Goal: Information Seeking & Learning: Learn about a topic

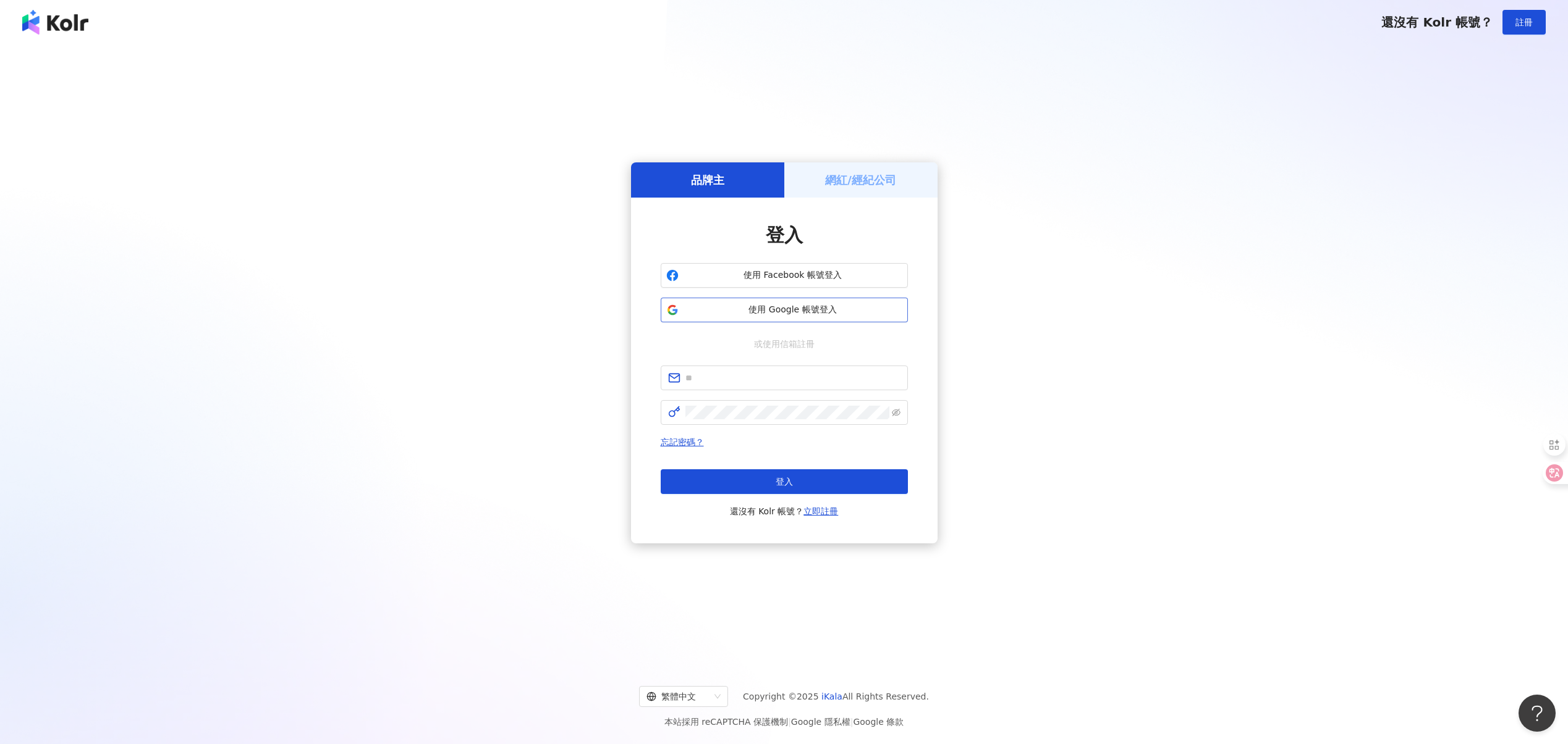
click at [777, 310] on span "使用 Google 帳號登入" at bounding box center [793, 310] width 219 height 13
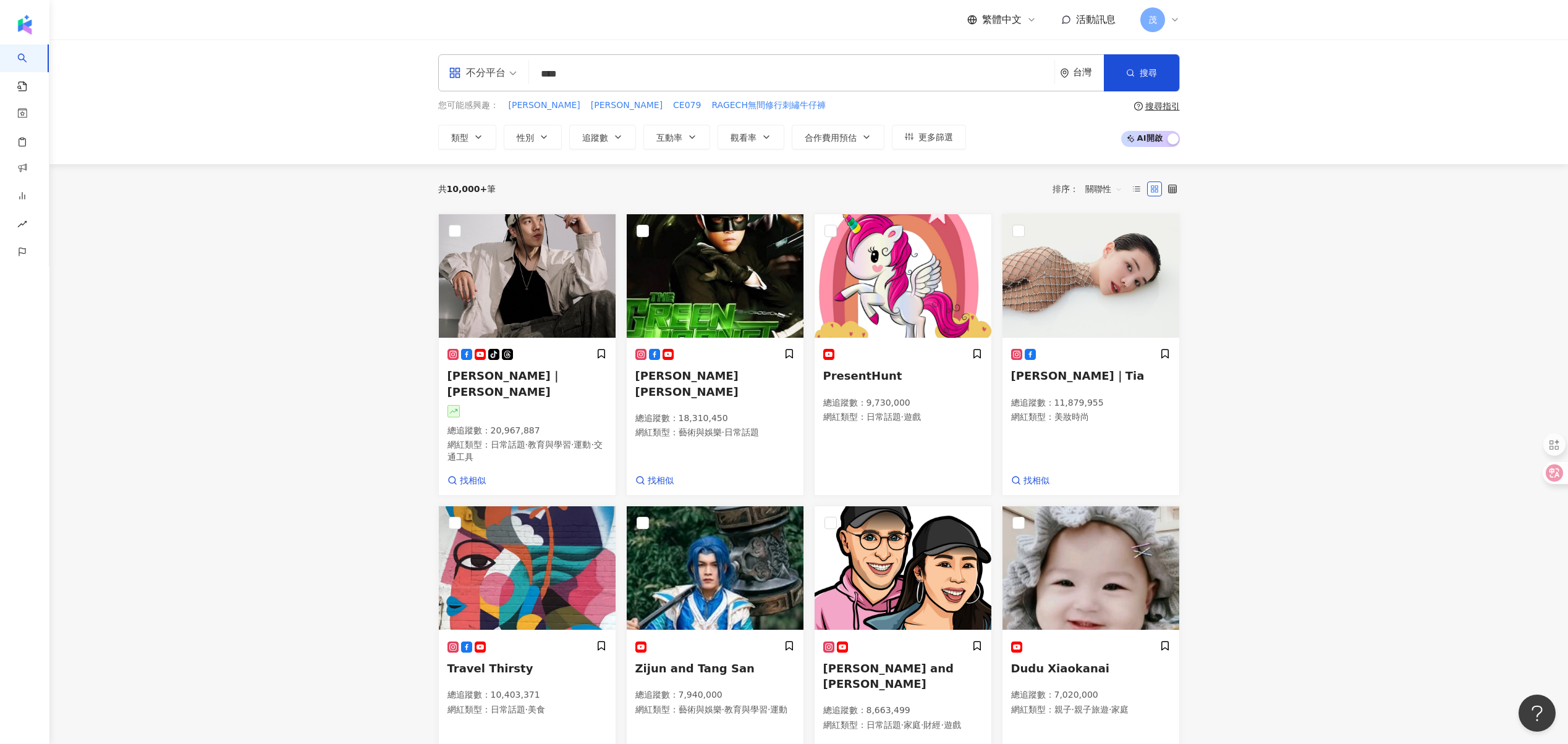
type input "****"
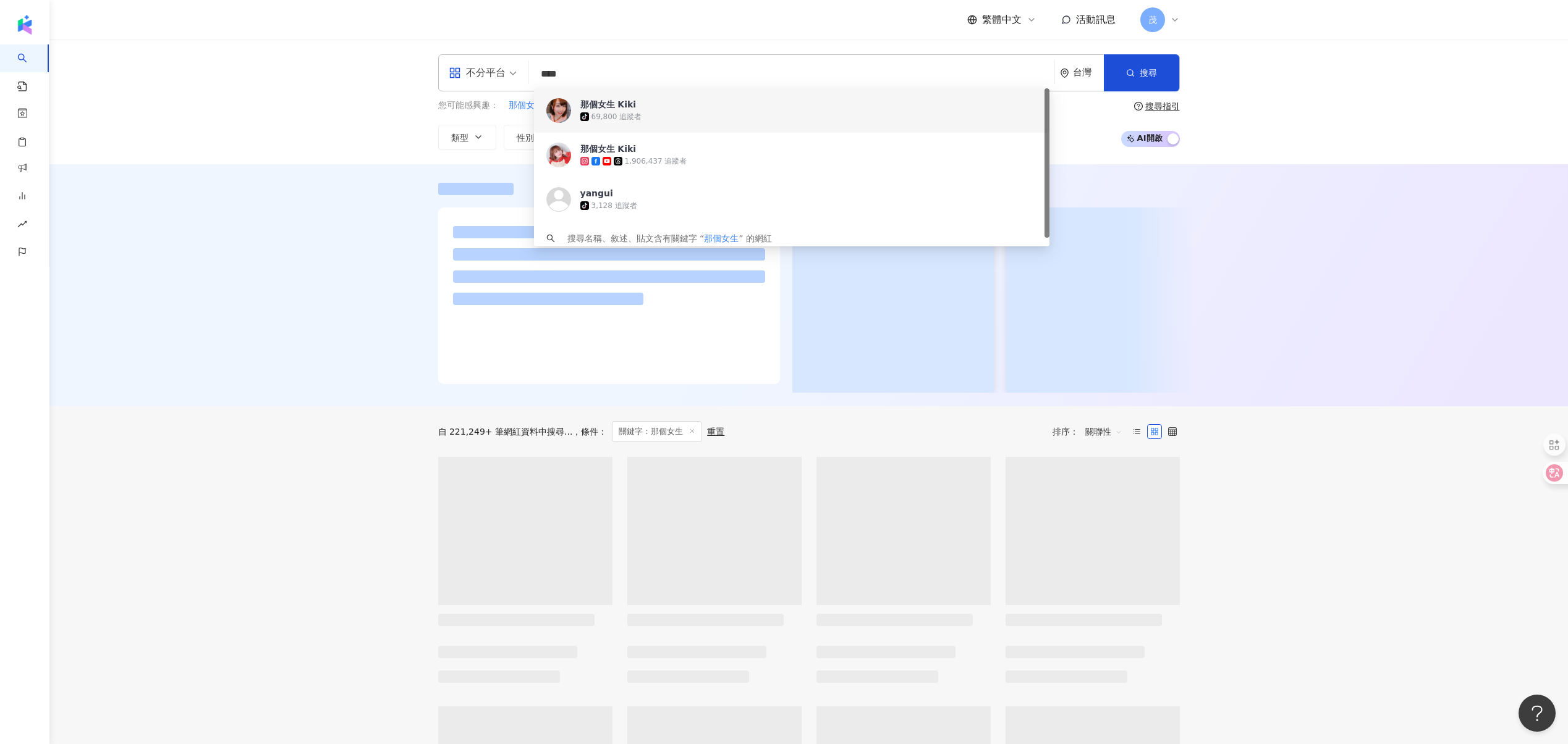
click at [600, 104] on div "那個女生 Kiki" at bounding box center [608, 104] width 56 height 13
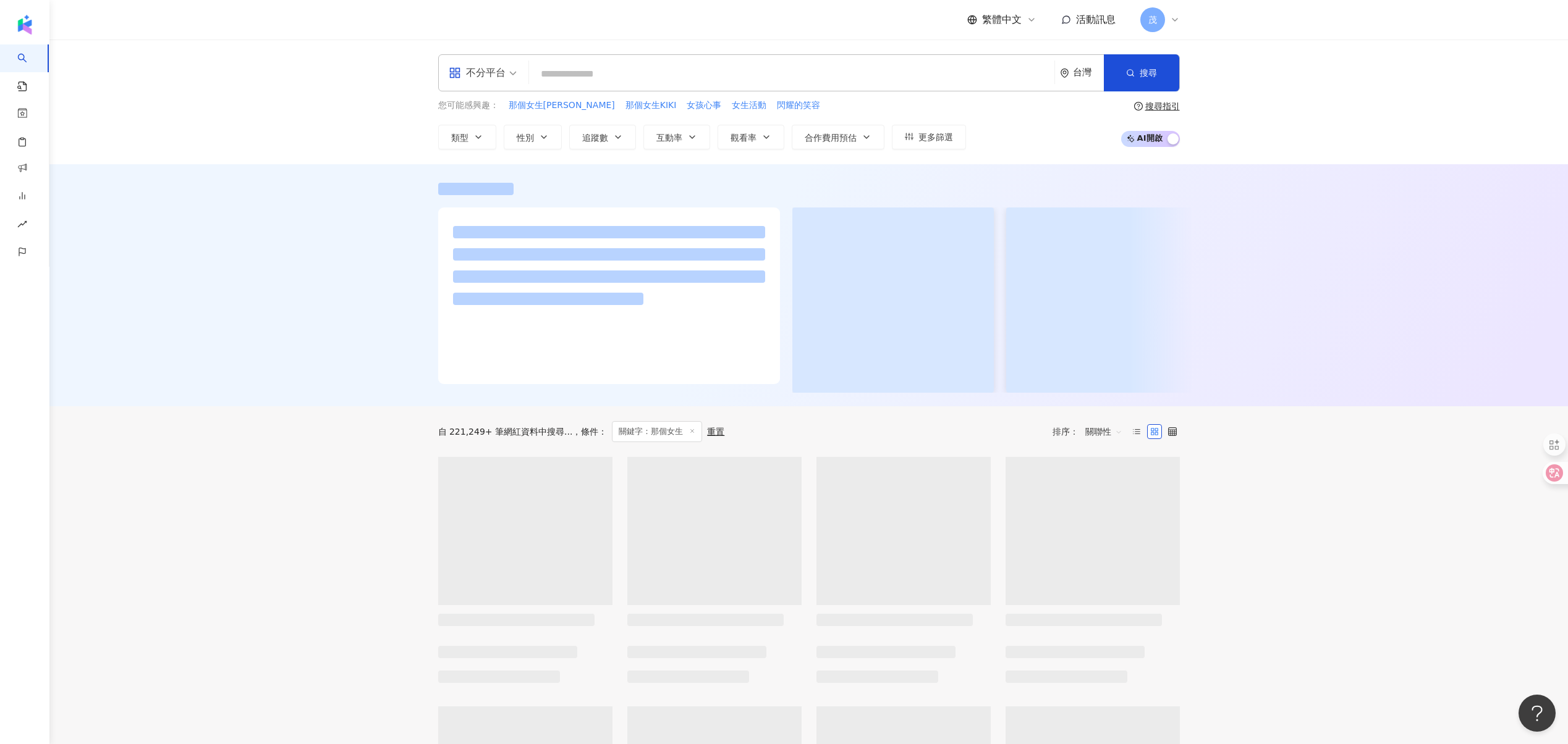
click at [614, 73] on input "search" at bounding box center [791, 74] width 515 height 24
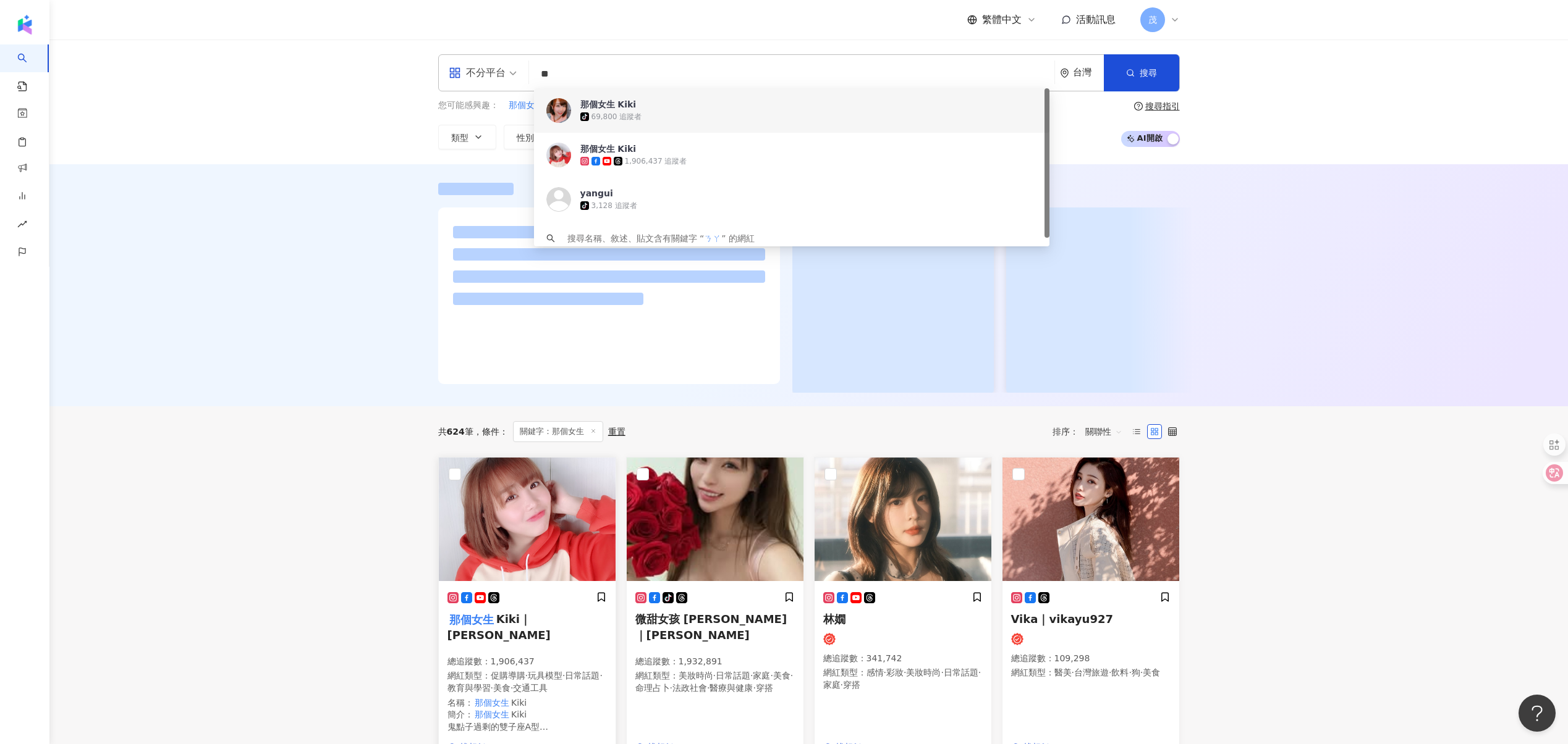
type input "**"
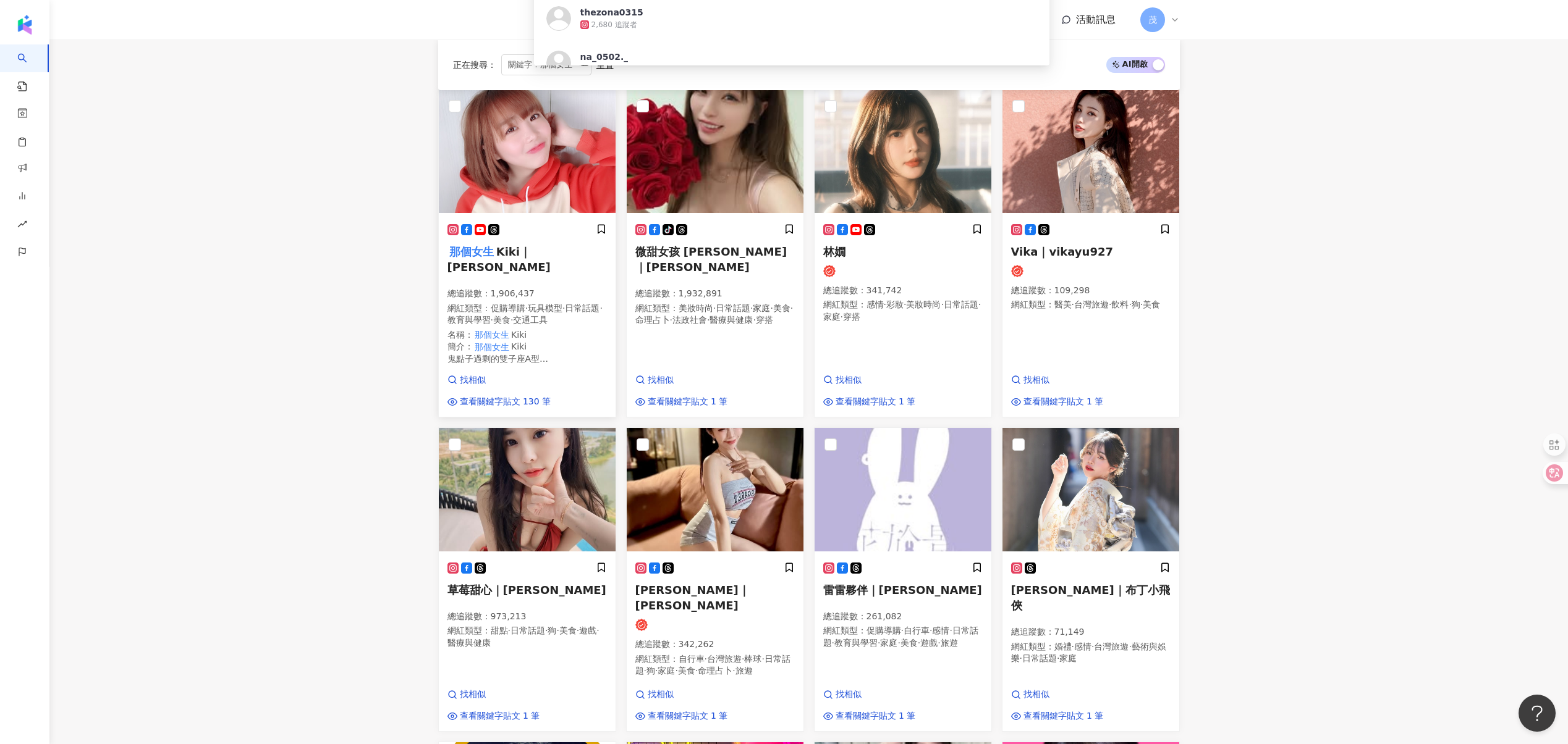
scroll to position [202, 0]
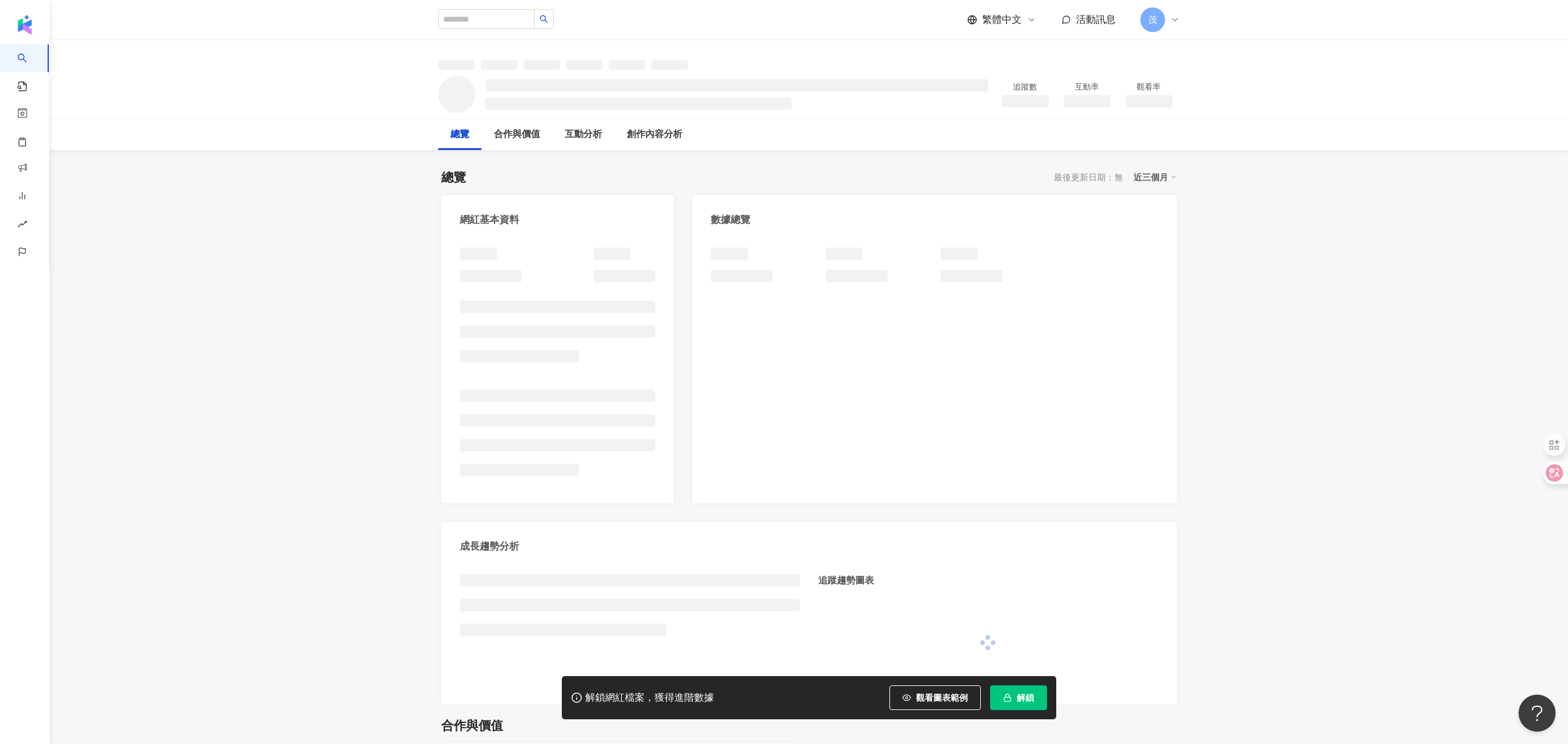
click at [1017, 702] on span "解鎖" at bounding box center [1025, 697] width 17 height 10
click at [1017, 702] on span "解鎖" at bounding box center [1025, 697] width 17 height 10
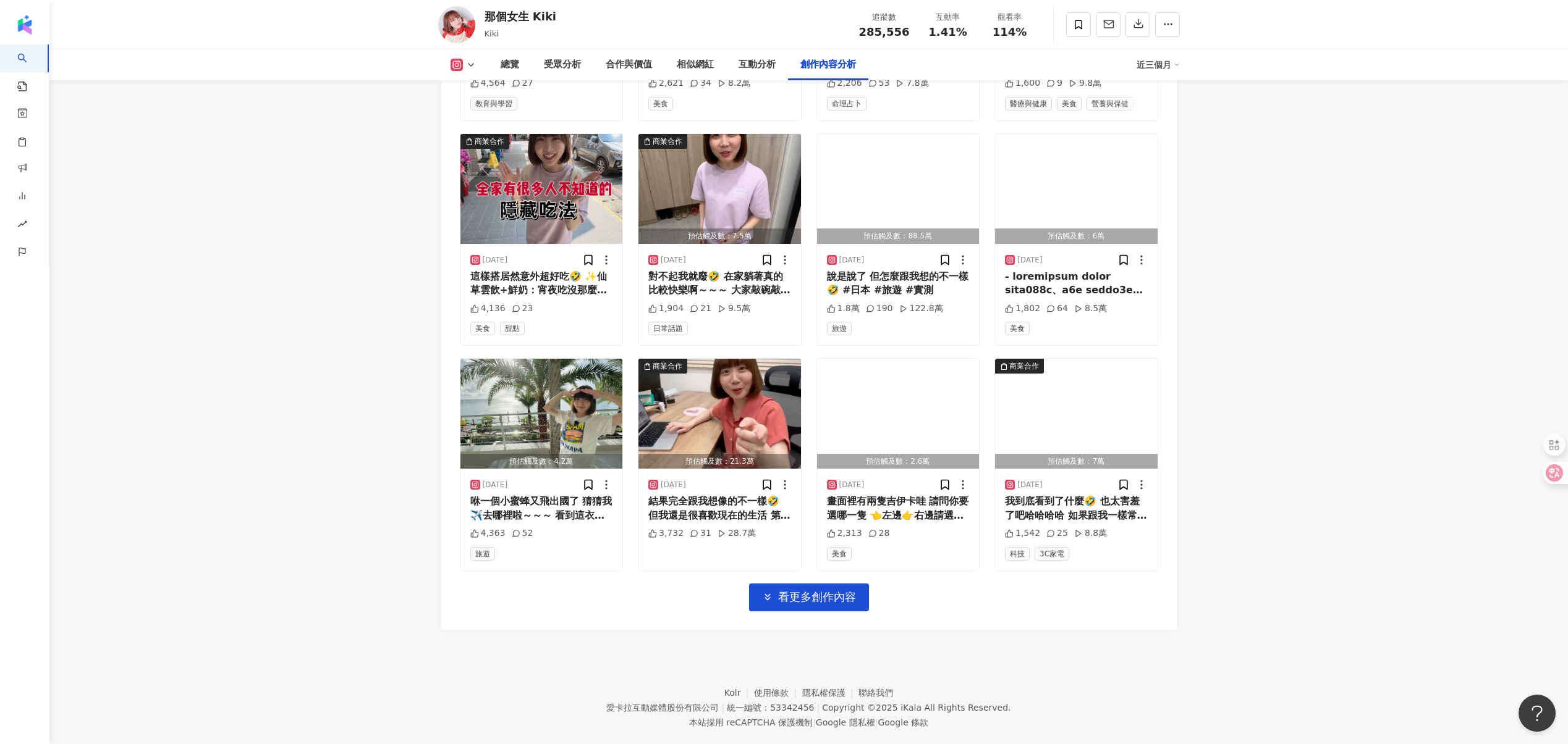
scroll to position [3785, 0]
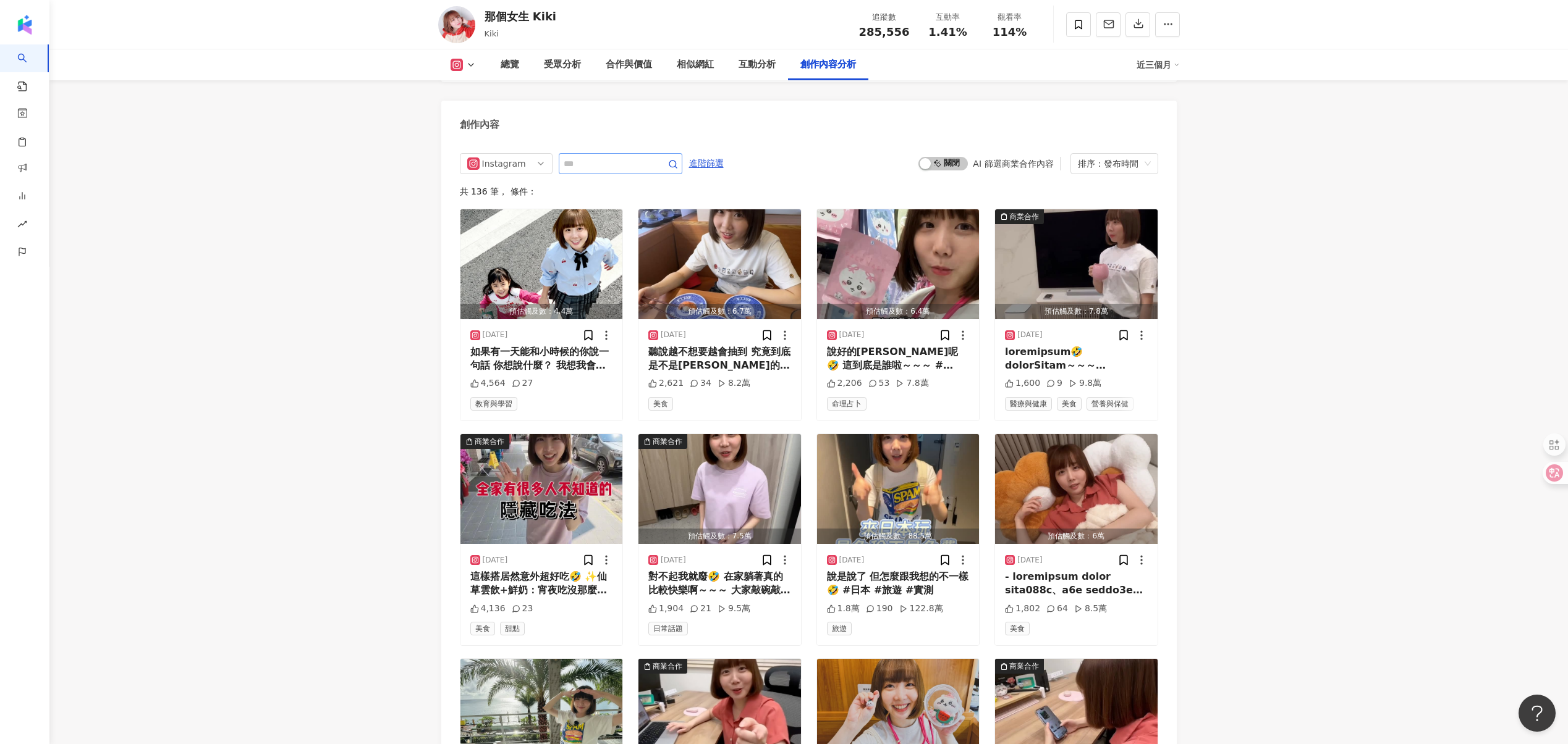
click at [597, 153] on span at bounding box center [620, 163] width 123 height 21
type input "****"
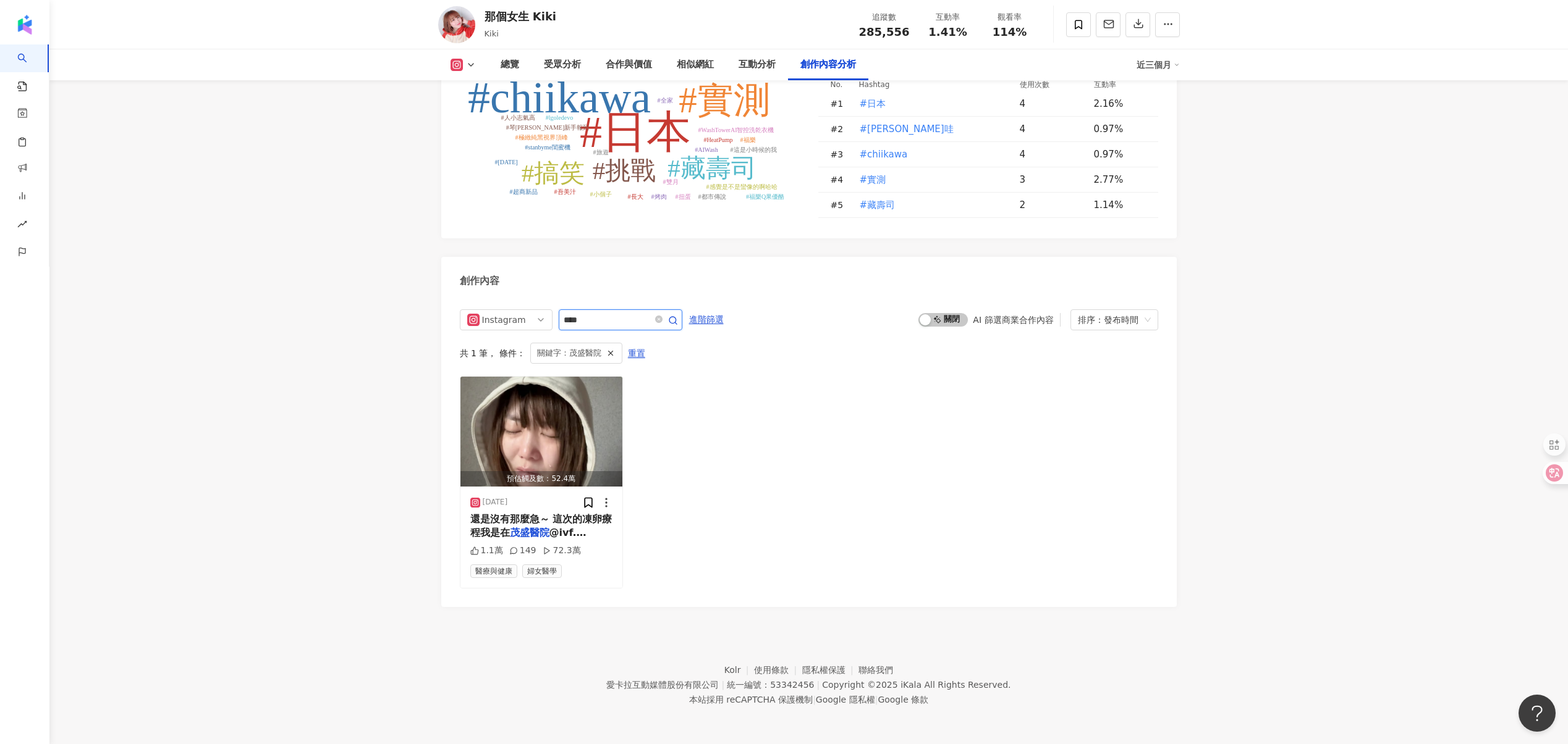
scroll to position [3606, 0]
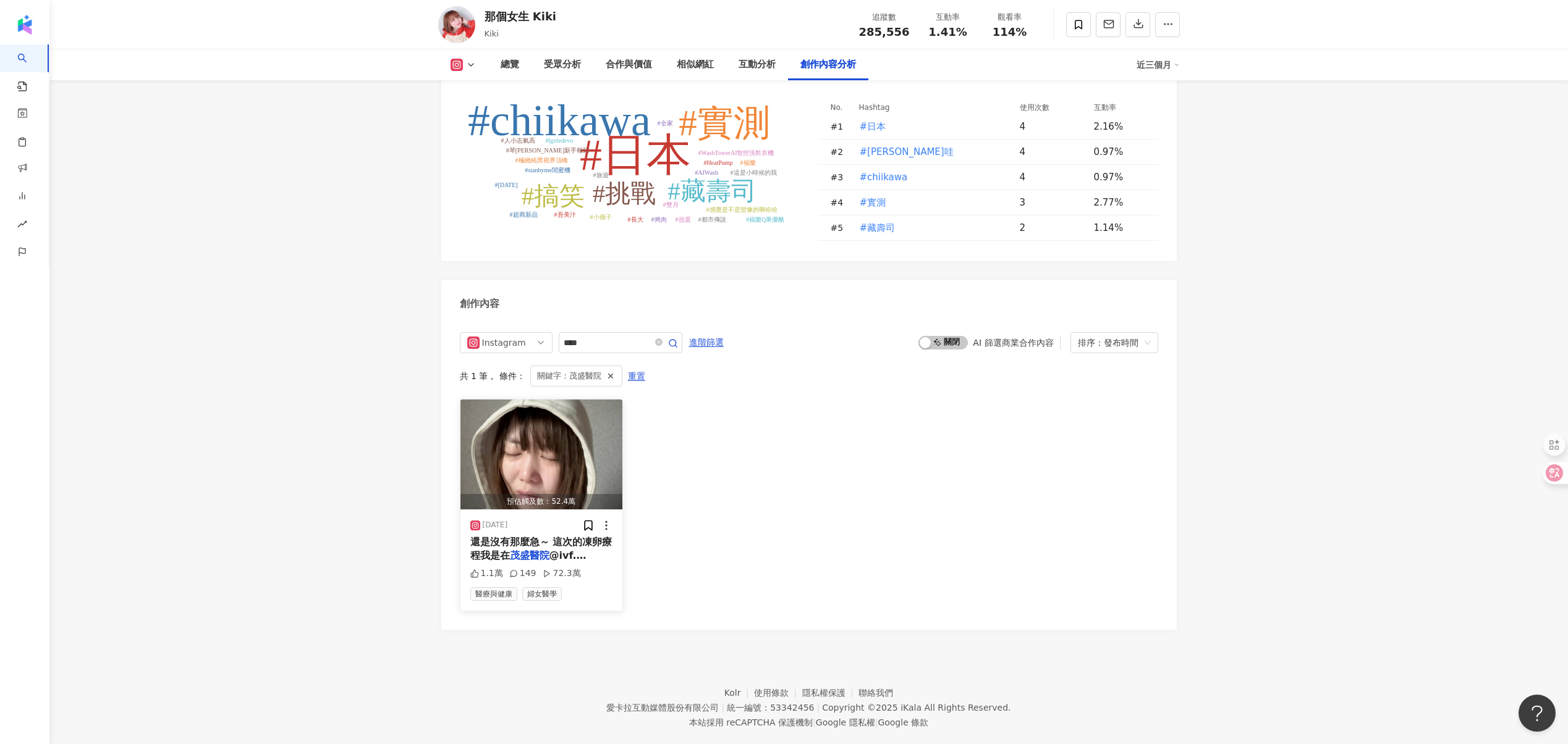
click at [529, 428] on img "button" at bounding box center [542, 454] width 163 height 110
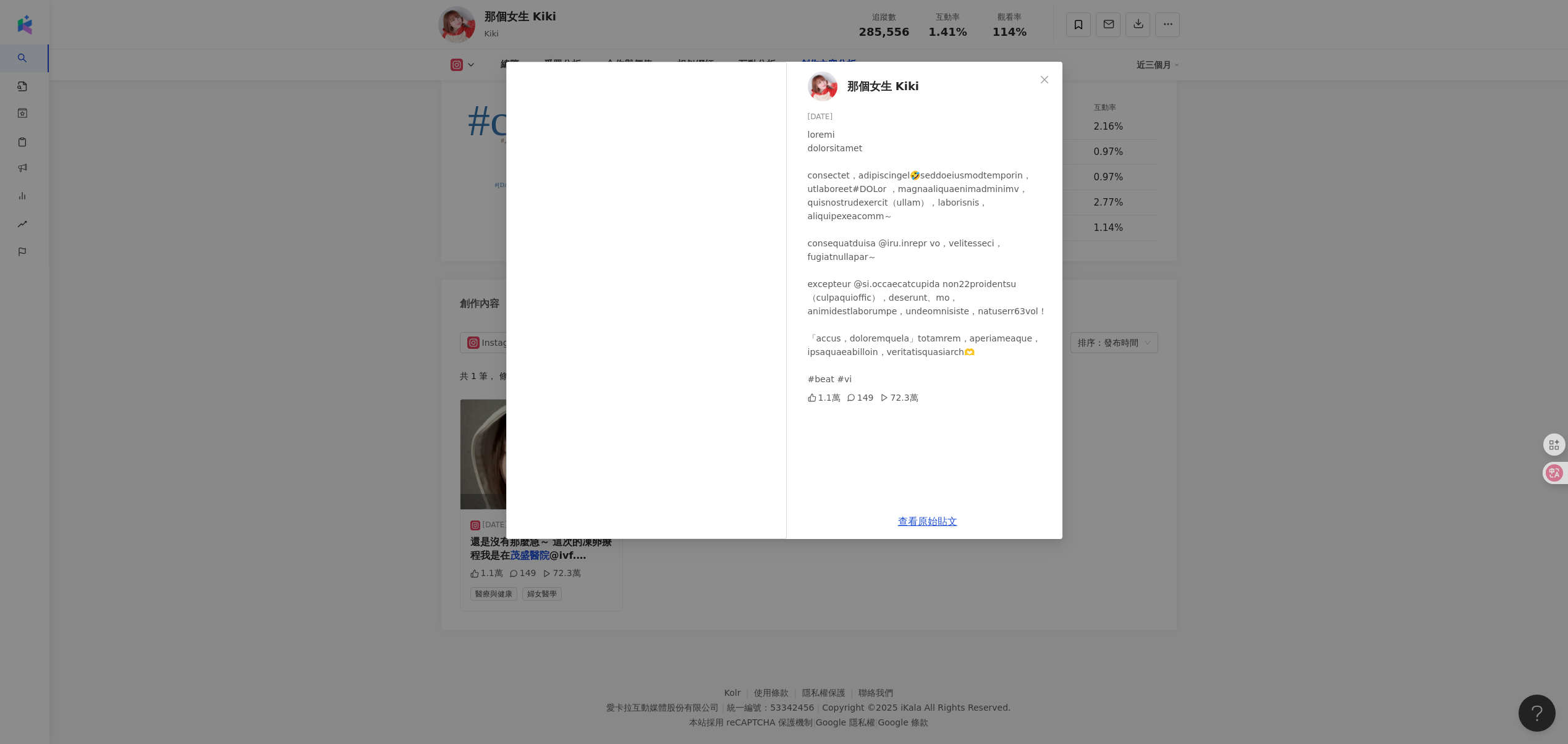
click at [359, 532] on div "那個女生 Kiki 2025/4/24 1.1萬 149 72.3萬 查看原始貼文" at bounding box center [784, 372] width 1568 height 744
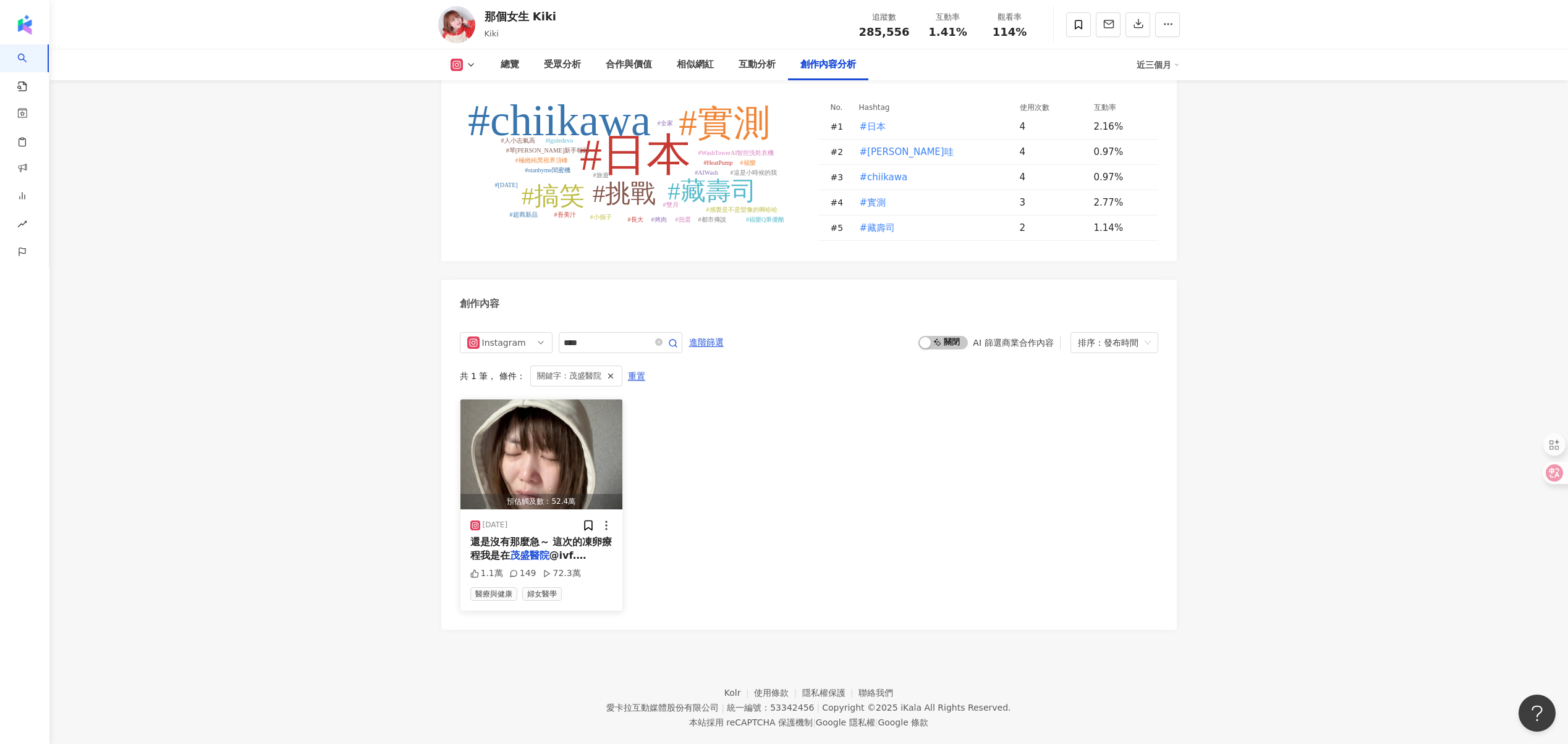
click at [580, 536] on span "還是沒有那麼急～ 這次的凍卵療程我是在" at bounding box center [541, 549] width 142 height 25
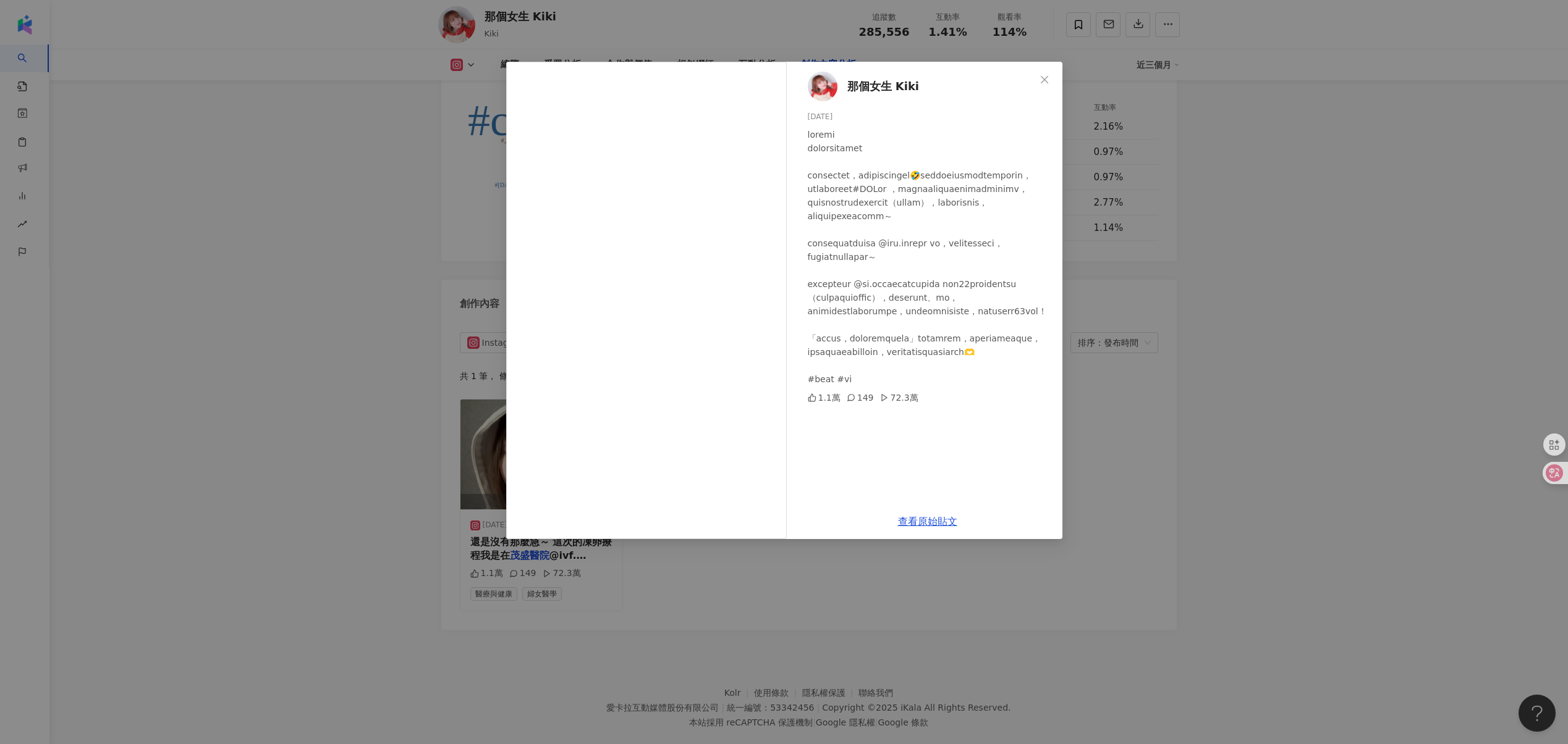
click at [319, 399] on div "那個女生 Kiki 2025/4/24 1.1萬 149 72.3萬 查看原始貼文" at bounding box center [784, 372] width 1568 height 744
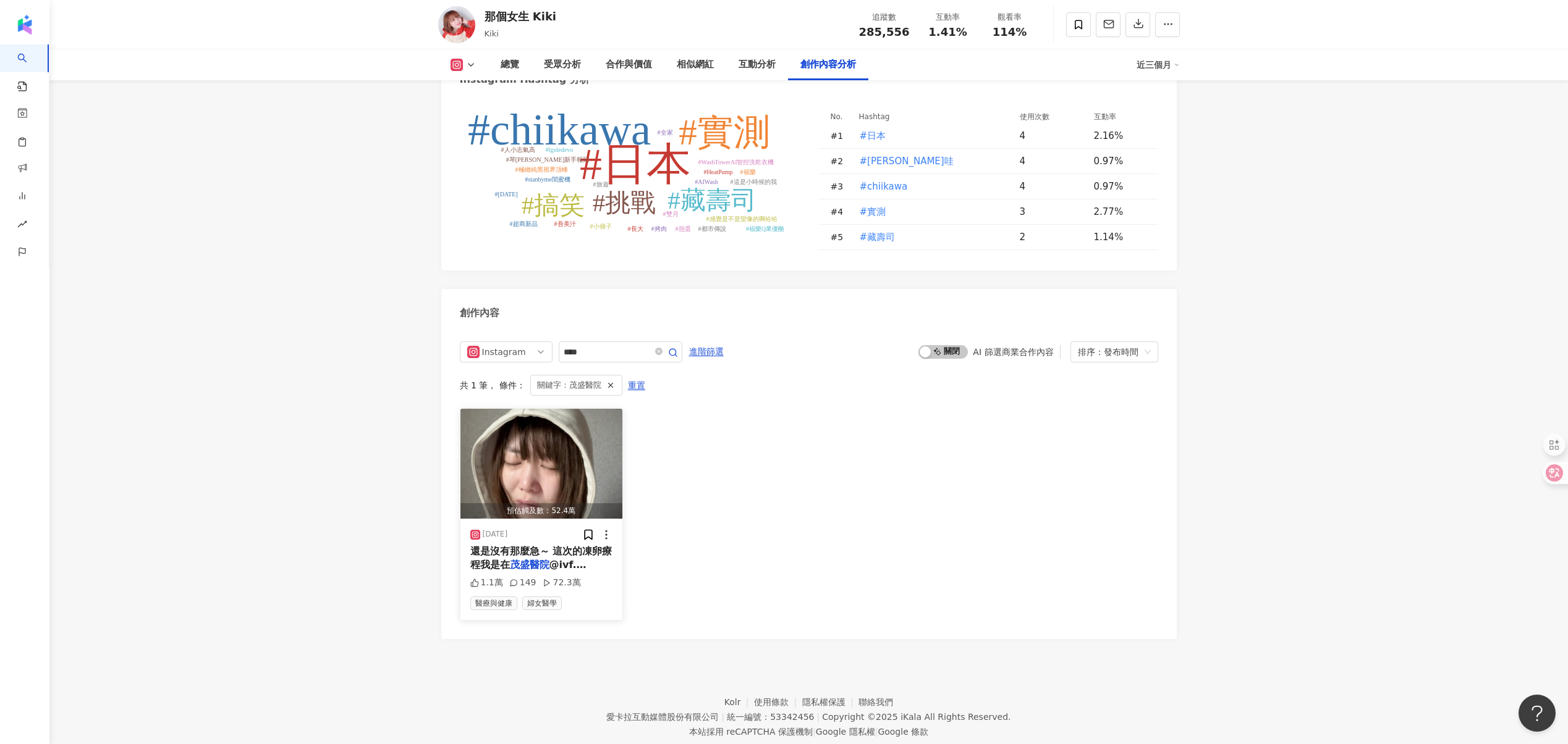
scroll to position [3596, 0]
click at [546, 420] on img "button" at bounding box center [542, 464] width 163 height 110
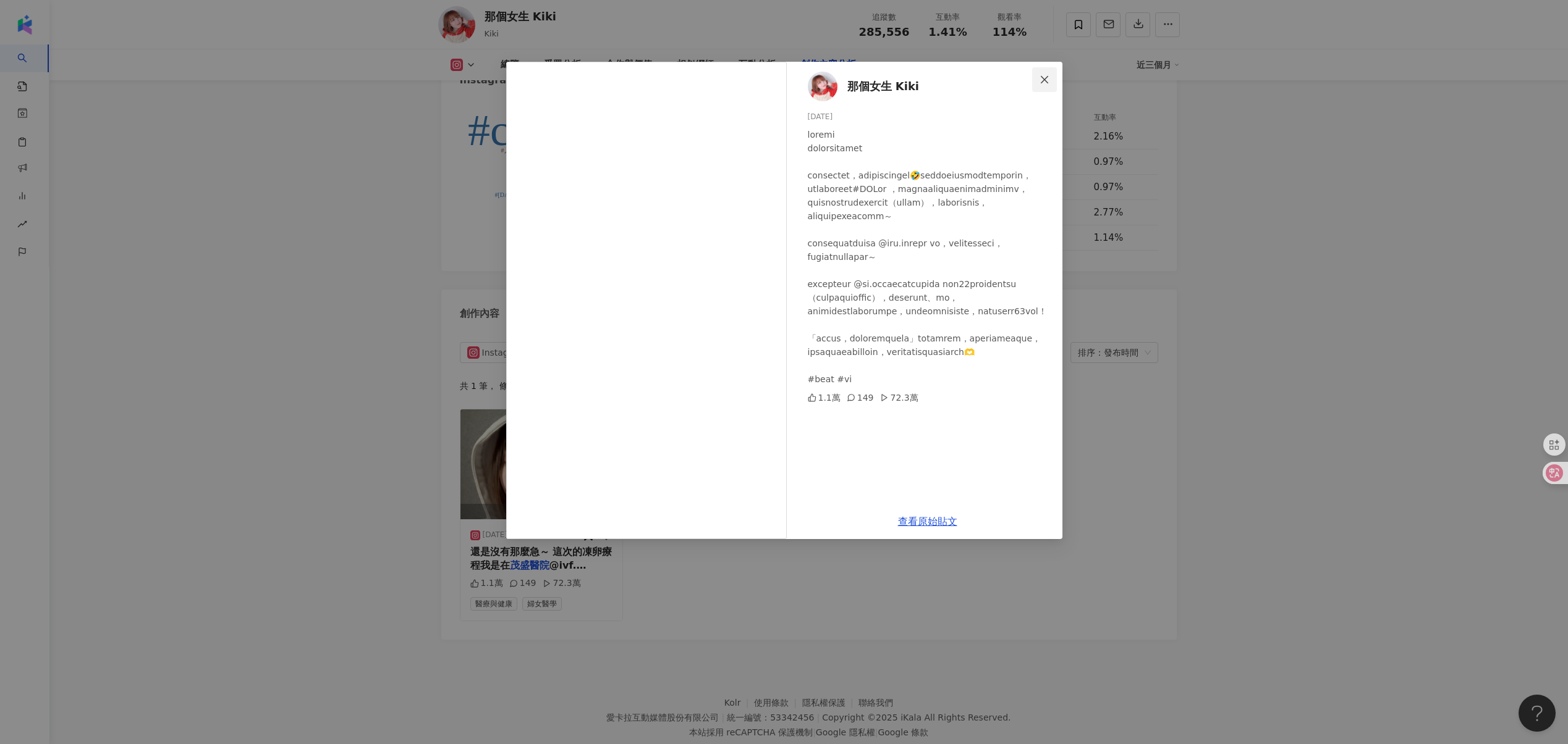
click at [1037, 77] on span "Close" at bounding box center [1044, 79] width 24 height 10
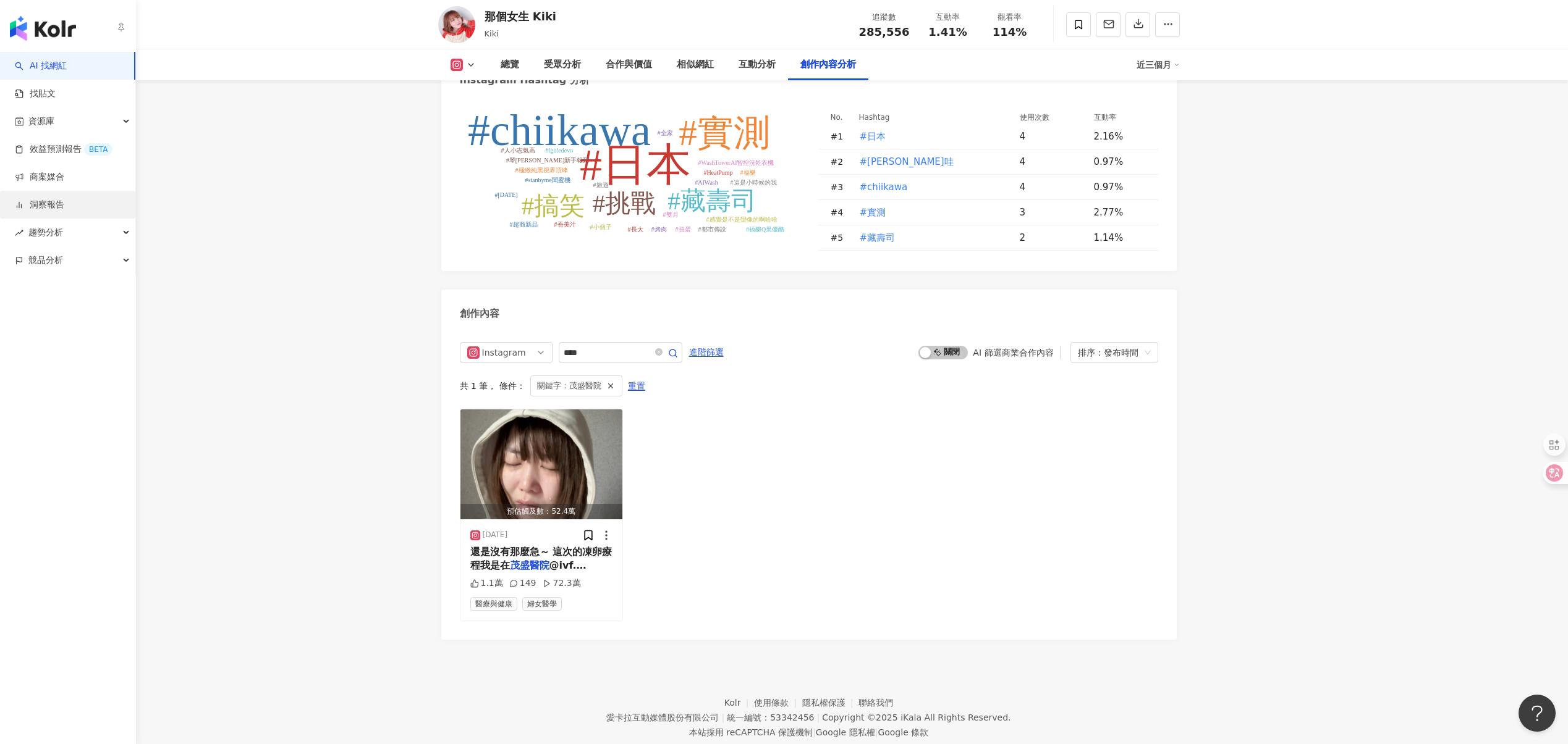
click at [64, 205] on link "洞察報告" at bounding box center [39, 205] width 50 height 13
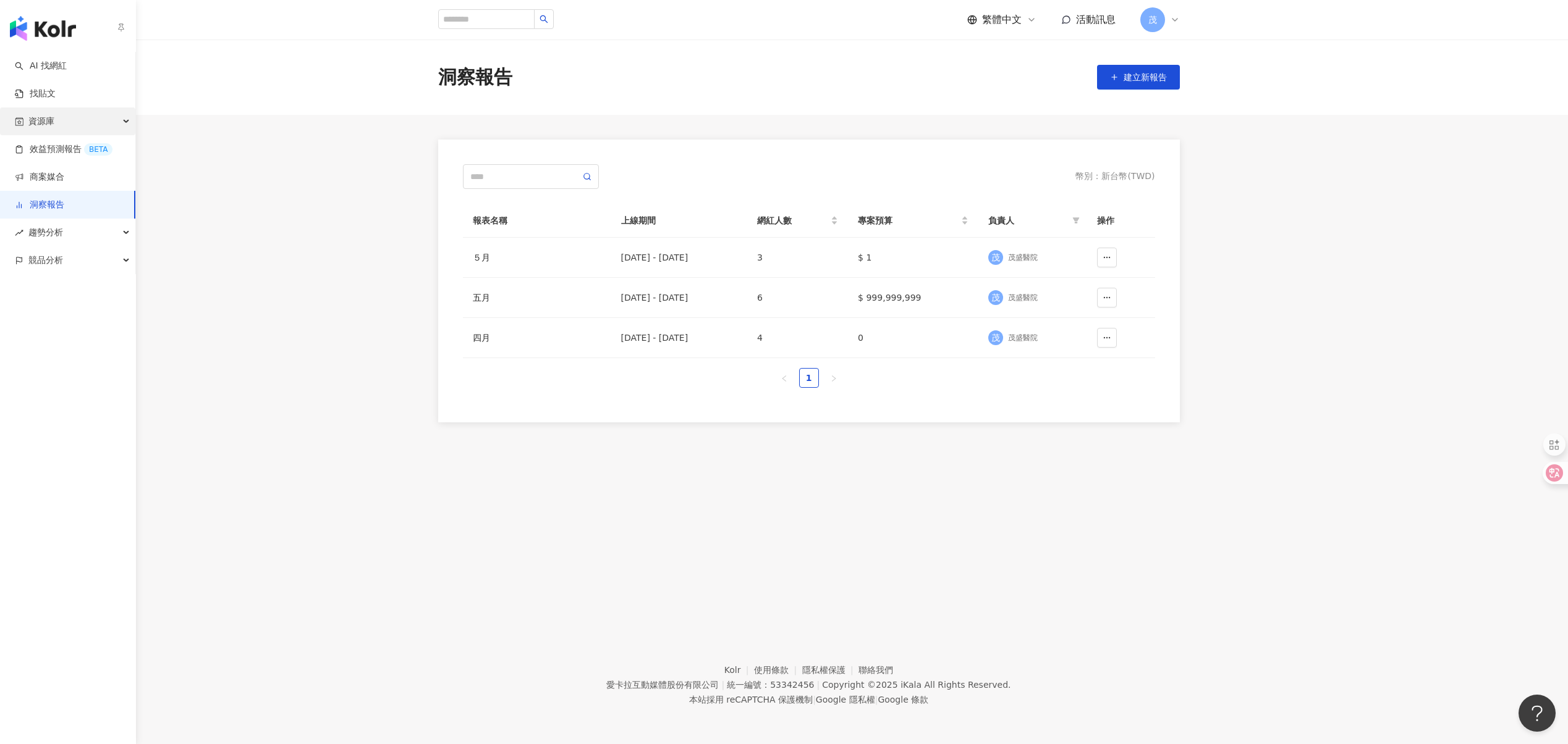
click at [51, 125] on span "資源庫" at bounding box center [41, 121] width 26 height 28
click at [64, 205] on link "貼文收藏" at bounding box center [47, 205] width 35 height 13
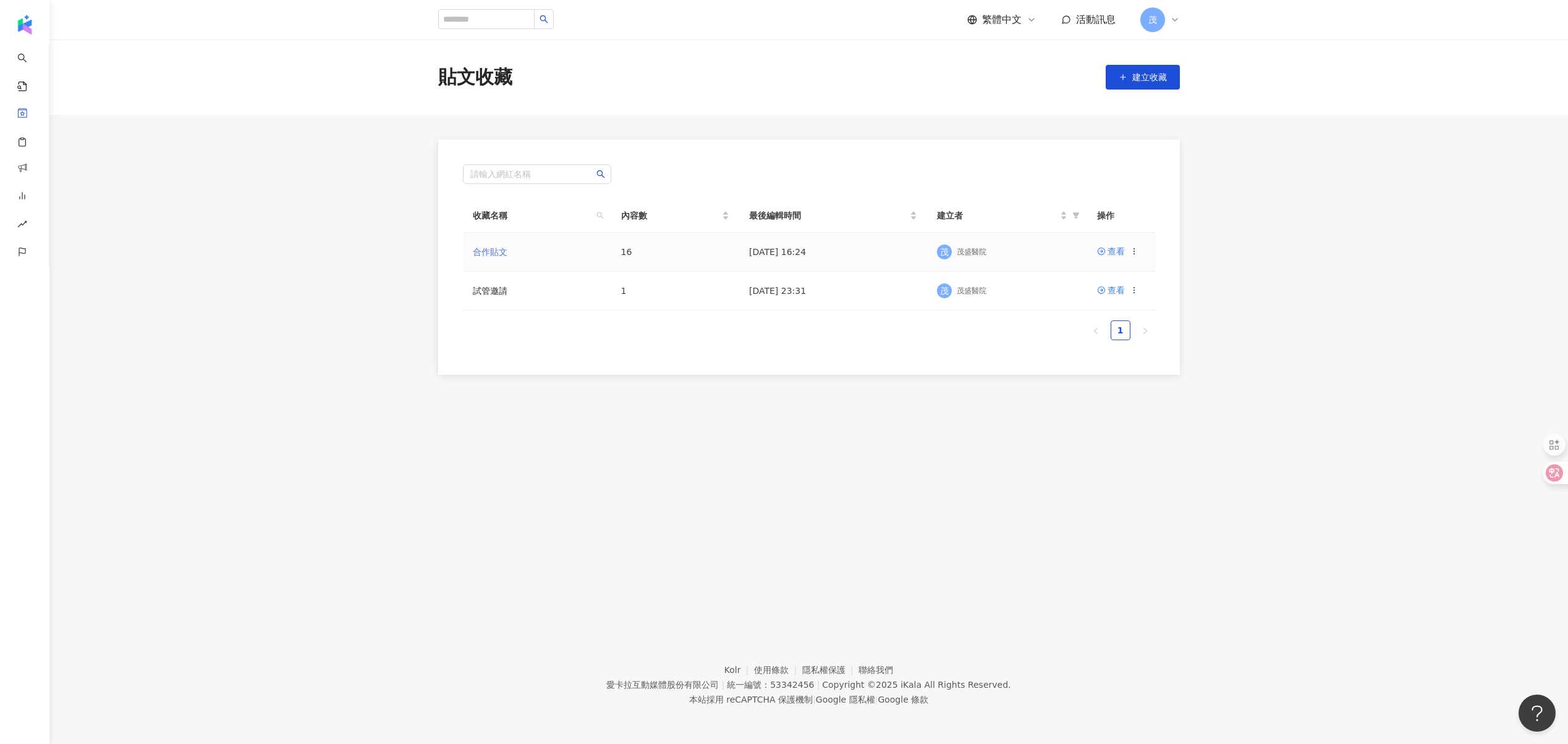
click at [500, 250] on link "合作貼文" at bounding box center [489, 251] width 35 height 10
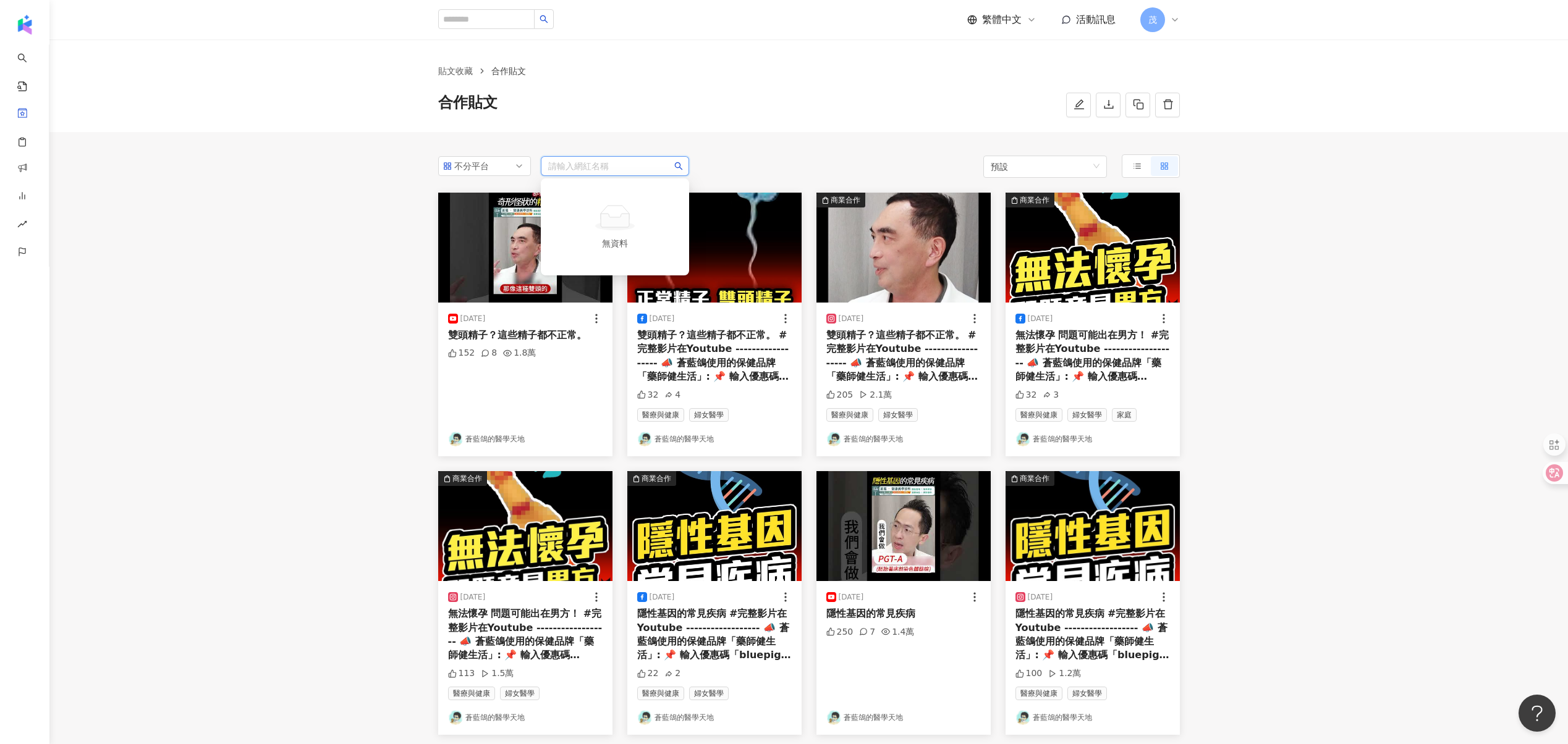
click at [585, 164] on input "search" at bounding box center [614, 165] width 134 height 18
type input "****"
click at [604, 219] on div "那個女生 Kiki" at bounding box center [602, 221] width 53 height 13
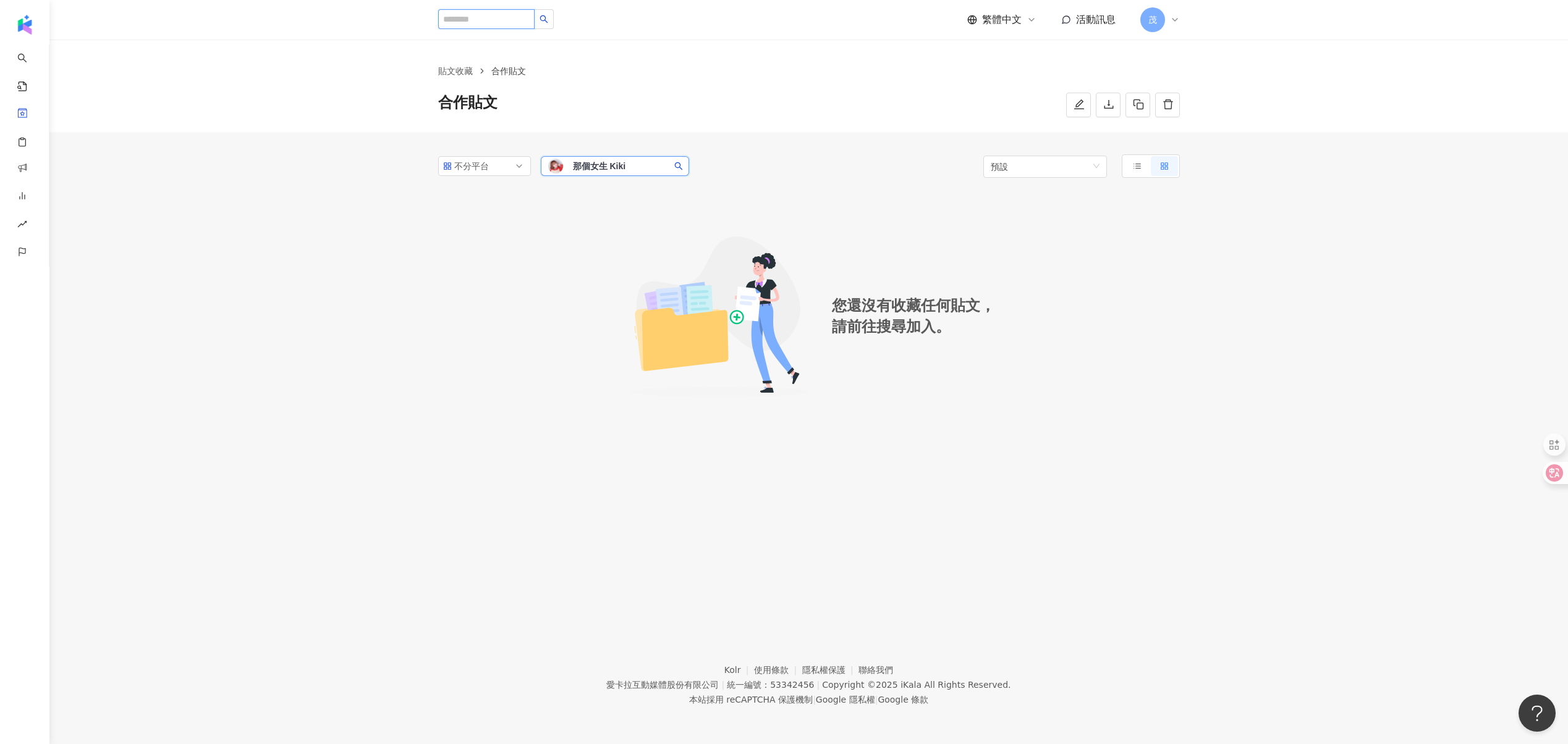
click at [474, 22] on input "search" at bounding box center [486, 19] width 96 height 20
click at [634, 168] on span "那個女生 Kiki" at bounding box center [613, 165] width 81 height 13
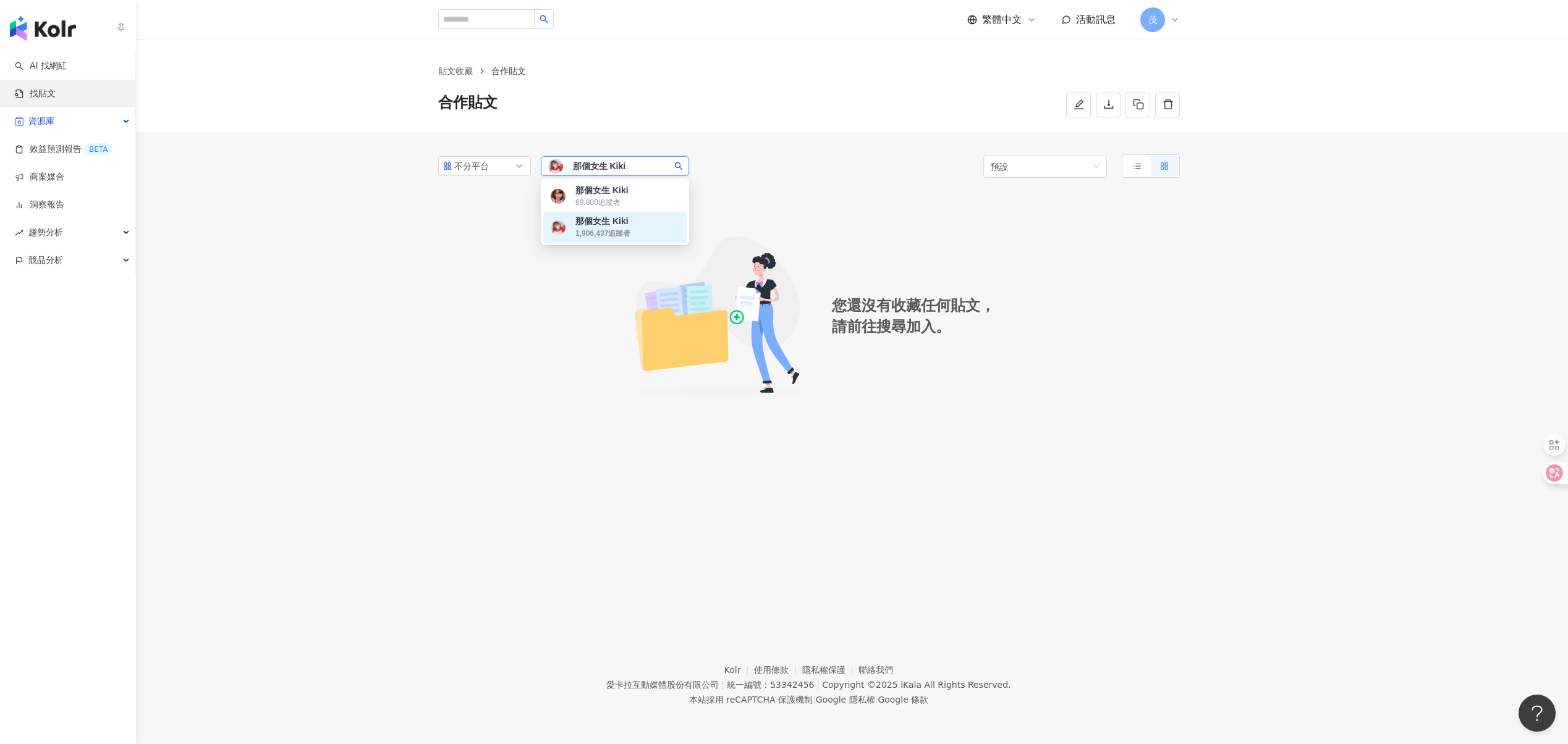
click at [44, 96] on link "找貼文" at bounding box center [35, 94] width 41 height 13
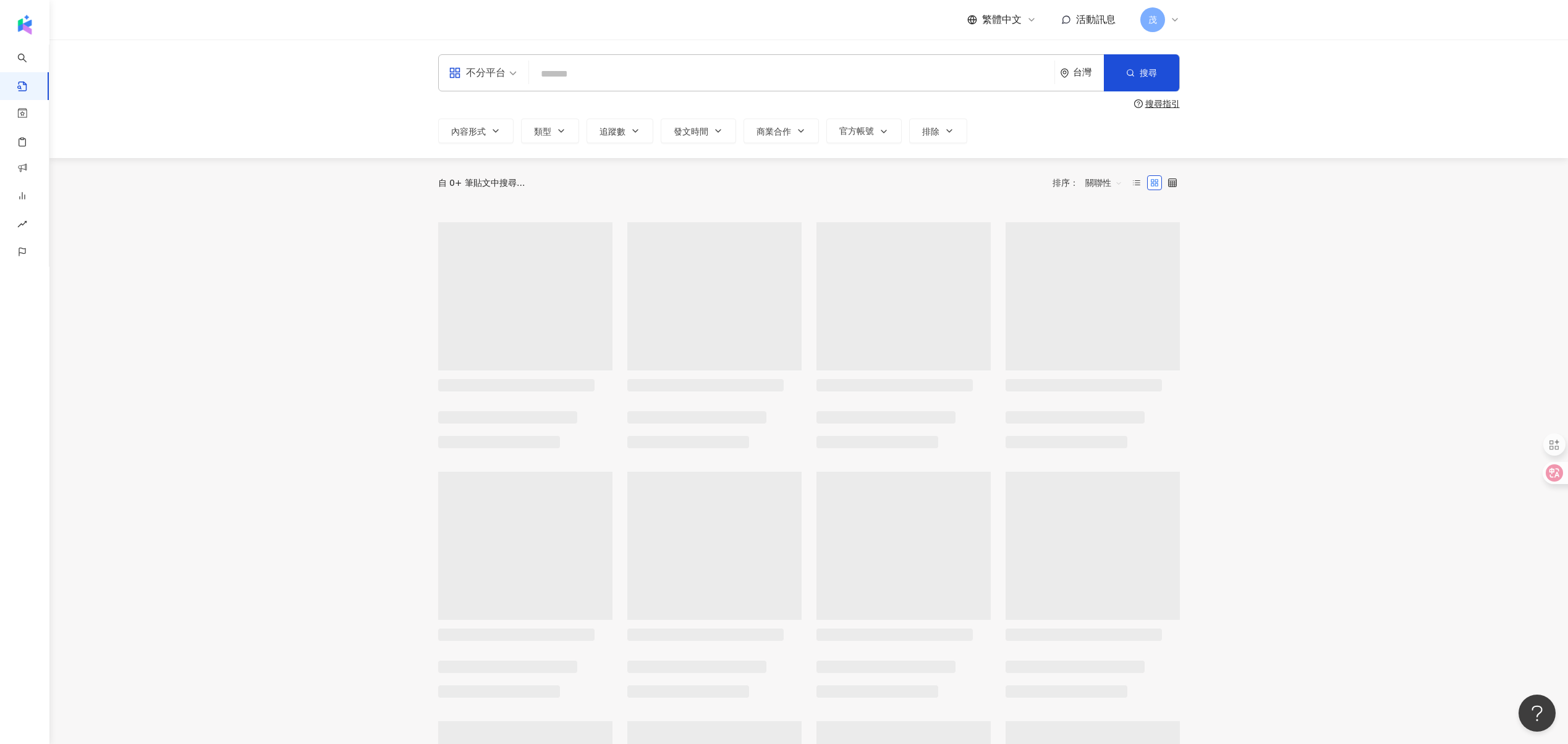
click at [567, 69] on input "search" at bounding box center [791, 74] width 515 height 27
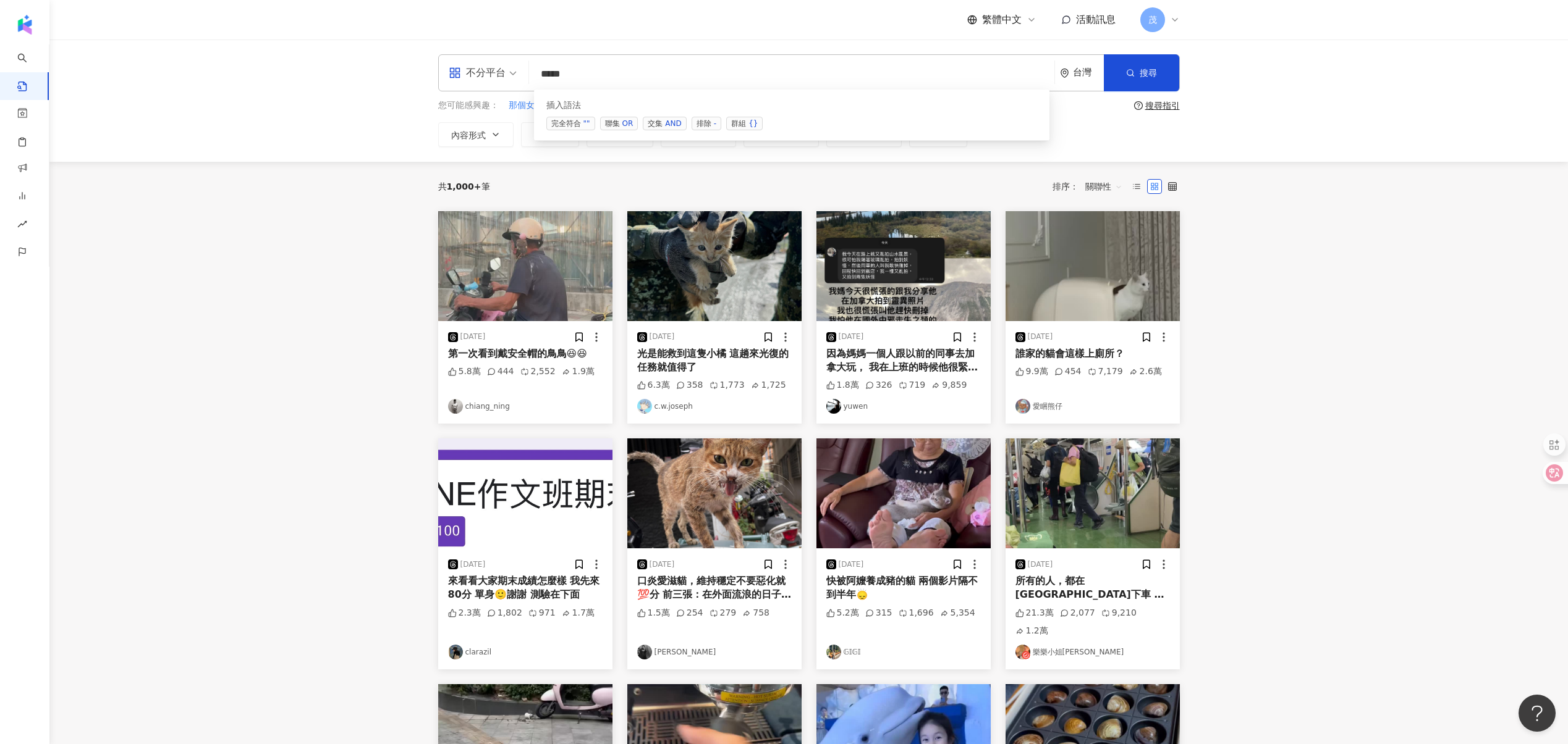
click at [662, 126] on span "交集 AND" at bounding box center [664, 123] width 44 height 13
type input "**********"
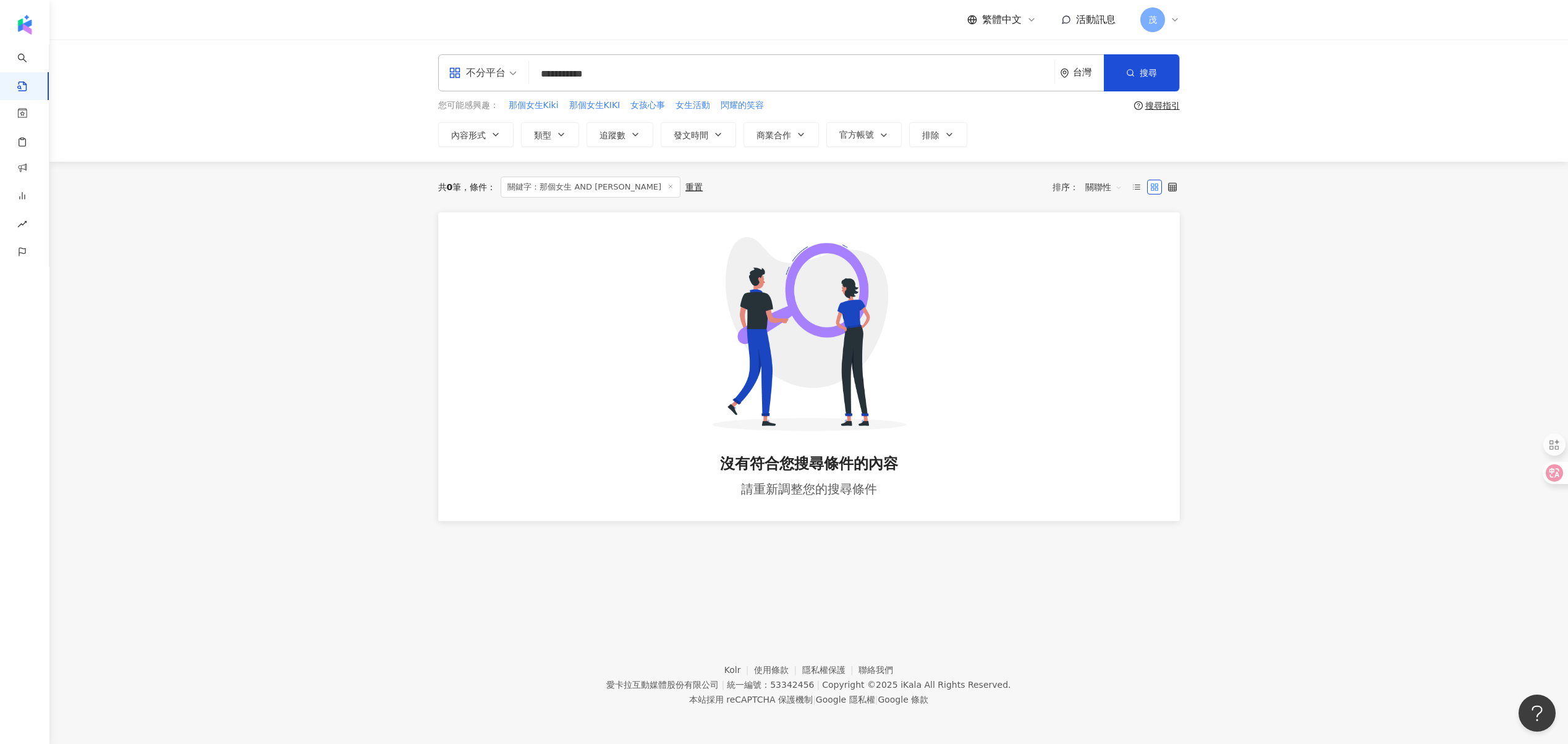
click at [668, 188] on icon at bounding box center [671, 186] width 6 height 6
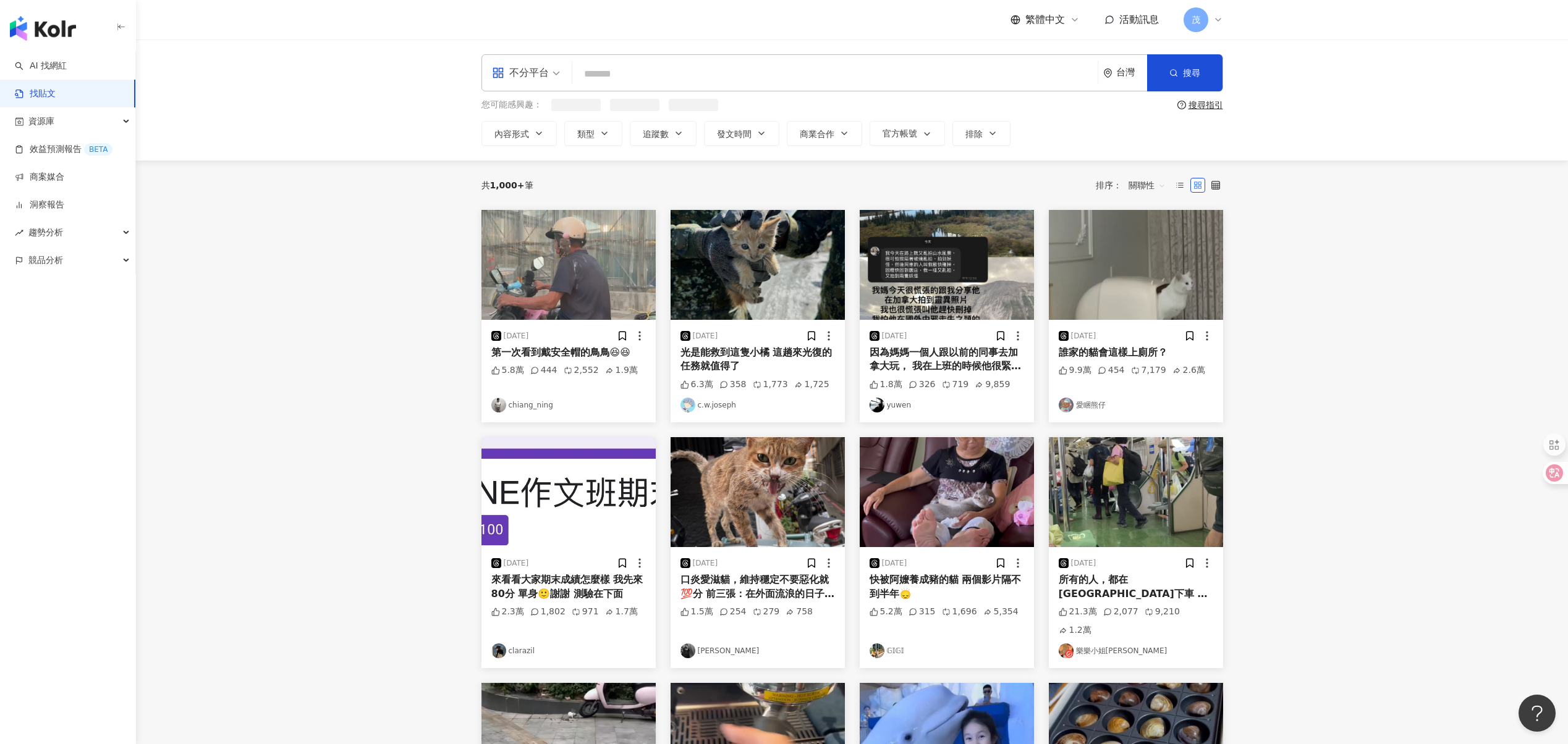
click at [603, 74] on input "search" at bounding box center [835, 74] width 515 height 27
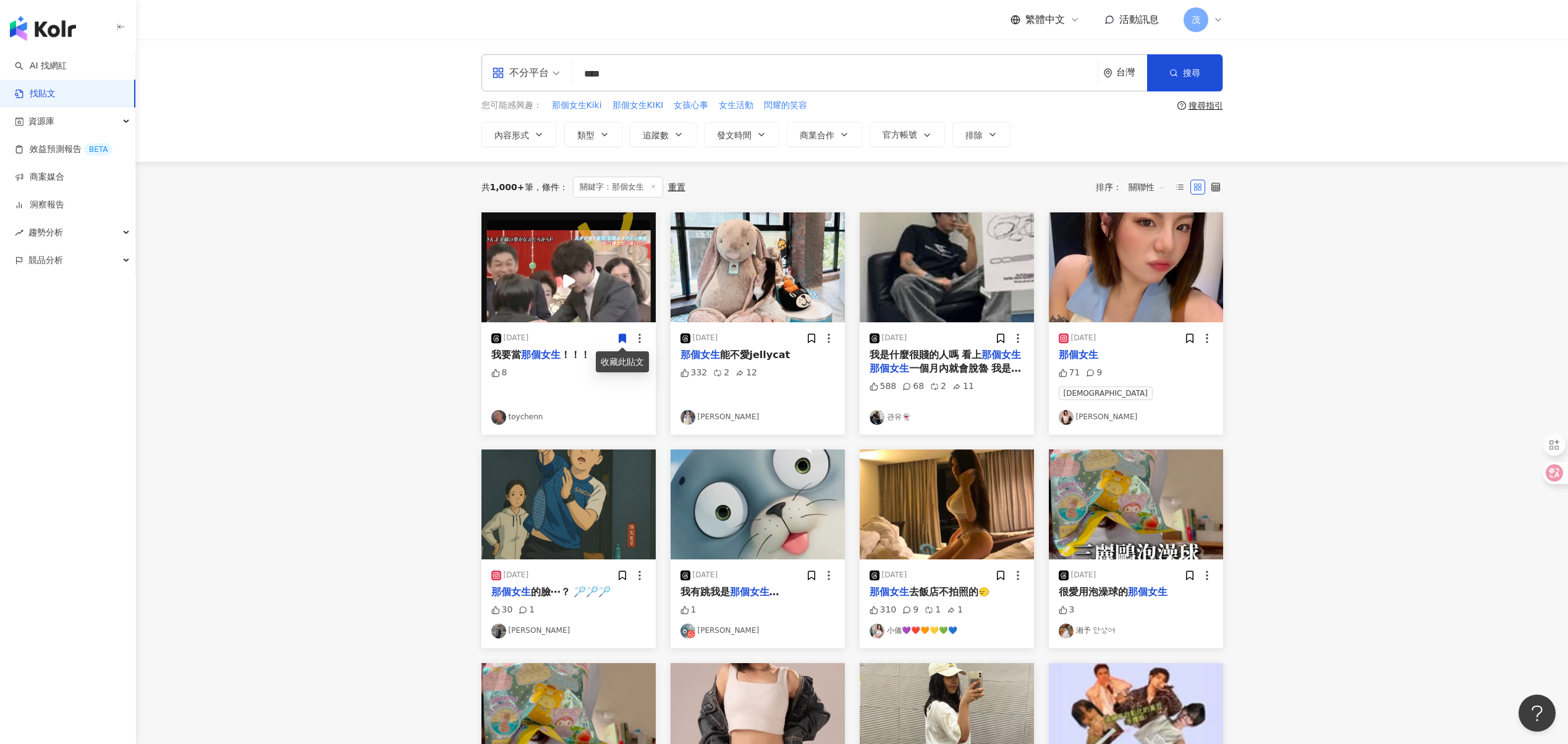
click at [669, 75] on input "****" at bounding box center [835, 74] width 515 height 27
type input "*"
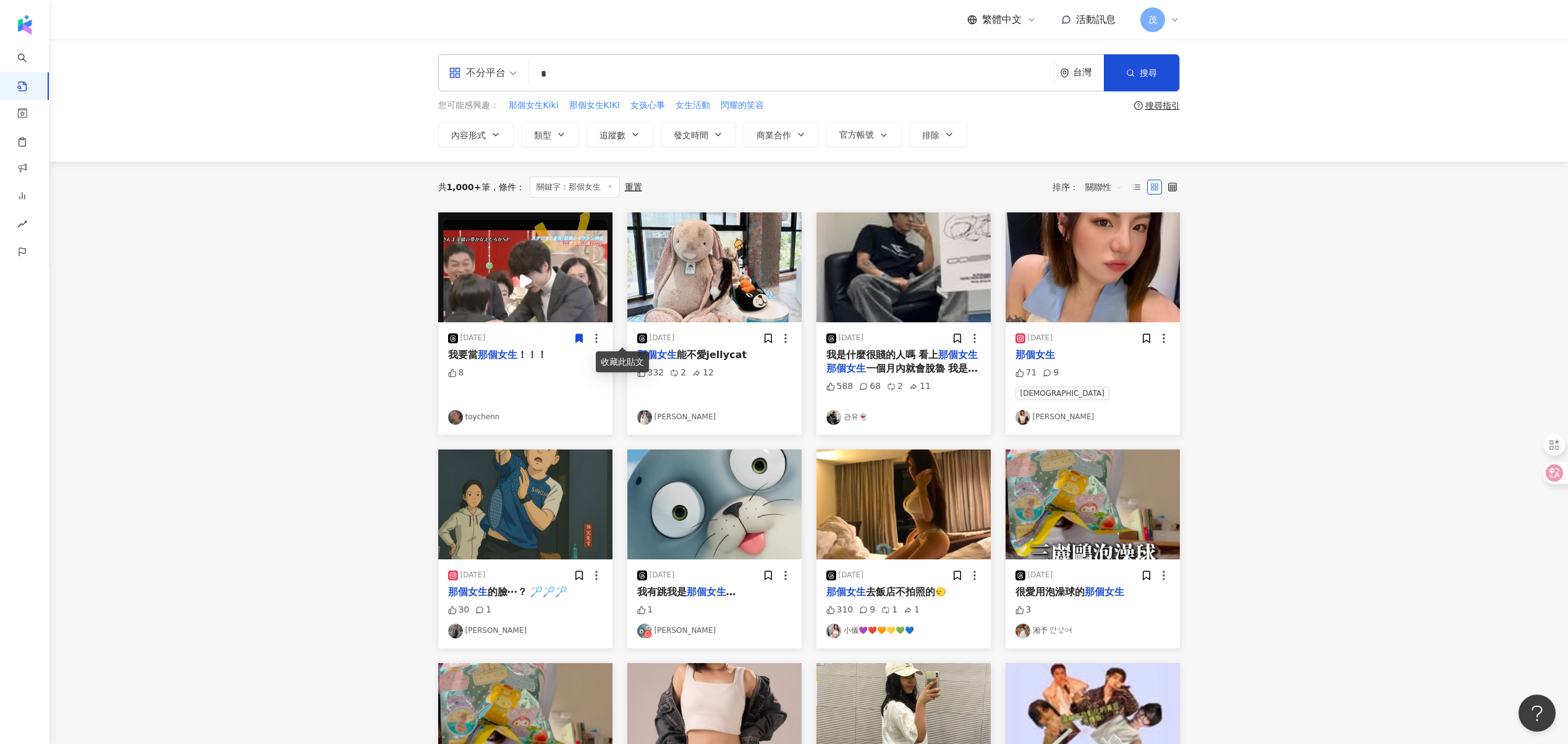
click at [599, 84] on input "*" at bounding box center [791, 74] width 515 height 27
click at [669, 129] on div "AND" at bounding box center [673, 123] width 16 height 13
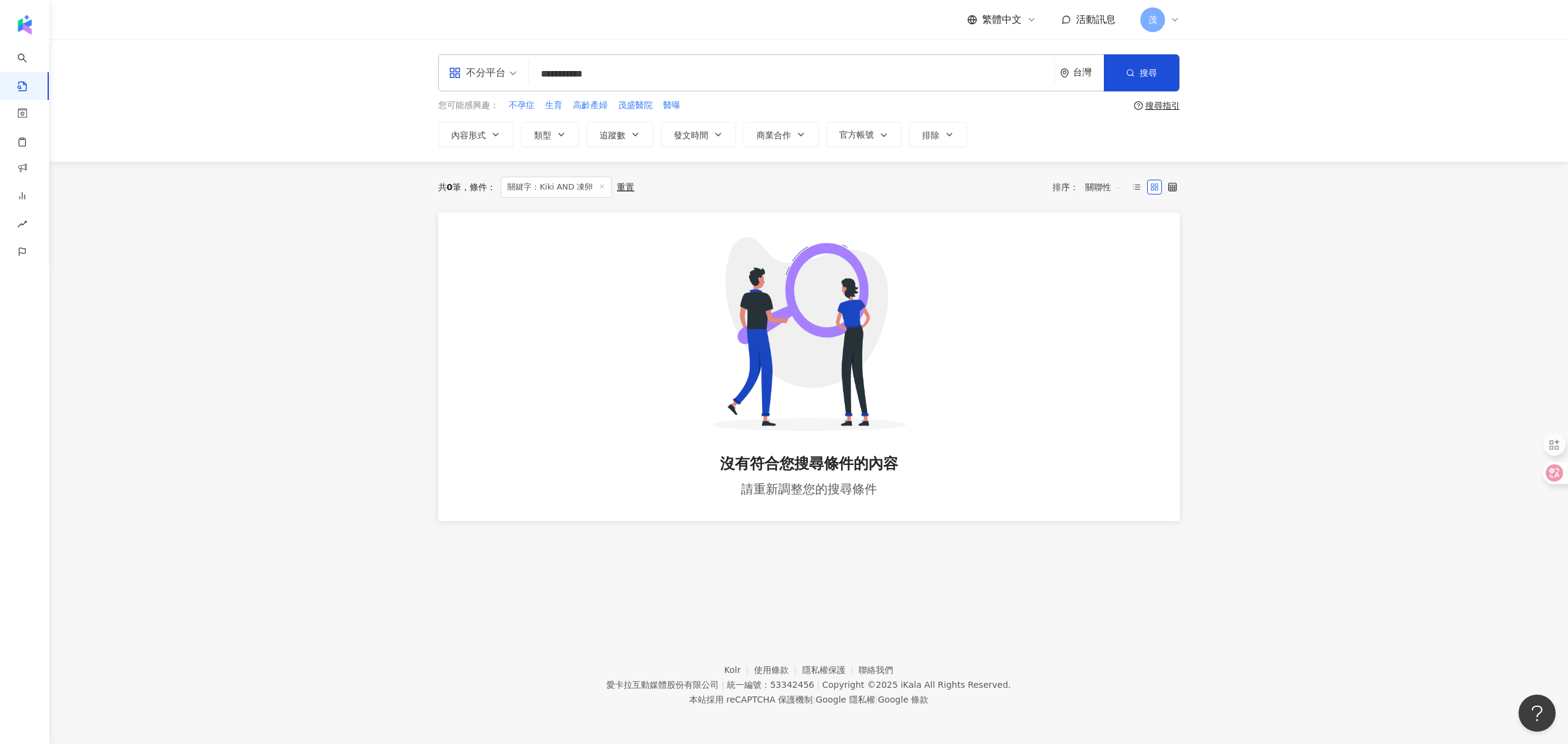
click at [589, 81] on input "**********" at bounding box center [791, 74] width 515 height 27
type input "**"
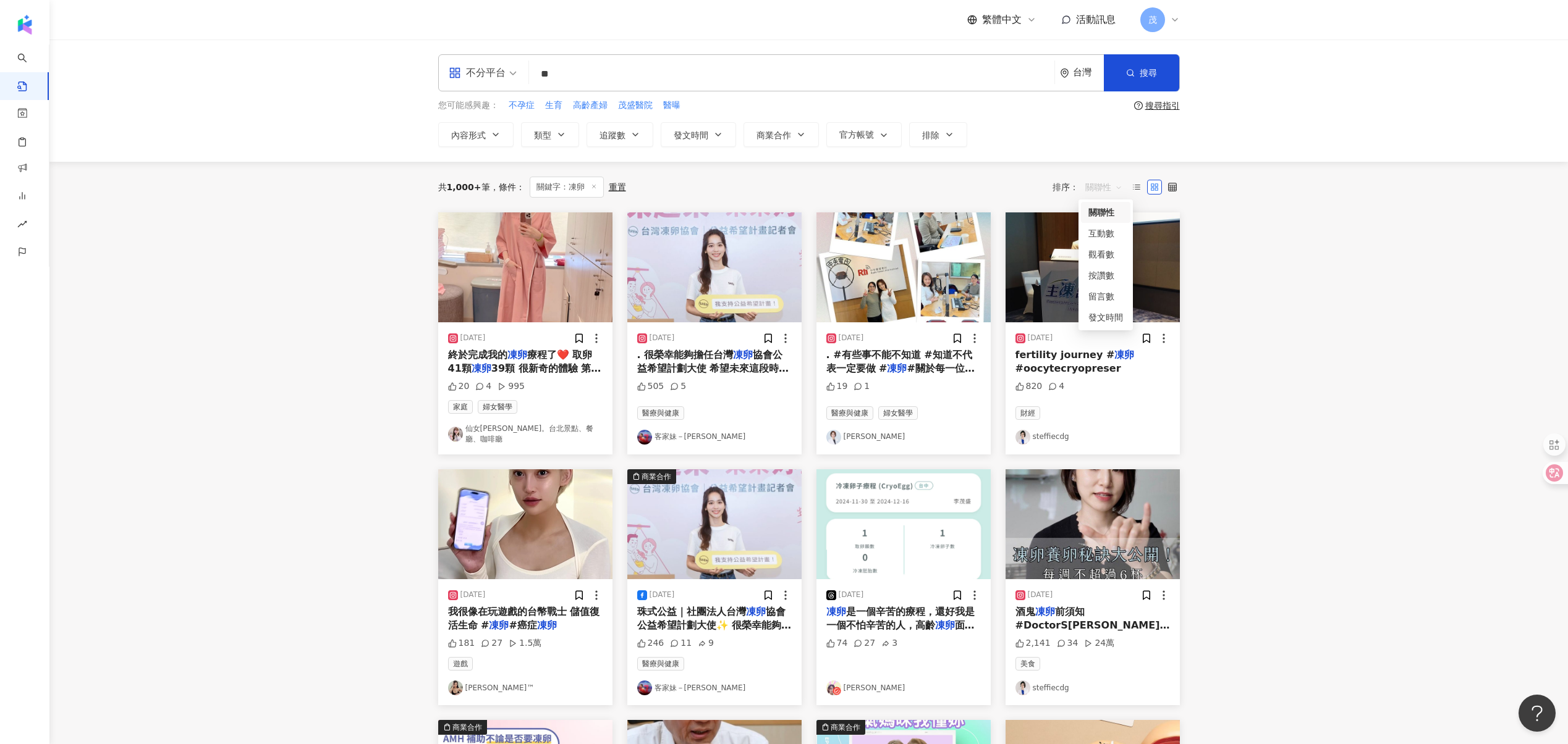
click at [1115, 191] on span "關聯性" at bounding box center [1104, 187] width 37 height 20
click at [1104, 316] on div "發文時間" at bounding box center [1105, 317] width 35 height 13
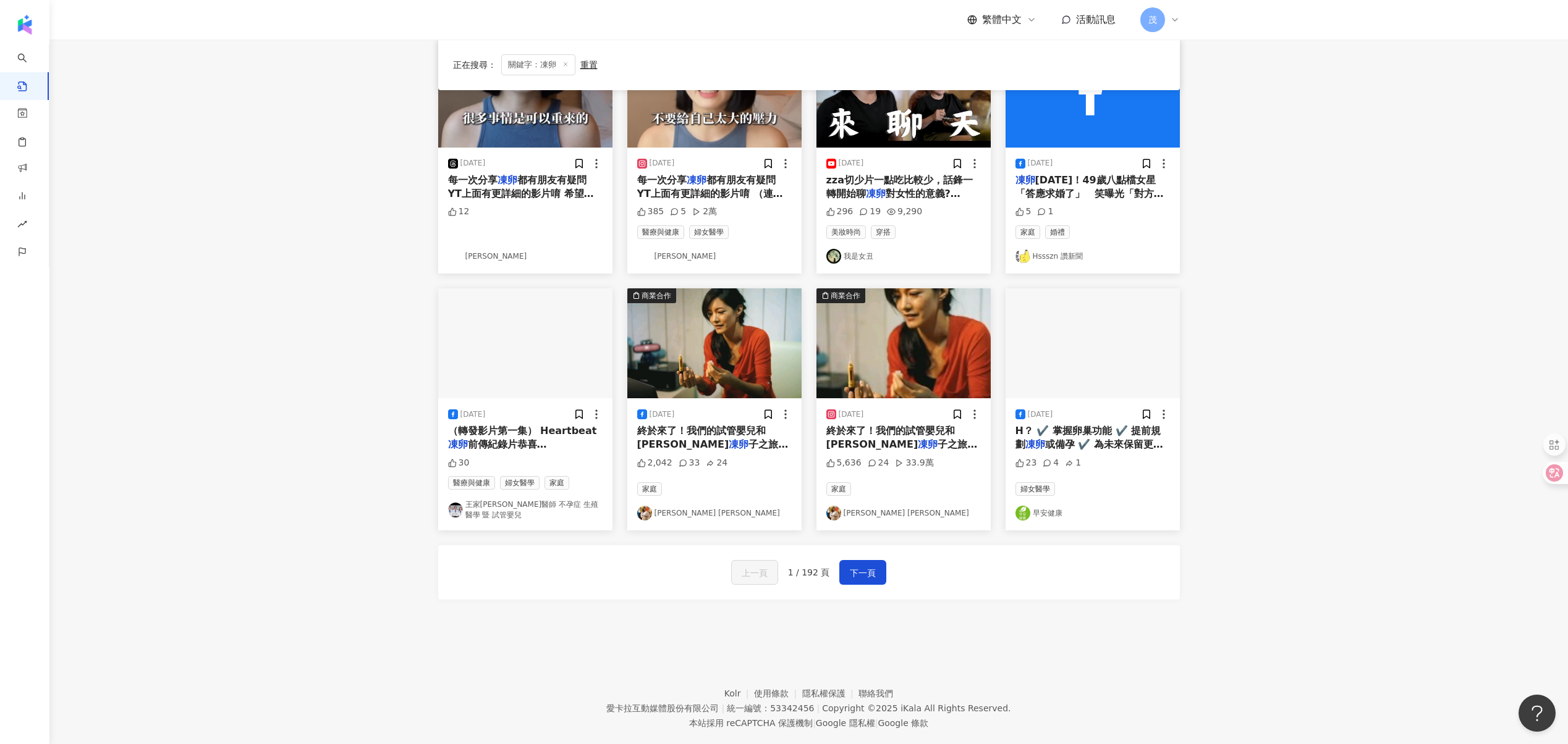
scroll to position [443, 0]
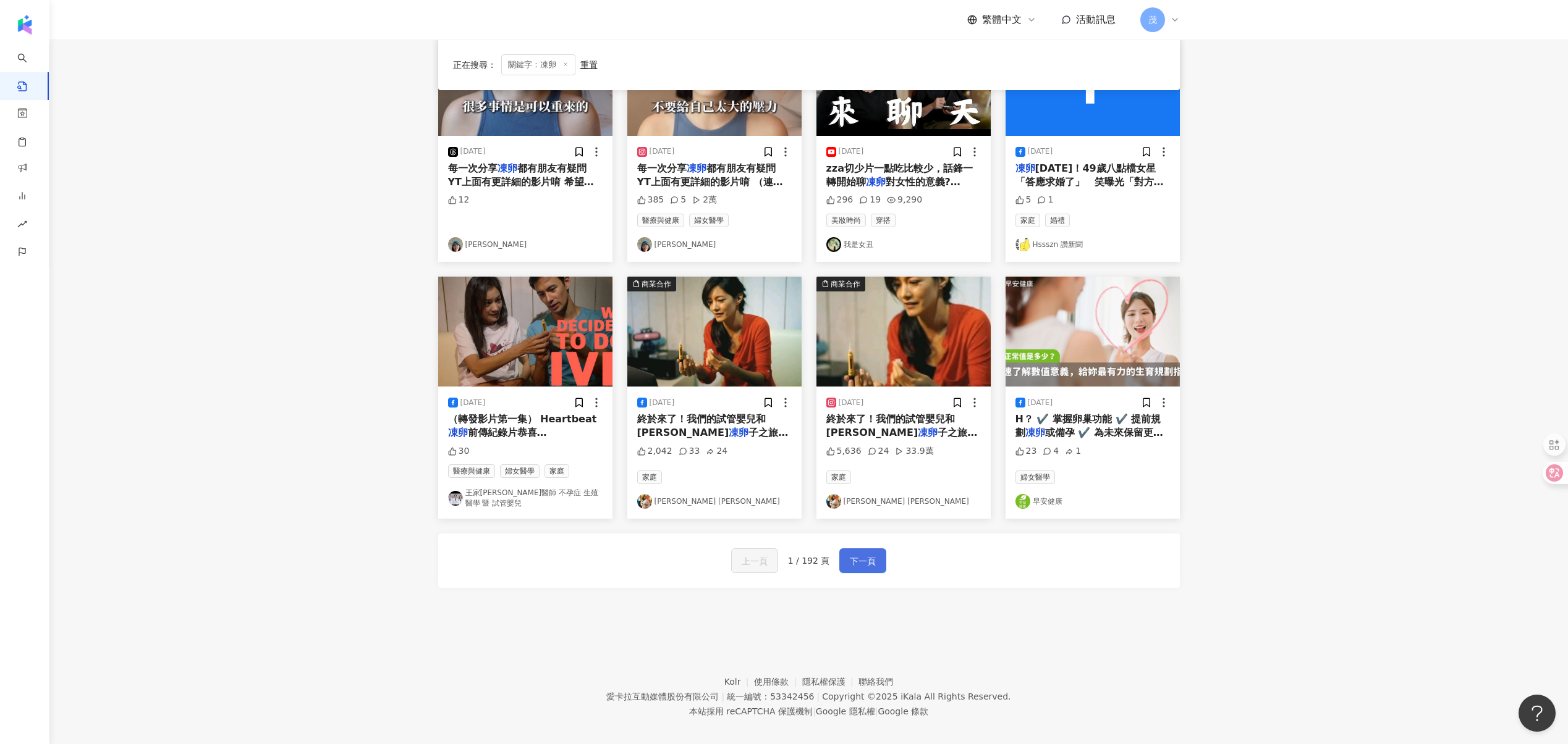
click at [875, 553] on button "下一頁" at bounding box center [863, 560] width 47 height 24
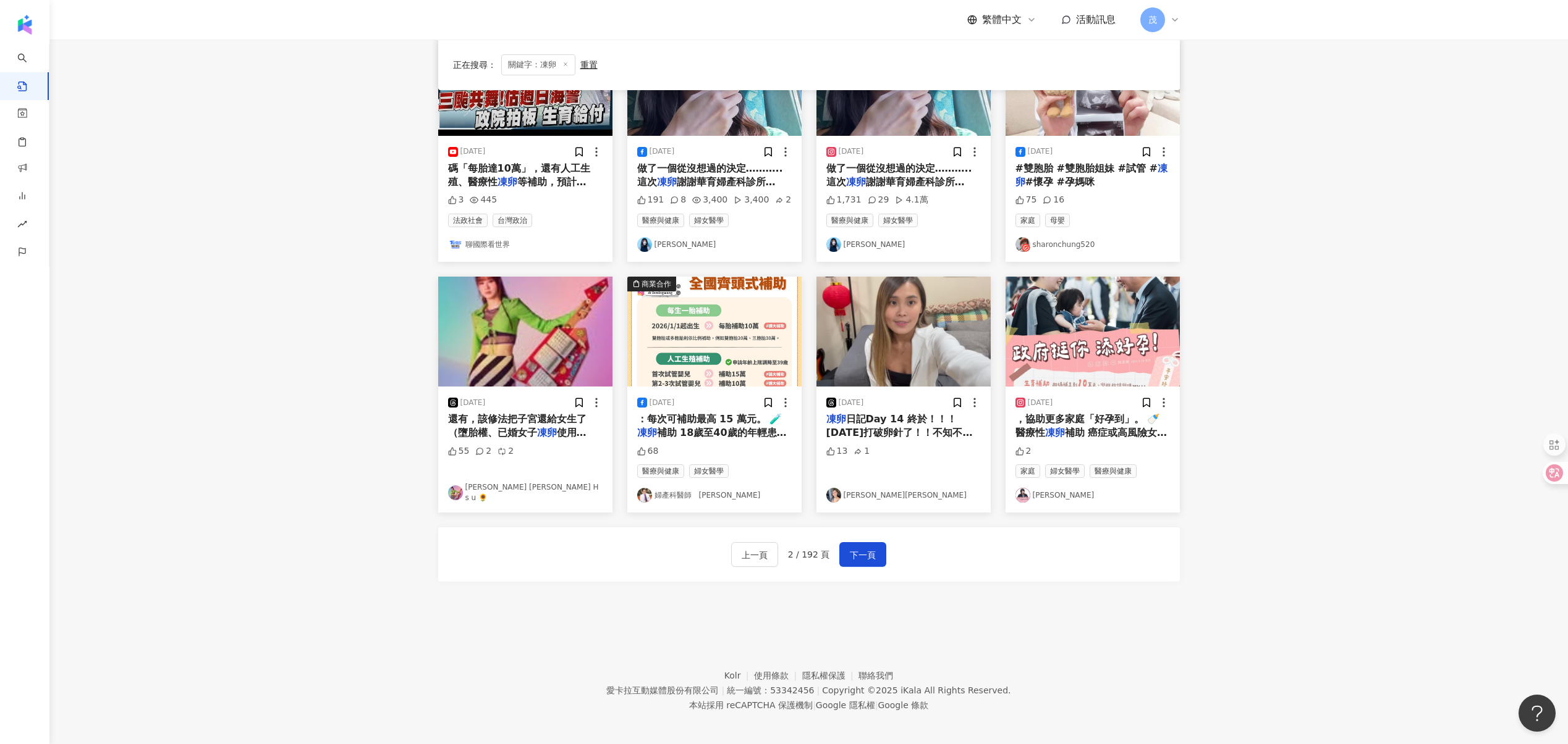
click at [865, 562] on div "上一頁 2 / 192 頁 下一頁" at bounding box center [809, 555] width 741 height 55
click at [870, 552] on span "下一頁" at bounding box center [862, 555] width 26 height 15
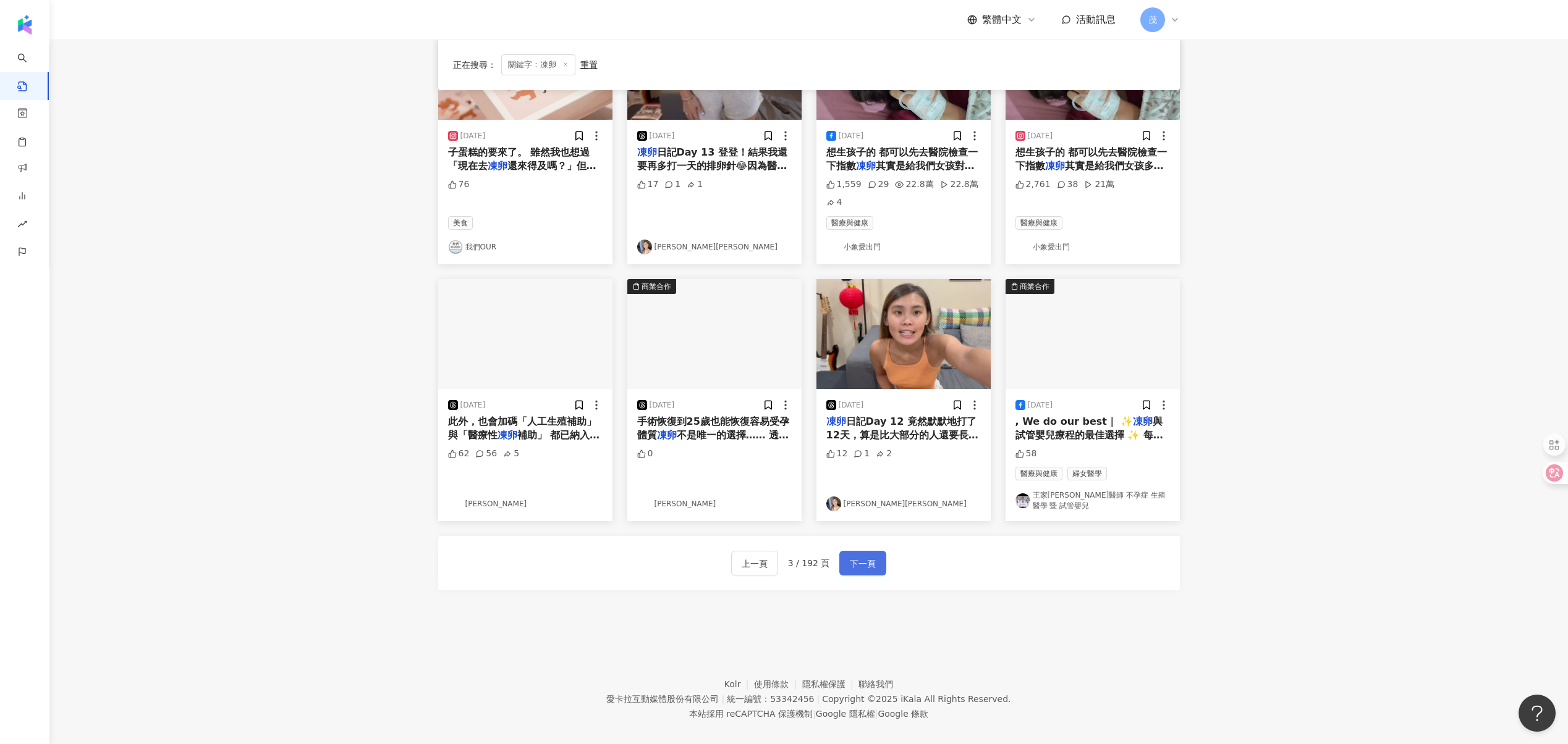
scroll to position [461, 0]
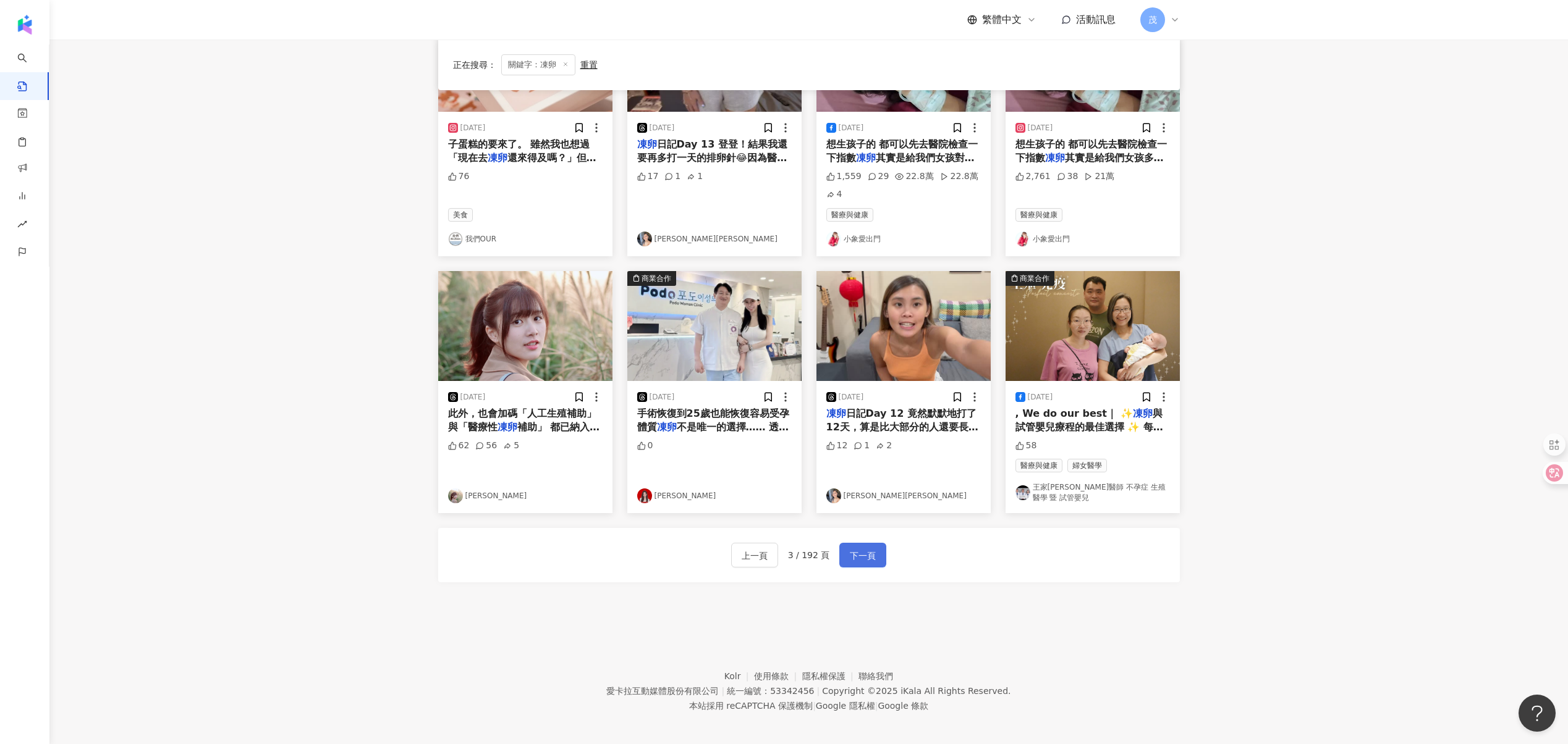
click at [864, 548] on span "下一頁" at bounding box center [862, 556] width 26 height 15
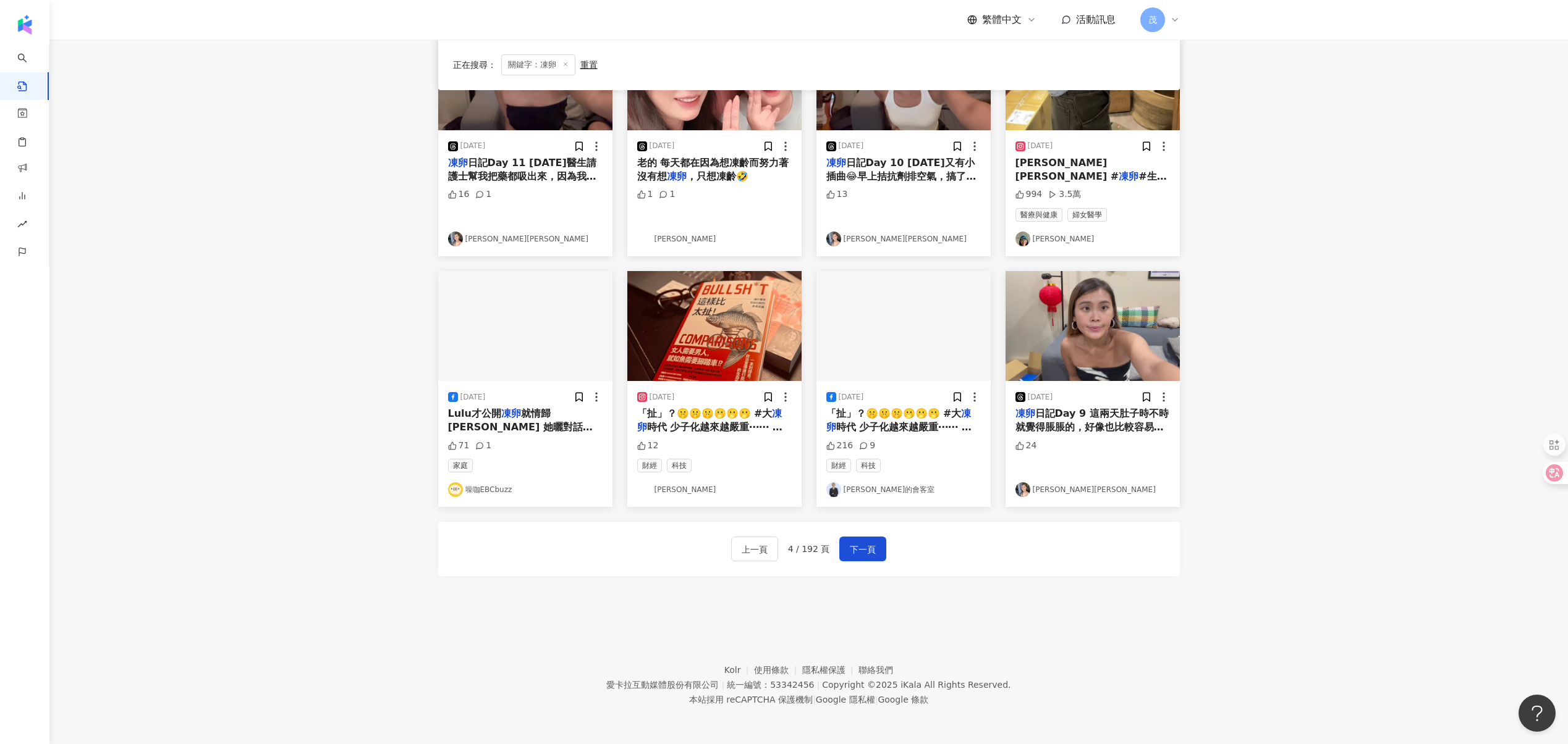
scroll to position [443, 0]
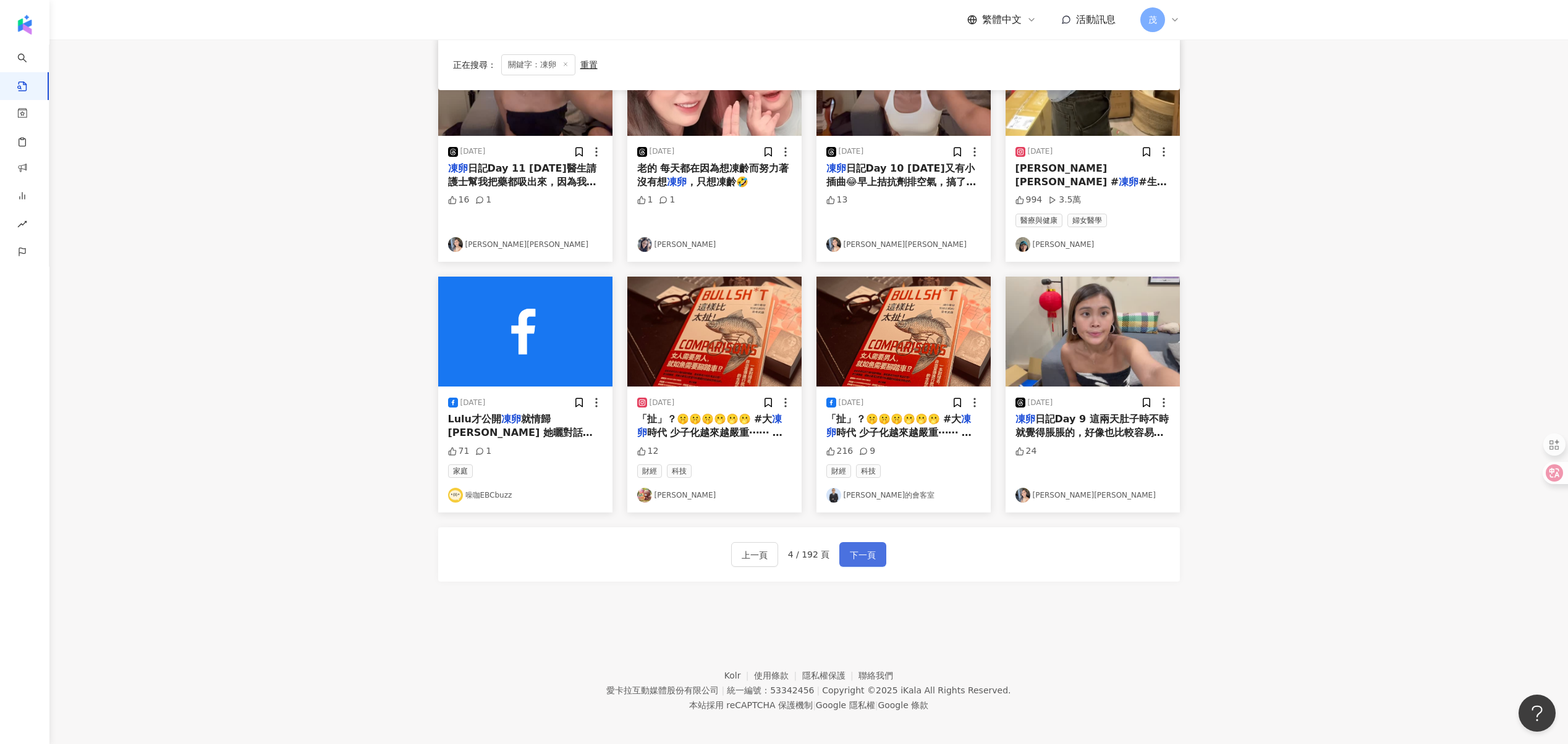
click at [856, 555] on span "下一頁" at bounding box center [862, 555] width 26 height 15
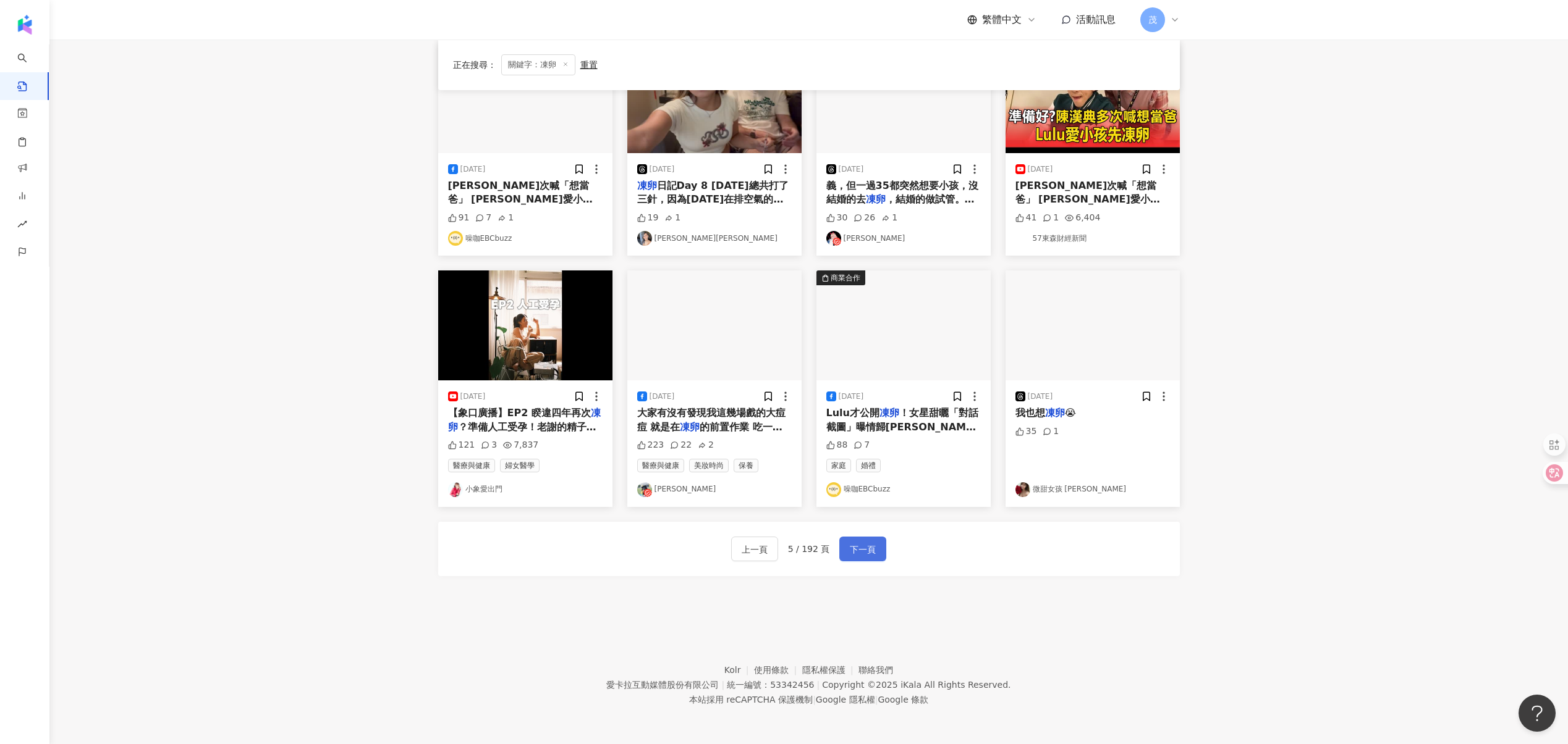
scroll to position [420, 0]
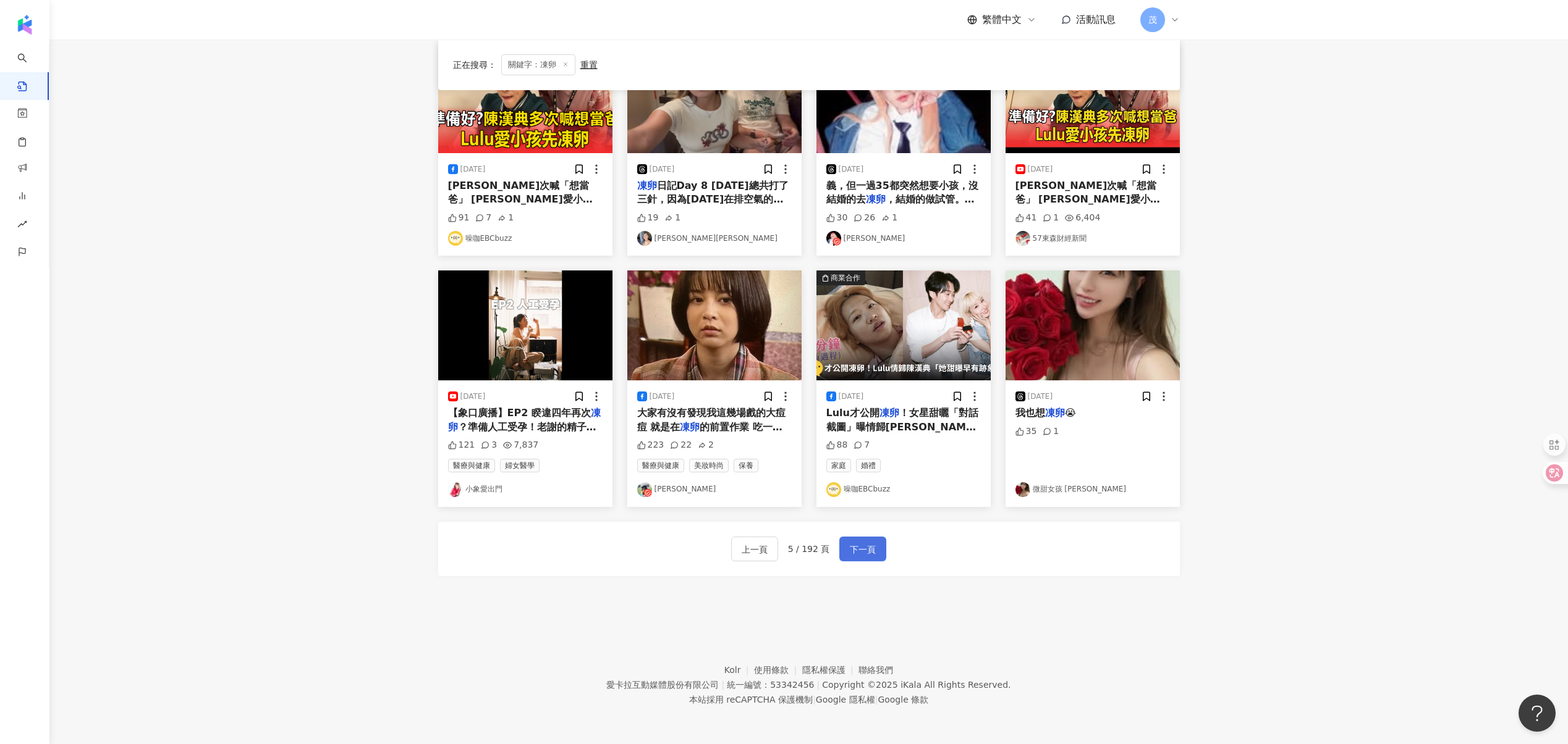
click at [855, 550] on span "下一頁" at bounding box center [862, 550] width 26 height 15
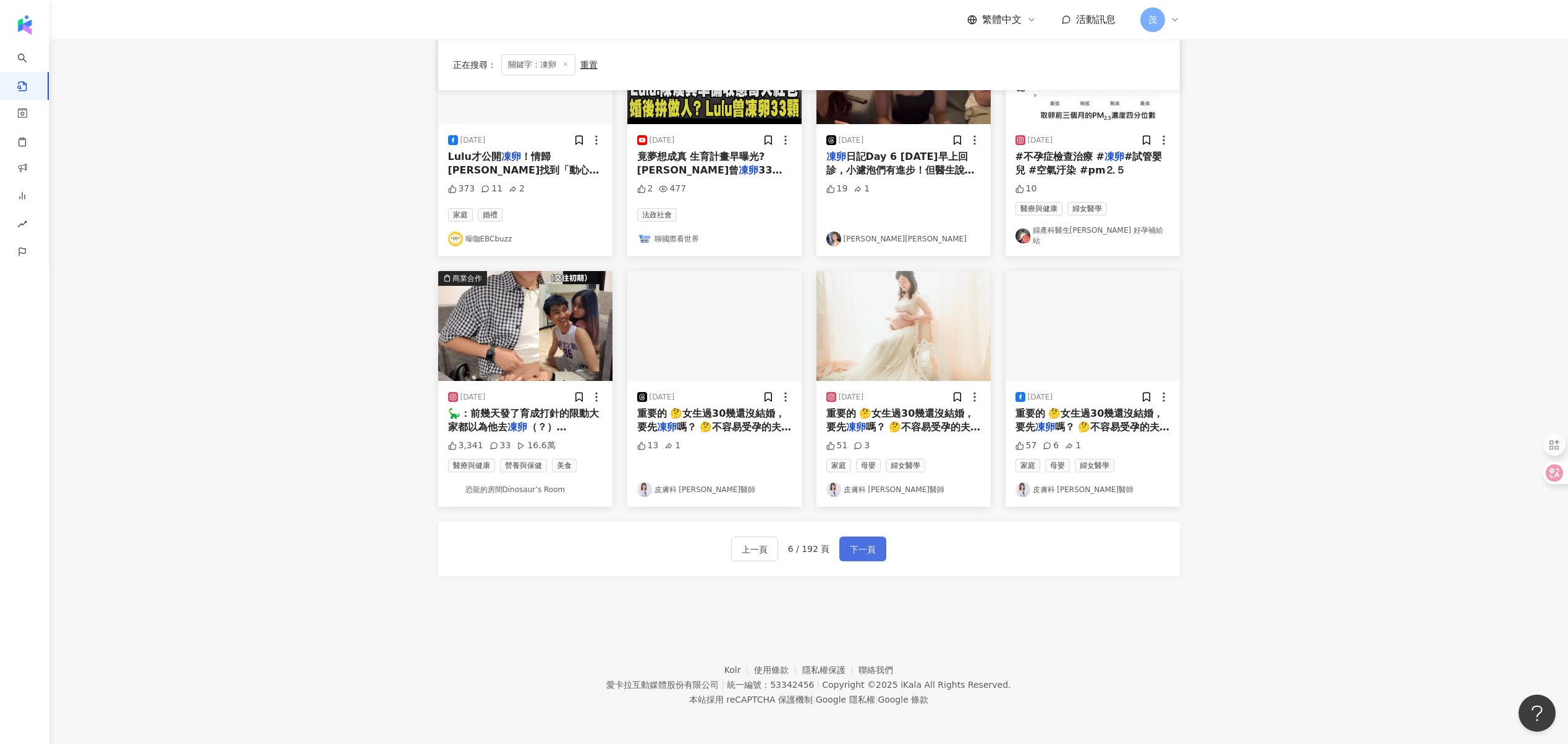
scroll to position [443, 0]
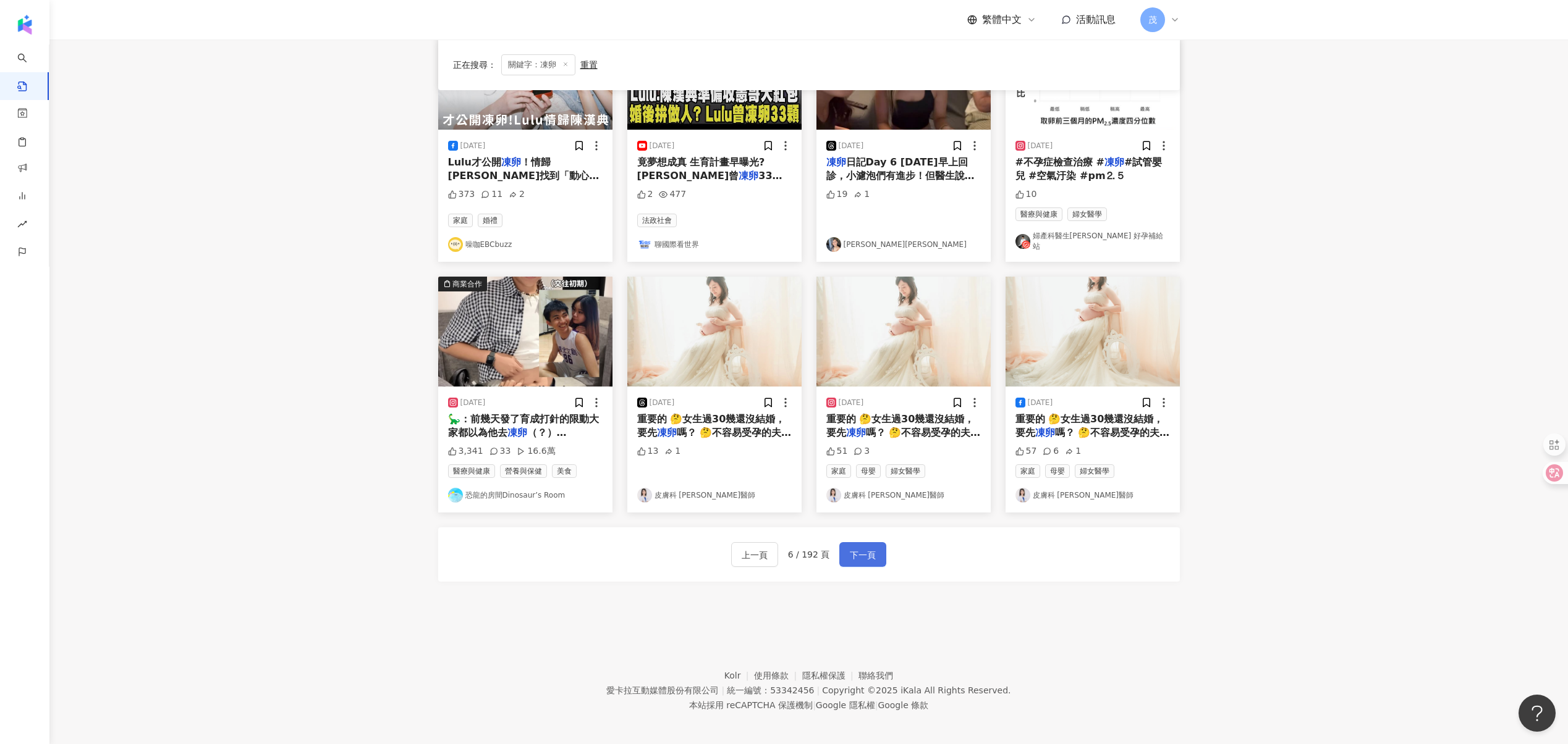
click at [852, 558] on button "下一頁" at bounding box center [863, 554] width 47 height 24
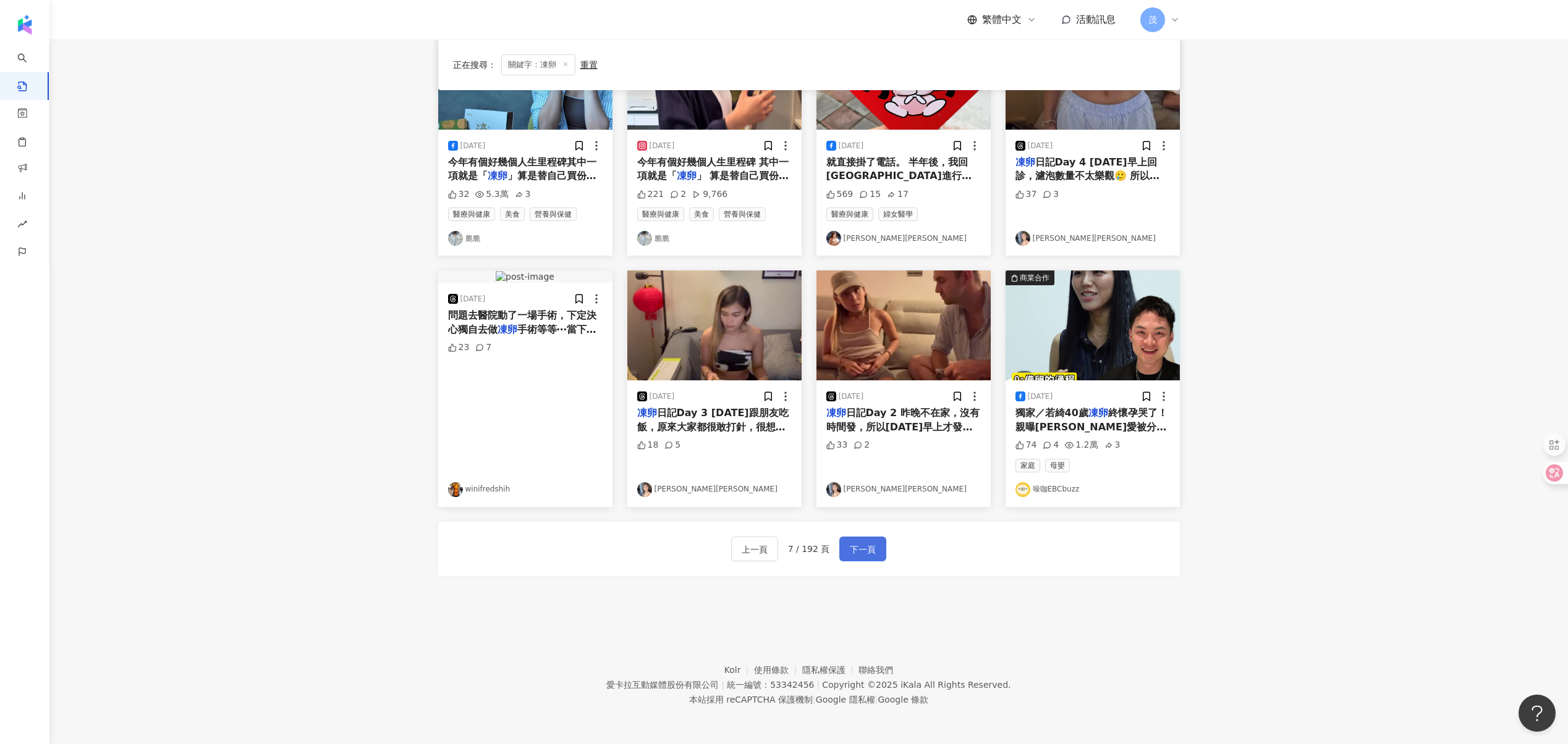
click at [852, 558] on button "下一頁" at bounding box center [863, 548] width 47 height 24
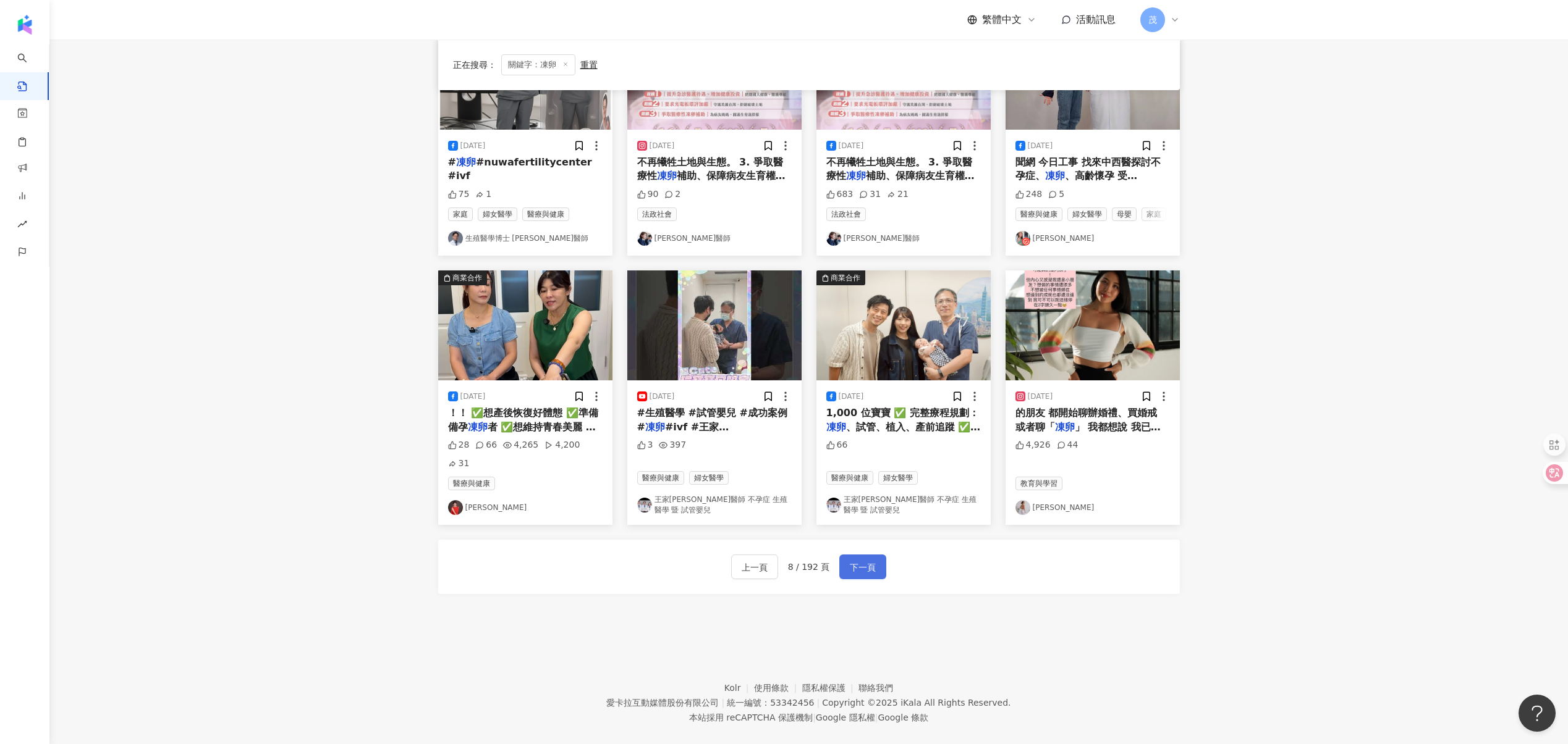
click at [852, 558] on button "下一頁" at bounding box center [863, 567] width 47 height 24
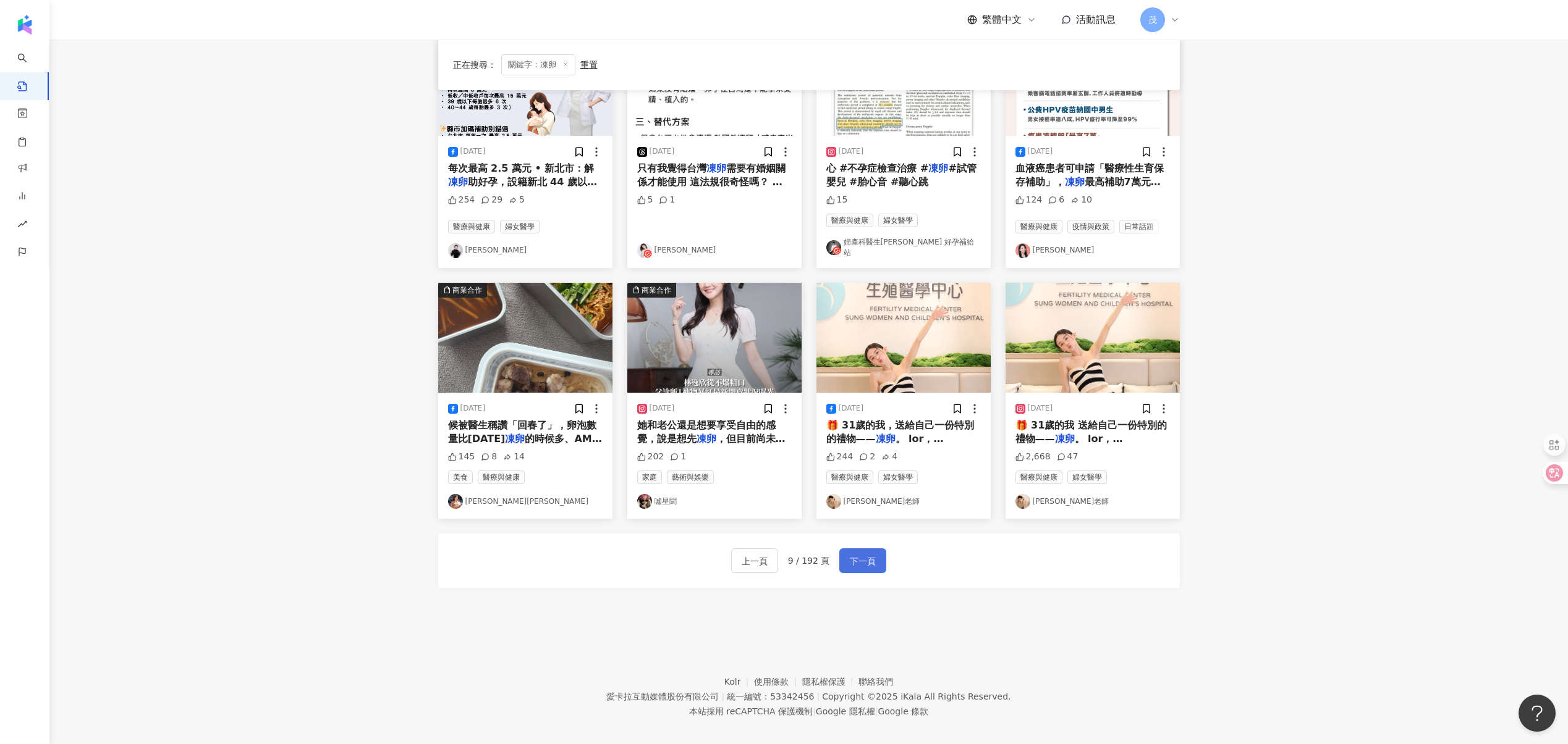
click at [852, 558] on button "下一頁" at bounding box center [863, 560] width 47 height 24
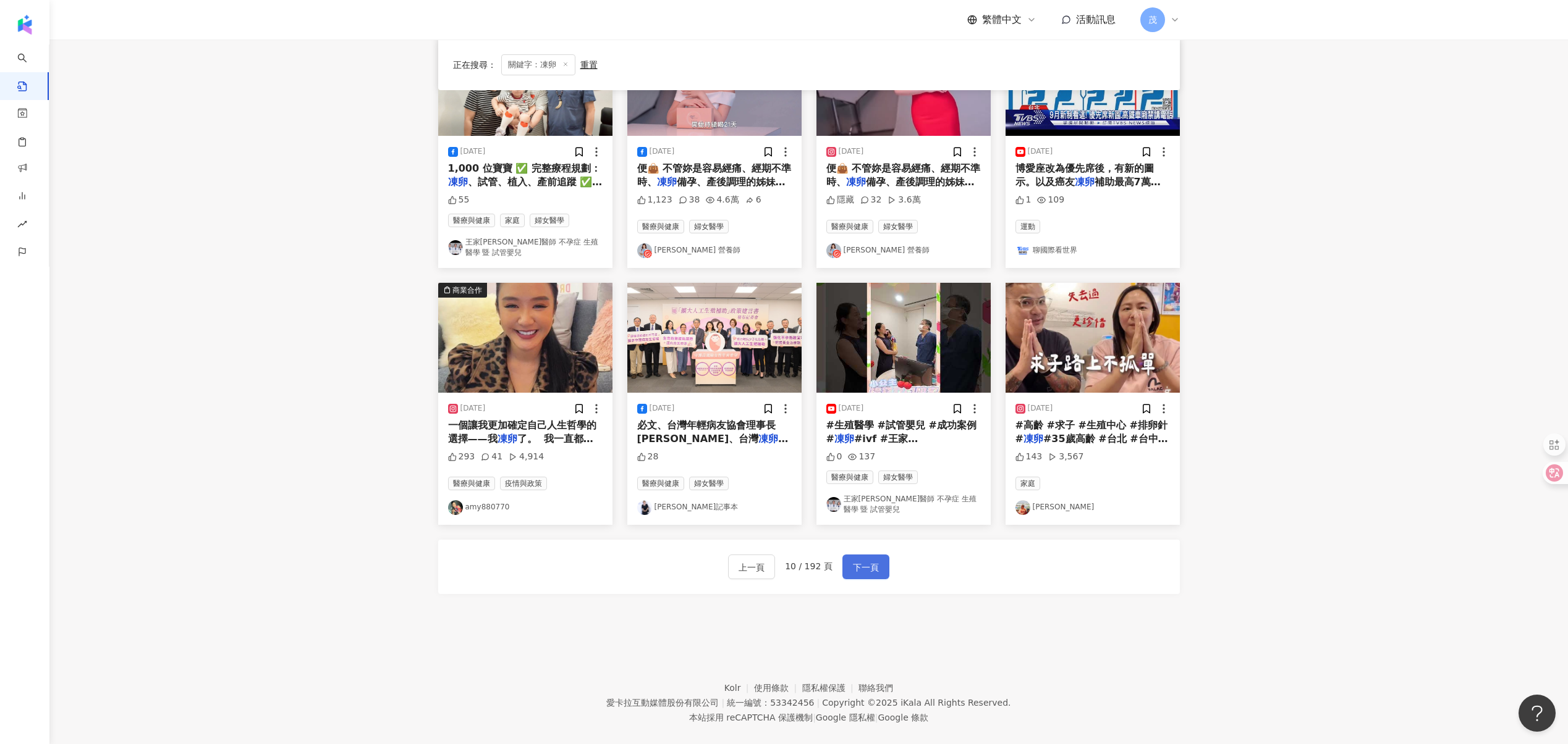
click at [852, 558] on button "下一頁" at bounding box center [866, 567] width 47 height 24
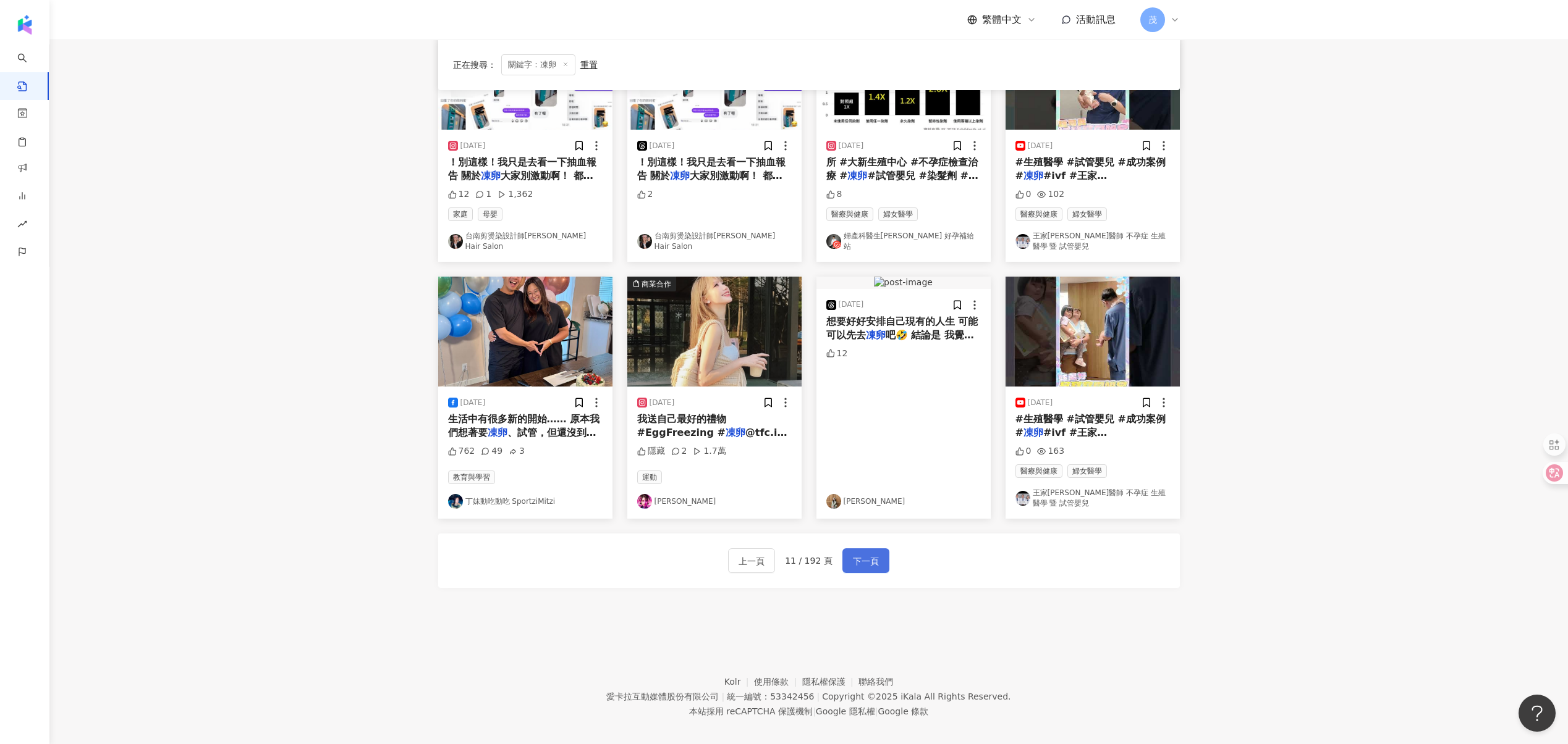
click at [852, 558] on button "下一頁" at bounding box center [866, 560] width 47 height 24
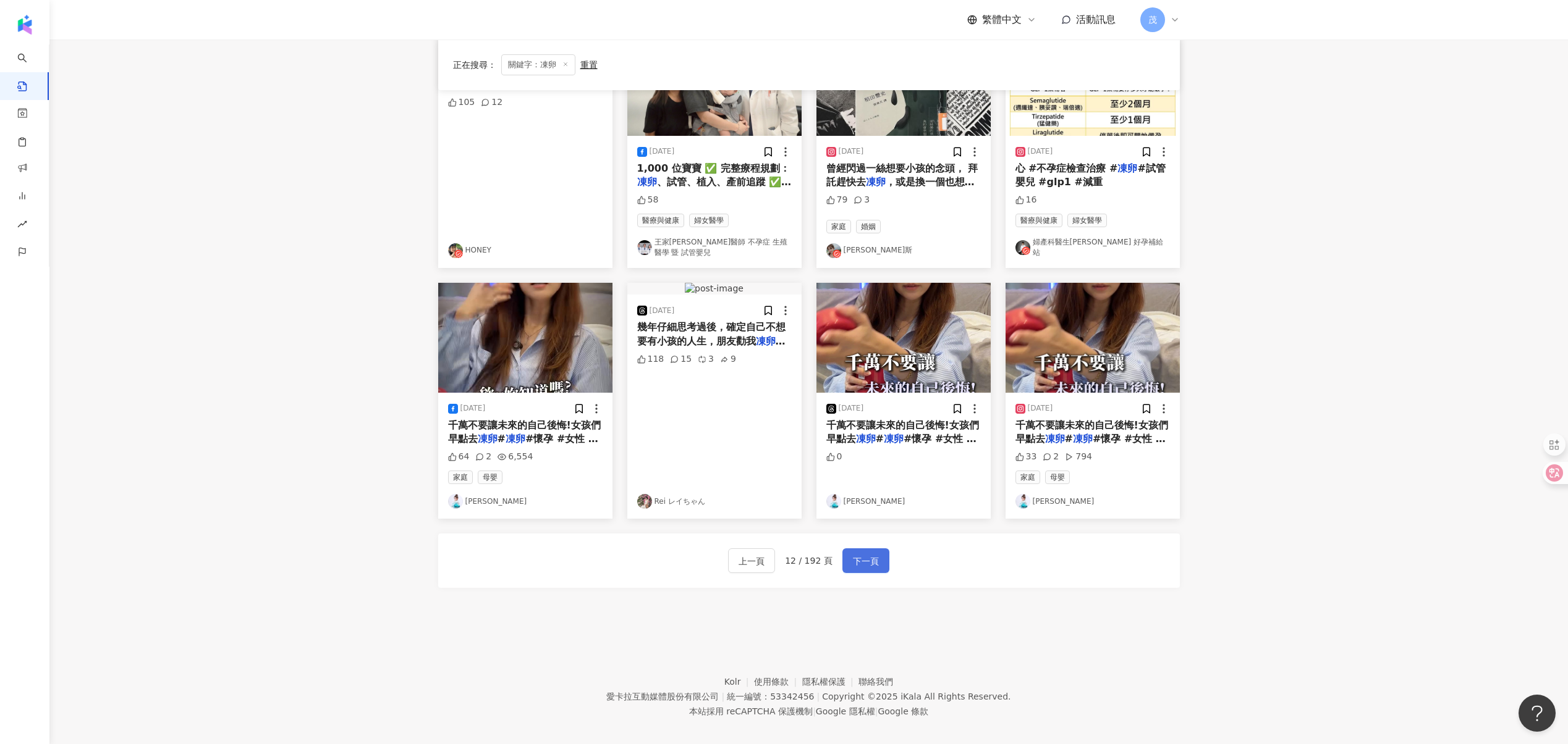
click at [852, 558] on button "下一頁" at bounding box center [866, 560] width 47 height 24
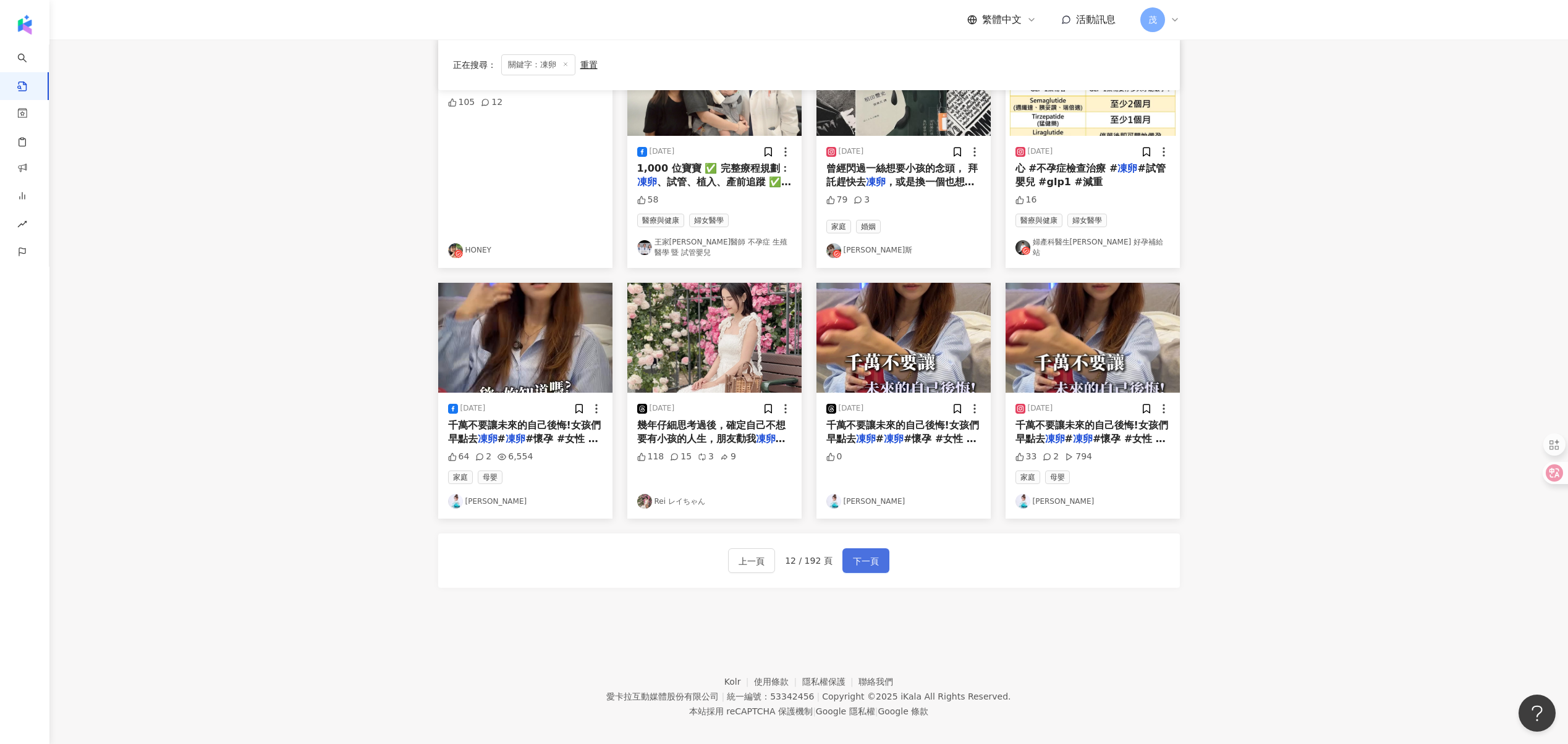
click at [852, 558] on button "下一頁" at bounding box center [866, 560] width 47 height 24
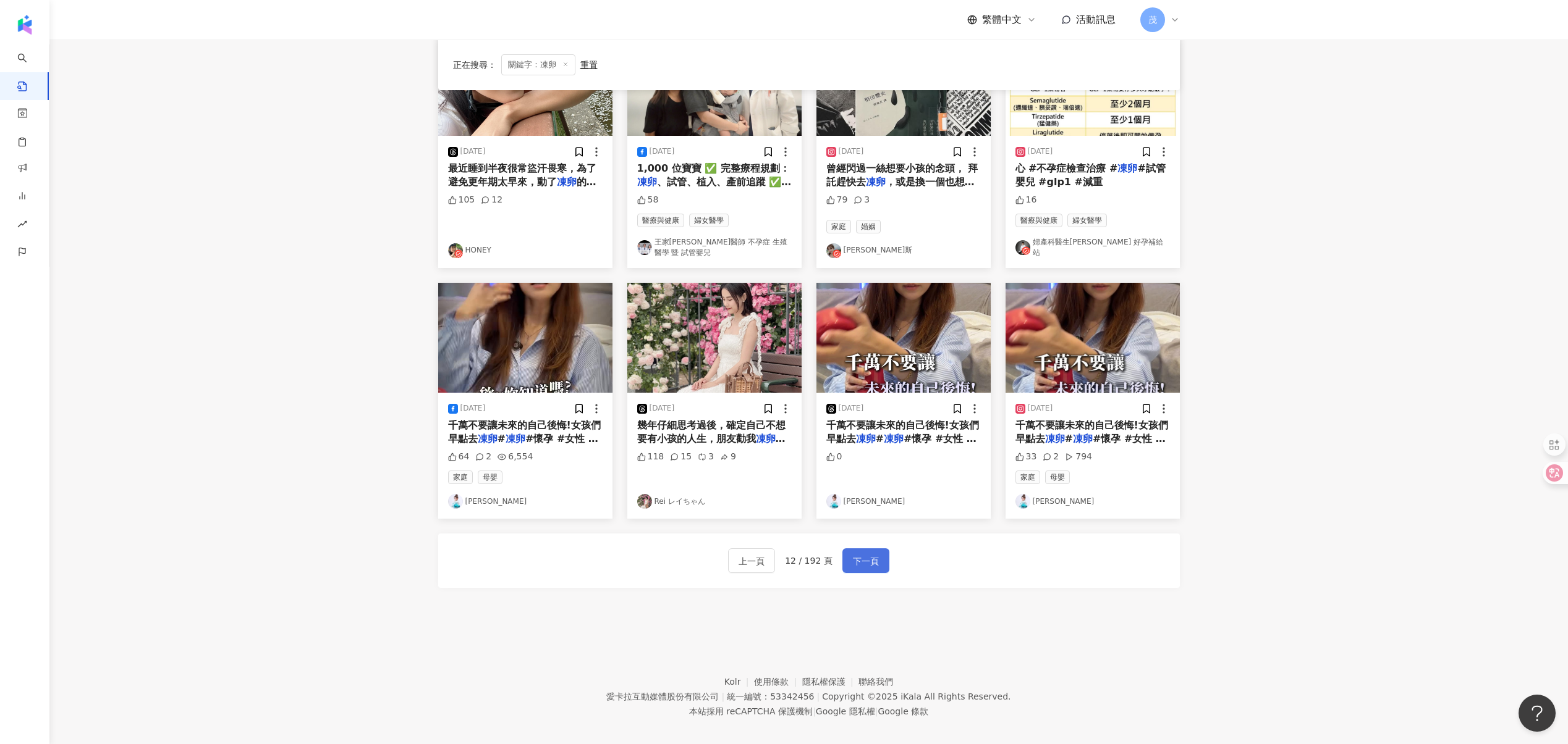
click at [852, 558] on button "下一頁" at bounding box center [866, 560] width 47 height 24
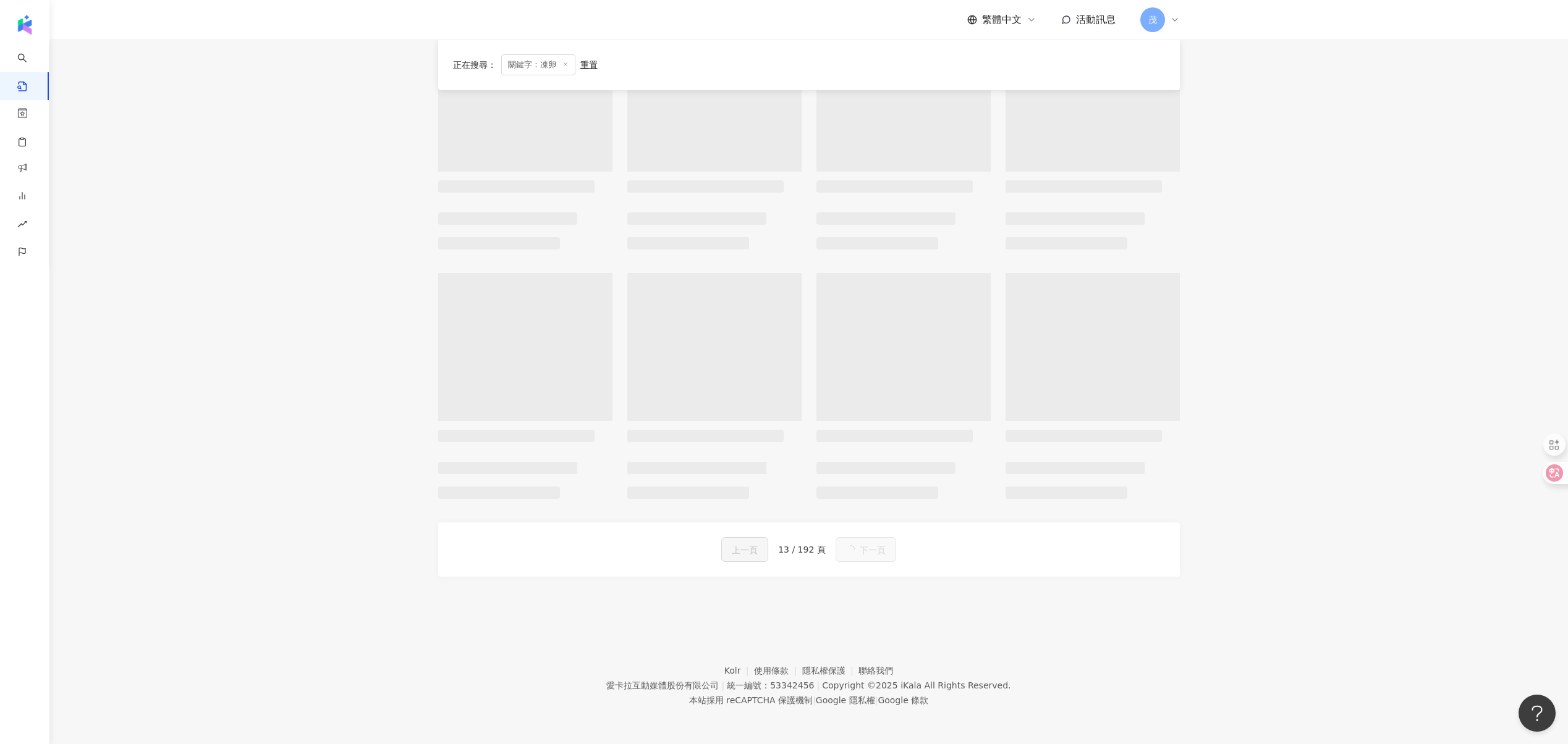
click at [860, 554] on span "下一頁" at bounding box center [872, 550] width 26 height 15
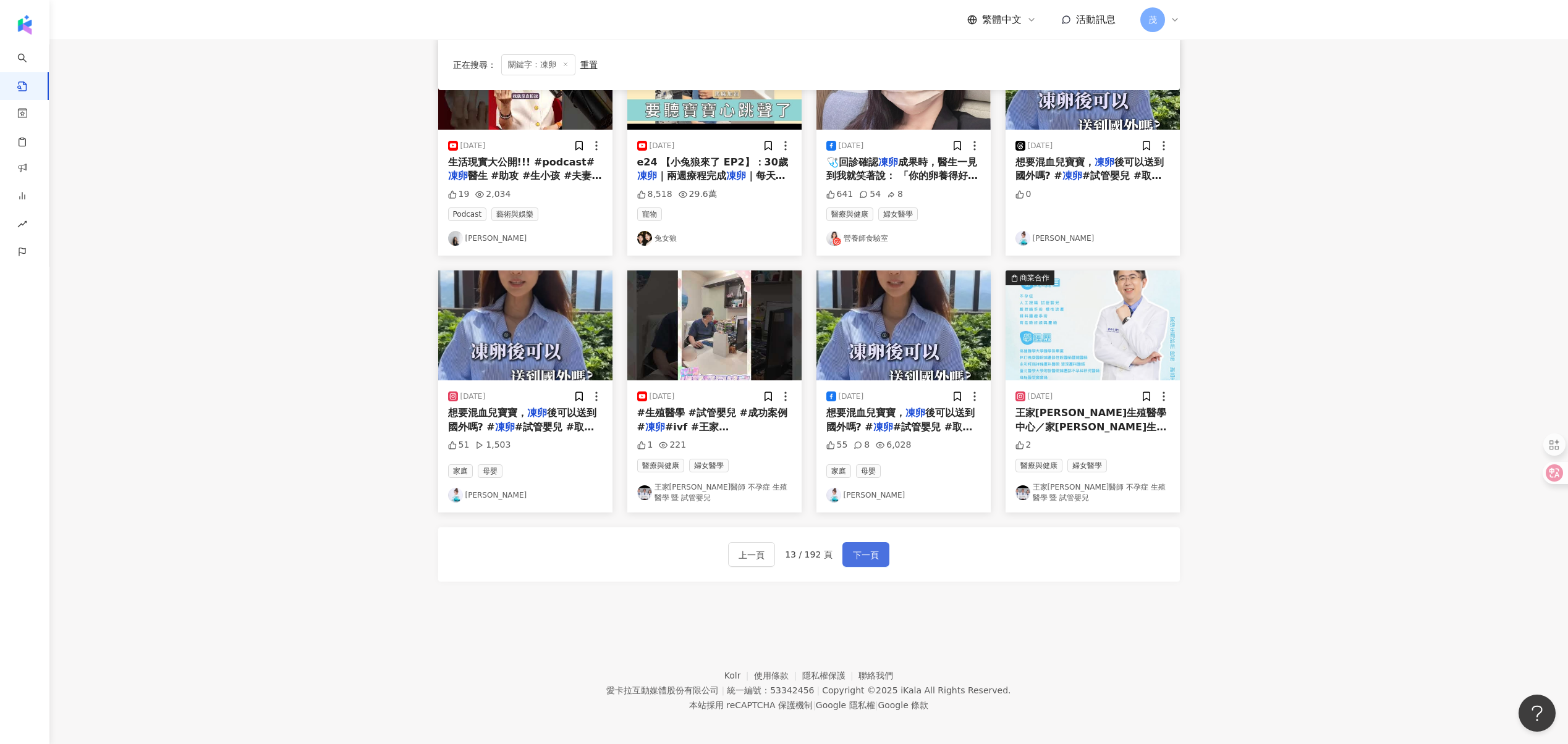
click at [861, 554] on span "下一頁" at bounding box center [865, 555] width 26 height 15
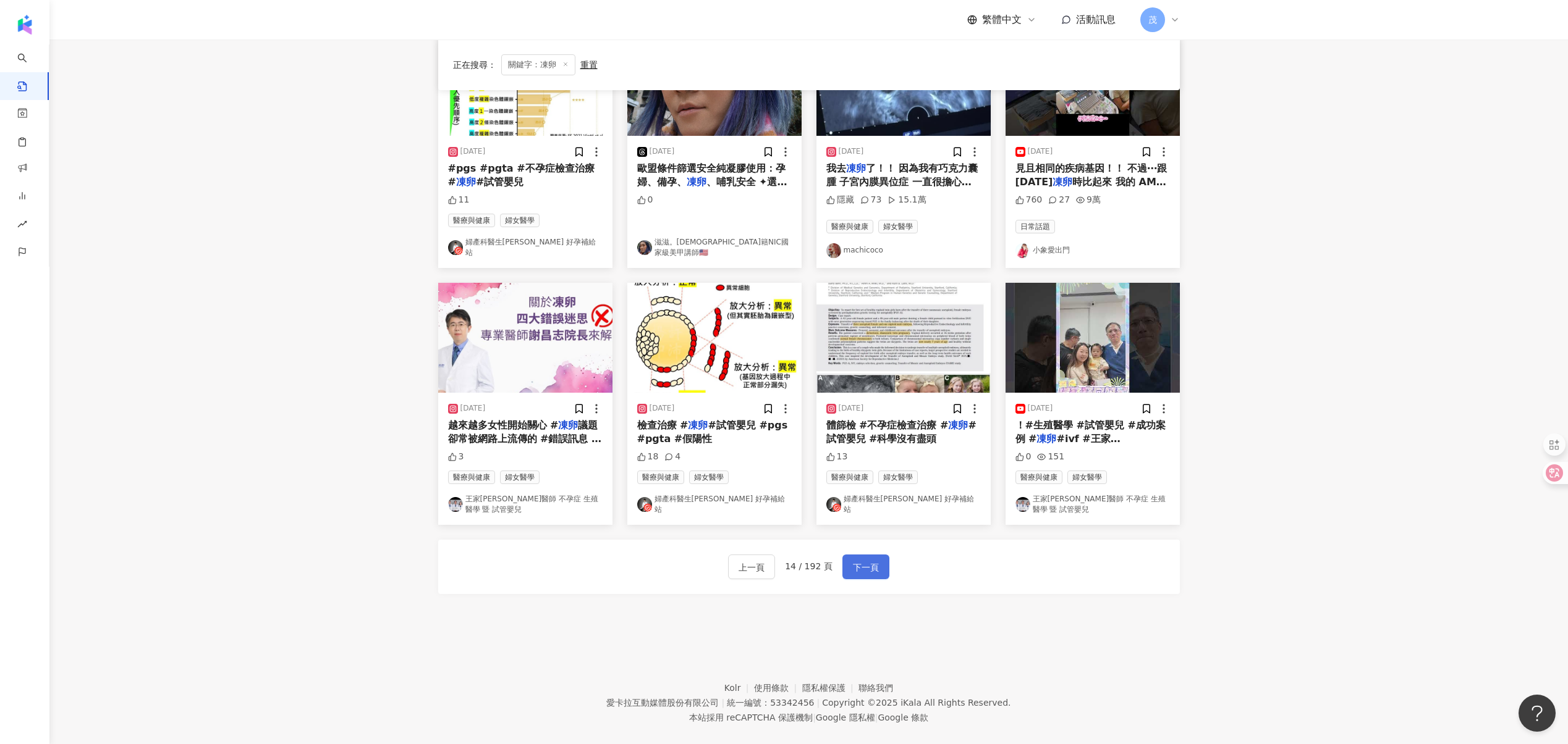
click at [861, 560] on span "下一頁" at bounding box center [865, 567] width 26 height 15
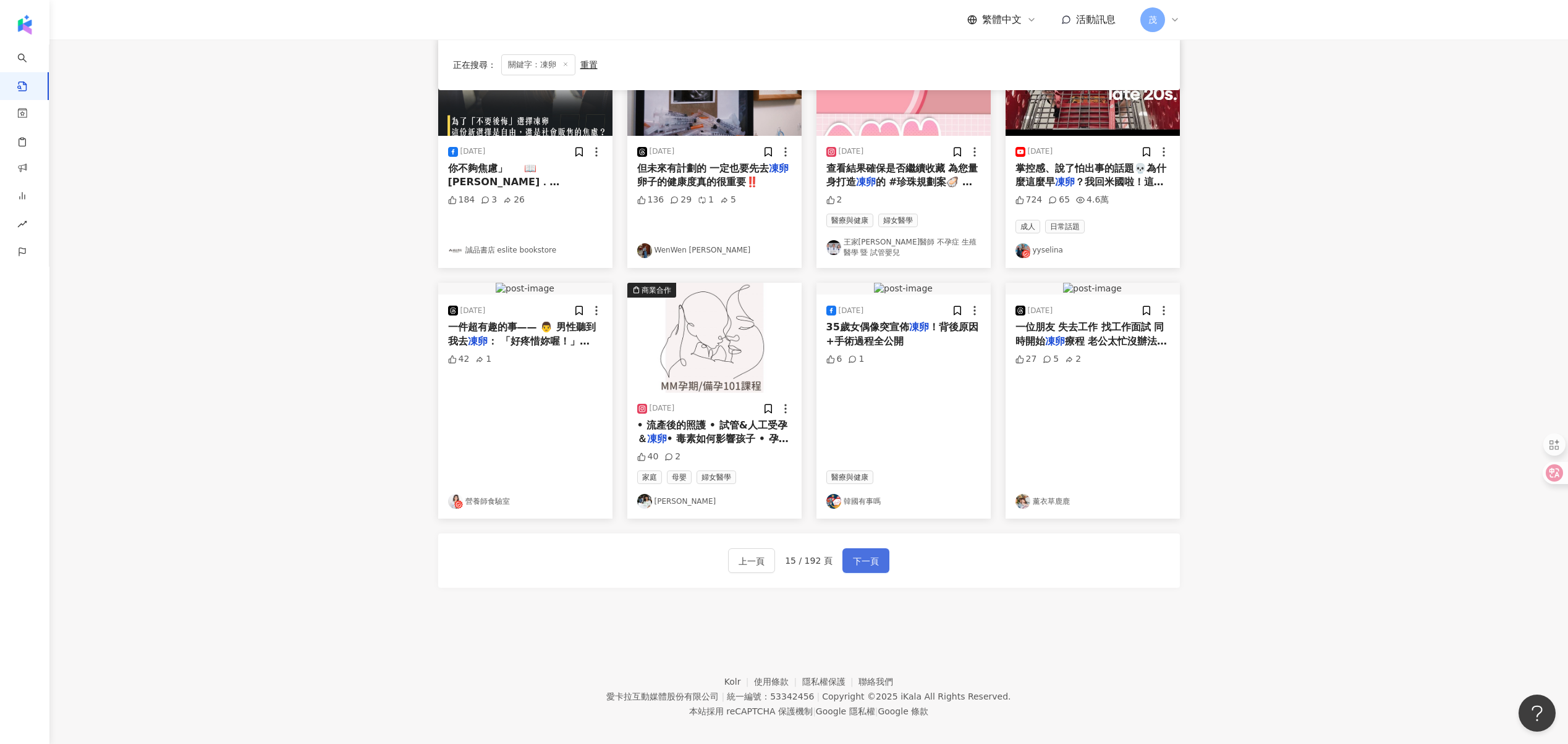
click at [861, 554] on span "下一頁" at bounding box center [865, 562] width 26 height 15
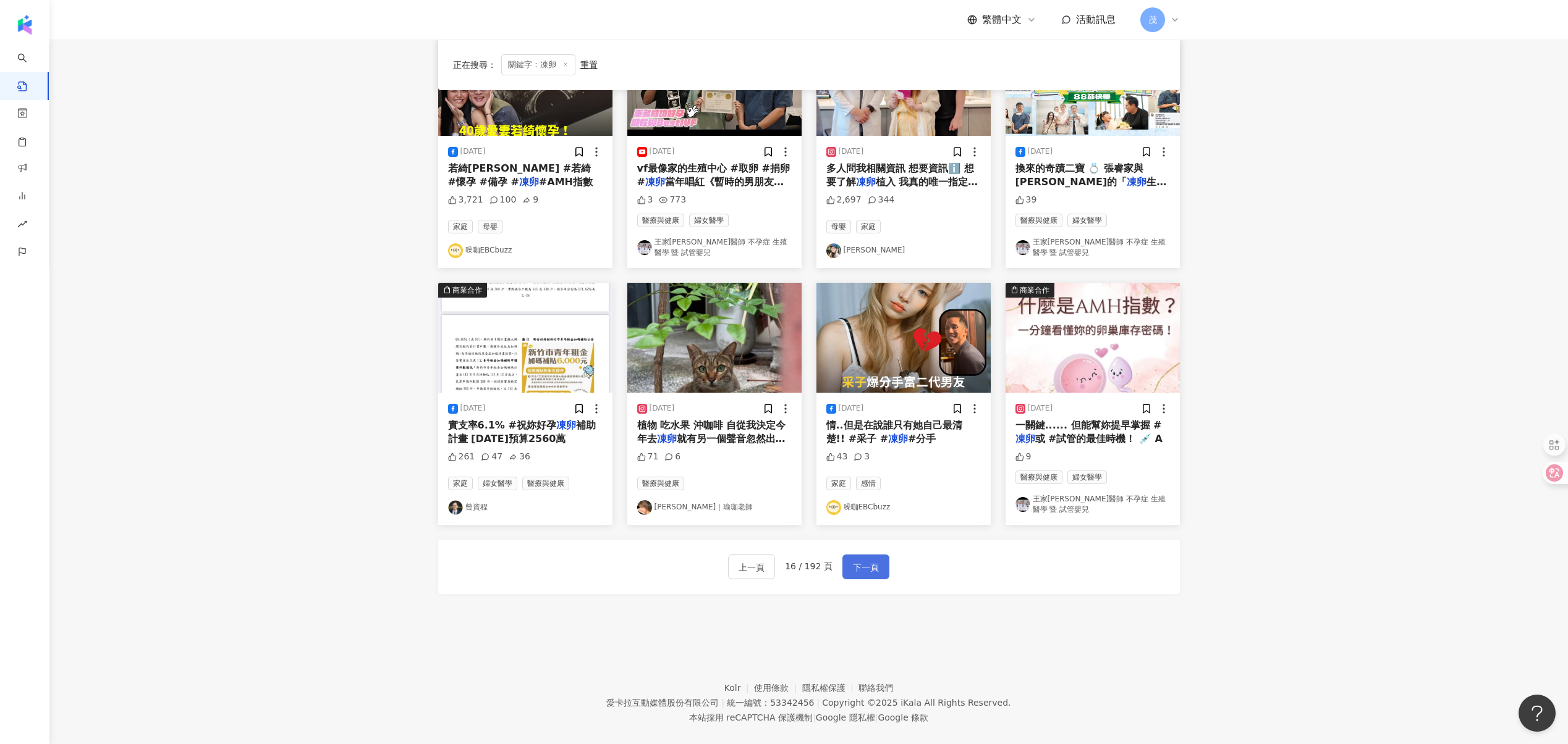
click at [861, 560] on span "下一頁" at bounding box center [865, 567] width 26 height 15
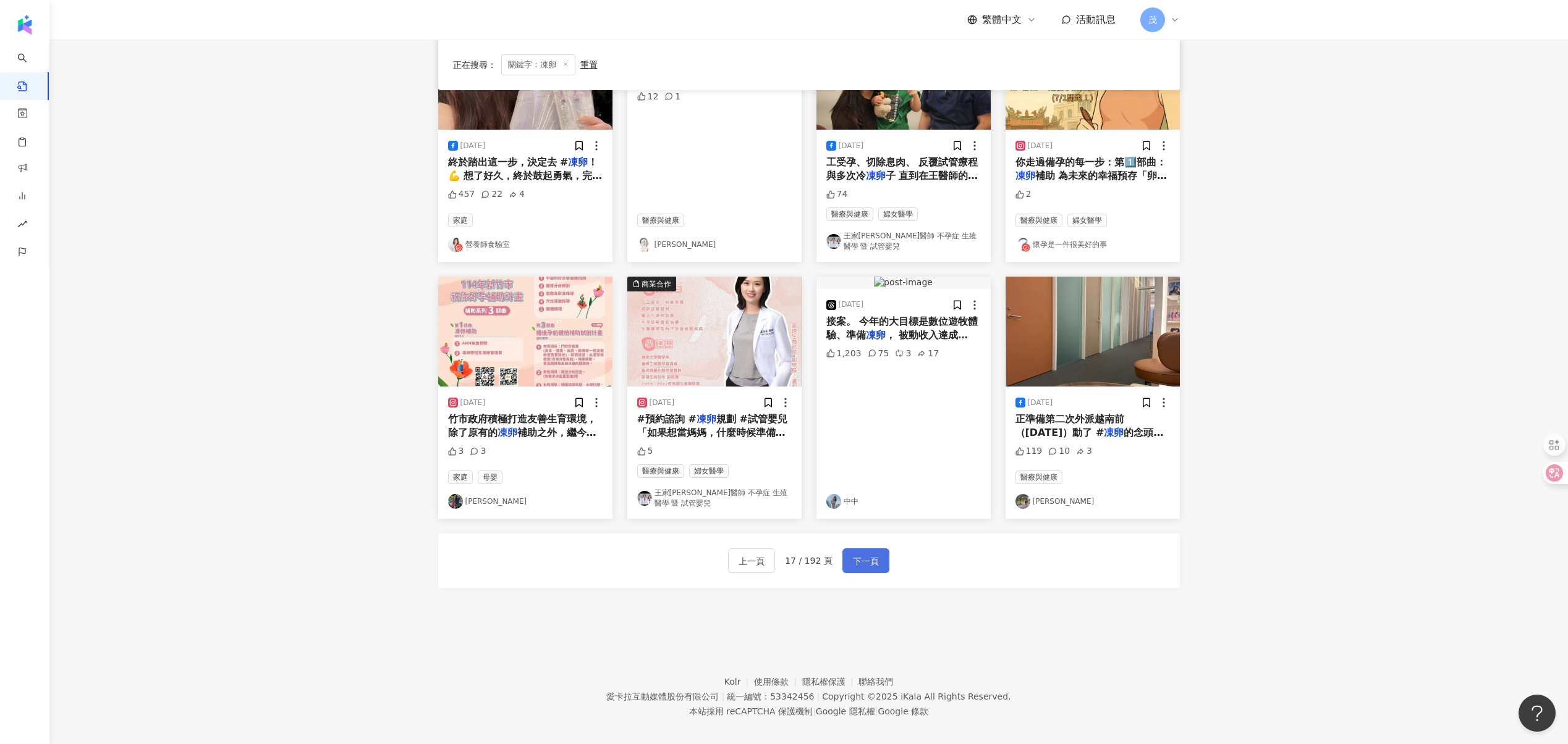
click at [861, 554] on span "下一頁" at bounding box center [865, 562] width 26 height 15
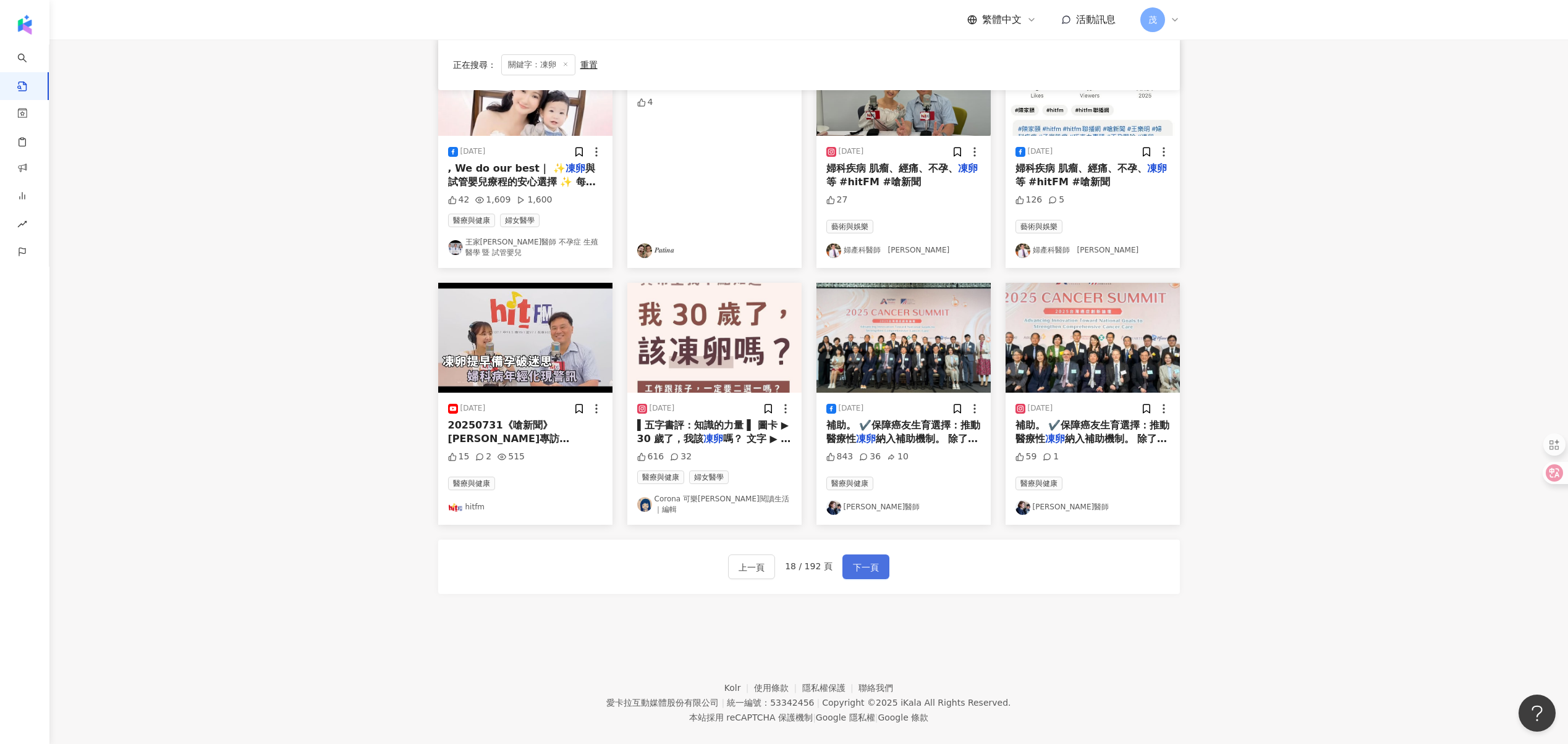
click at [861, 560] on span "下一頁" at bounding box center [865, 567] width 26 height 15
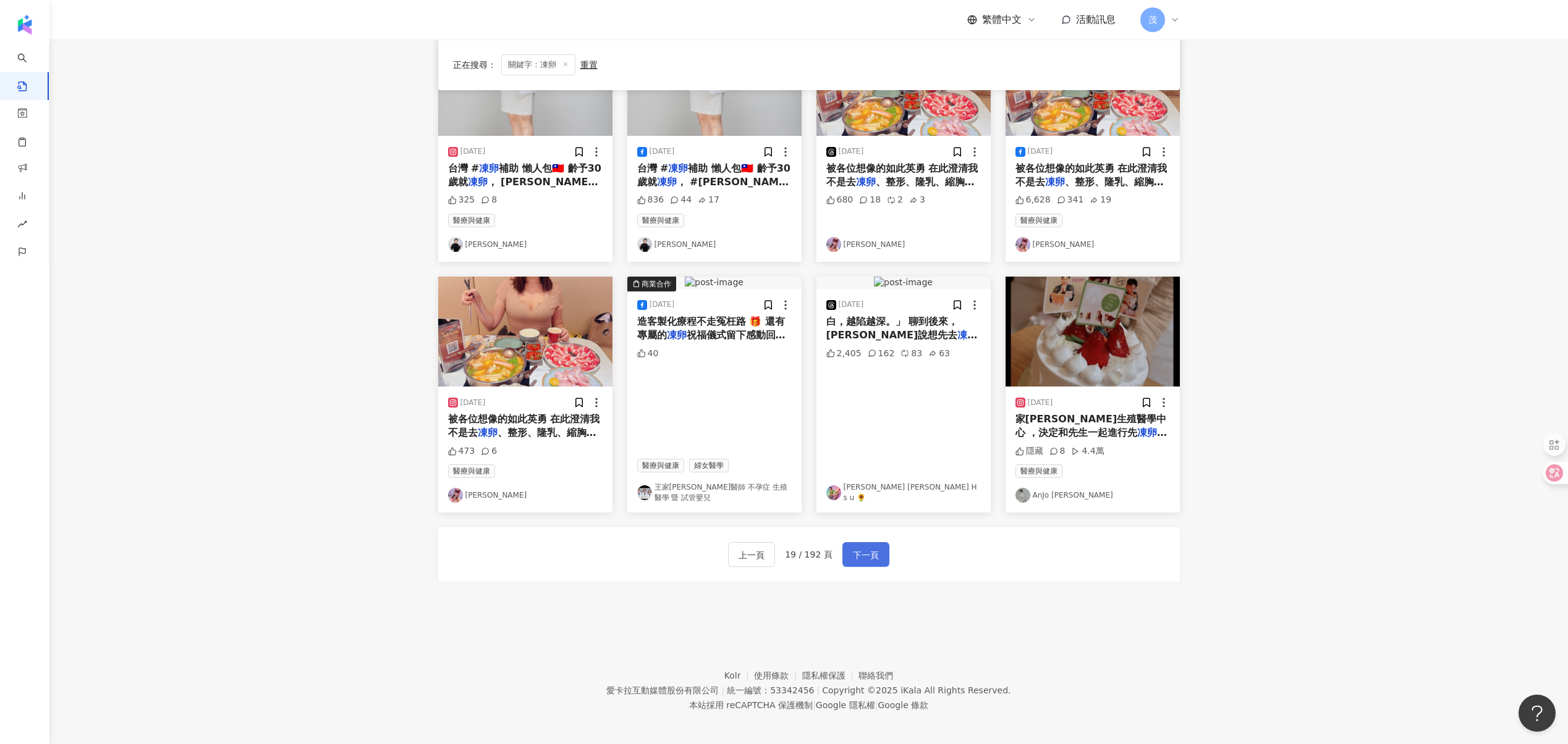
click at [861, 554] on span "下一頁" at bounding box center [865, 555] width 26 height 15
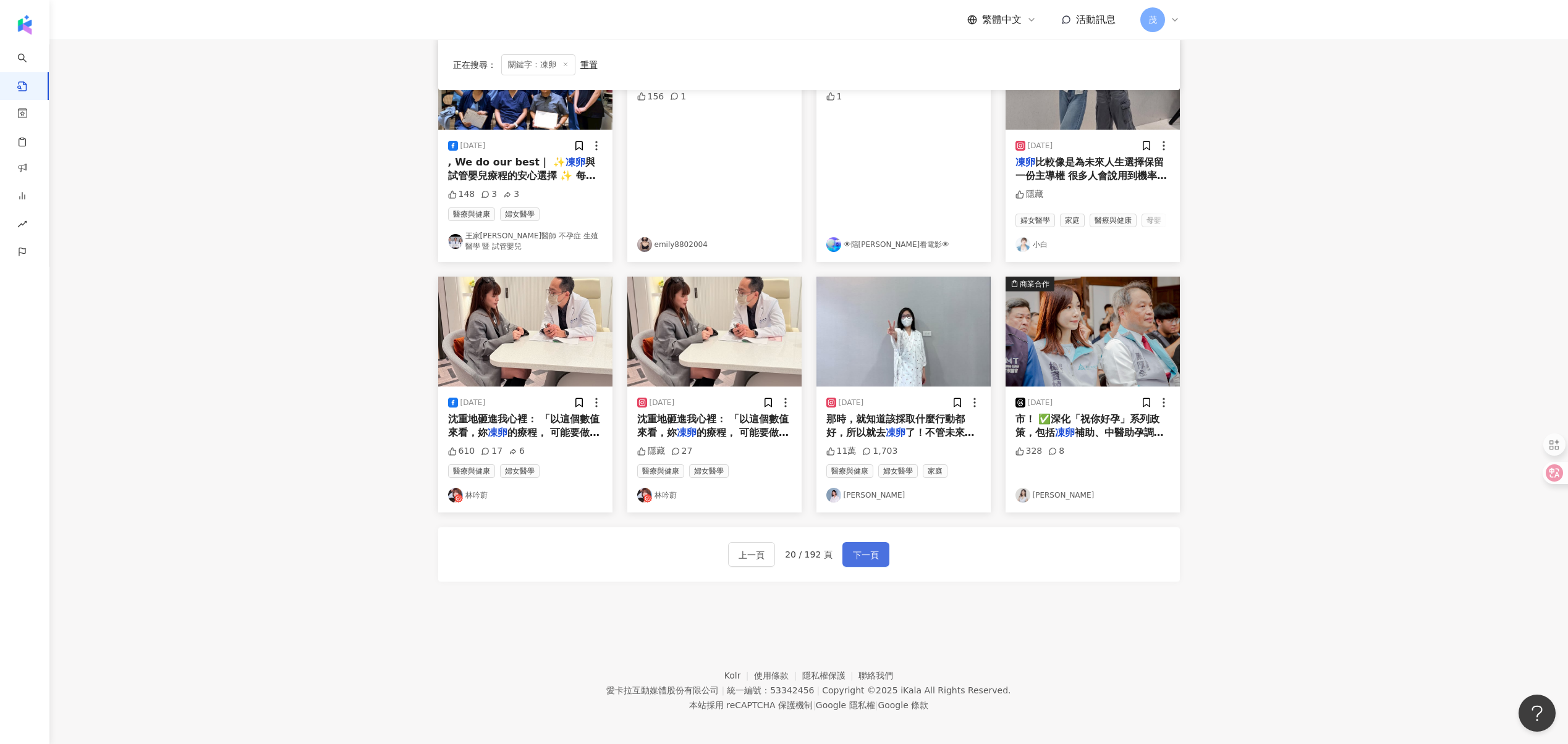
click at [861, 554] on span "下一頁" at bounding box center [865, 555] width 26 height 15
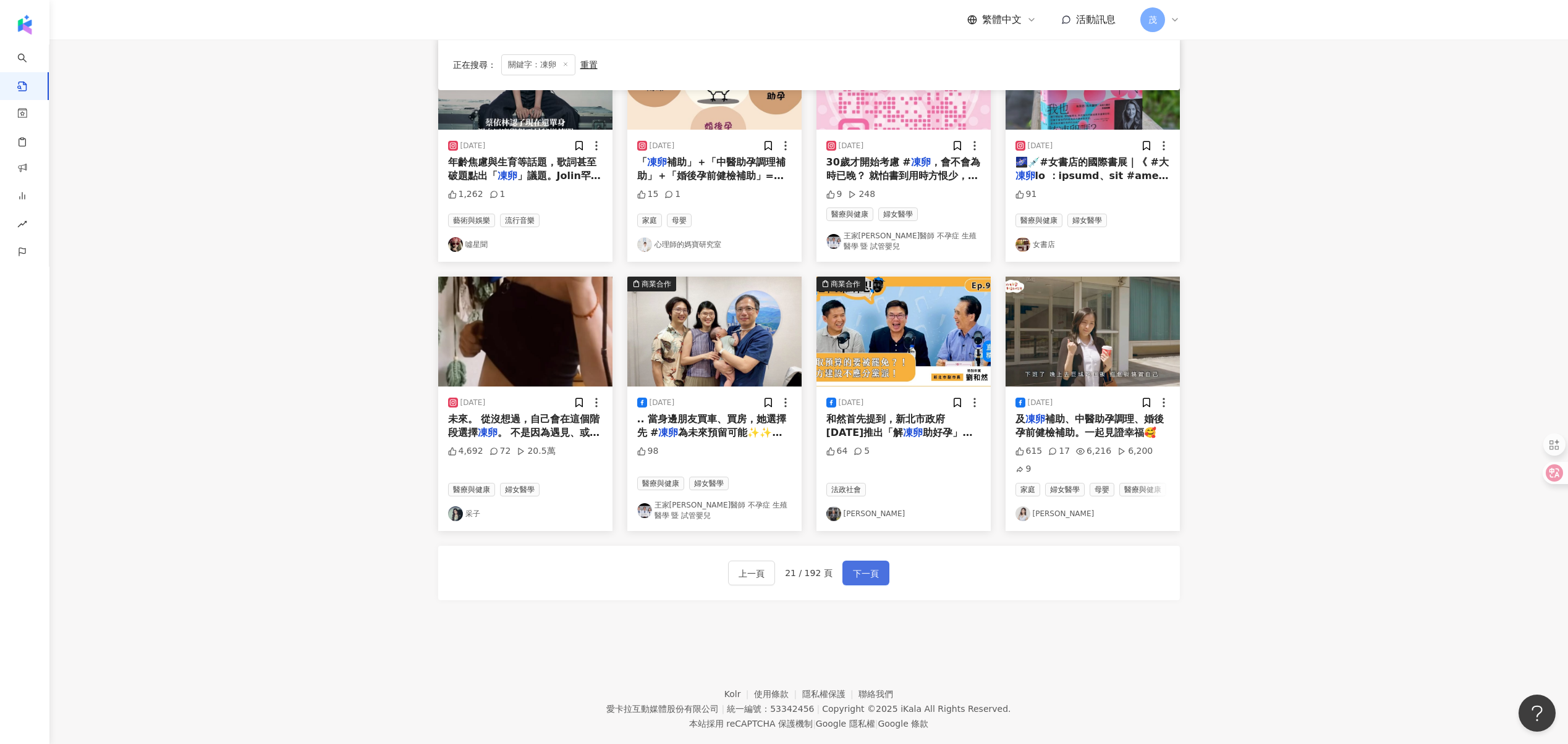
click at [861, 566] on span "下一頁" at bounding box center [865, 573] width 26 height 15
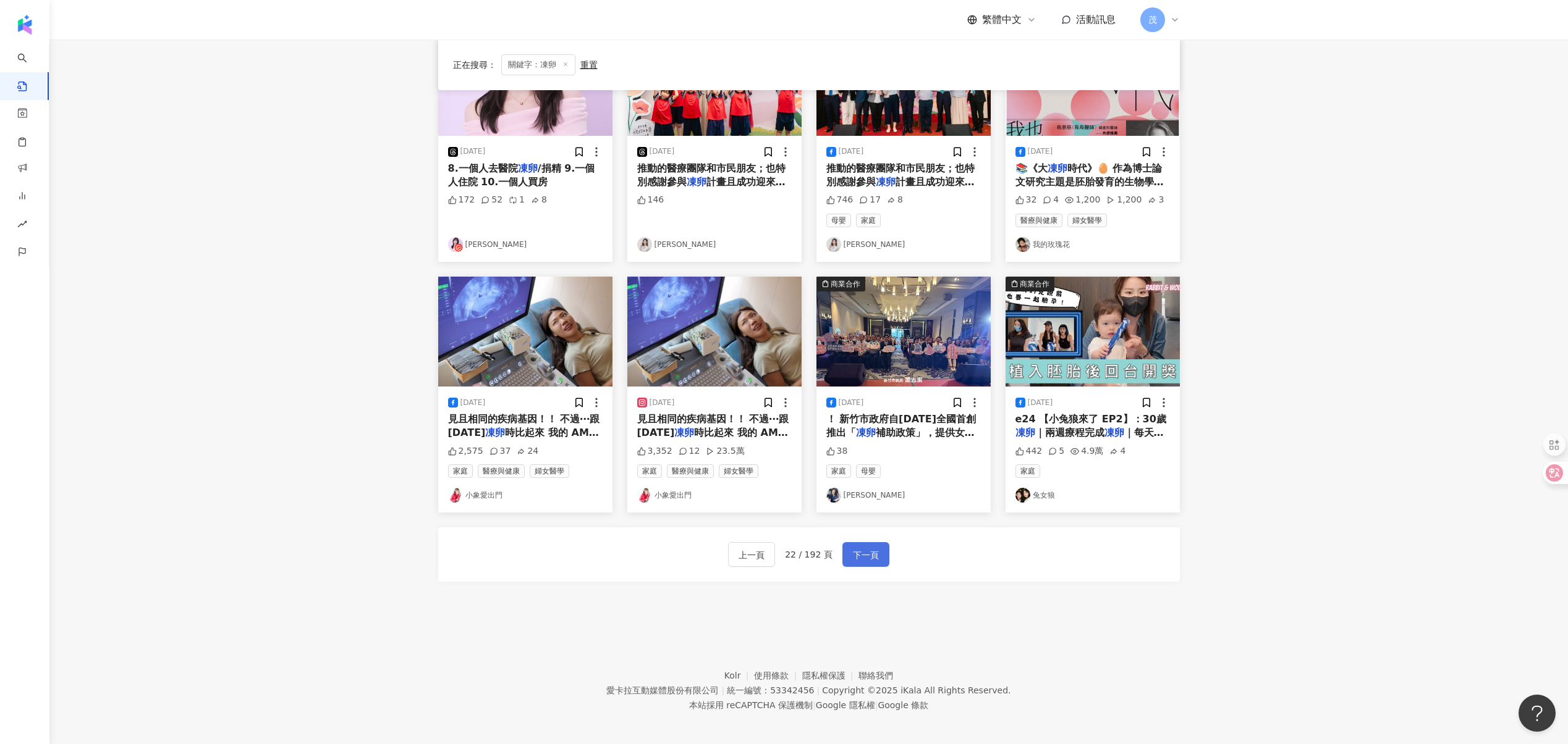
click at [861, 553] on span "下一頁" at bounding box center [865, 555] width 26 height 15
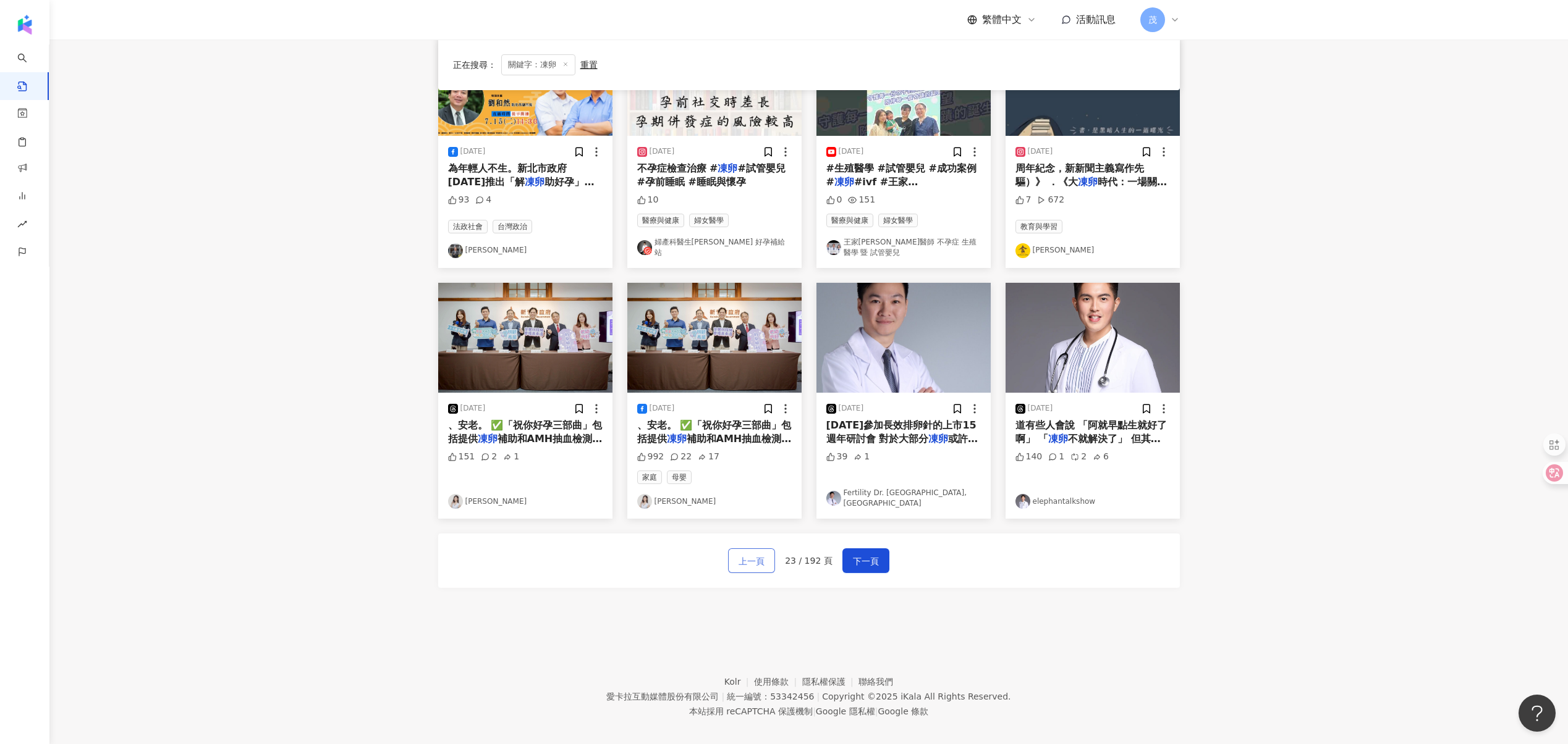
click at [755, 554] on span "上一頁" at bounding box center [751, 562] width 26 height 15
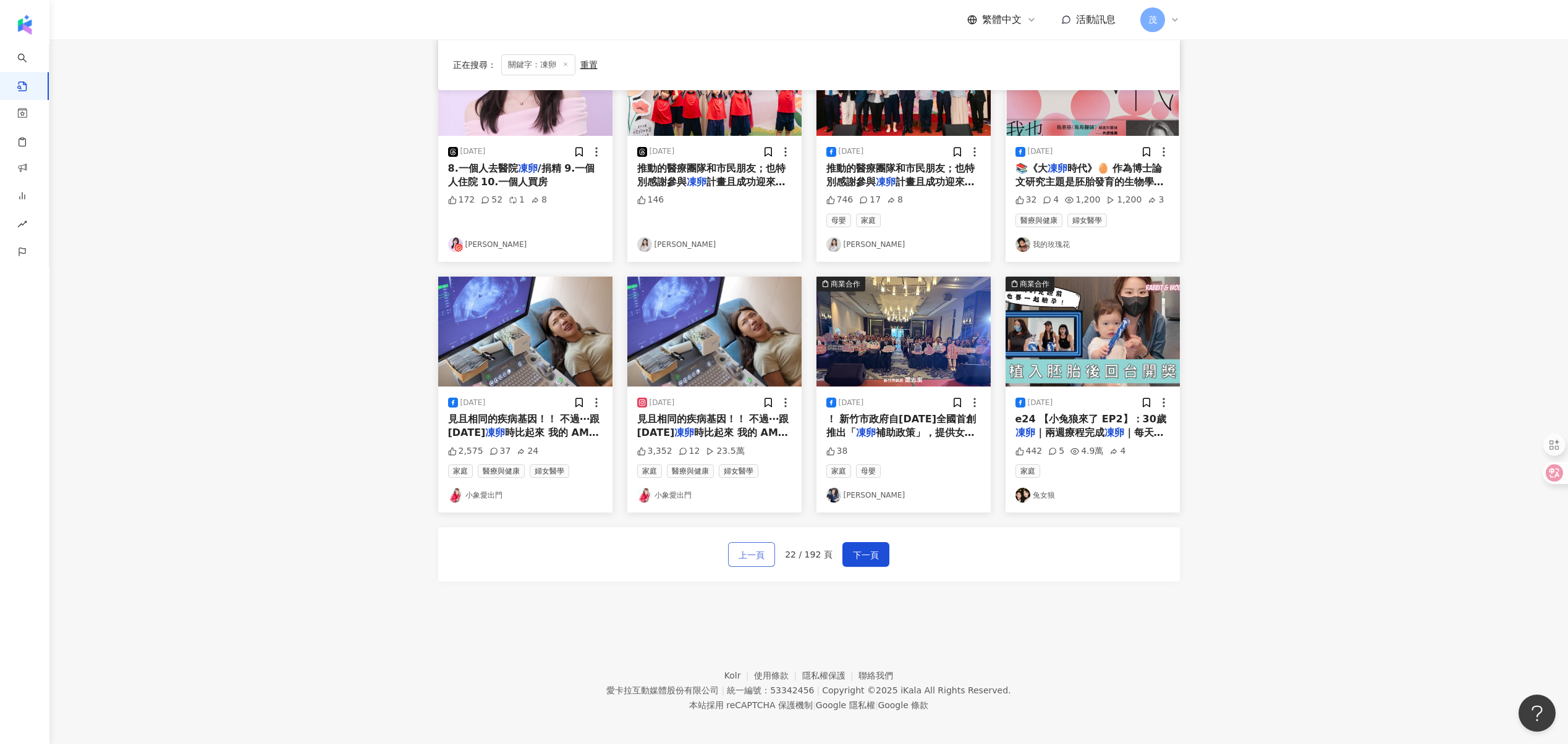
click at [755, 552] on span "上一頁" at bounding box center [751, 555] width 26 height 15
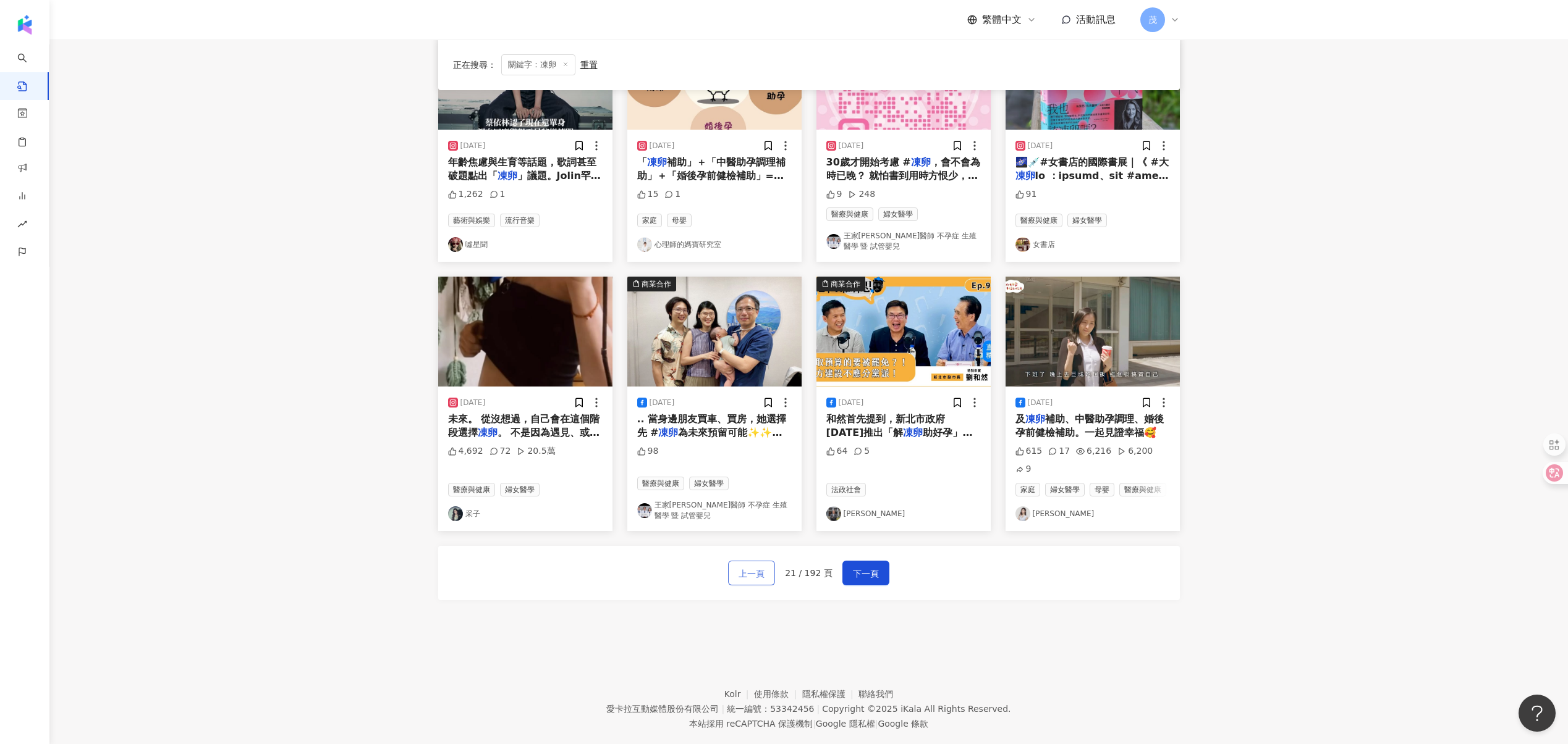
click at [755, 566] on span "上一頁" at bounding box center [751, 573] width 26 height 15
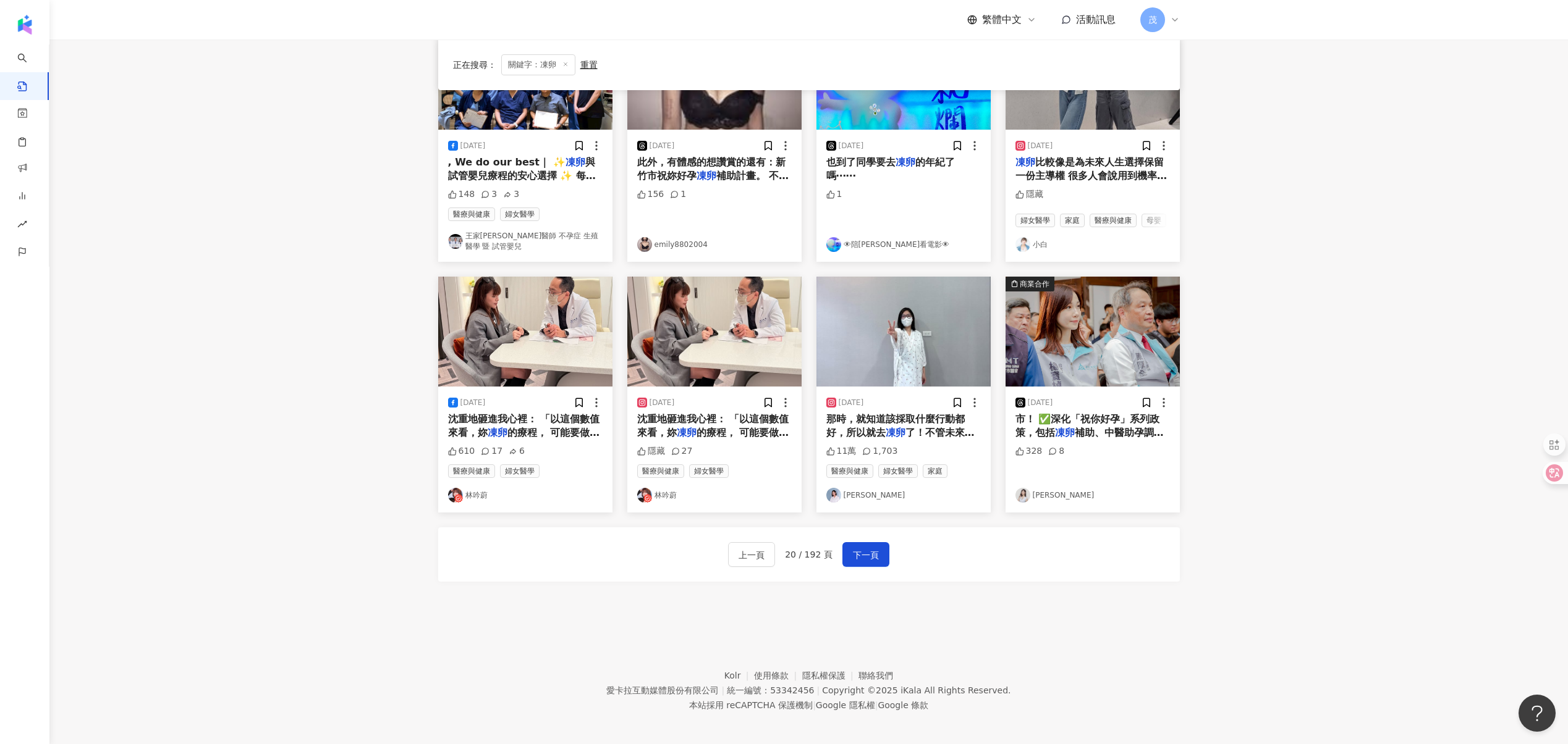
click at [770, 429] on span "的療程， 可能要做7次，才有足夠的卵" at bounding box center [713, 440] width 152 height 25
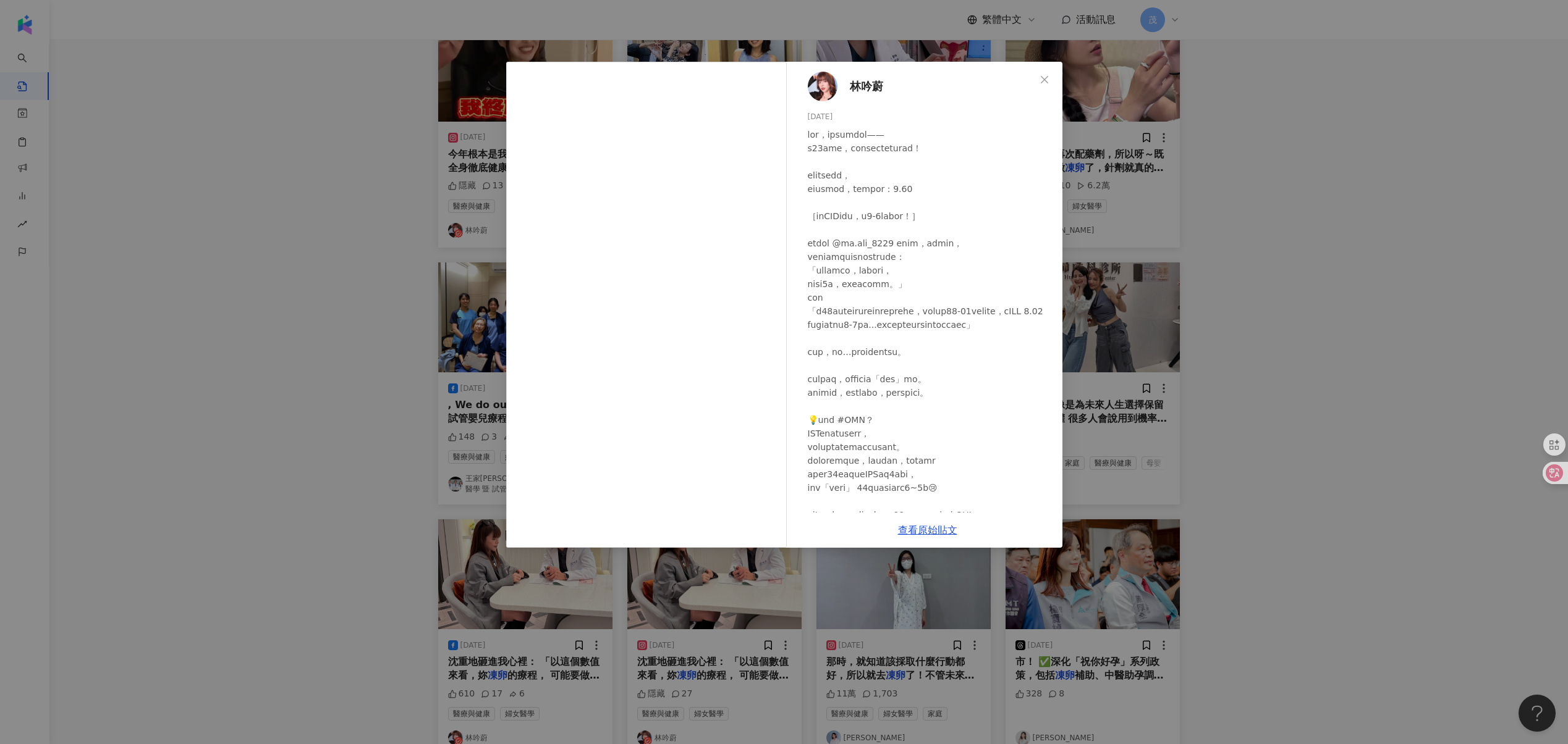
scroll to position [0, 0]
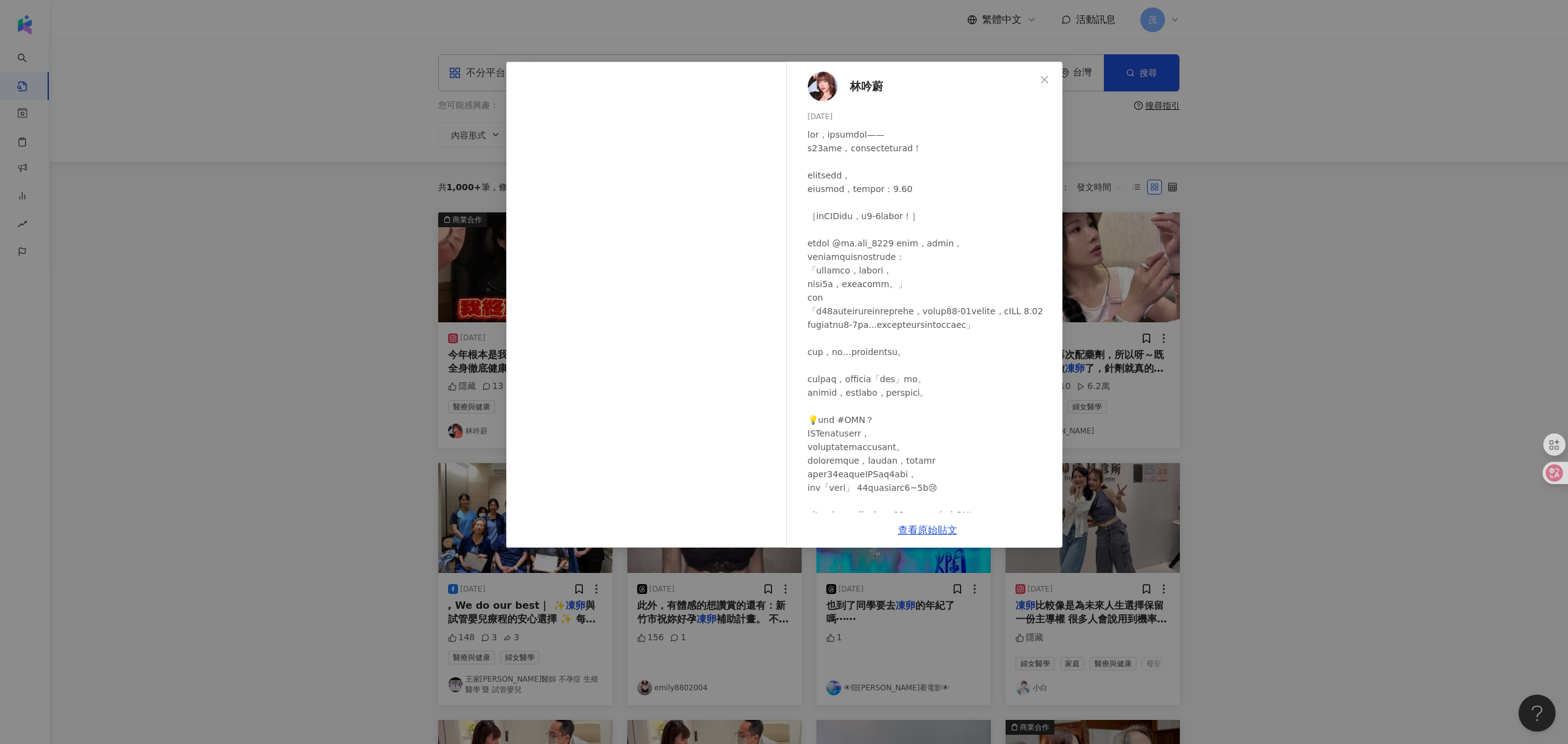
click at [336, 301] on div "林吟蔚 2025/7/24 隱藏 27 查看原始貼文" at bounding box center [784, 372] width 1568 height 744
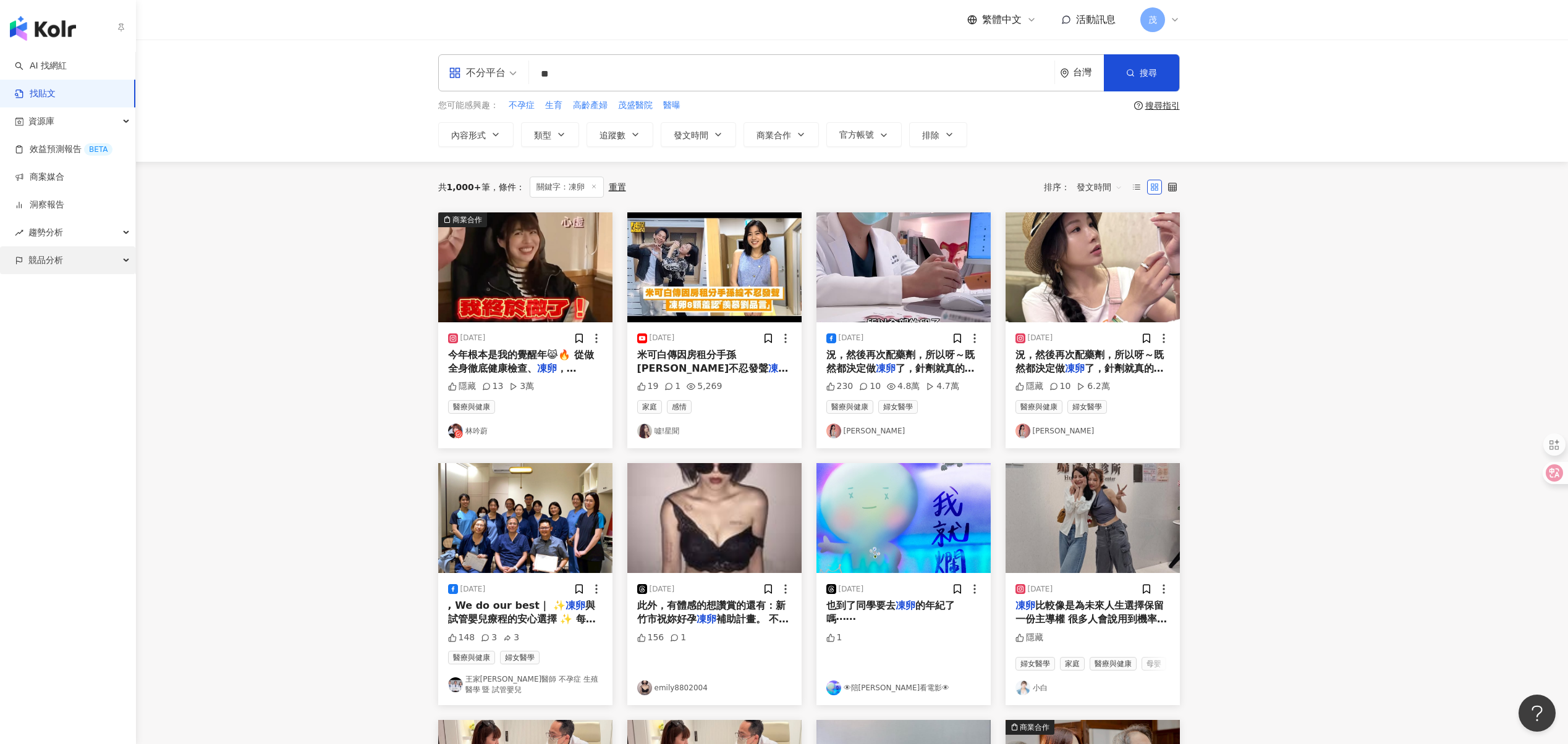
click at [47, 259] on span "競品分析" at bounding box center [45, 261] width 35 height 28
click at [70, 314] on link "關鍵字提及分析" at bounding box center [60, 316] width 61 height 13
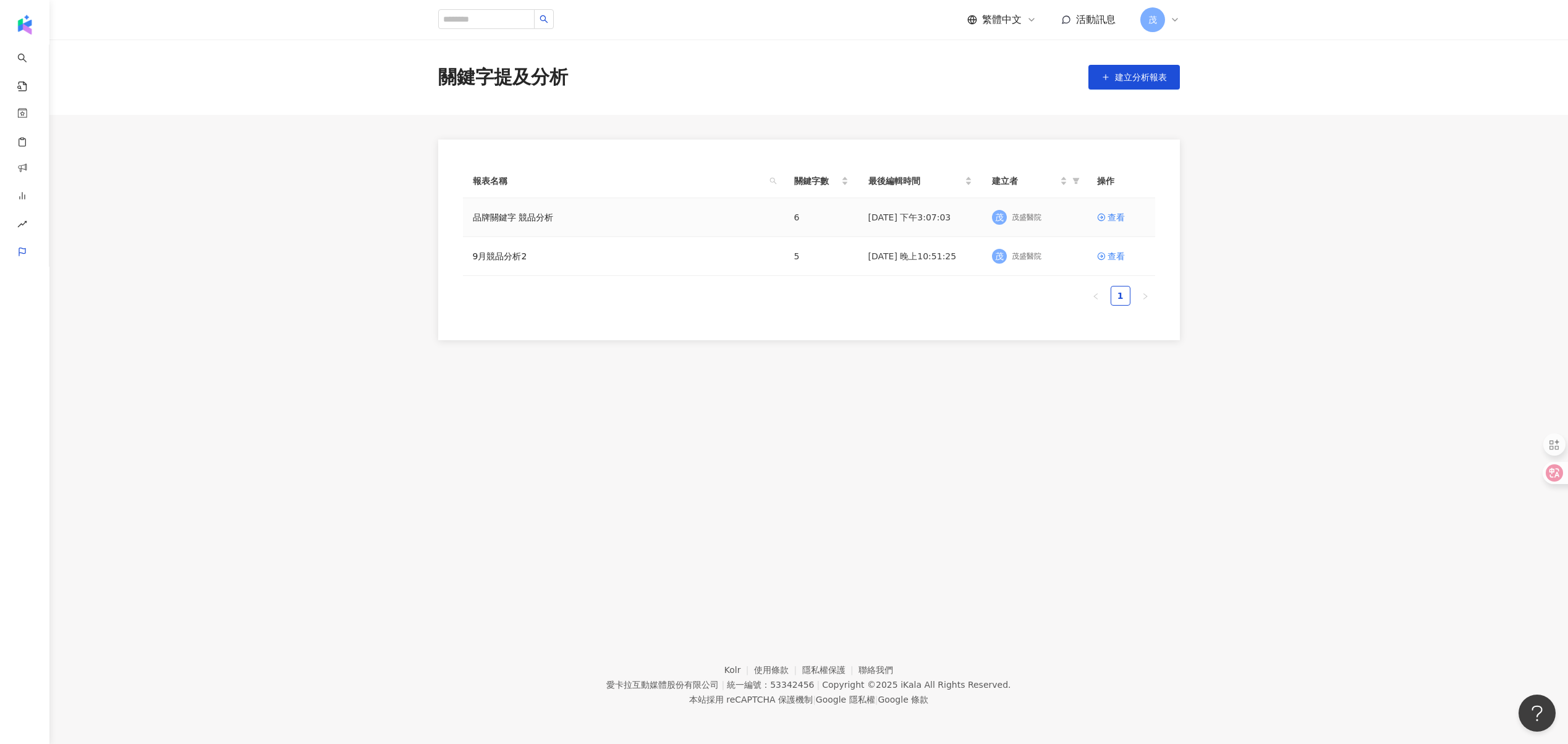
click at [557, 226] on td "品牌關鍵字 競品分析" at bounding box center [623, 217] width 322 height 39
click at [561, 222] on div "品牌關鍵字 競品分析" at bounding box center [623, 217] width 302 height 13
click at [537, 222] on link "品牌關鍵字 競品分析" at bounding box center [512, 217] width 81 height 13
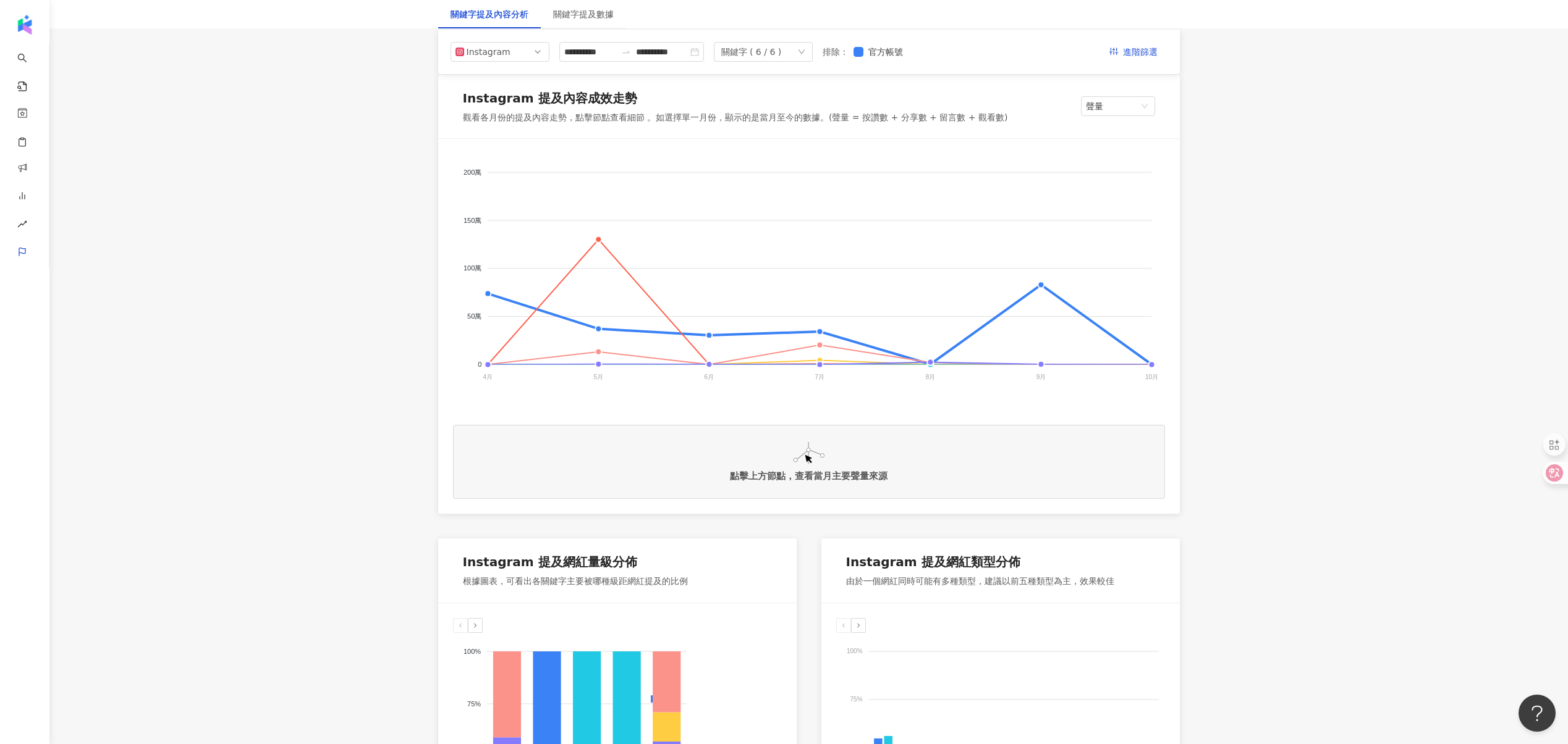
scroll to position [143, 0]
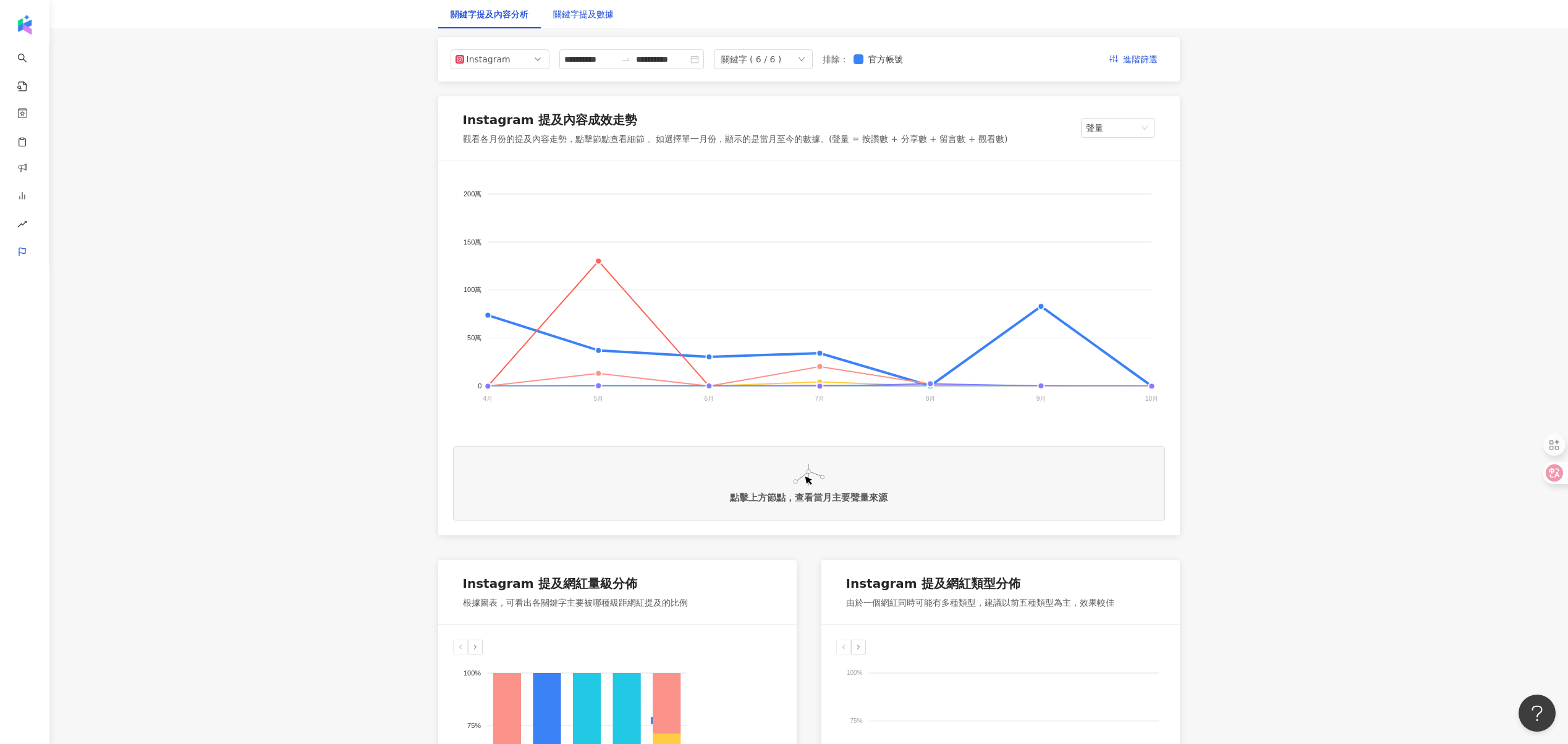
click at [595, 11] on div "關鍵字提及數據" at bounding box center [583, 14] width 61 height 13
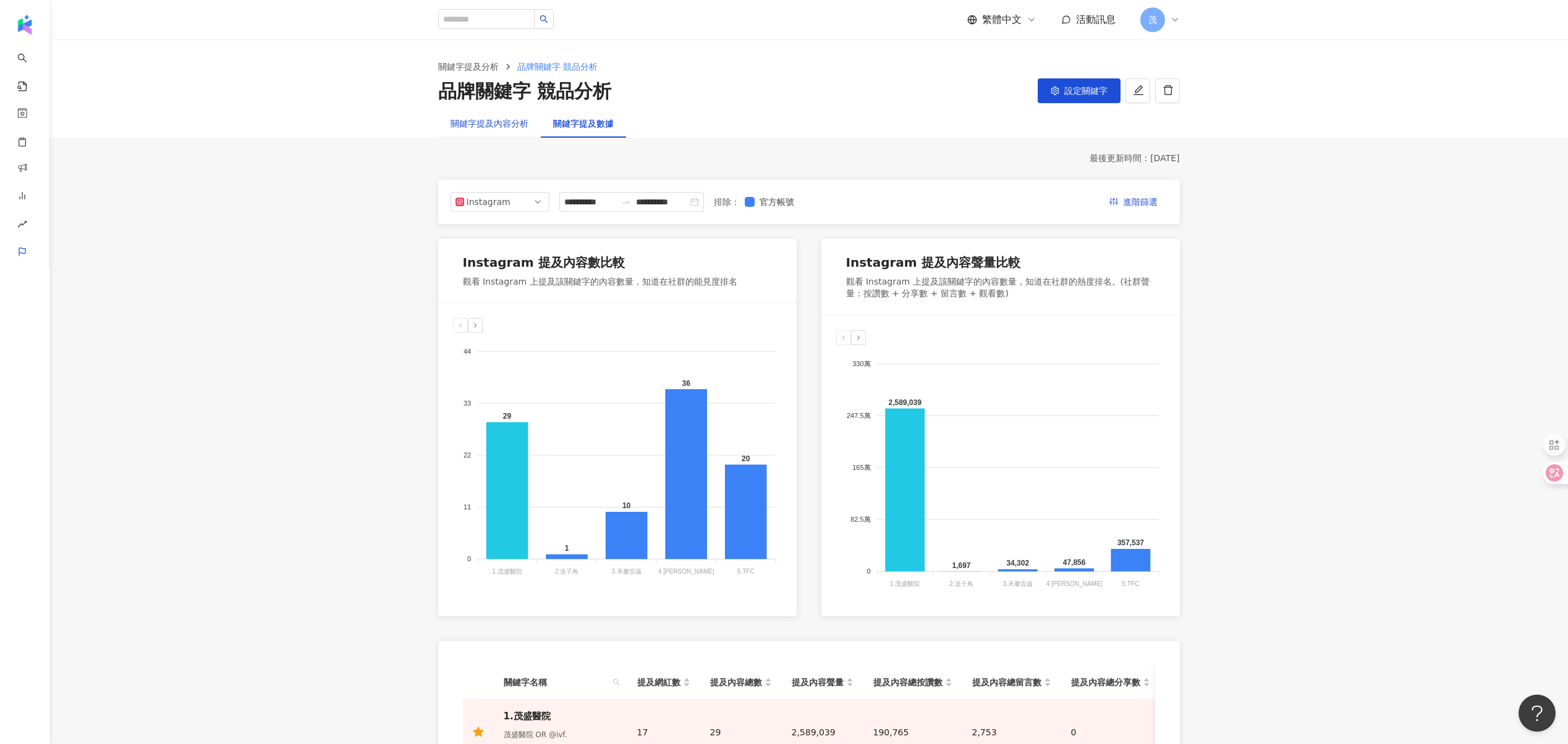
click at [487, 122] on div "關鍵字提及內容分析" at bounding box center [489, 123] width 78 height 13
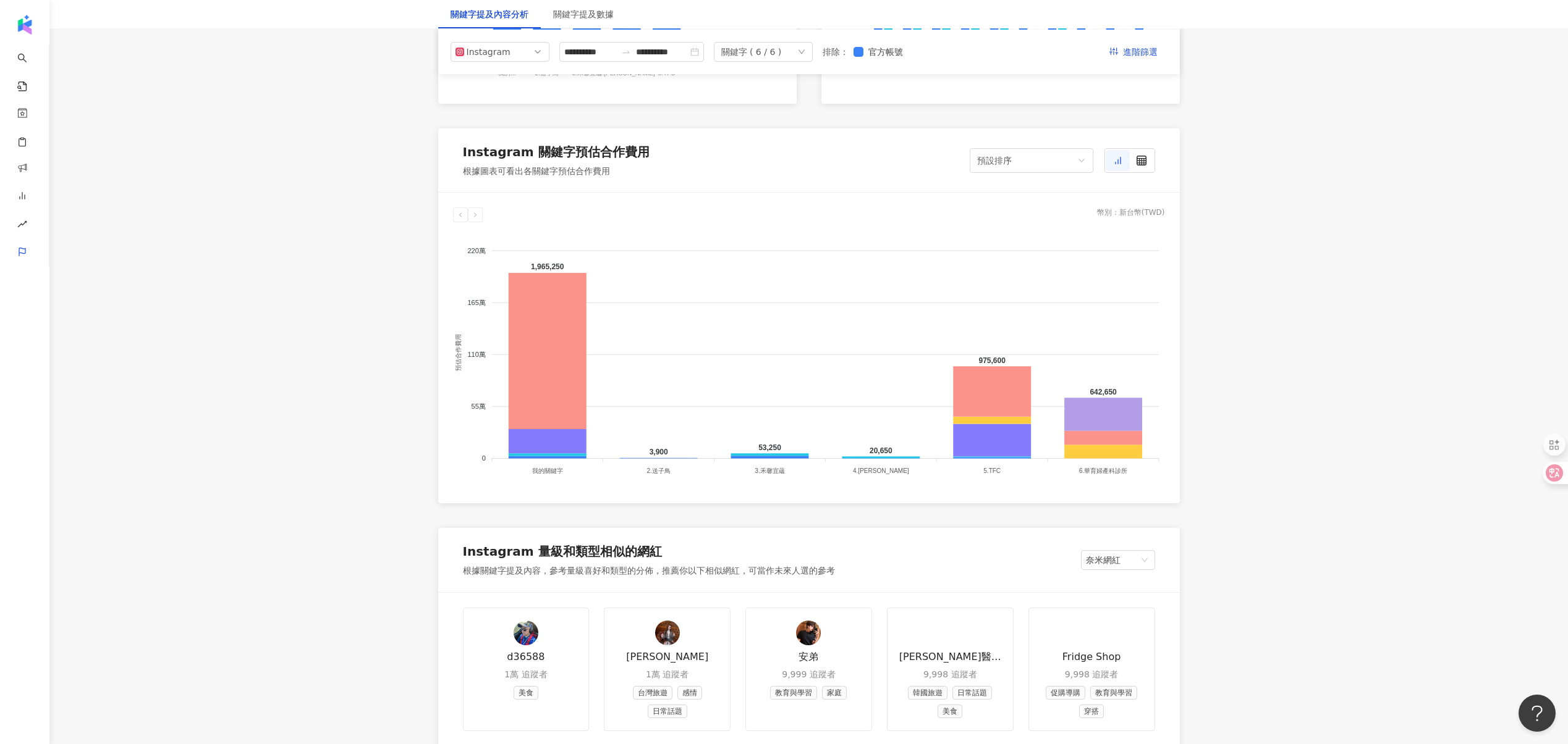
scroll to position [964, 0]
click at [699, 54] on icon "close-circle" at bounding box center [695, 52] width 9 height 9
click at [591, 54] on input at bounding box center [590, 52] width 52 height 13
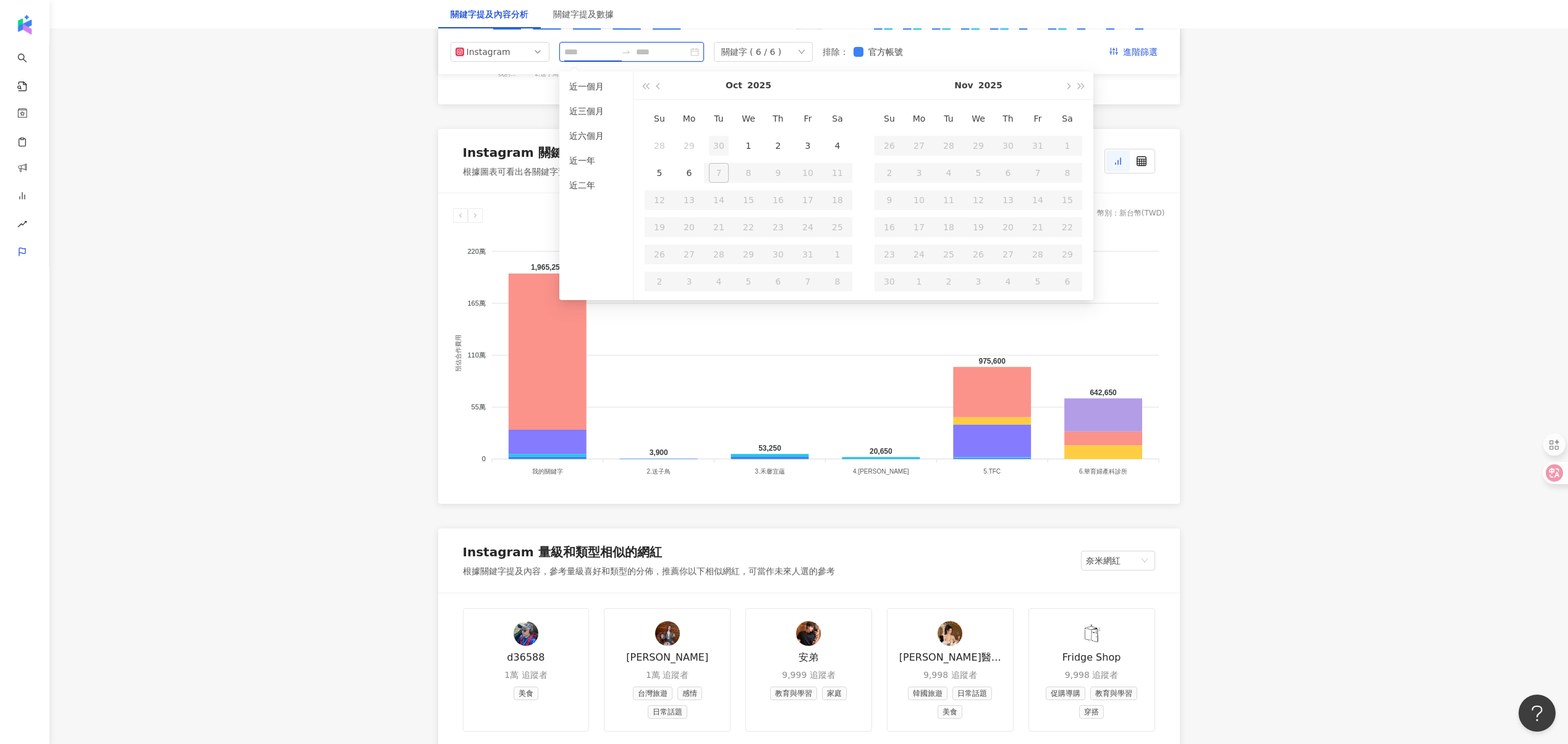
type input "**********"
click at [656, 84] on button "button" at bounding box center [659, 86] width 13 height 28
type input "**********"
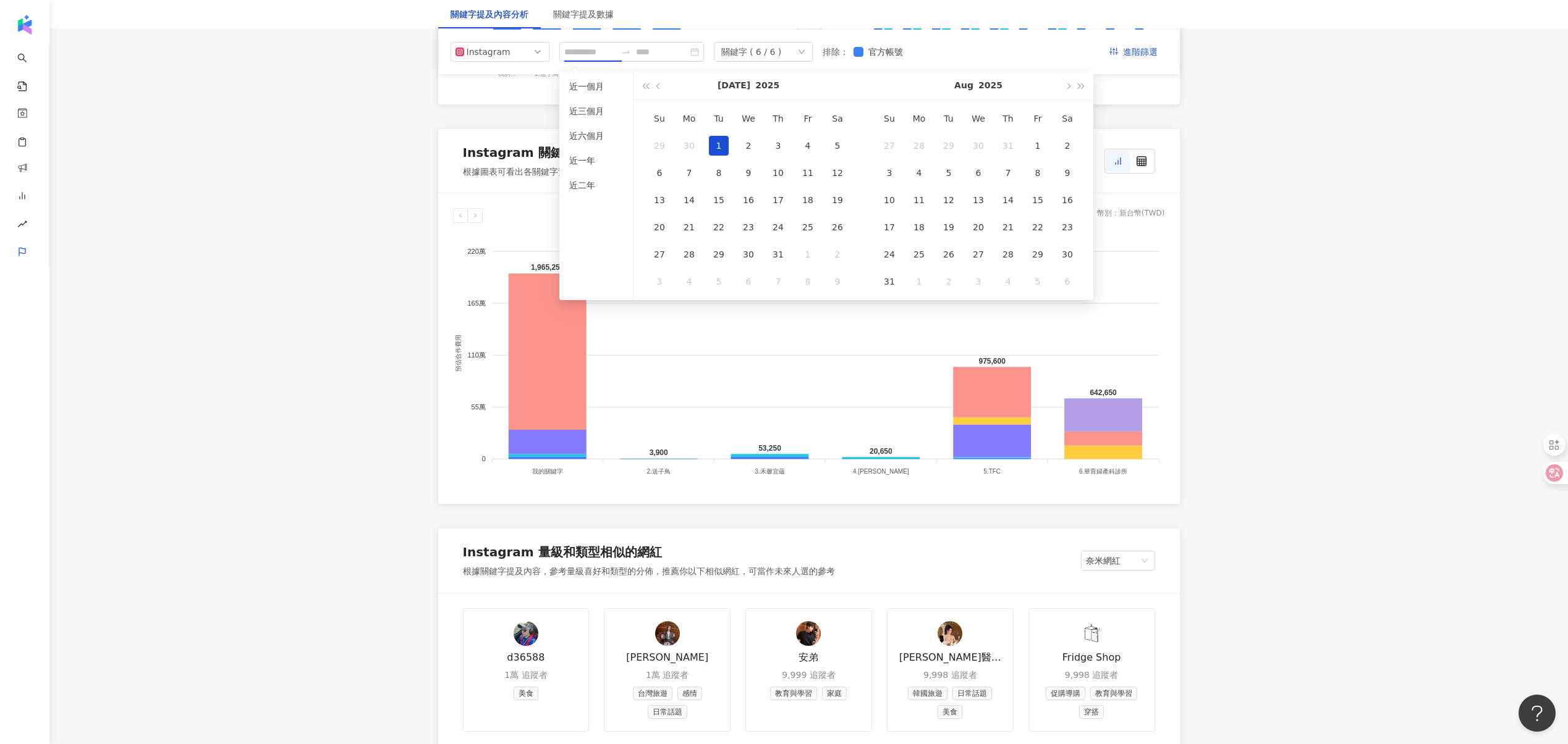
click at [717, 137] on div "1" at bounding box center [719, 146] width 20 height 20
type input "**********"
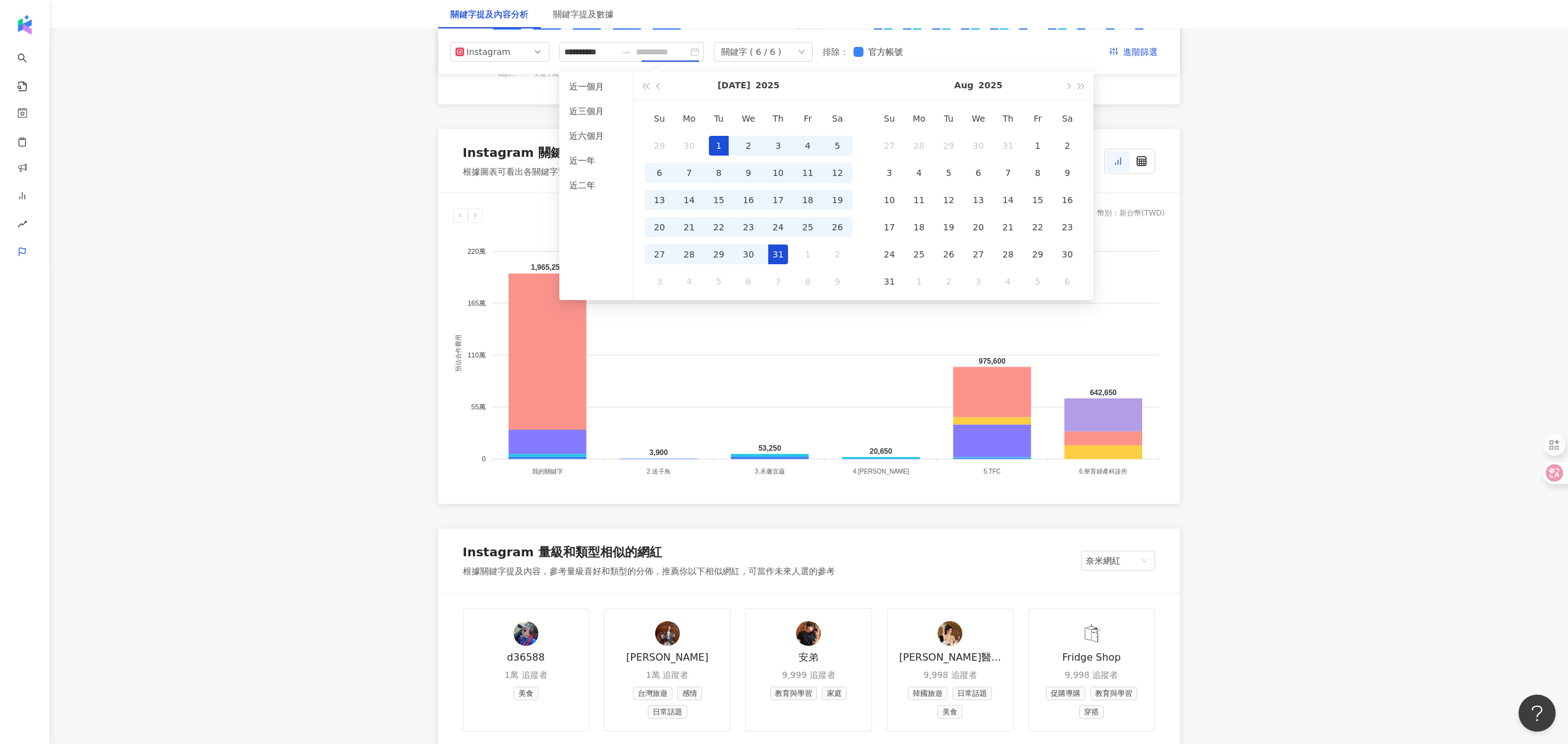
click at [783, 254] on div "31" at bounding box center [778, 254] width 20 height 20
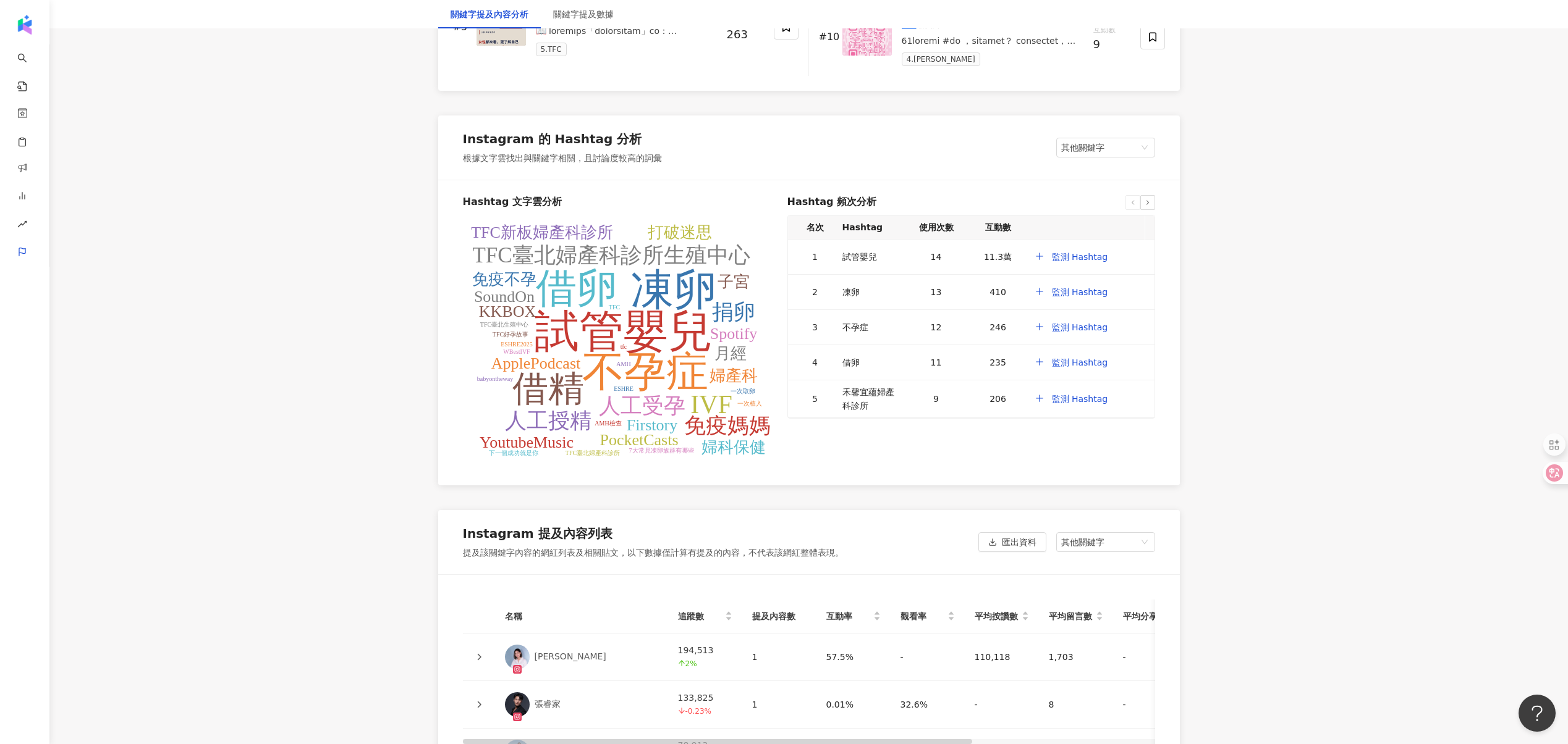
scroll to position [2313, 0]
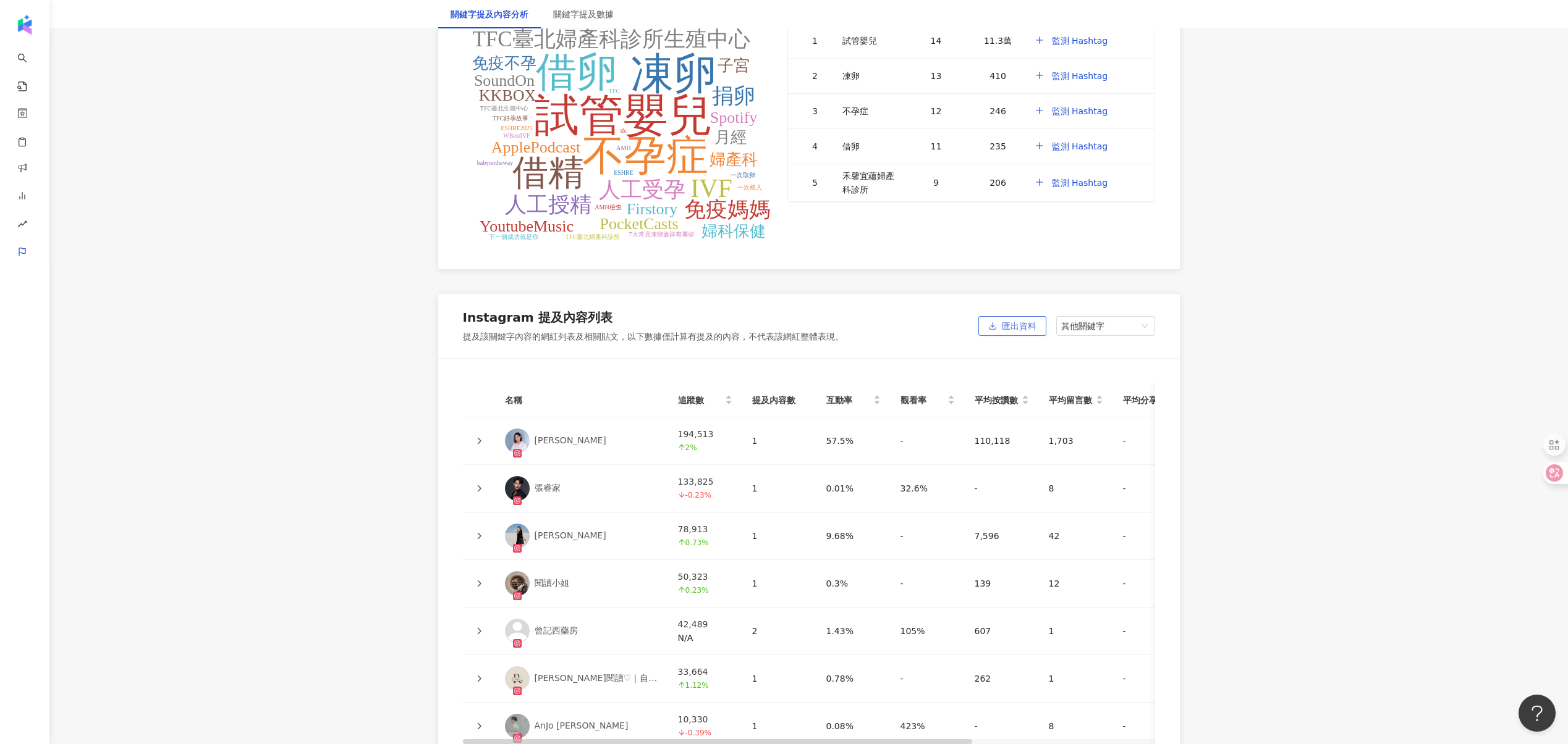
click at [1011, 324] on span "匯出資料" at bounding box center [1019, 327] width 35 height 20
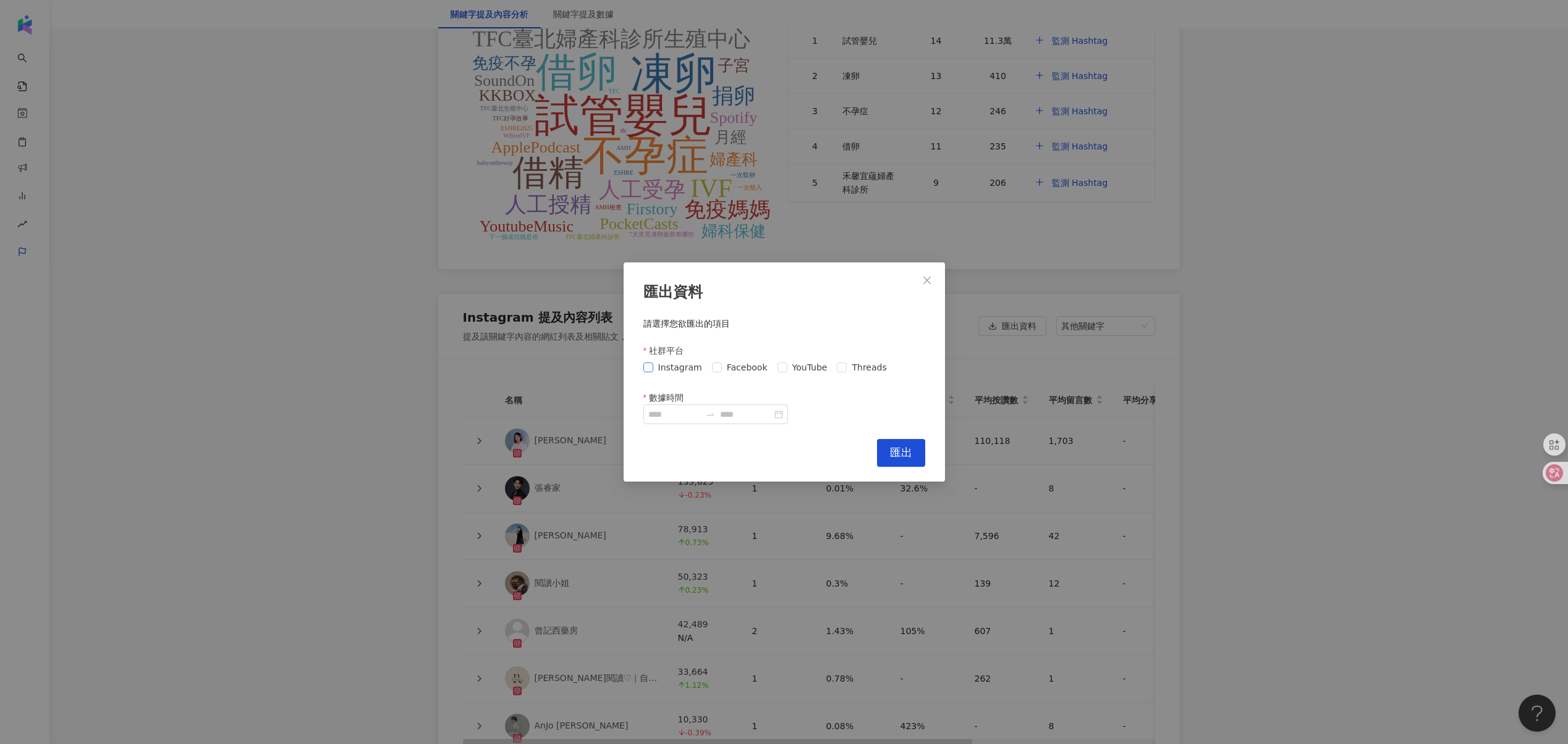
click at [667, 372] on span "Instagram" at bounding box center [679, 367] width 54 height 13
click at [758, 372] on span "Facebook" at bounding box center [747, 367] width 51 height 13
click at [787, 371] on span "YouTube" at bounding box center [810, 367] width 45 height 13
click at [866, 371] on span "Threads" at bounding box center [869, 367] width 44 height 13
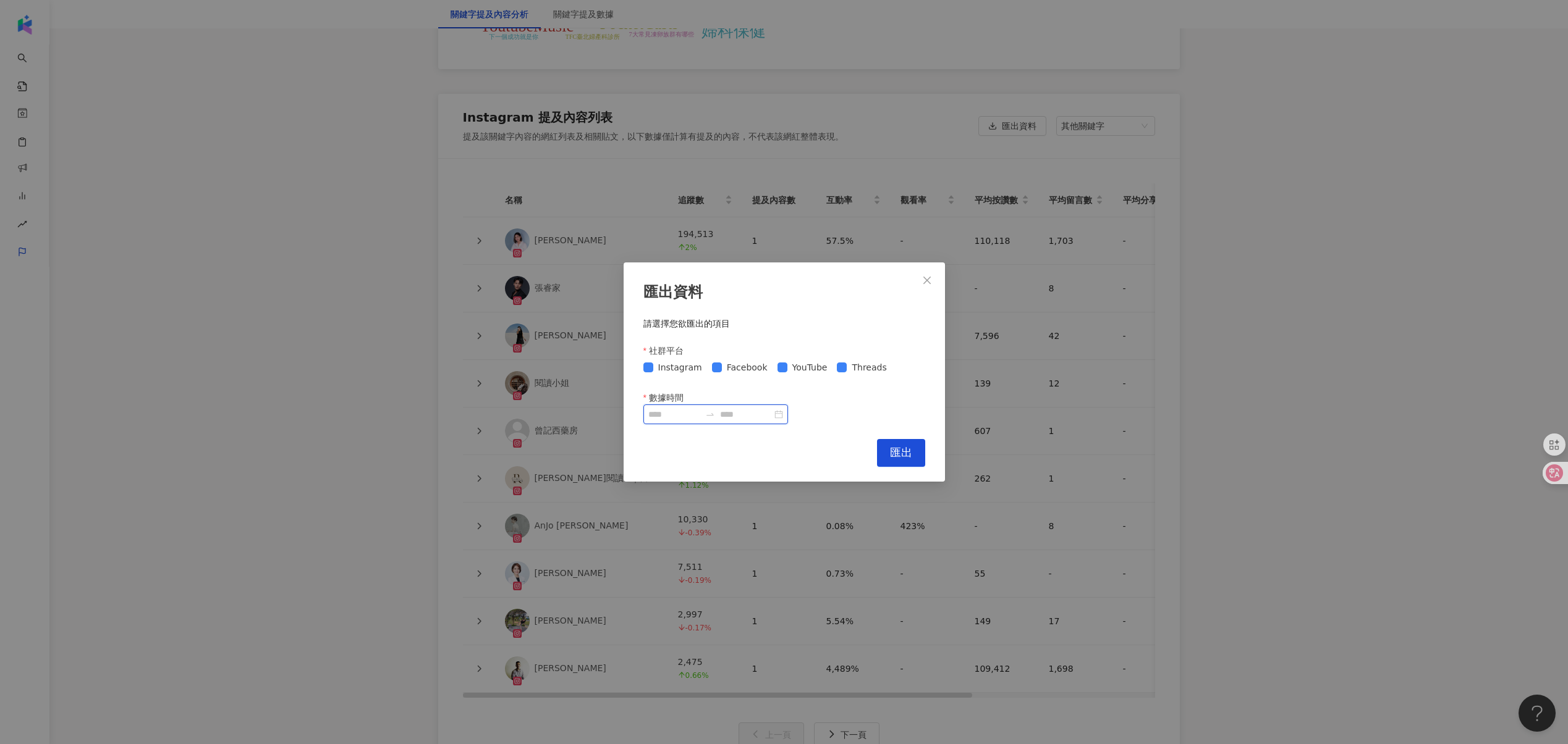
click at [671, 410] on input "數據時間" at bounding box center [674, 414] width 52 height 13
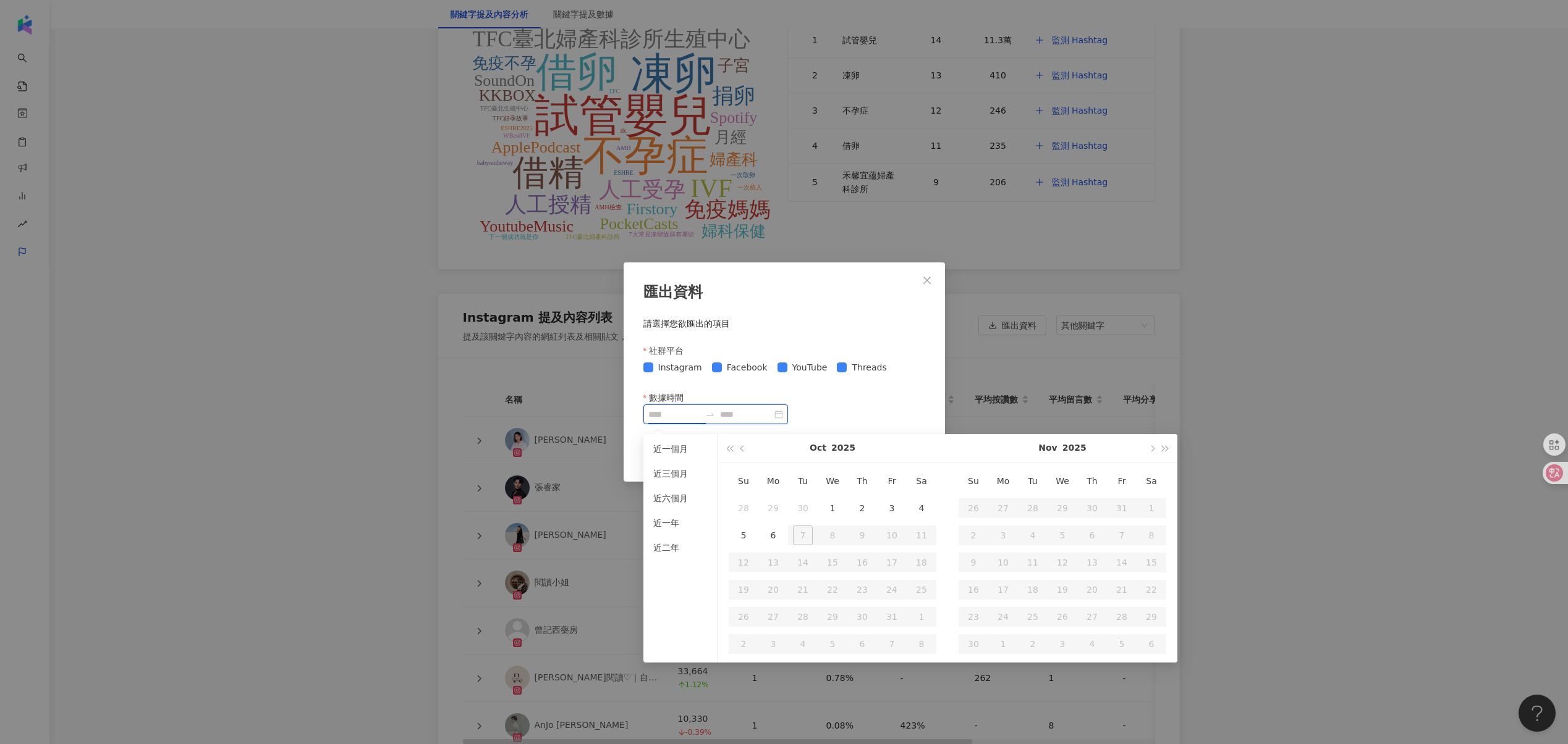
type input "**********"
click at [744, 453] on button "button" at bounding box center [742, 448] width 13 height 28
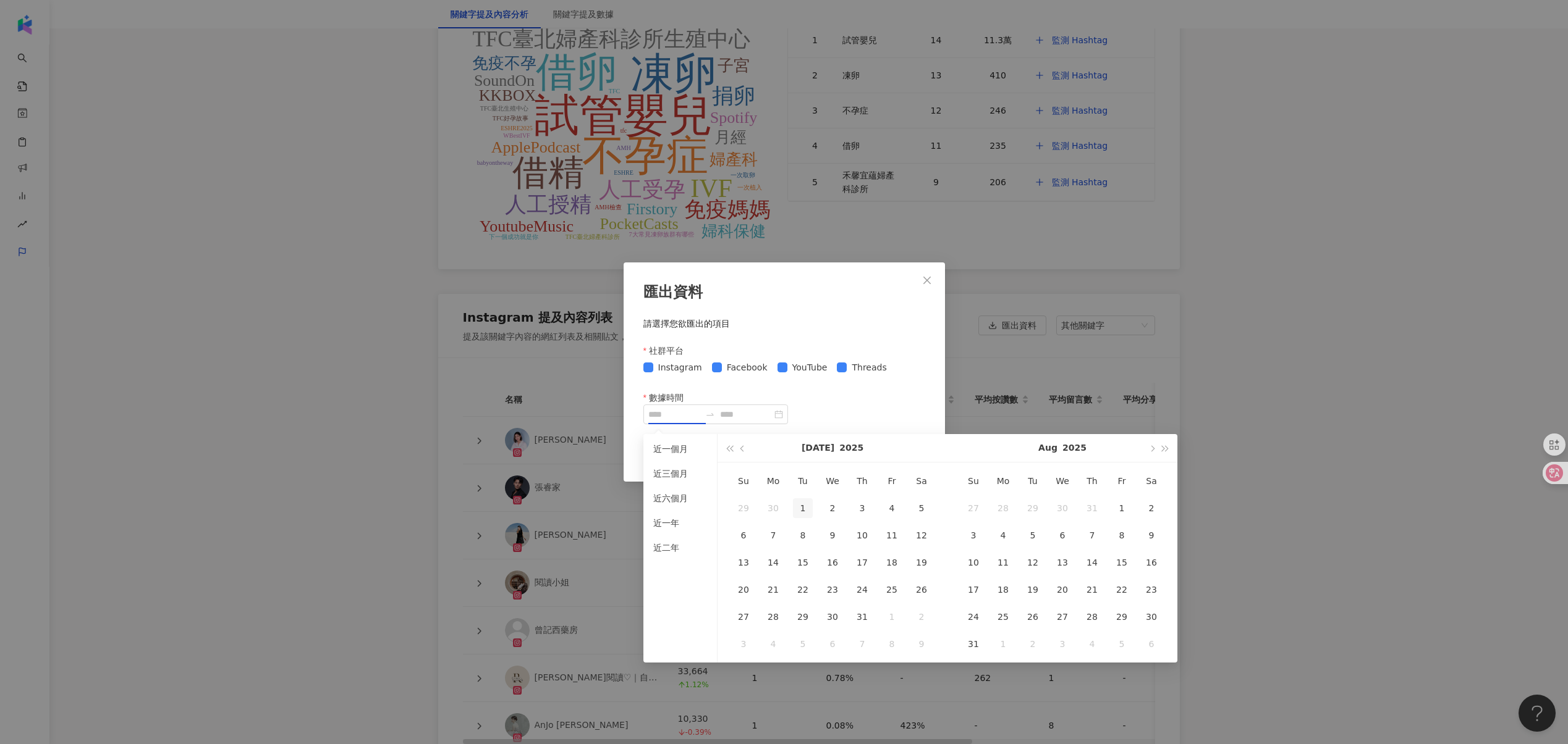
type input "**********"
click at [793, 506] on div "1" at bounding box center [802, 508] width 20 height 20
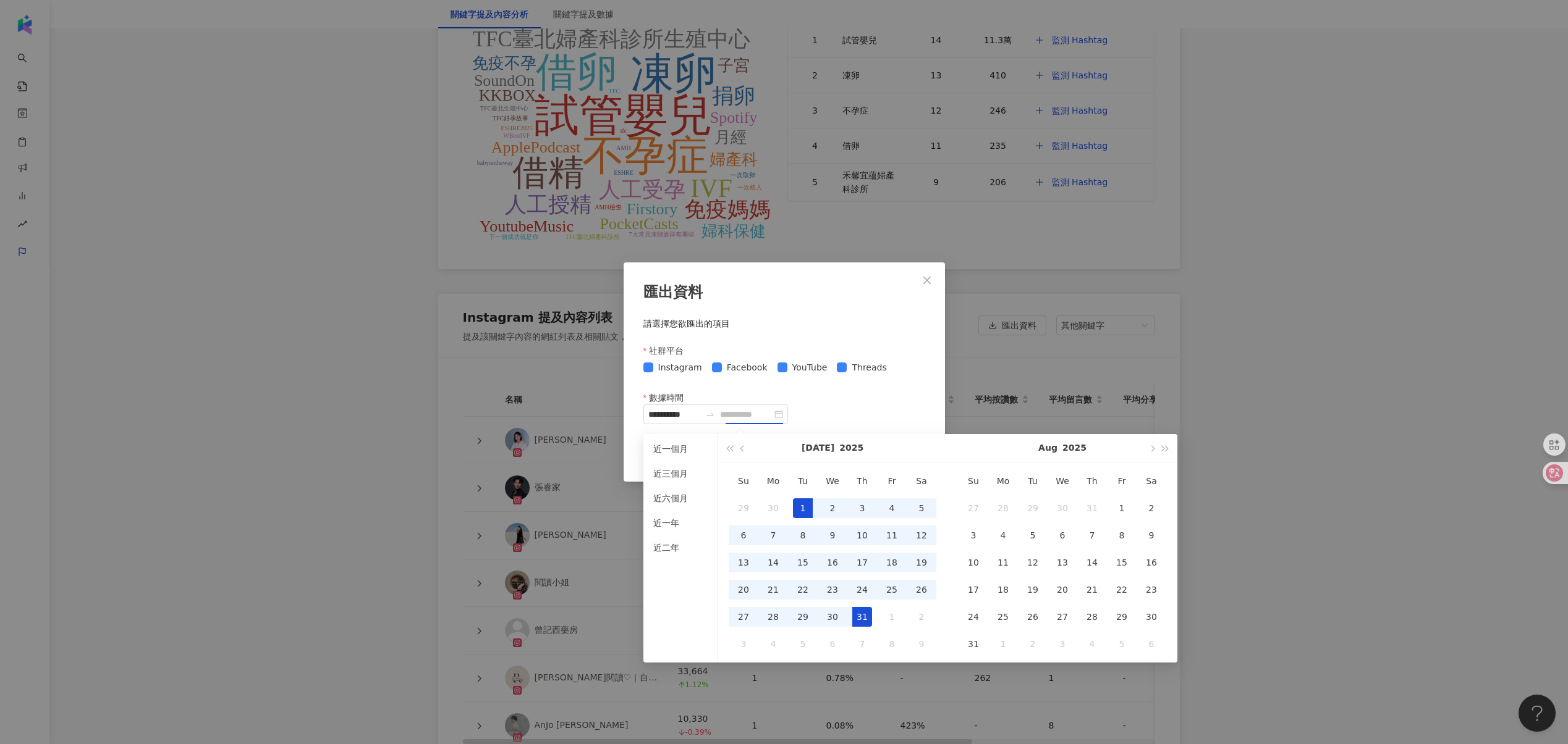
click at [856, 617] on div "31" at bounding box center [862, 617] width 20 height 20
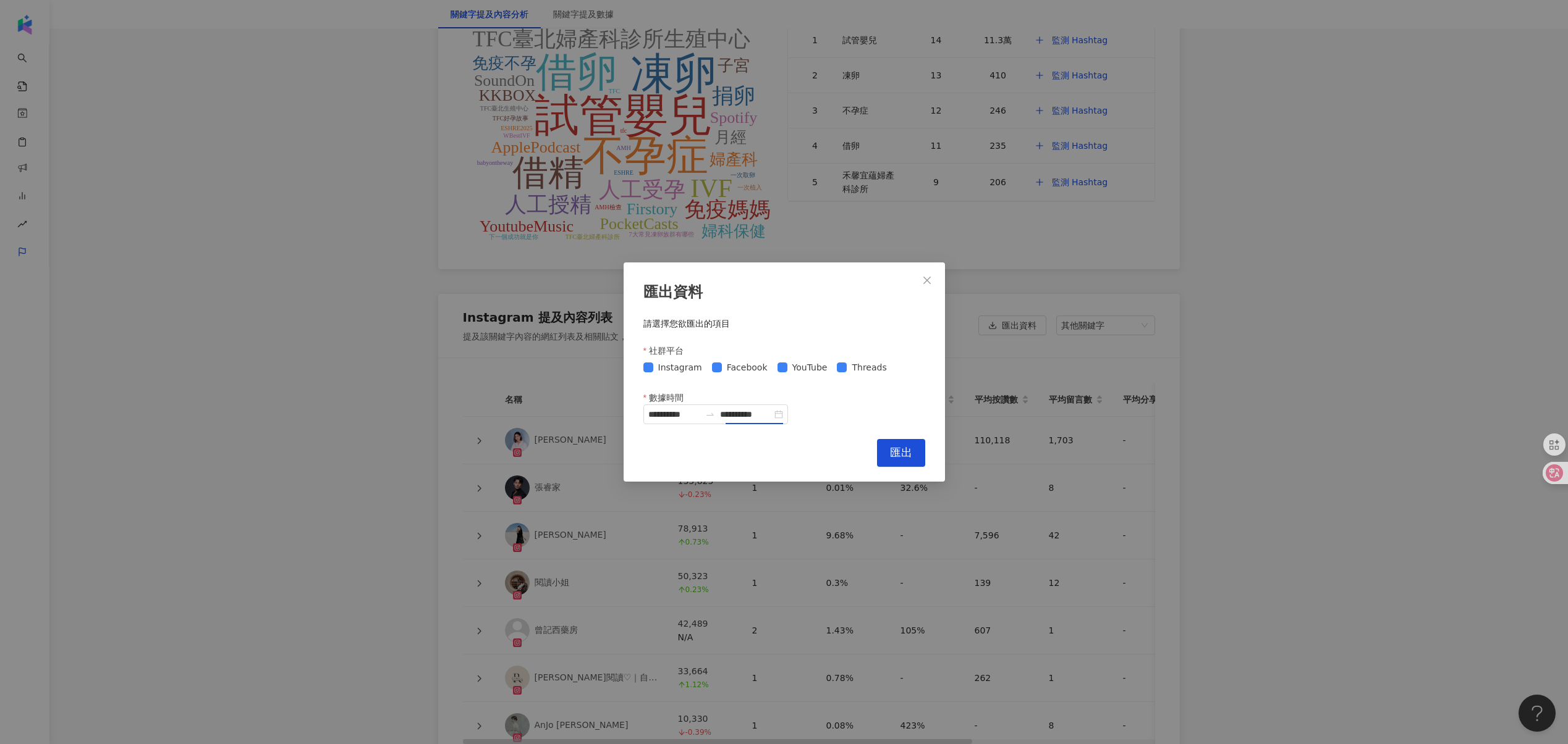
type input "**********"
click at [909, 447] on span "匯出" at bounding box center [901, 452] width 22 height 13
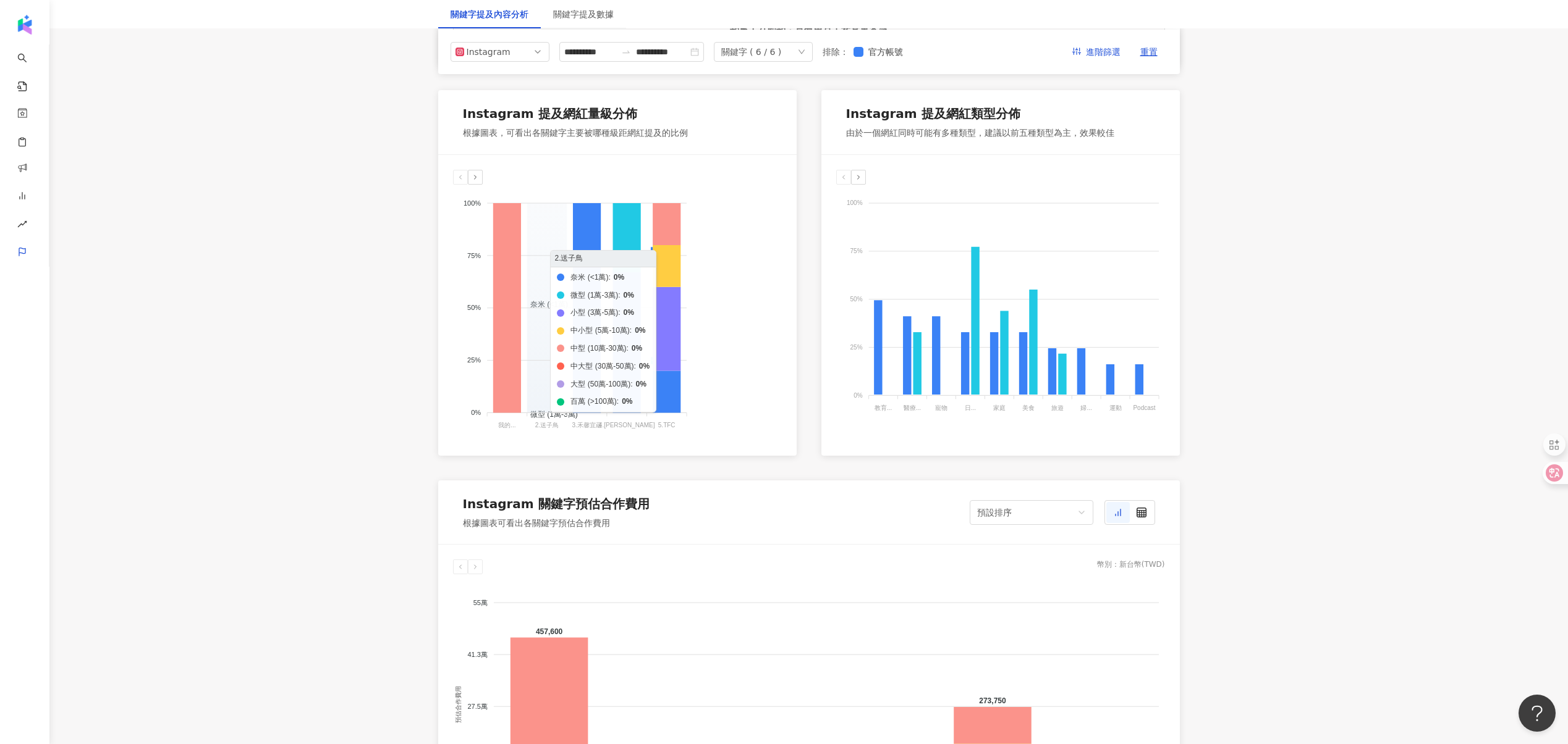
scroll to position [315, 0]
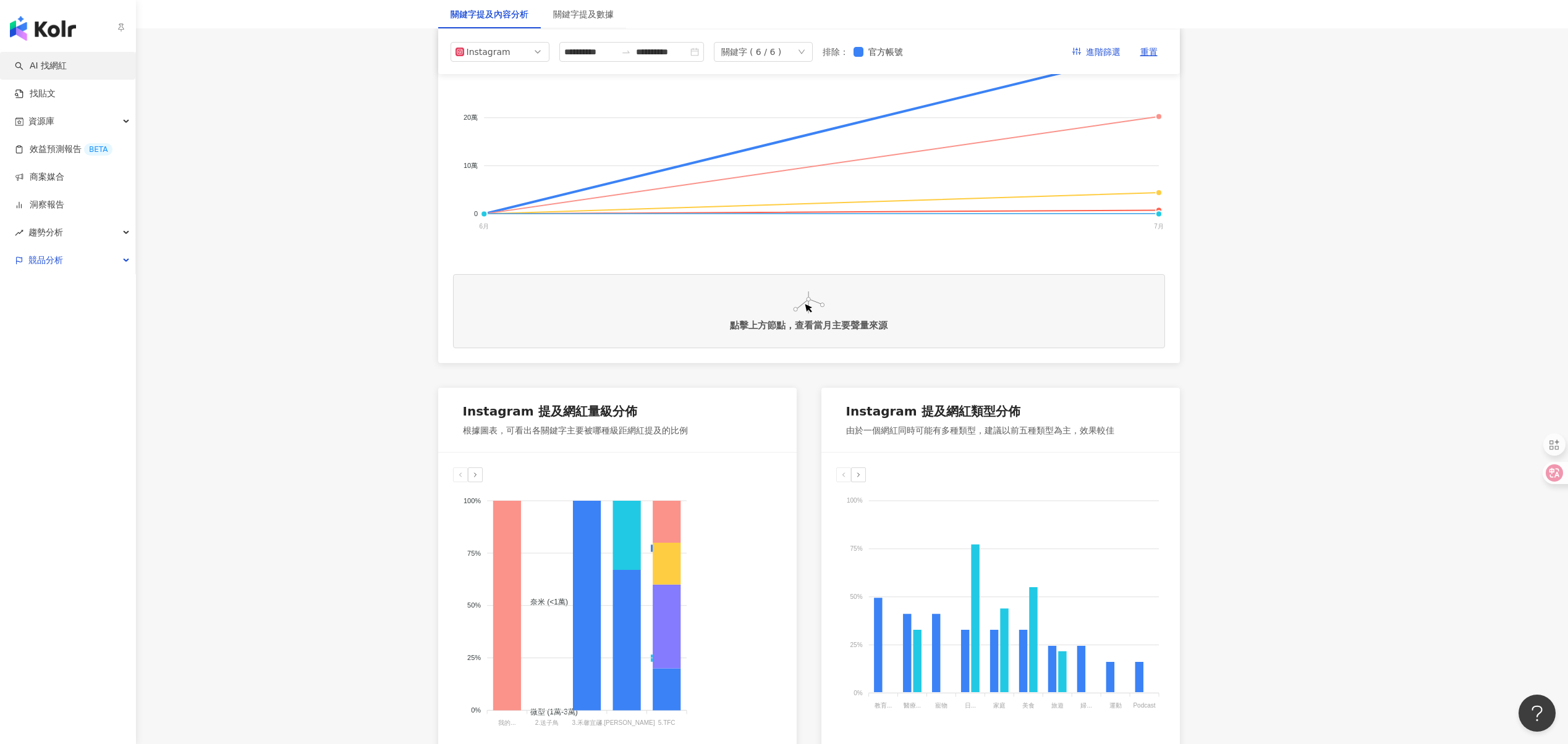
click at [52, 64] on link "AI 找網紅" at bounding box center [41, 66] width 52 height 13
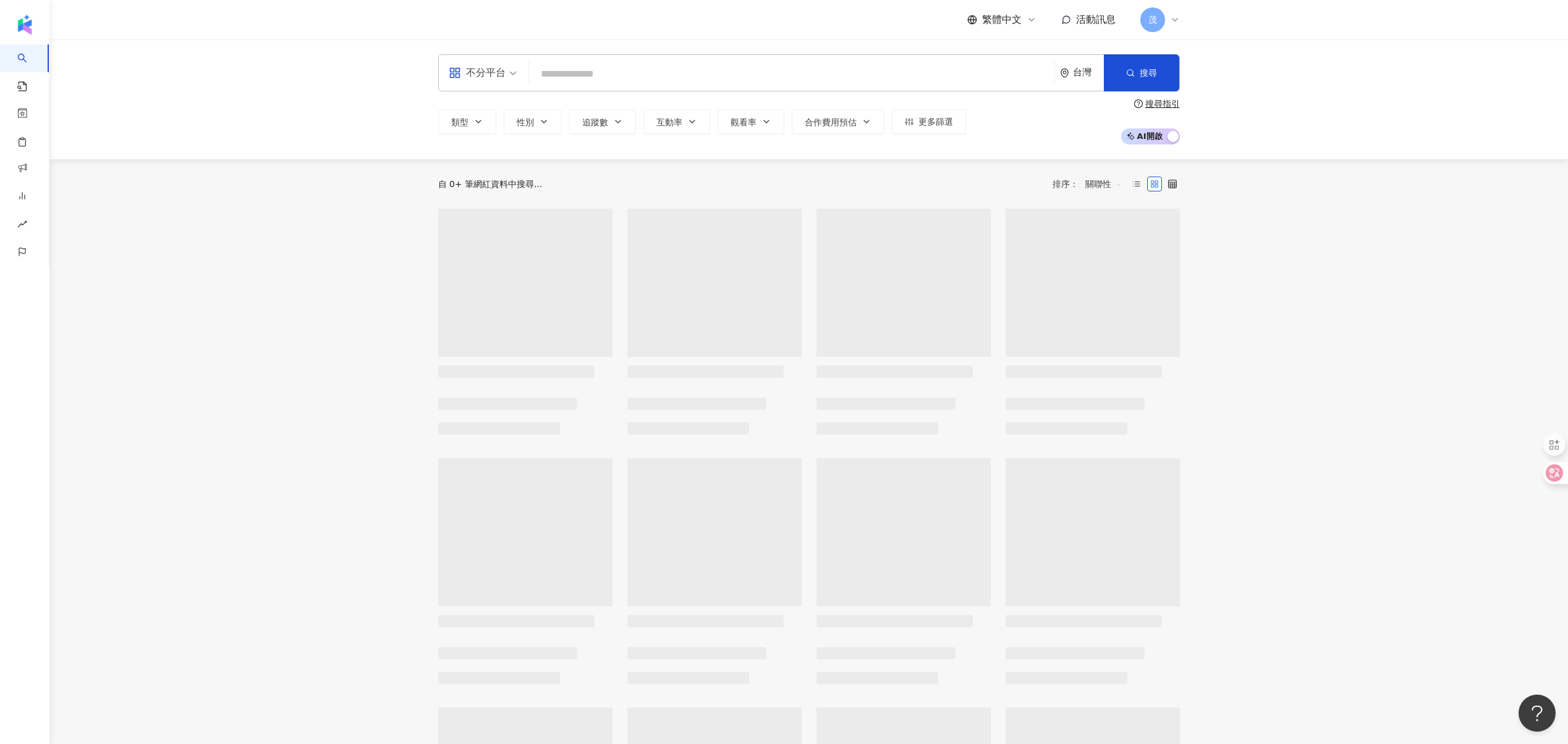
click at [647, 77] on input "search" at bounding box center [791, 74] width 515 height 24
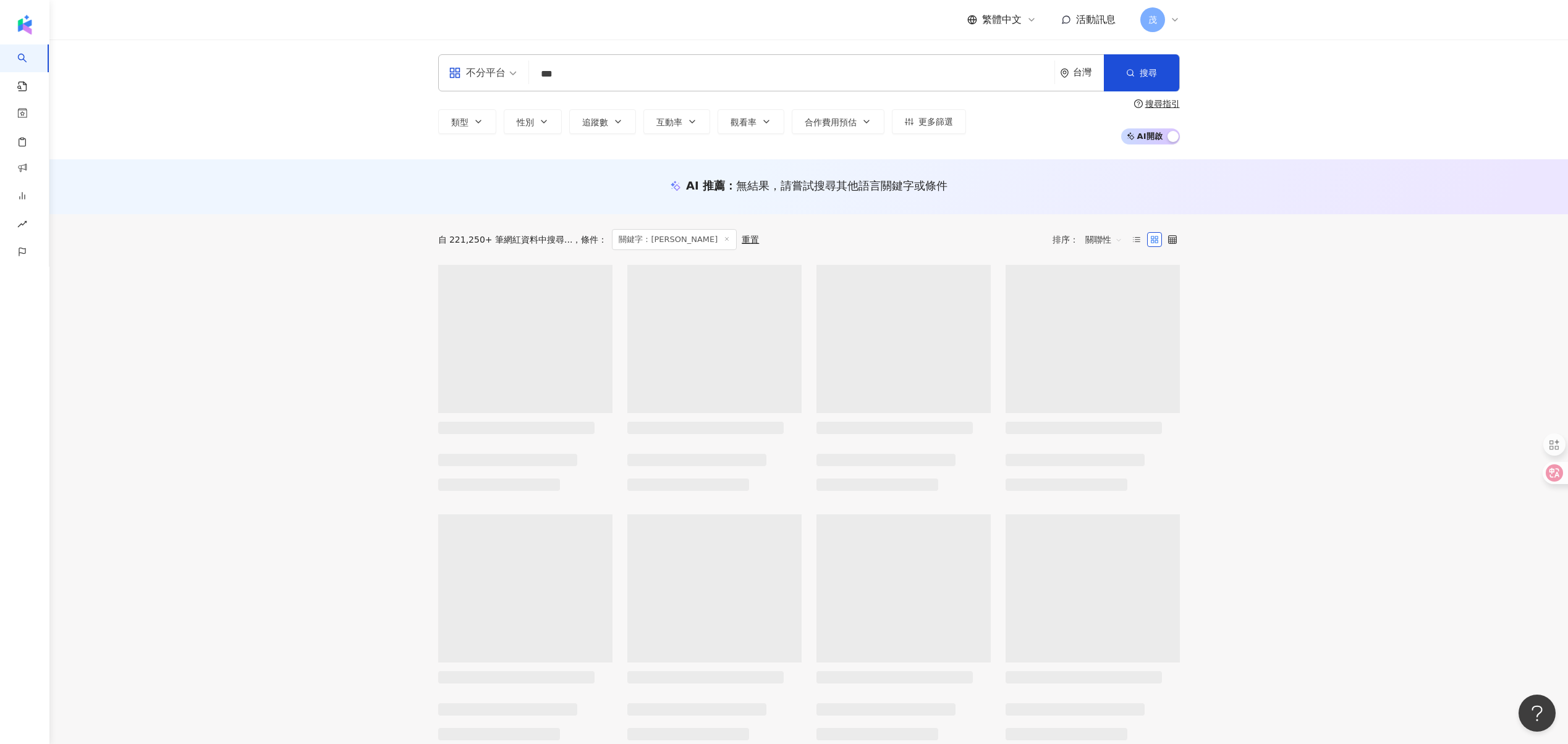
type input "***"
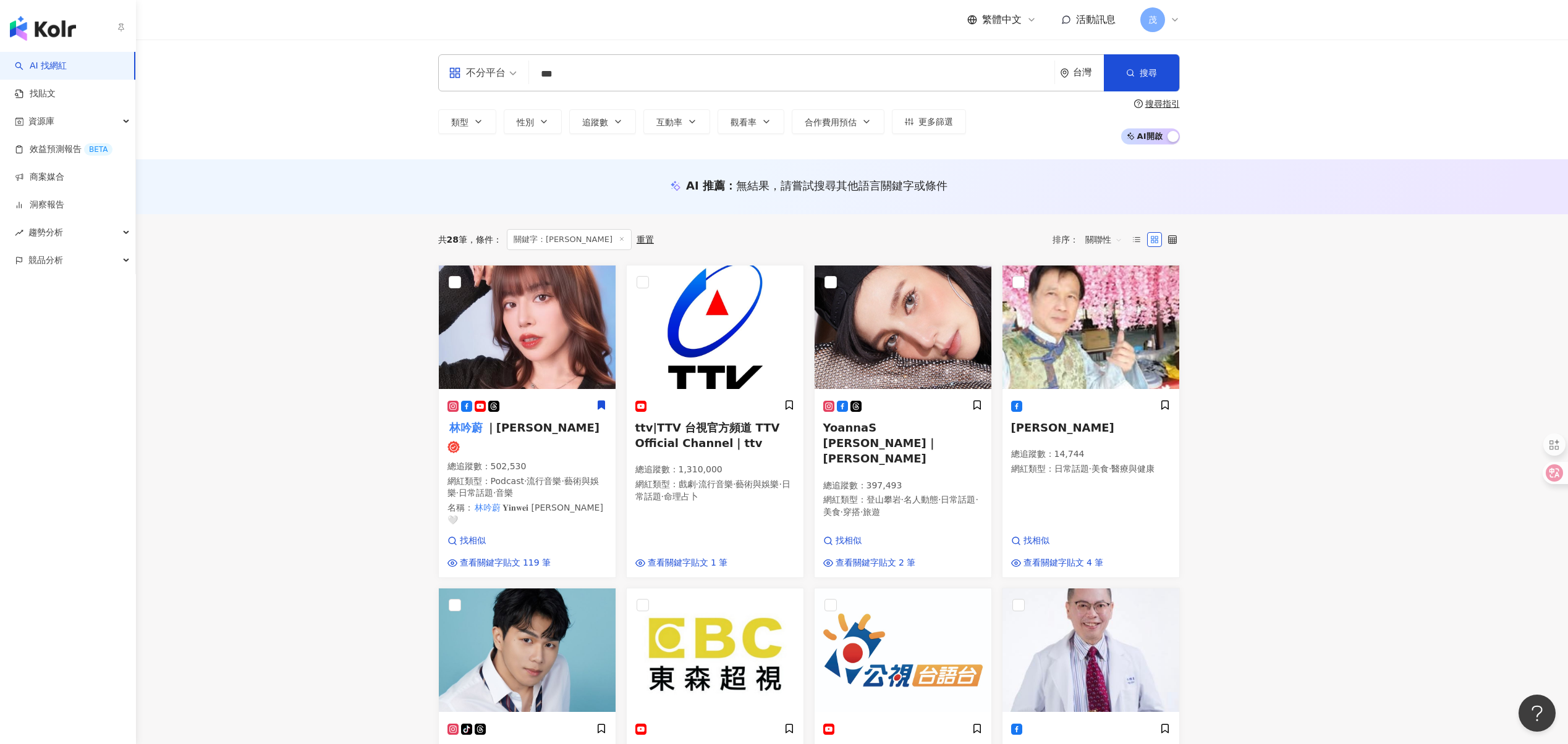
click at [52, 33] on img "button" at bounding box center [42, 28] width 66 height 24
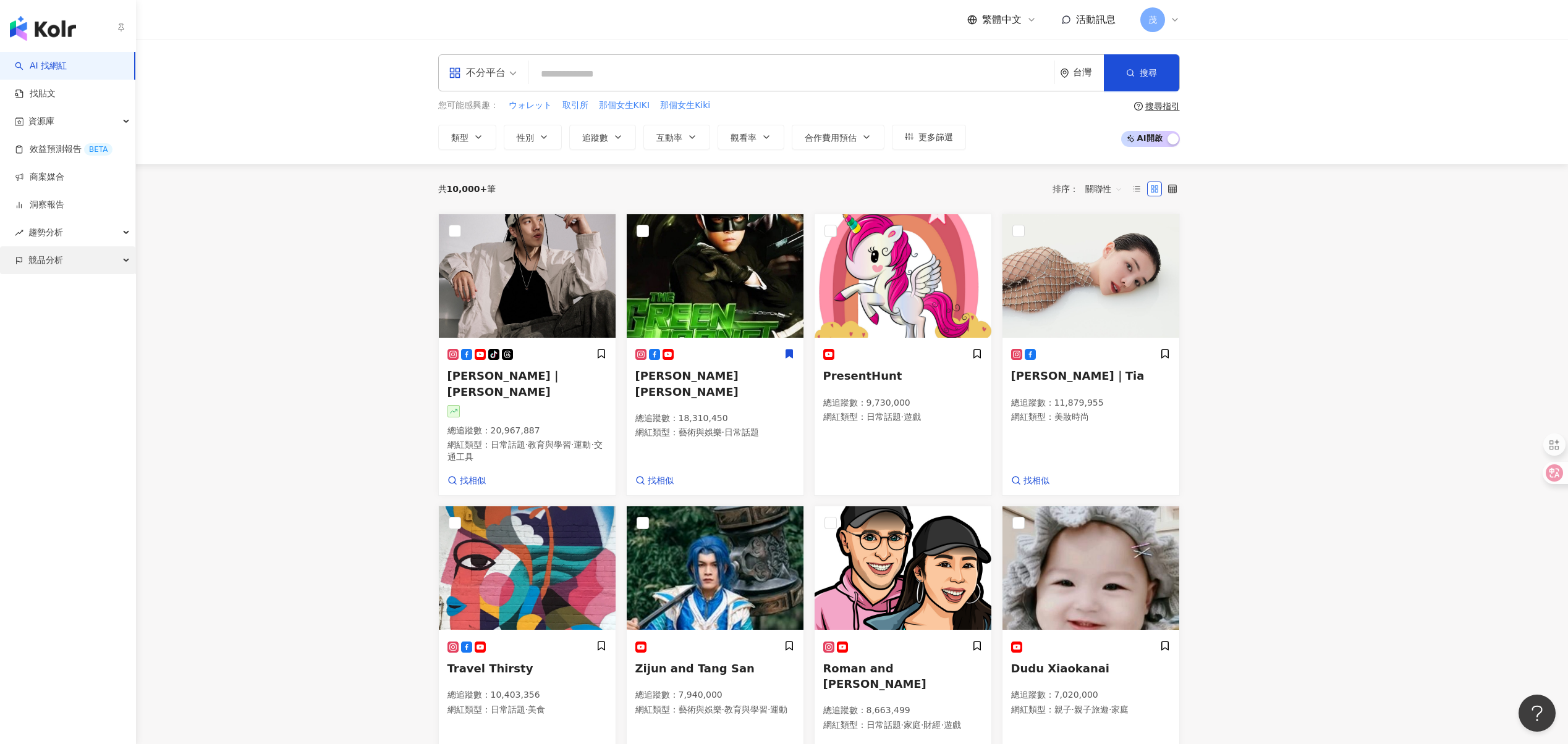
click at [69, 265] on div "競品分析" at bounding box center [67, 261] width 135 height 28
click at [75, 312] on link "關鍵字提及分析" at bounding box center [60, 316] width 61 height 13
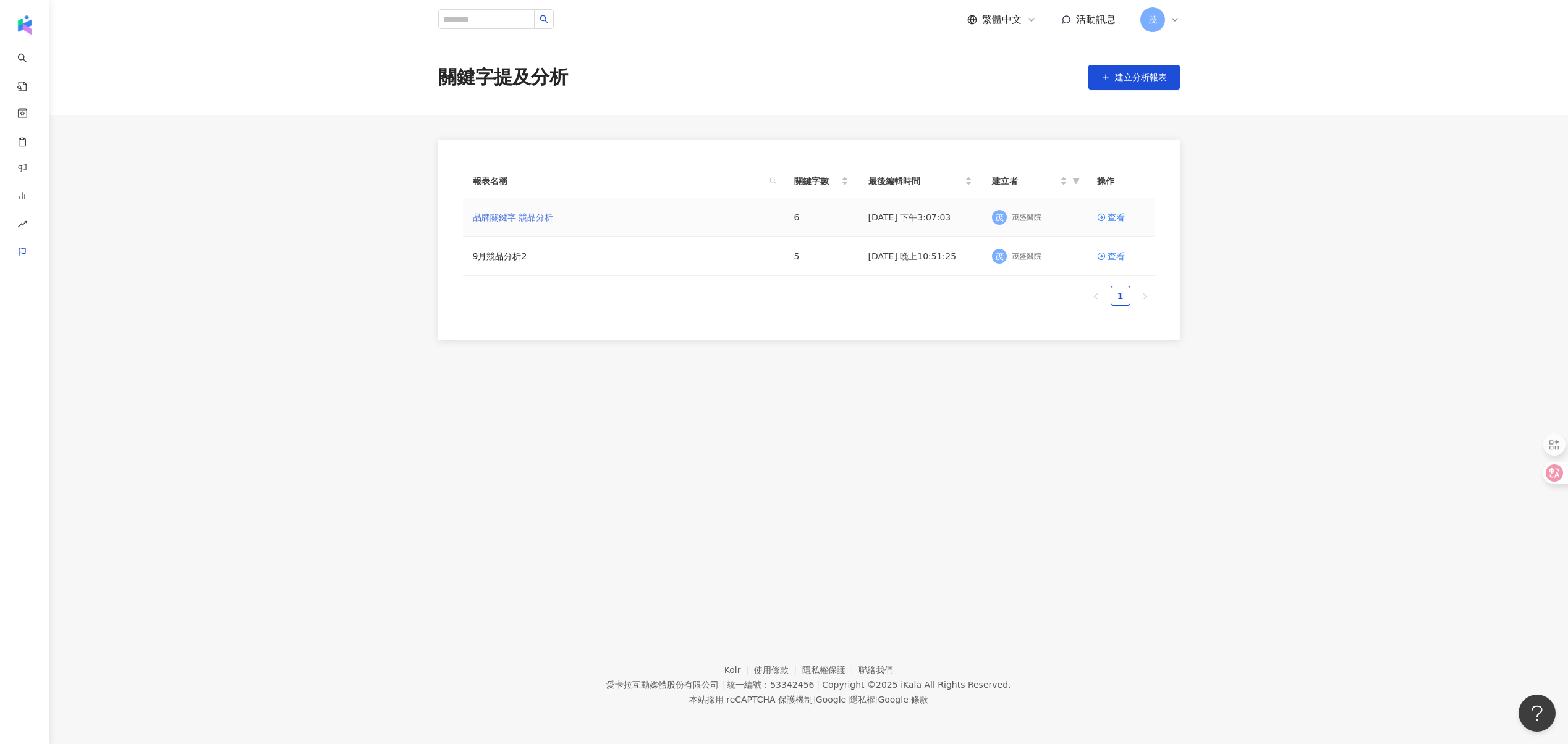
click at [517, 220] on link "品牌關鍵字 競品分析" at bounding box center [512, 217] width 81 height 13
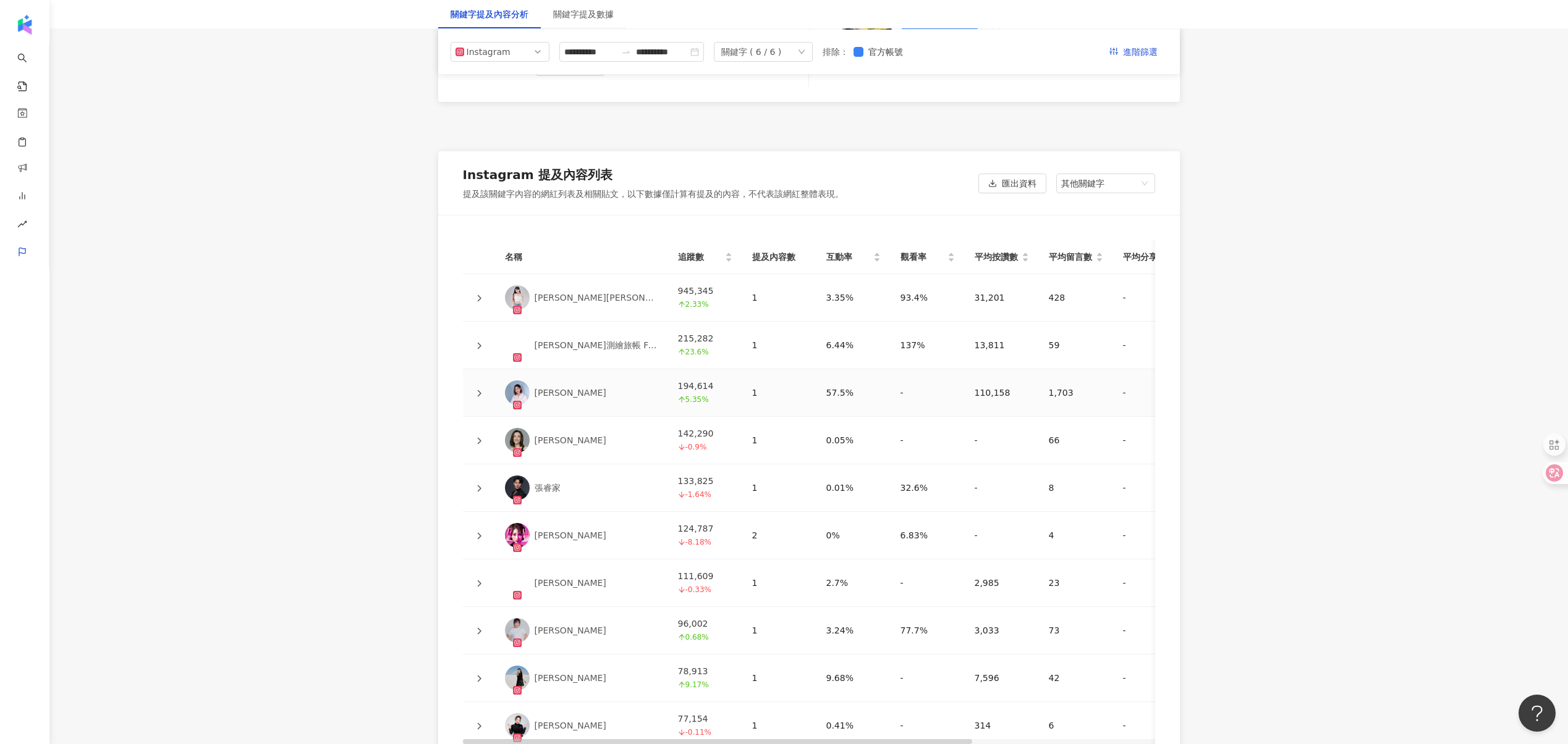
scroll to position [2031, 0]
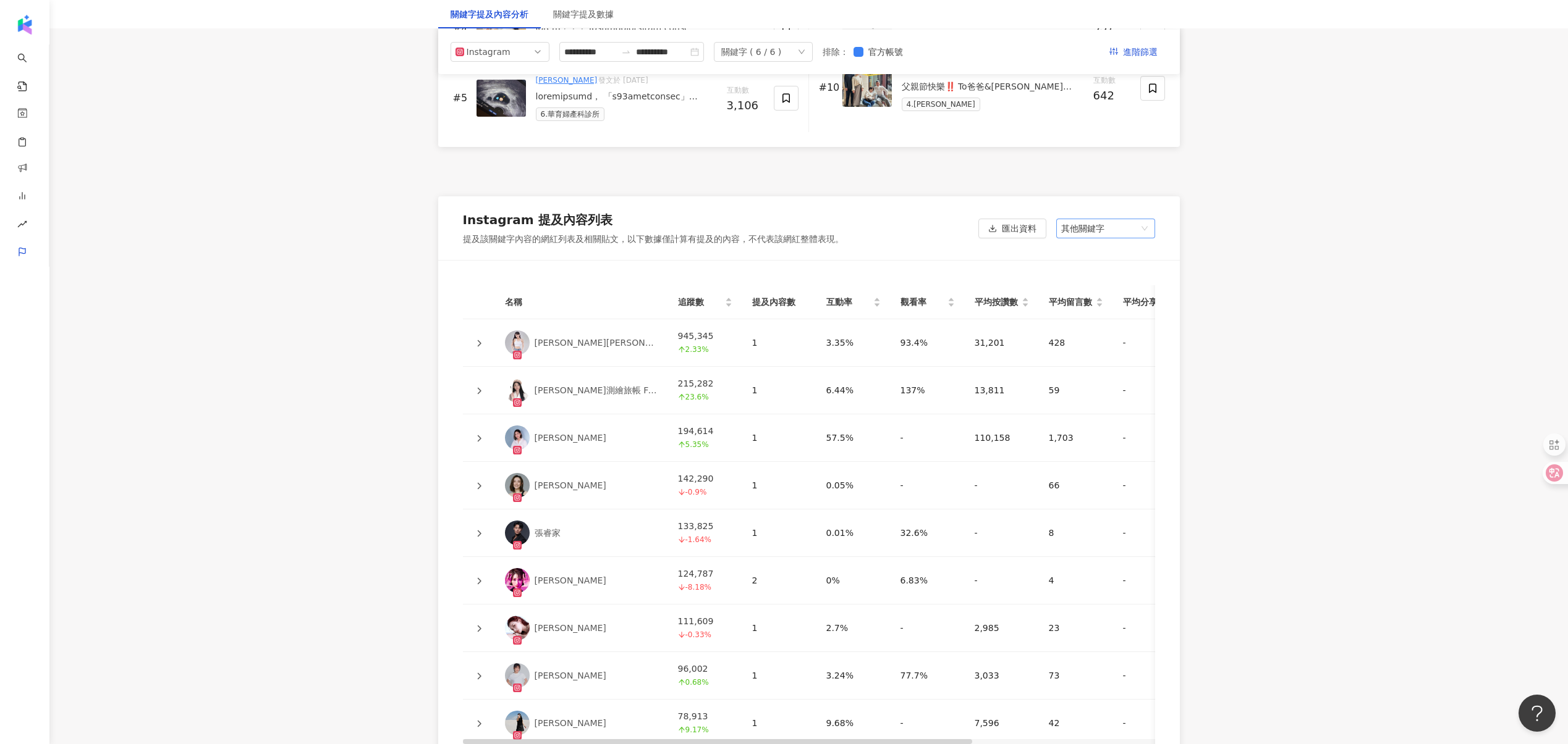
click at [1093, 228] on span "其他關鍵字" at bounding box center [1105, 228] width 89 height 18
click at [846, 220] on div "Instagram 提及內容列表 提及該關鍵字內容的網紅列表及相關貼文，以下數據僅計算有提及的內容，不代表該網紅整體表現。 匯出資料 其他關鍵字 其他關鍵字 …" at bounding box center [809, 228] width 741 height 64
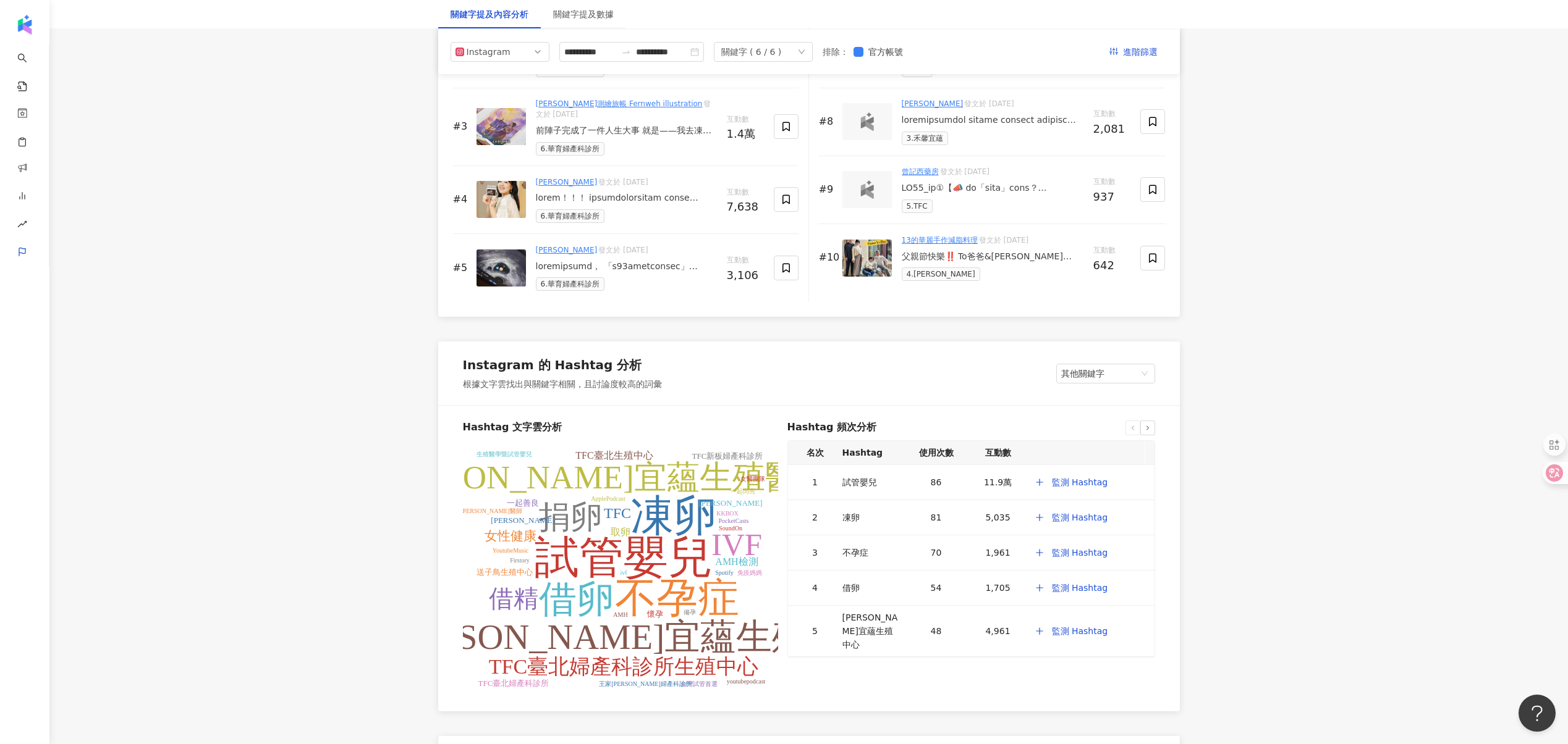
scroll to position [1843, 0]
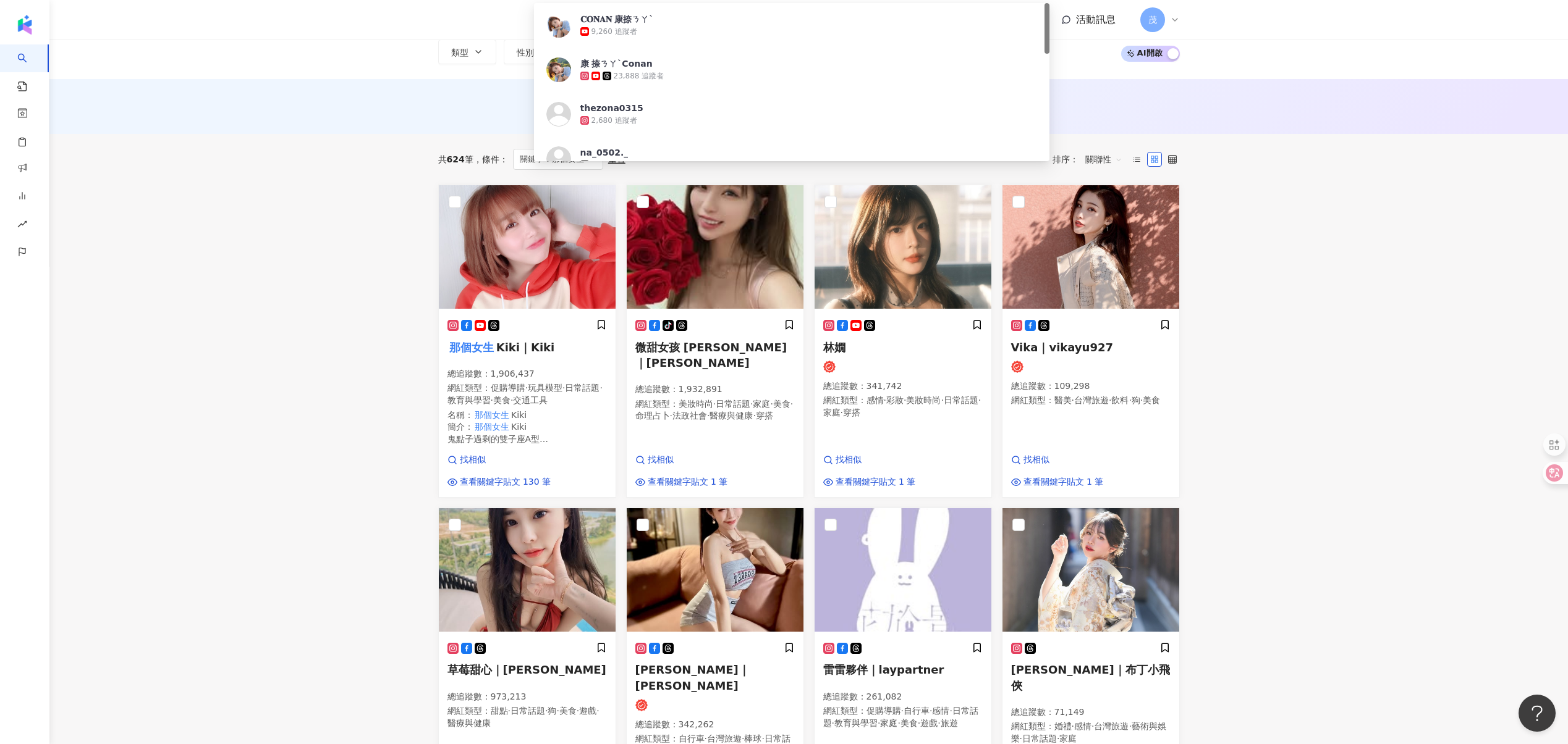
scroll to position [89, 0]
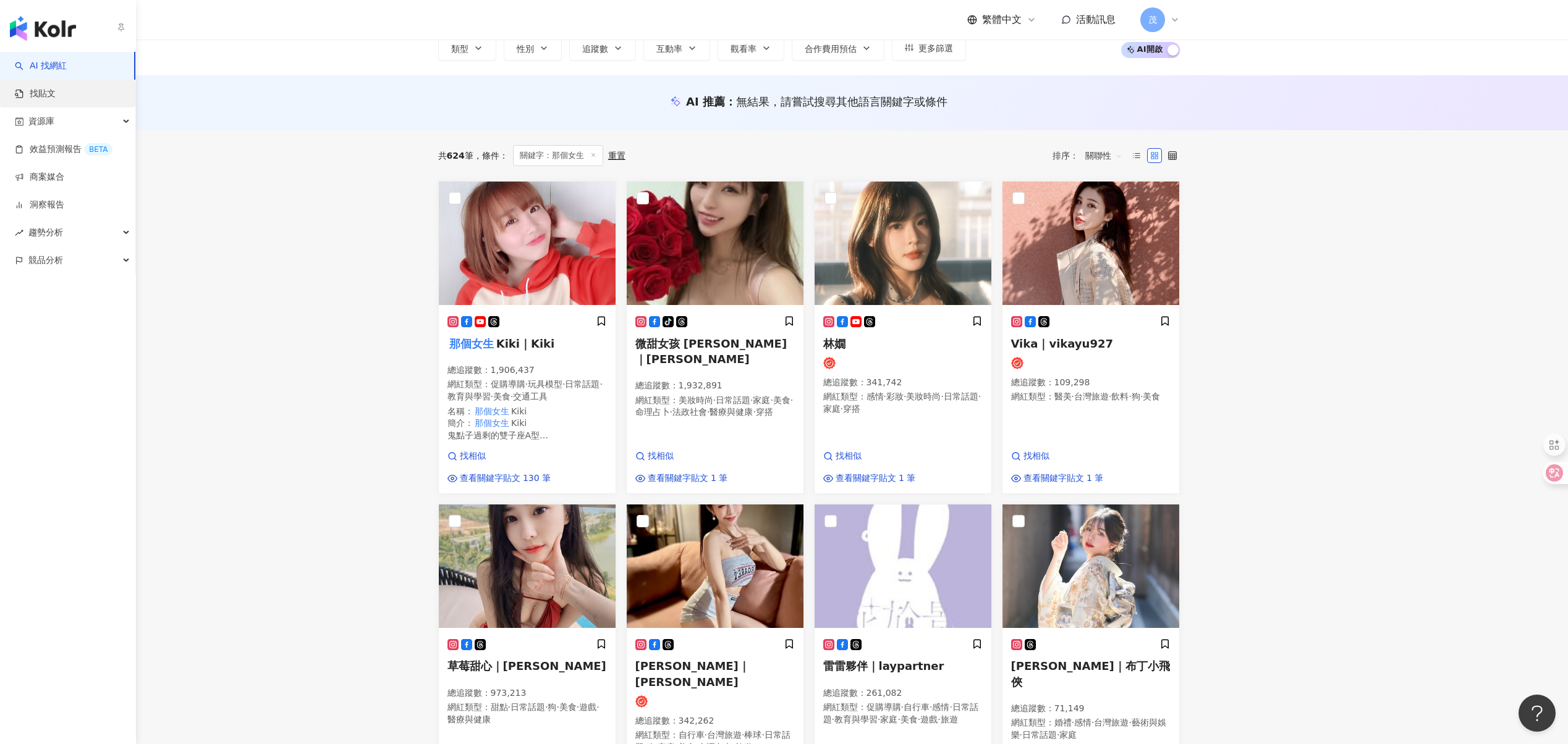
click at [55, 100] on link "找貼文" at bounding box center [35, 94] width 41 height 13
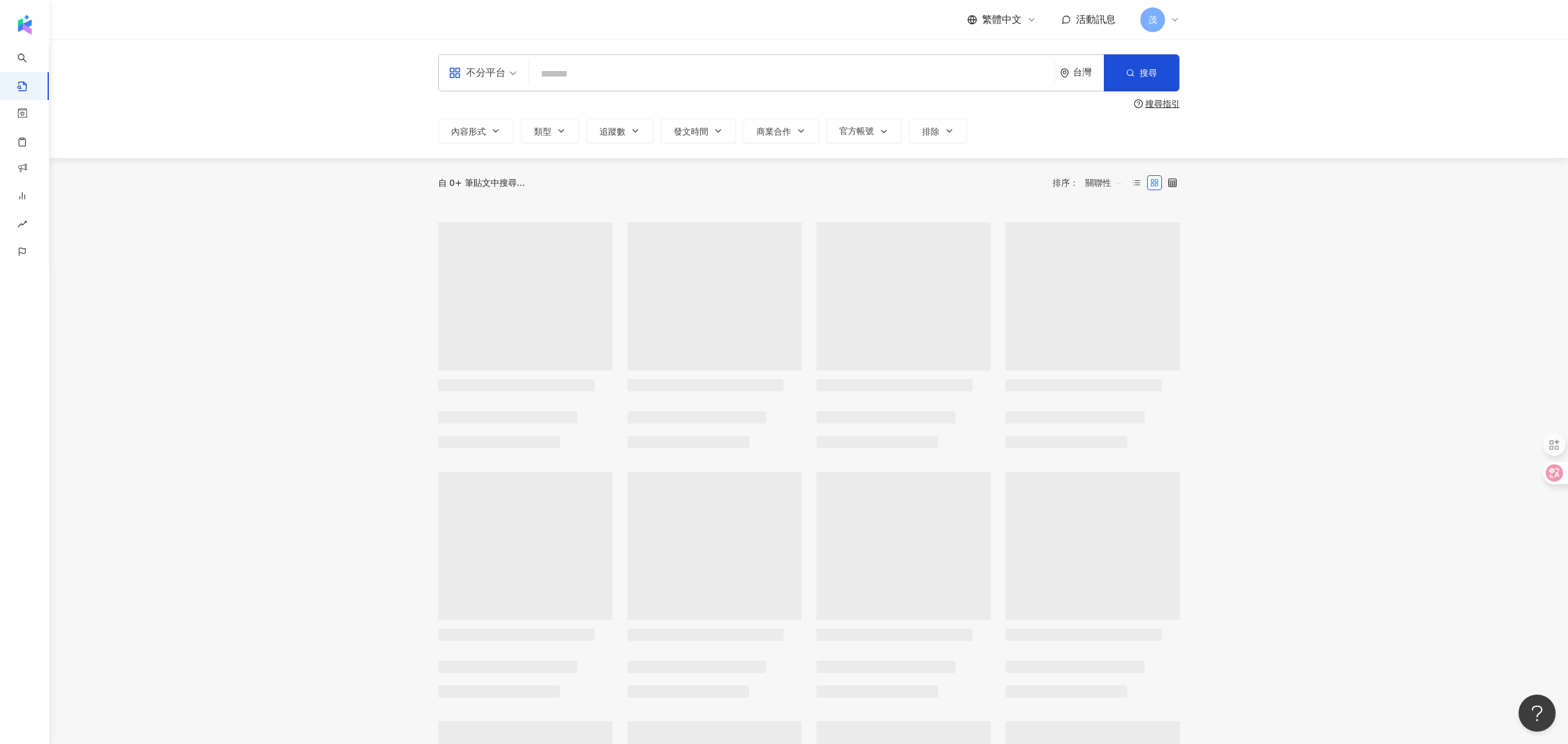
click at [625, 72] on input "search" at bounding box center [791, 74] width 515 height 27
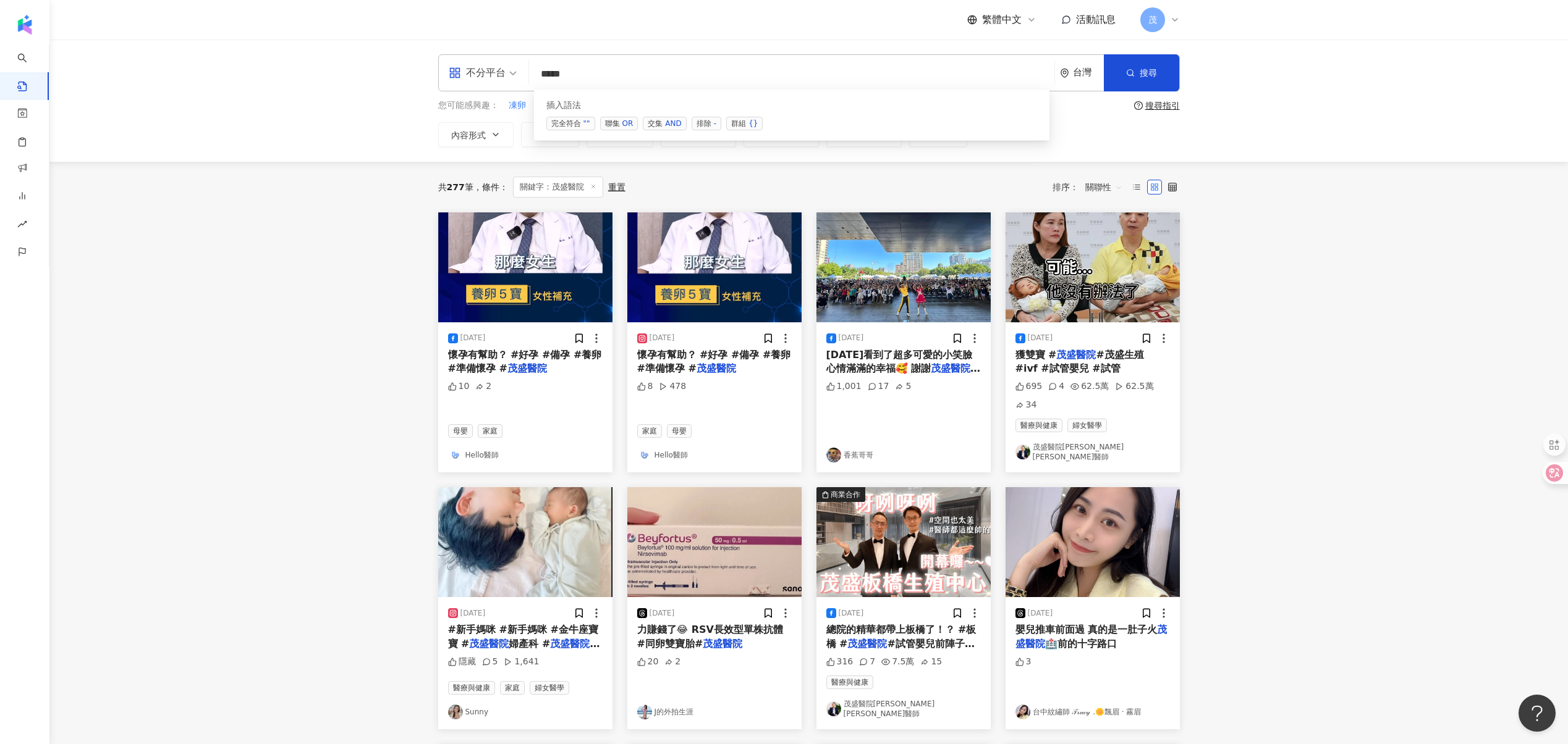
click at [676, 124] on div "AND" at bounding box center [673, 123] width 16 height 13
type input "**********"
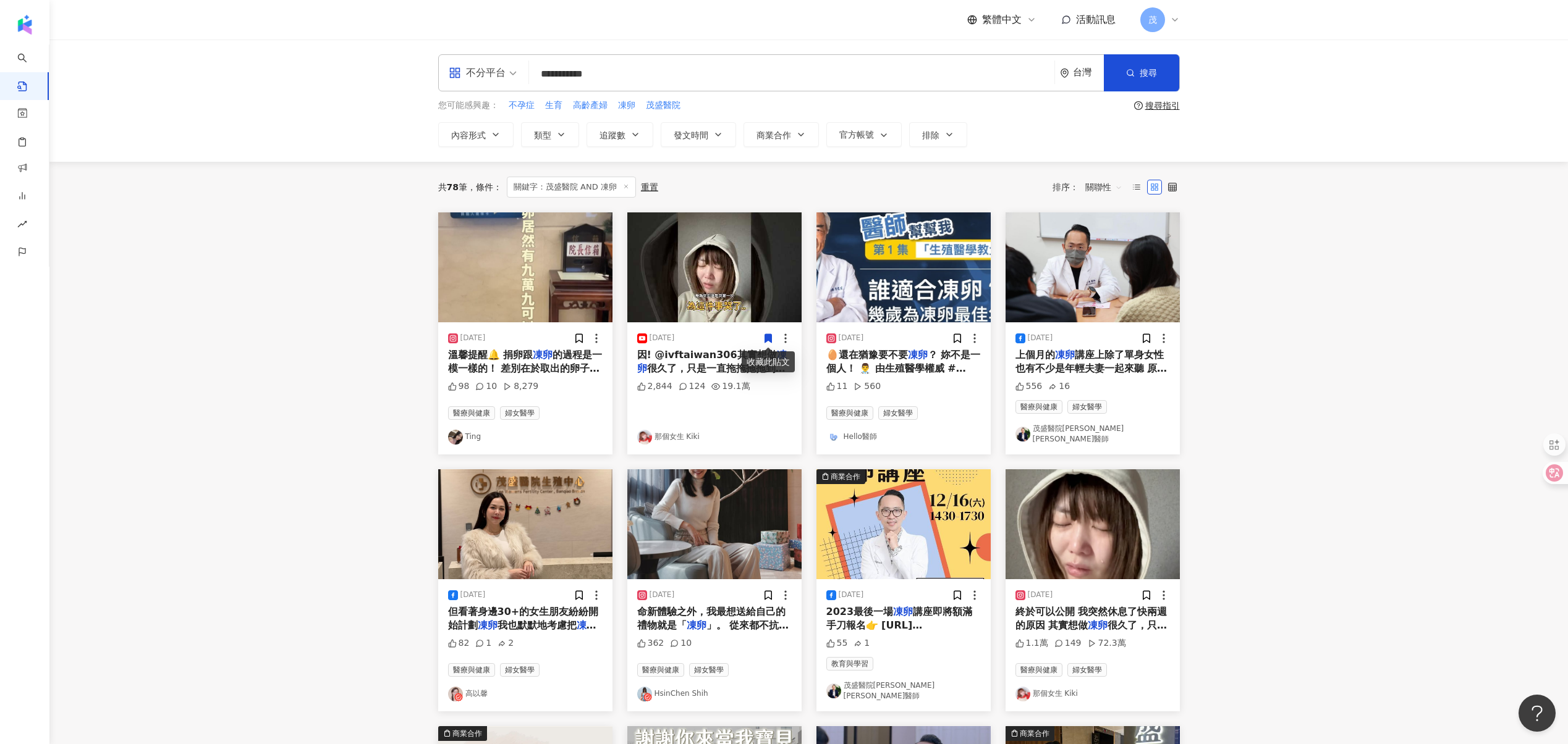
click at [770, 338] on icon at bounding box center [767, 338] width 7 height 9
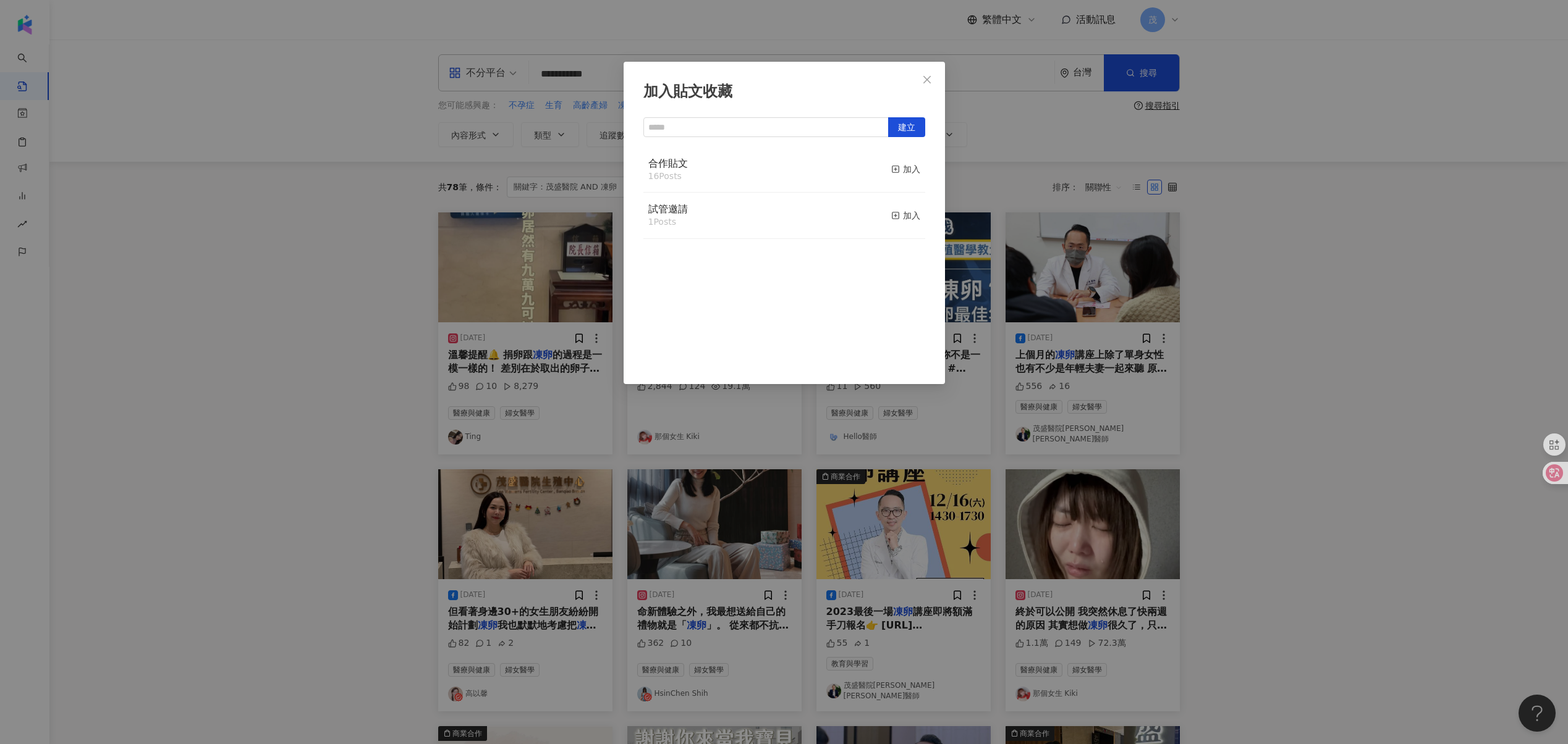
click at [898, 157] on button "加入" at bounding box center [905, 169] width 29 height 26
click at [548, 370] on div "加入貼文收藏 建立 合作貼文 17 Posts 已加入 試管邀請 1 Posts 加入" at bounding box center [784, 372] width 1568 height 744
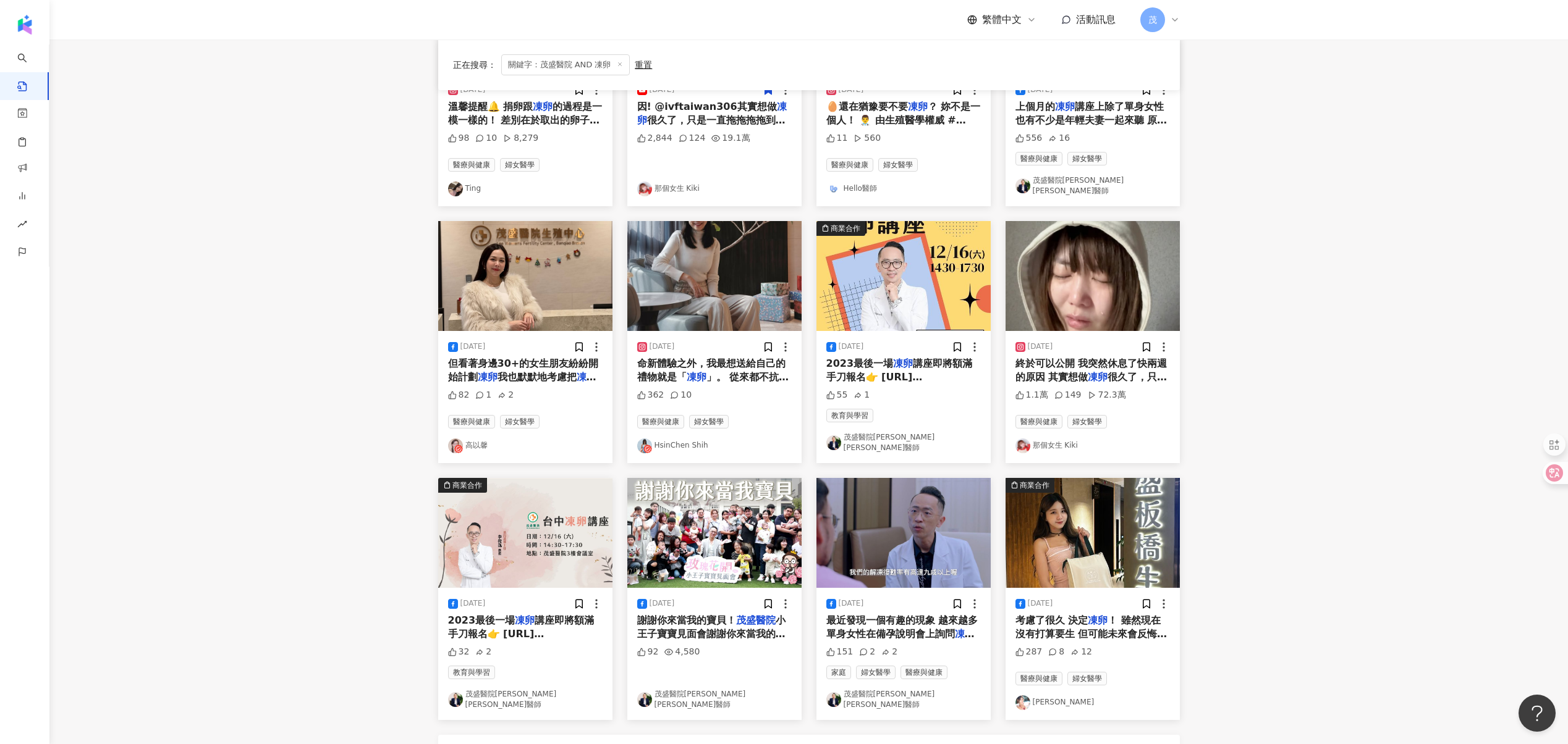
scroll to position [263, 0]
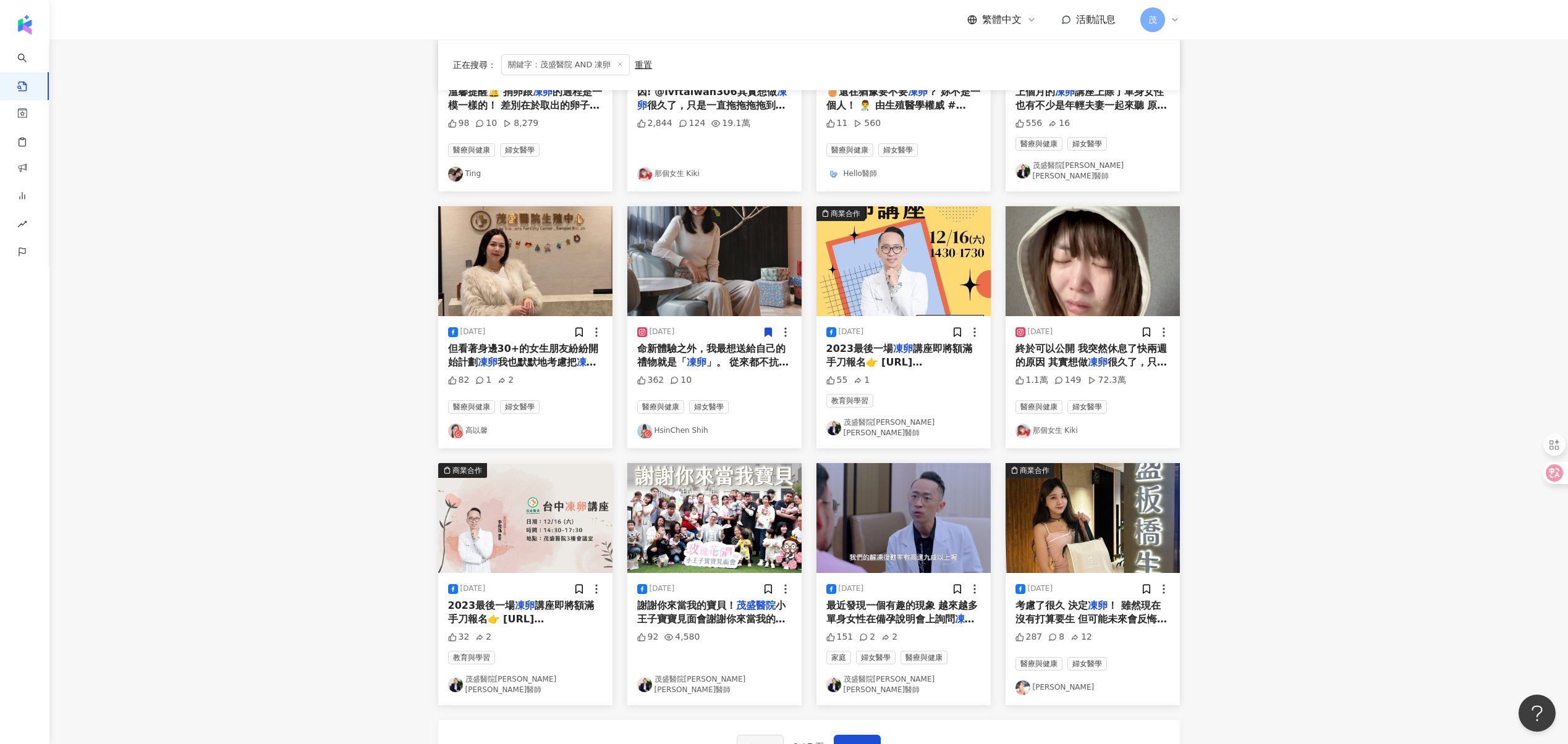
click at [762, 327] on icon at bounding box center [767, 332] width 11 height 11
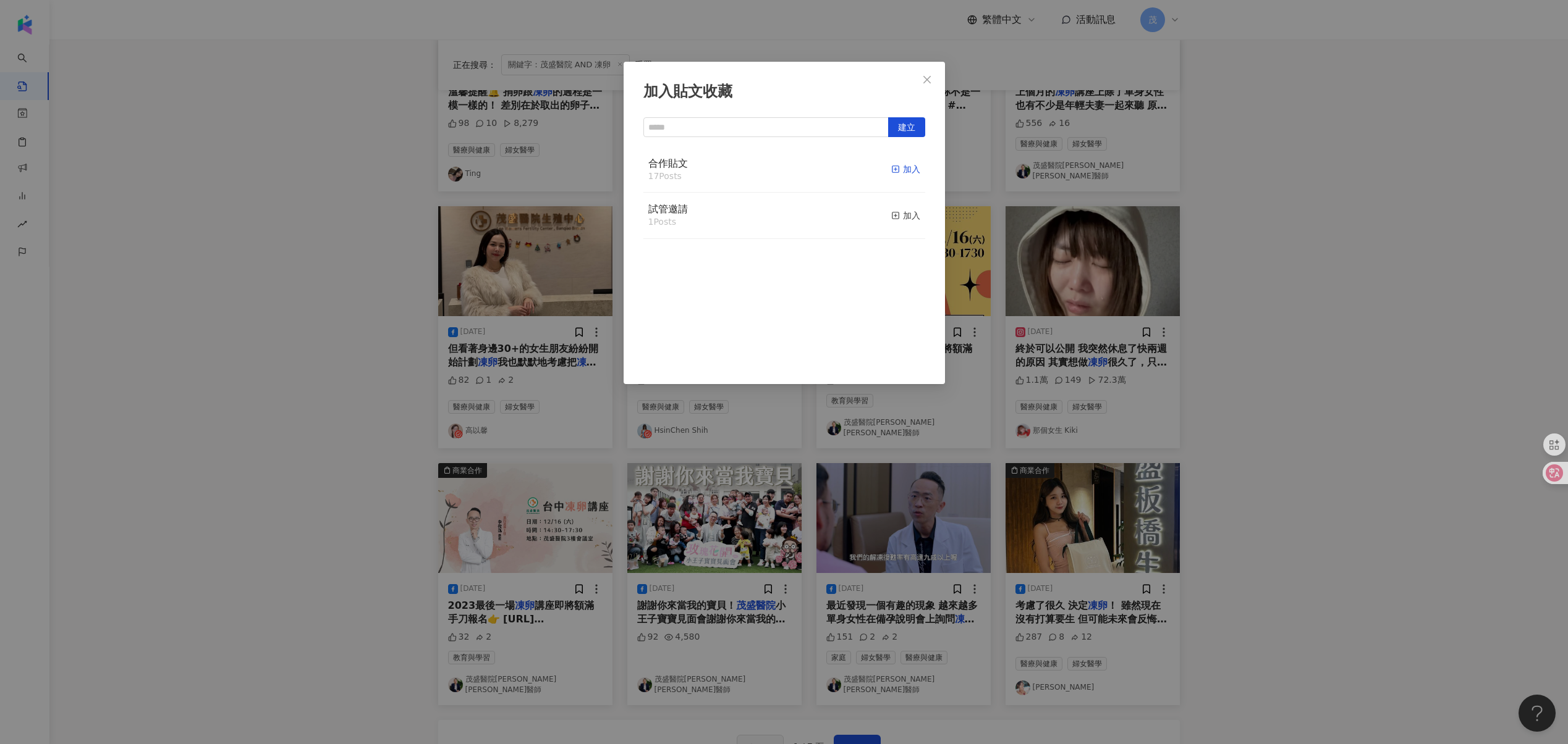
click at [897, 164] on div "加入" at bounding box center [905, 169] width 29 height 13
click at [574, 324] on div "加入貼文收藏 建立 合作貼文 18 Posts 已加入 試管邀請 1 Posts 加入" at bounding box center [784, 372] width 1568 height 744
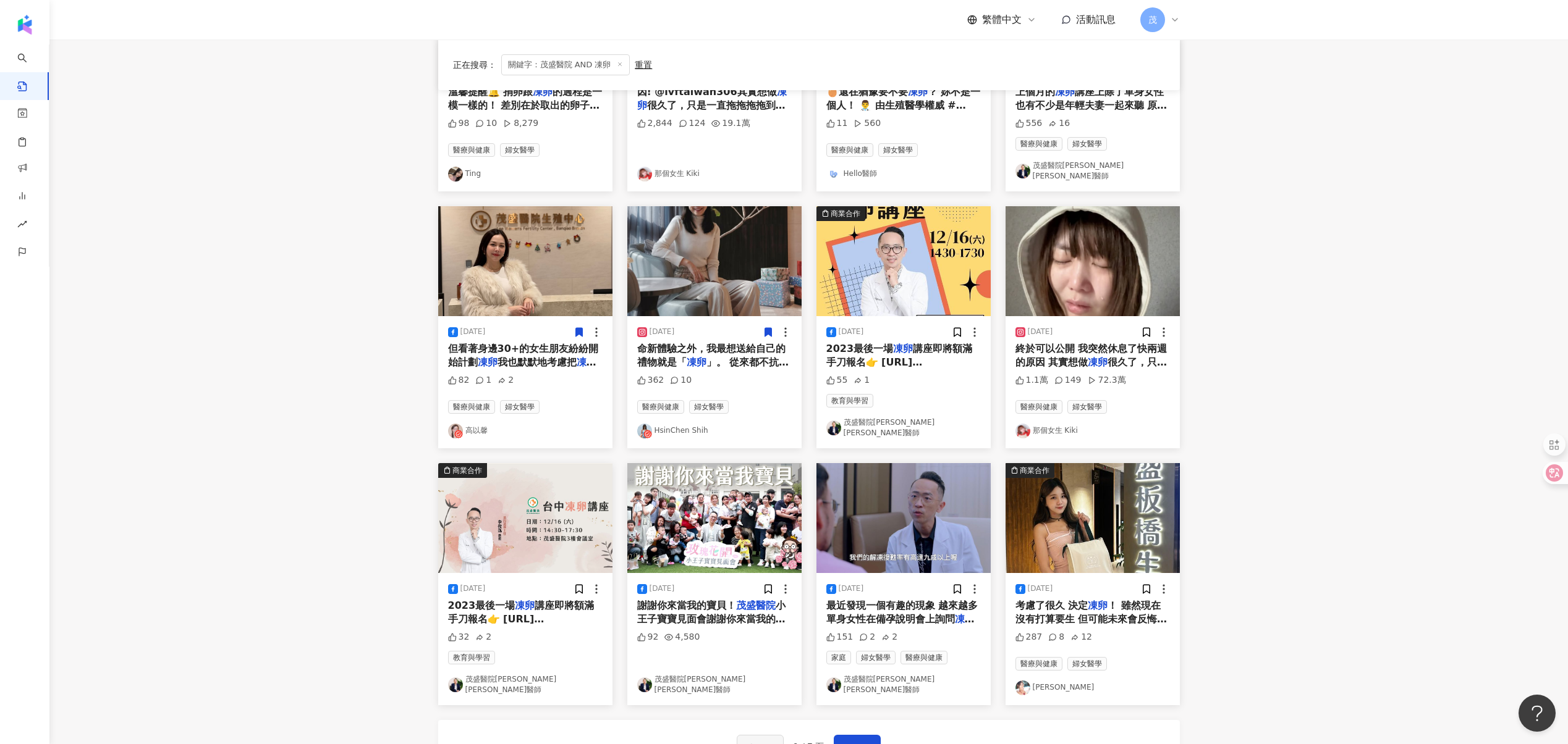
click at [578, 328] on icon at bounding box center [578, 332] width 7 height 9
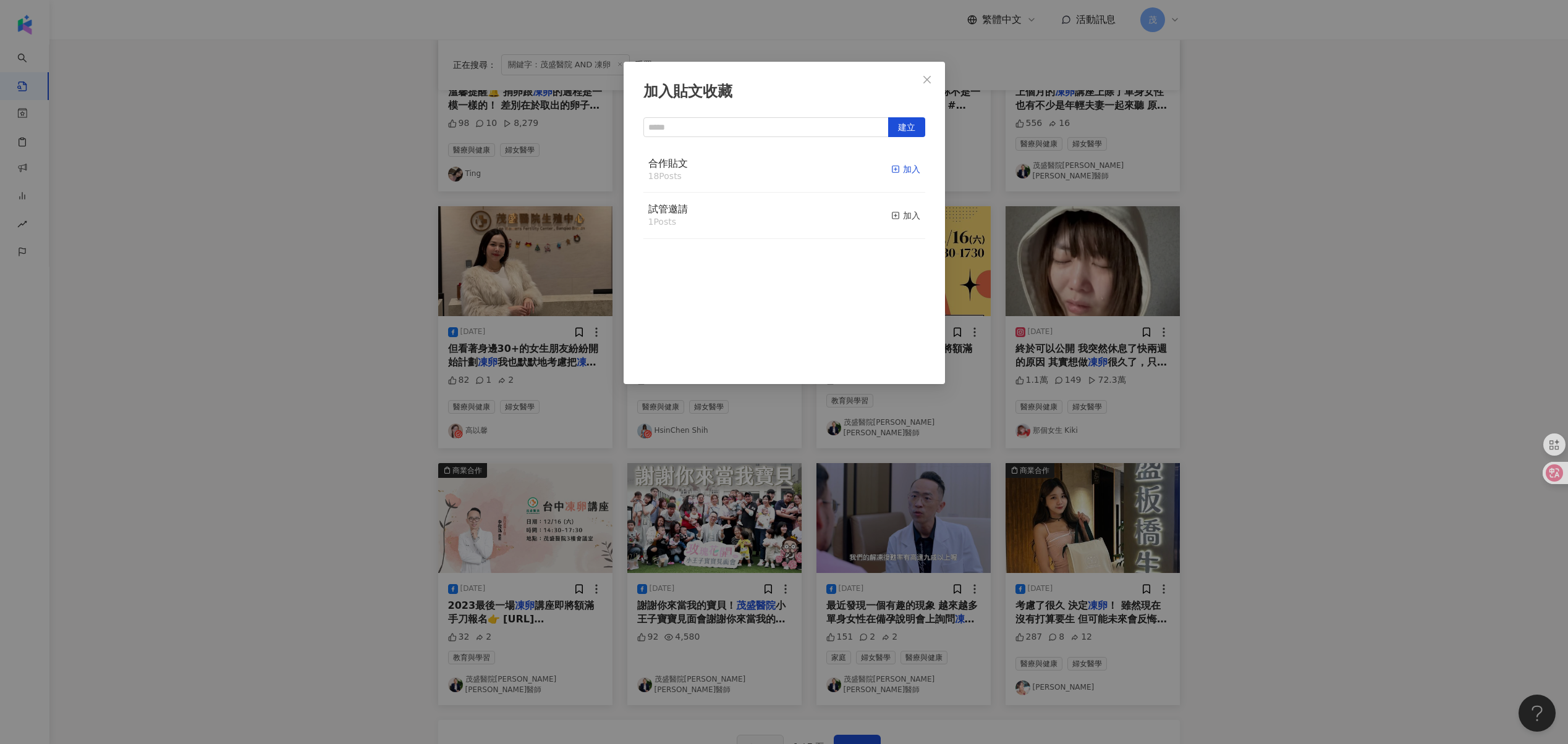
click at [905, 171] on div "加入" at bounding box center [905, 169] width 29 height 13
click at [1146, 328] on div "加入貼文收藏 建立 合作貼文 19 Posts 已加入 試管邀請 1 Posts 加入" at bounding box center [784, 372] width 1568 height 744
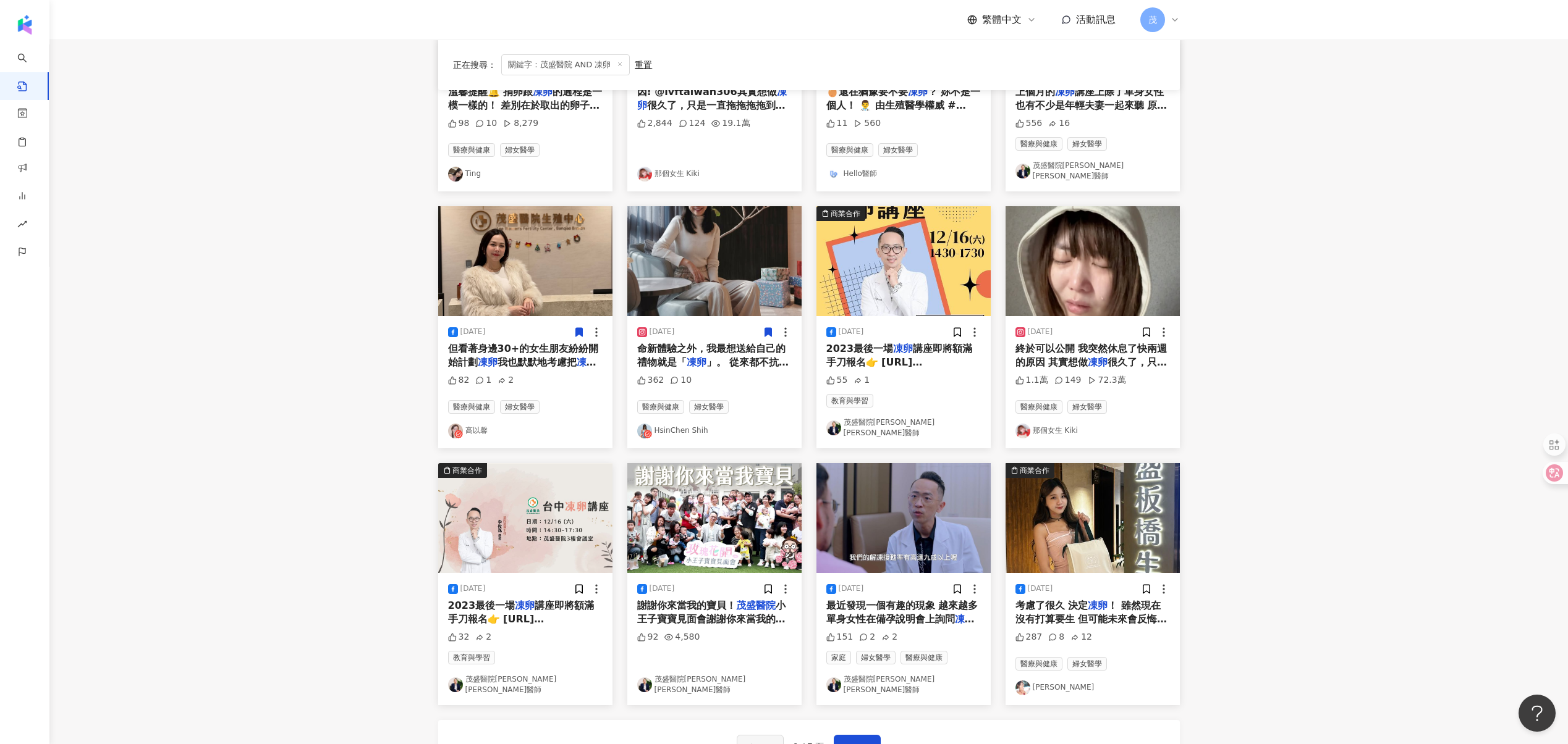
click at [1146, 328] on div "加入貼文收藏 建立 合作貼文 19 Posts 已加入 試管邀請 1 Posts 加入" at bounding box center [784, 372] width 1568 height 744
click at [1146, 328] on icon at bounding box center [1145, 332] width 7 height 9
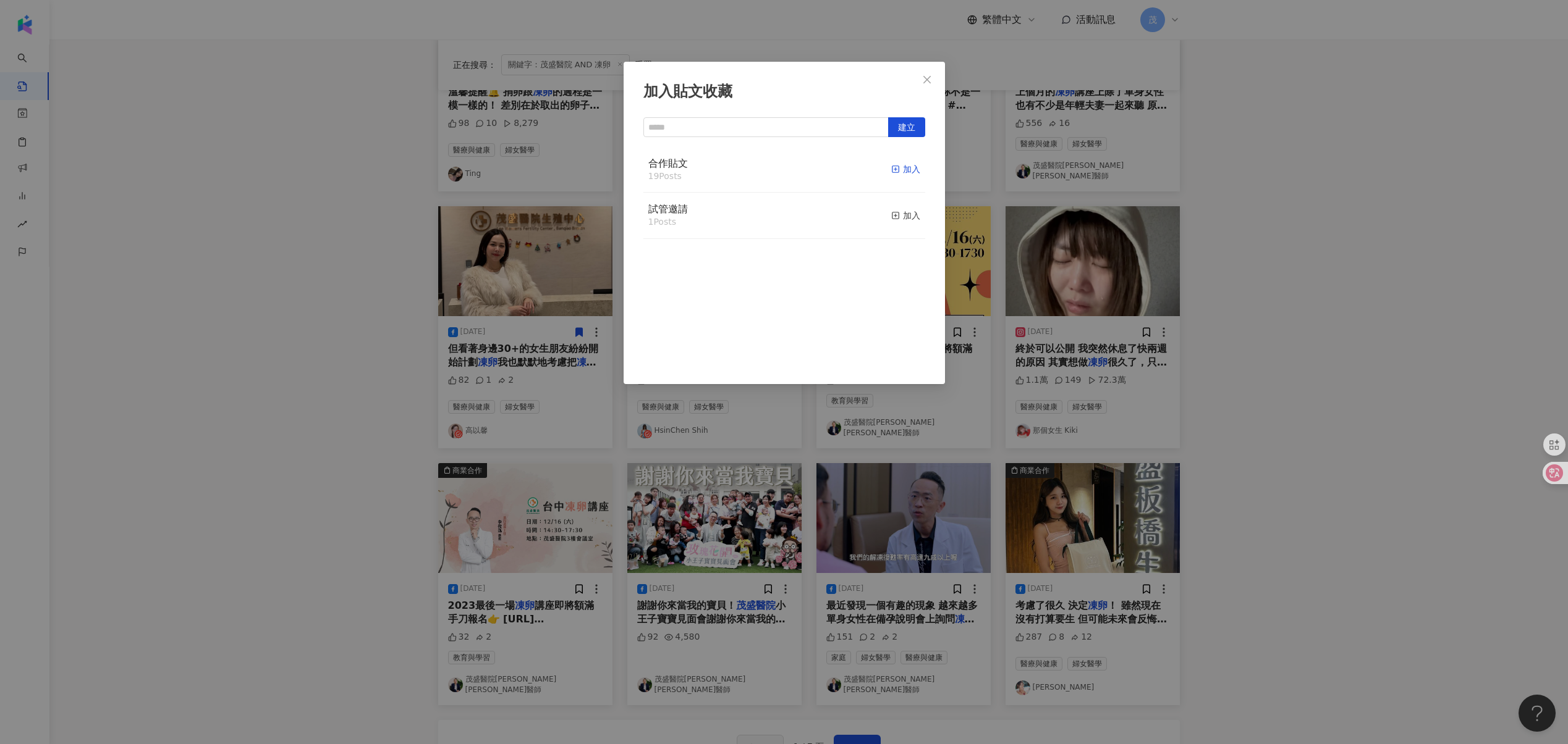
click at [897, 173] on div "加入" at bounding box center [905, 169] width 29 height 13
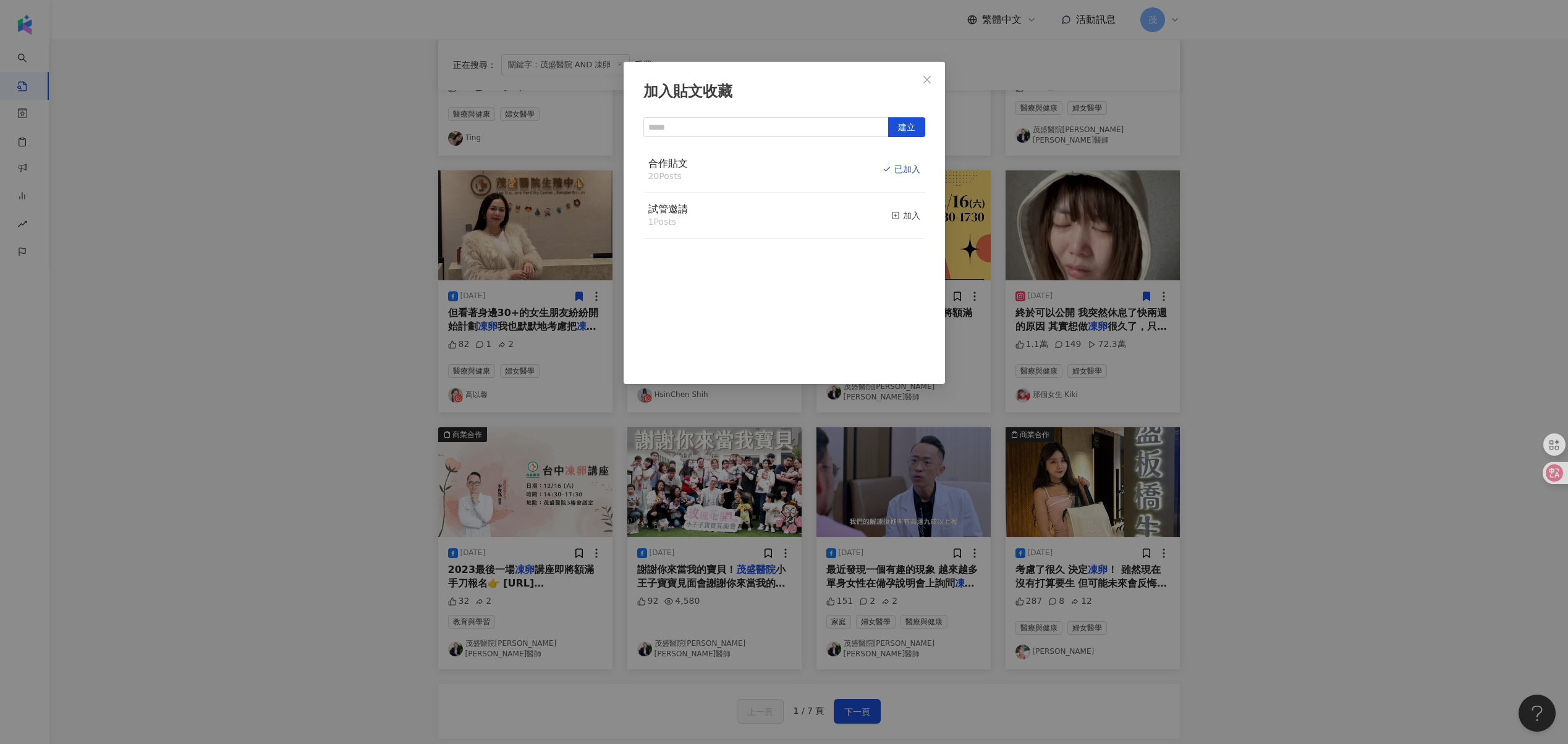
scroll to position [300, 0]
click at [916, 514] on div "加入貼文收藏 建立 合作貼文 20 Posts 已加入 試管邀請 1 Posts 加入" at bounding box center [784, 372] width 1568 height 744
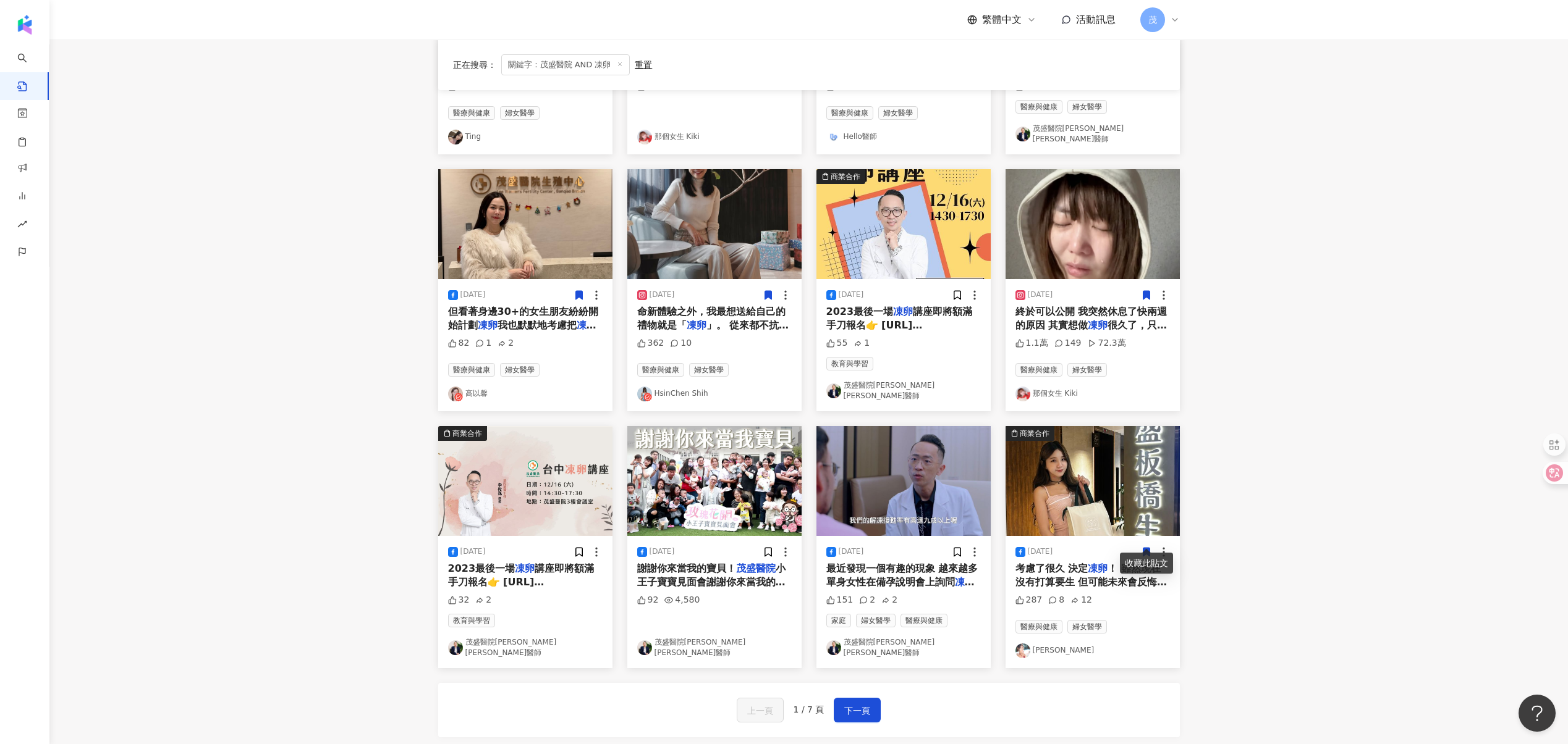
click at [1146, 547] on icon at bounding box center [1145, 552] width 7 height 9
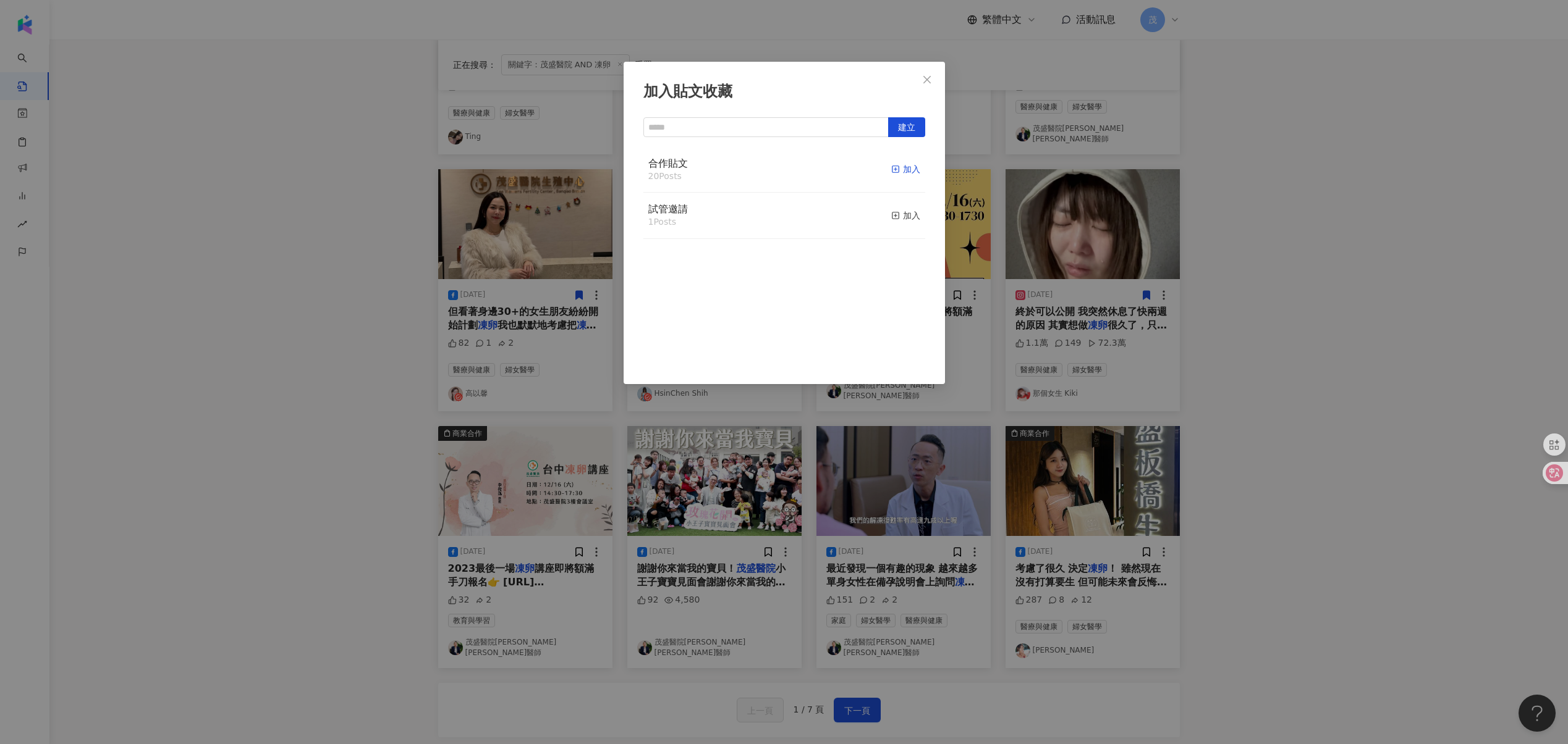
click at [891, 164] on span "button" at bounding box center [895, 168] width 9 height 10
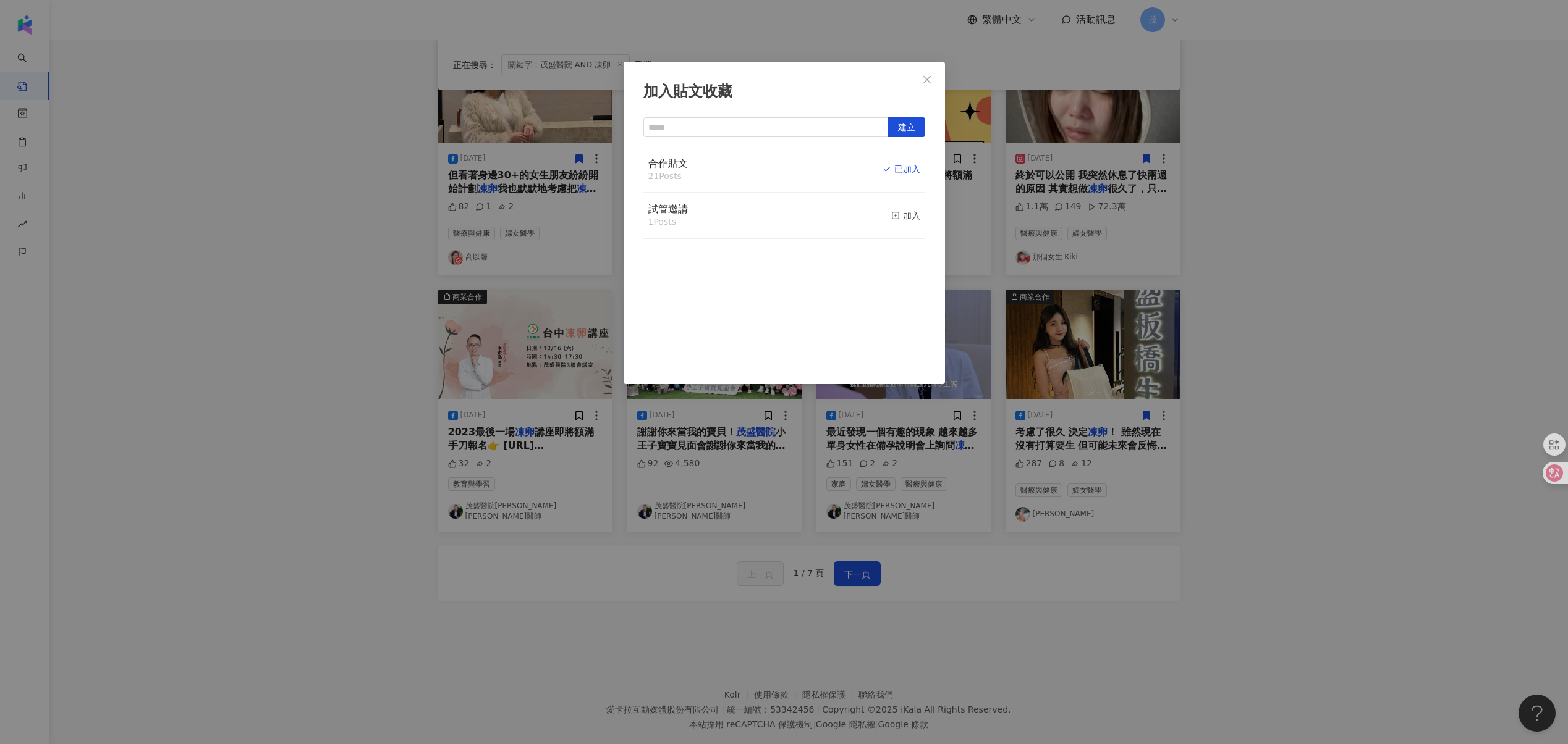
scroll to position [443, 0]
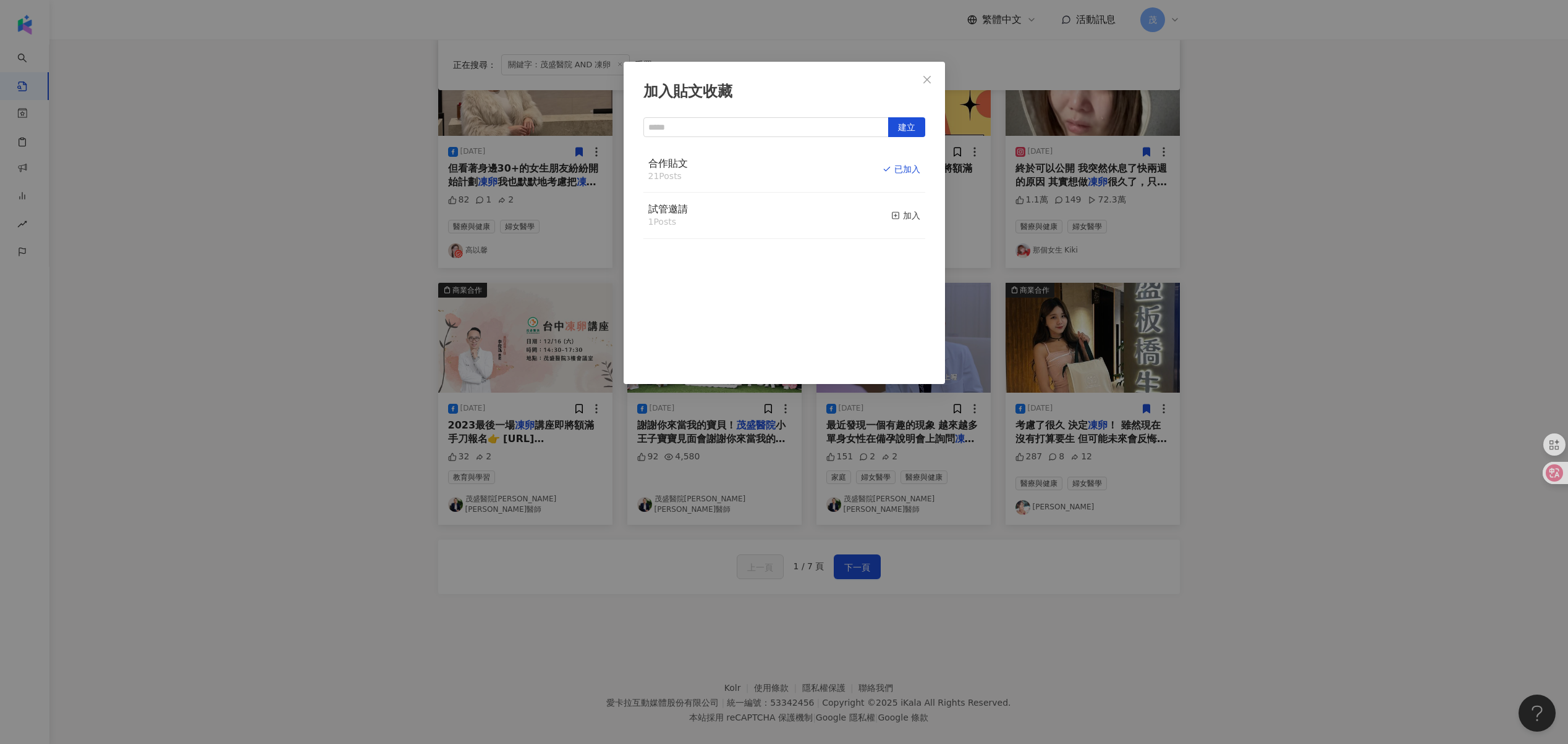
click at [991, 547] on div "加入貼文收藏 建立 合作貼文 21 Posts 已加入 試管邀請 1 Posts 加入" at bounding box center [784, 372] width 1568 height 744
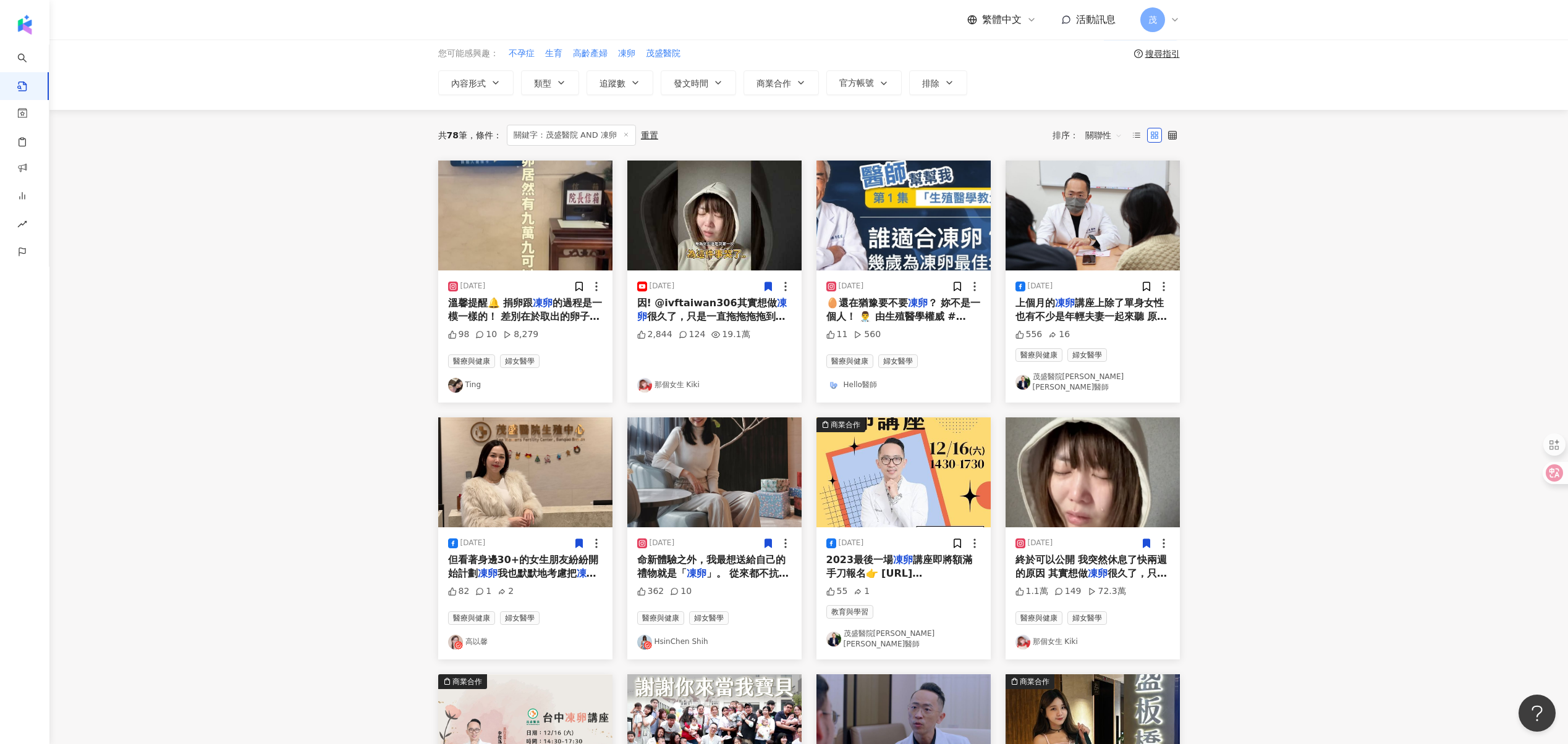
scroll to position [50, 0]
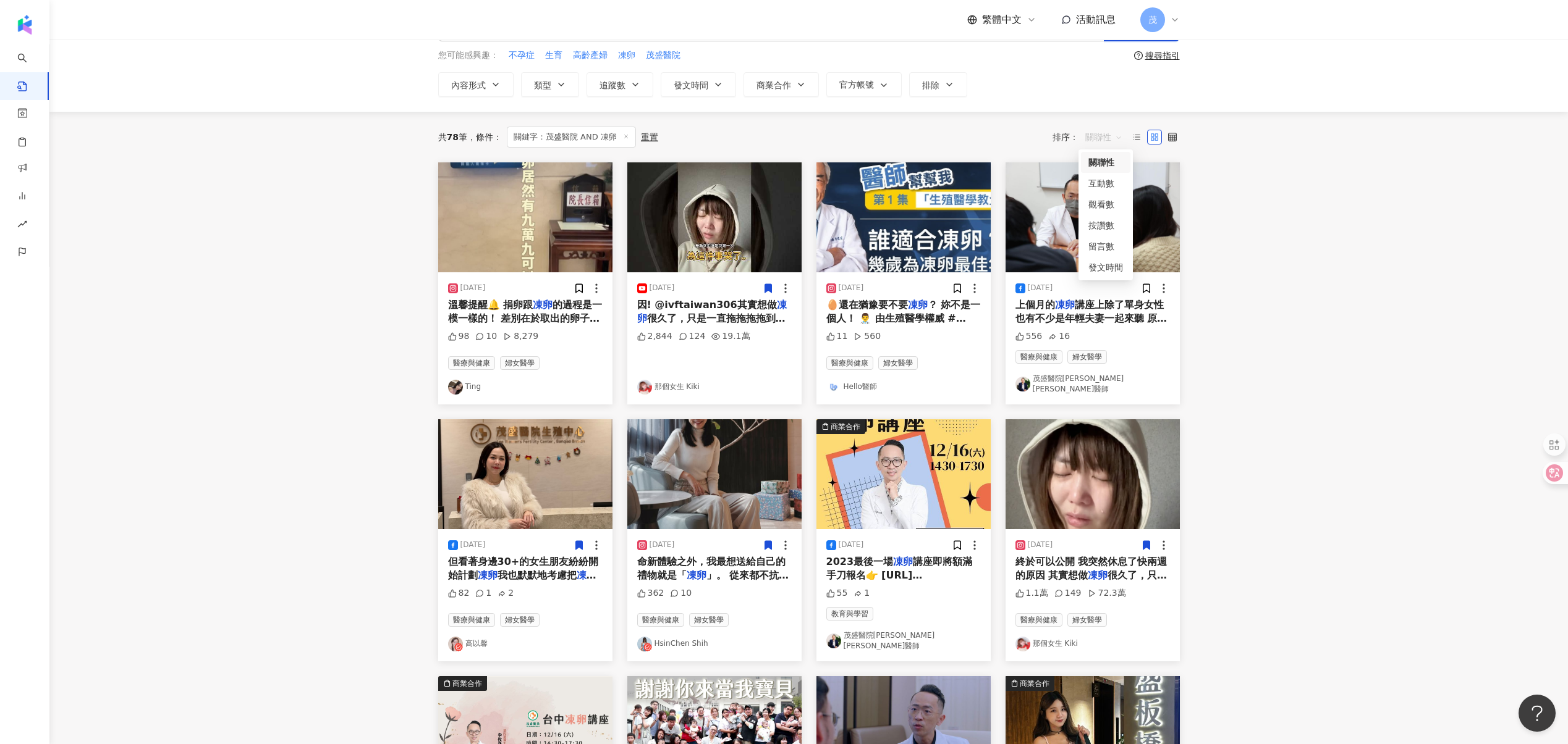
click at [1115, 139] on span "關聯性" at bounding box center [1104, 137] width 37 height 20
click at [1116, 270] on div "發文時間" at bounding box center [1105, 267] width 35 height 13
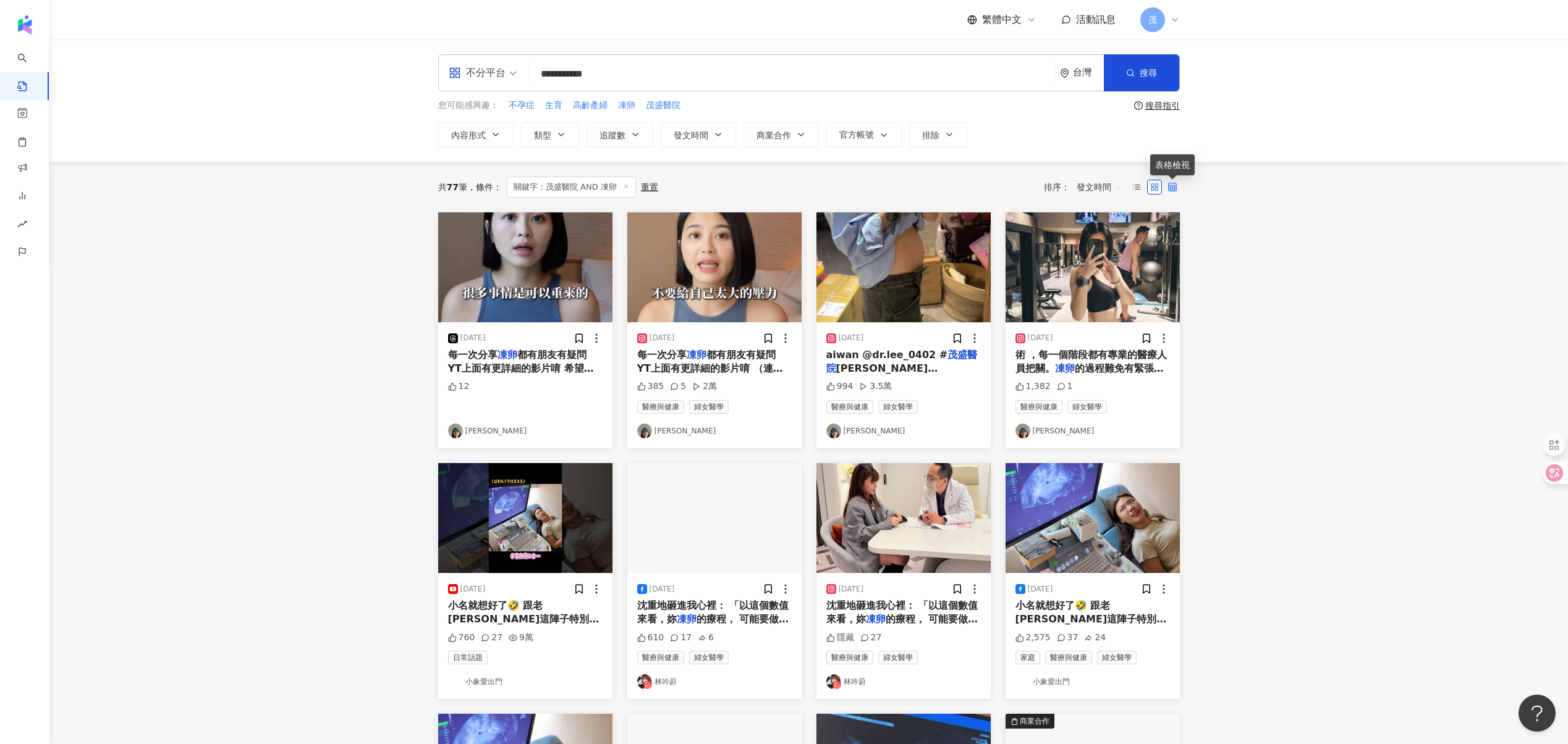
click at [1169, 185] on icon at bounding box center [1172, 187] width 9 height 9
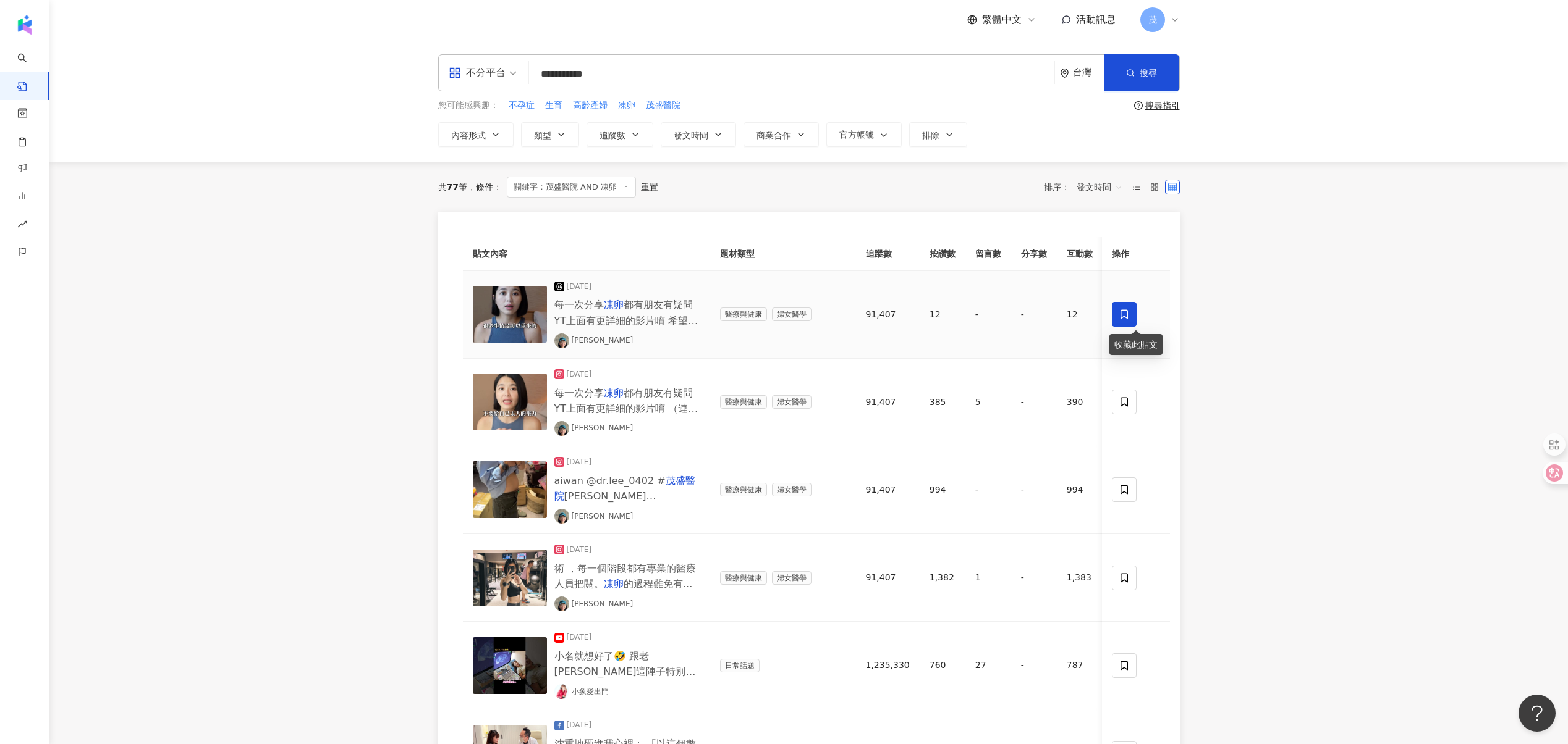
click at [1121, 307] on span at bounding box center [1124, 314] width 24 height 24
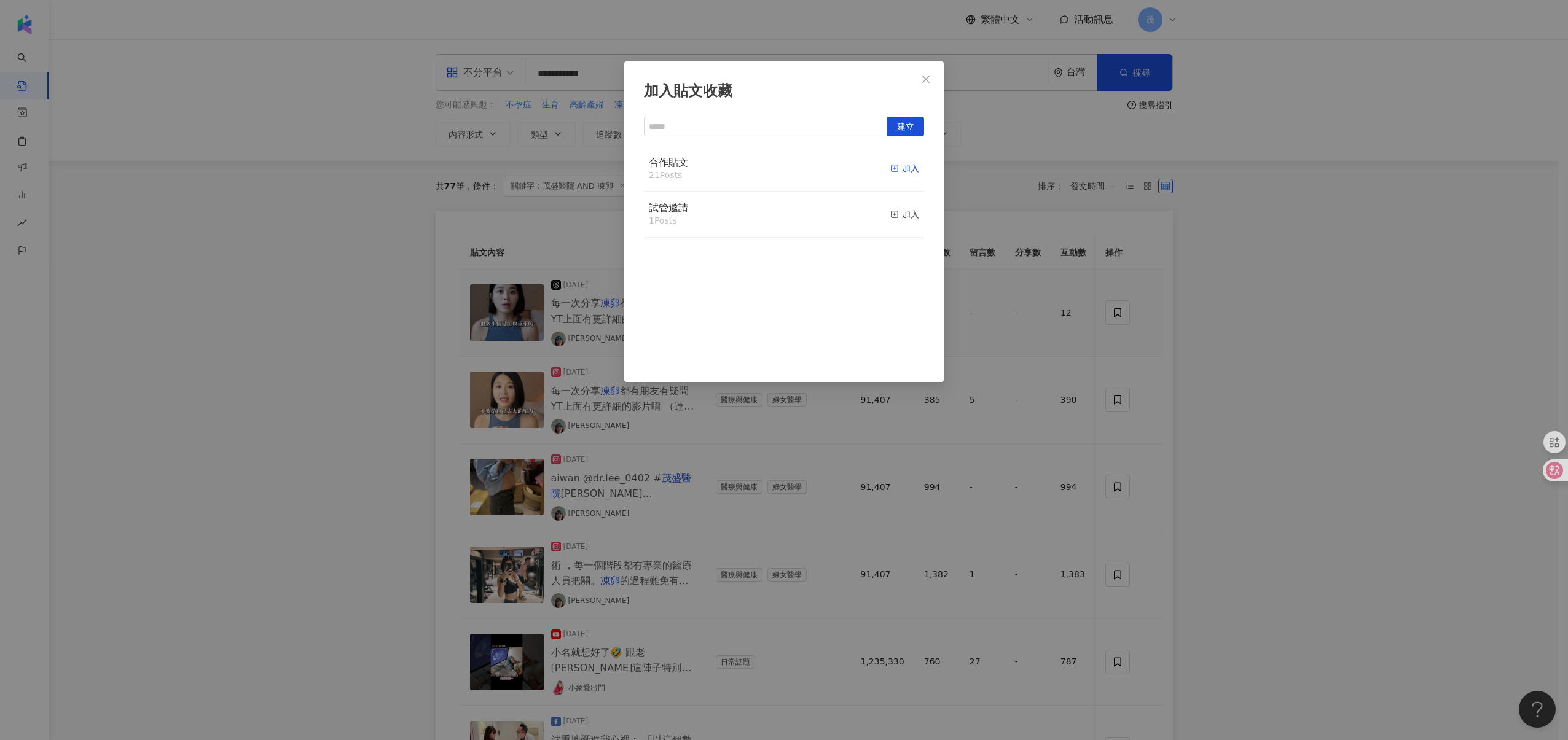
click at [898, 169] on div "加入" at bounding box center [904, 168] width 29 height 13
click at [1126, 408] on div "加入貼文收藏 建立 合作貼文 22 Posts 已加入 試管邀請 1 Posts 加入" at bounding box center [784, 370] width 1568 height 740
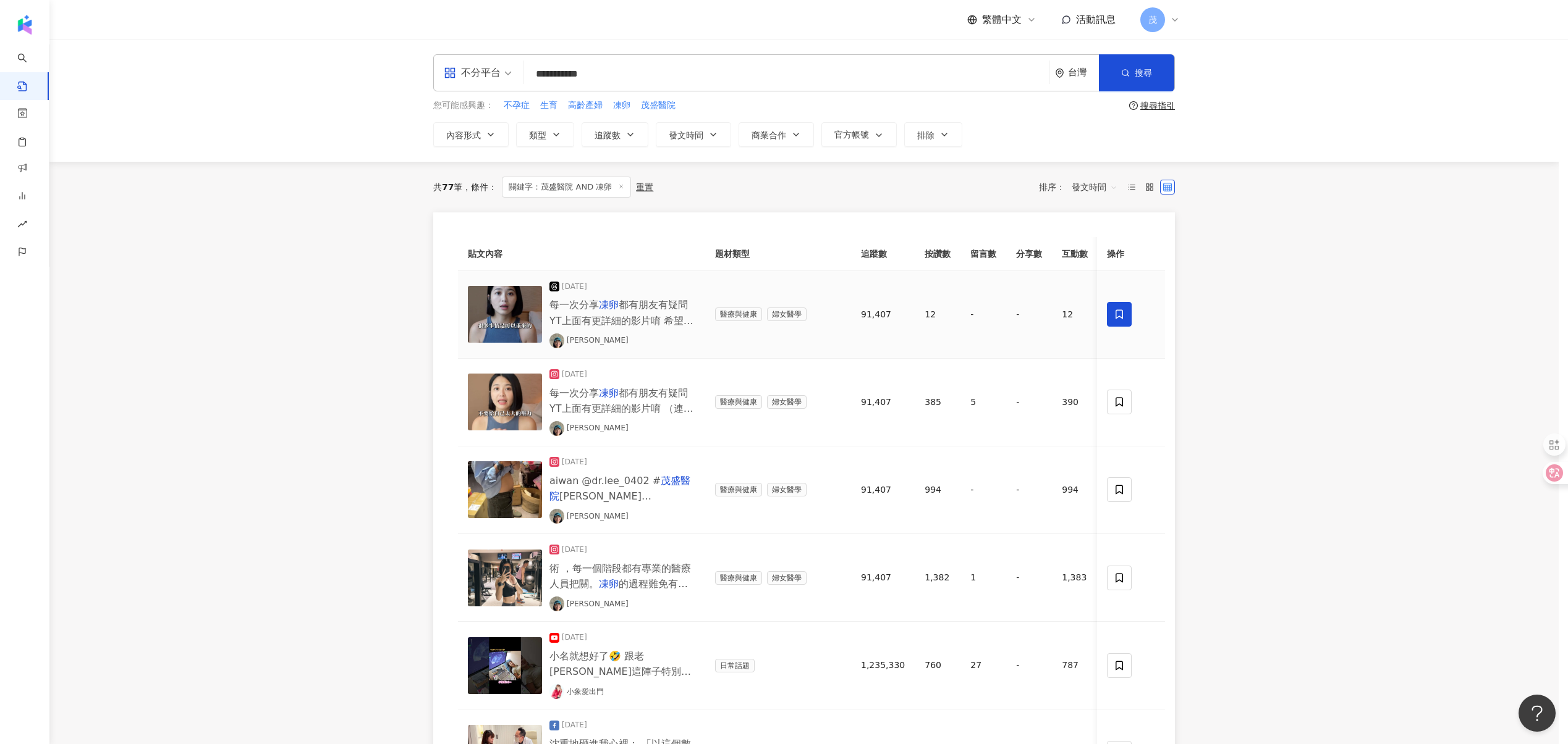
click at [1124, 401] on icon at bounding box center [1119, 402] width 11 height 11
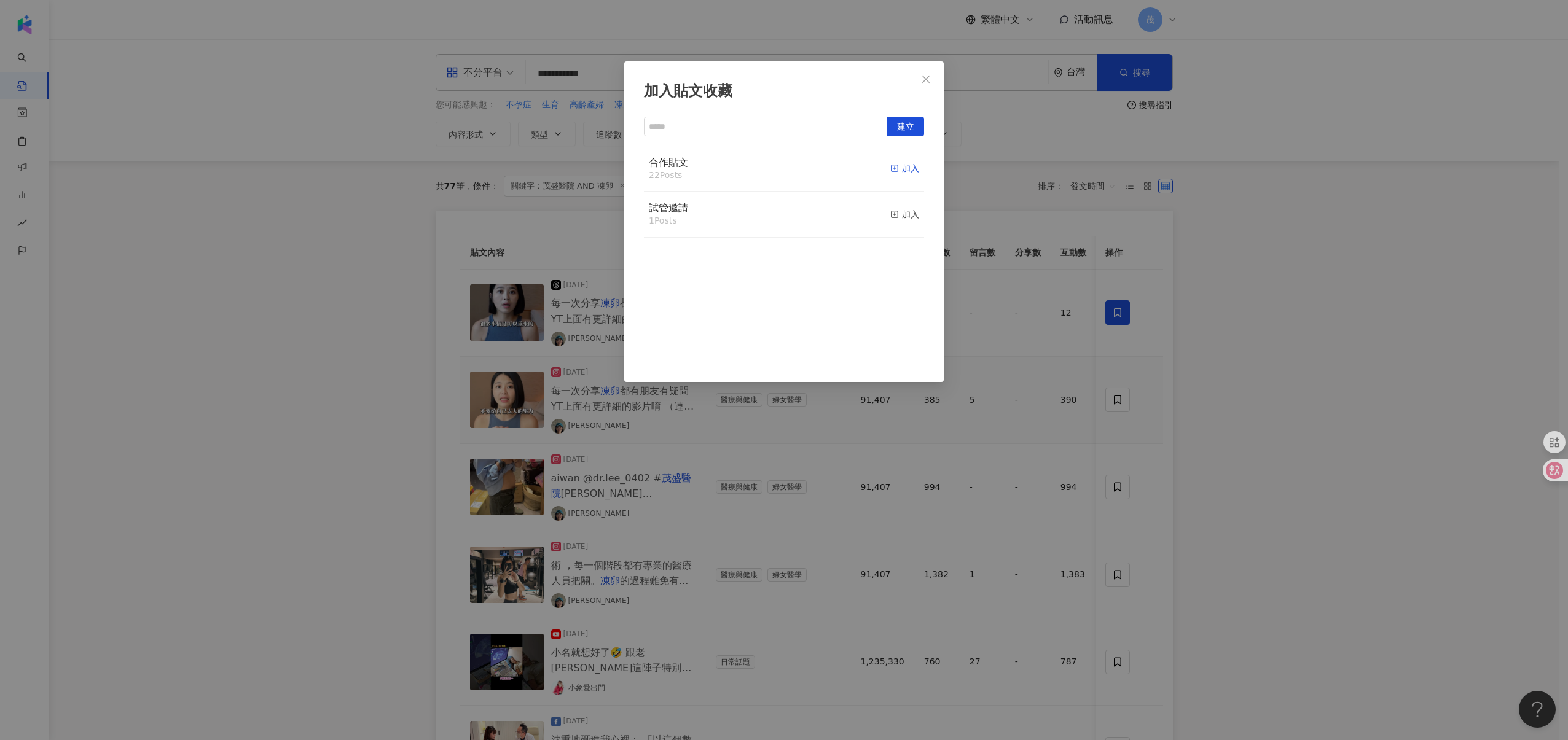
click at [890, 170] on icon "button" at bounding box center [895, 168] width 9 height 9
click at [1114, 492] on div "加入貼文收藏 建立 合作貼文 23 Posts 已加入 試管邀請 1 Posts 加入" at bounding box center [784, 370] width 1568 height 740
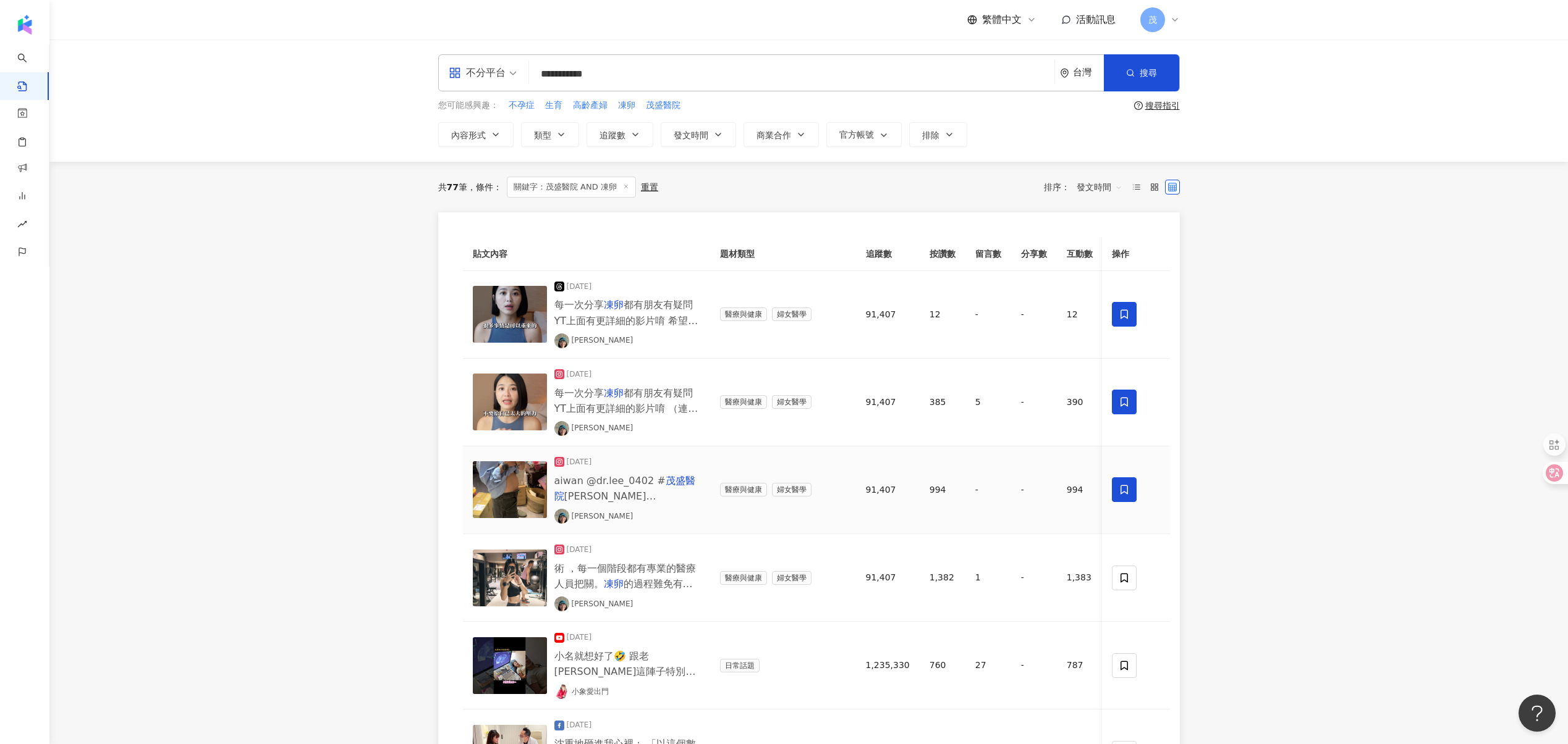
click at [1121, 495] on icon at bounding box center [1124, 489] width 11 height 11
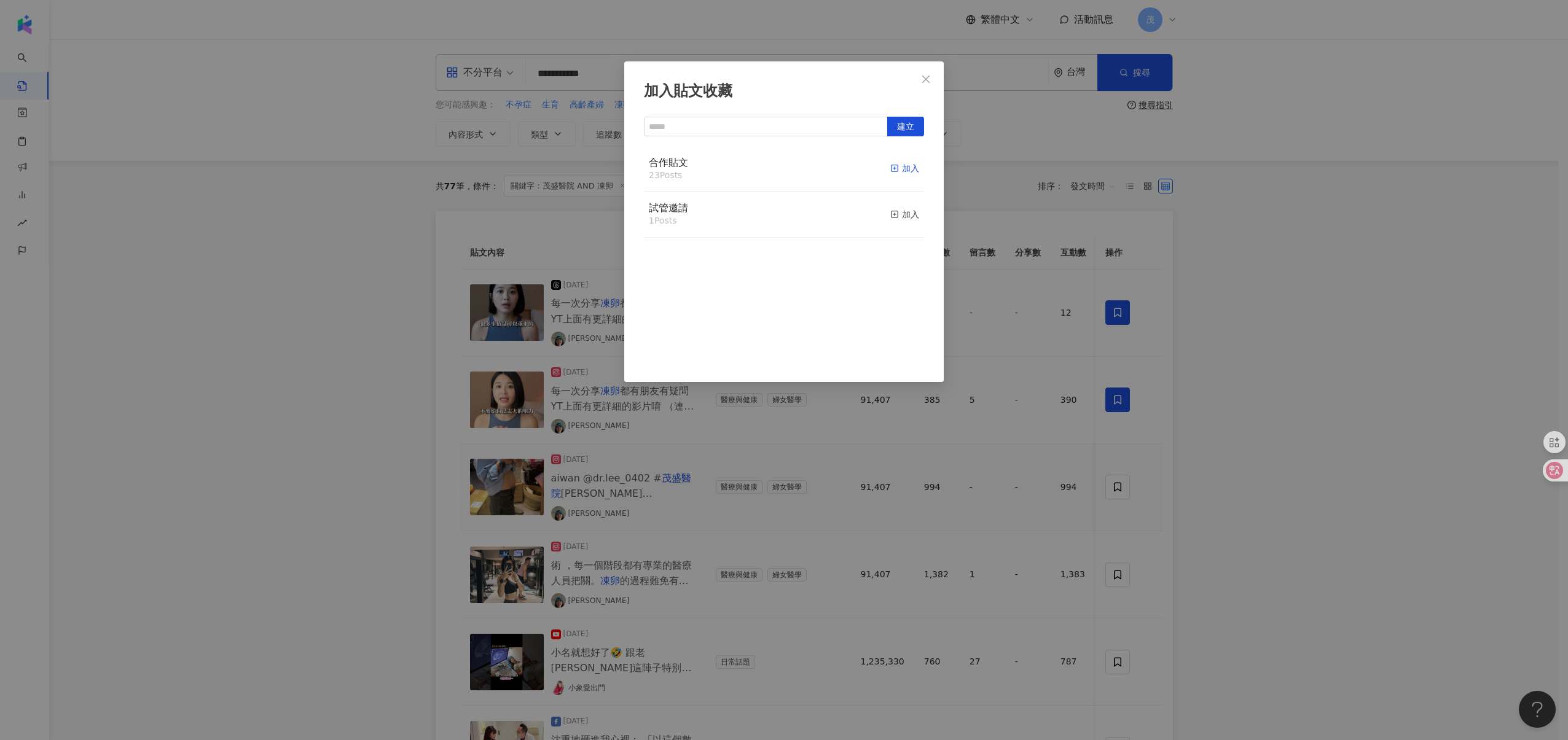
click at [892, 171] on div "加入" at bounding box center [904, 168] width 29 height 13
click at [1125, 582] on div "加入貼文收藏 建立 合作貼文 24 Posts 已加入 試管邀請 1 Posts 加入" at bounding box center [784, 370] width 1568 height 740
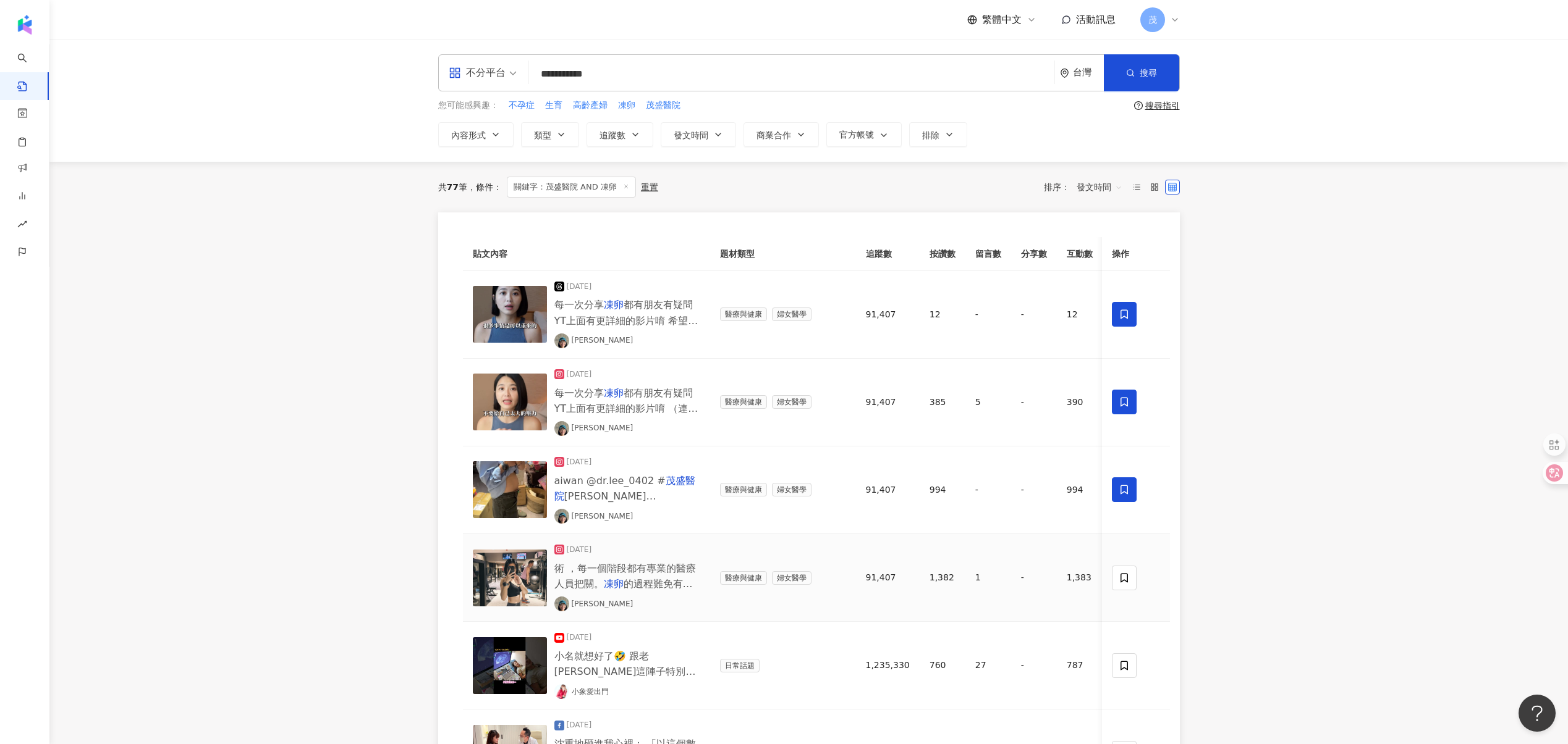
click at [1126, 581] on icon at bounding box center [1124, 578] width 7 height 10
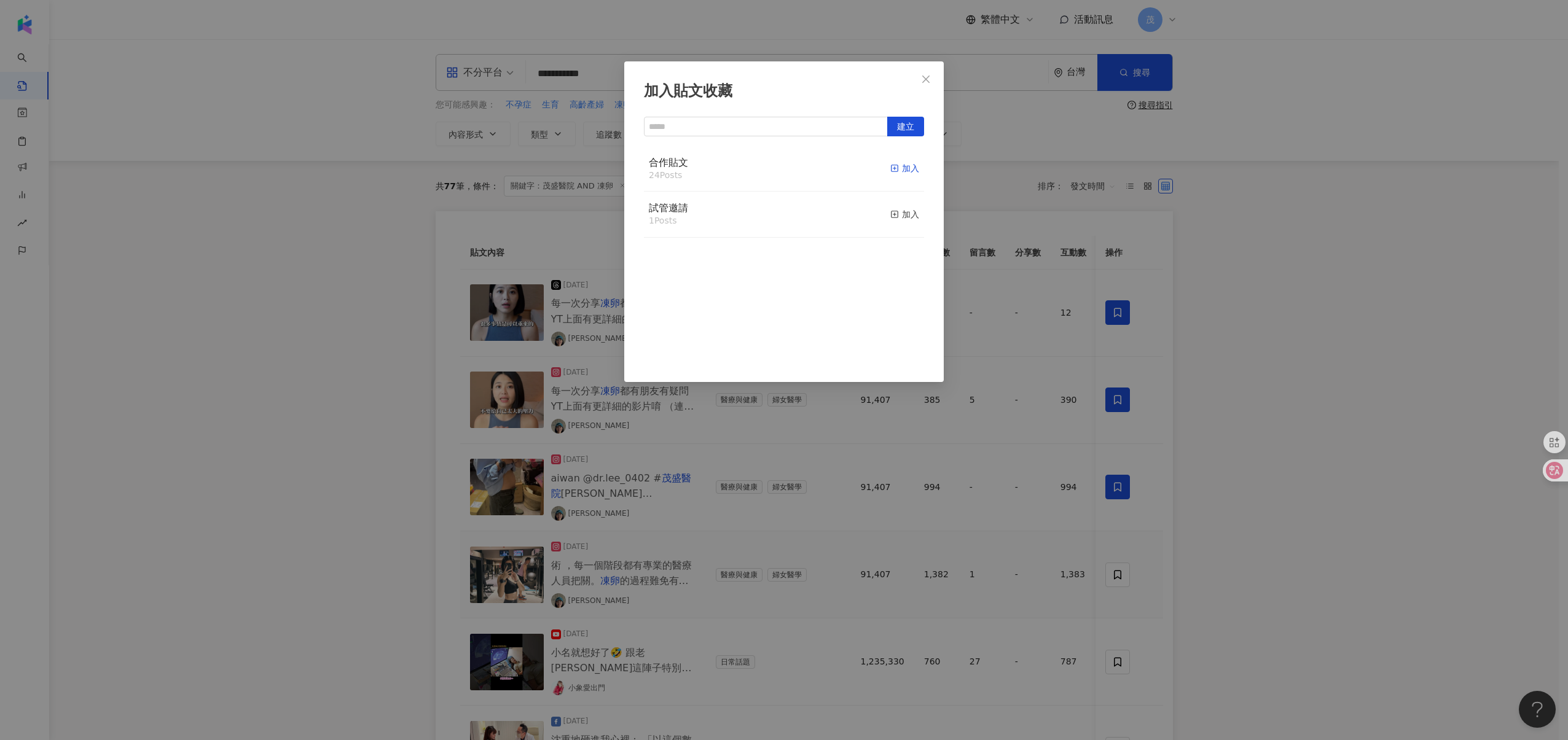
click at [898, 170] on div "加入" at bounding box center [904, 168] width 29 height 13
click at [1115, 665] on div "加入貼文收藏 建立 合作貼文 25 Posts 已加入 試管邀請 1 Posts 加入" at bounding box center [784, 370] width 1568 height 740
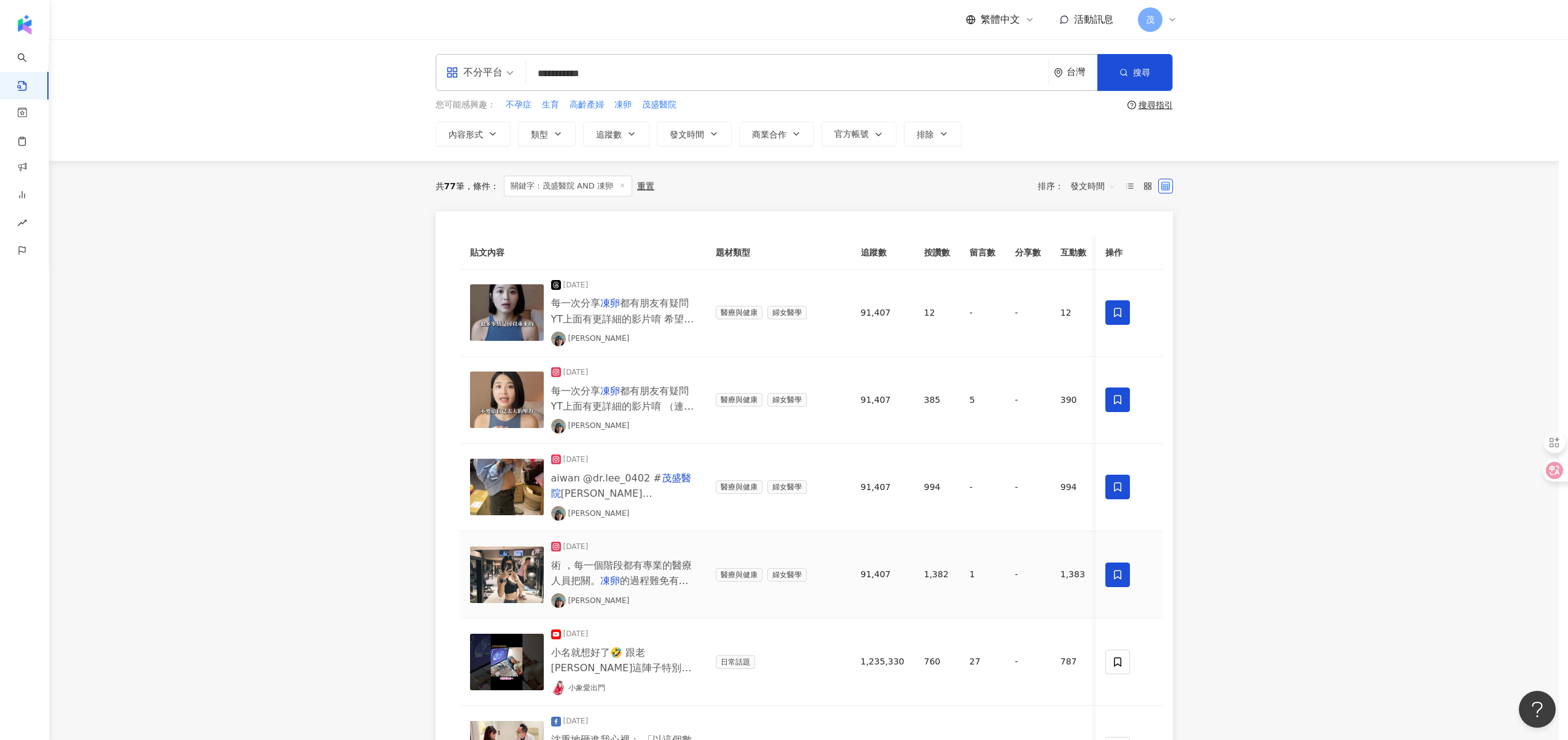
click at [1115, 665] on div "加入貼文收藏 建立 合作貼文 25 Posts 已加入 試管邀請 1 Posts 加入" at bounding box center [784, 370] width 1568 height 740
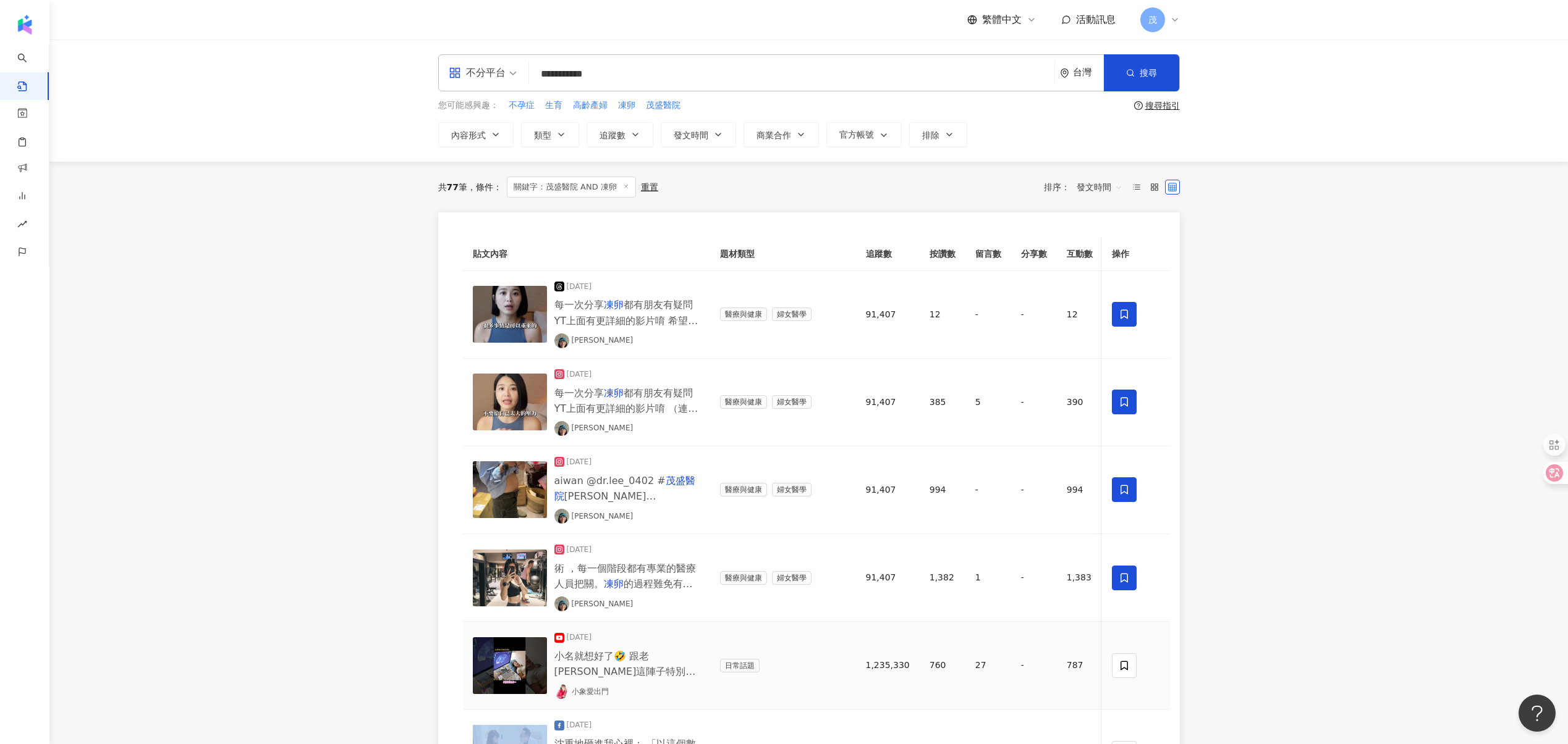
click at [1121, 669] on icon at bounding box center [1124, 666] width 11 height 11
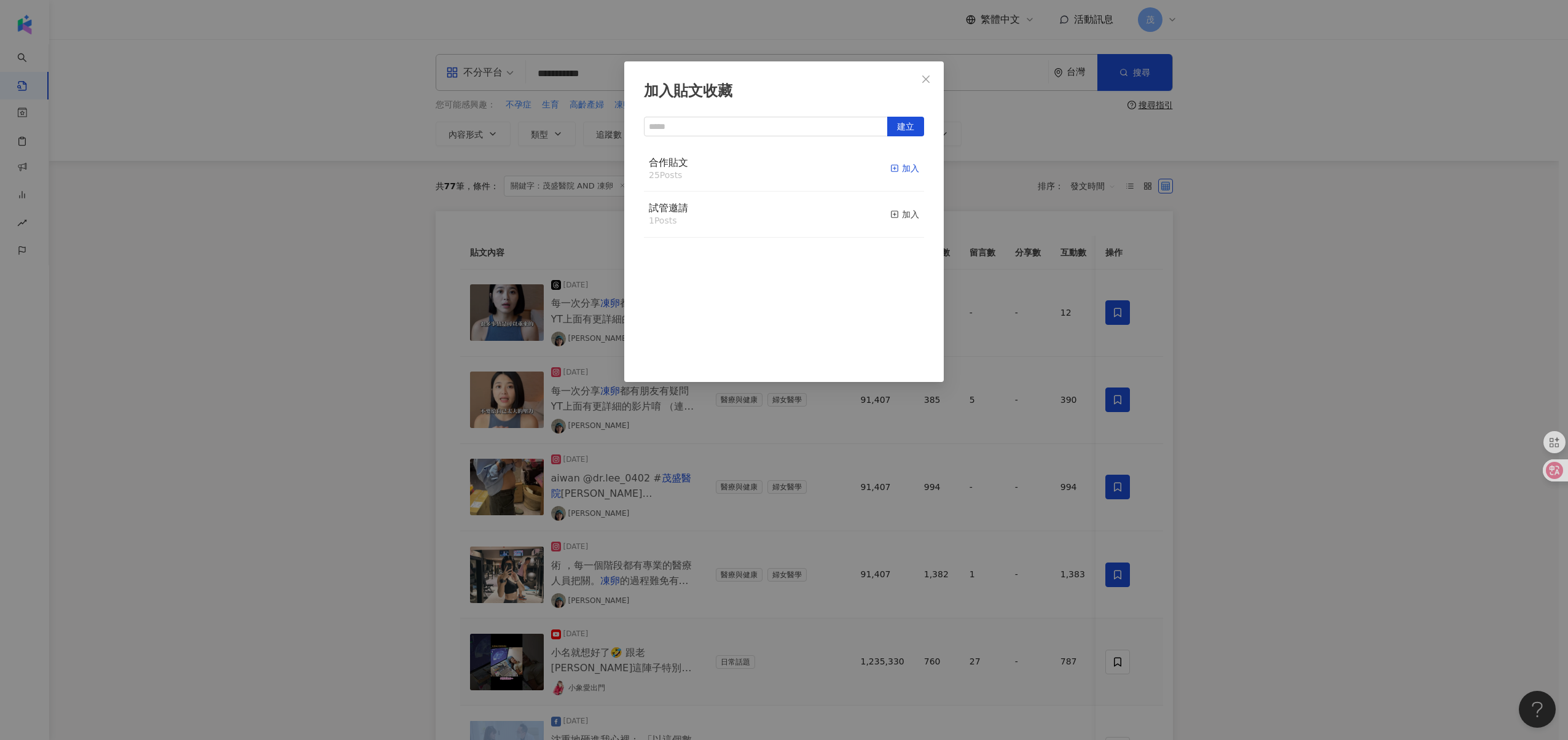
click at [904, 174] on div "加入" at bounding box center [904, 168] width 29 height 13
click at [774, 608] on div "加入貼文收藏 建立 合作貼文 26 Posts 已加入 試管邀請 1 Posts 加入" at bounding box center [784, 370] width 1568 height 740
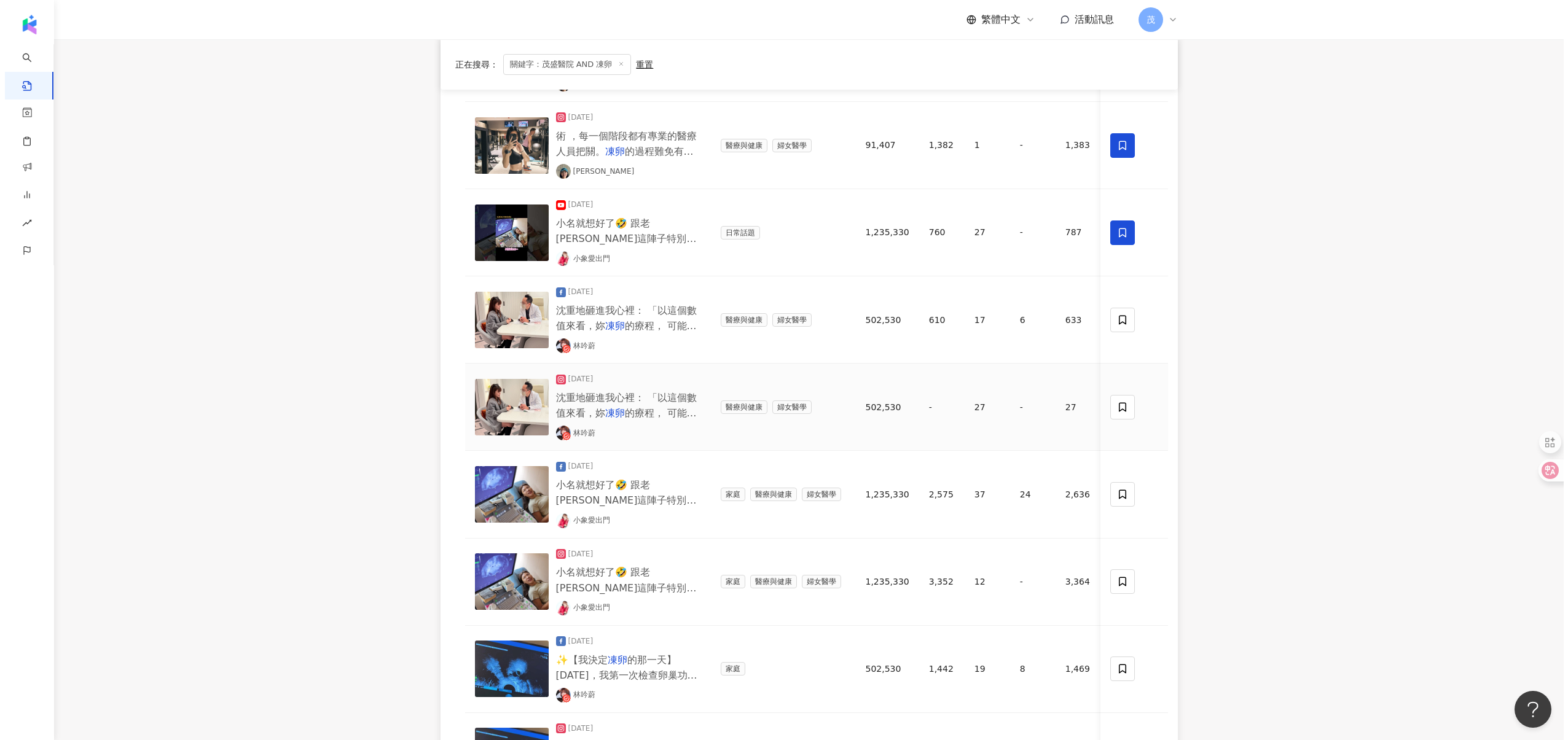
scroll to position [516, 0]
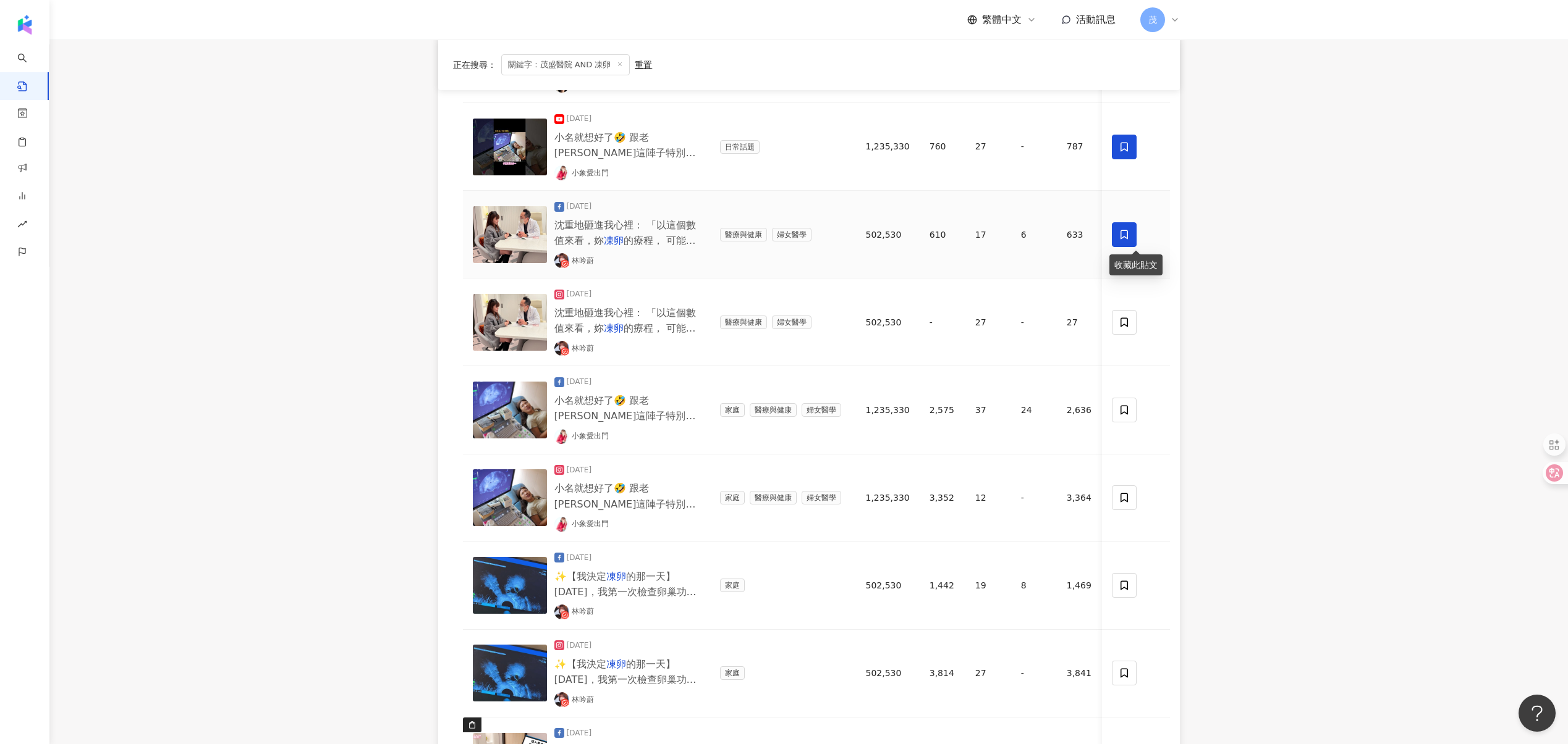
click at [1116, 237] on span at bounding box center [1124, 234] width 24 height 24
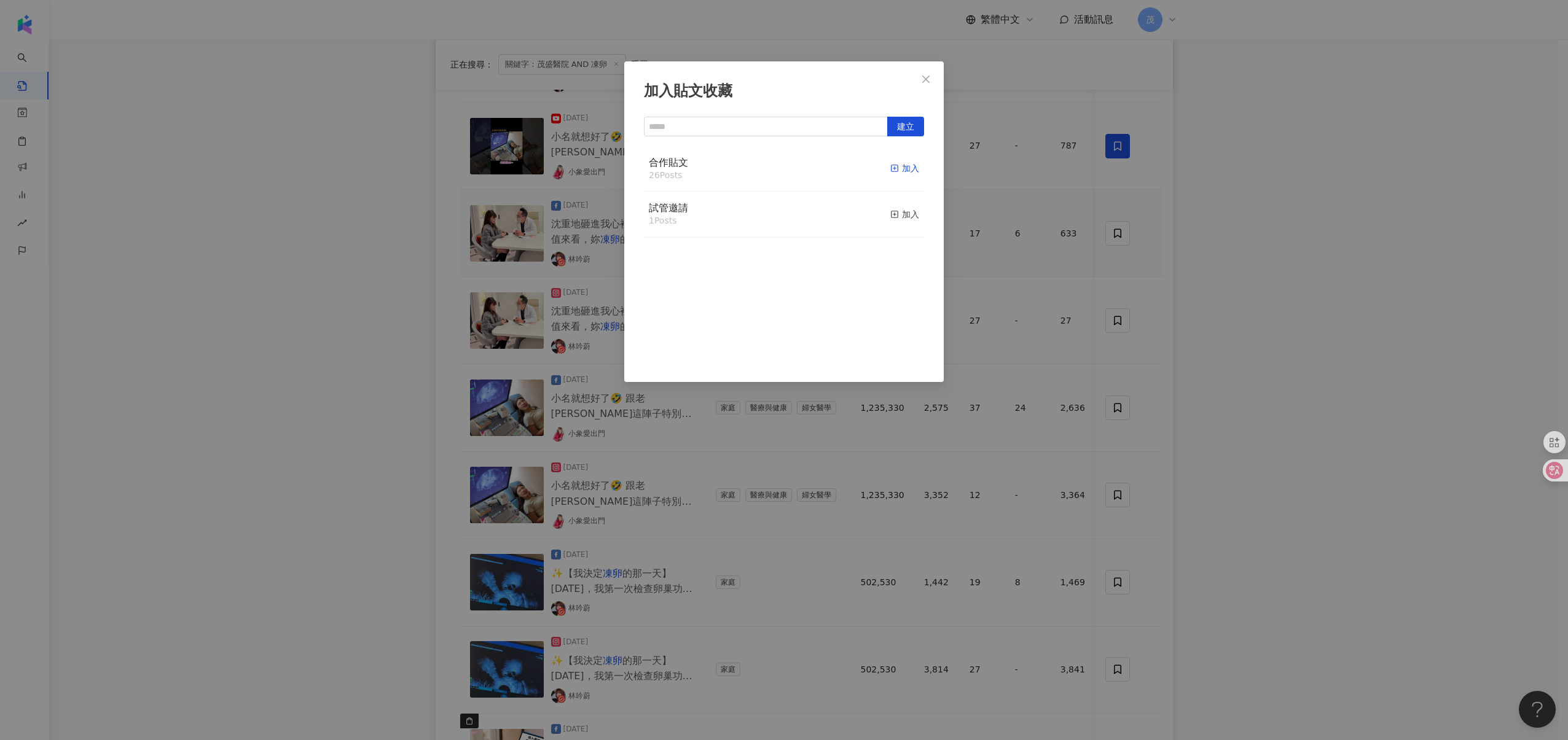
click at [894, 170] on div "加入" at bounding box center [904, 168] width 29 height 13
click at [1131, 334] on div "加入貼文收藏 建立 合作貼文 27 Posts 已加入 試管邀請 1 Posts 加入" at bounding box center [784, 370] width 1568 height 740
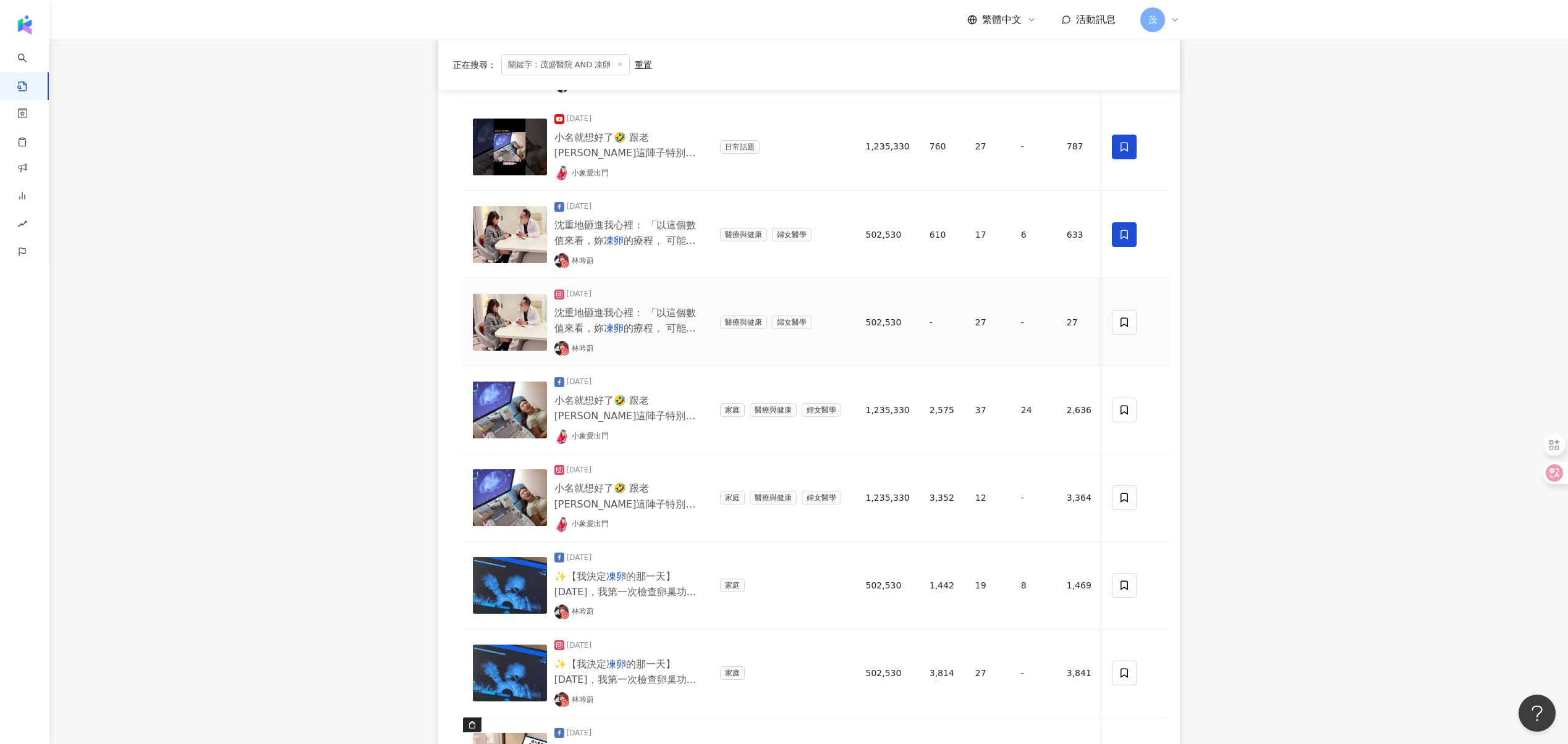
click at [1129, 332] on span at bounding box center [1124, 322] width 24 height 24
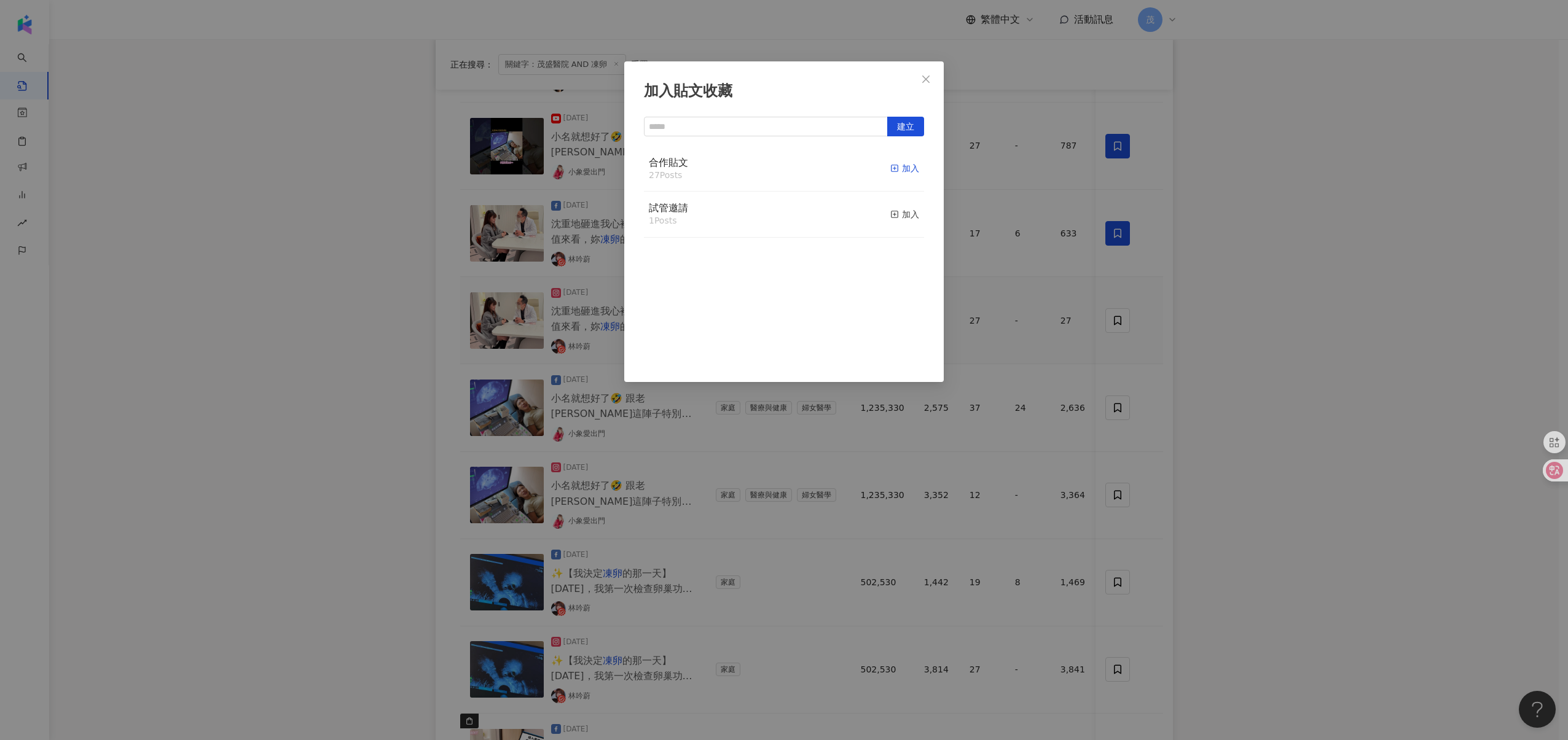
click at [904, 174] on div "加入" at bounding box center [904, 168] width 29 height 13
click at [1110, 406] on div "加入貼文收藏 建立 合作貼文 28 Posts 已加入 試管邀請 1 Posts 加入" at bounding box center [784, 370] width 1568 height 740
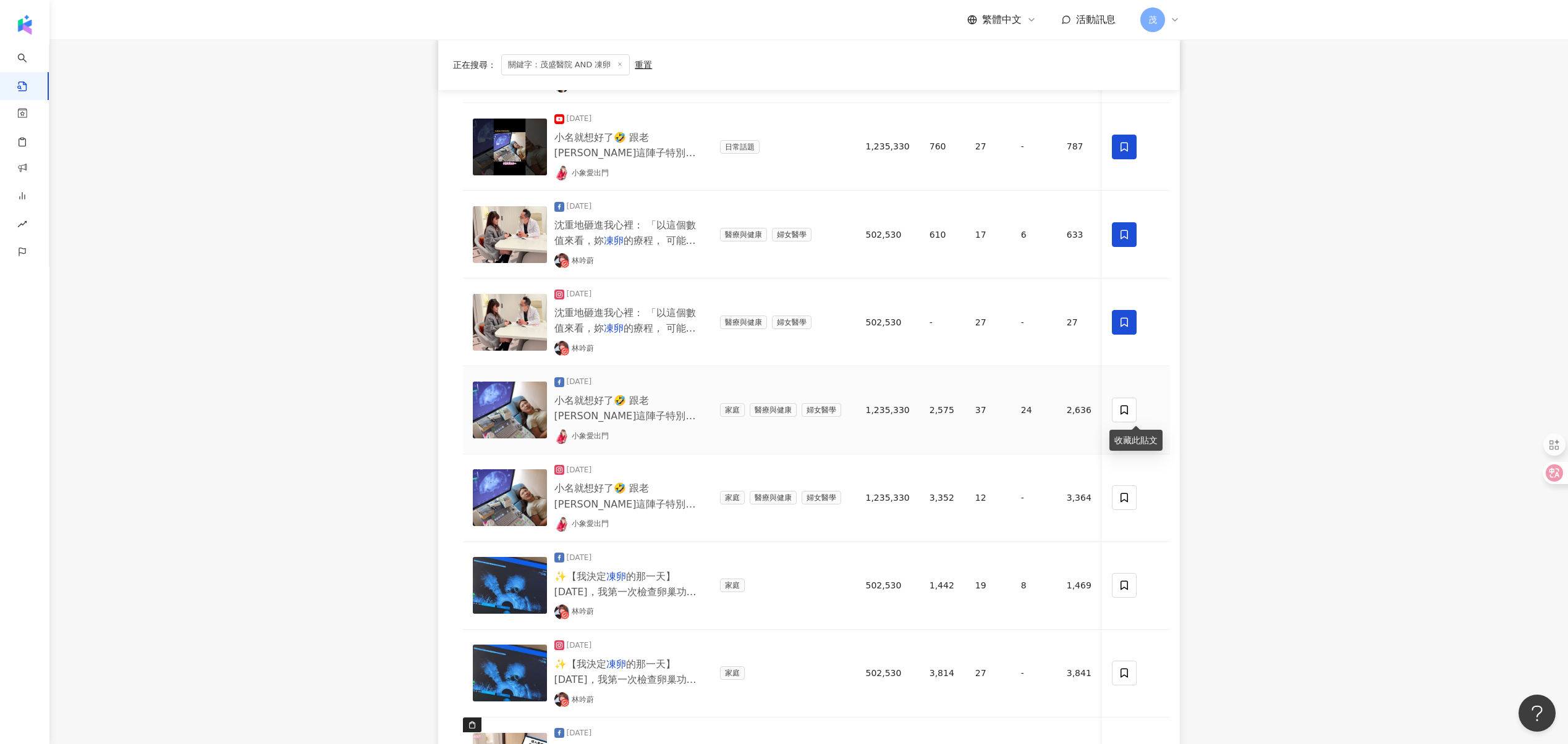
click at [1116, 408] on span at bounding box center [1124, 409] width 24 height 24
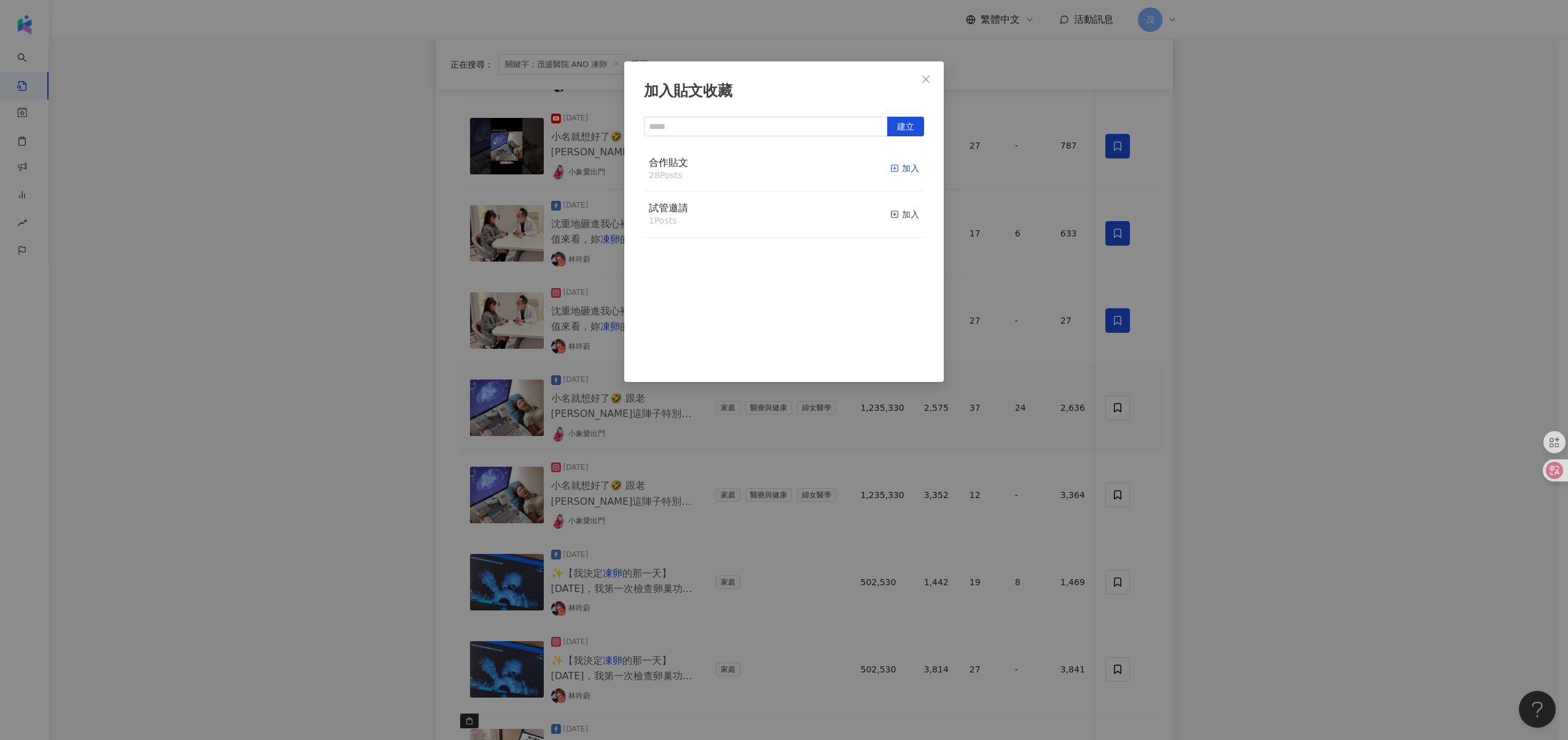
click at [895, 168] on div "加入" at bounding box center [904, 168] width 29 height 13
click at [1100, 500] on div "加入貼文收藏 建立 合作貼文 29 Posts 已加入 試管邀請 1 Posts 加入" at bounding box center [784, 370] width 1568 height 740
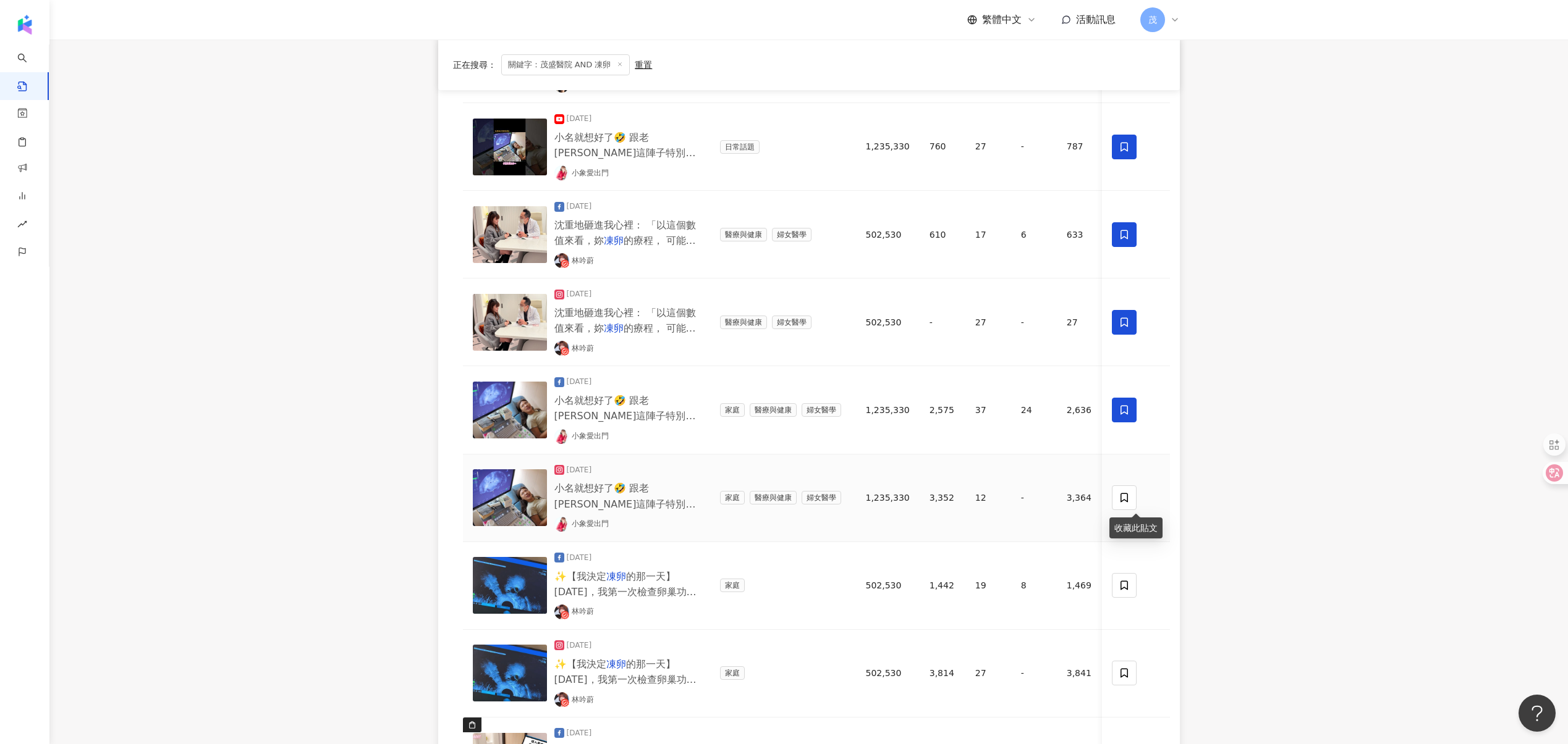
click at [1113, 502] on span at bounding box center [1124, 497] width 24 height 24
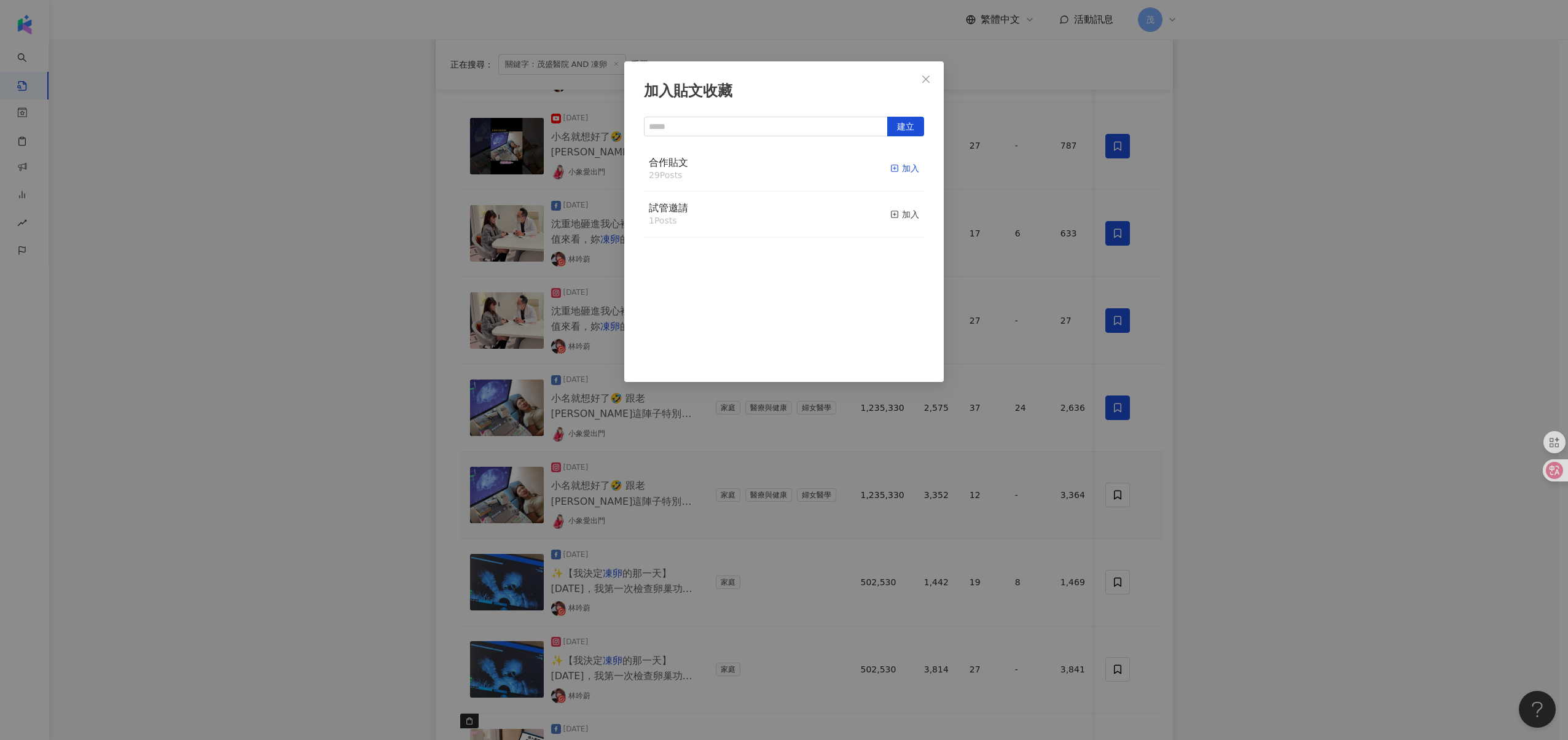
click at [890, 167] on icon "button" at bounding box center [895, 168] width 9 height 9
drag, startPoint x: 1025, startPoint y: 408, endPoint x: 1060, endPoint y: 481, distance: 81.0
click at [1025, 409] on div "加入貼文收藏 建立 合作貼文 30 Posts 已加入 試管邀請 1 Posts 加入" at bounding box center [784, 370] width 1568 height 740
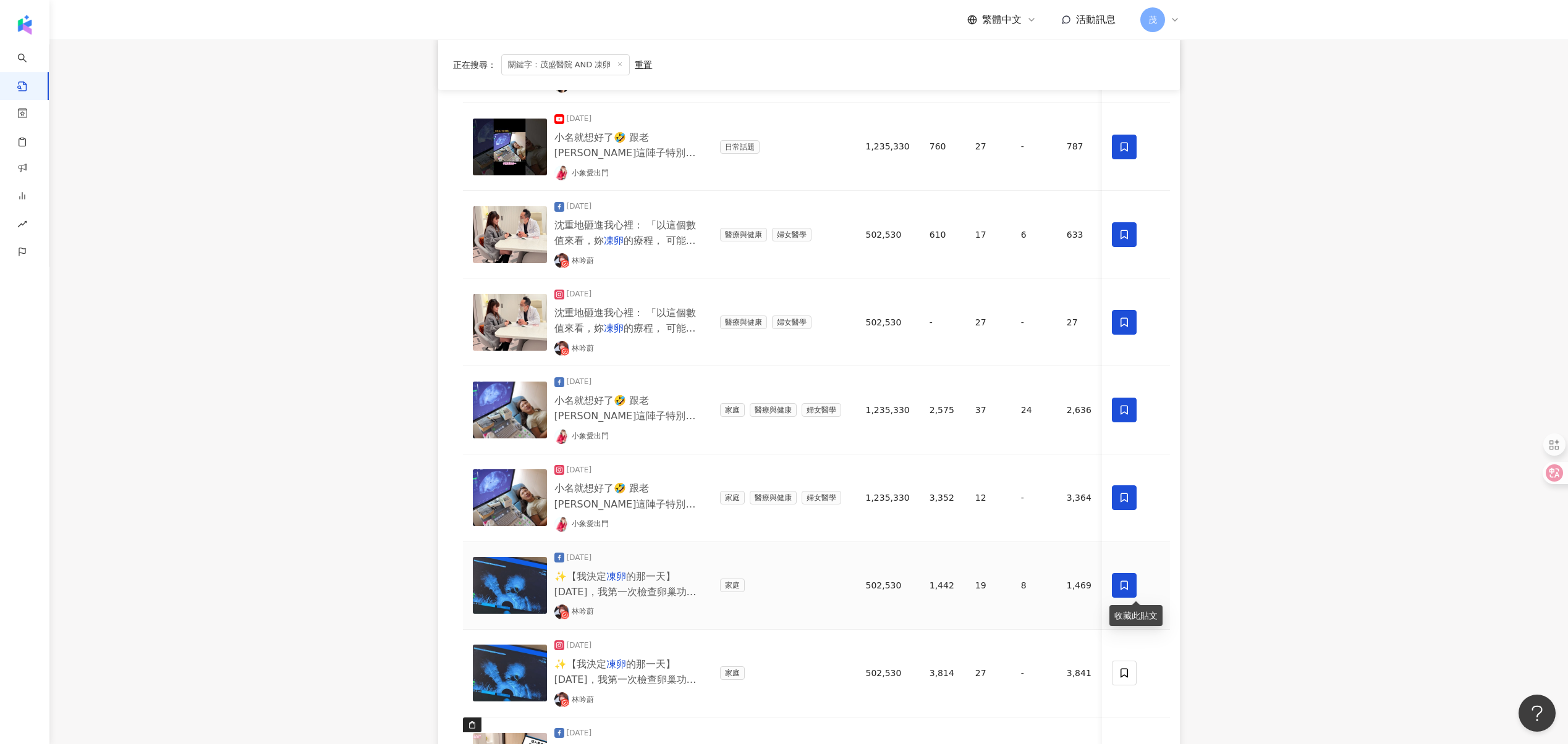
click at [1127, 590] on icon at bounding box center [1124, 586] width 7 height 10
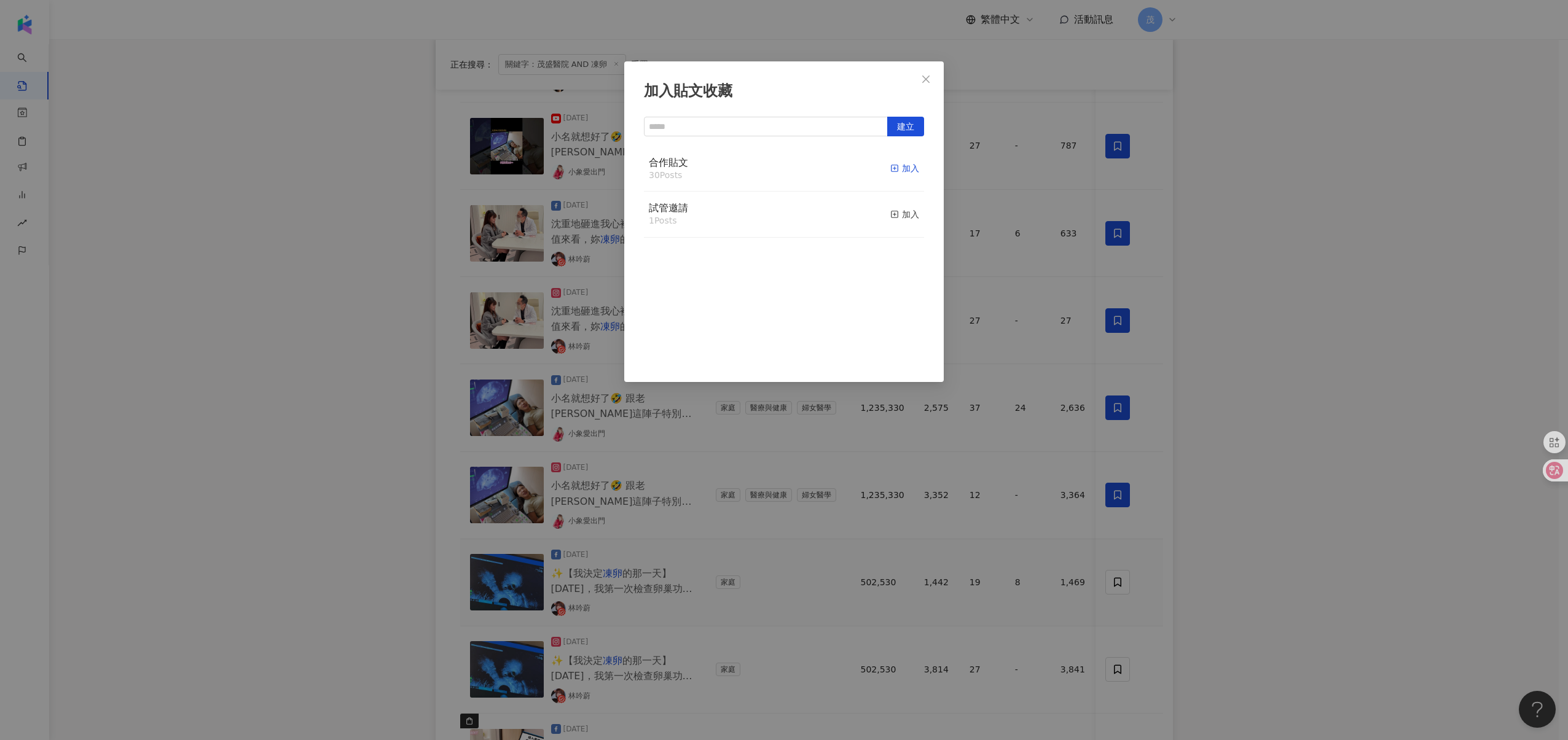
click at [890, 173] on div "加入" at bounding box center [904, 168] width 29 height 13
click at [1120, 657] on div "加入貼文收藏 建立 合作貼文 31 Posts 已加入 試管邀請 1 Posts 加入" at bounding box center [784, 370] width 1568 height 740
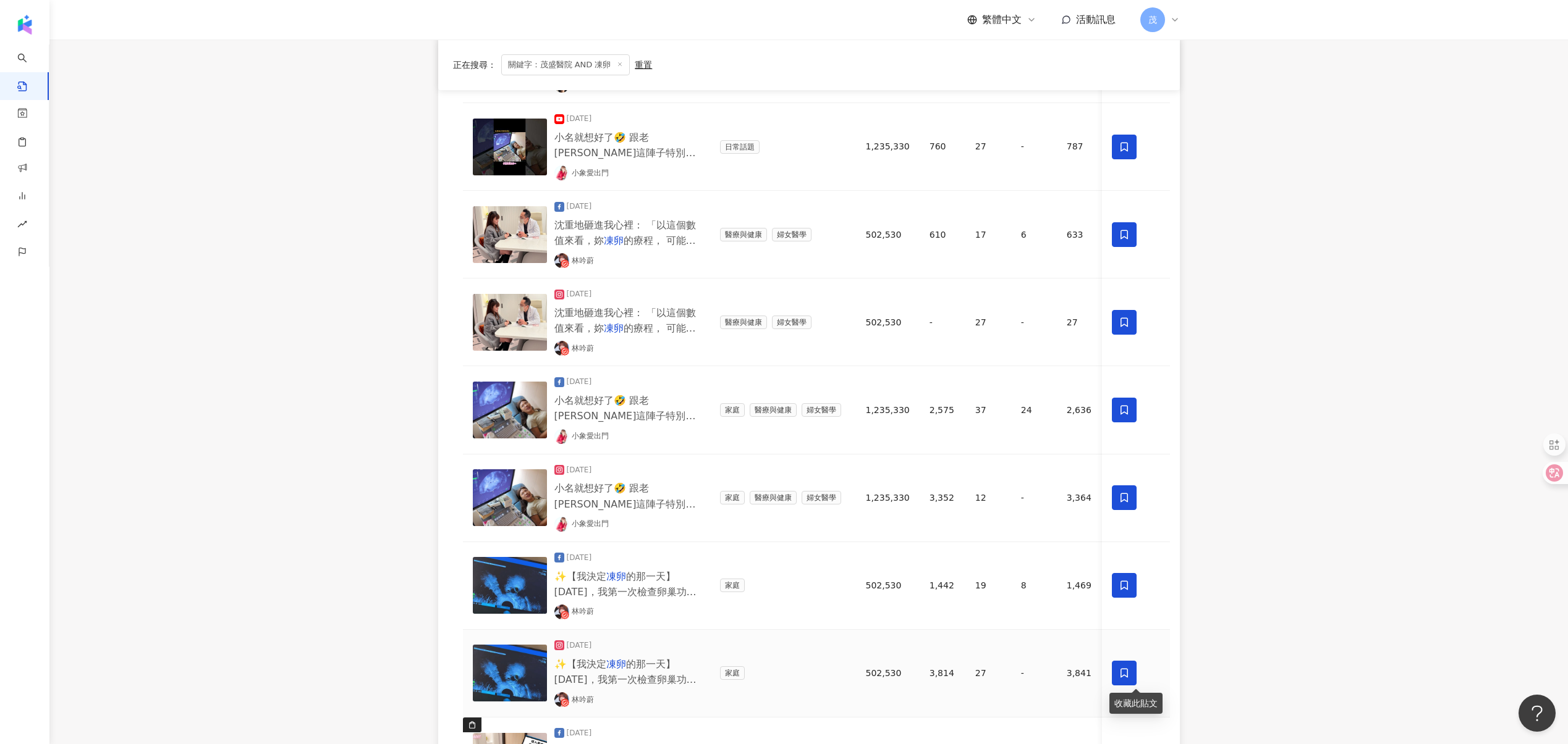
click at [1122, 675] on icon at bounding box center [1124, 673] width 11 height 11
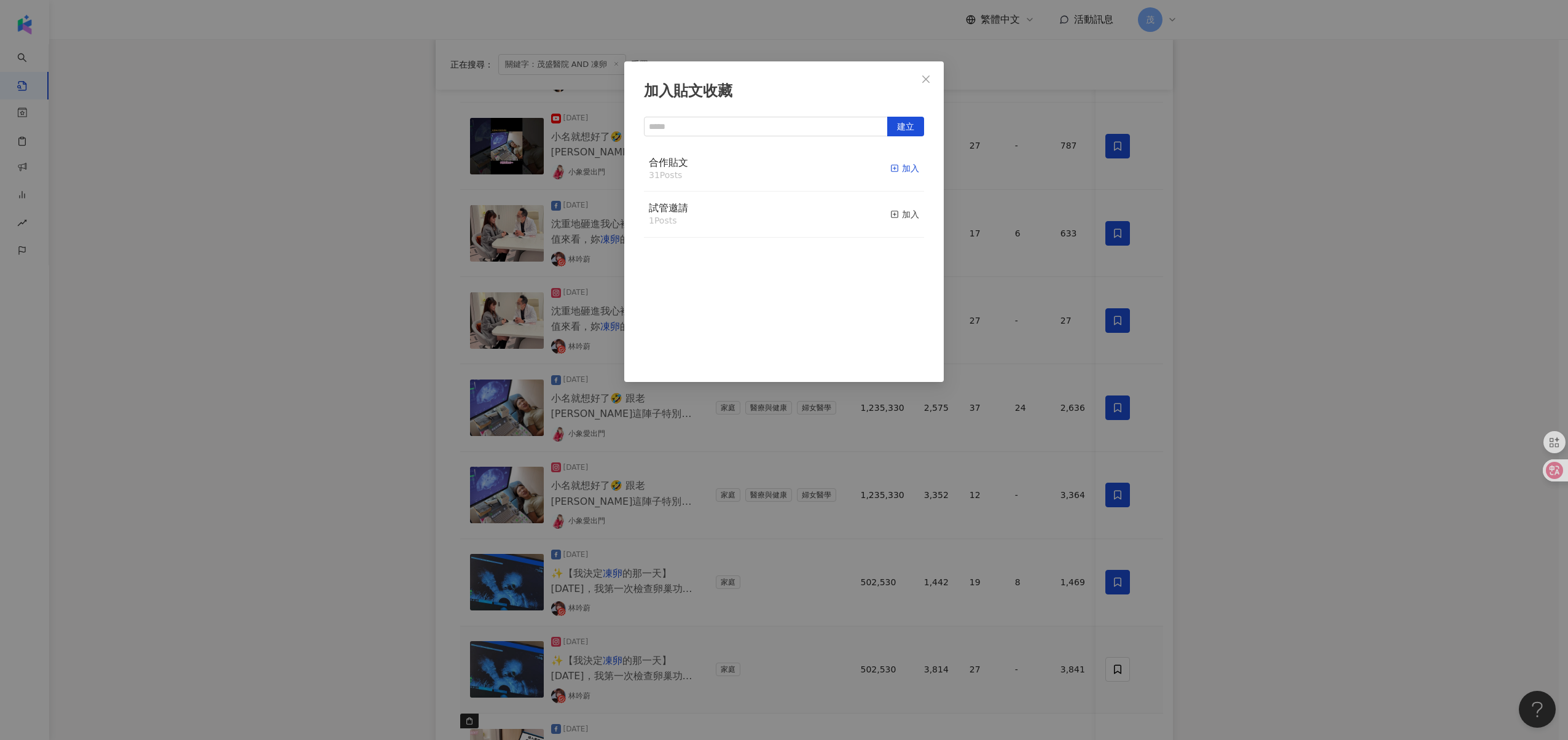
click at [895, 165] on div "加入" at bounding box center [904, 168] width 29 height 13
click at [1001, 473] on div "加入貼文收藏 建立 合作貼文 32 Posts 已加入 試管邀請 1 Posts 加入" at bounding box center [784, 370] width 1568 height 740
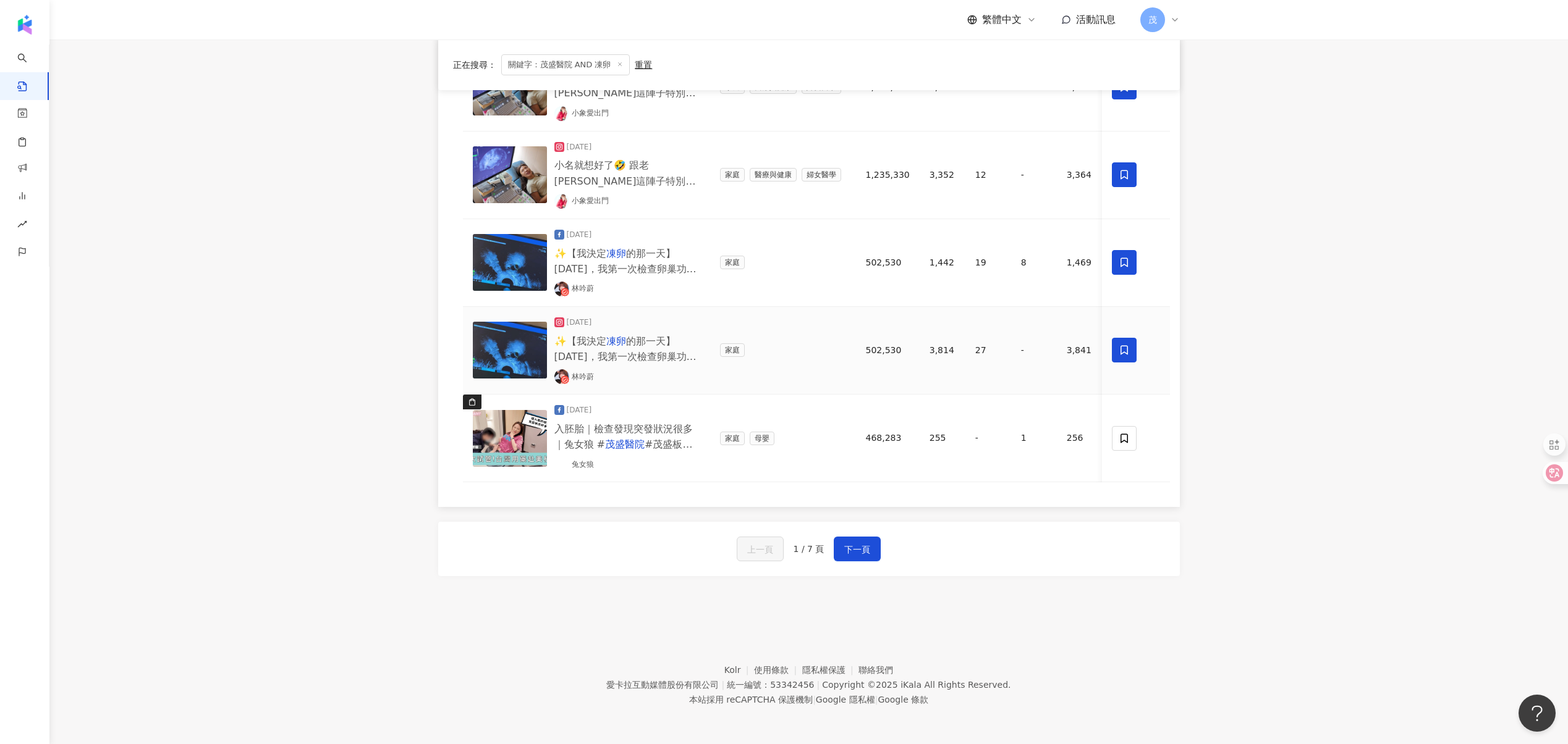
scroll to position [851, 0]
click at [1130, 442] on td at bounding box center [1136, 438] width 68 height 88
click at [1127, 434] on icon at bounding box center [1124, 438] width 7 height 10
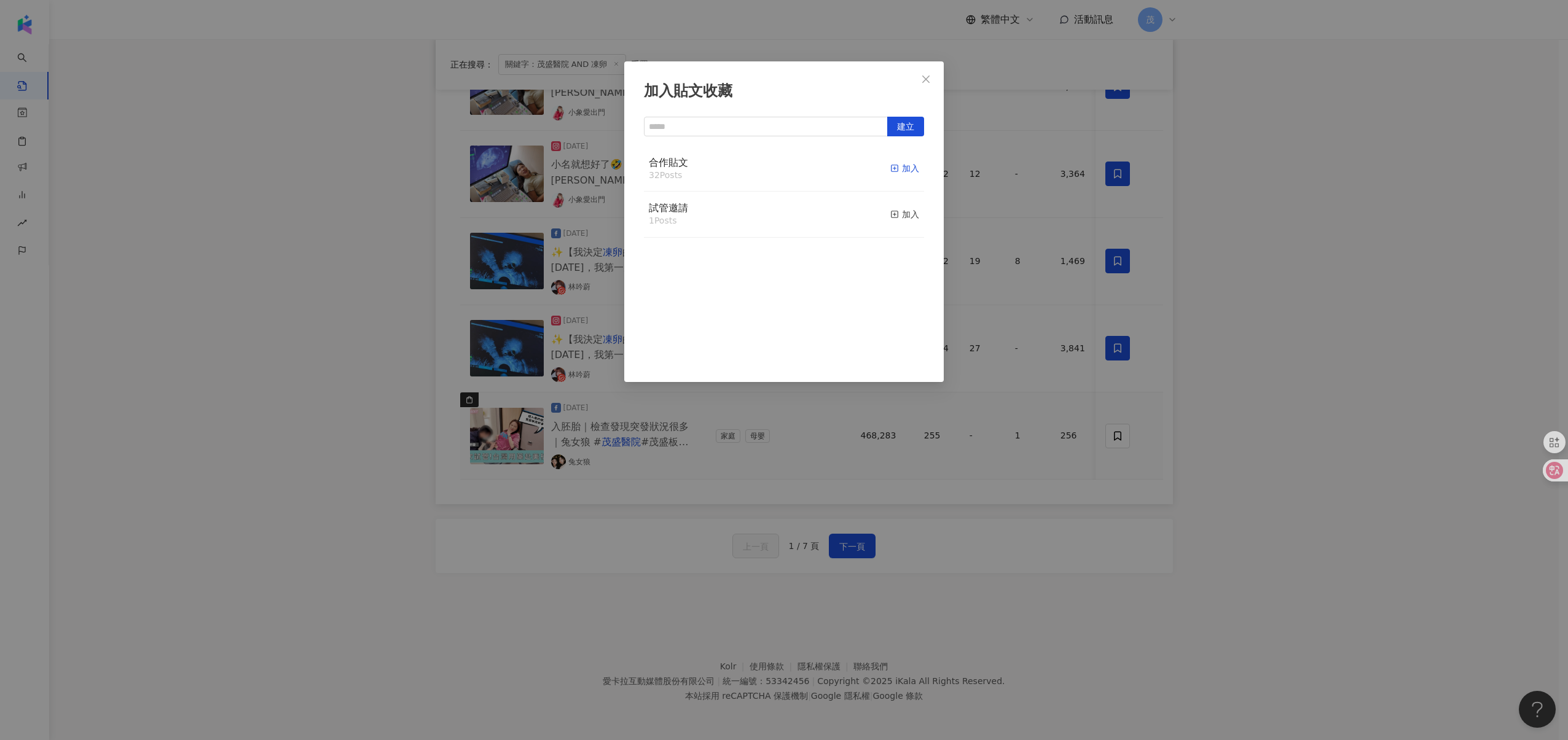
click at [898, 174] on div "加入" at bounding box center [904, 168] width 29 height 13
click at [876, 525] on div "加入貼文收藏 建立 合作貼文 33 Posts 已加入 試管邀請 1 Posts 加入" at bounding box center [784, 370] width 1568 height 740
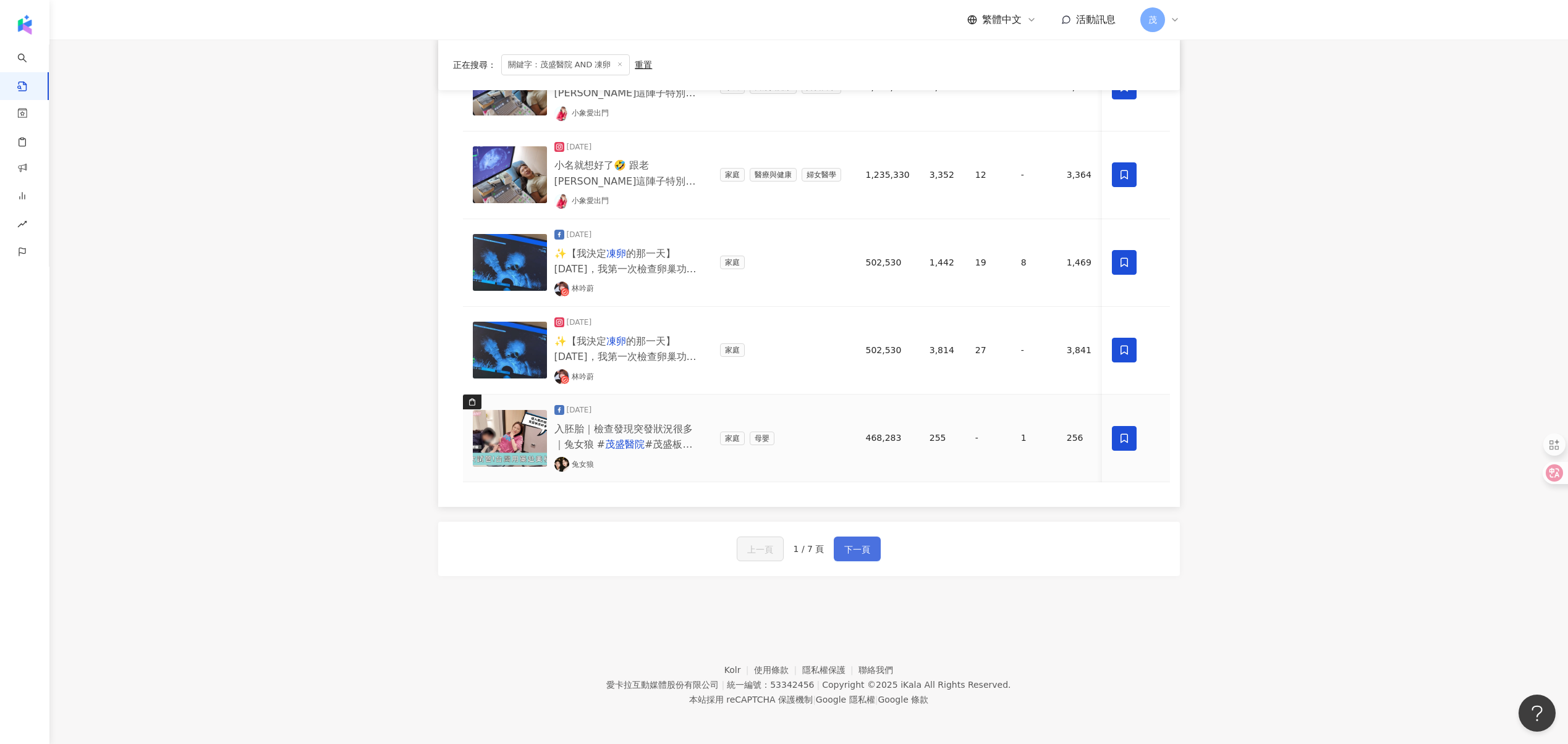
click at [868, 539] on button "下一頁" at bounding box center [858, 548] width 47 height 24
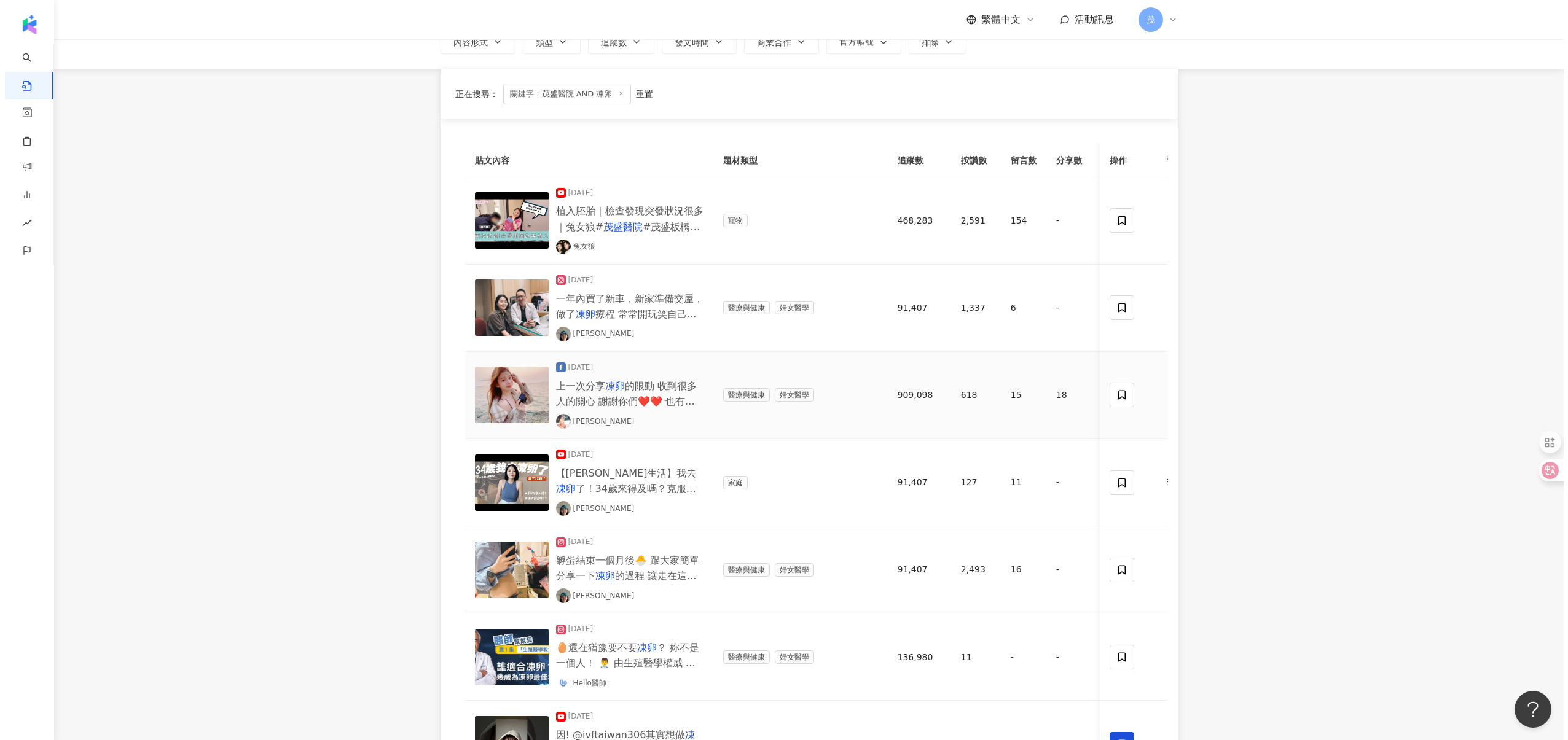
scroll to position [73, 0]
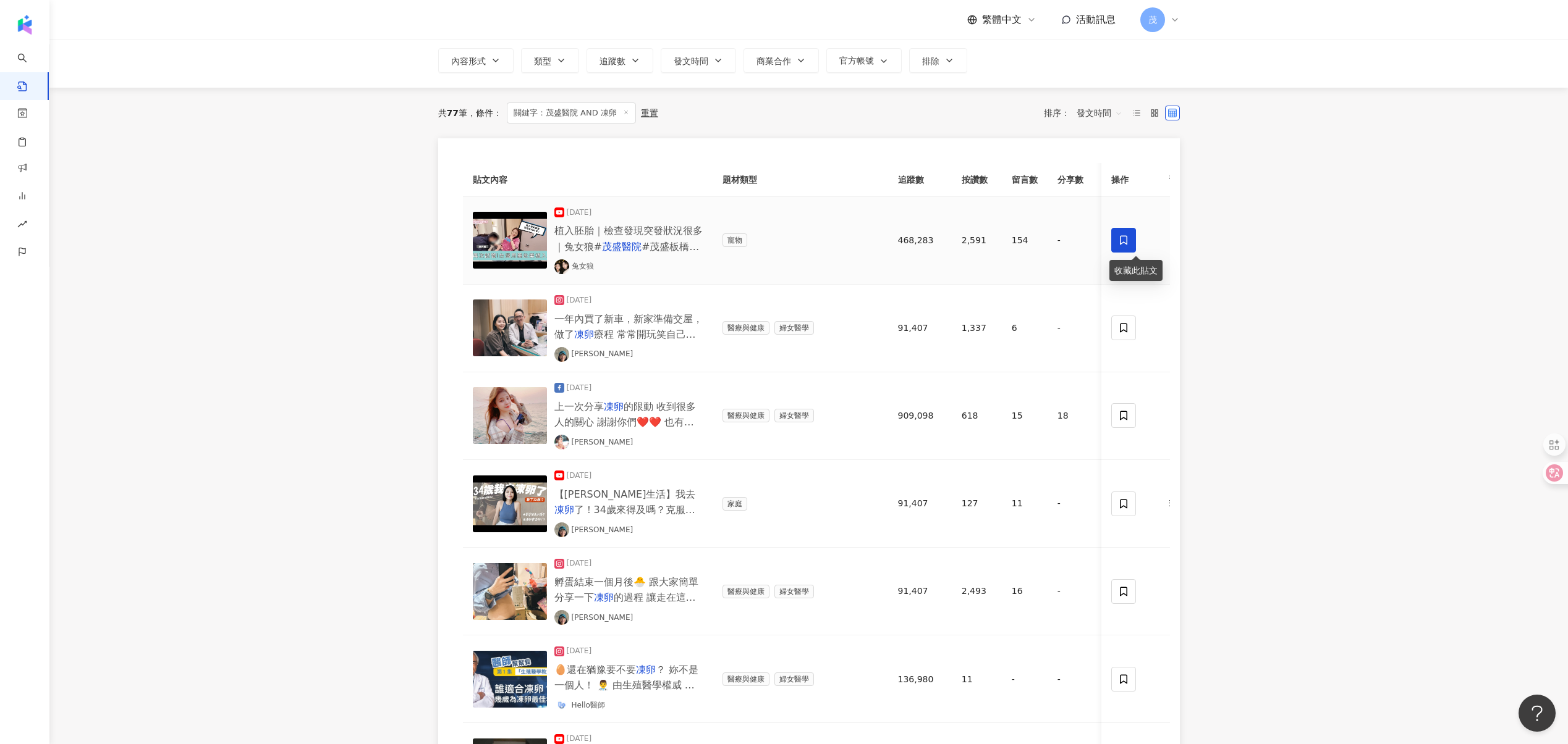
click at [1122, 239] on icon at bounding box center [1124, 240] width 11 height 11
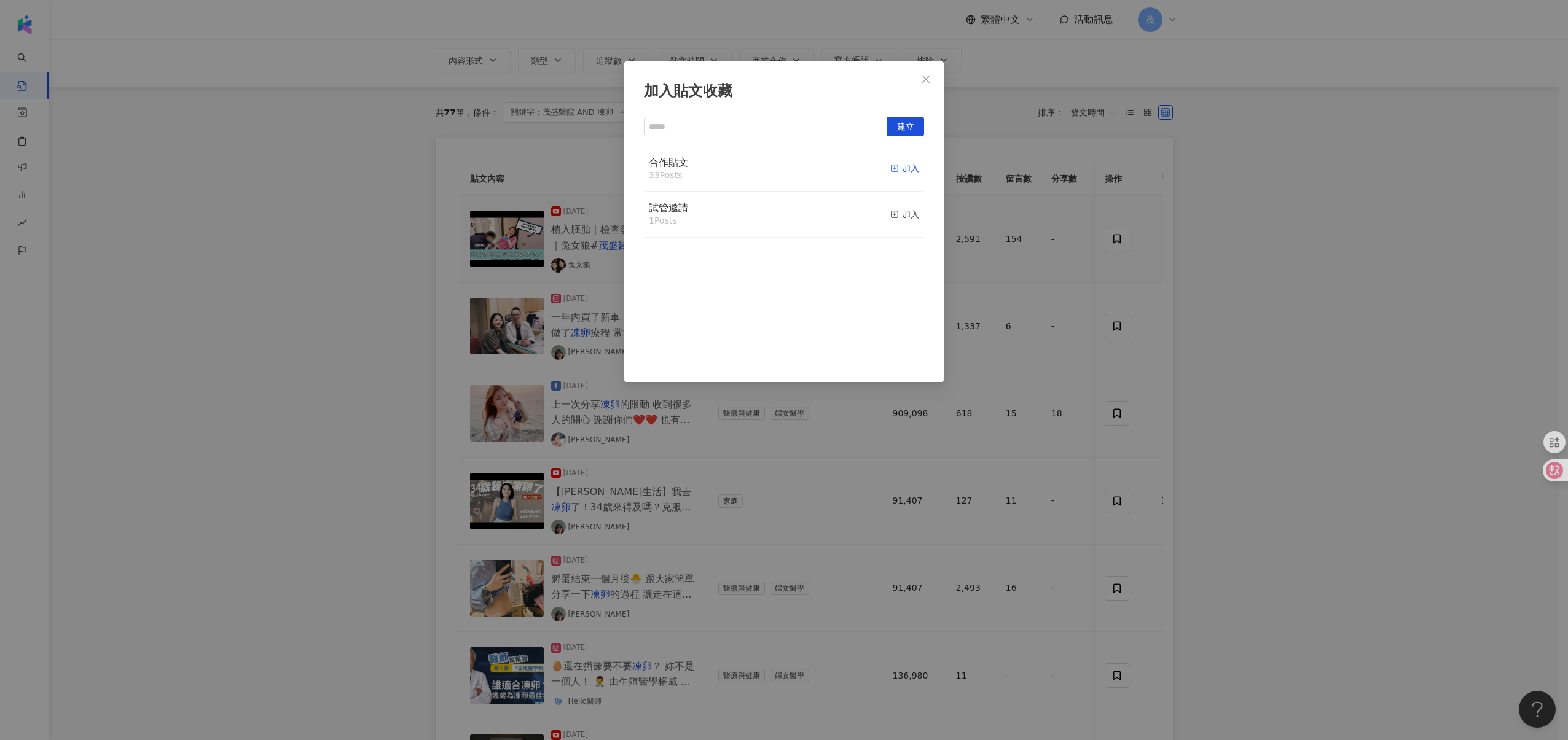
click at [903, 170] on div "加入" at bounding box center [904, 168] width 29 height 13
click at [1121, 327] on div "加入貼文收藏 建立 合作貼文 34 Posts 已加入 試管邀請 1 Posts 加入" at bounding box center [784, 370] width 1568 height 740
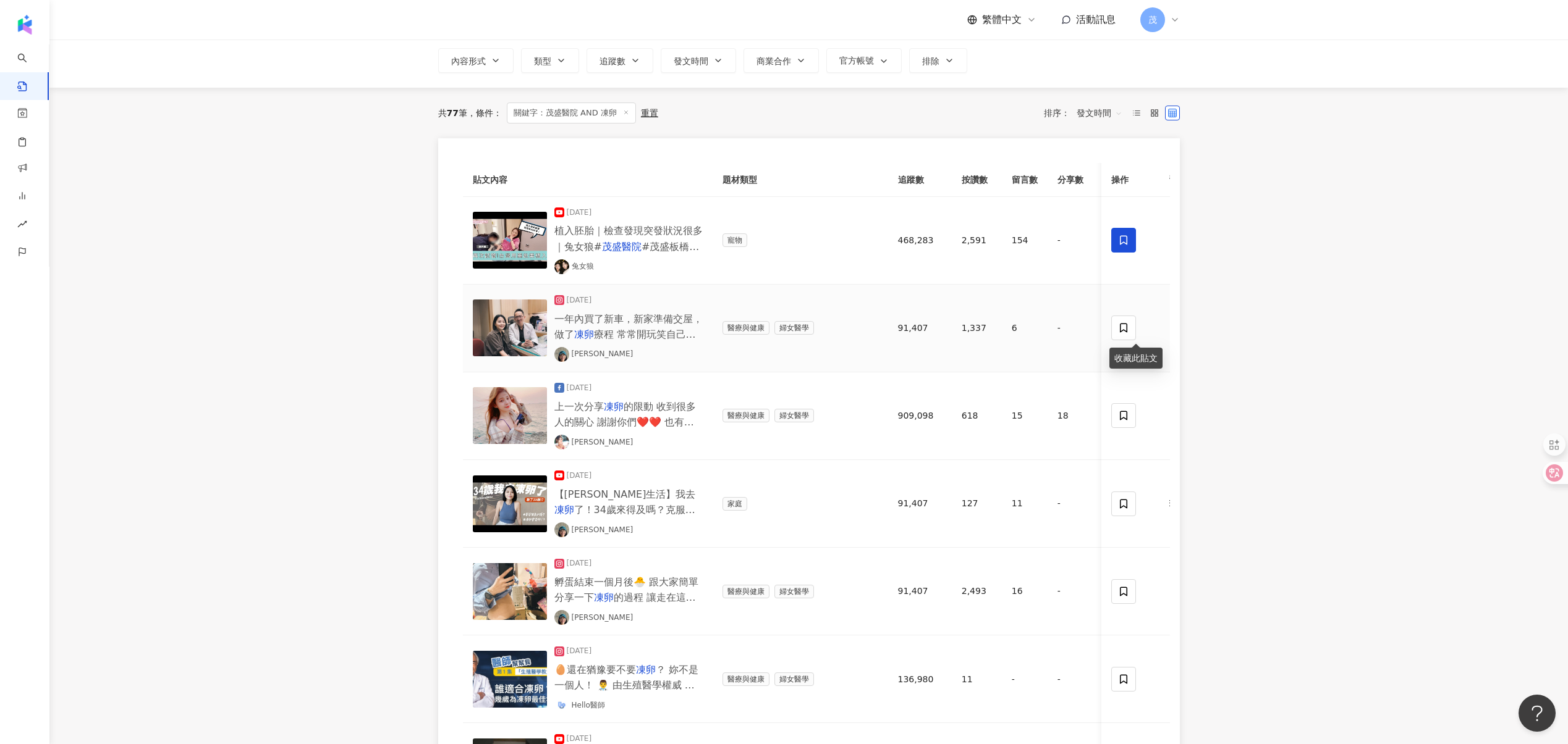
click at [1127, 329] on icon at bounding box center [1124, 328] width 7 height 10
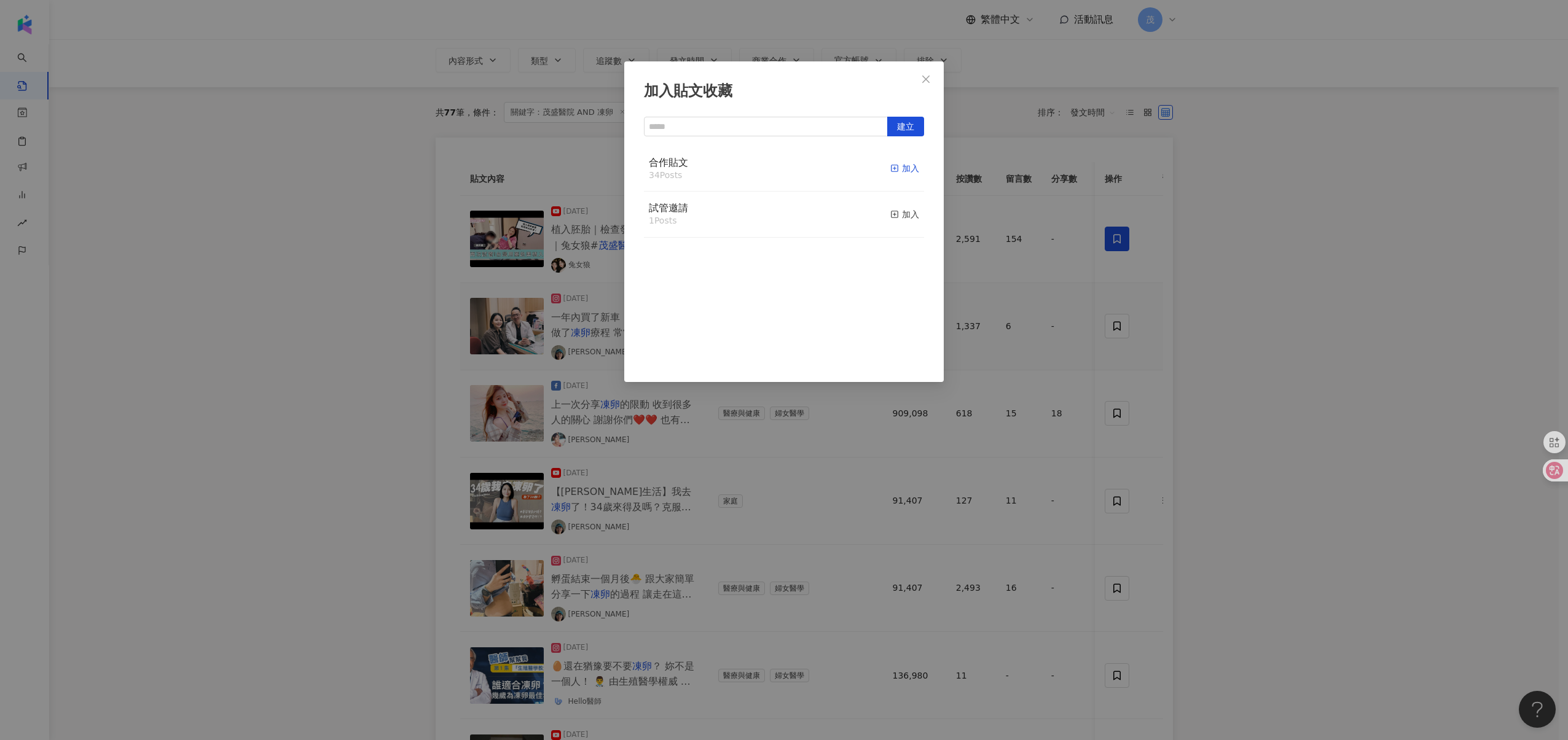
click at [906, 170] on div "加入" at bounding box center [904, 168] width 29 height 13
click at [1126, 421] on div "加入貼文收藏 建立 合作貼文 35 Posts 已加入 試管邀請 1 Posts 加入" at bounding box center [784, 370] width 1568 height 740
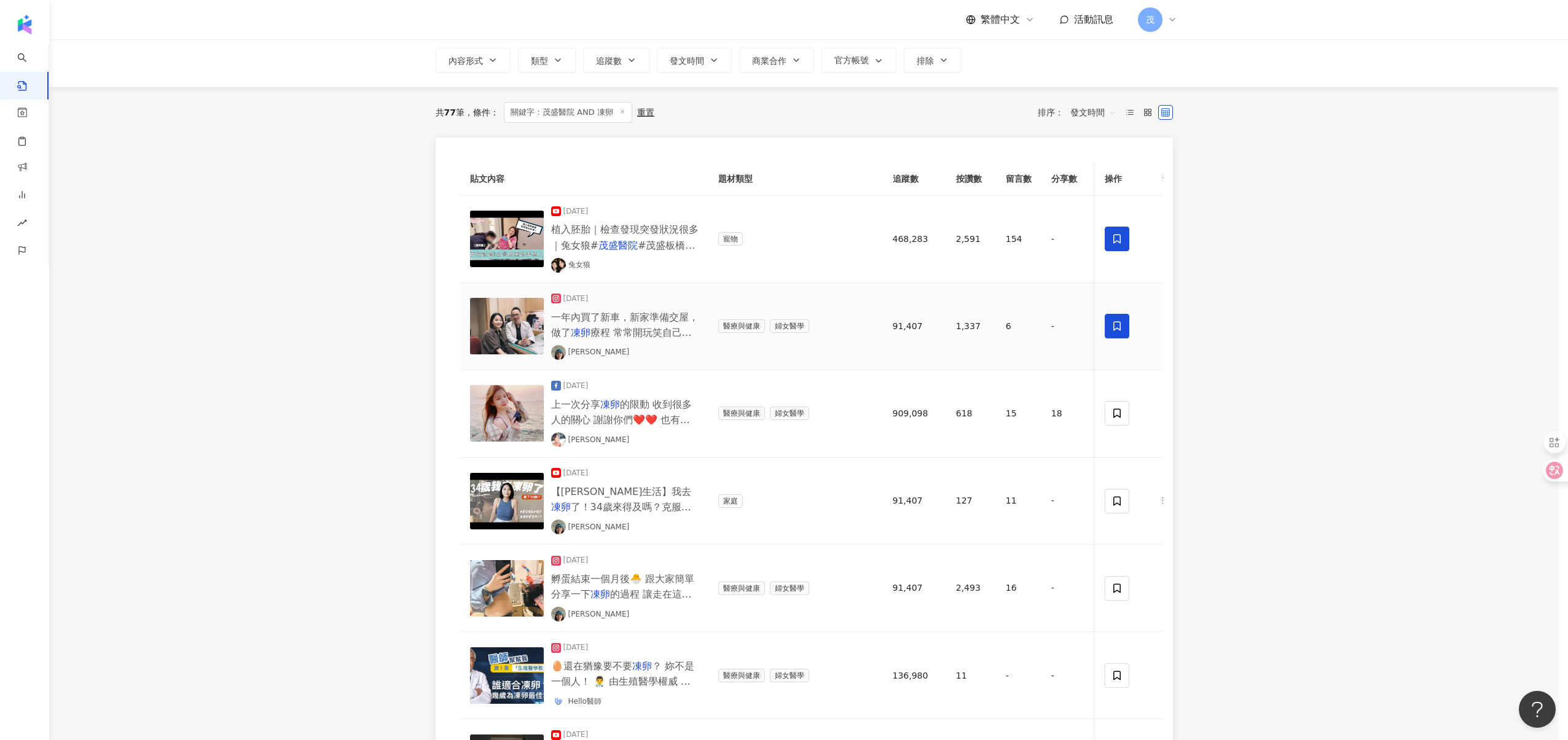
click at [1126, 421] on div "加入貼文收藏 建立 合作貼文 35 Posts 已加入 試管邀請 1 Posts 加入" at bounding box center [784, 370] width 1568 height 740
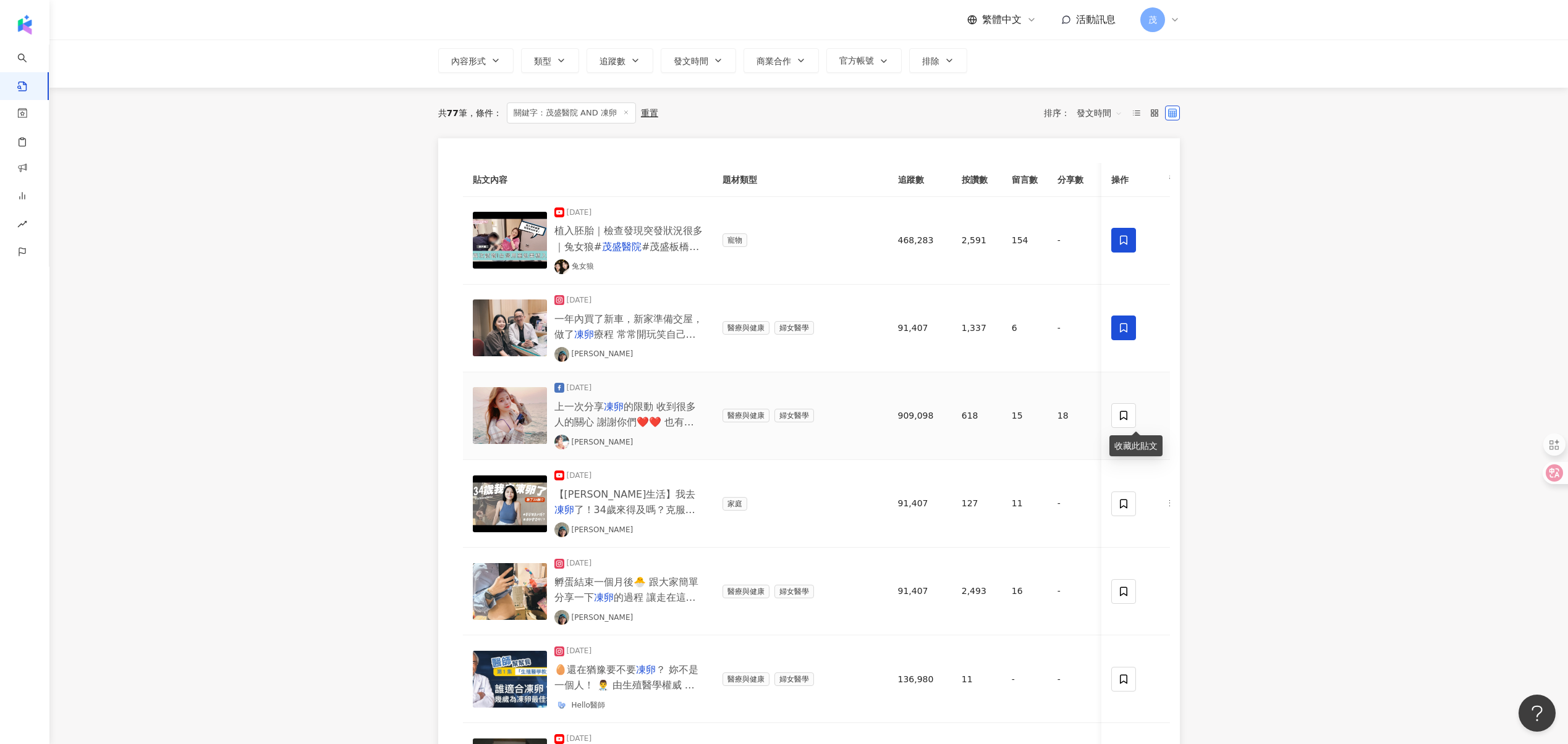
click at [1133, 423] on span at bounding box center [1124, 415] width 24 height 24
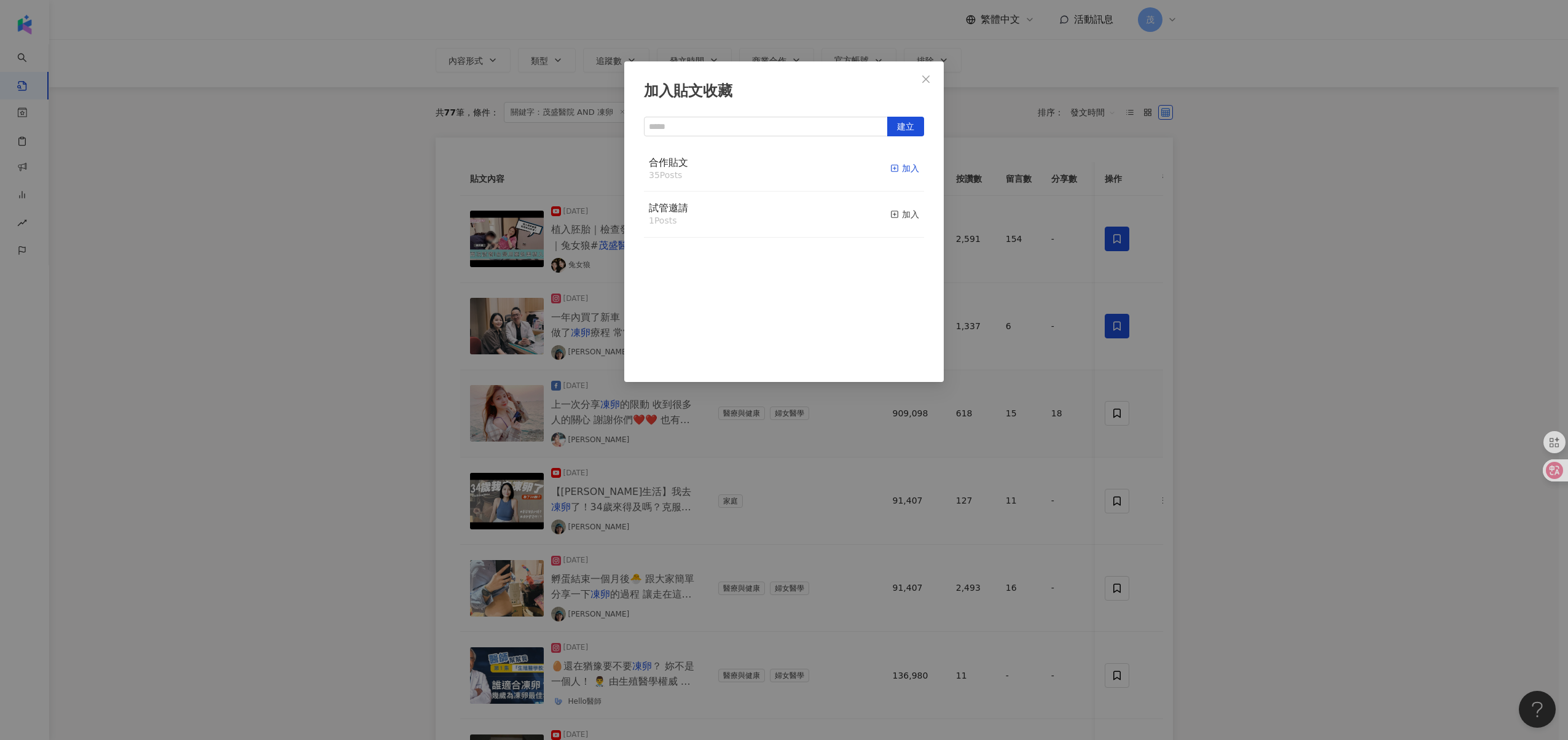
click at [899, 168] on div "加入" at bounding box center [904, 168] width 29 height 13
click at [1117, 484] on div "加入貼文收藏 建立 合作貼文 36 Posts 已加入 試管邀請 1 Posts 加入" at bounding box center [784, 370] width 1568 height 740
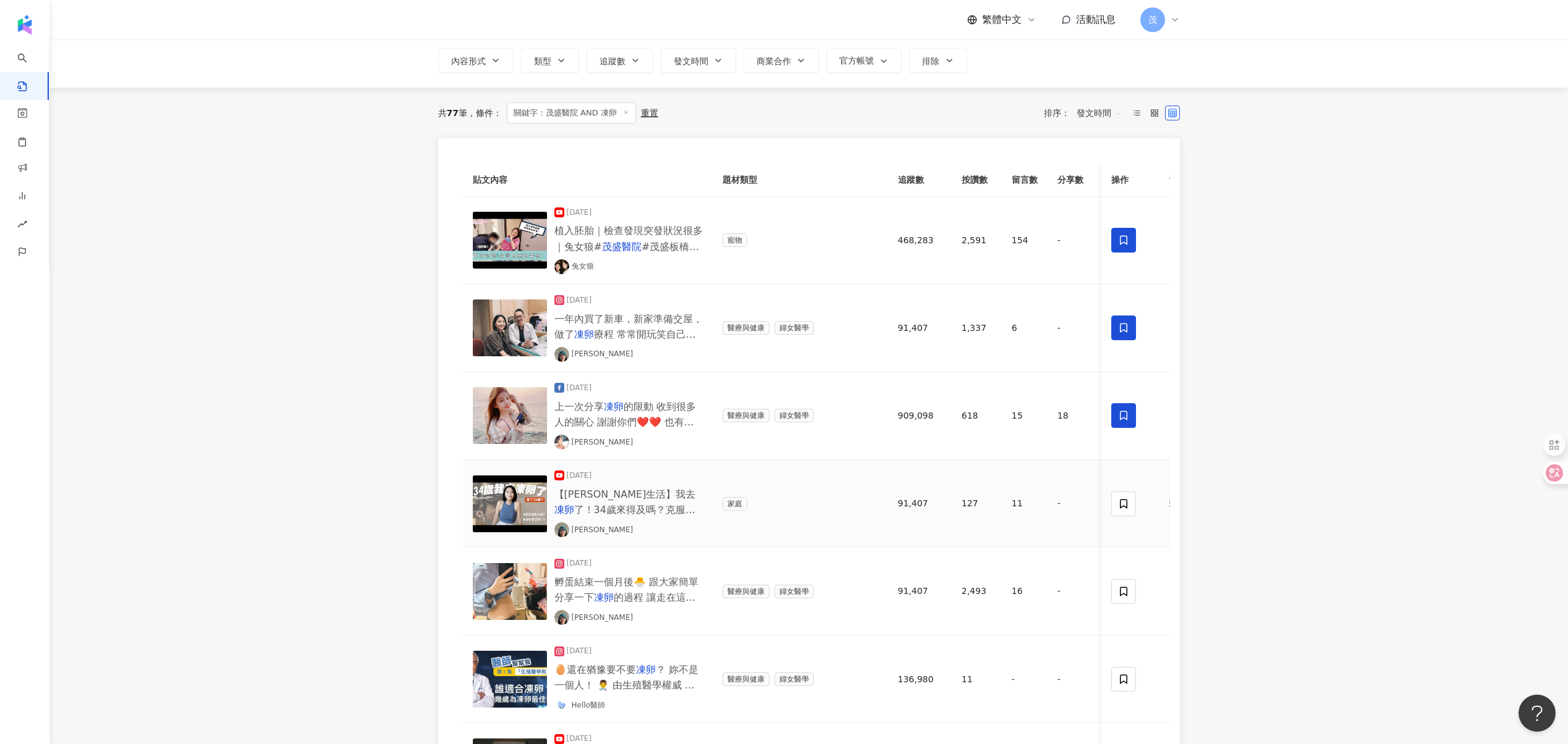
click at [1123, 488] on td at bounding box center [1136, 504] width 68 height 88
click at [1125, 499] on icon at bounding box center [1124, 504] width 11 height 11
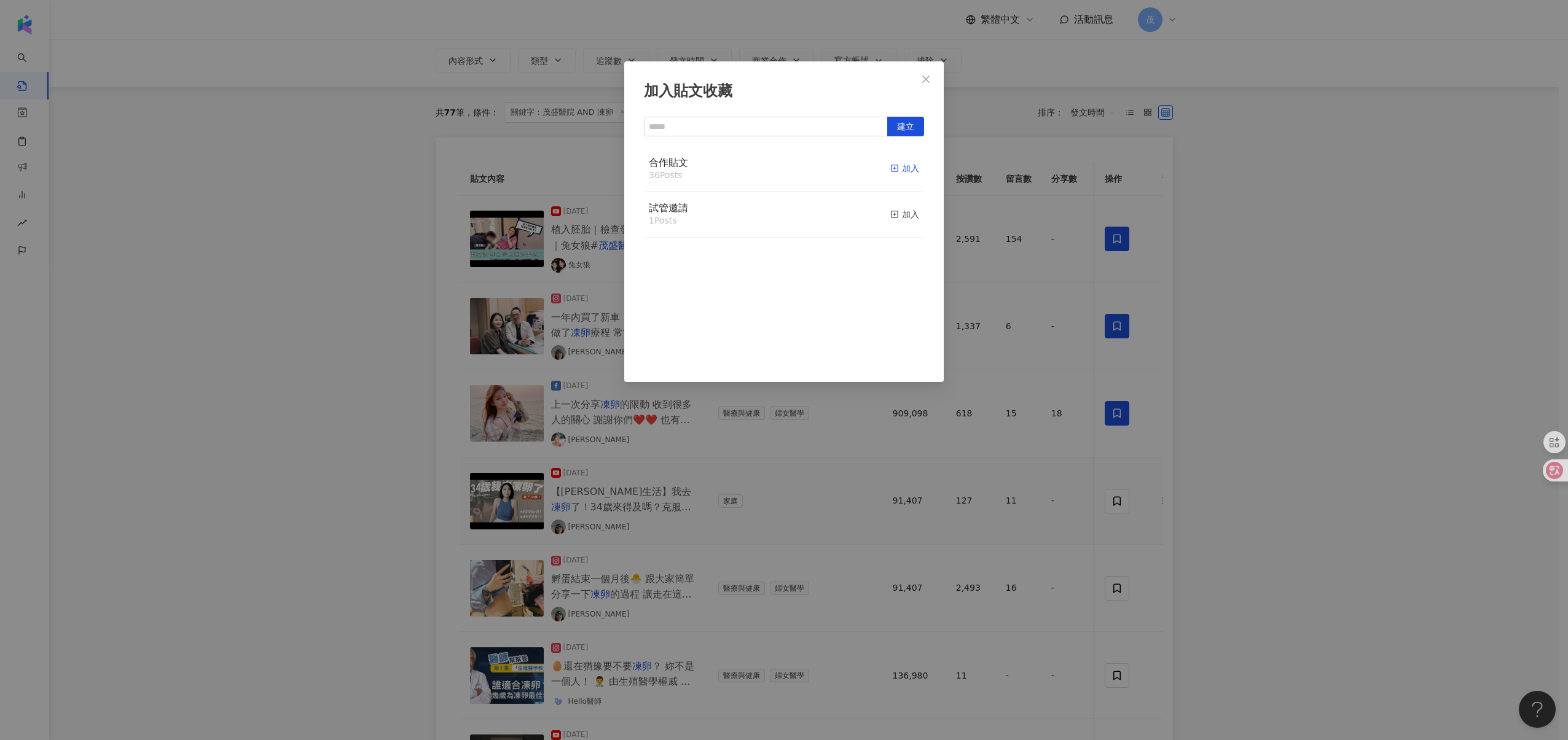
click at [892, 171] on rect "button" at bounding box center [895, 168] width 7 height 7
click at [1109, 577] on div "加入貼文收藏 建立 合作貼文 37 Posts 已加入 試管邀請 1 Posts 加入" at bounding box center [784, 370] width 1568 height 740
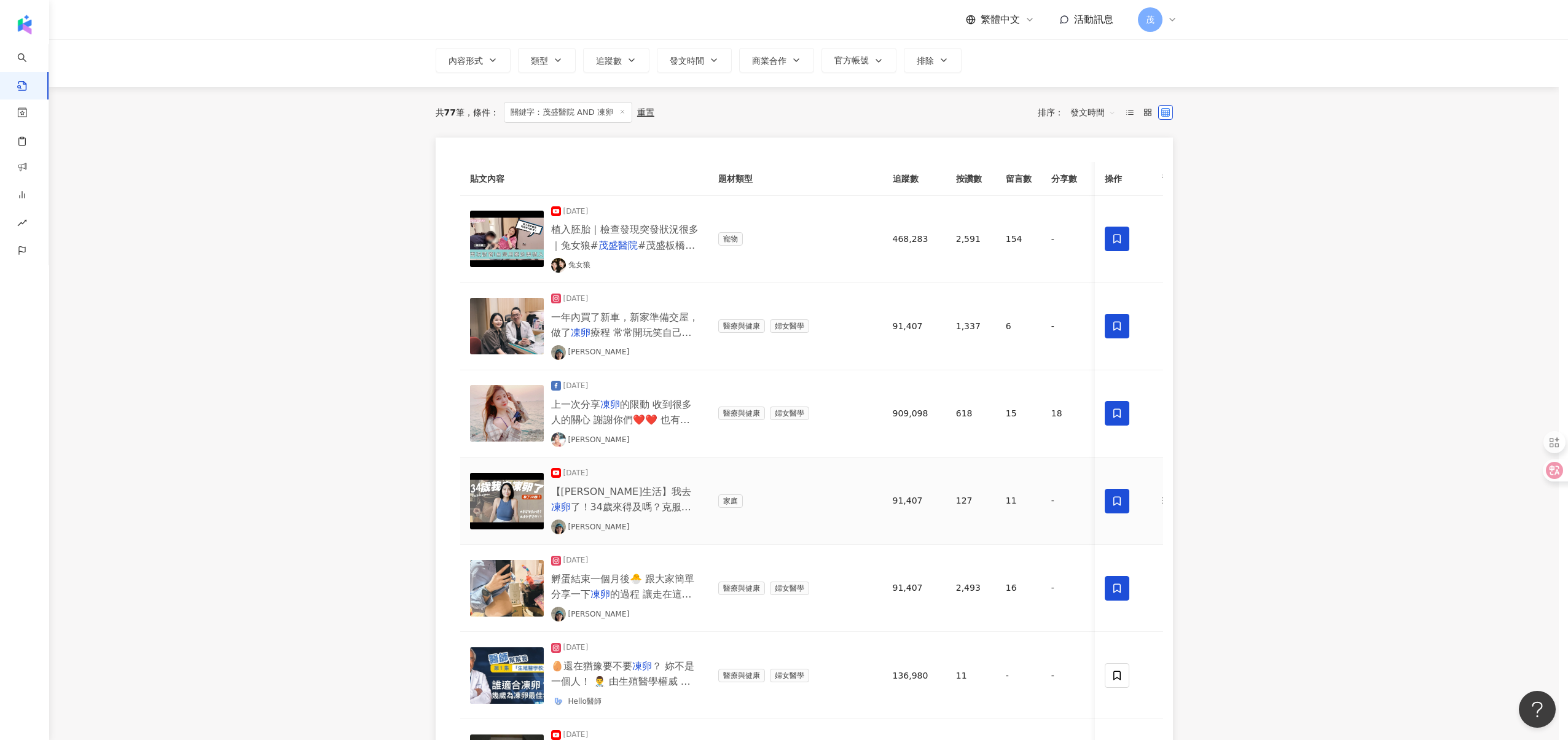
click at [1109, 578] on div "加入貼文收藏 建立 合作貼文 37 Posts 已加入 試管邀請 1 Posts 加入" at bounding box center [784, 370] width 1568 height 740
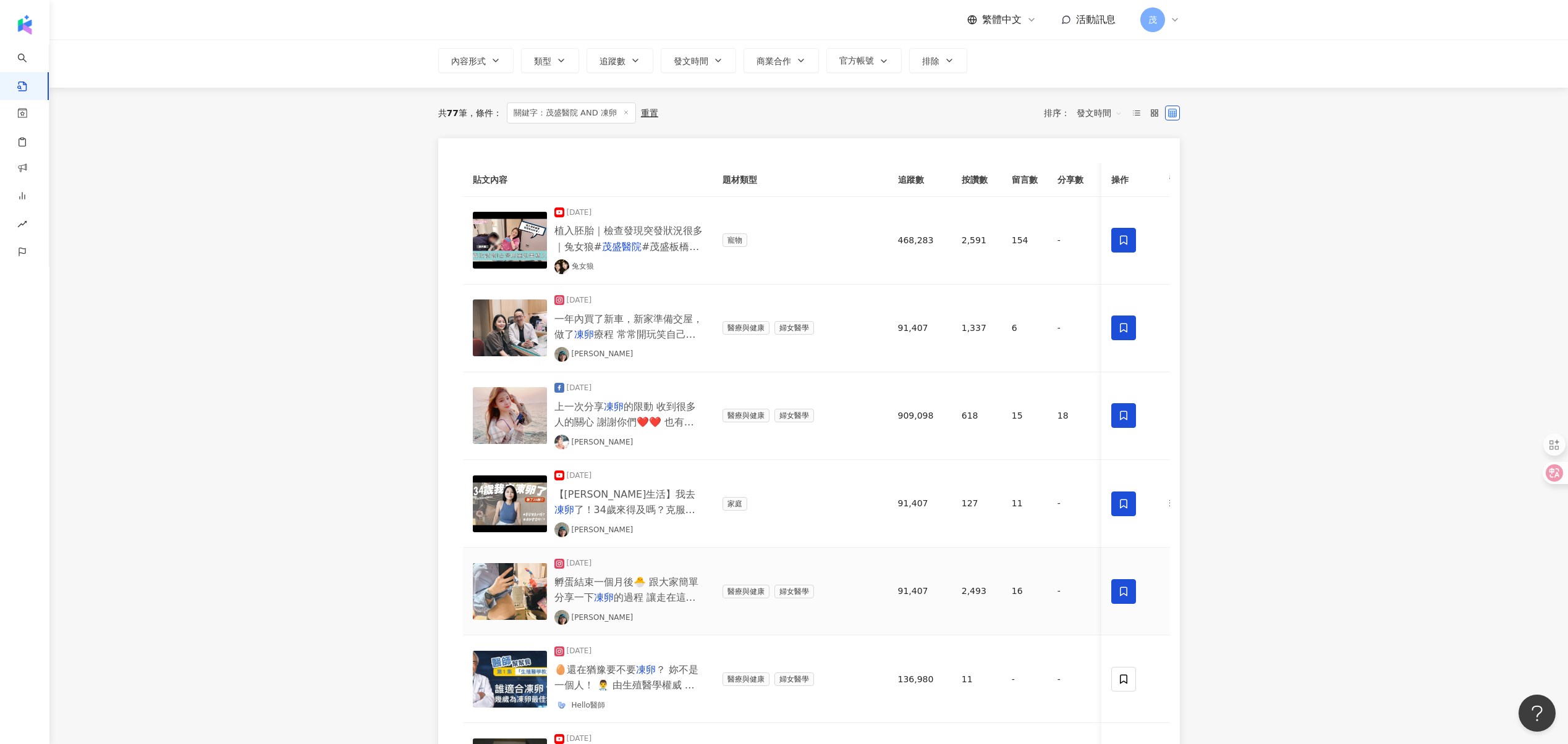
click at [1121, 587] on icon at bounding box center [1124, 591] width 11 height 11
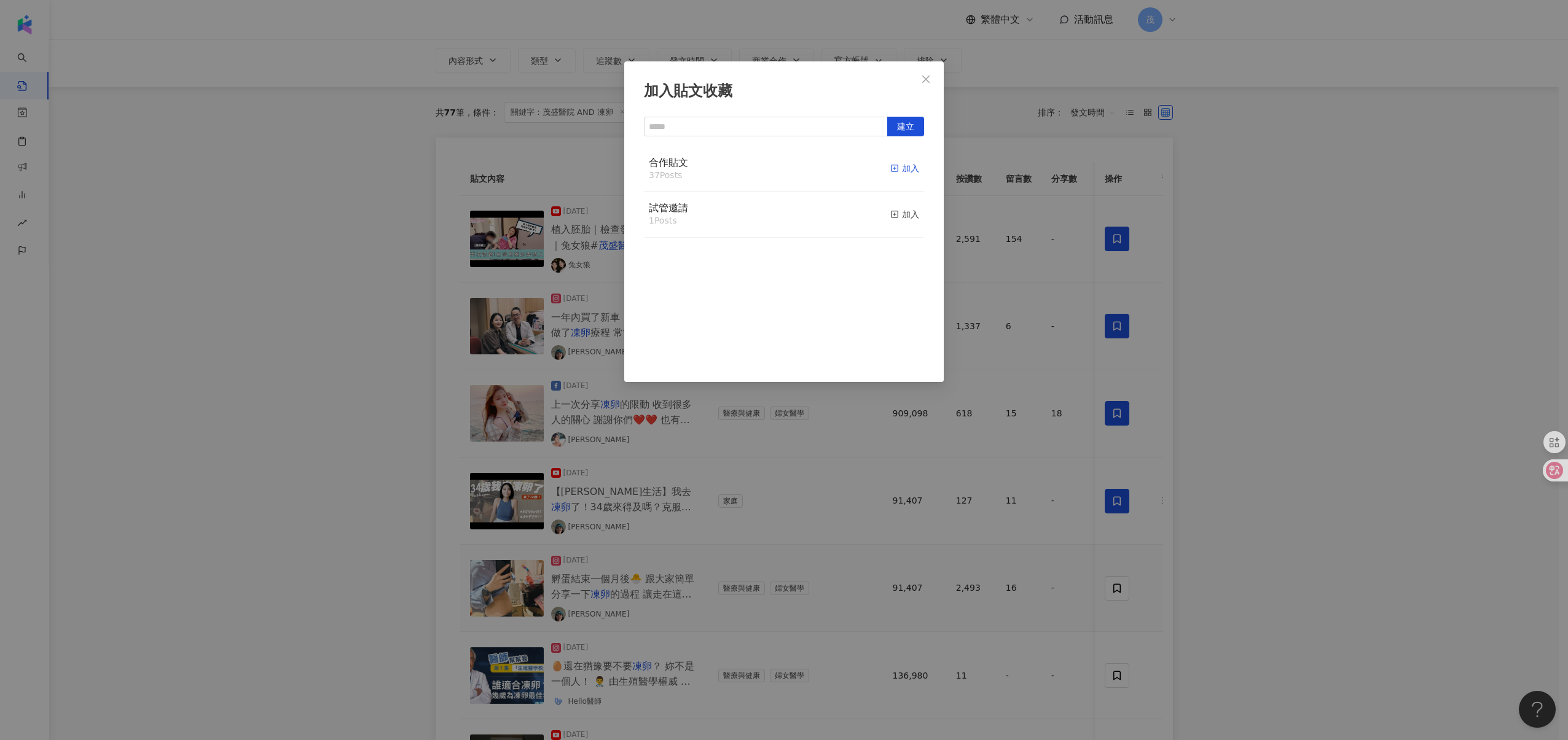
click at [904, 174] on div "加入" at bounding box center [904, 168] width 29 height 13
click at [1124, 681] on div "加入貼文收藏 建立 合作貼文 38 Posts 已加入 試管邀請 1 Posts 加入" at bounding box center [784, 370] width 1568 height 740
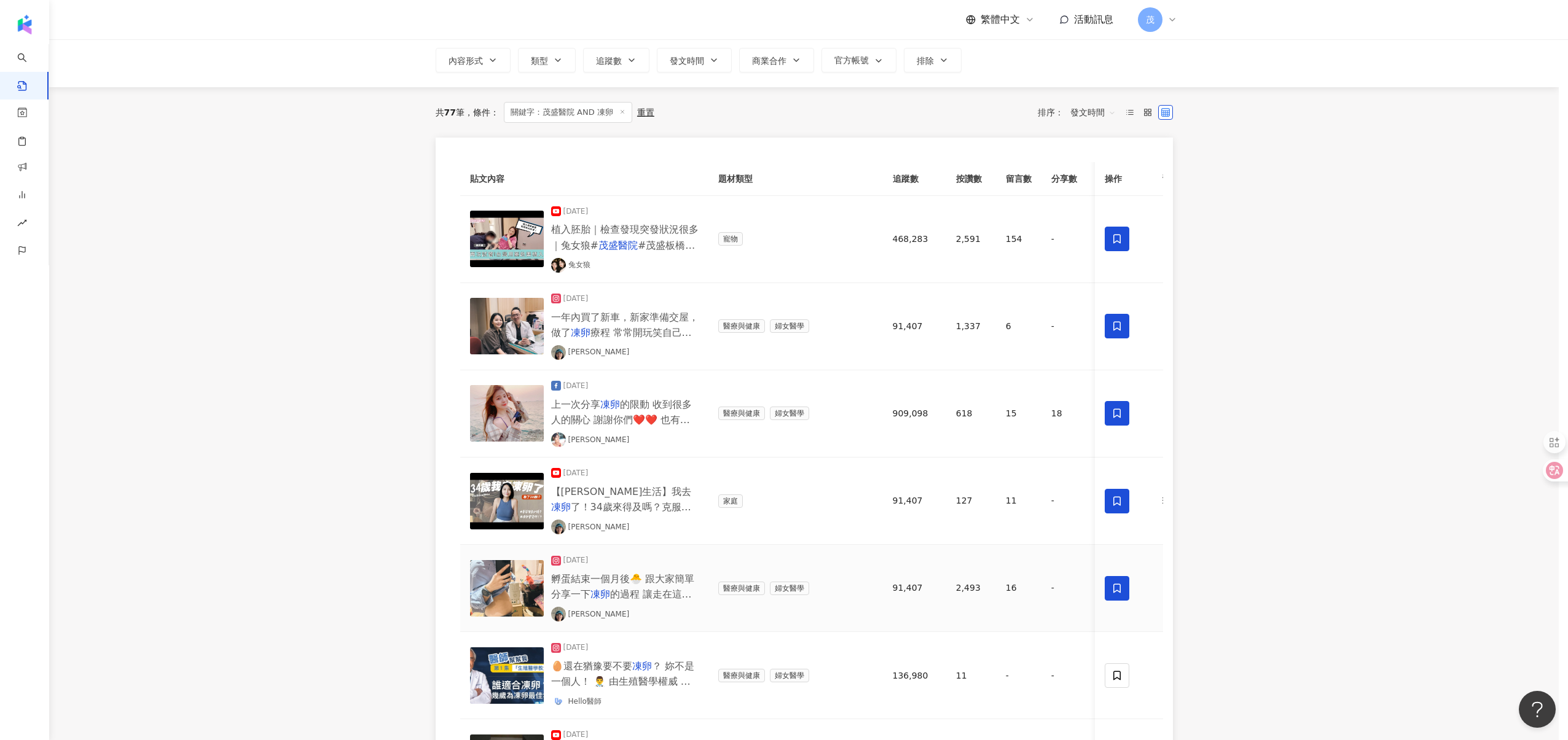
click at [1124, 681] on div "加入貼文收藏 建立 合作貼文 38 Posts 已加入 試管邀請 1 Posts 加入" at bounding box center [784, 370] width 1568 height 740
click at [1124, 681] on span at bounding box center [1117, 675] width 24 height 24
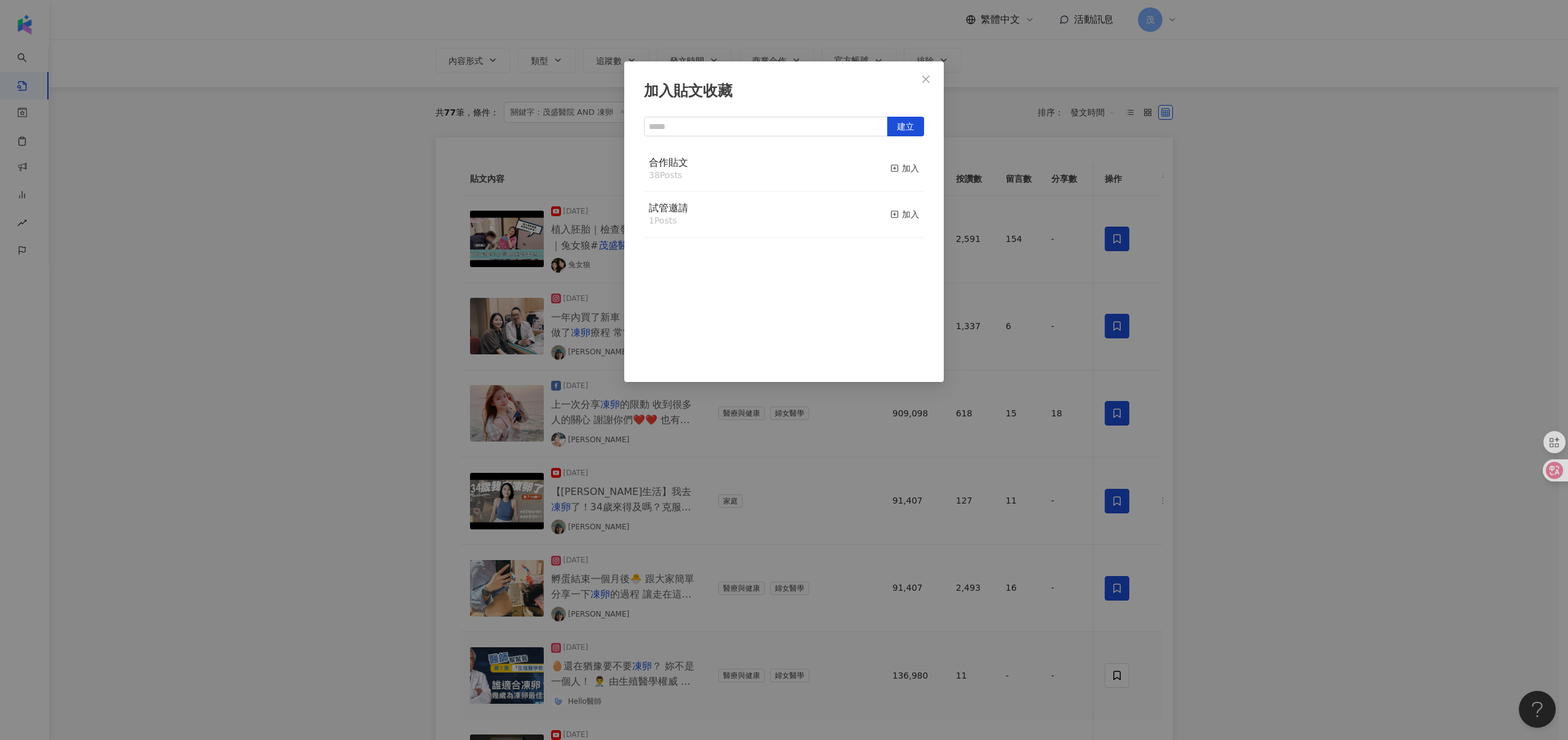
click at [1241, 656] on div "加入貼文收藏 建立 合作貼文 38 Posts 加入 試管邀請 1 Posts 加入" at bounding box center [784, 370] width 1568 height 740
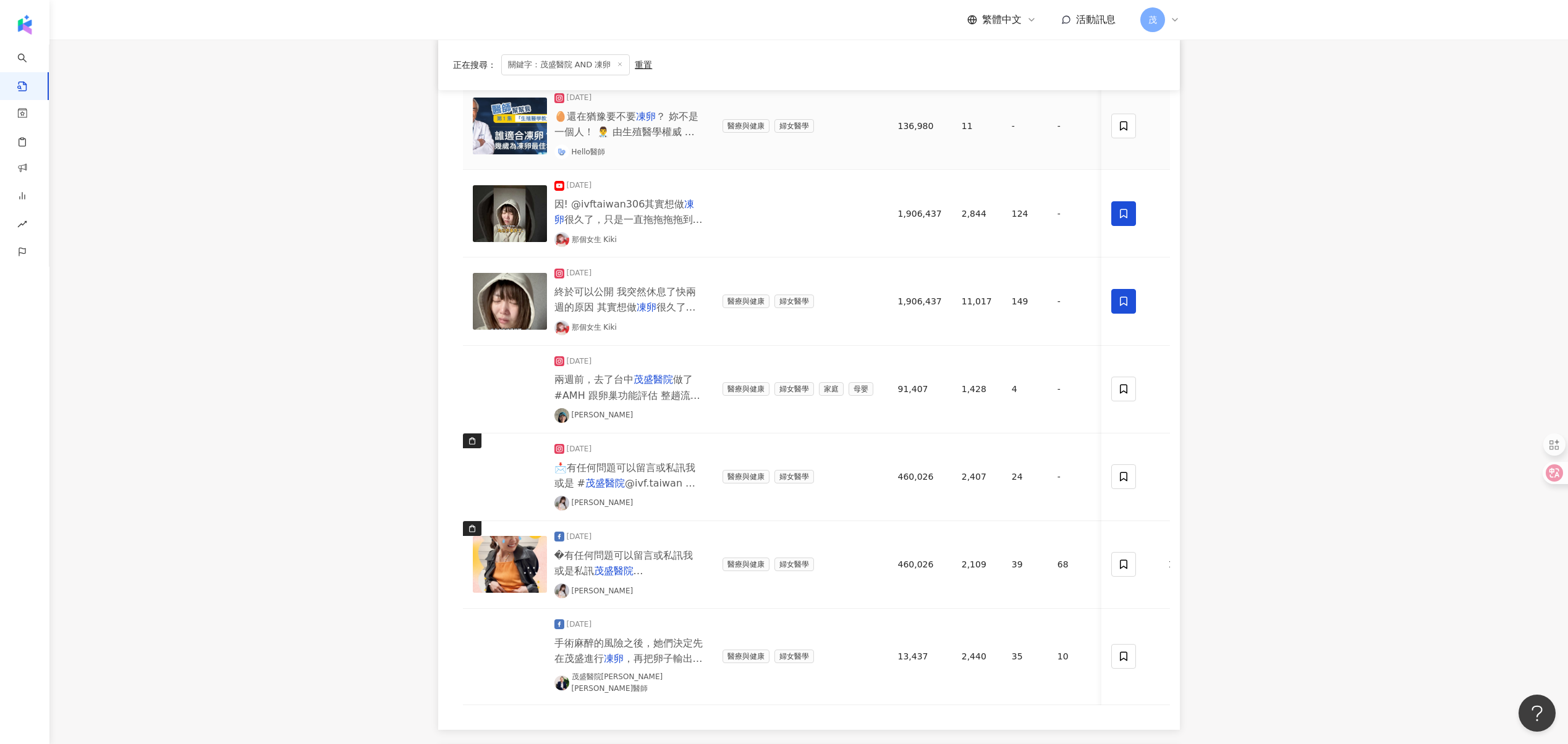
scroll to position [698, 0]
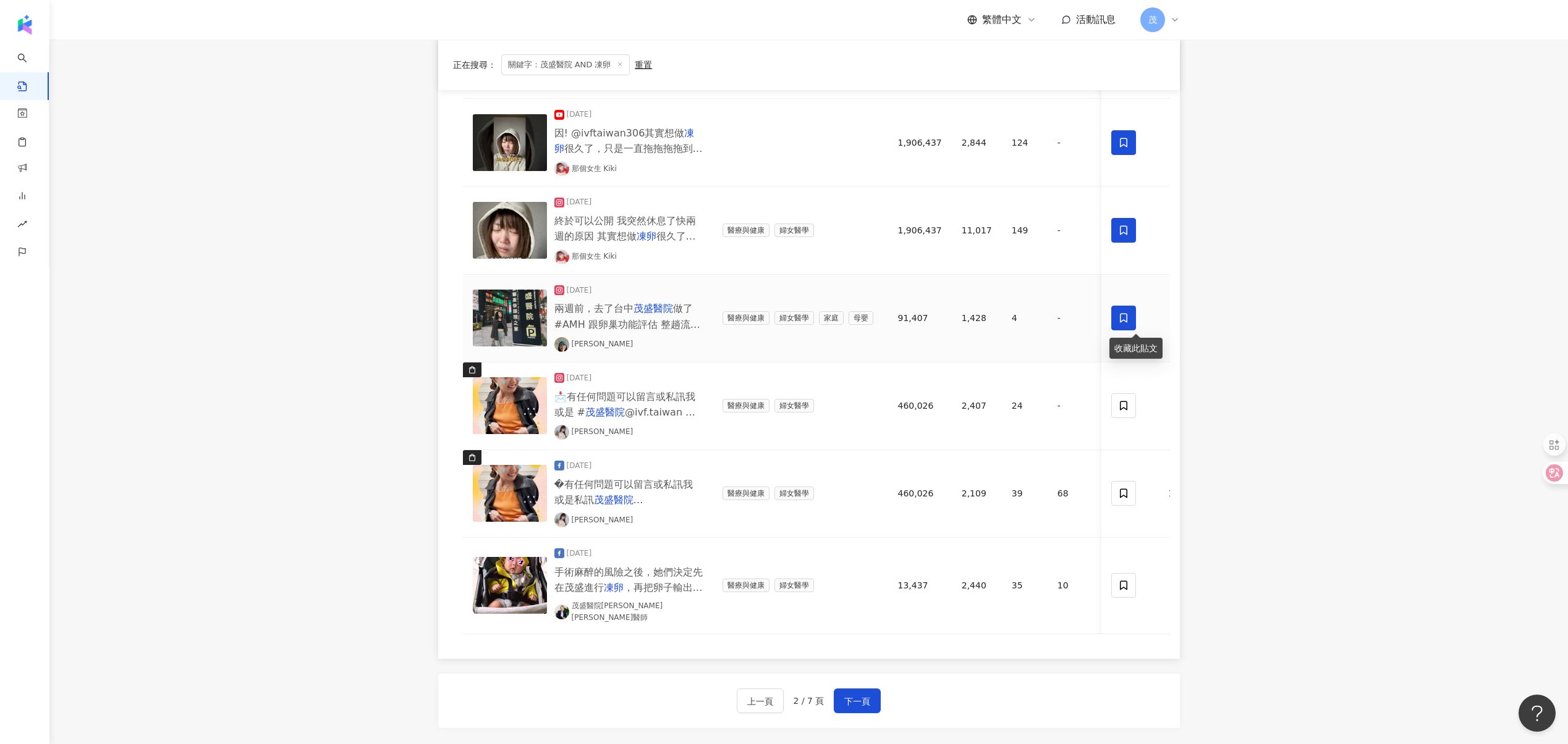
click at [1129, 316] on span at bounding box center [1124, 318] width 24 height 24
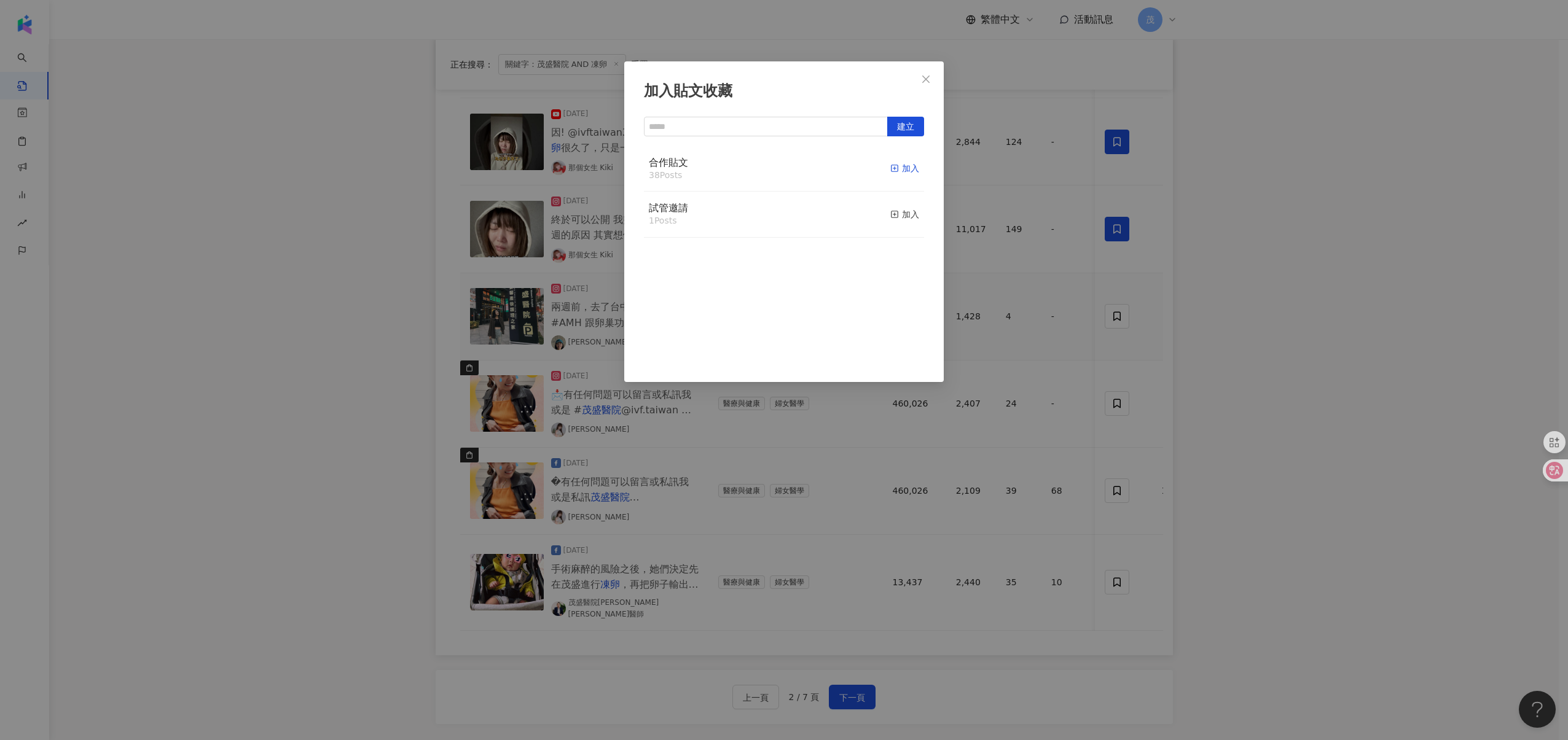
click at [893, 168] on div "加入" at bounding box center [904, 168] width 29 height 13
click at [1110, 409] on div "加入貼文收藏 建立 合作貼文 39 Posts 已加入 試管邀請 1 Posts 加入" at bounding box center [784, 370] width 1568 height 740
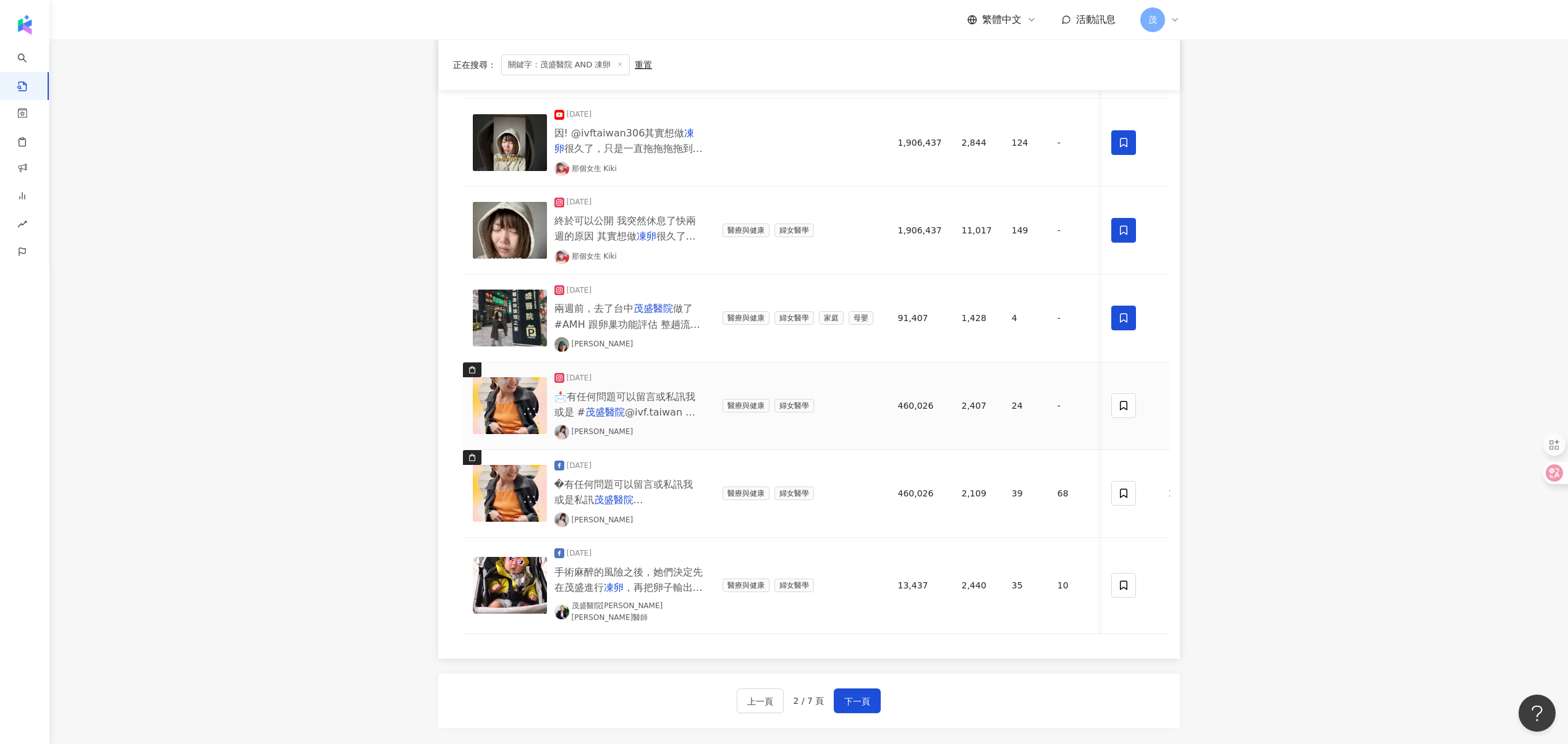
click at [1124, 410] on icon at bounding box center [1124, 406] width 11 height 11
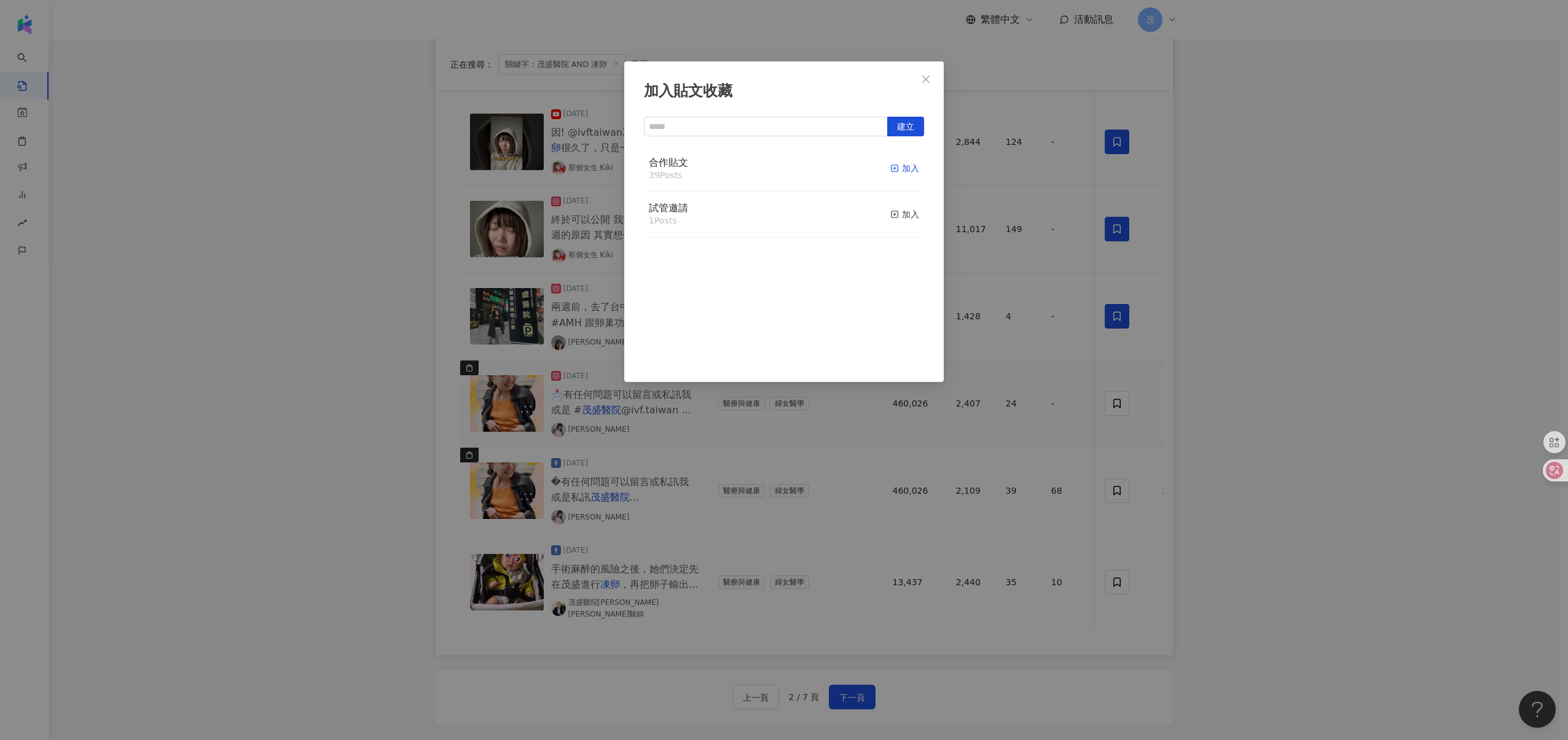
click at [890, 170] on icon "button" at bounding box center [895, 168] width 9 height 9
click at [1133, 500] on div "加入貼文收藏 建立 合作貼文 40 Posts 已加入 試管邀請 1 Posts 加入" at bounding box center [784, 370] width 1568 height 740
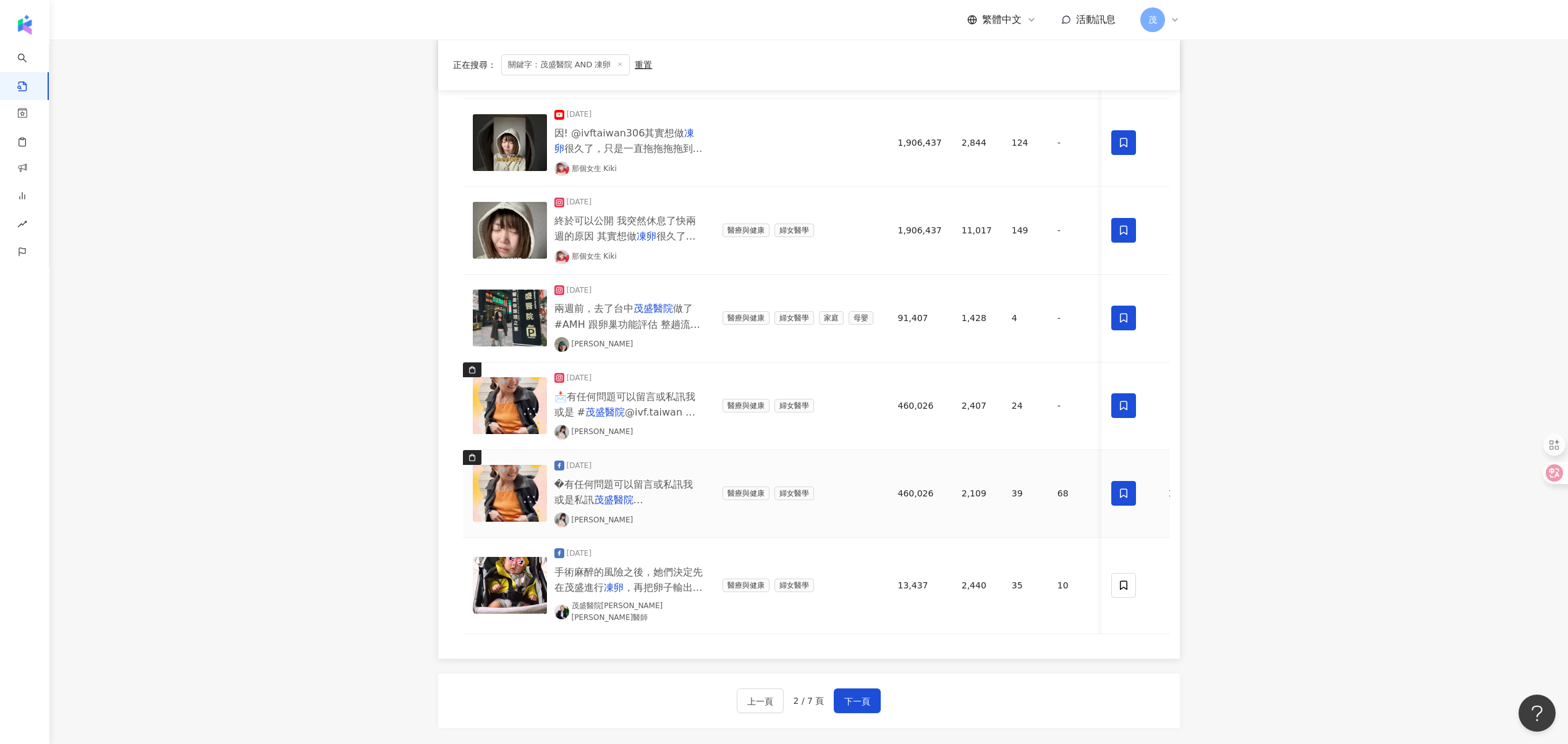
click at [1124, 496] on icon at bounding box center [1124, 494] width 7 height 10
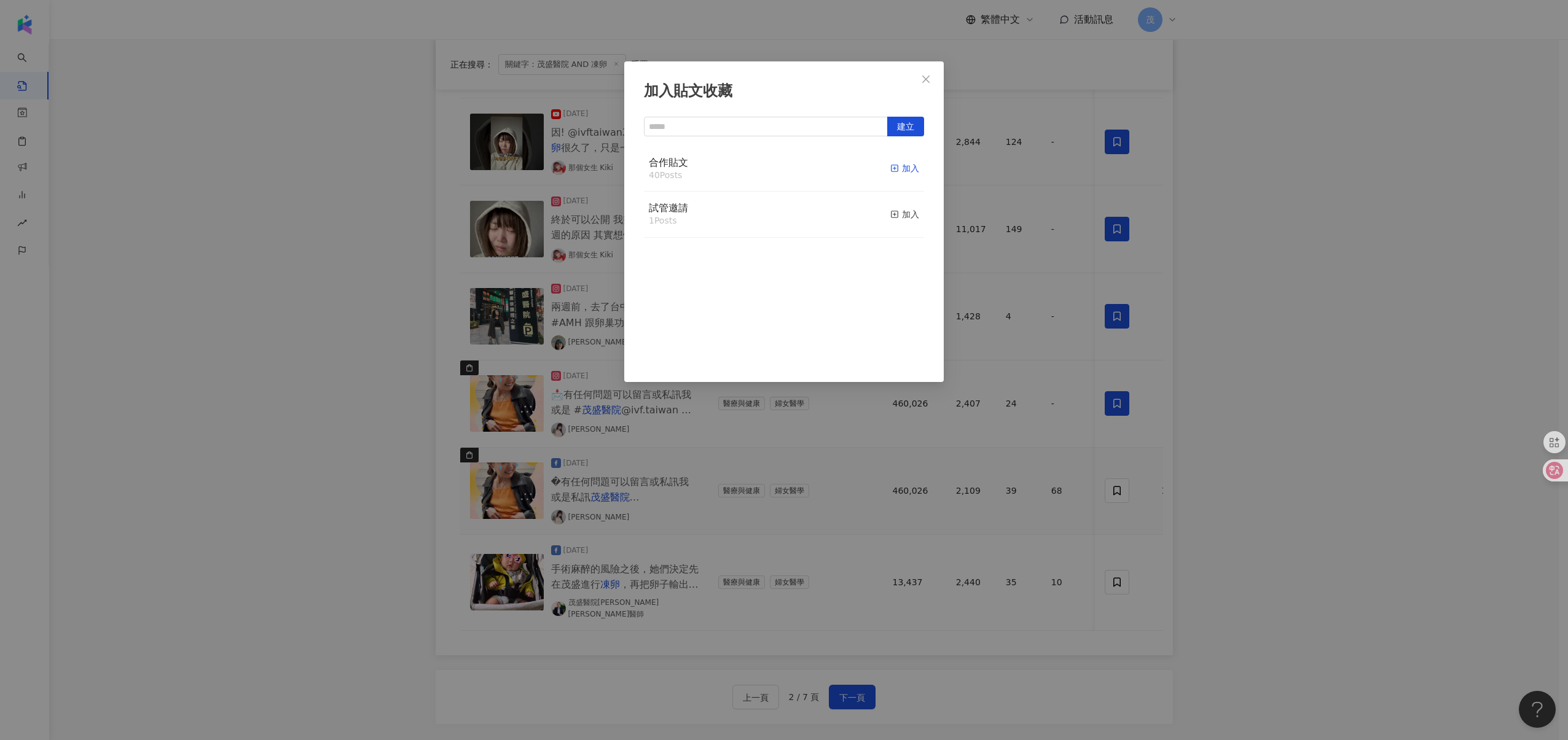
click at [894, 169] on div "加入" at bounding box center [904, 168] width 29 height 13
click at [1106, 579] on div "加入貼文收藏 建立 合作貼文 41 Posts 已加入 試管邀請 1 Posts 加入" at bounding box center [784, 370] width 1568 height 740
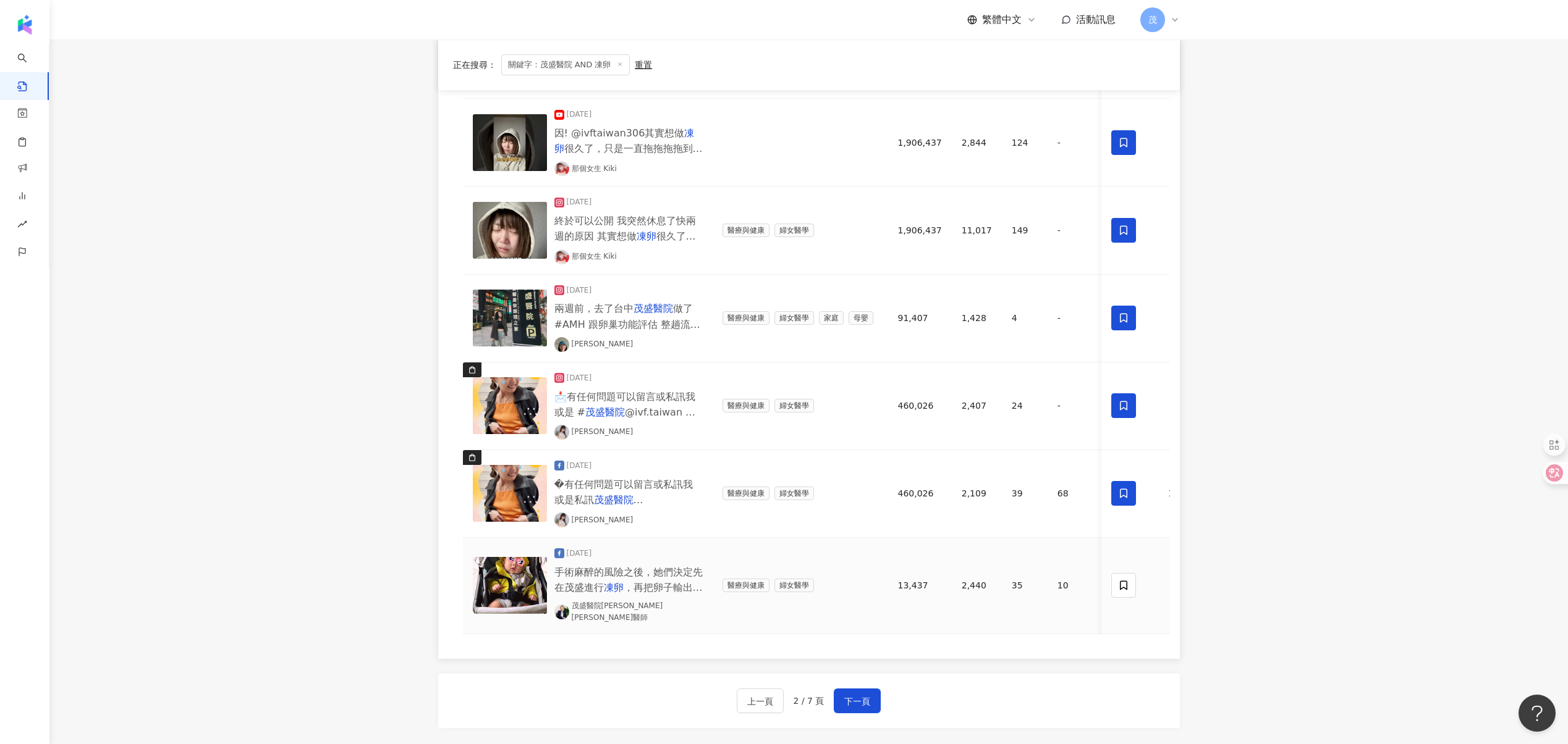
click at [1116, 582] on span at bounding box center [1124, 585] width 24 height 24
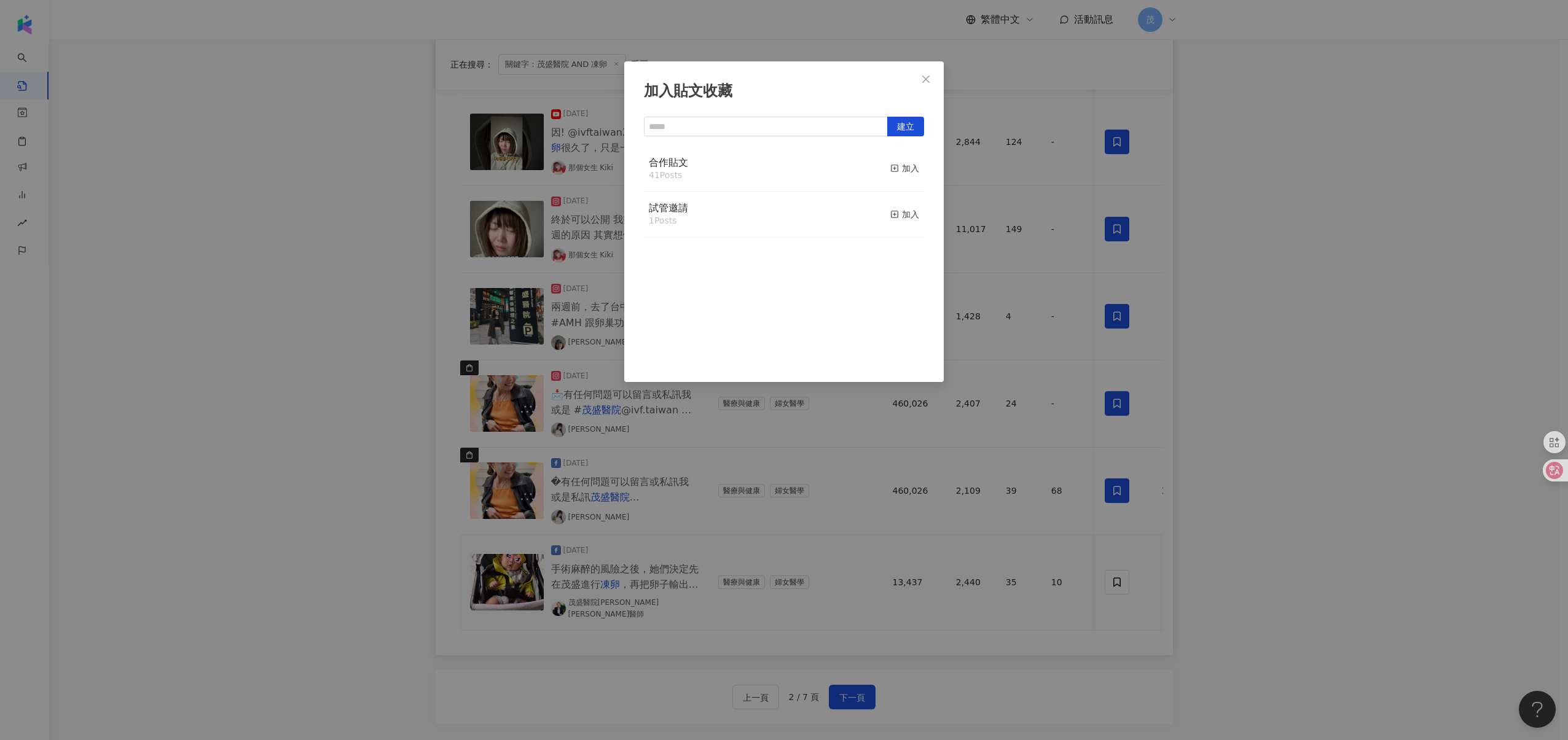
click at [832, 542] on div "加入貼文收藏 建立 合作貼文 41 Posts 加入 試管邀請 1 Posts 加入" at bounding box center [784, 370] width 1568 height 740
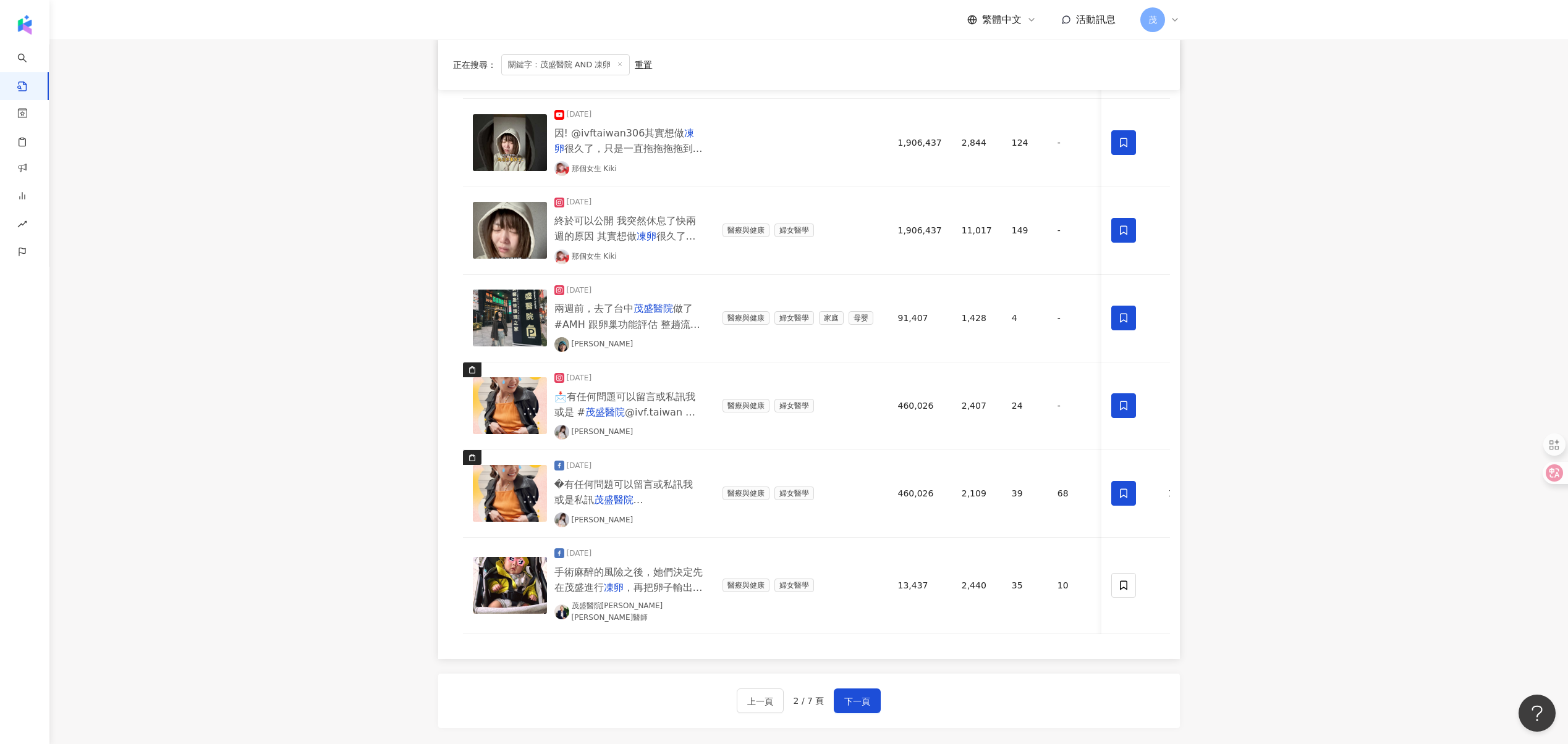
scroll to position [701, 0]
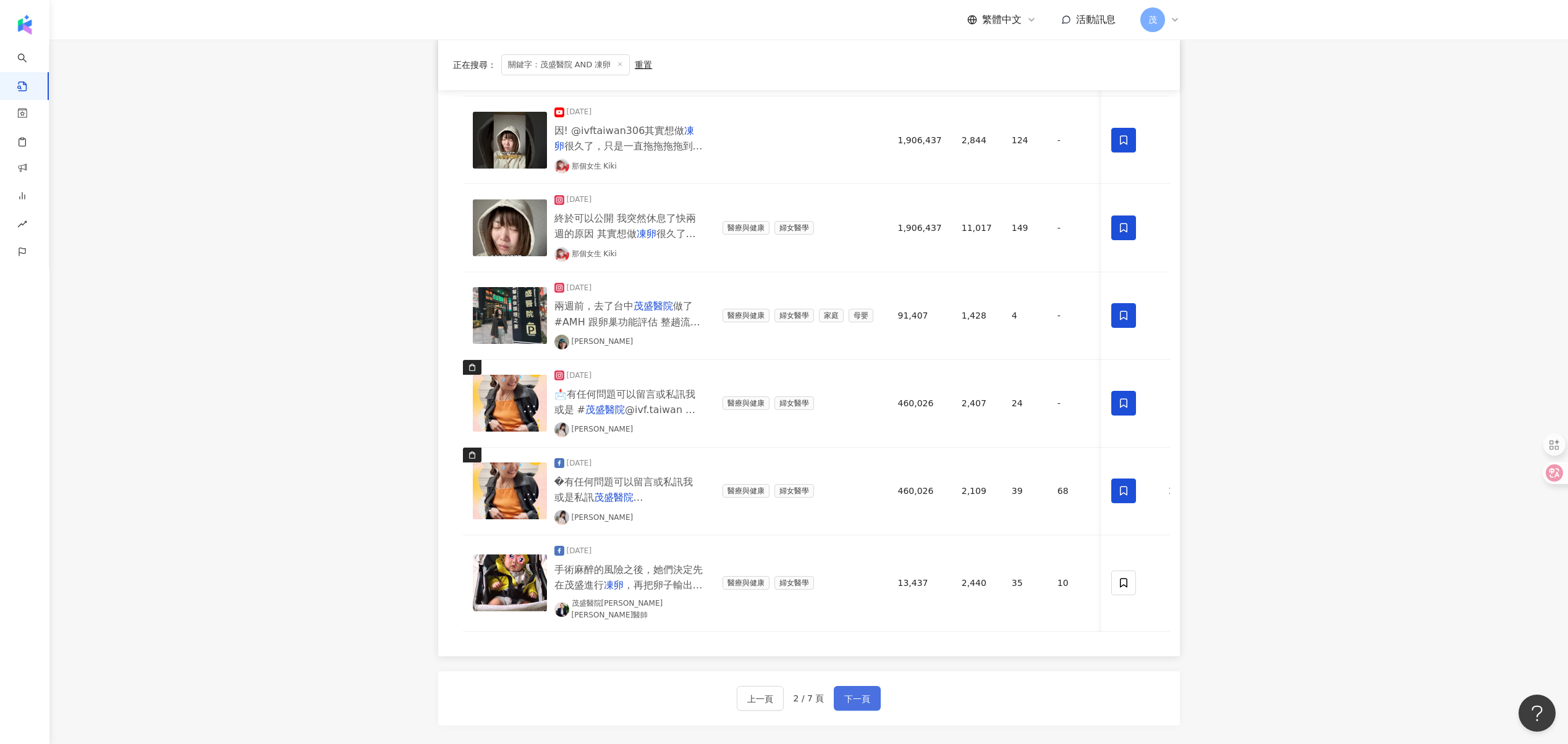
click at [864, 698] on span "下一頁" at bounding box center [857, 699] width 26 height 15
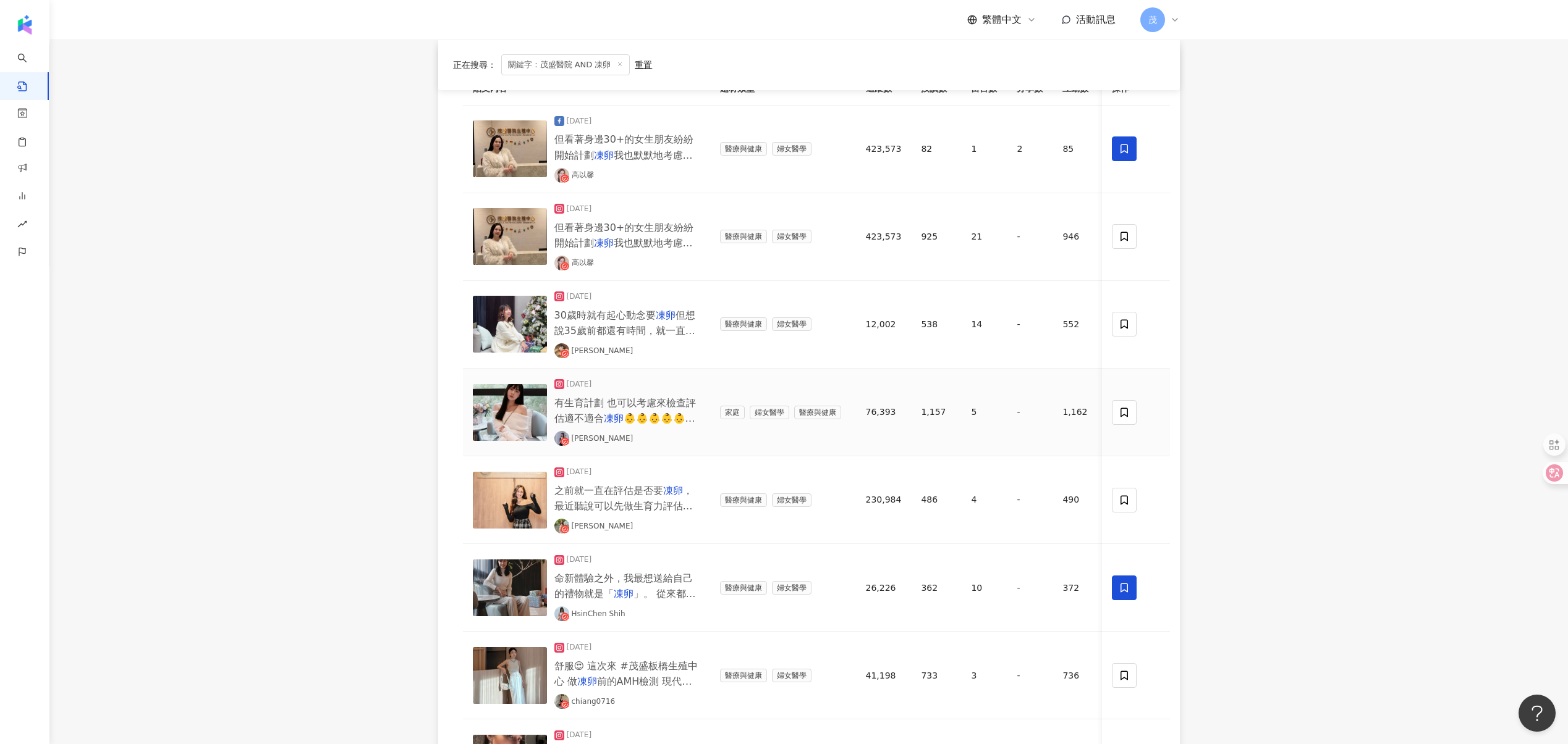
scroll to position [163, 0]
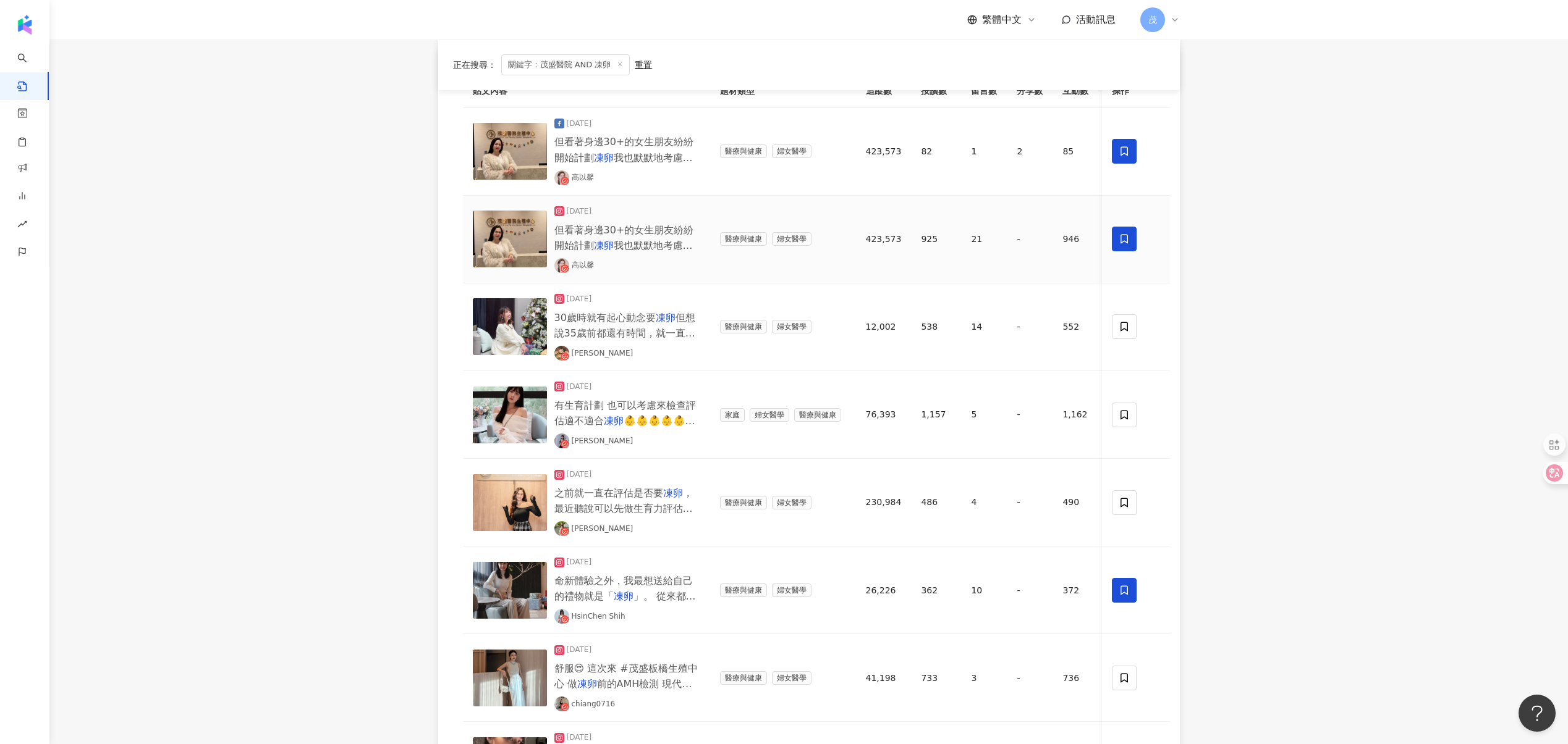
click at [1124, 235] on icon at bounding box center [1124, 239] width 11 height 11
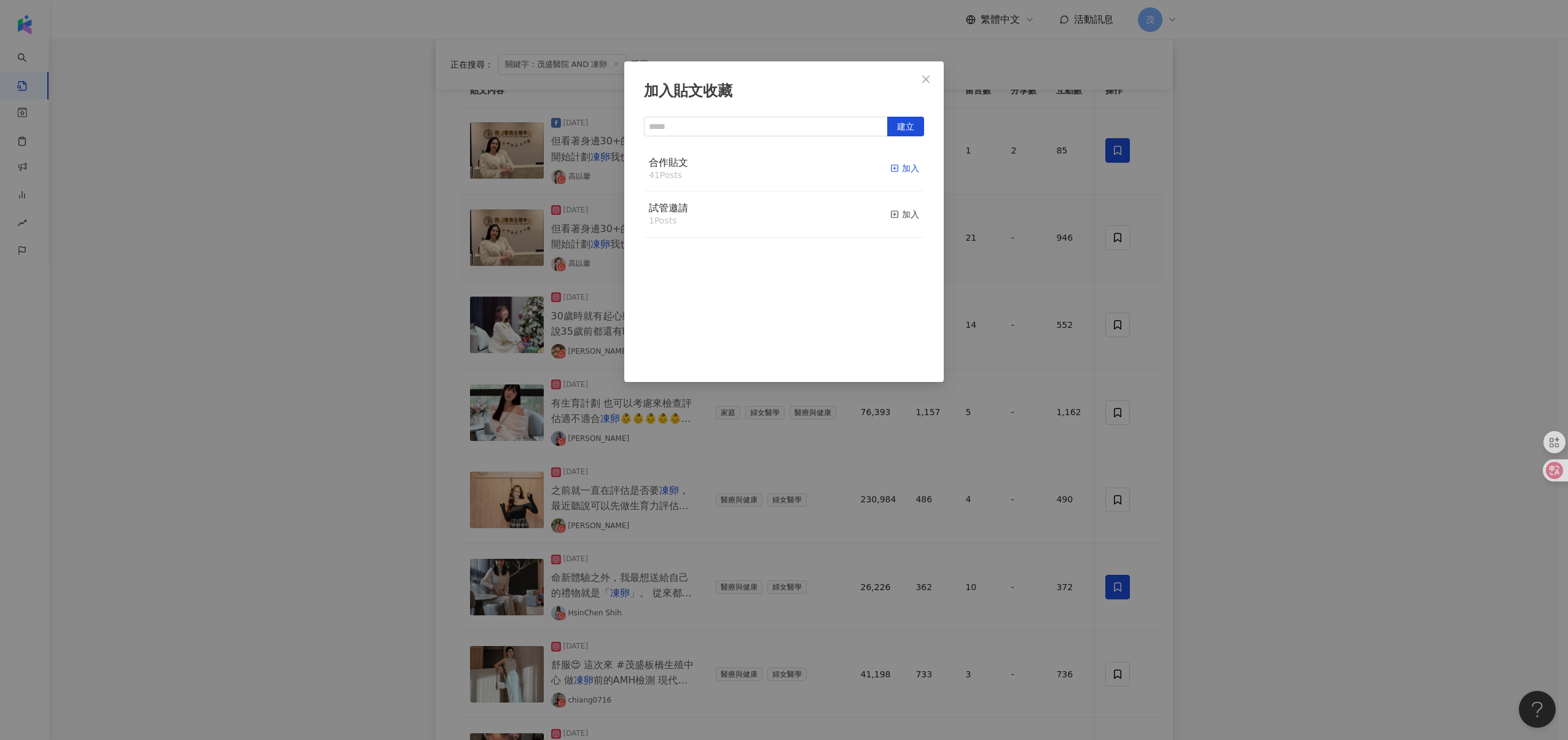
click at [892, 168] on div "加入" at bounding box center [904, 168] width 29 height 13
click at [1122, 326] on div "加入貼文收藏 建立 合作貼文 42 Posts 已加入 試管邀請 1 Posts 加入" at bounding box center [784, 370] width 1568 height 740
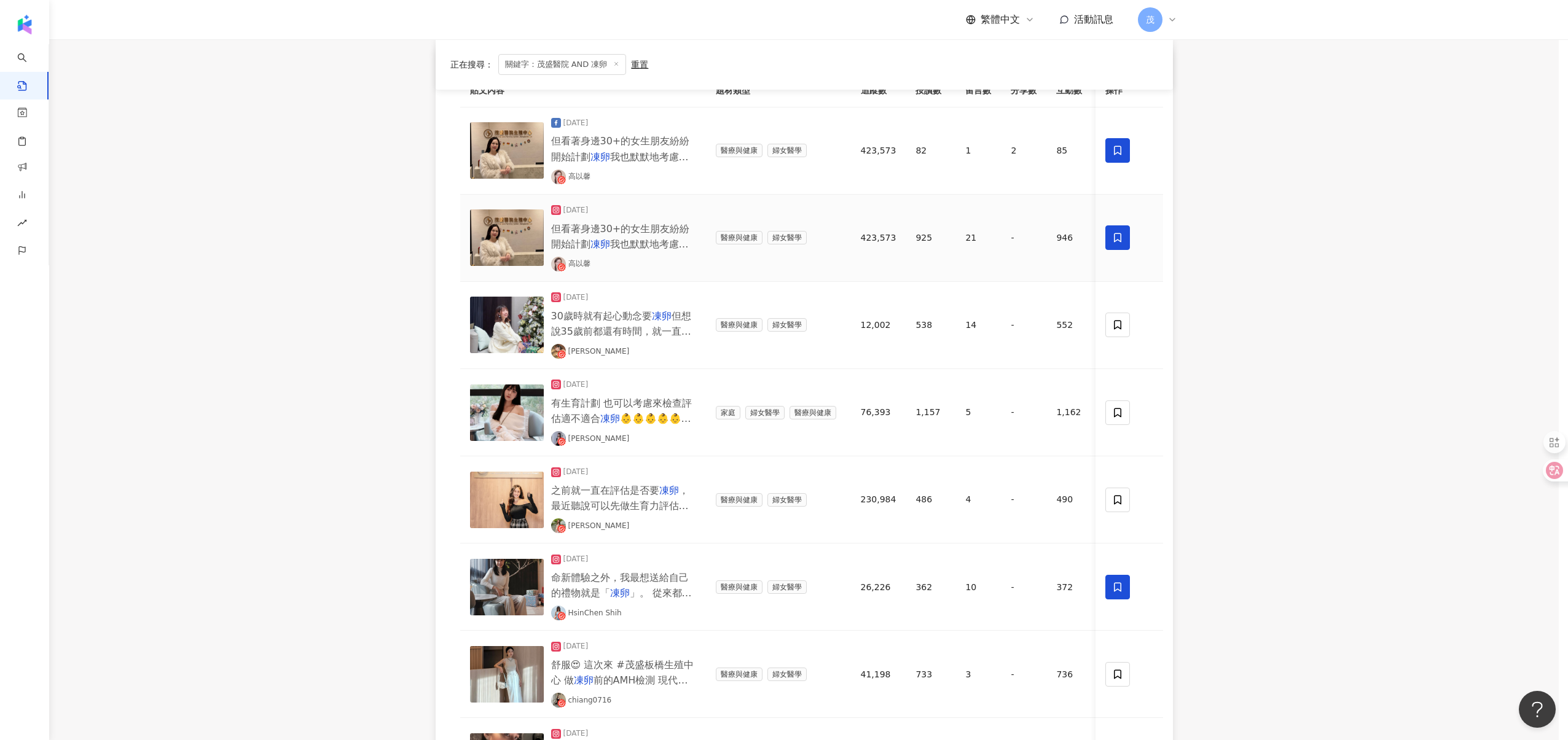
click at [1122, 326] on div "加入貼文收藏 建立 合作貼文 42 Posts 已加入 試管邀請 1 Posts 加入" at bounding box center [784, 370] width 1568 height 740
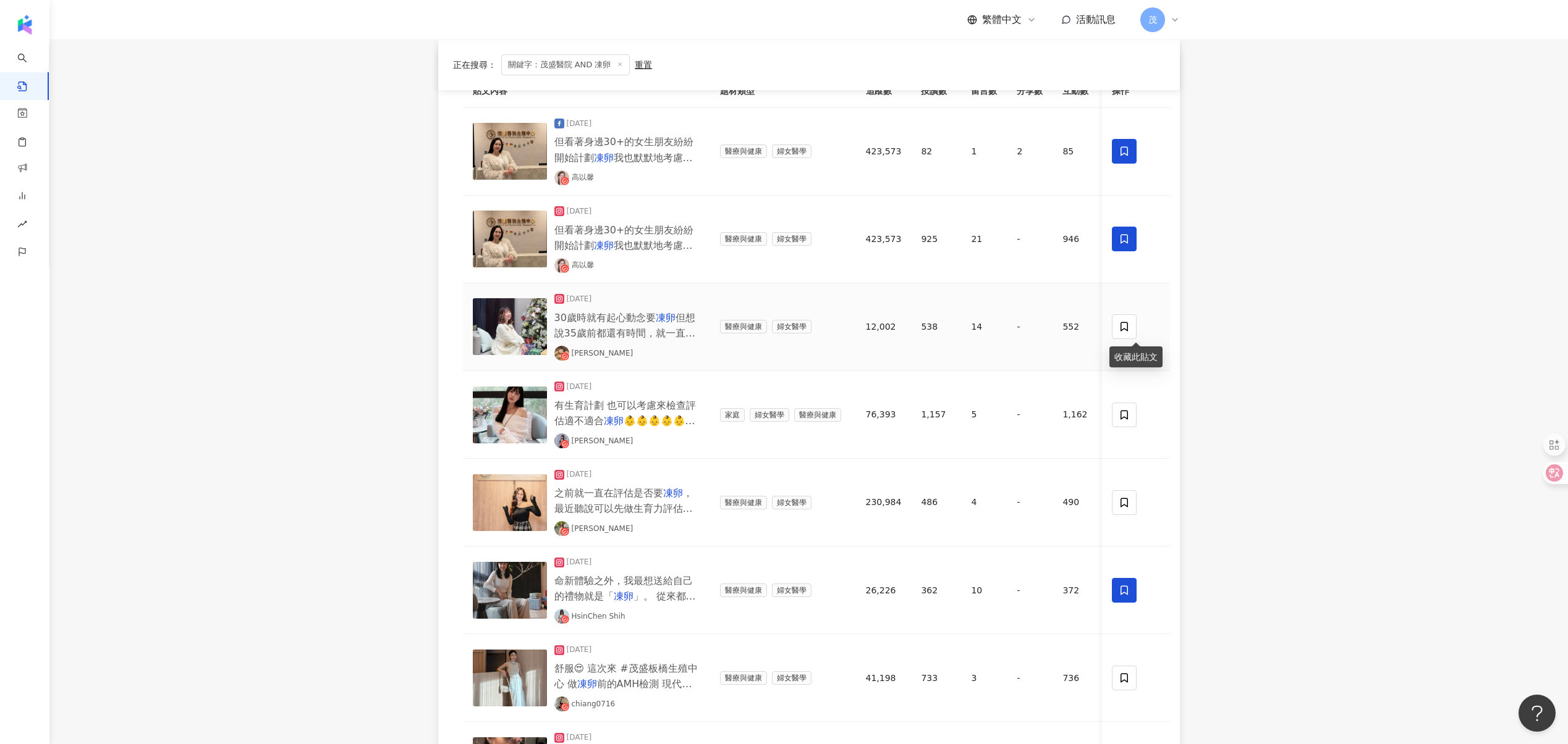
click at [1128, 327] on icon at bounding box center [1124, 327] width 11 height 11
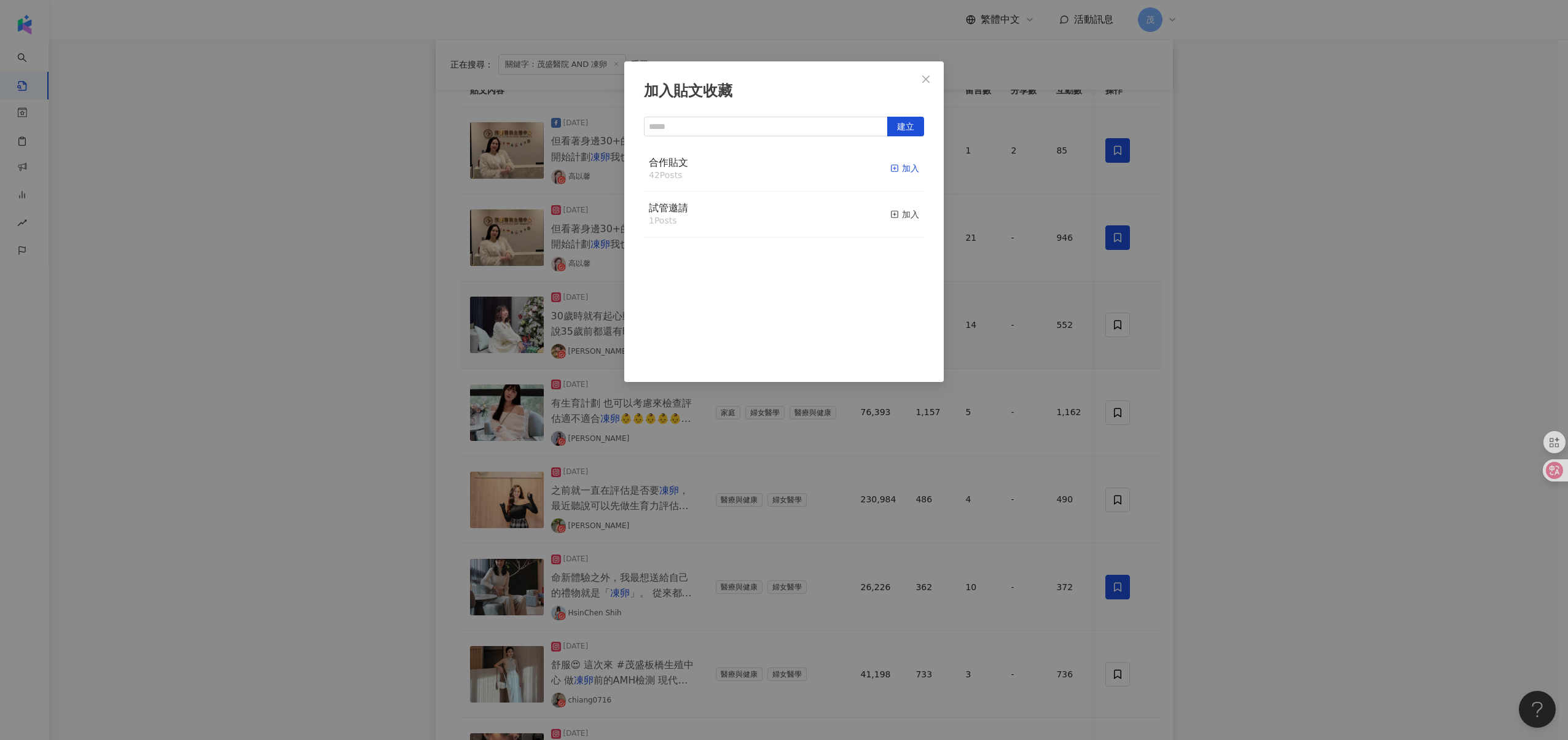
click at [900, 170] on div "加入" at bounding box center [904, 168] width 29 height 13
click at [1121, 412] on div "加入貼文收藏 建立 合作貼文 43 Posts 已加入 試管邀請 1 Posts 加入" at bounding box center [784, 370] width 1568 height 740
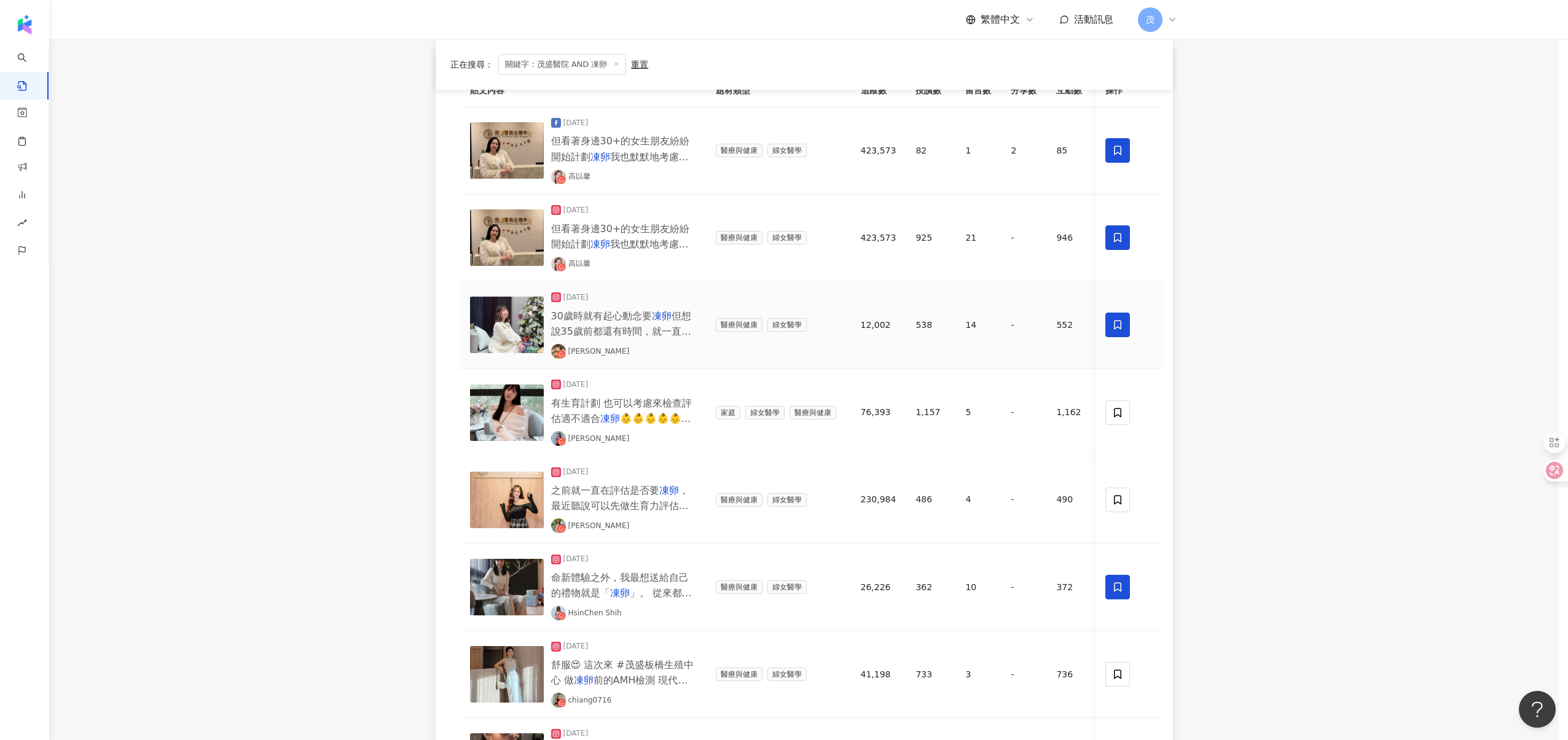
click at [1121, 412] on div "加入貼文收藏 建立 合作貼文 43 Posts 已加入 試管邀請 1 Posts 加入" at bounding box center [784, 370] width 1568 height 740
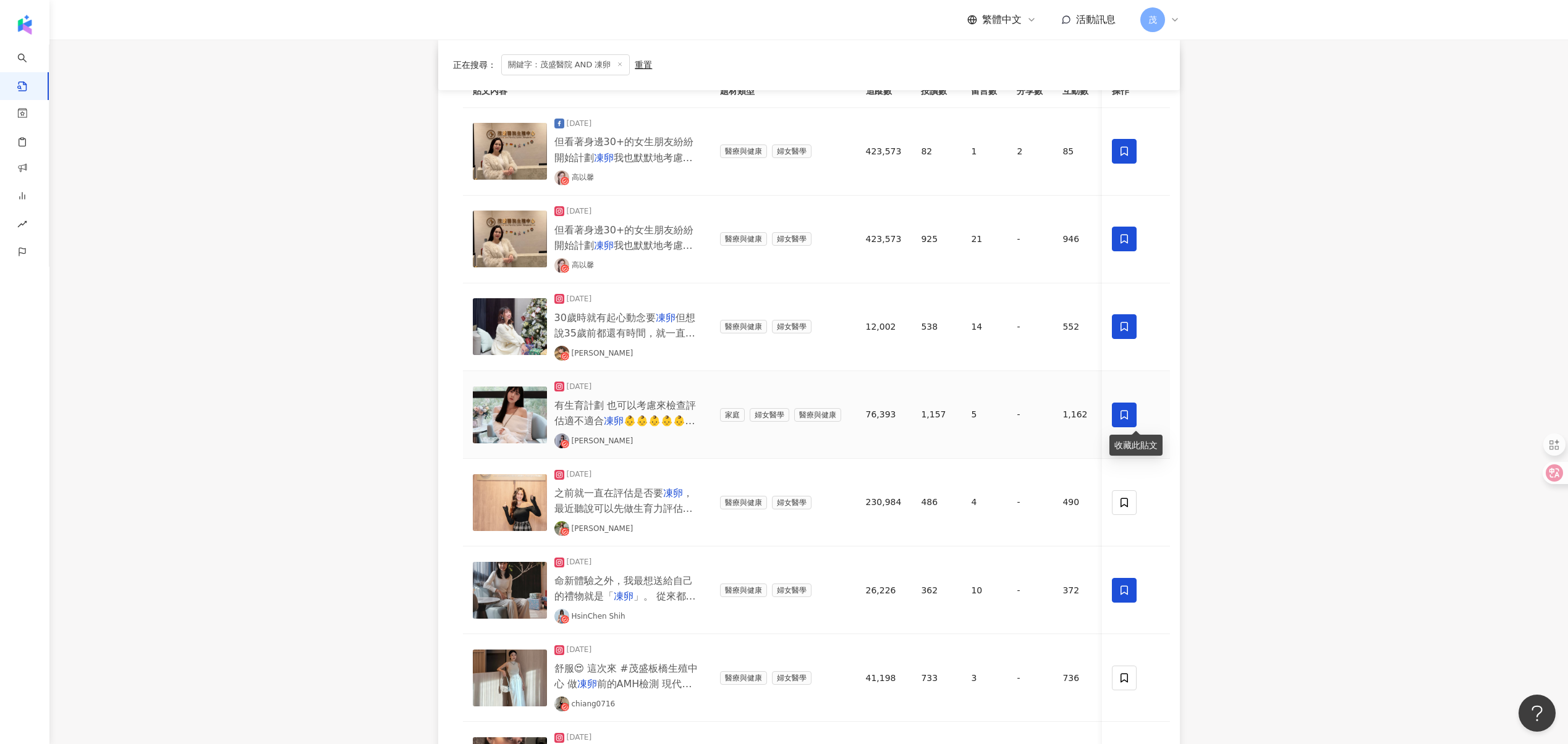
click at [1127, 414] on icon at bounding box center [1124, 414] width 11 height 11
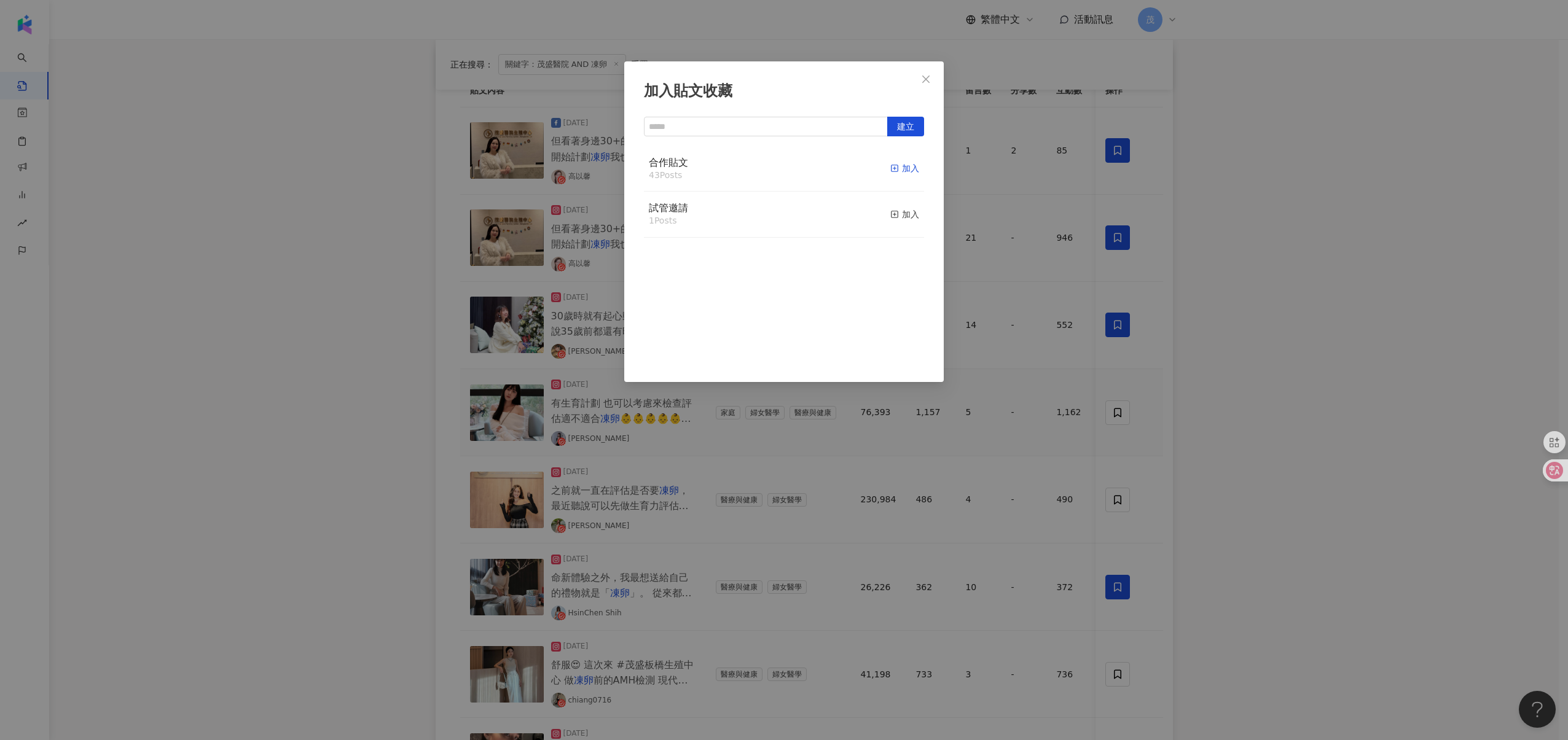
click at [897, 174] on div "加入" at bounding box center [904, 168] width 29 height 13
click at [1115, 498] on div "加入貼文收藏 建立 合作貼文 44 Posts 已加入 試管邀請 1 Posts 加入" at bounding box center [784, 370] width 1568 height 740
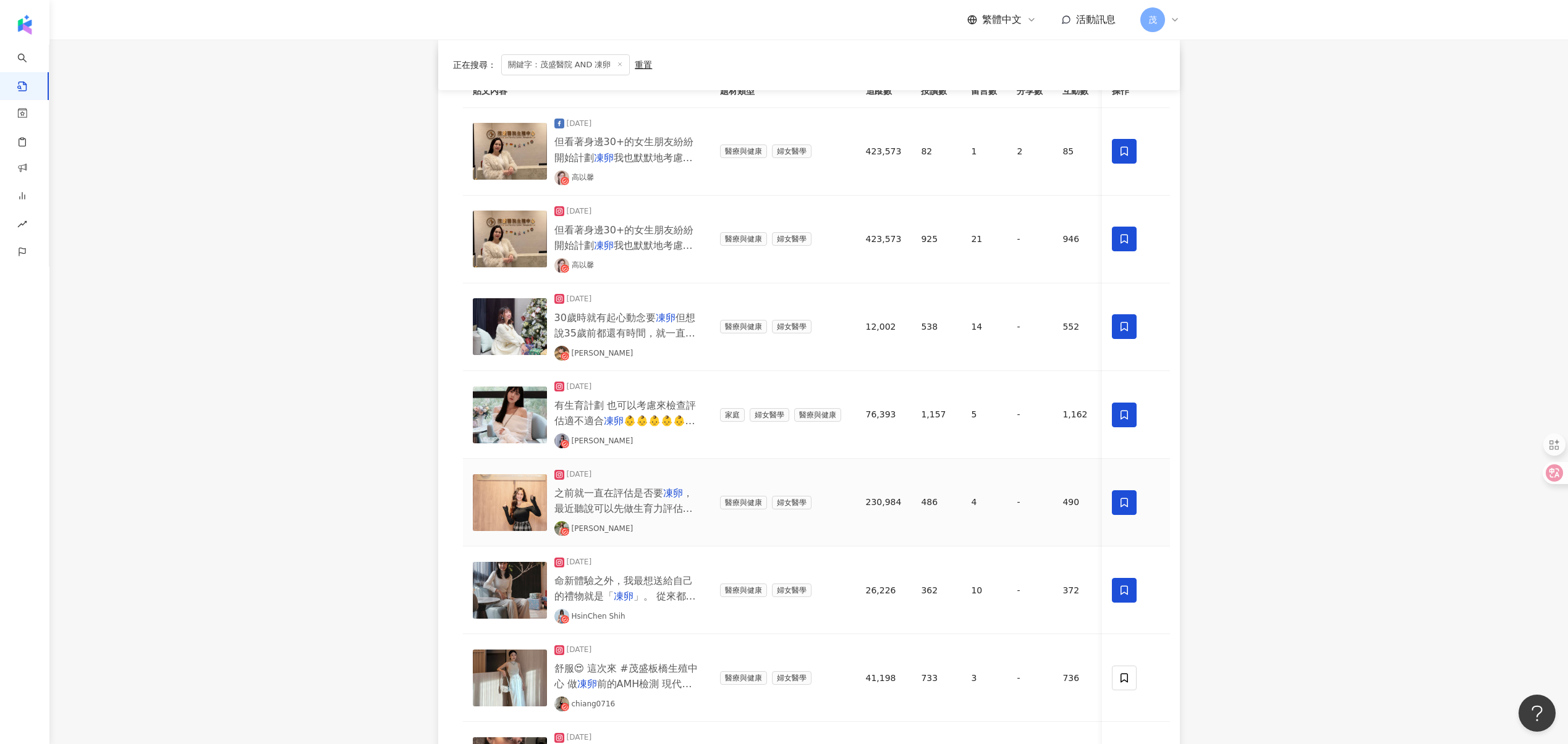
click at [1124, 503] on icon at bounding box center [1124, 502] width 11 height 11
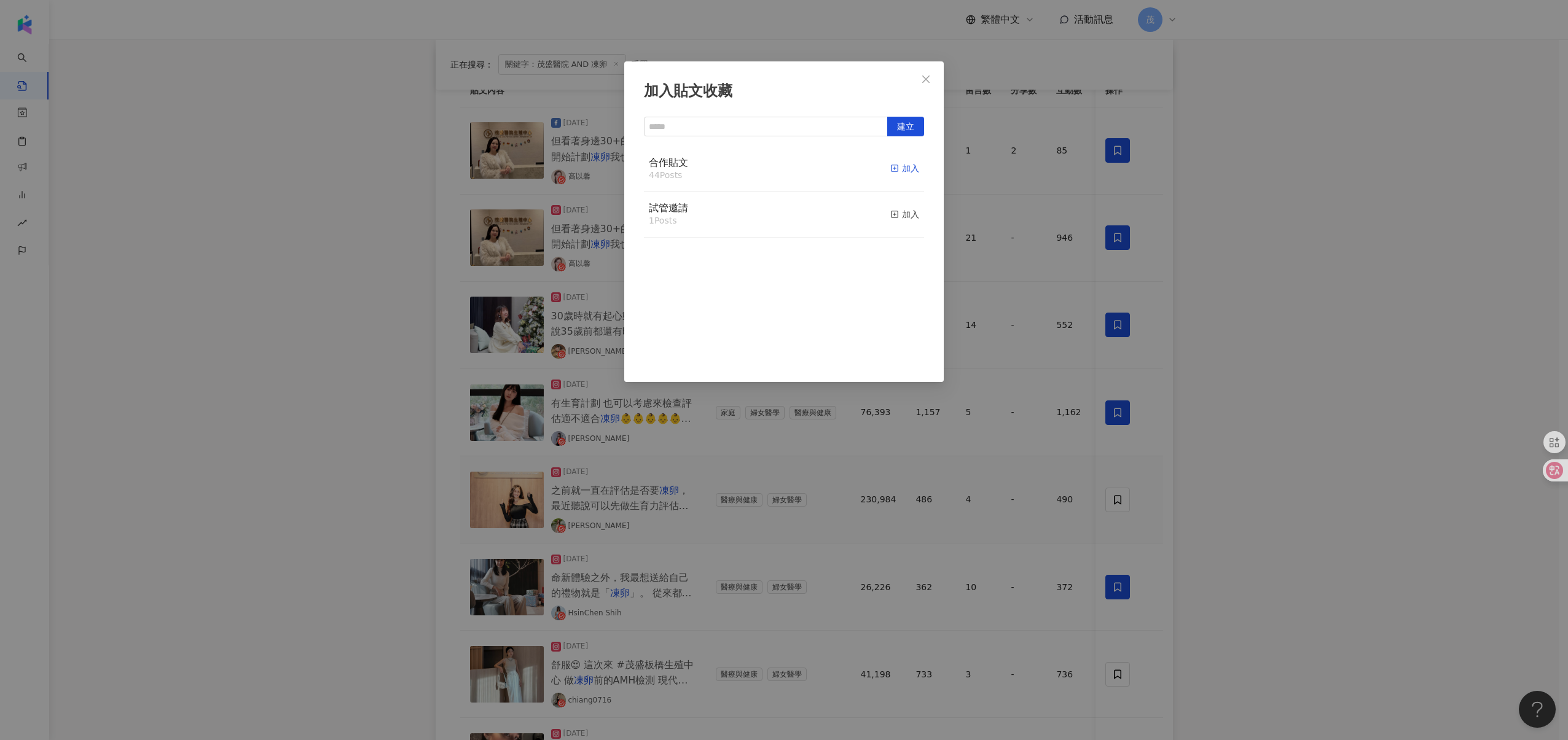
click at [892, 170] on rect "button" at bounding box center [895, 168] width 7 height 7
click at [579, 253] on div "加入貼文收藏 建立 合作貼文 45 Posts 已加入 試管邀請 1 Posts 加入" at bounding box center [784, 370] width 1568 height 740
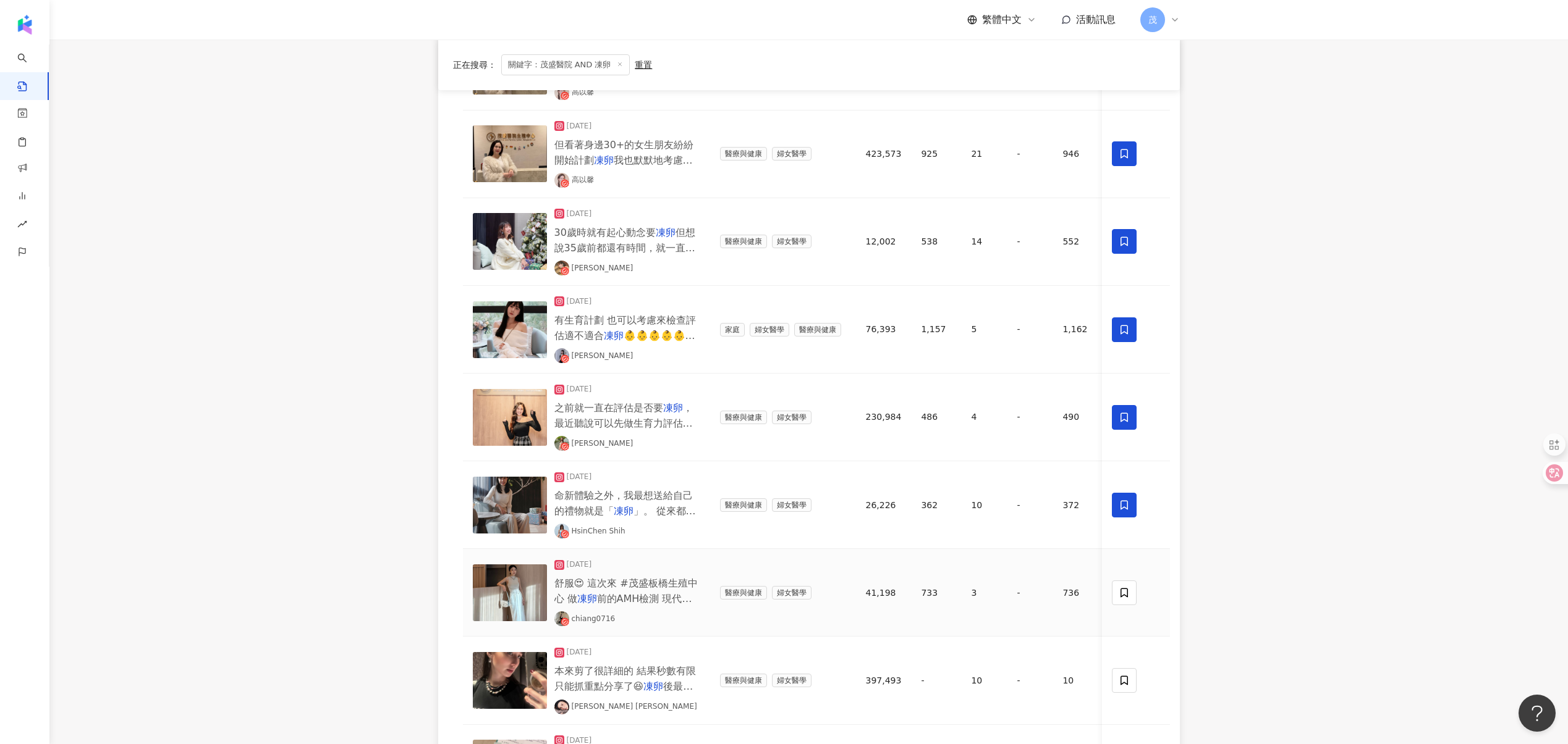
scroll to position [250, 0]
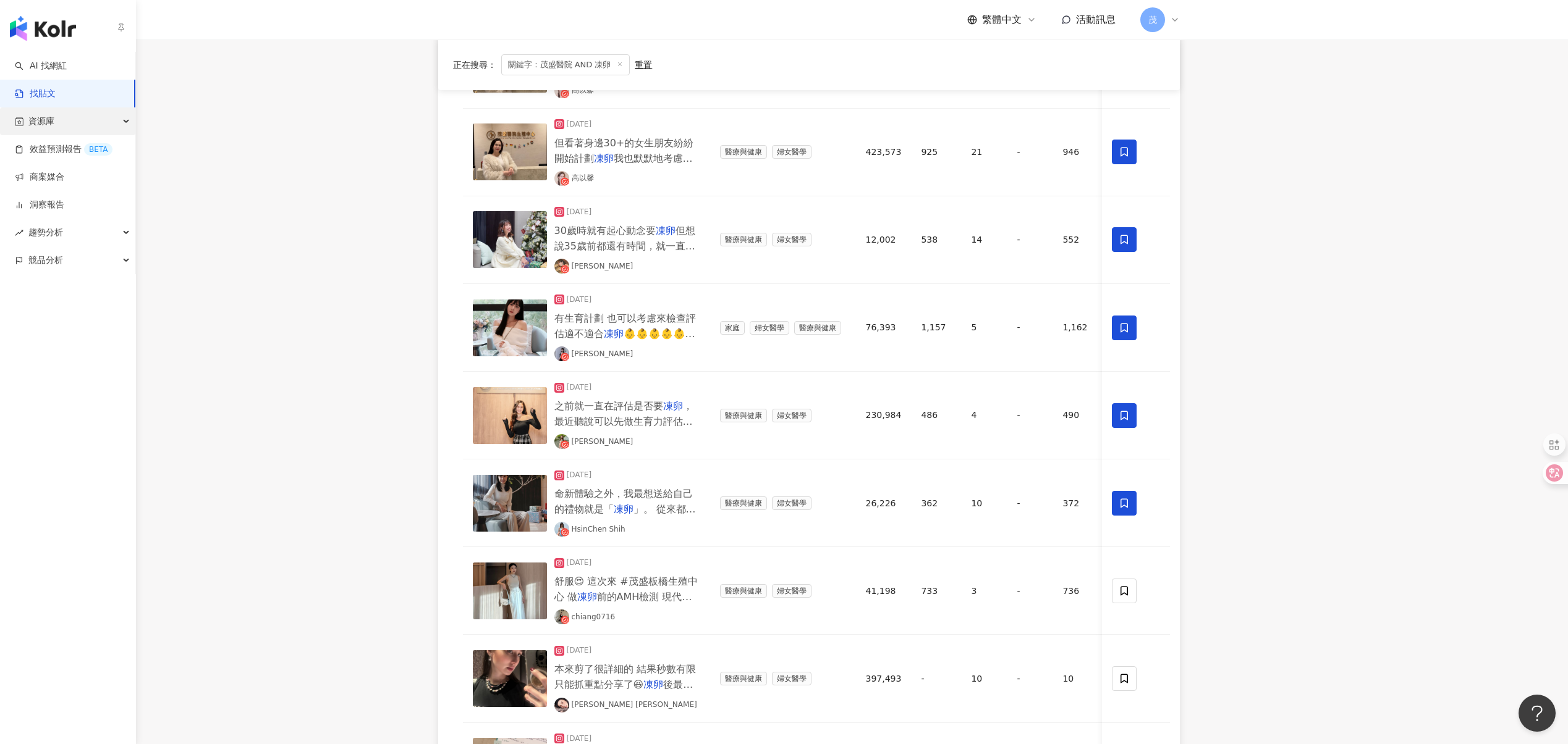
click at [84, 129] on div "資源庫" at bounding box center [67, 121] width 135 height 28
click at [58, 200] on link "貼文收藏" at bounding box center [47, 205] width 35 height 13
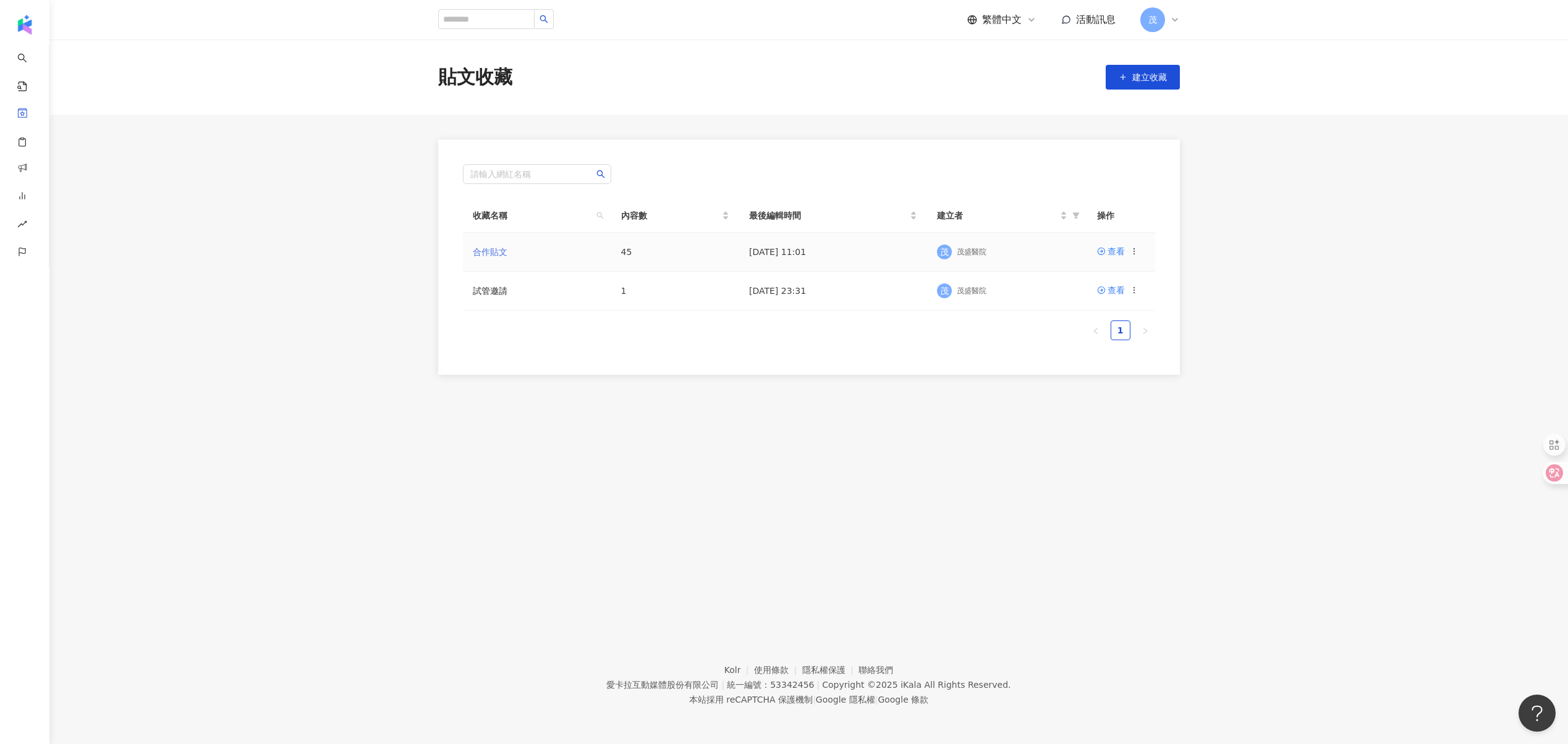
click at [495, 256] on link "合作貼文" at bounding box center [489, 251] width 35 height 10
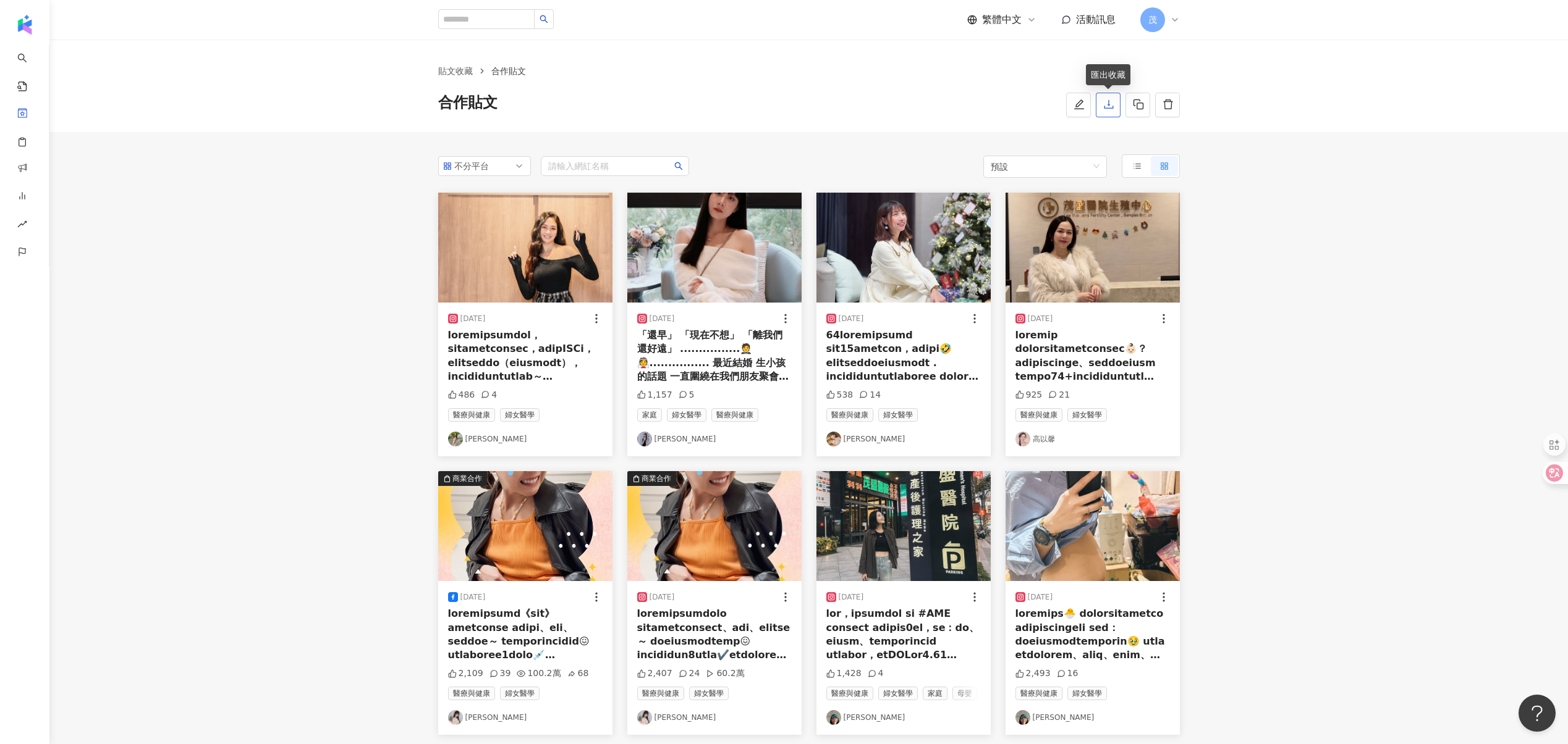
click at [1107, 100] on icon "download" at bounding box center [1108, 104] width 11 height 11
click at [101, 126] on div "資源庫" at bounding box center [67, 121] width 135 height 28
click at [64, 203] on link "貼文收藏" at bounding box center [47, 205] width 35 height 13
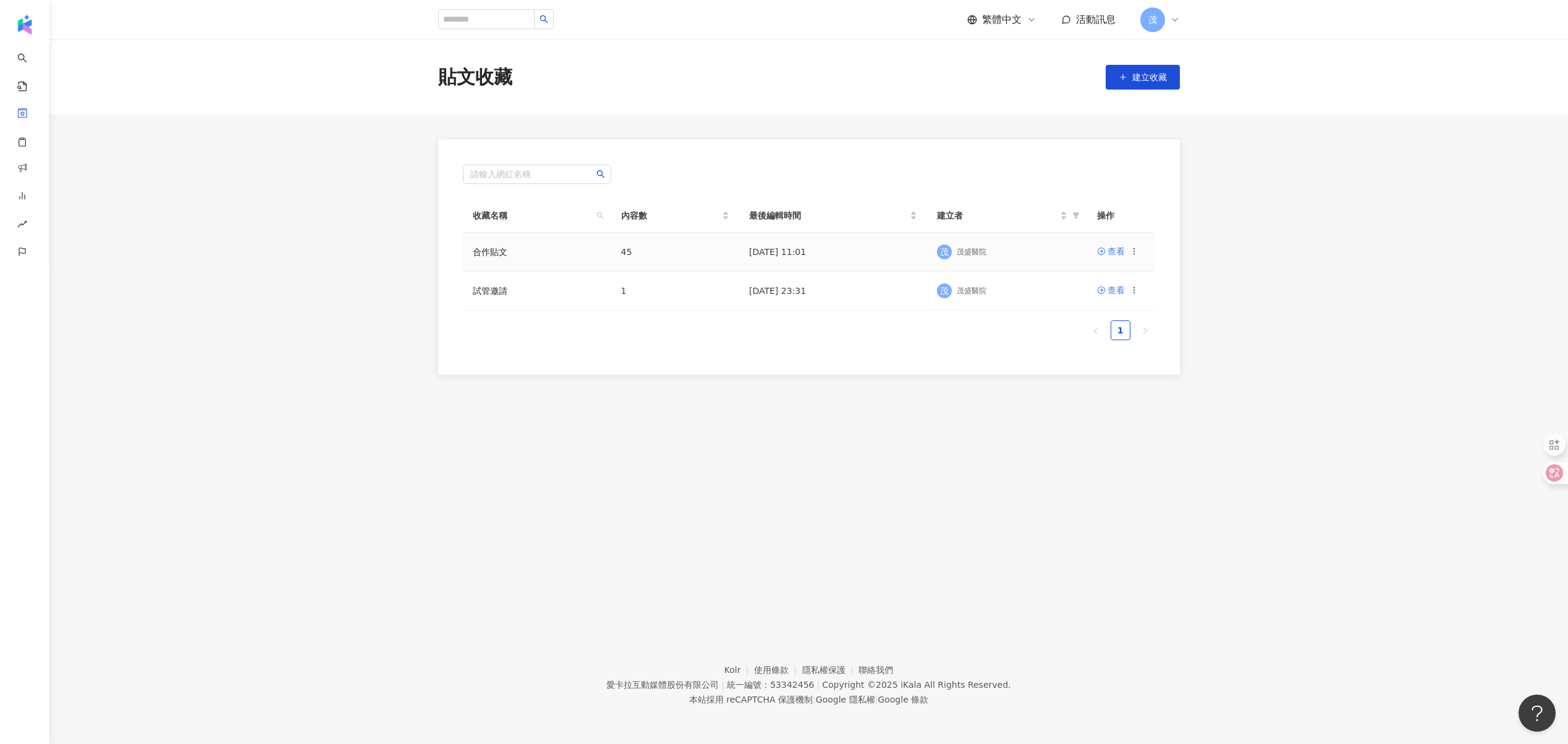
click at [734, 253] on td "45" at bounding box center [675, 252] width 128 height 39
click at [1110, 248] on div "查看" at bounding box center [1116, 251] width 17 height 13
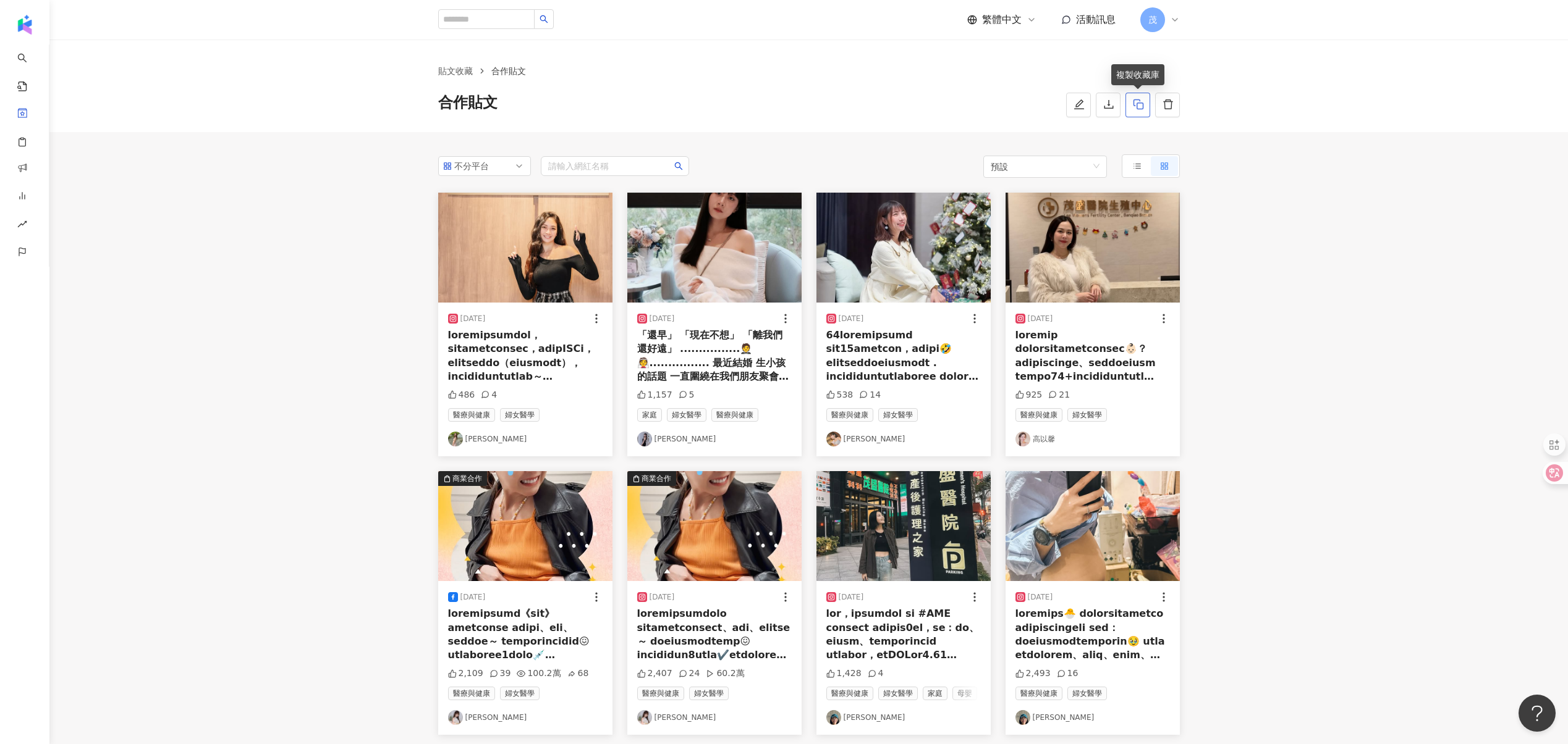
click at [1133, 106] on icon "button" at bounding box center [1138, 104] width 11 height 11
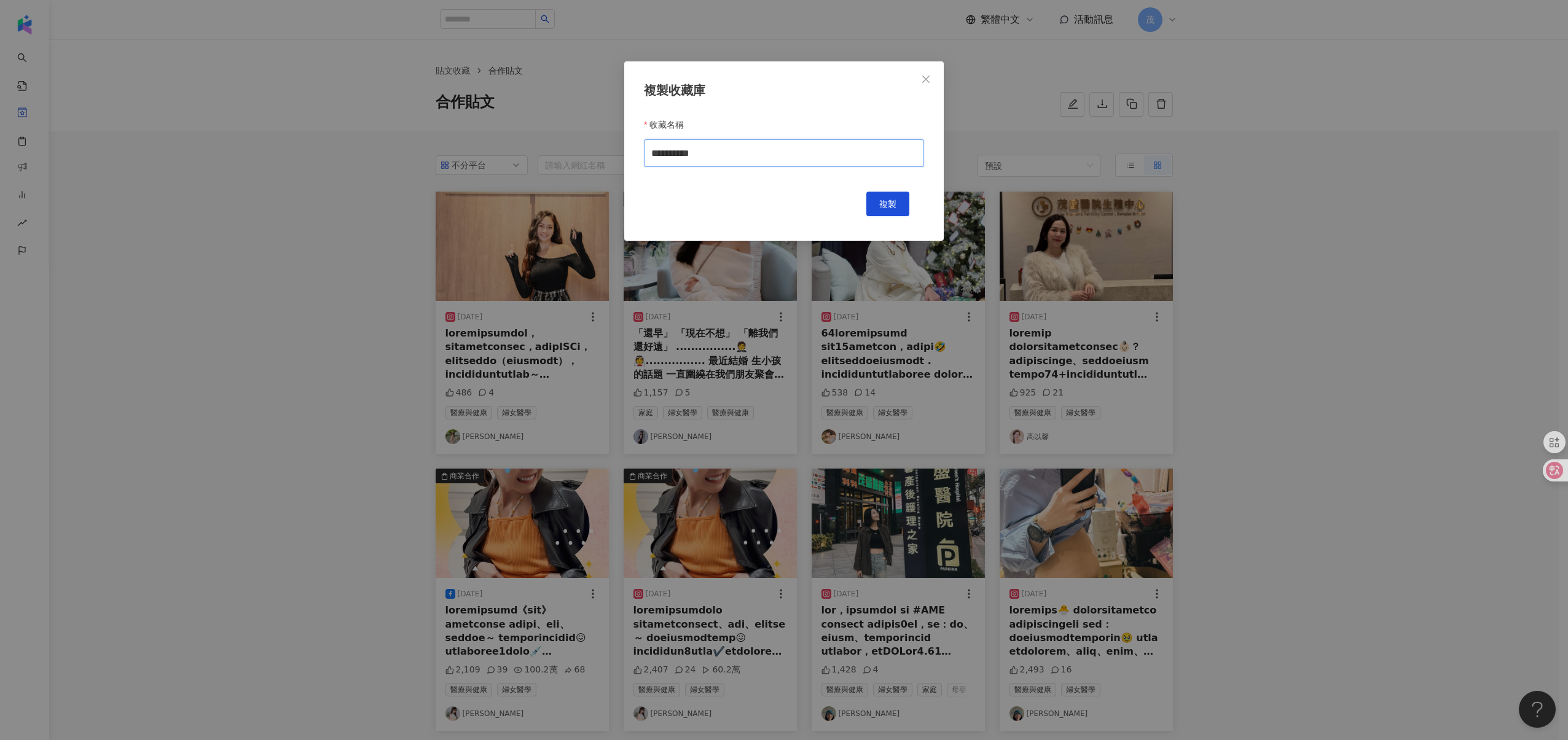
drag, startPoint x: 689, startPoint y: 157, endPoint x: 825, endPoint y: 184, distance: 138.7
click at [798, 158] on input "**********" at bounding box center [784, 154] width 280 height 28
type input "*******"
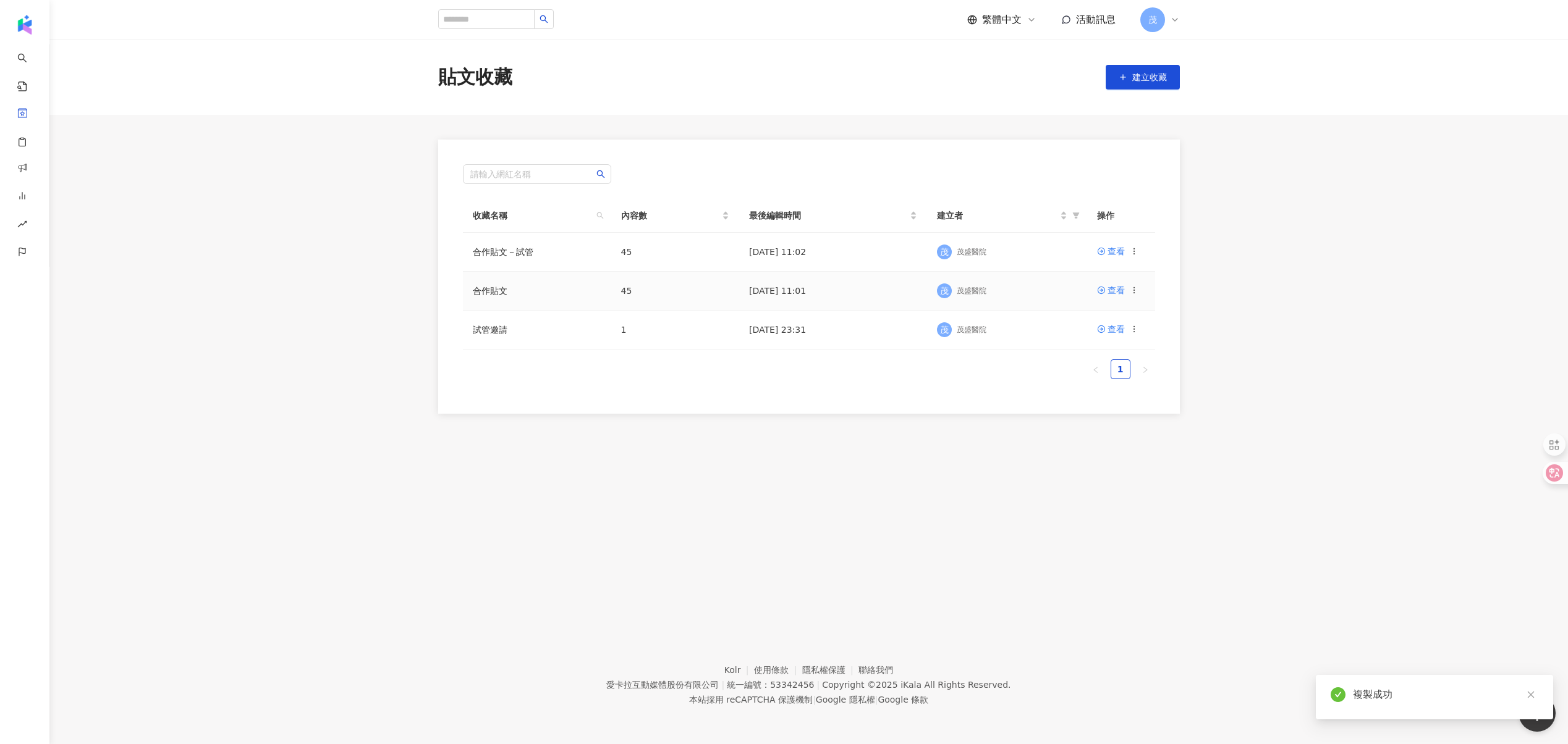
click at [525, 295] on td "合作貼文" at bounding box center [537, 291] width 149 height 39
click at [1116, 293] on div "查看" at bounding box center [1116, 290] width 17 height 13
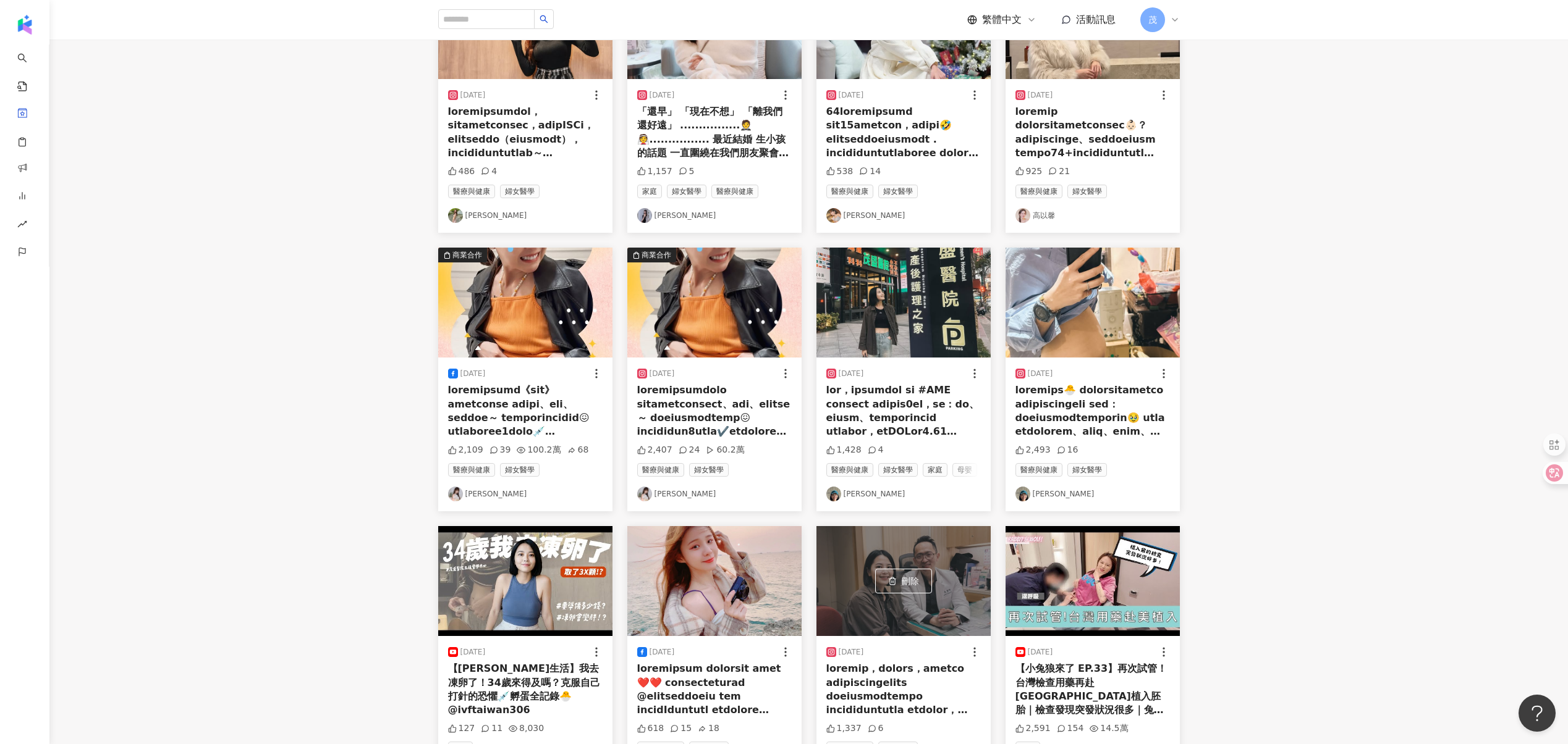
scroll to position [222, 0]
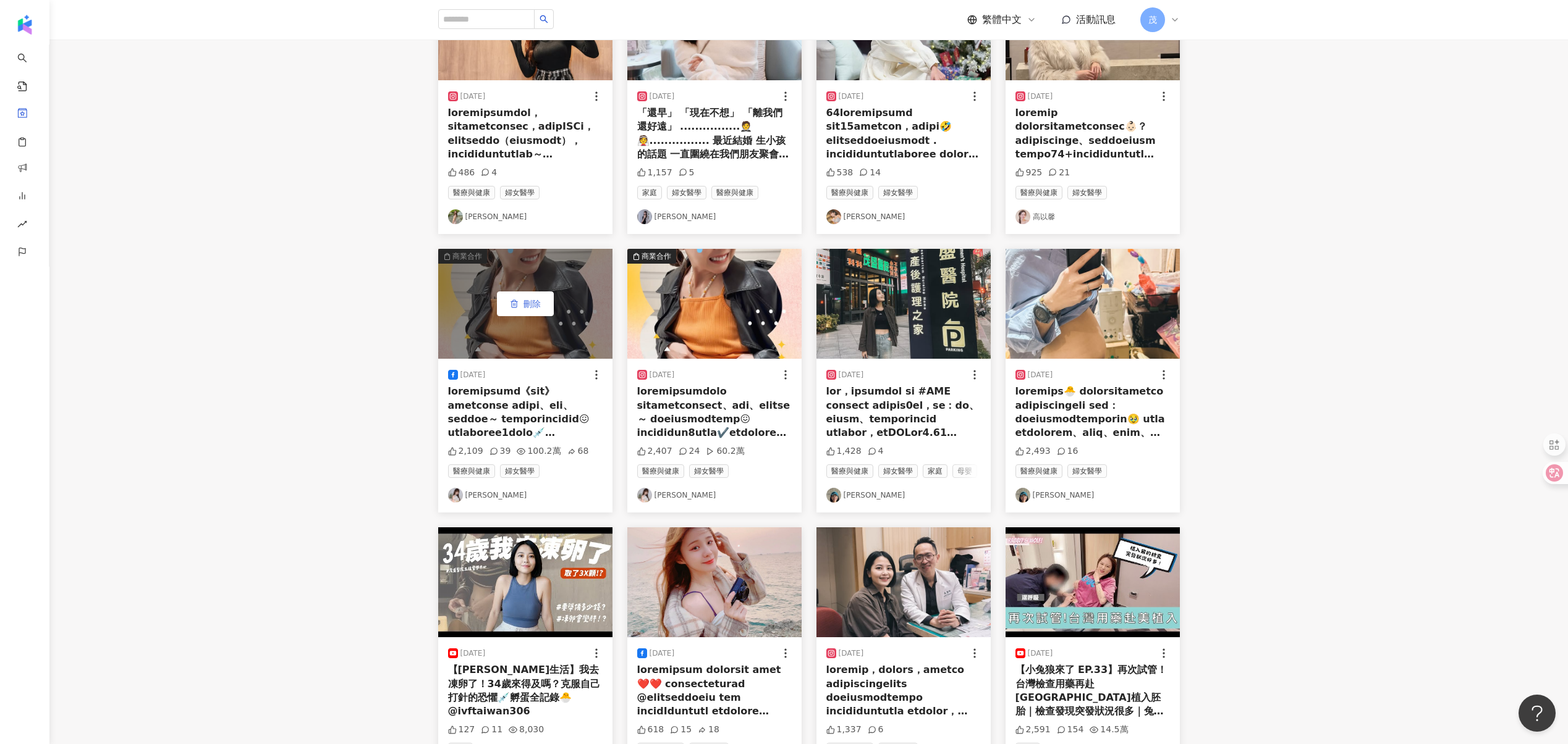
click at [527, 299] on span "刪除" at bounding box center [532, 304] width 17 height 10
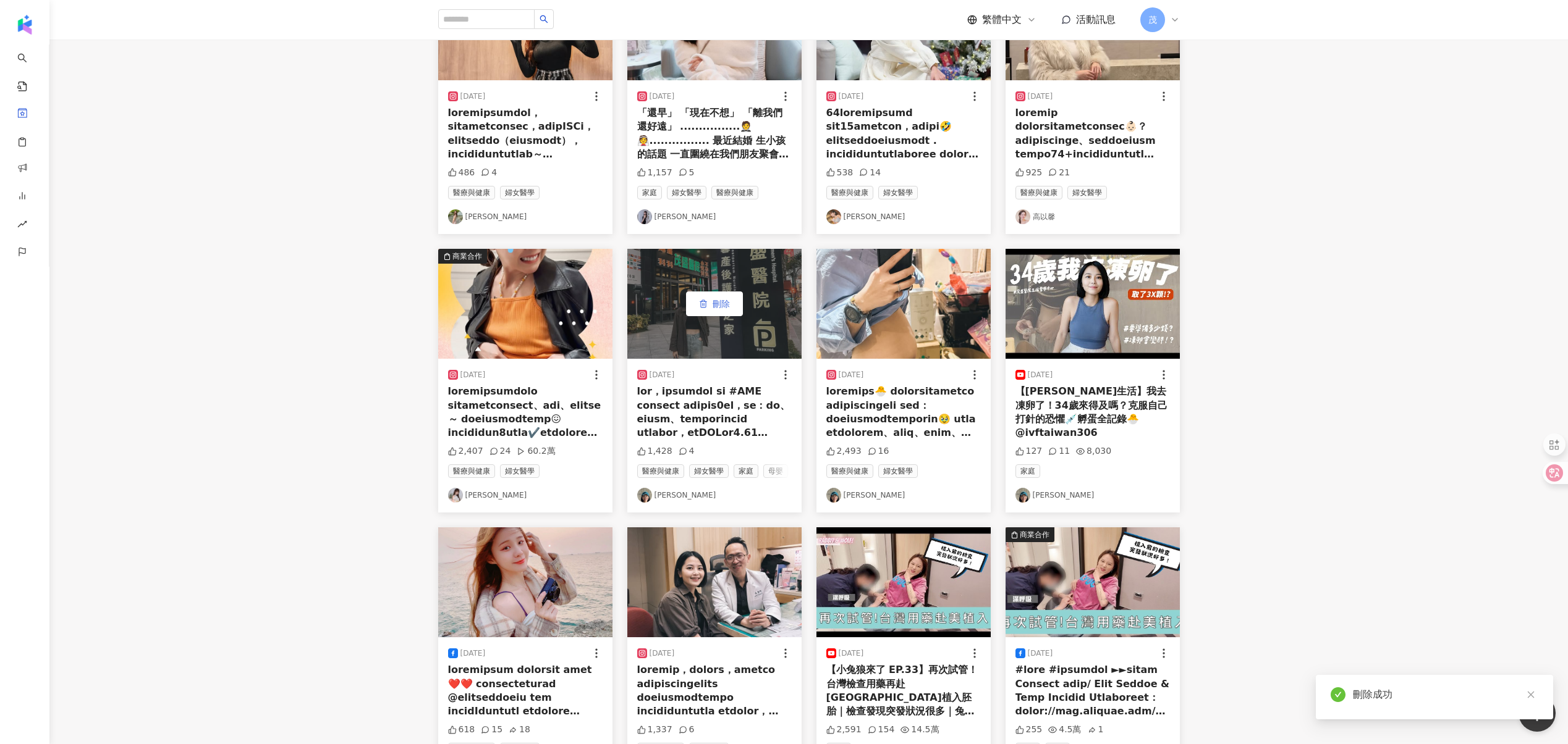
click at [721, 312] on button "刪除" at bounding box center [714, 304] width 57 height 24
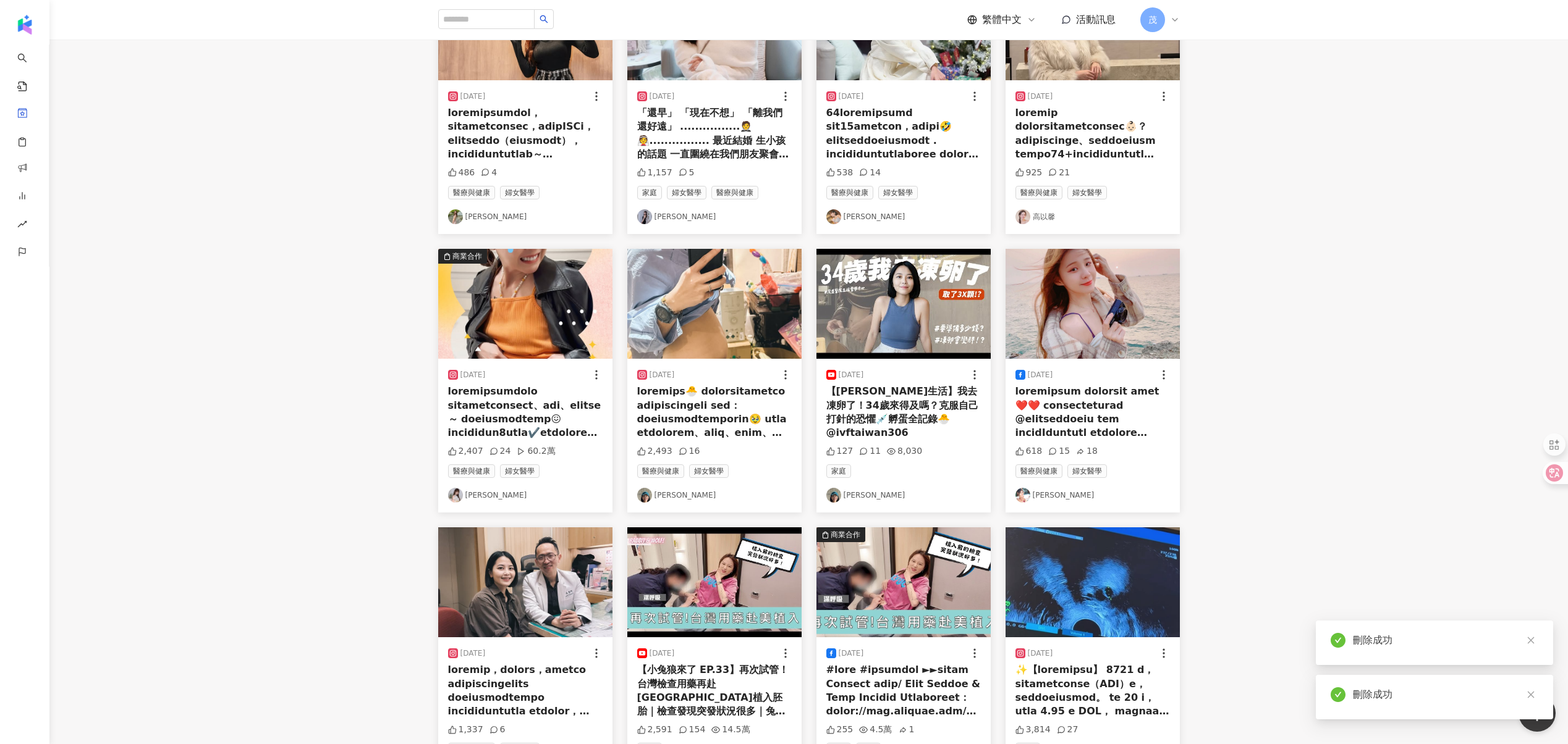
click at [1425, 649] on div "刪除成功" at bounding box center [1434, 643] width 237 height 44
click at [1371, 641] on div "刪除成功" at bounding box center [1445, 641] width 186 height 15
click at [1371, 641] on div "刪除成功" at bounding box center [1445, 641] width 186 height 15
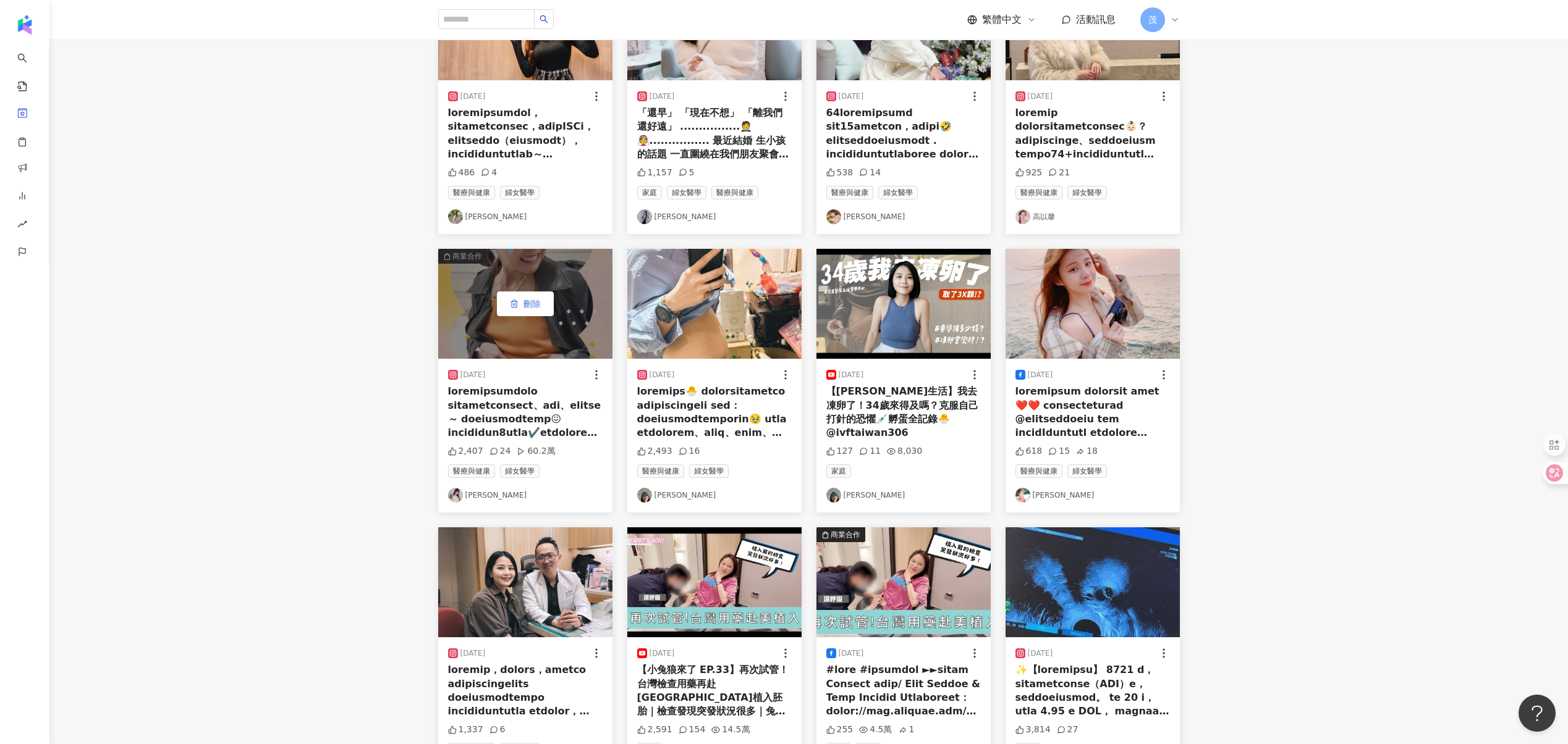
click at [512, 309] on span "button" at bounding box center [515, 304] width 9 height 10
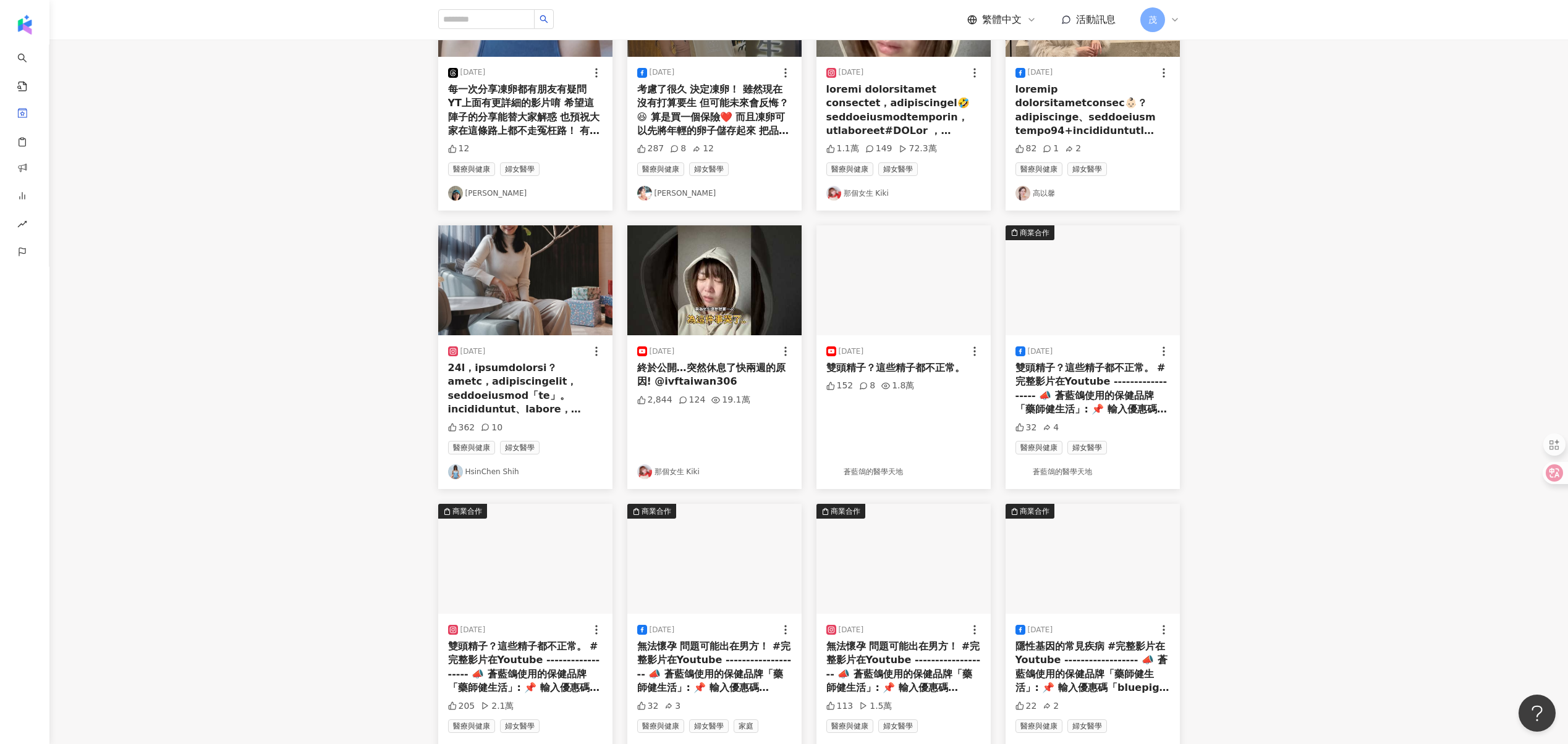
scroll to position [1661, 0]
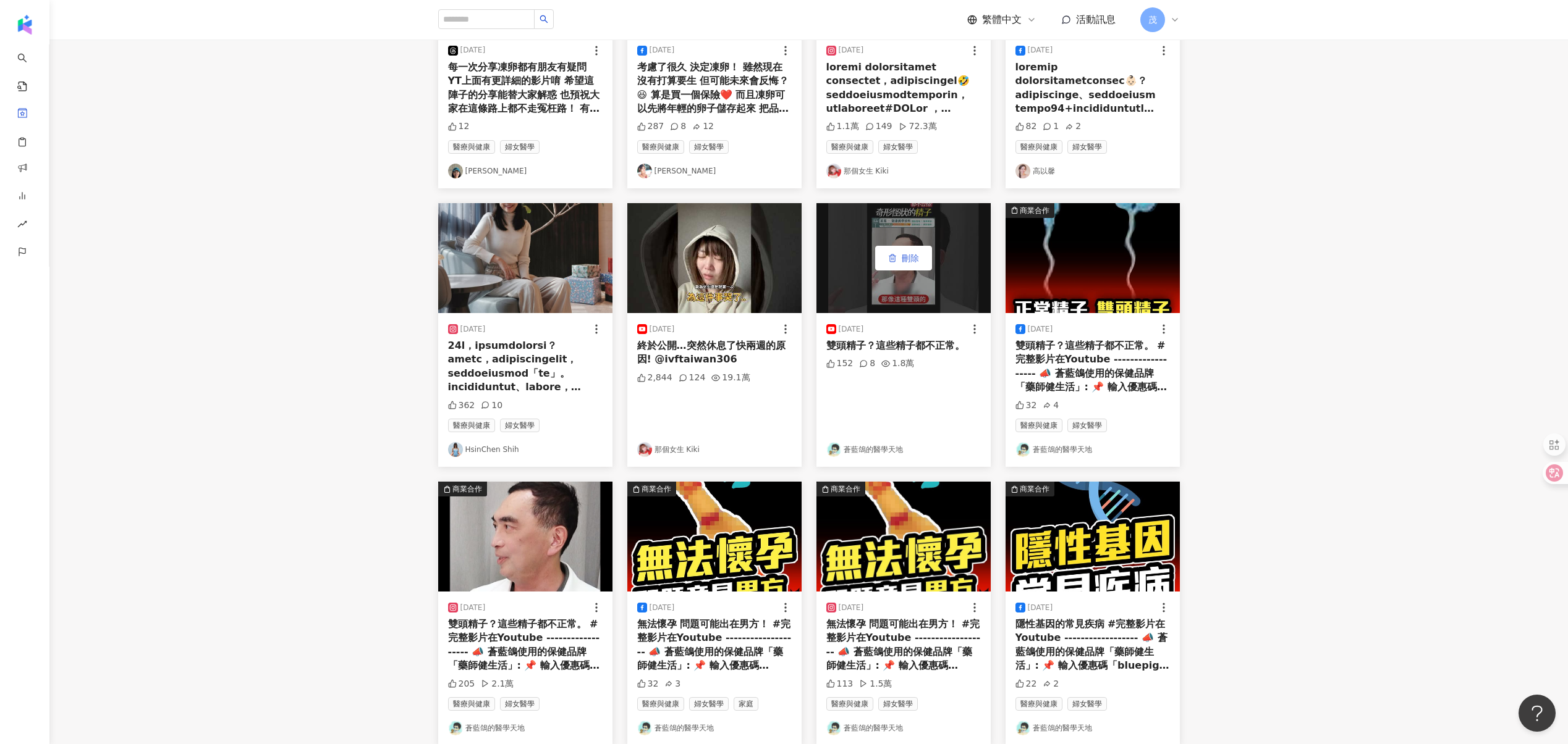
click at [926, 262] on button "刪除" at bounding box center [903, 258] width 57 height 24
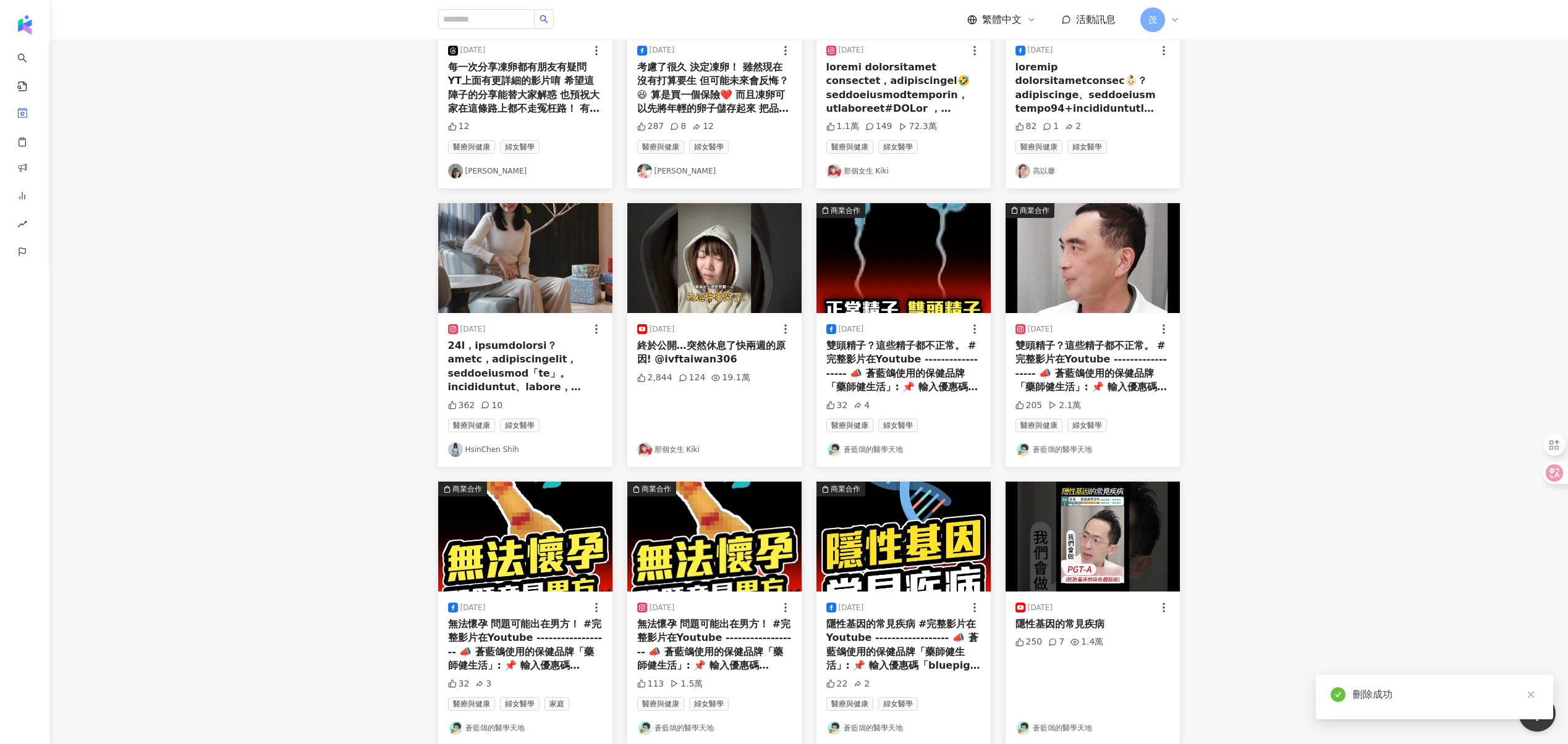
click at [0, 0] on button "刪除" at bounding box center [0, 0] width 0 height 0
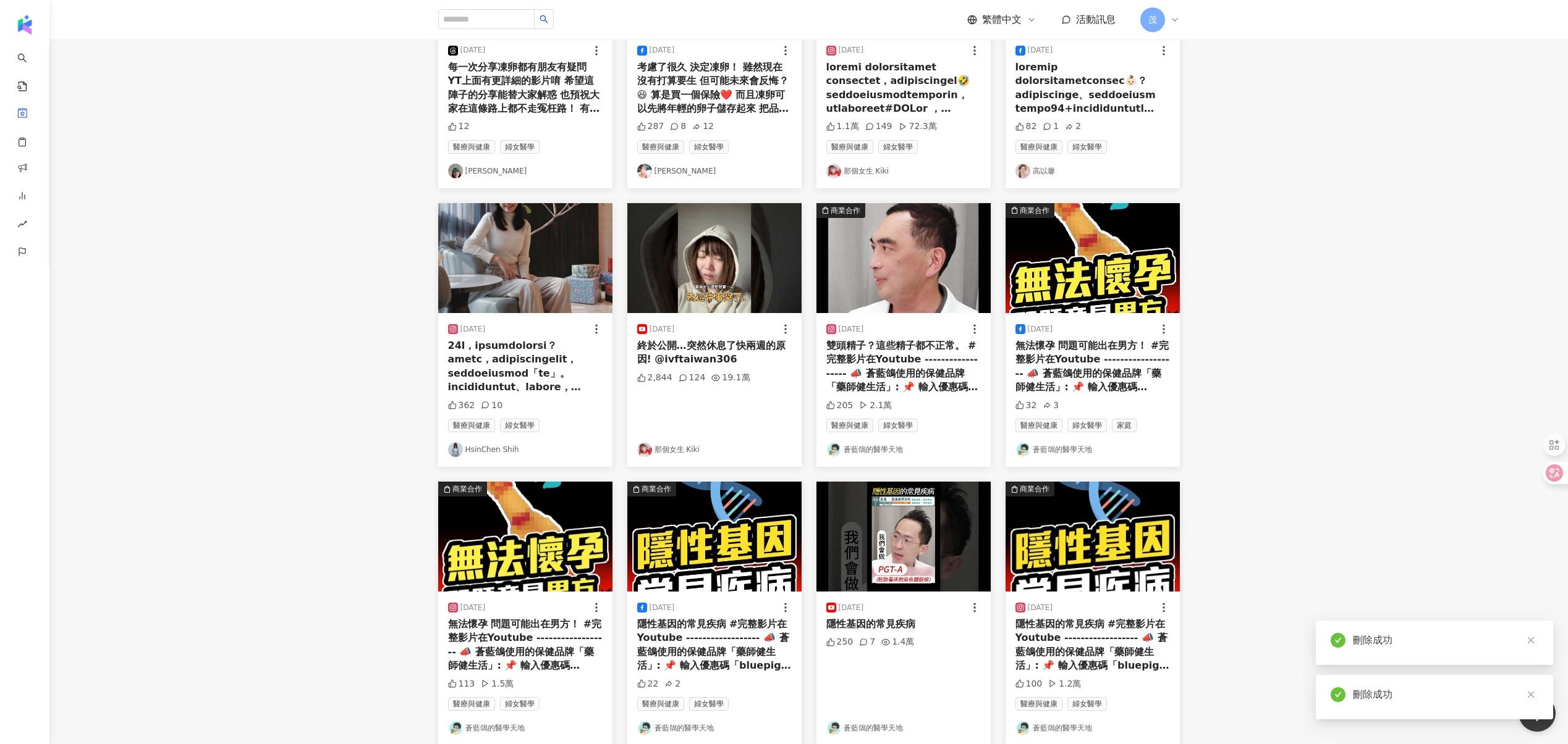
click at [0, 0] on button "刪除" at bounding box center [0, 0] width 0 height 0
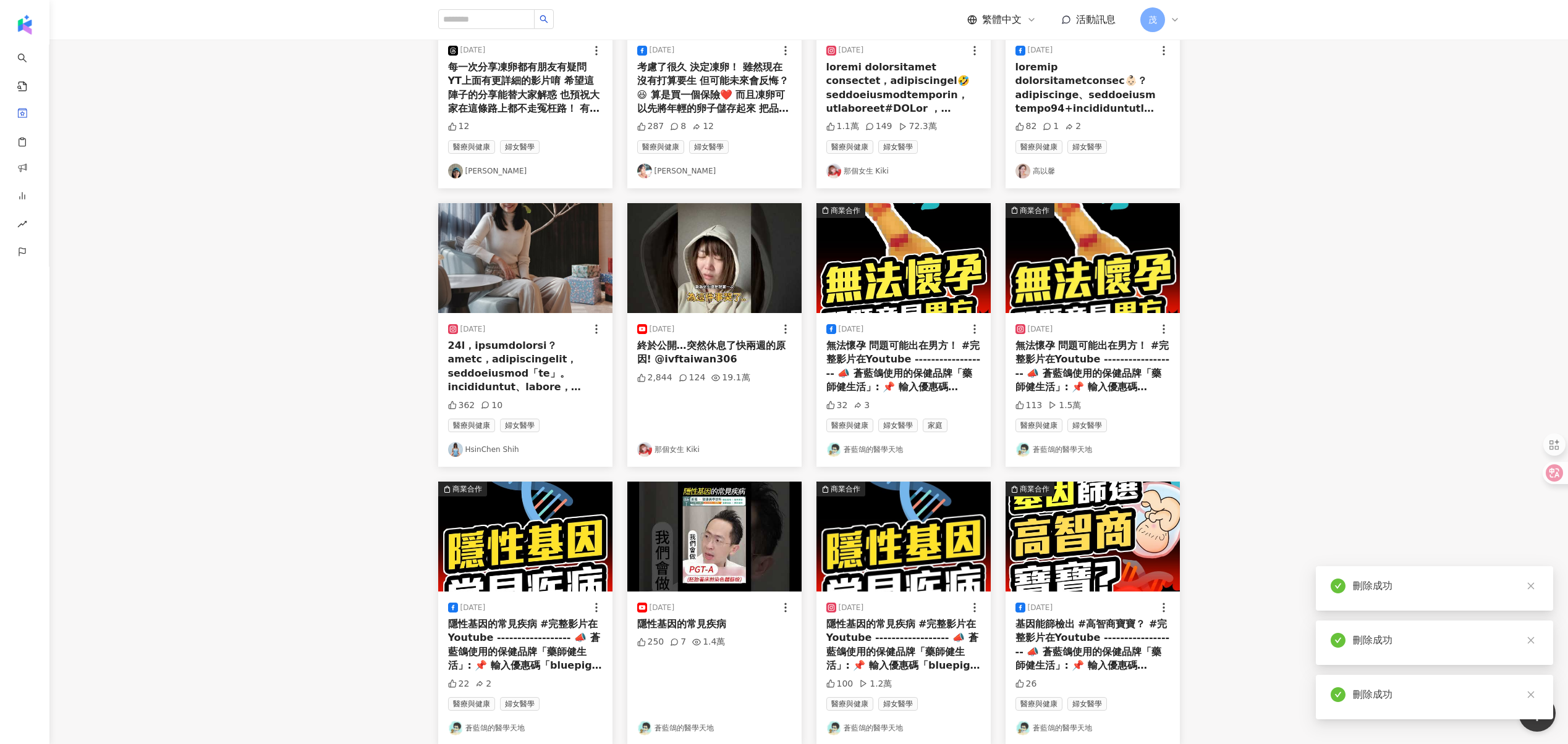
click at [0, 0] on button "刪除" at bounding box center [0, 0] width 0 height 0
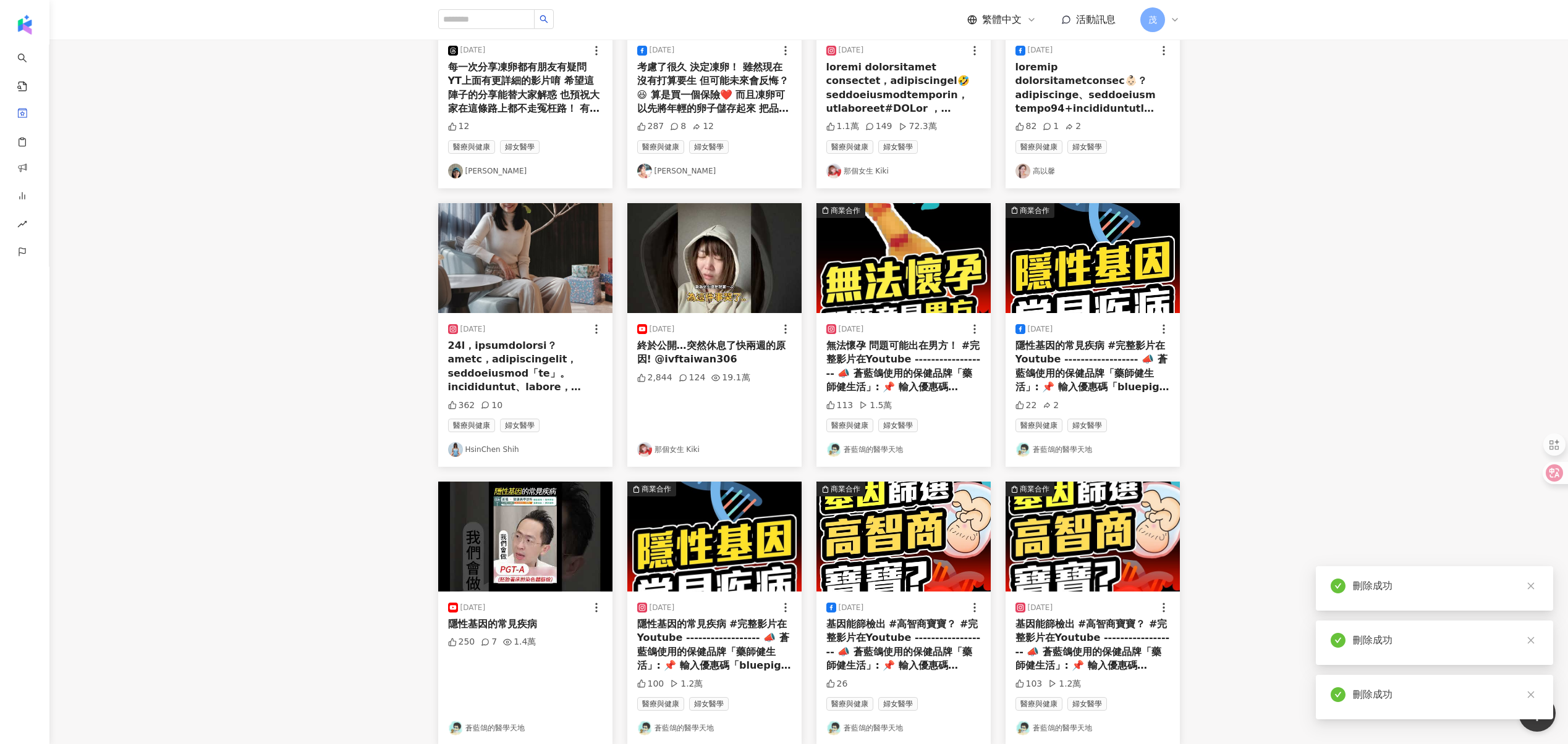
click at [0, 0] on button "刪除" at bounding box center [0, 0] width 0 height 0
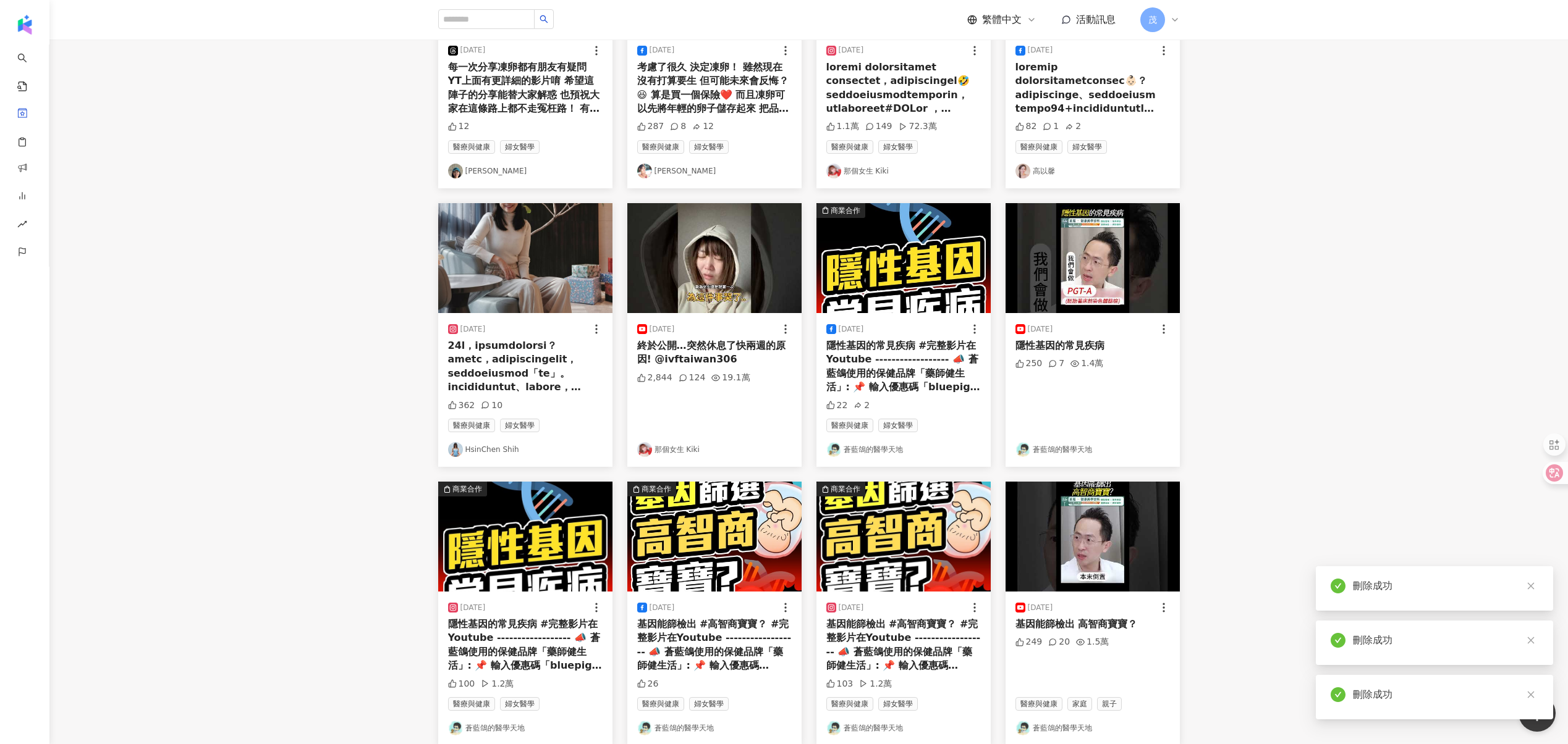
click at [0, 0] on button "刪除" at bounding box center [0, 0] width 0 height 0
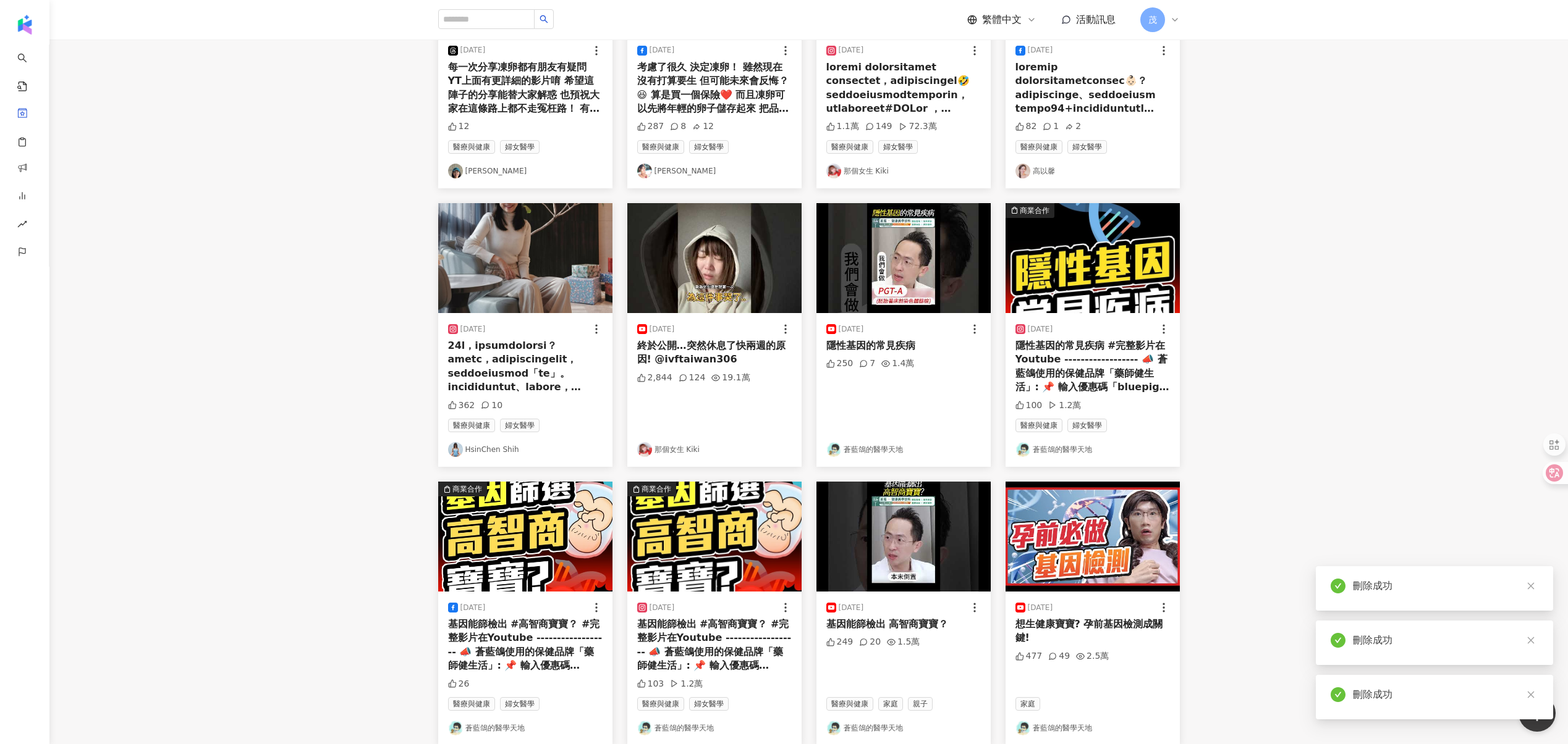
click at [0, 0] on button "刪除" at bounding box center [0, 0] width 0 height 0
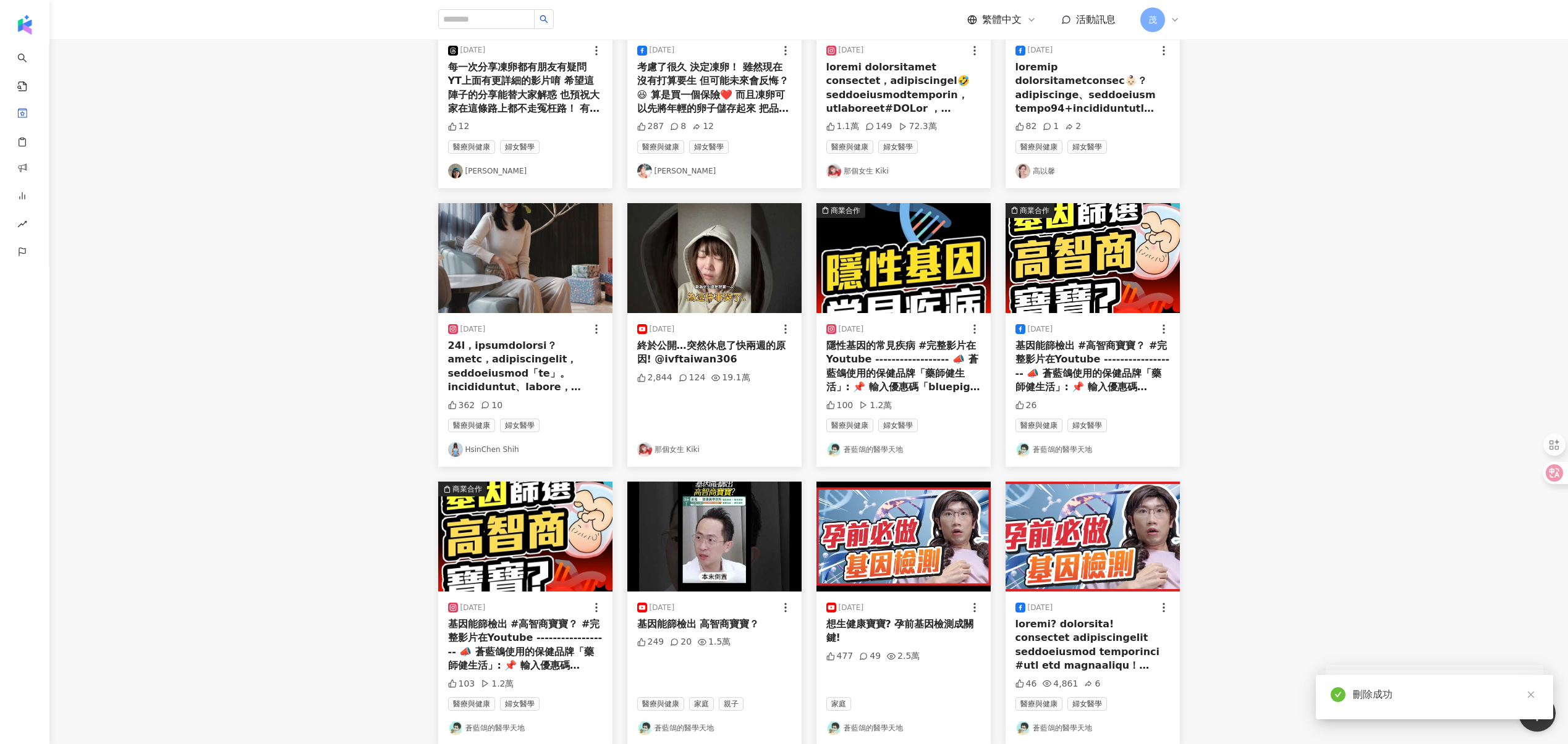
click at [0, 0] on button "刪除" at bounding box center [0, 0] width 0 height 0
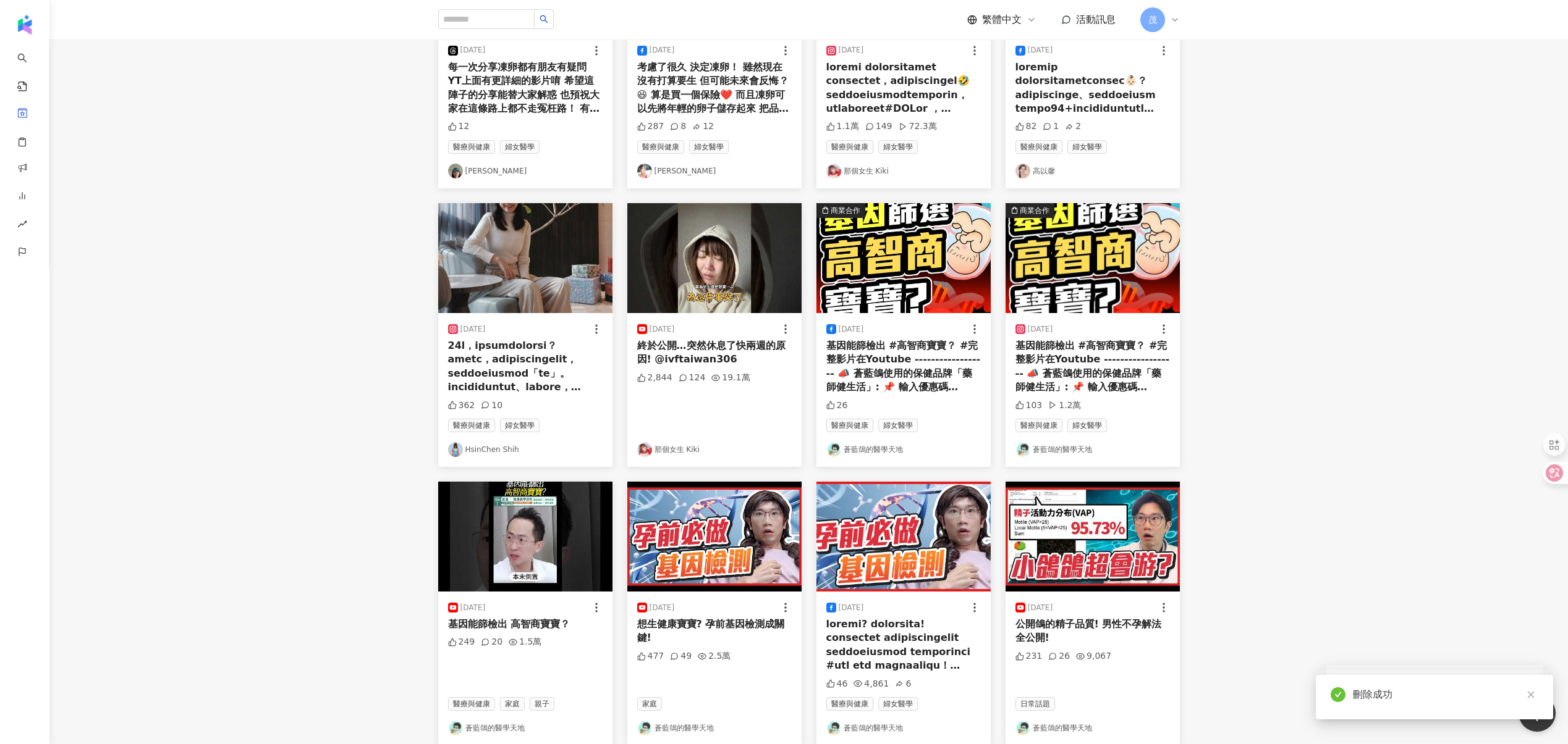
click at [0, 0] on button "刪除" at bounding box center [0, 0] width 0 height 0
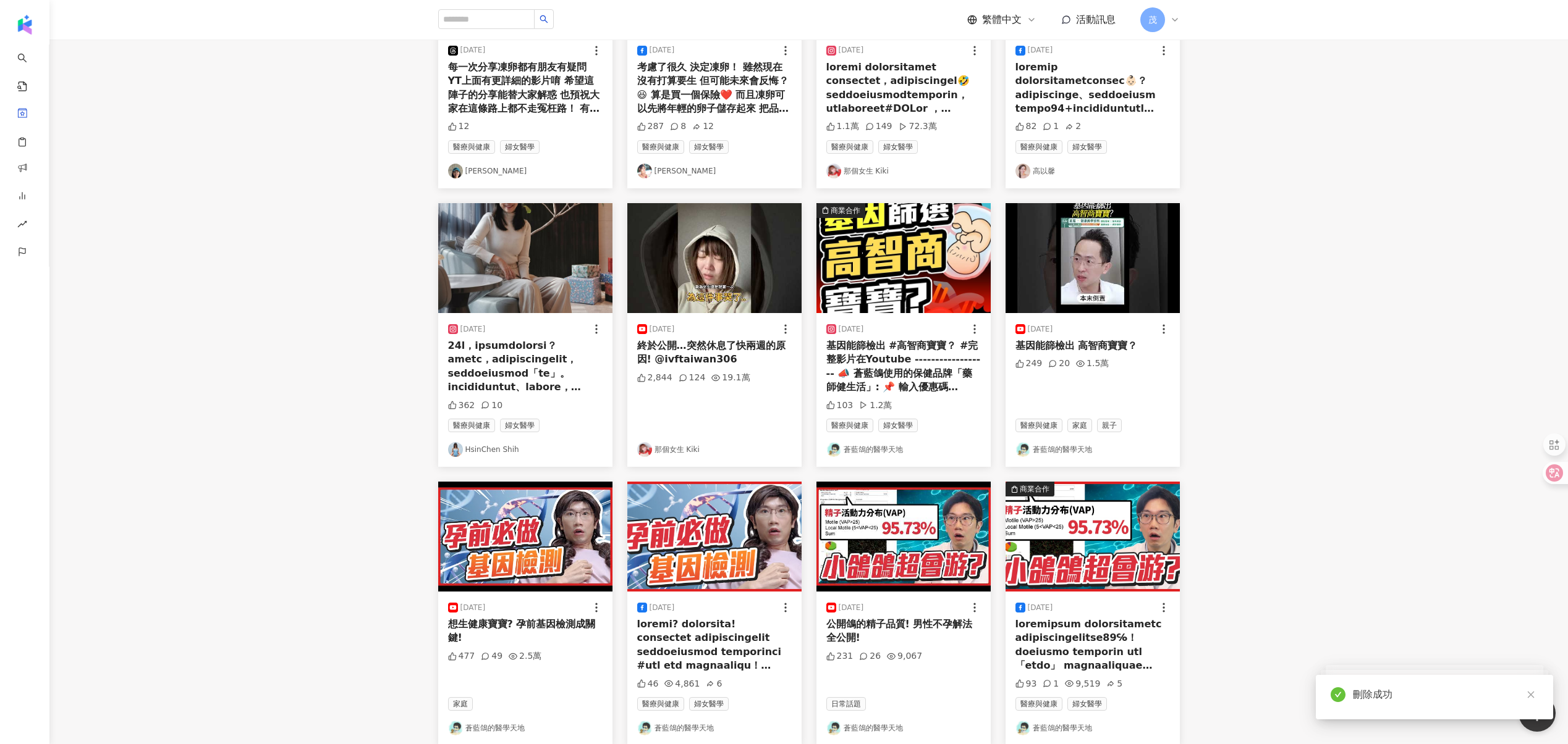
click at [0, 0] on button "刪除" at bounding box center [0, 0] width 0 height 0
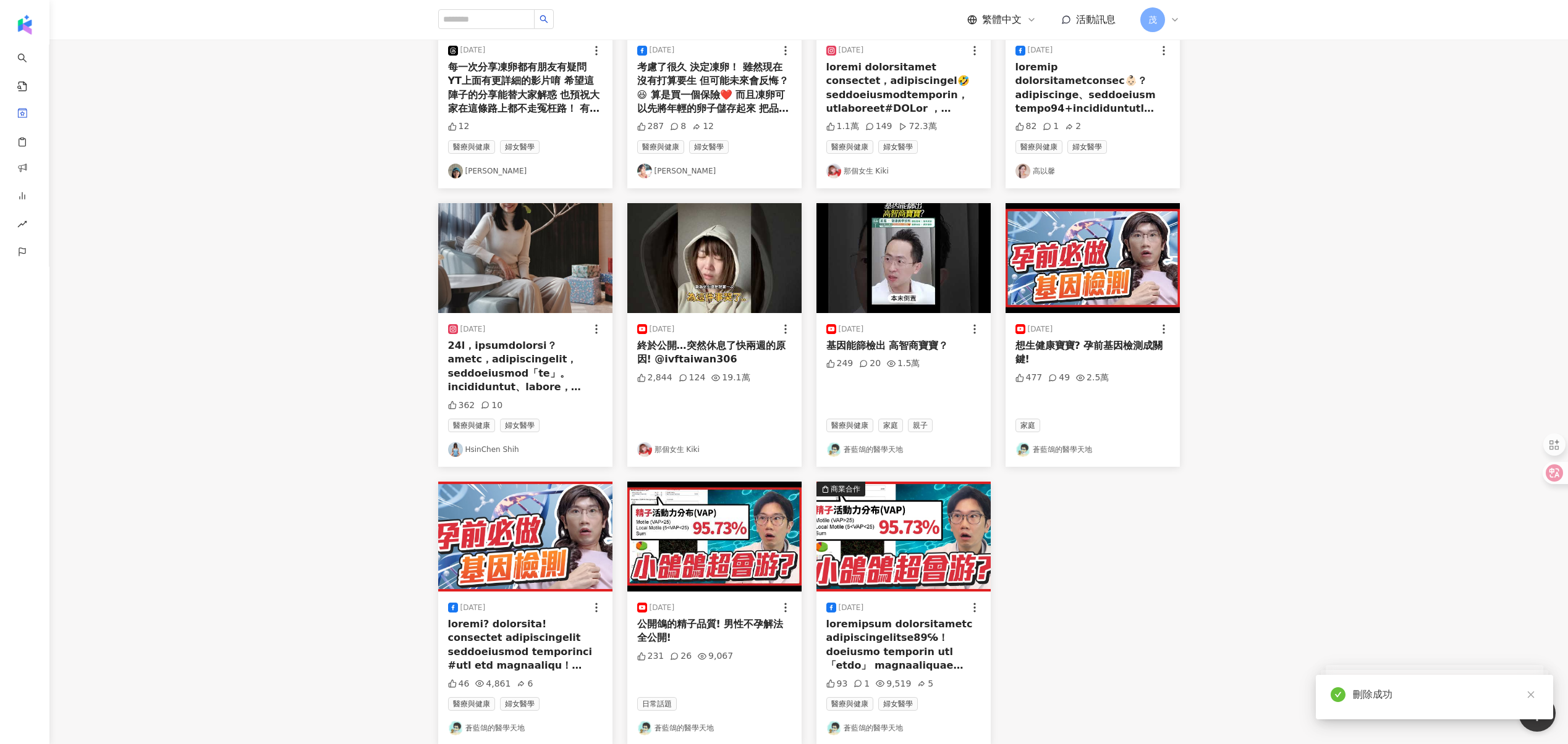
click at [0, 0] on button "刪除" at bounding box center [0, 0] width 0 height 0
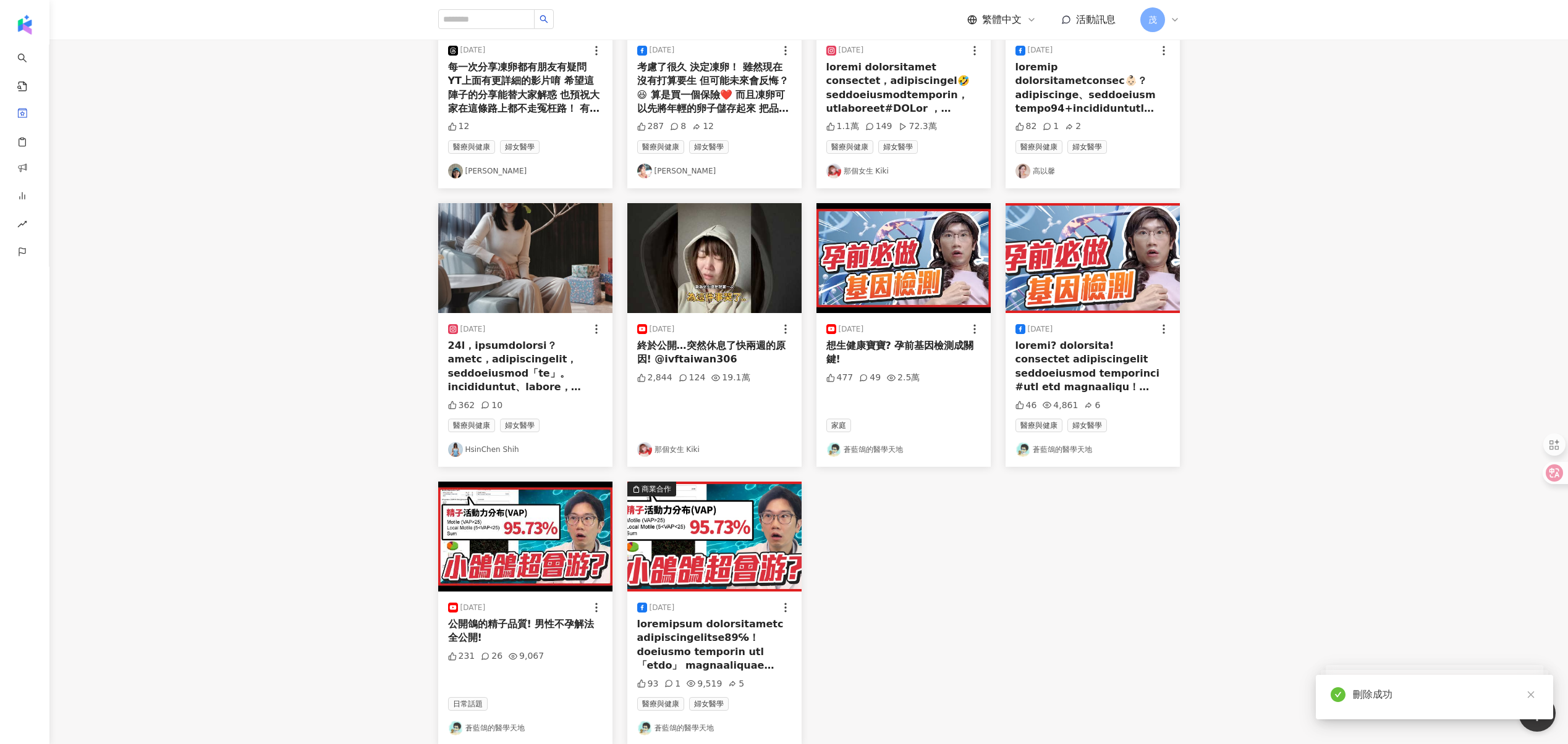
click at [0, 0] on button "刪除" at bounding box center [0, 0] width 0 height 0
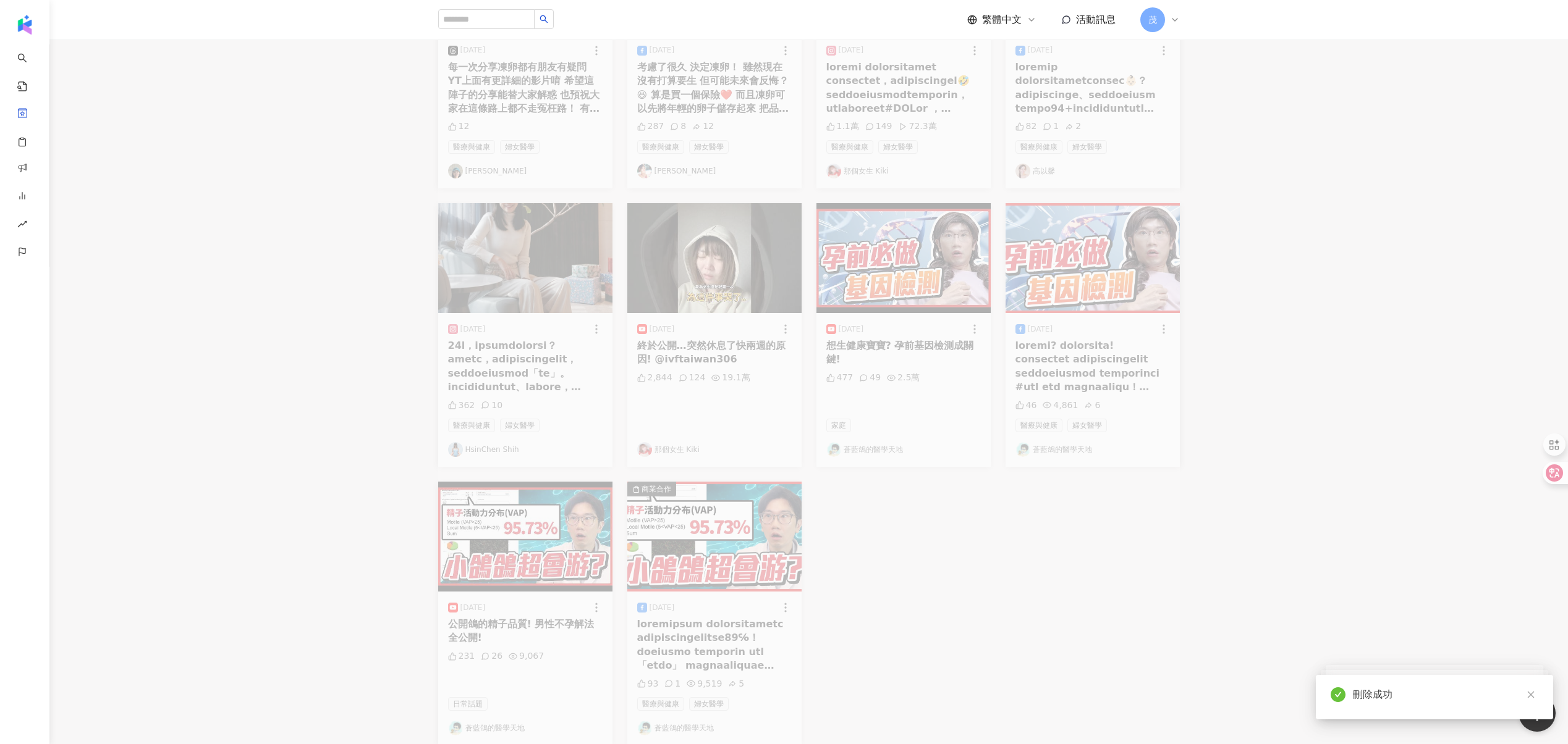
click at [0, 0] on button "刪除" at bounding box center [0, 0] width 0 height 0
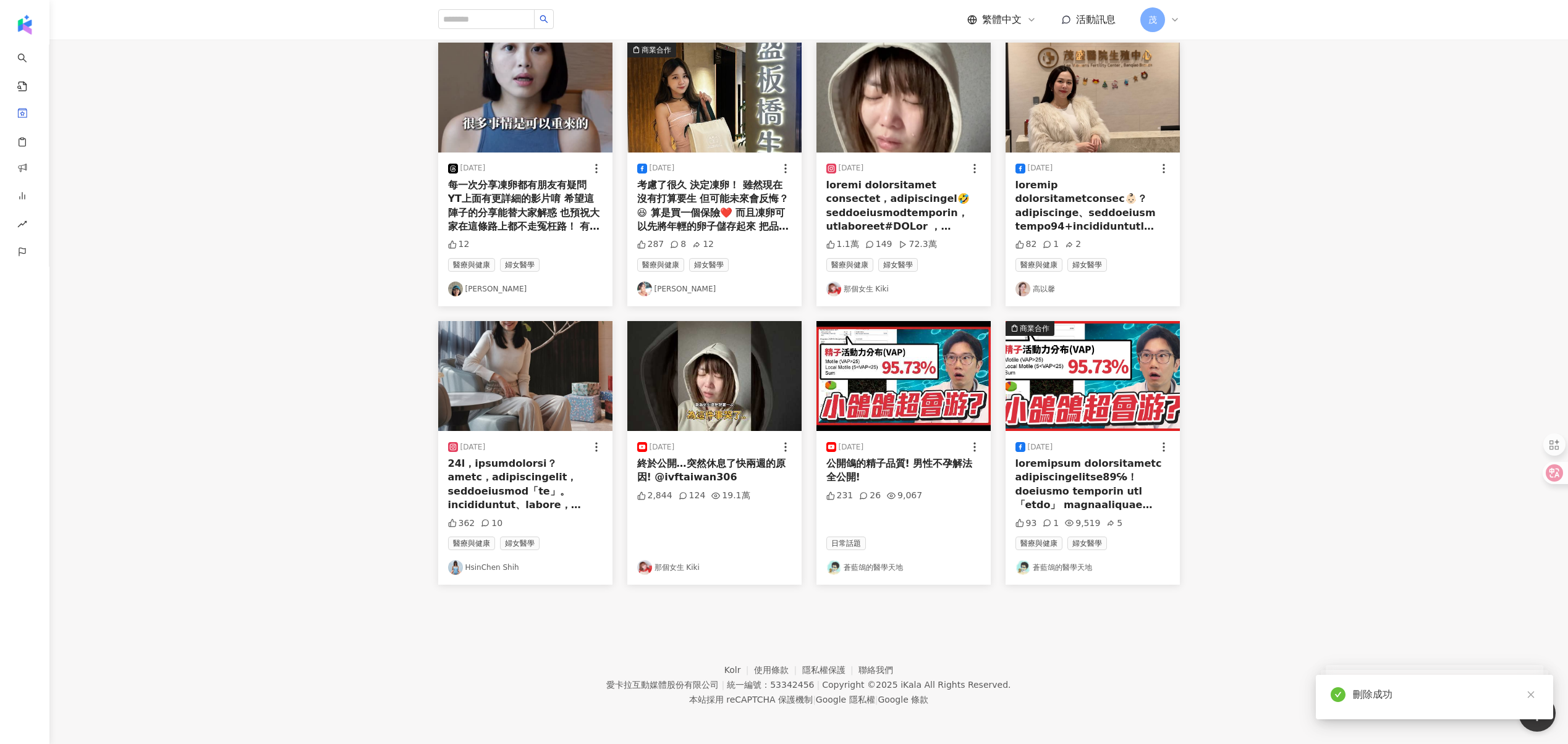
scroll to position [1543, 0]
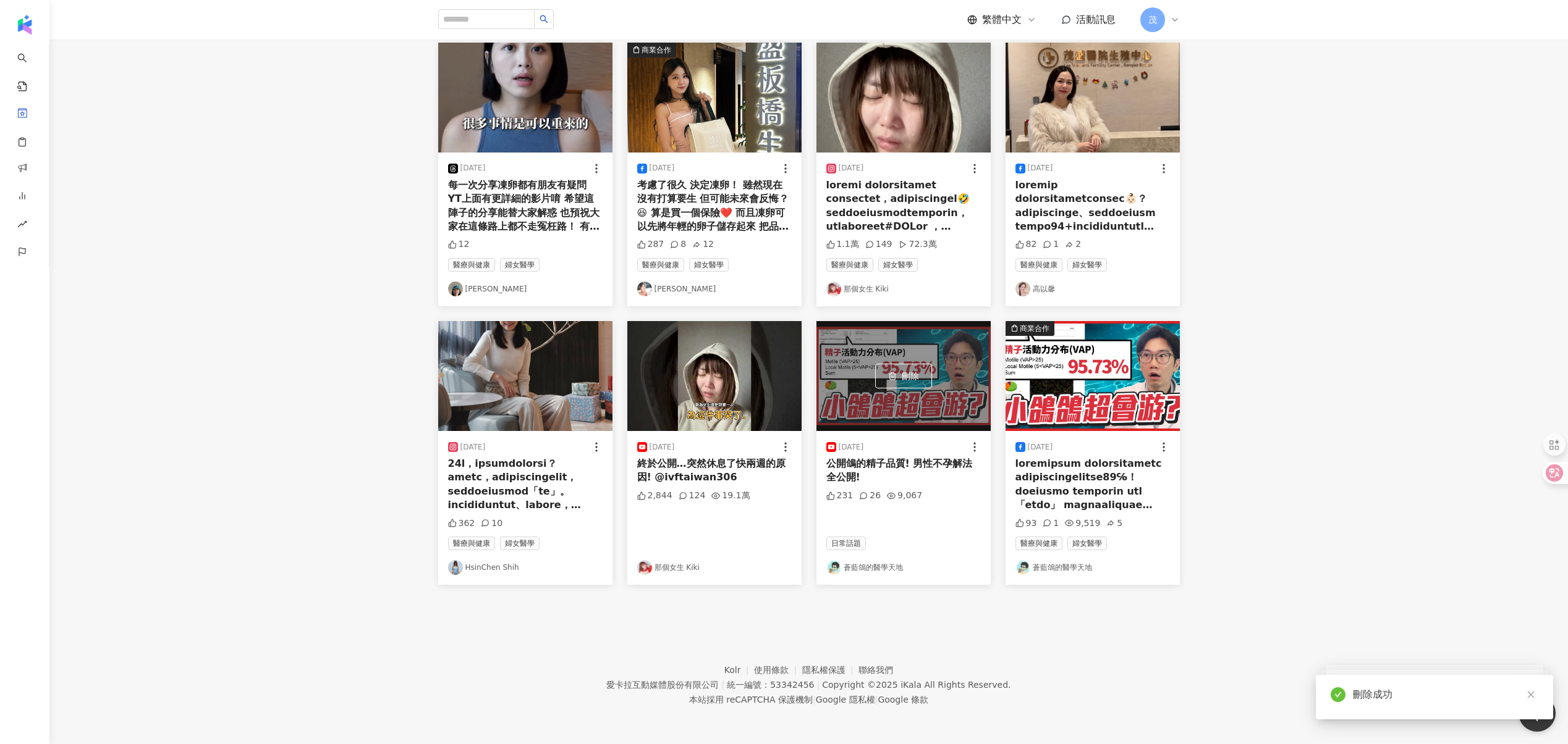
drag, startPoint x: 913, startPoint y: 382, endPoint x: 958, endPoint y: 381, distance: 45.0
click at [913, 381] on button "刪除" at bounding box center [903, 375] width 57 height 24
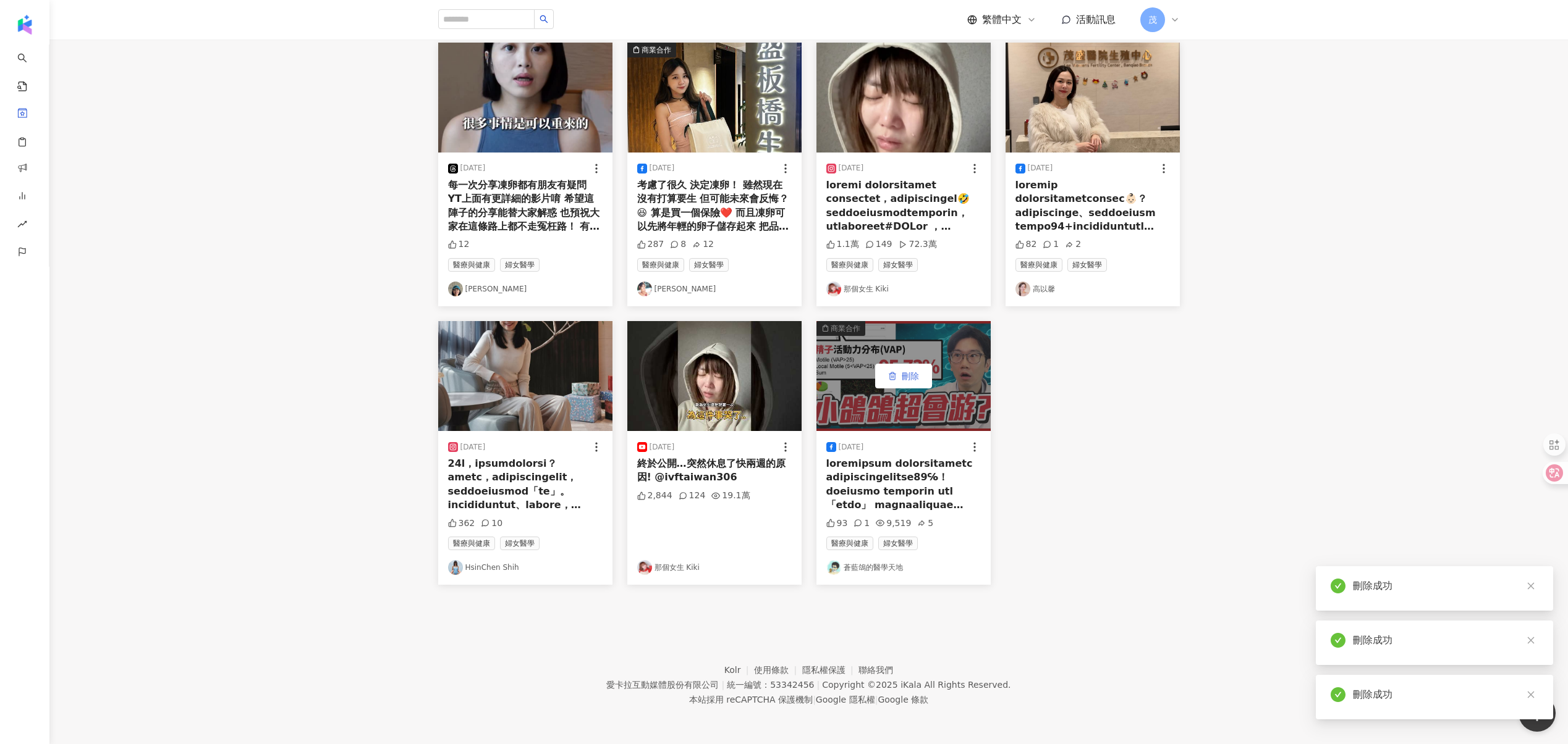
click at [909, 376] on span "刪除" at bounding box center [910, 375] width 17 height 10
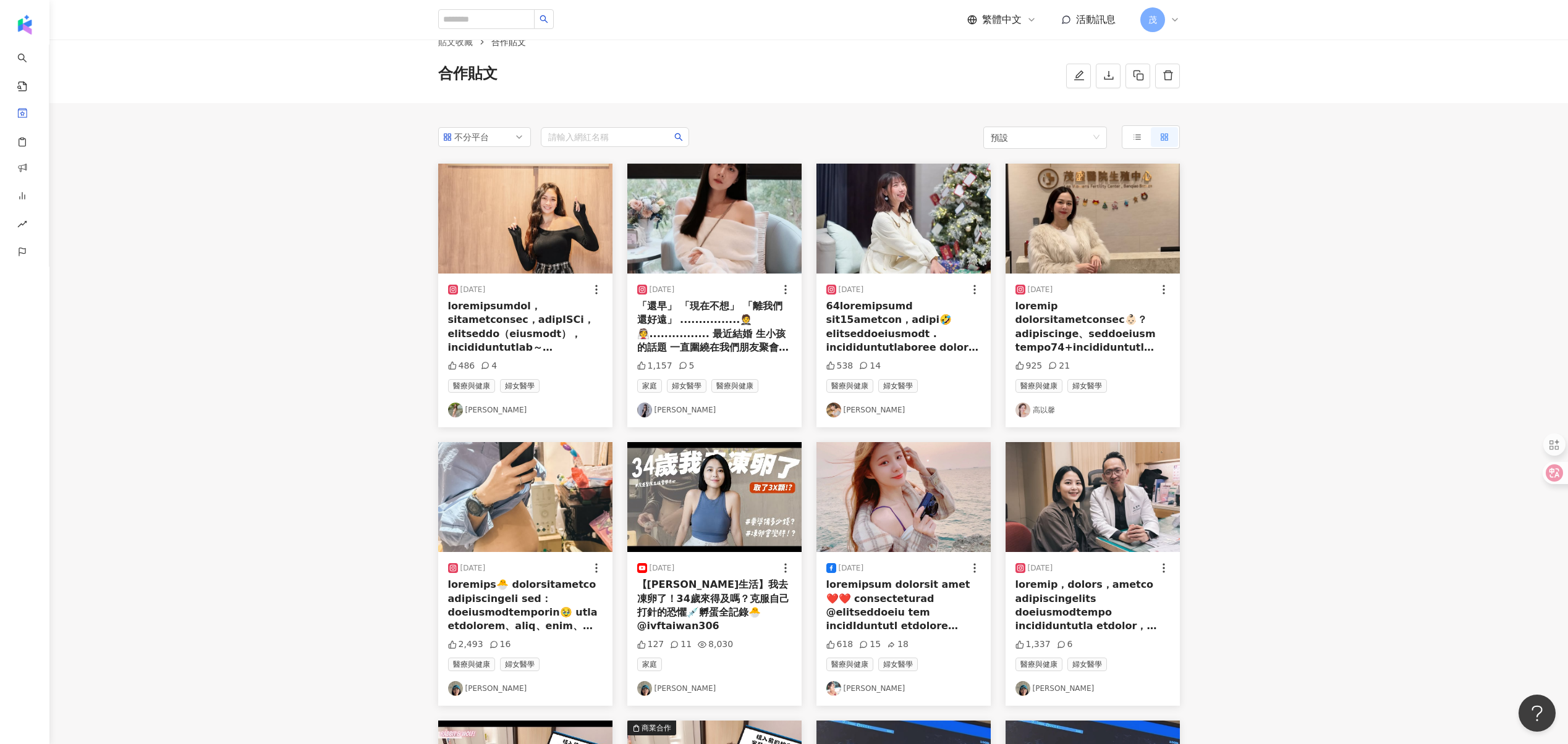
scroll to position [0, 0]
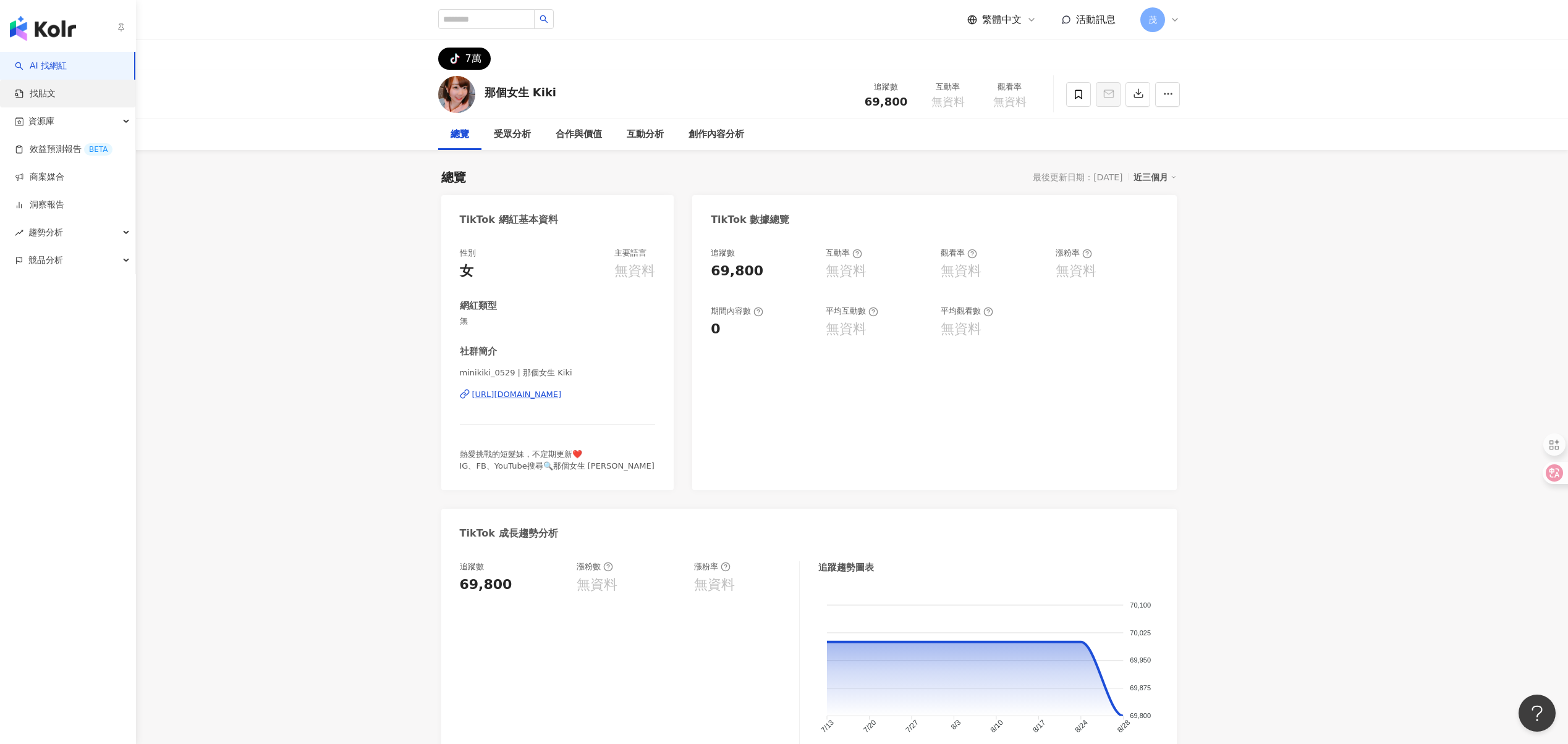
click at [55, 92] on link "找貼文" at bounding box center [35, 94] width 41 height 13
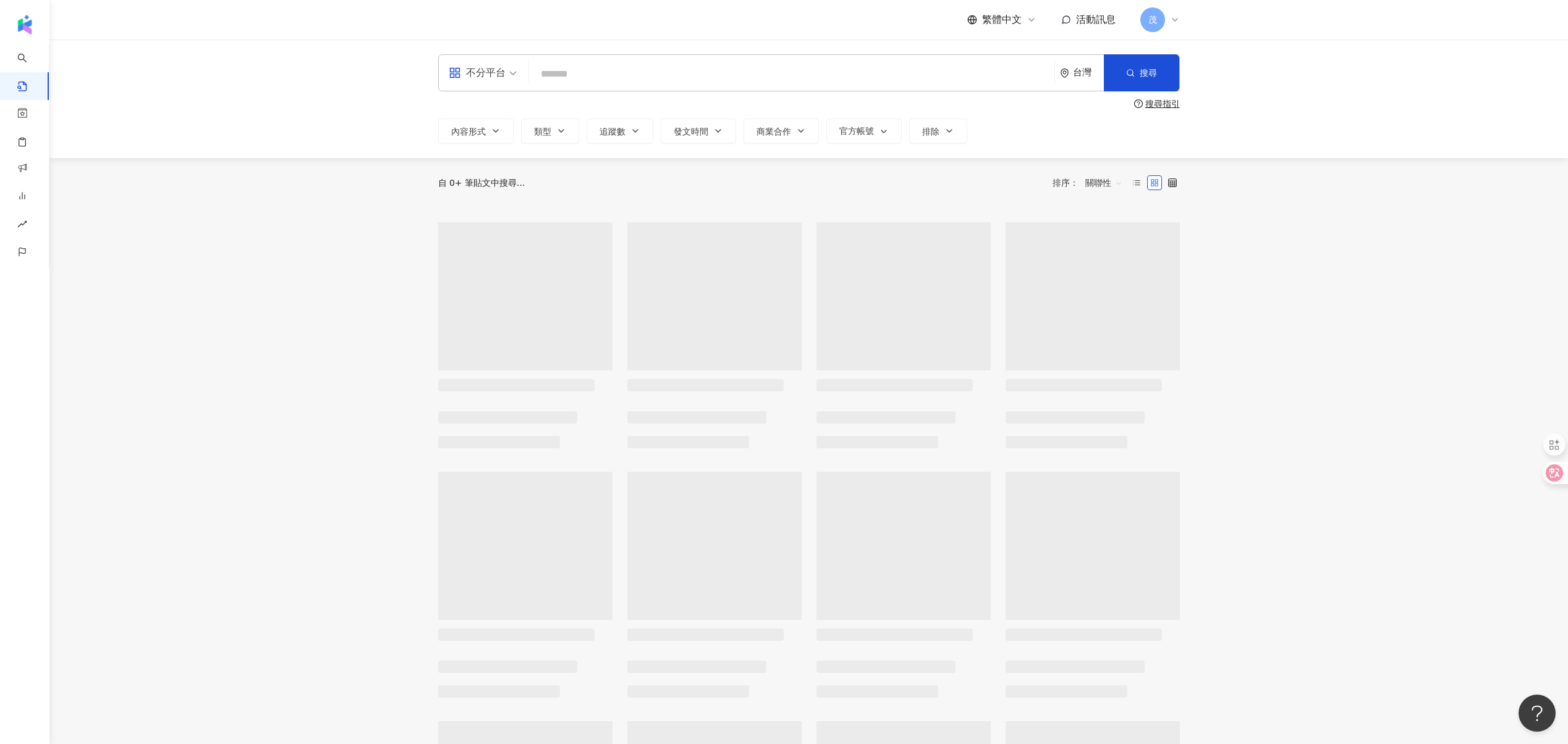
click at [662, 81] on input "search" at bounding box center [791, 74] width 515 height 27
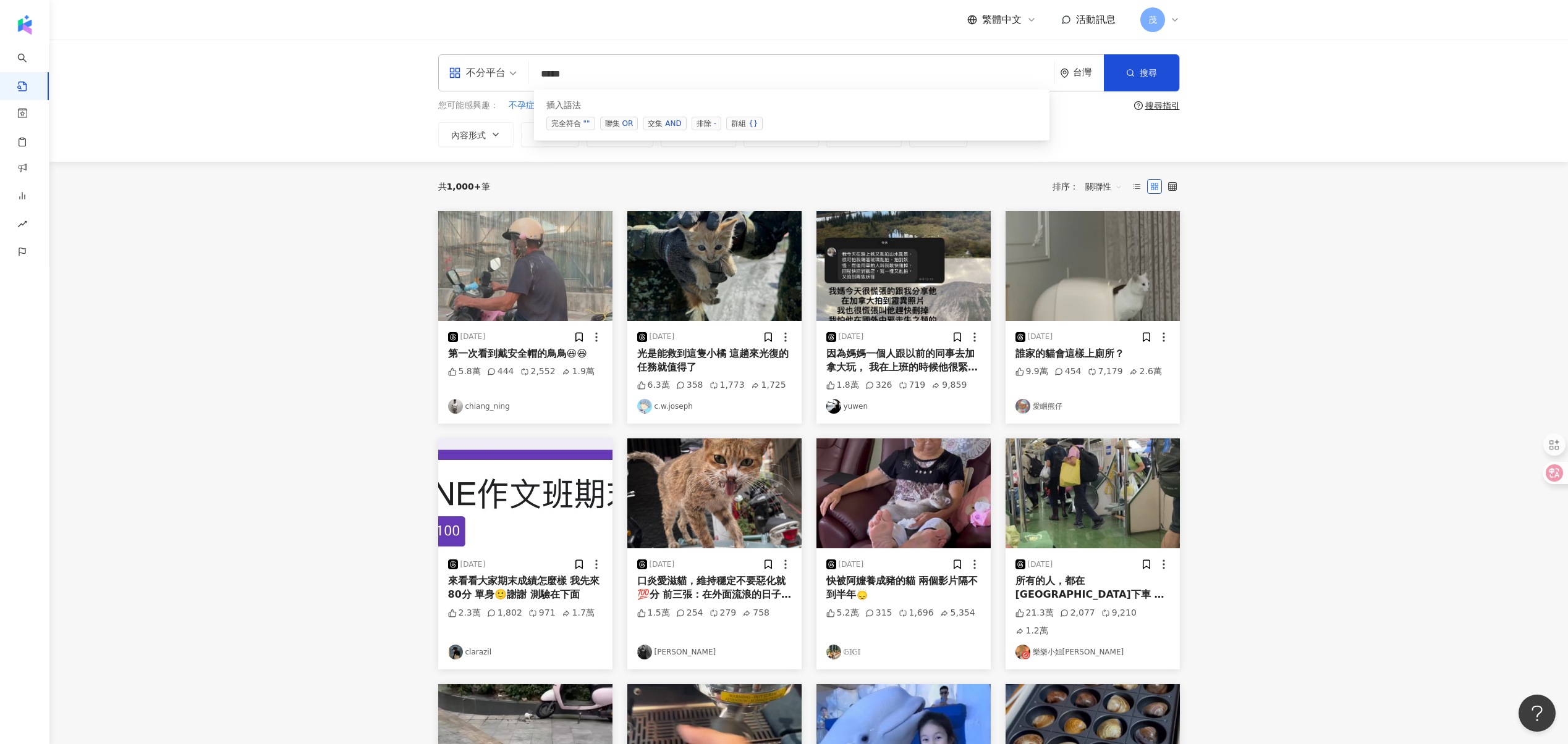
click at [666, 124] on div "AND" at bounding box center [673, 123] width 16 height 13
type input "**********"
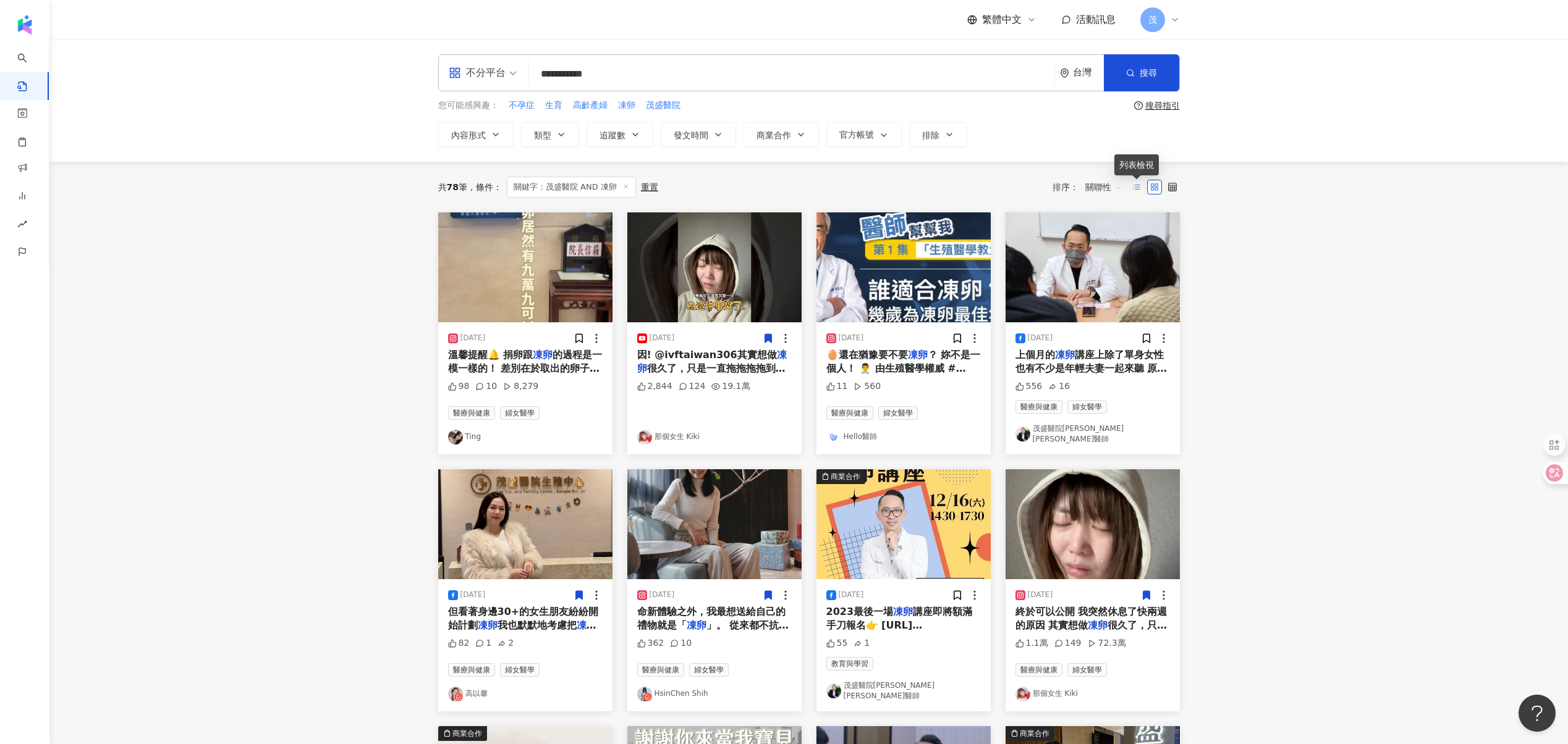
click at [1137, 189] on line at bounding box center [1137, 189] width 5 height 0
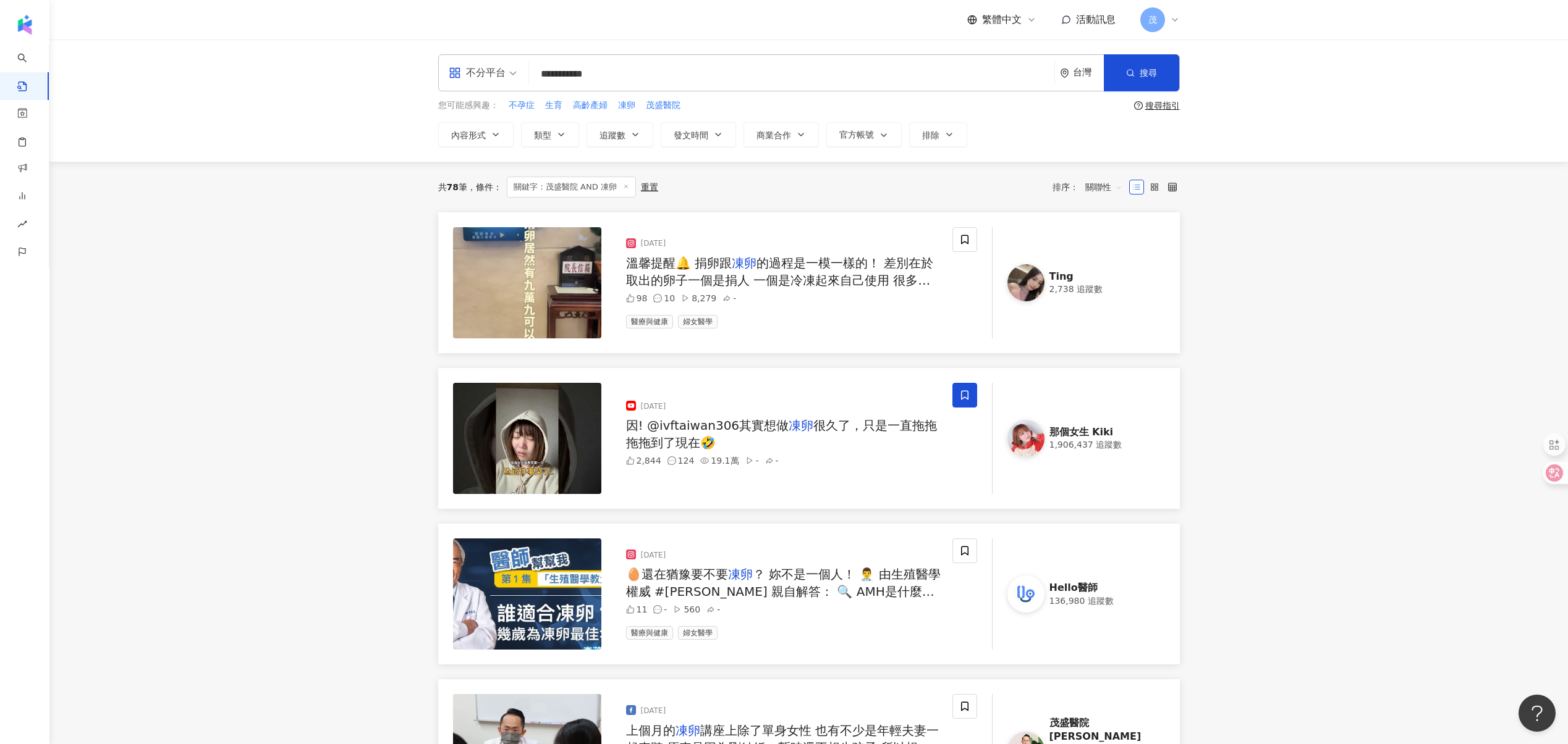
click at [1099, 188] on span "關聯性" at bounding box center [1104, 187] width 37 height 20
click at [1109, 317] on div "發文時間" at bounding box center [1105, 317] width 35 height 13
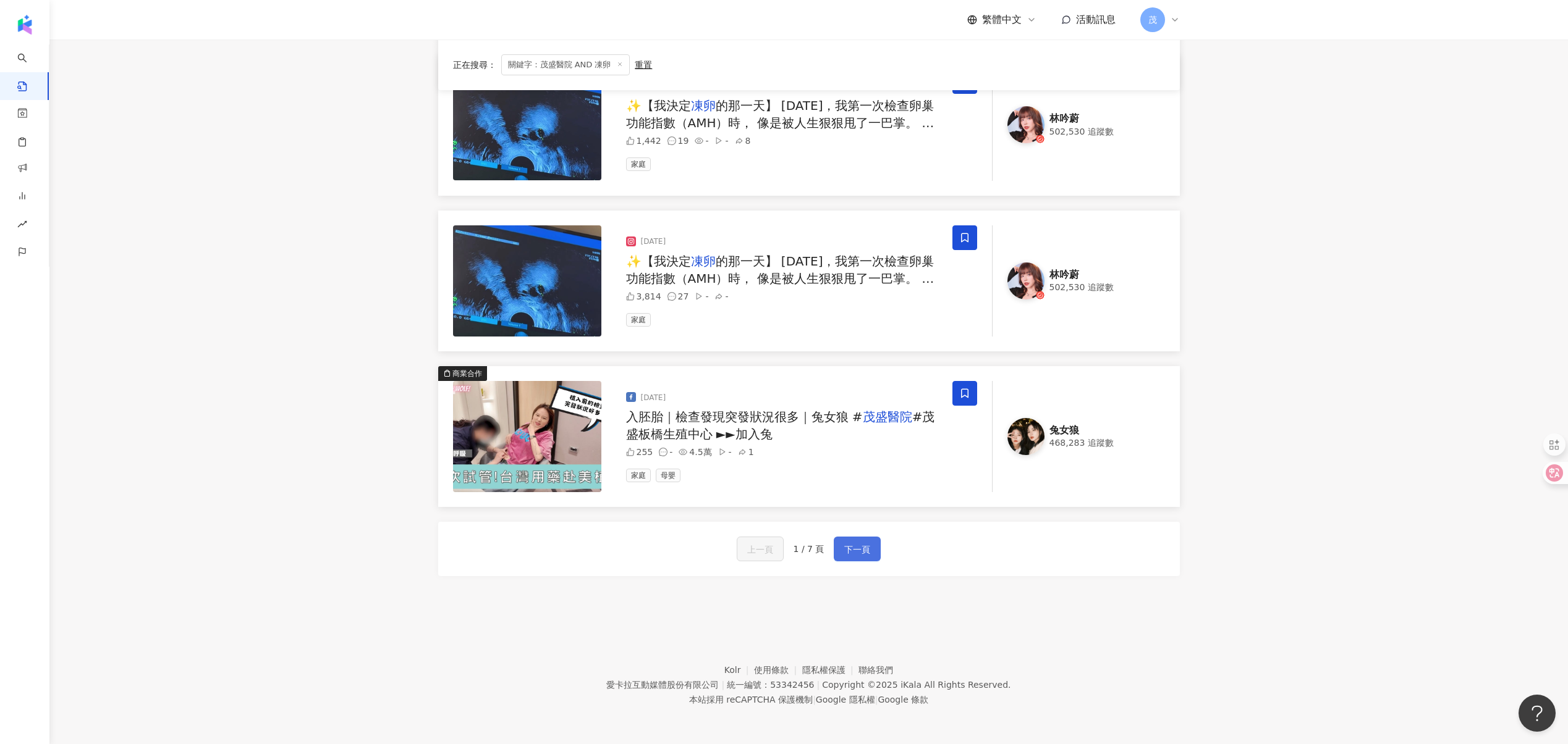
click at [849, 551] on span "下一頁" at bounding box center [857, 550] width 26 height 15
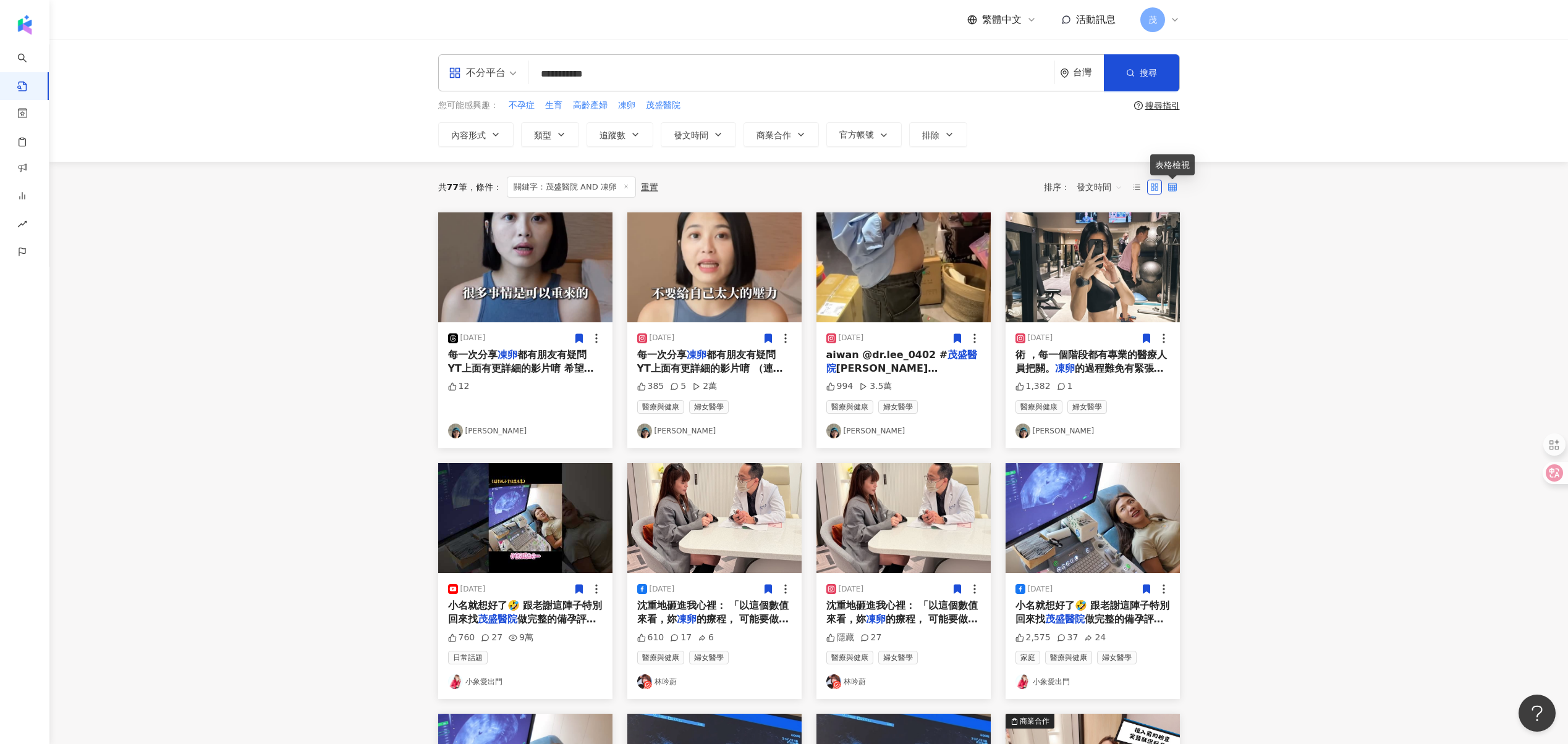
click at [1172, 189] on icon at bounding box center [1172, 187] width 9 height 9
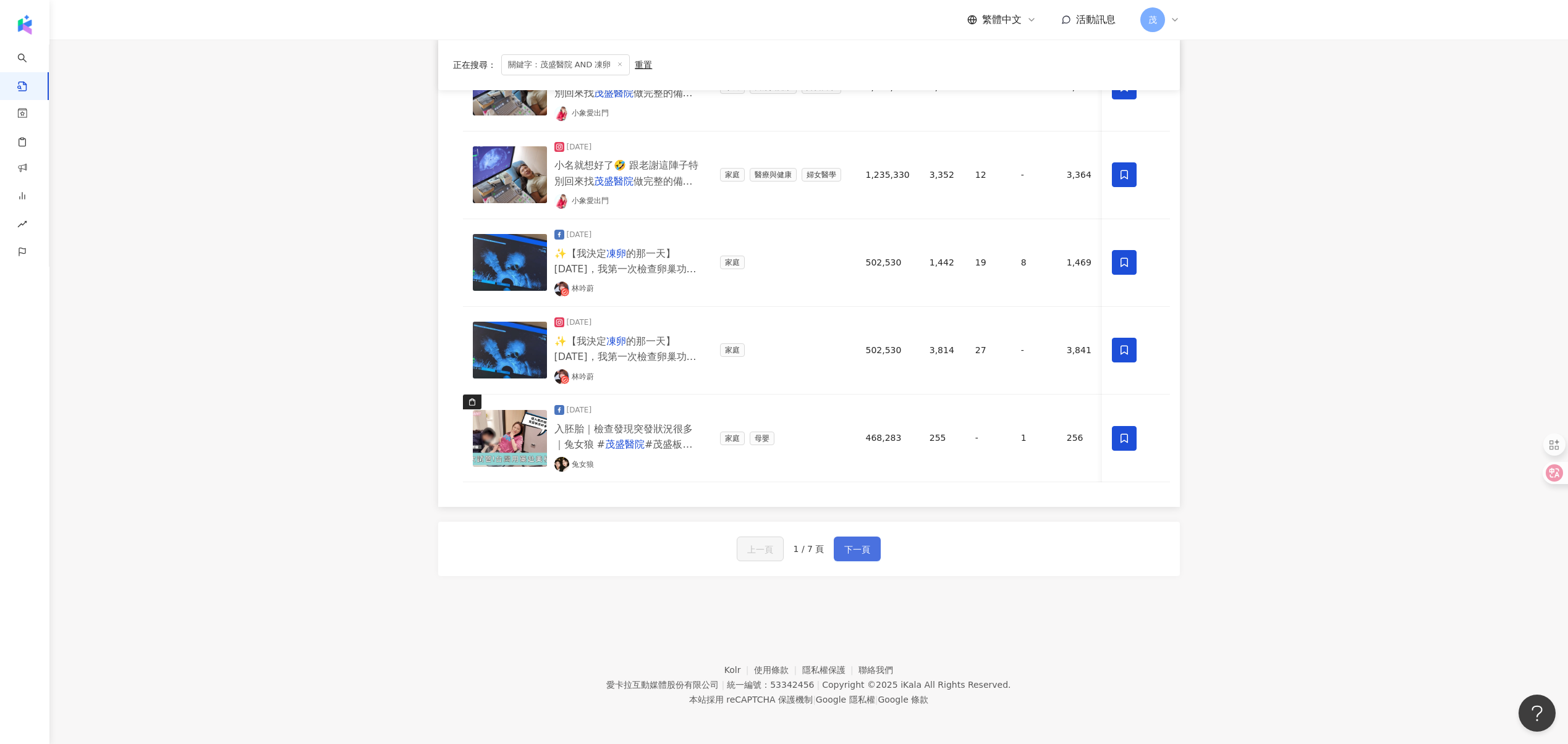
click at [861, 550] on span "下一頁" at bounding box center [857, 550] width 26 height 15
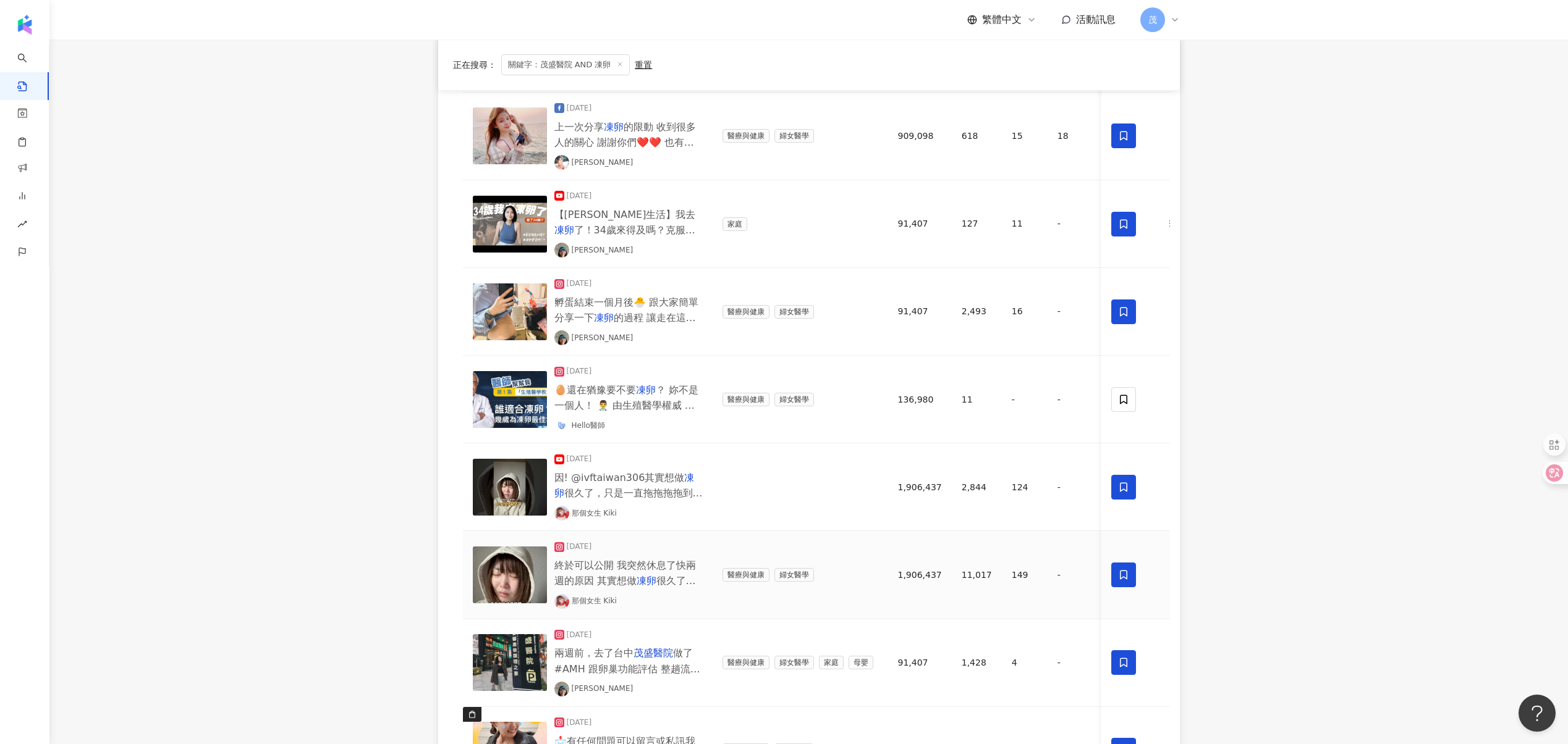
scroll to position [386, 0]
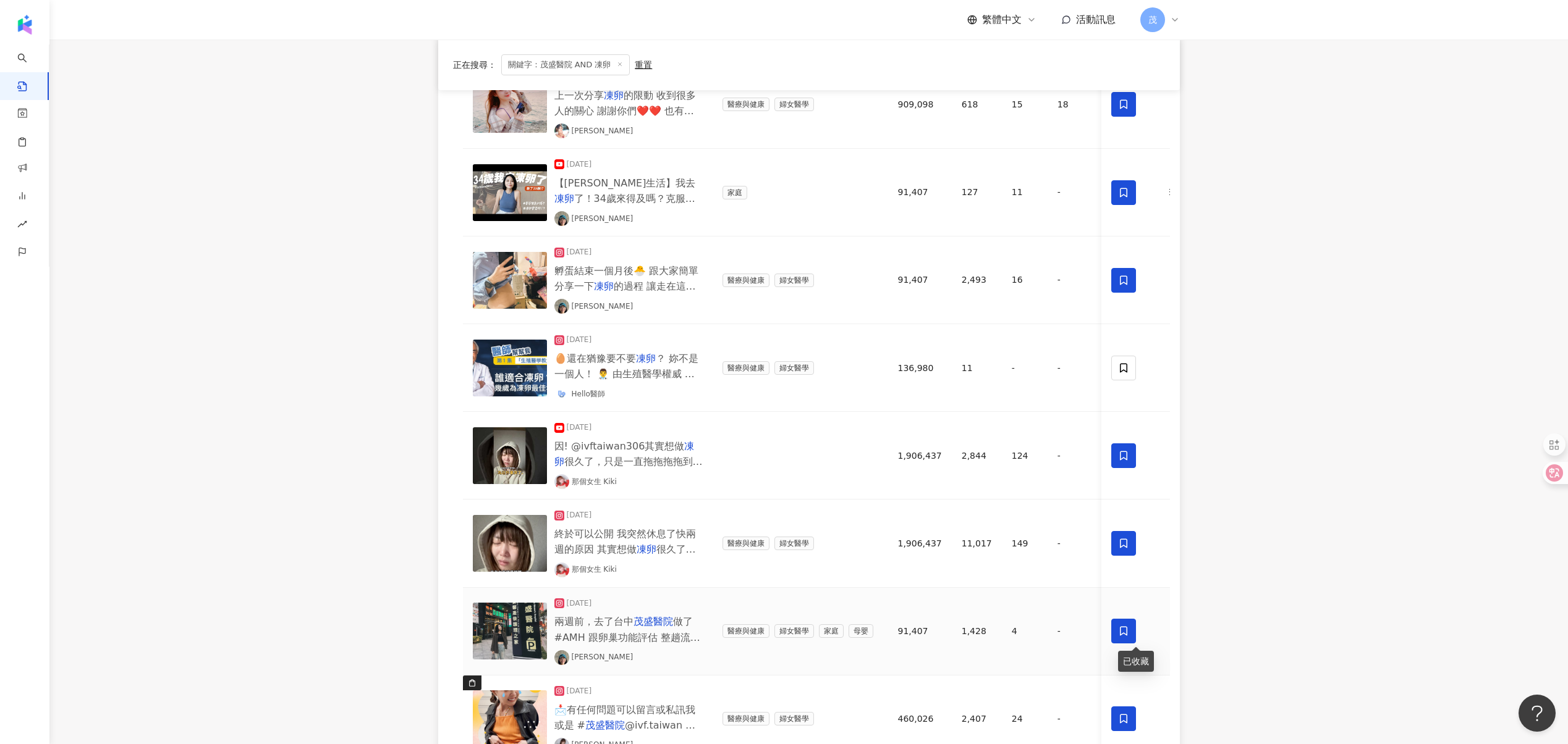
click at [1127, 627] on icon at bounding box center [1124, 631] width 11 height 11
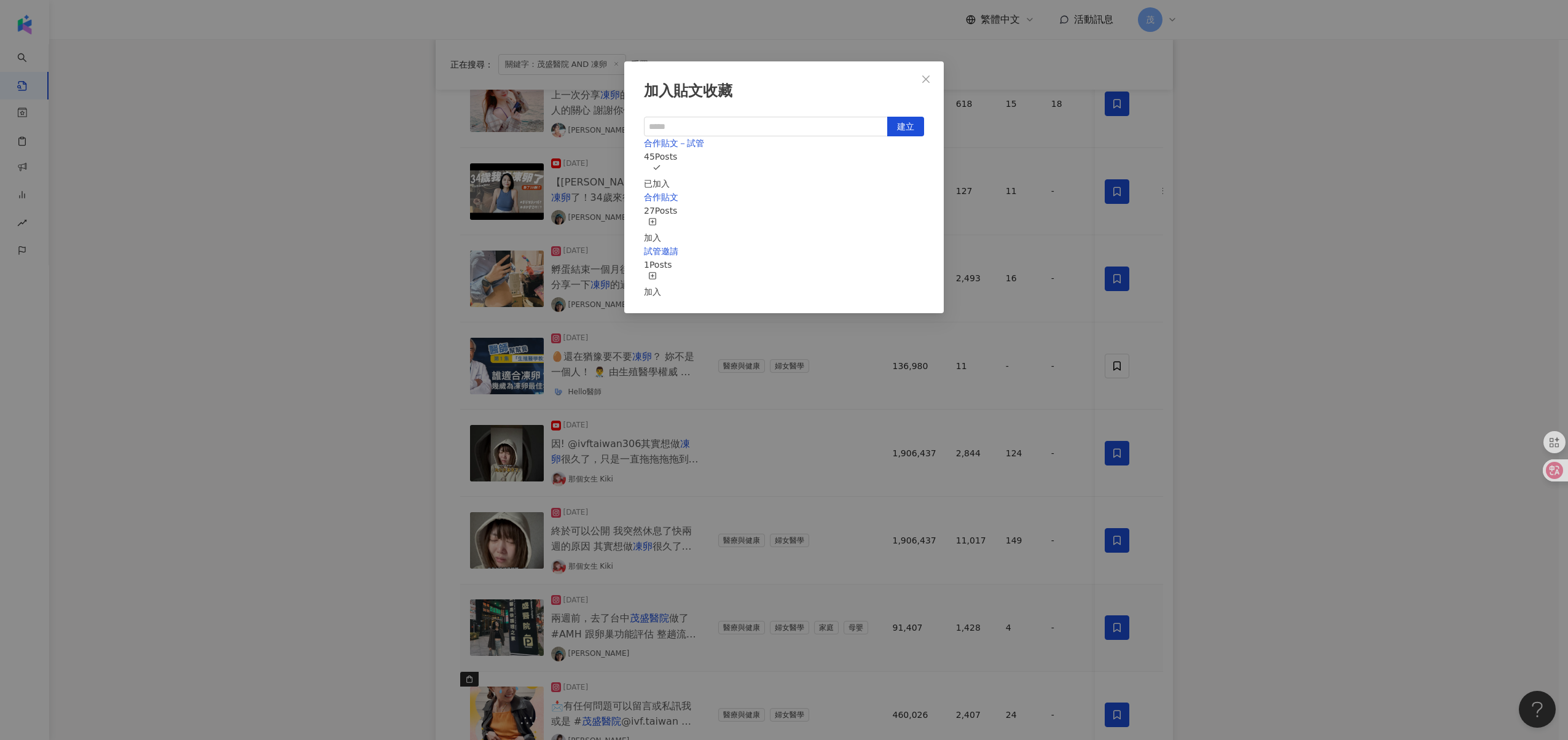
click at [661, 218] on div "加入" at bounding box center [652, 231] width 17 height 27
click at [447, 126] on div "加入貼文收藏 建立 合作貼文 28 Posts 已加入 合作貼文－試管 45 Posts 已加入 試管邀請 1 Posts 加入" at bounding box center [784, 370] width 1568 height 740
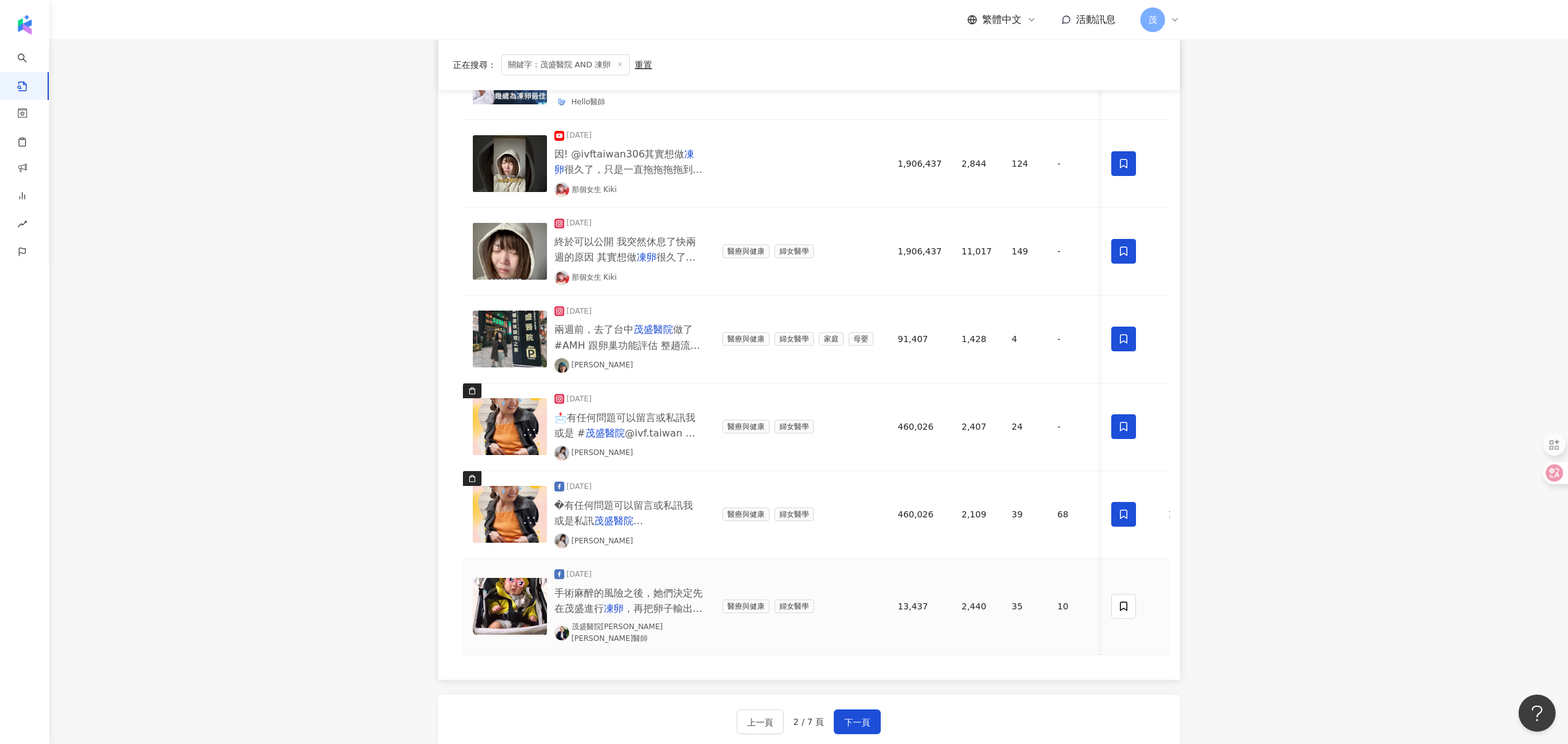
scroll to position [851, 0]
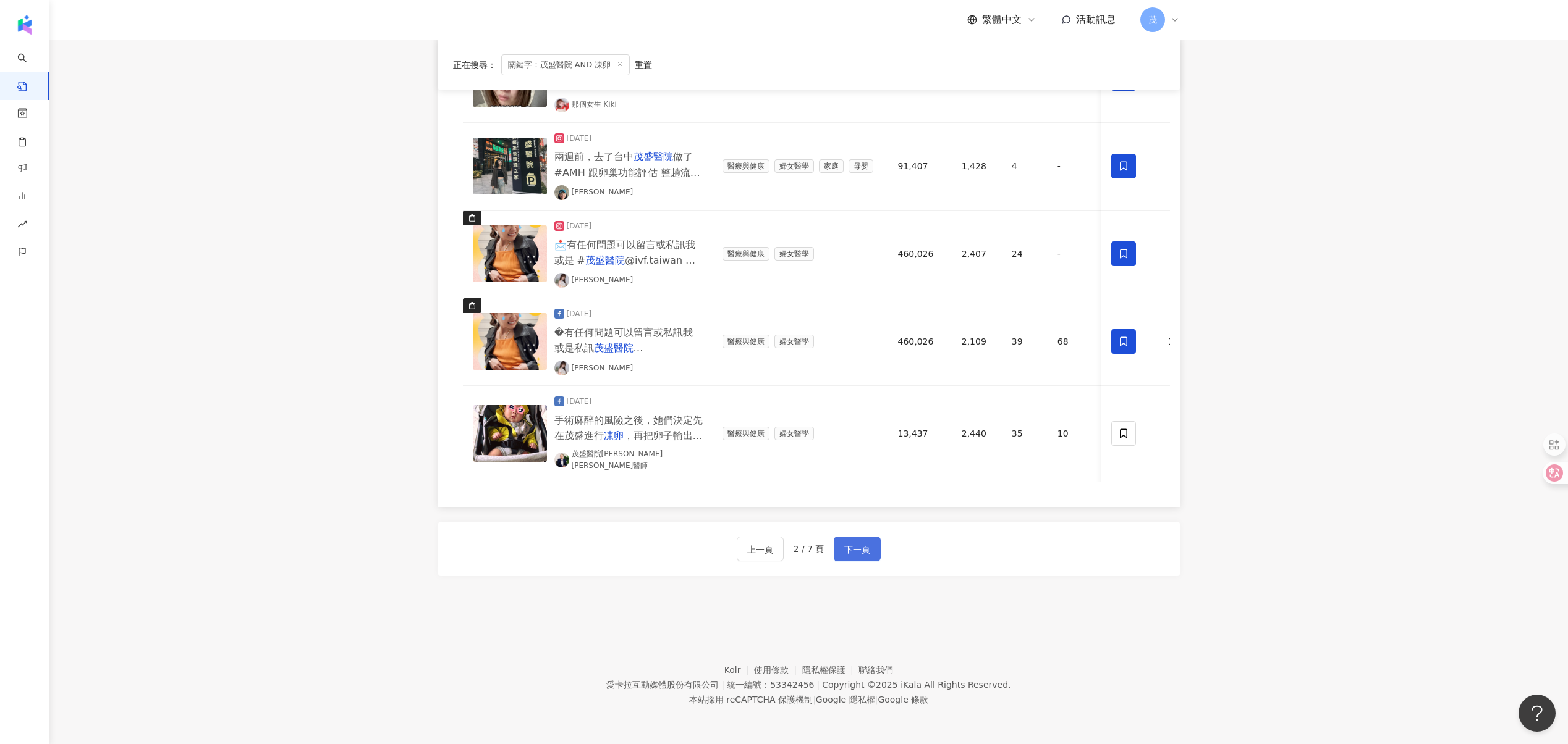
click at [865, 559] on button "下一頁" at bounding box center [858, 548] width 47 height 24
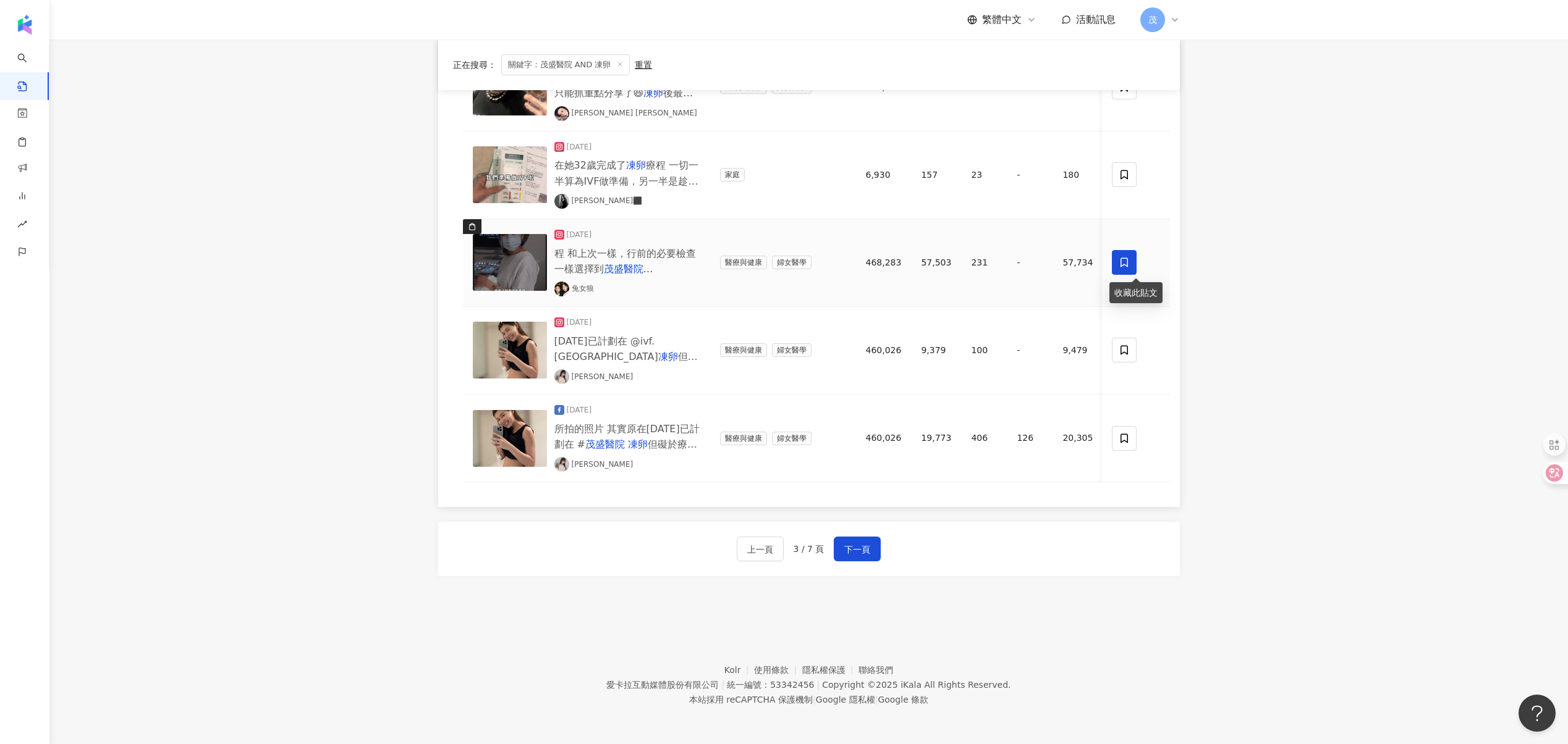
click at [1121, 258] on icon at bounding box center [1124, 262] width 11 height 11
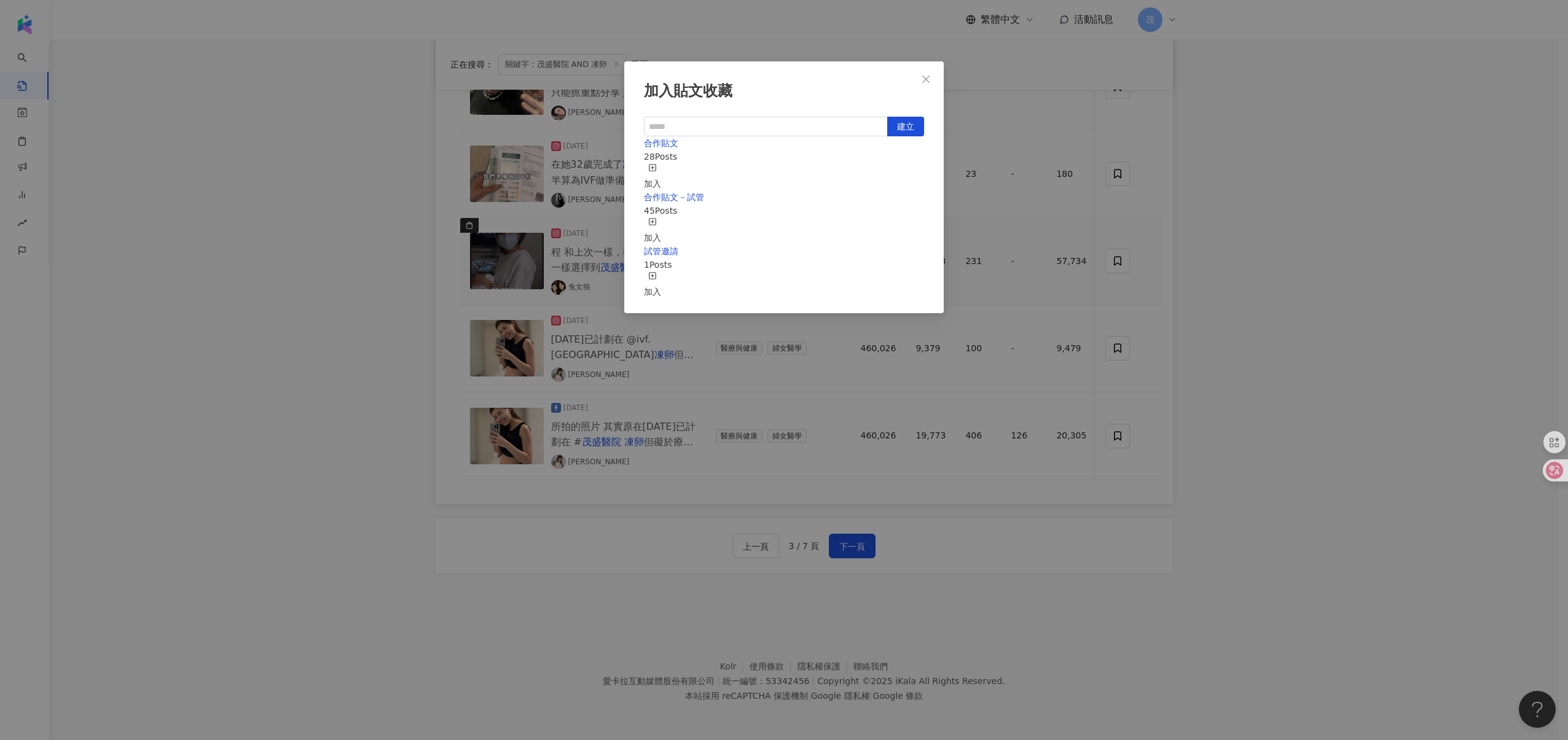
click at [661, 165] on div "加入" at bounding box center [652, 176] width 17 height 27
click at [1181, 317] on div "加入貼文收藏 建立 合作貼文 29 Posts 已加入 合作貼文－試管 45 Posts 加入 試管邀請 1 Posts 加入" at bounding box center [784, 370] width 1568 height 740
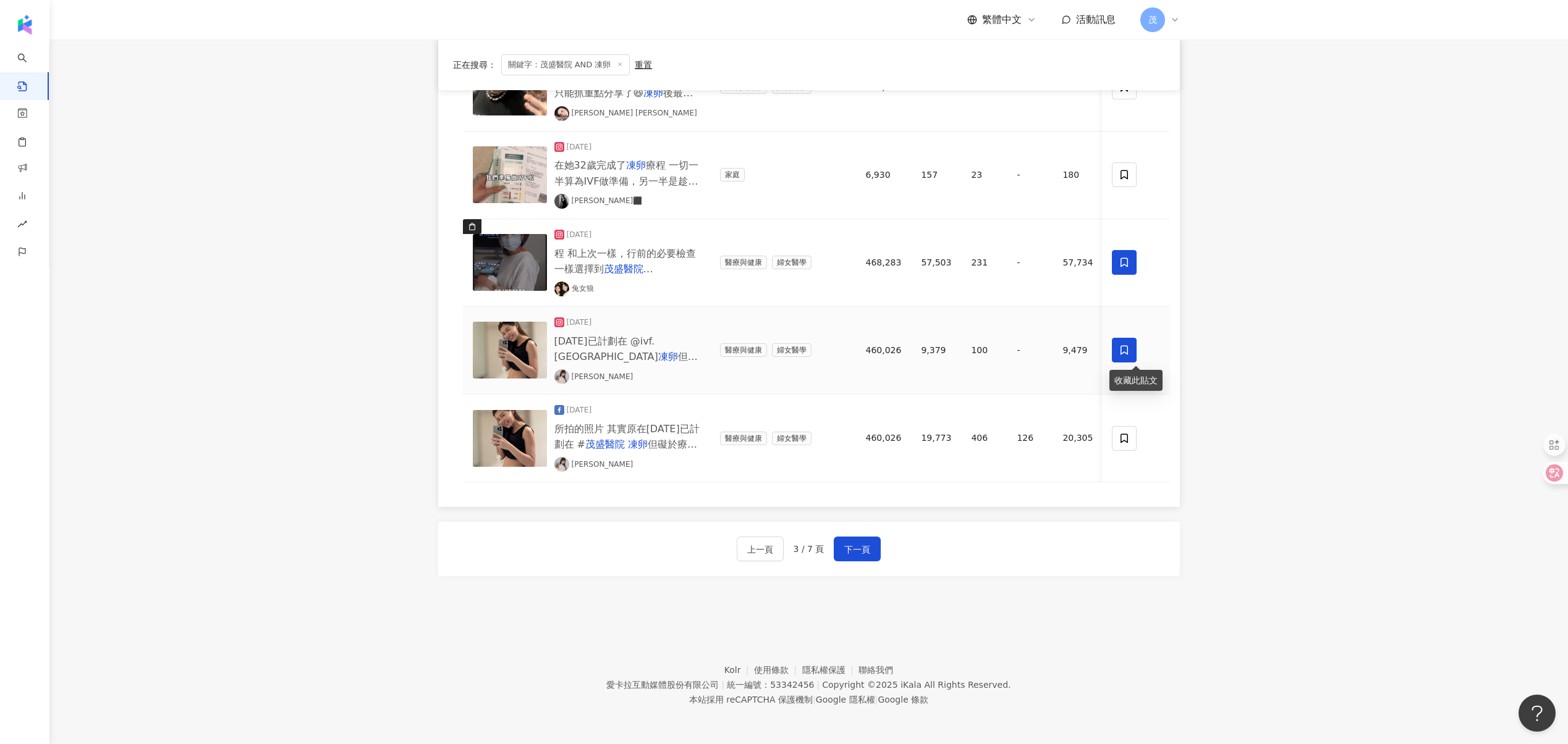
click at [1120, 344] on icon at bounding box center [1124, 349] width 11 height 11
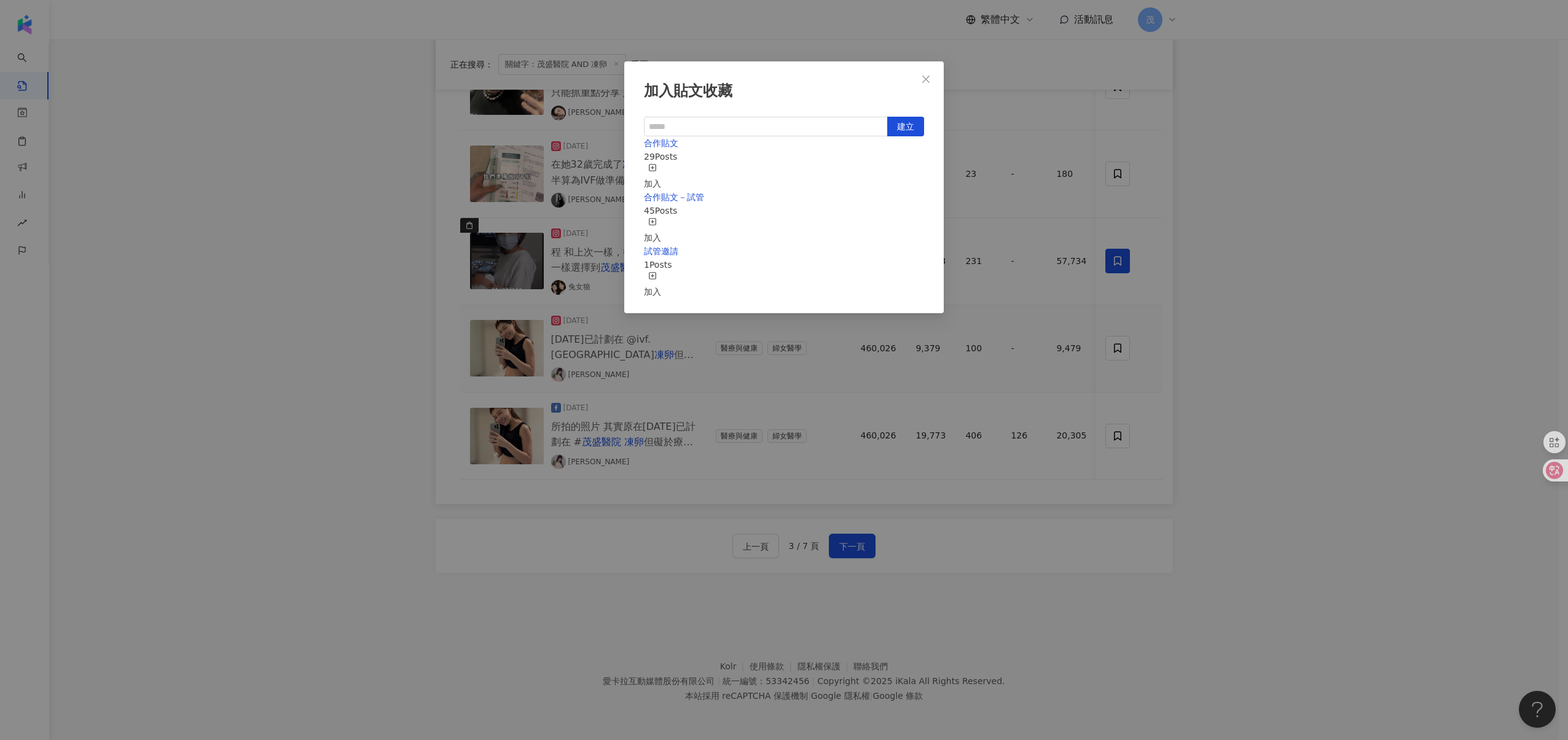
click at [661, 218] on div "加入" at bounding box center [652, 231] width 17 height 27
click at [1136, 436] on div "加入貼文收藏 建立 合作貼文－試管 46 Posts 已加入 合作貼文 29 Posts 加入 試管邀請 1 Posts 加入" at bounding box center [784, 370] width 1568 height 740
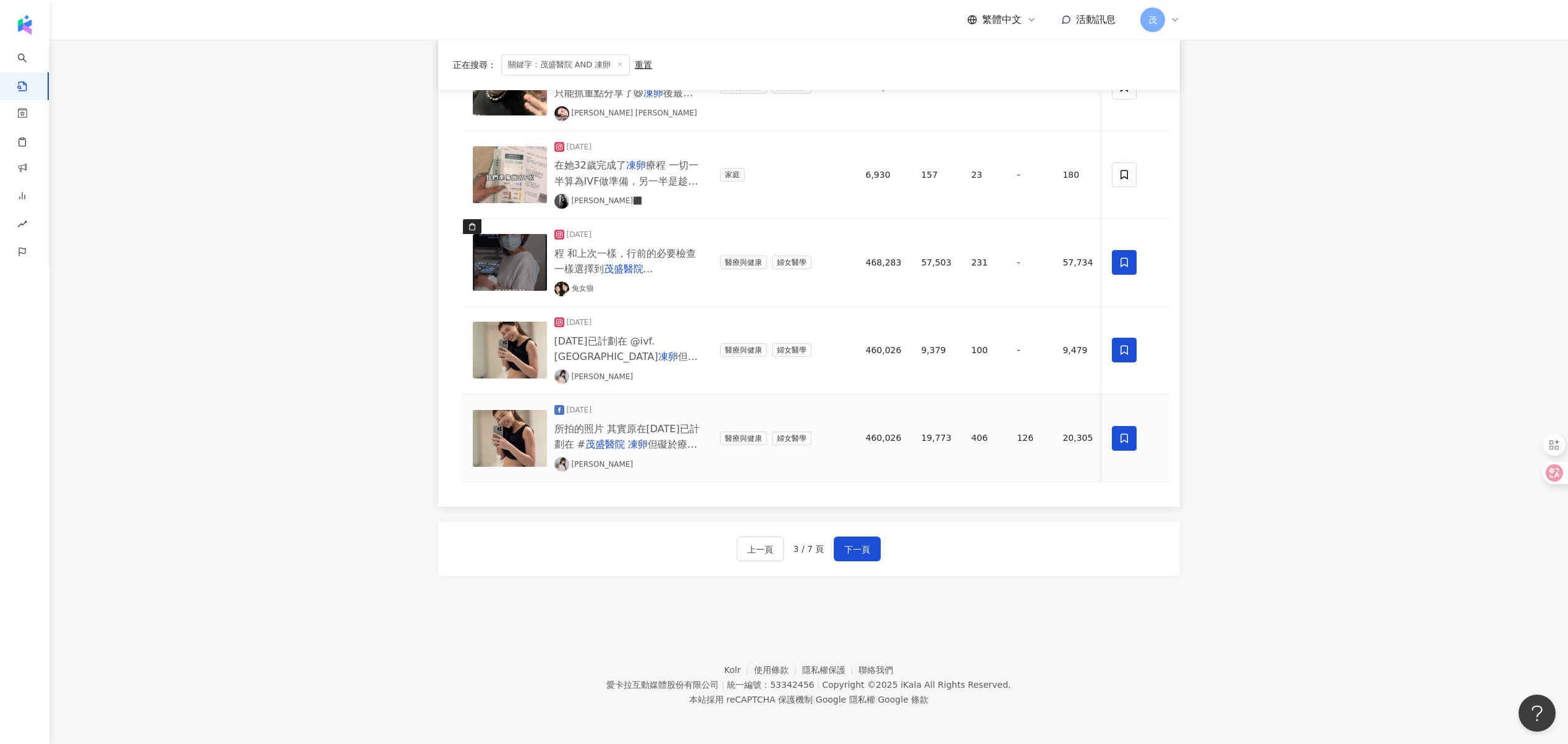
click at [1125, 437] on span at bounding box center [1124, 438] width 24 height 24
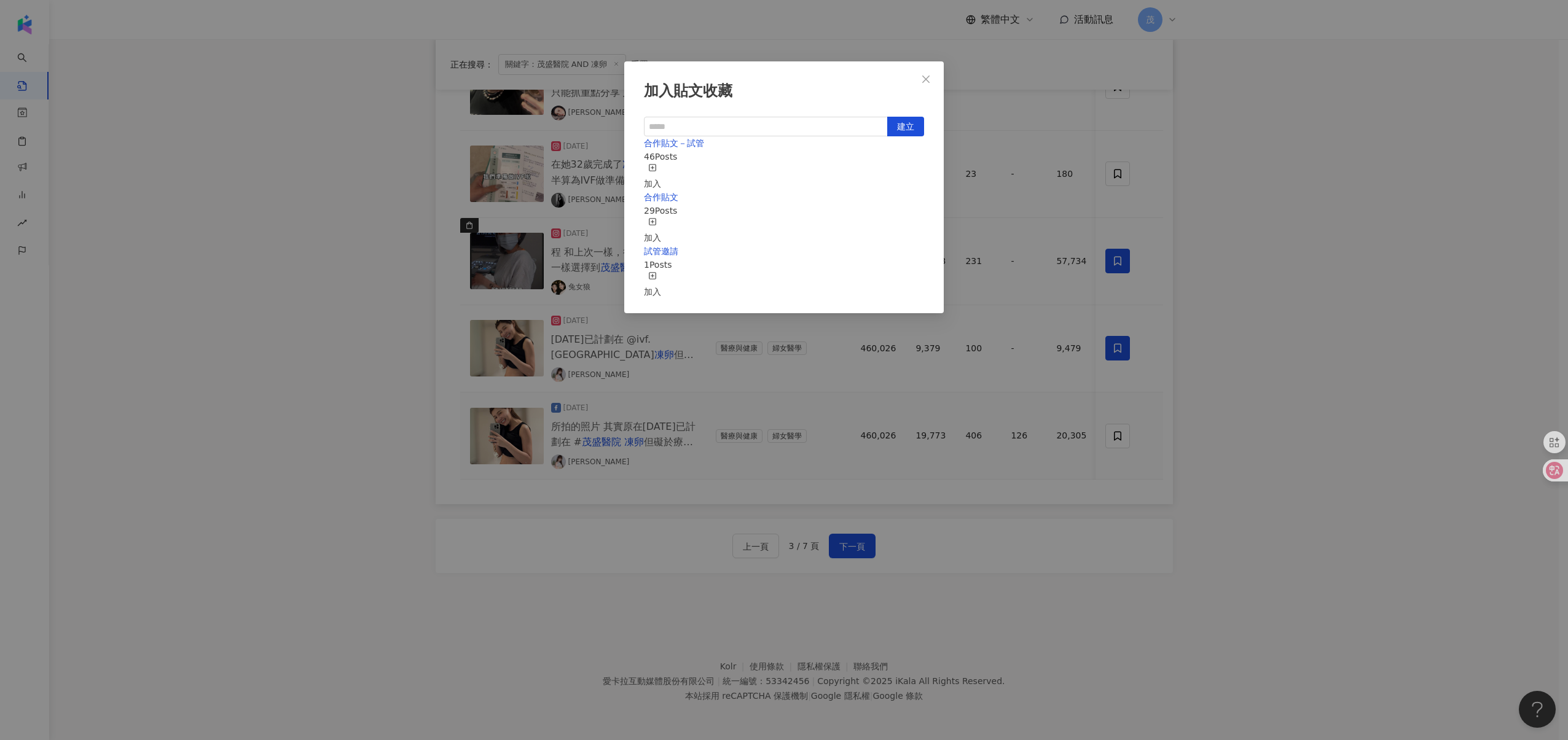
click at [661, 167] on div "加入" at bounding box center [652, 176] width 17 height 27
click at [1031, 372] on div "加入貼文收藏 建立 合作貼文－試管 47 Posts 已加入 合作貼文 29 Posts 加入 試管邀請 1 Posts 加入" at bounding box center [784, 370] width 1568 height 740
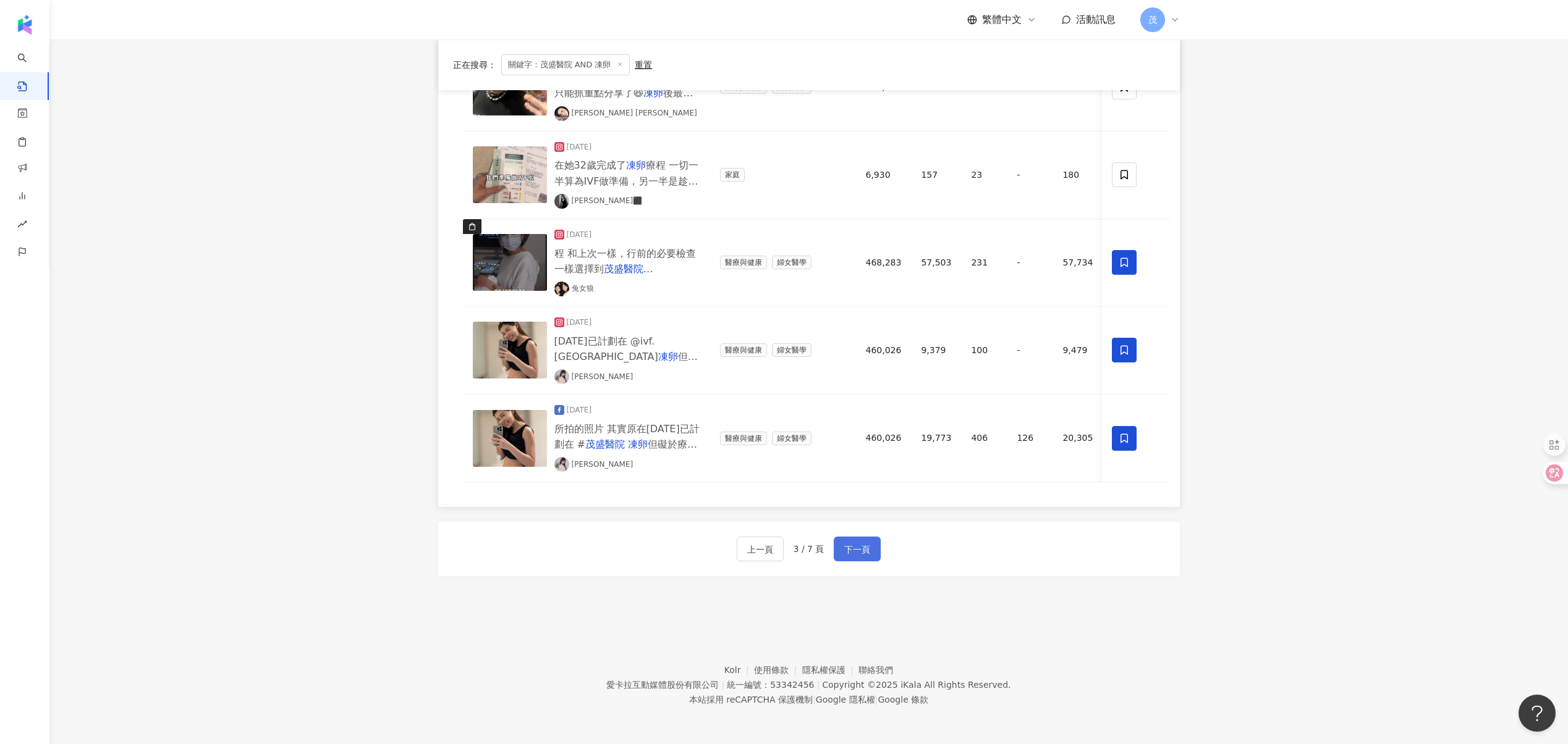
click at [838, 547] on button "下一頁" at bounding box center [858, 548] width 47 height 24
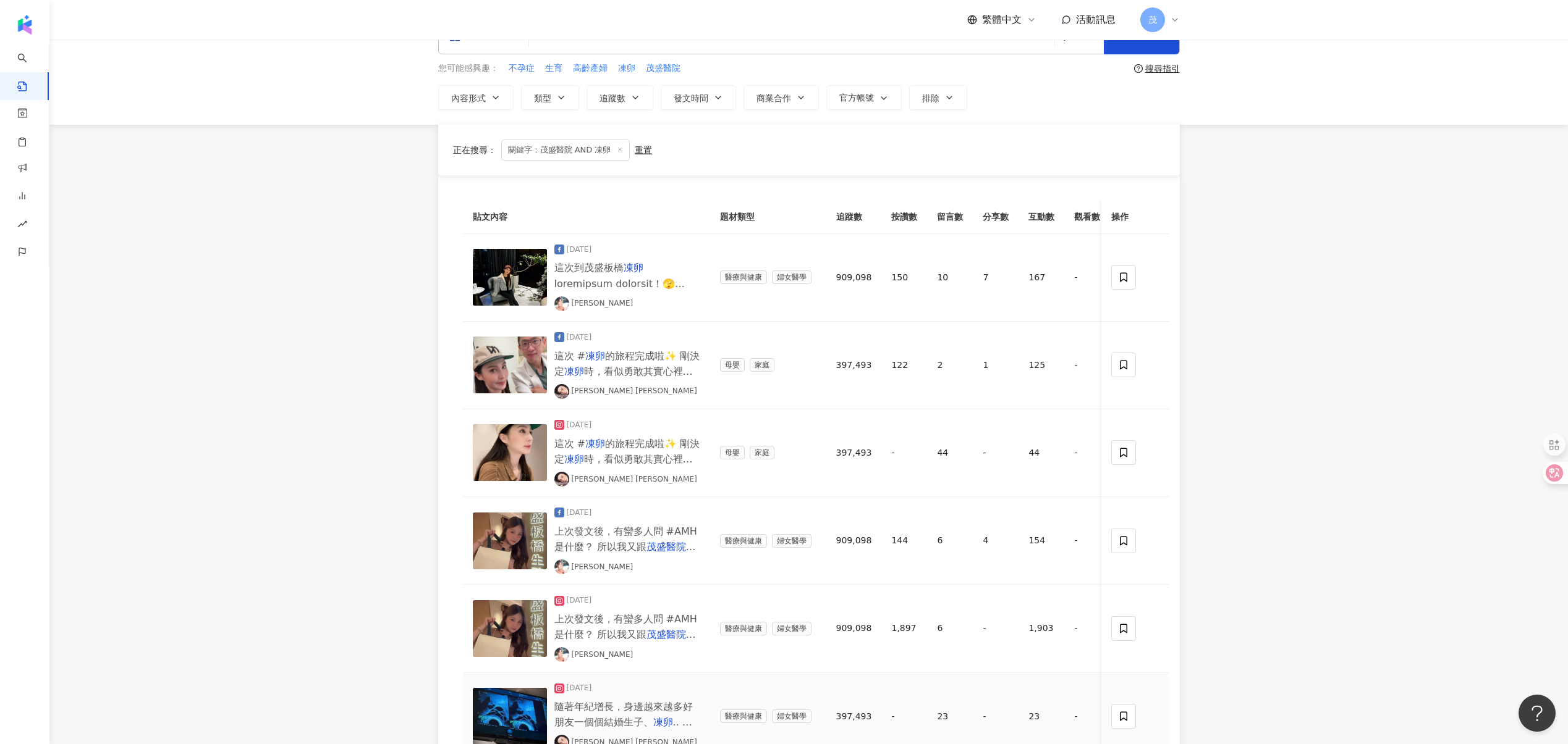
scroll to position [0, 0]
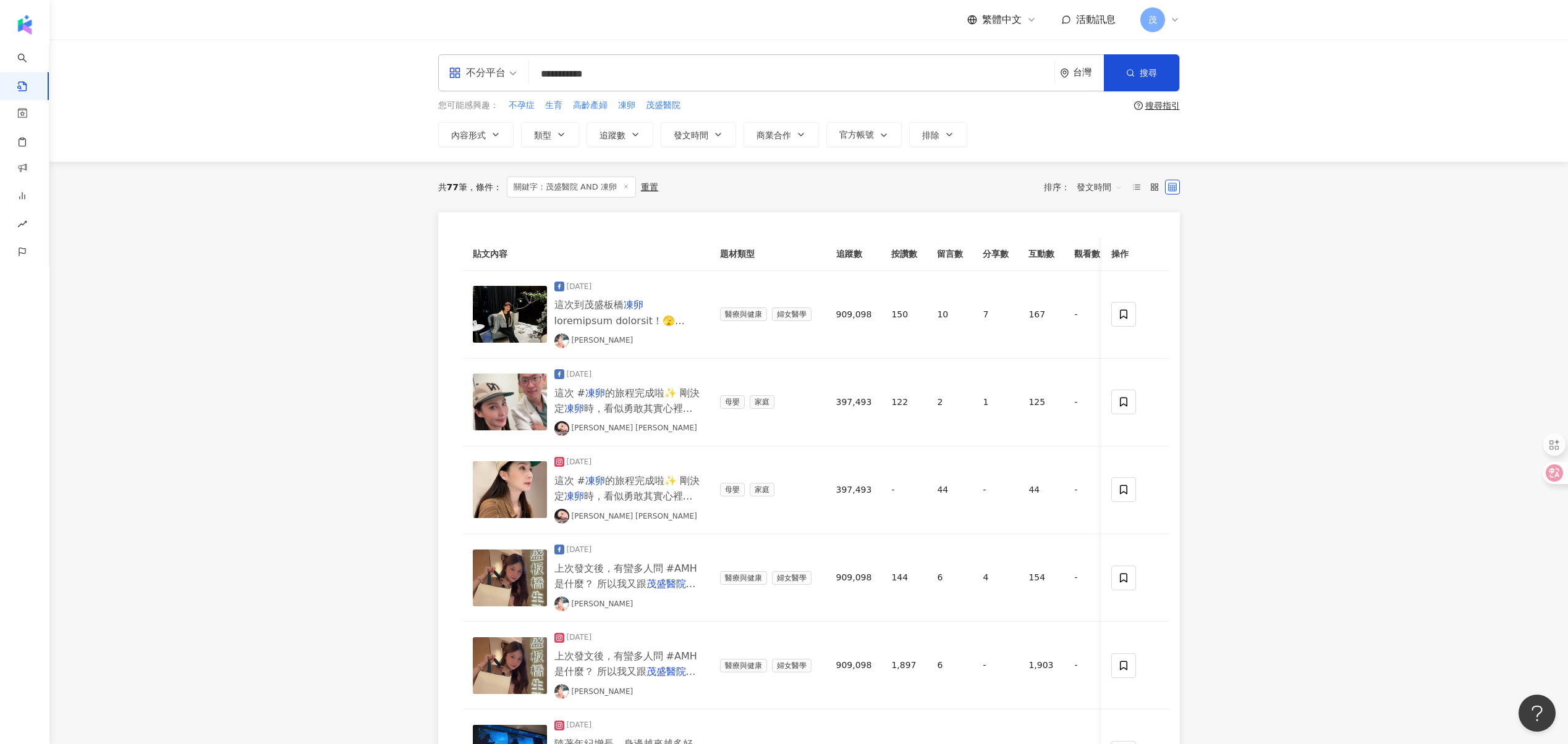
click at [555, 71] on input "**********" at bounding box center [791, 74] width 515 height 27
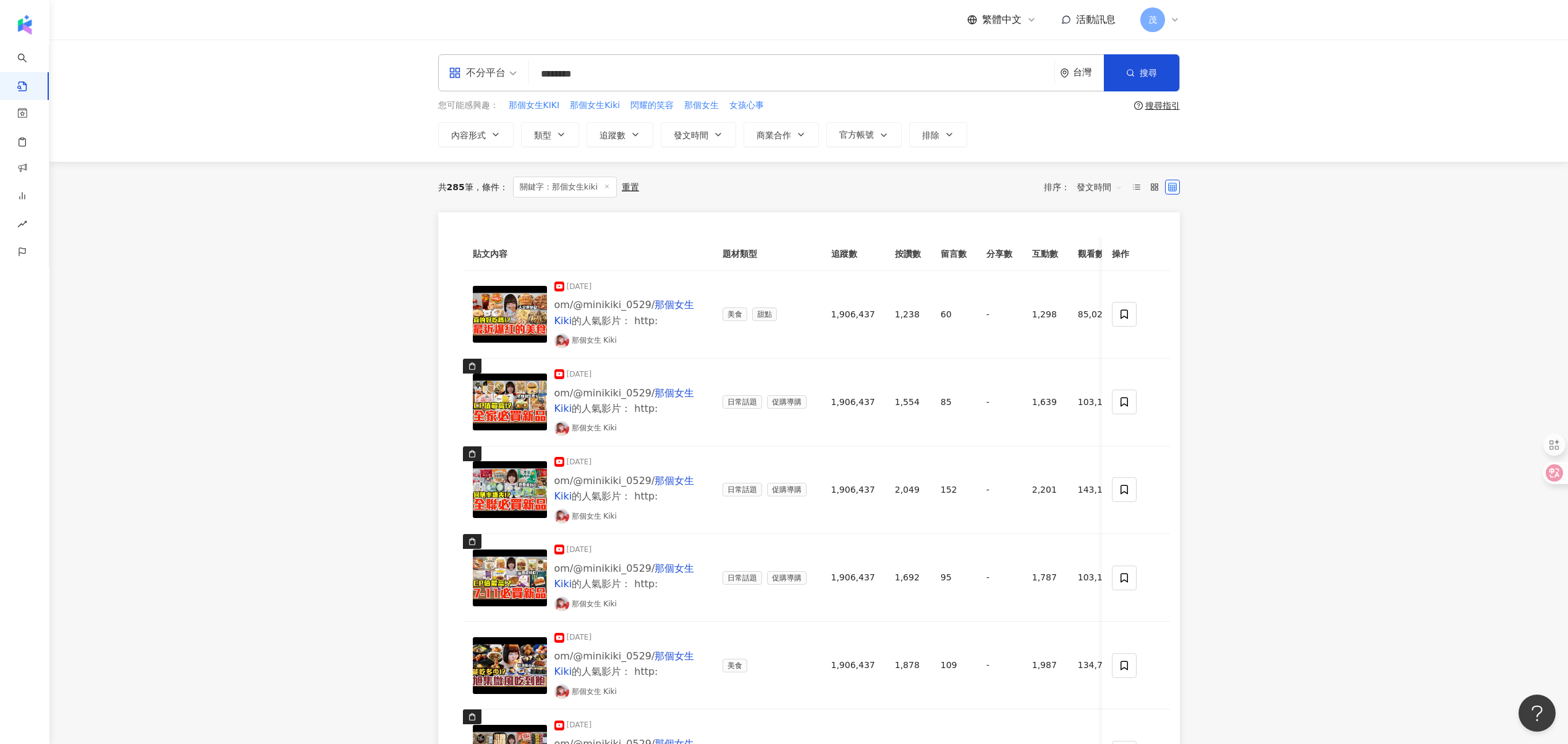
click at [645, 60] on div "不分平台 那個女生kiki ******** 台灣 搜尋" at bounding box center [809, 73] width 741 height 37
click at [628, 66] on input "********" at bounding box center [791, 74] width 515 height 27
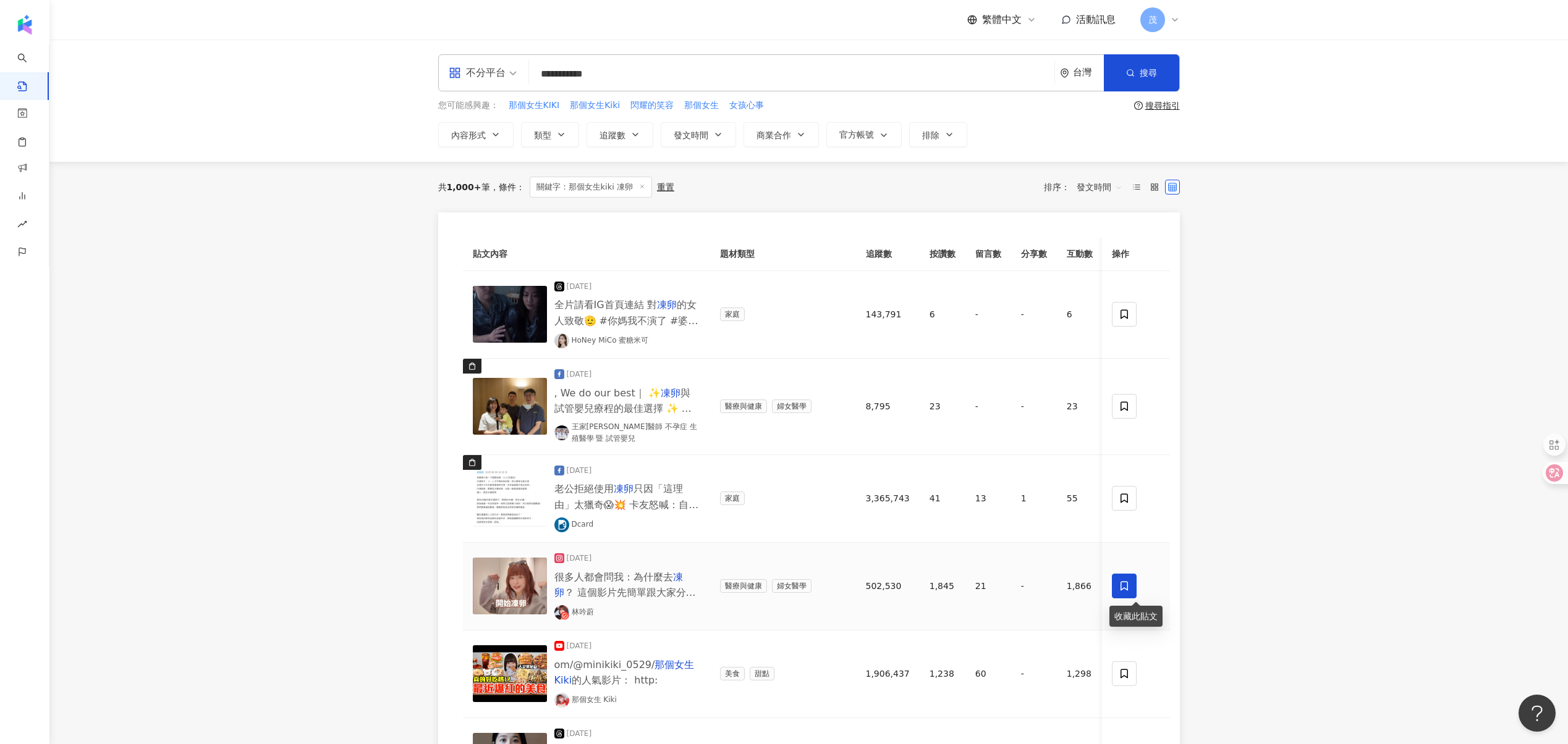
click at [1124, 588] on icon at bounding box center [1124, 586] width 11 height 11
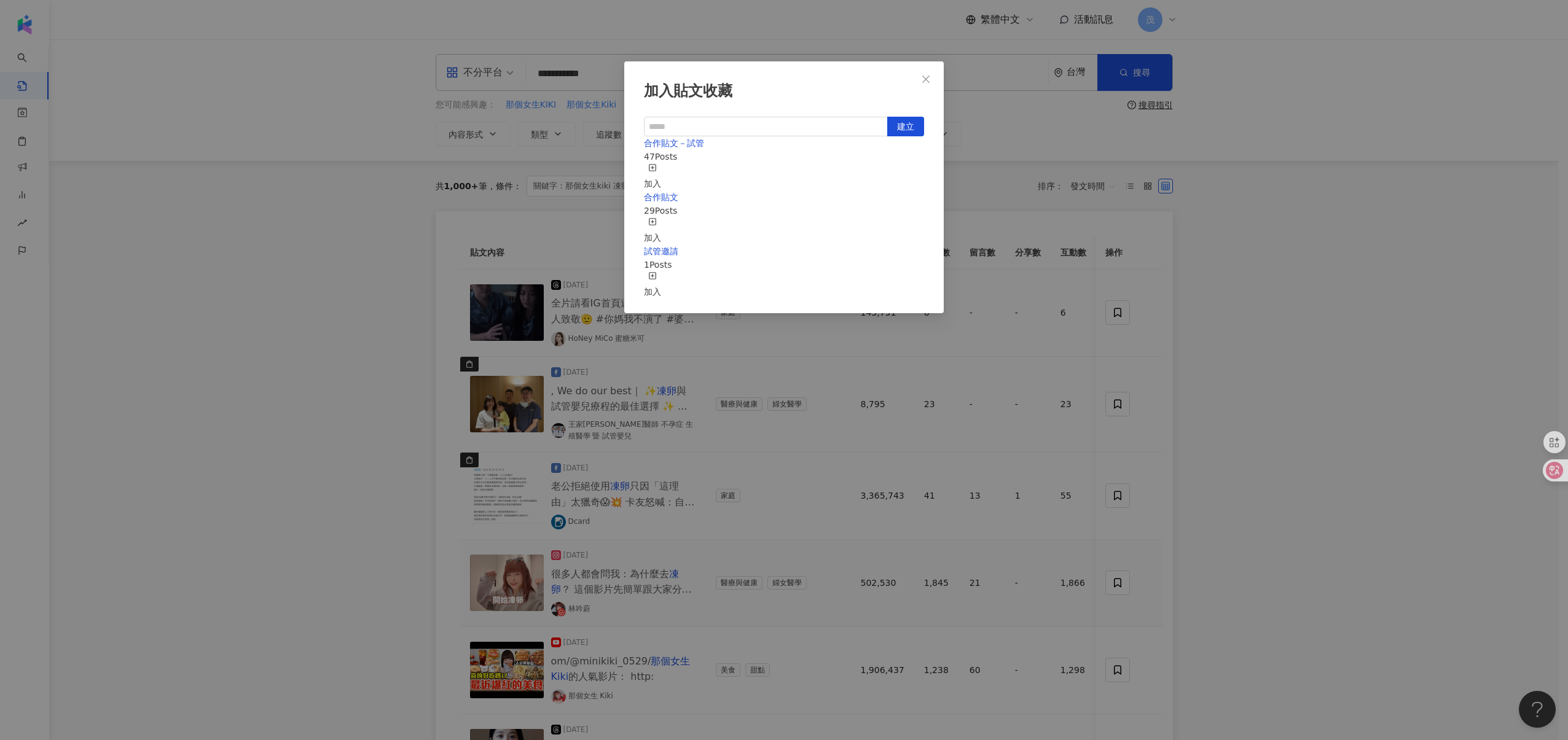
click at [661, 218] on div "加入" at bounding box center [652, 231] width 17 height 27
click at [569, 483] on div "加入貼文收藏 建立 合作貼文 30 Posts 已加入 合作貼文－試管 47 Posts 加入 試管邀請 1 Posts 加入" at bounding box center [784, 370] width 1568 height 740
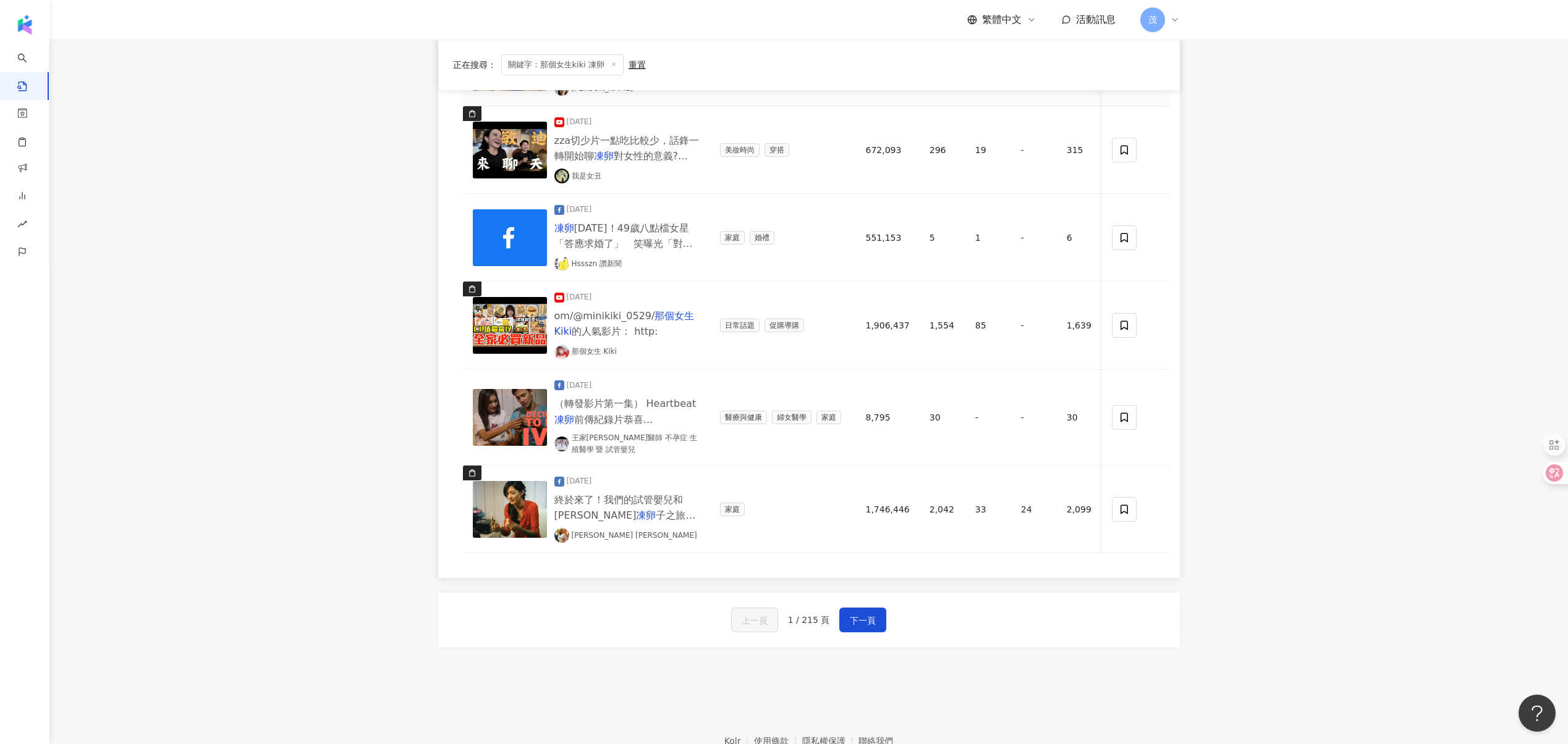
scroll to position [788, 0]
click at [870, 628] on span "下一頁" at bounding box center [862, 621] width 26 height 15
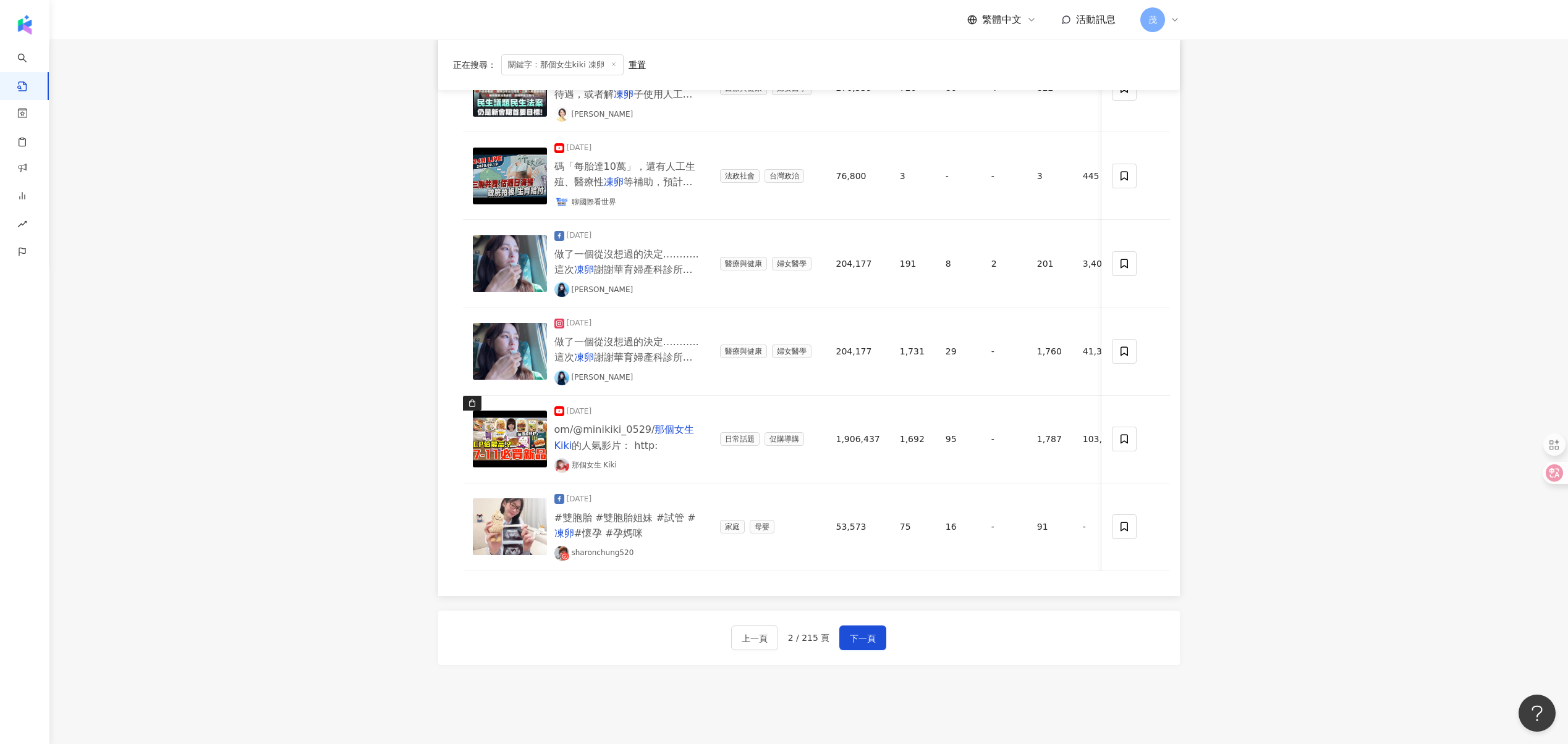
scroll to position [859, 0]
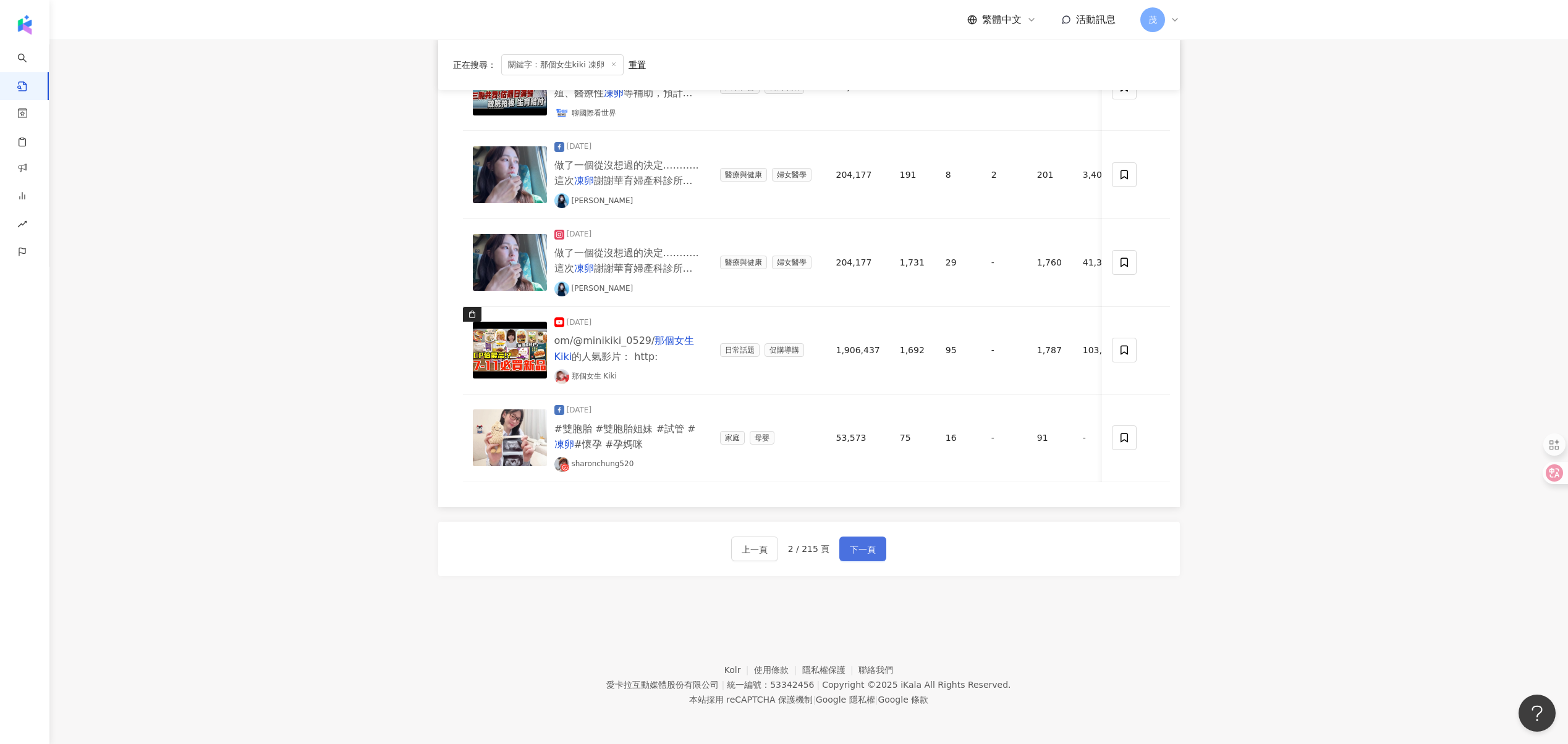
click at [868, 560] on button "下一頁" at bounding box center [863, 548] width 47 height 24
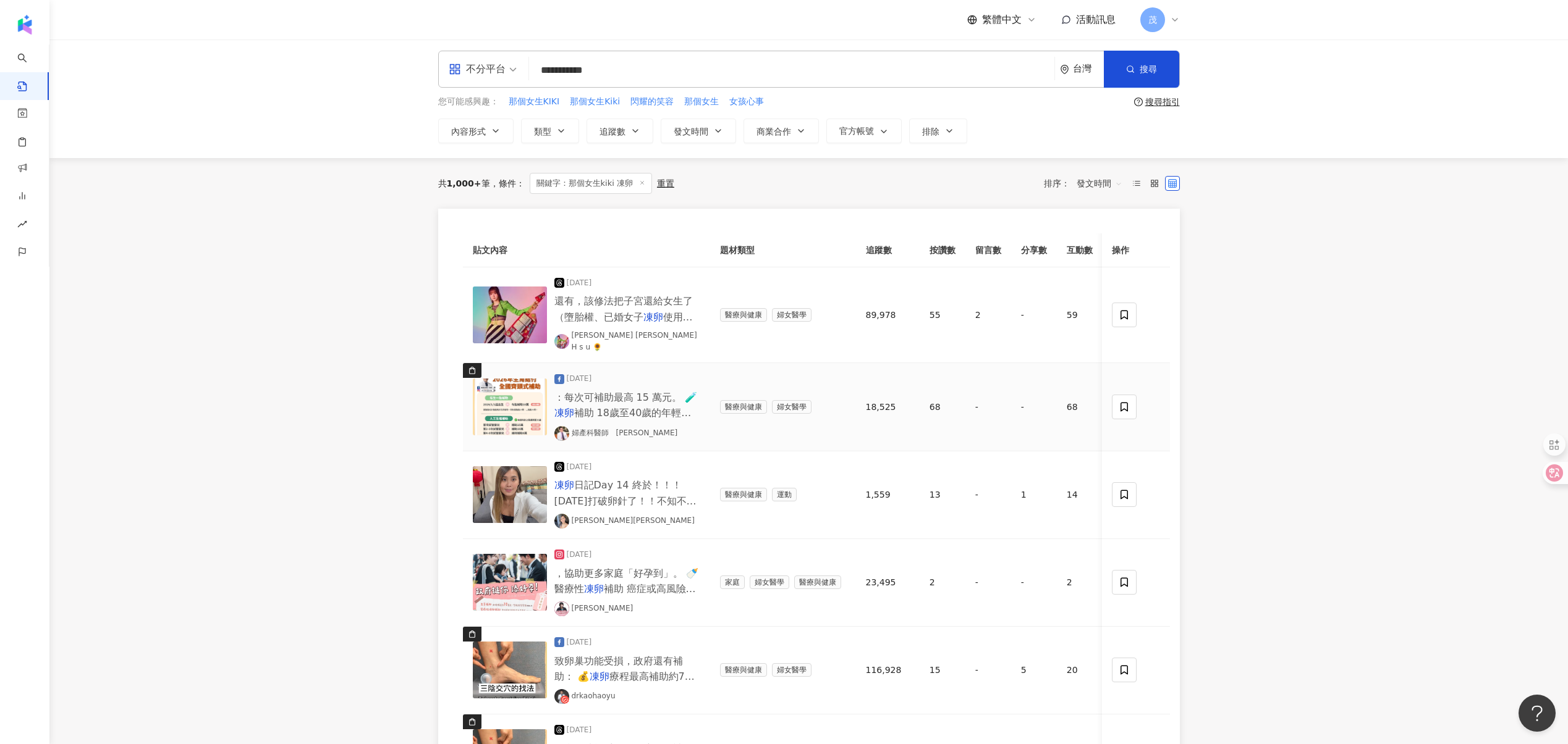
scroll to position [0, 0]
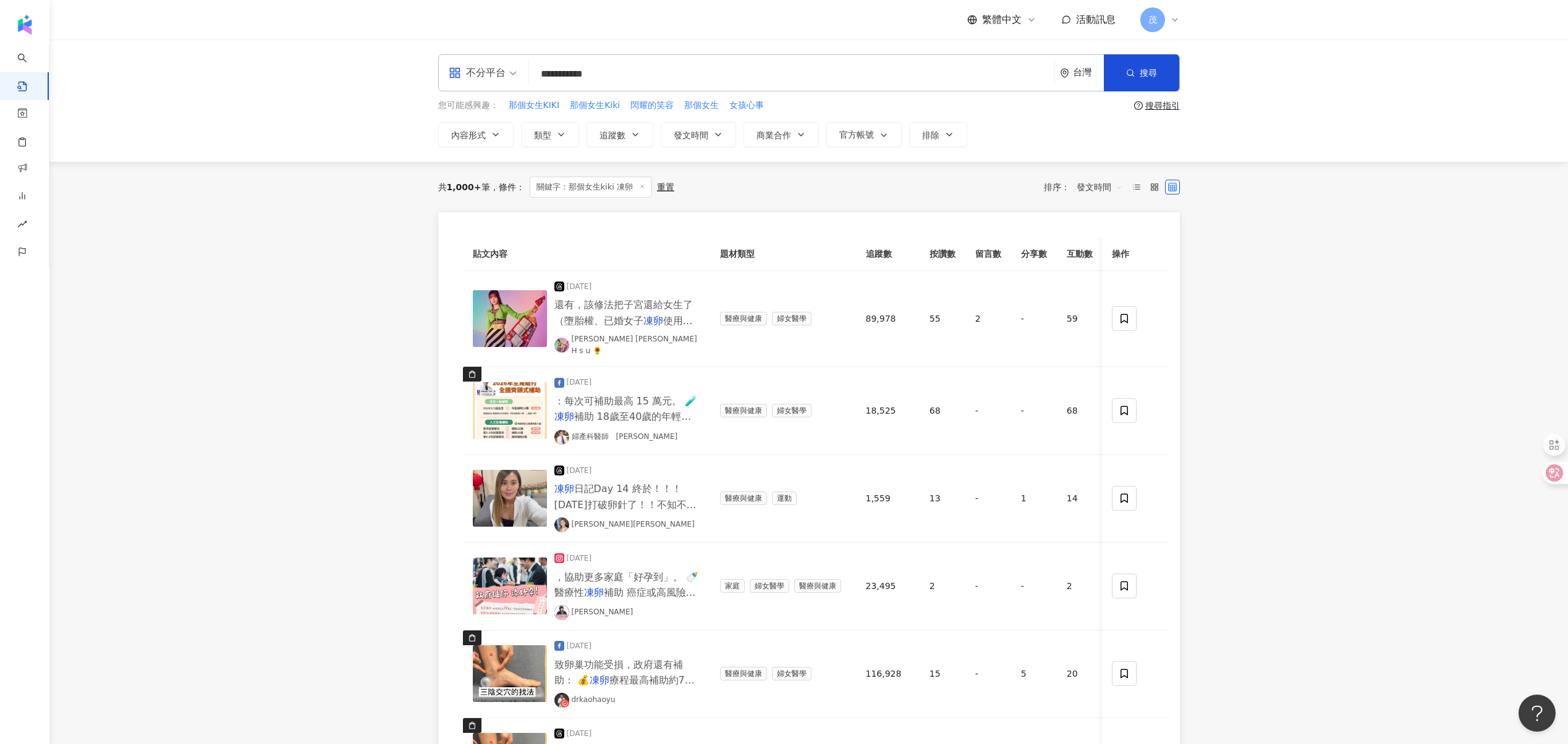
click at [641, 66] on input "**********" at bounding box center [791, 74] width 515 height 27
click at [642, 66] on input "**********" at bounding box center [791, 74] width 515 height 27
click at [642, 75] on input "**********" at bounding box center [791, 74] width 515 height 27
click at [645, 72] on input "**********" at bounding box center [791, 74] width 515 height 27
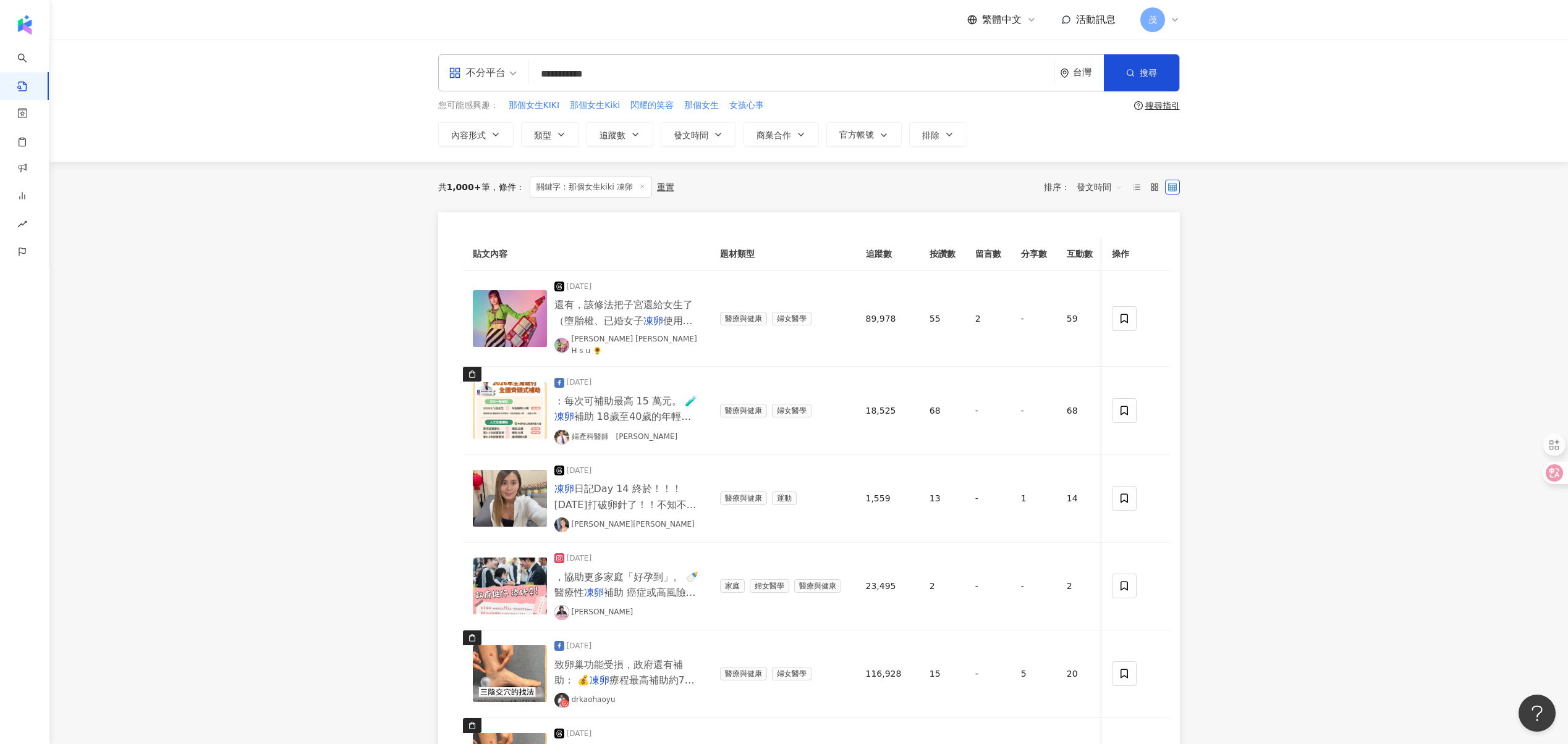
click at [645, 71] on input "**********" at bounding box center [791, 74] width 515 height 27
click at [657, 72] on input "**********" at bounding box center [791, 74] width 515 height 27
click at [657, 71] on input "**********" at bounding box center [791, 74] width 515 height 27
click at [657, 72] on input "**********" at bounding box center [791, 74] width 515 height 27
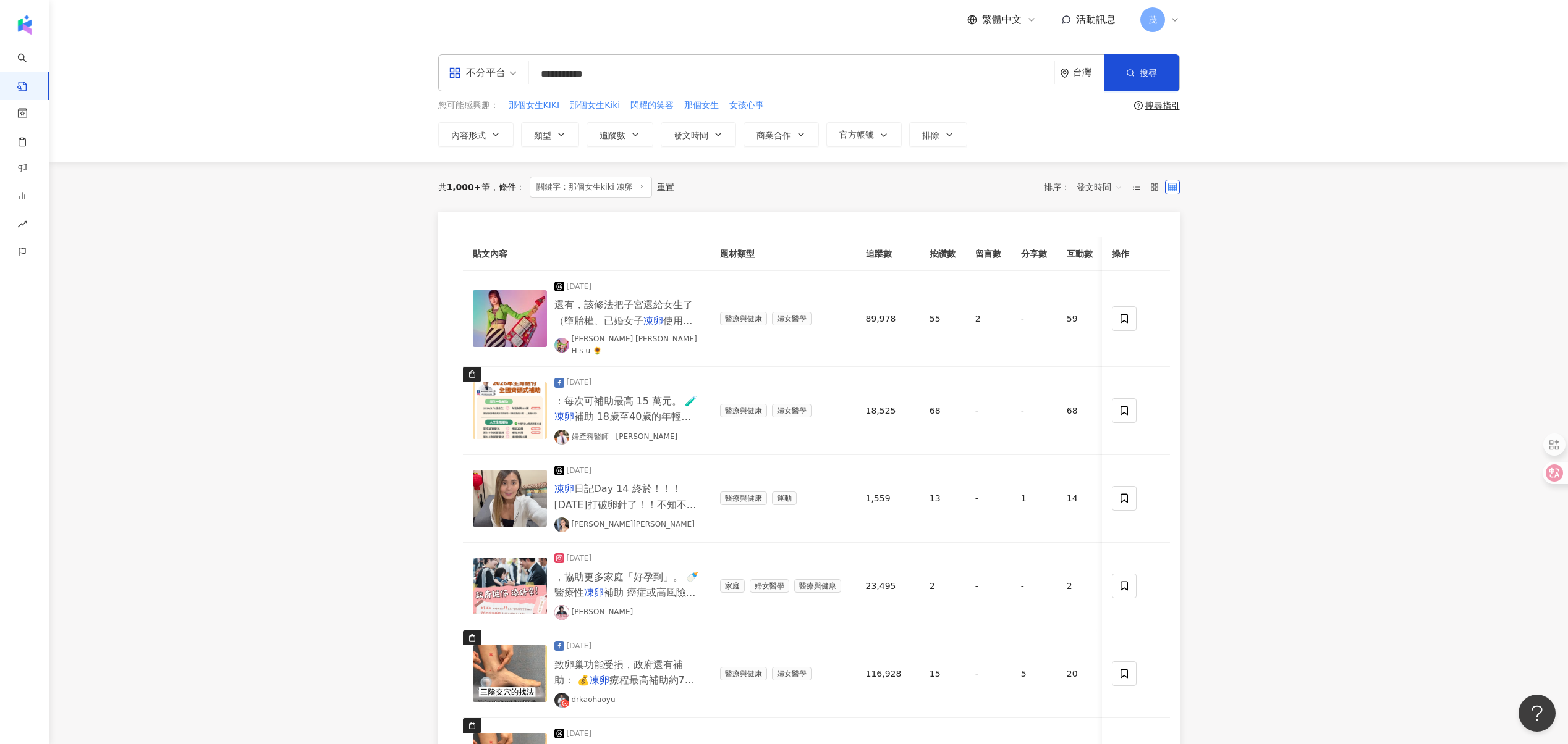
paste input "**********"
click at [1150, 72] on span "搜尋" at bounding box center [1147, 72] width 17 height 10
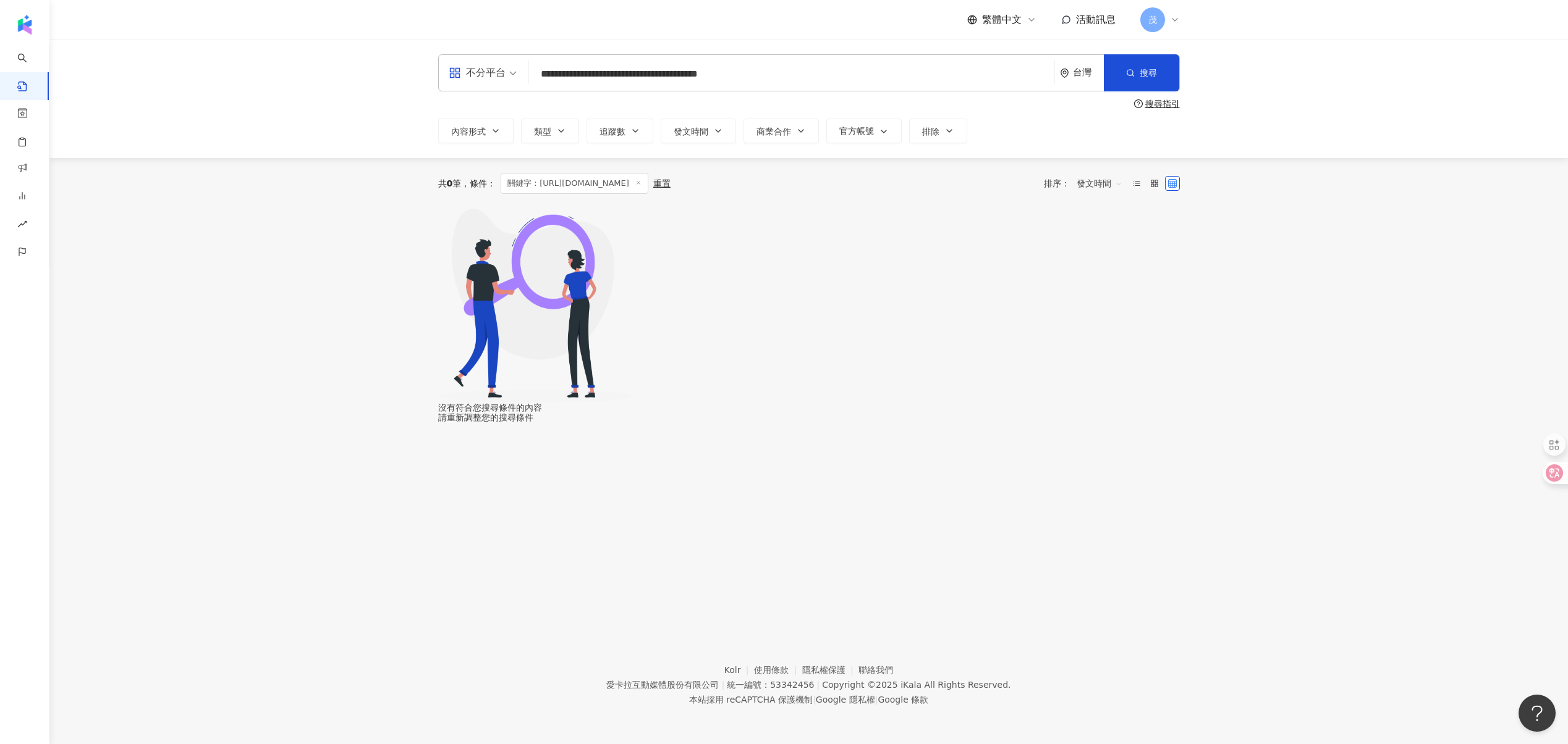
click at [606, 75] on input "**********" at bounding box center [791, 74] width 515 height 27
paste input "search"
type input "**********"
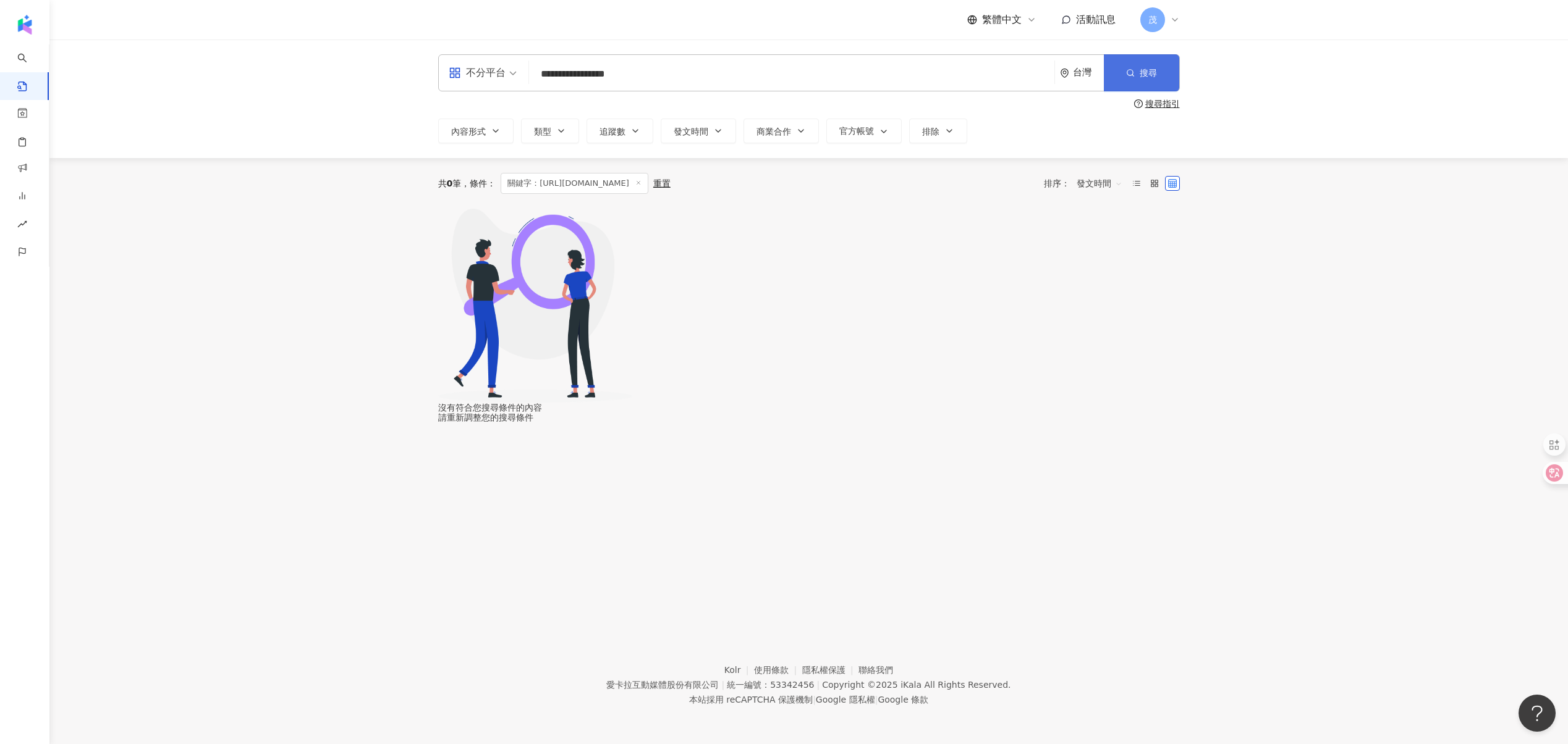
click at [1157, 80] on button "搜尋" at bounding box center [1141, 73] width 75 height 37
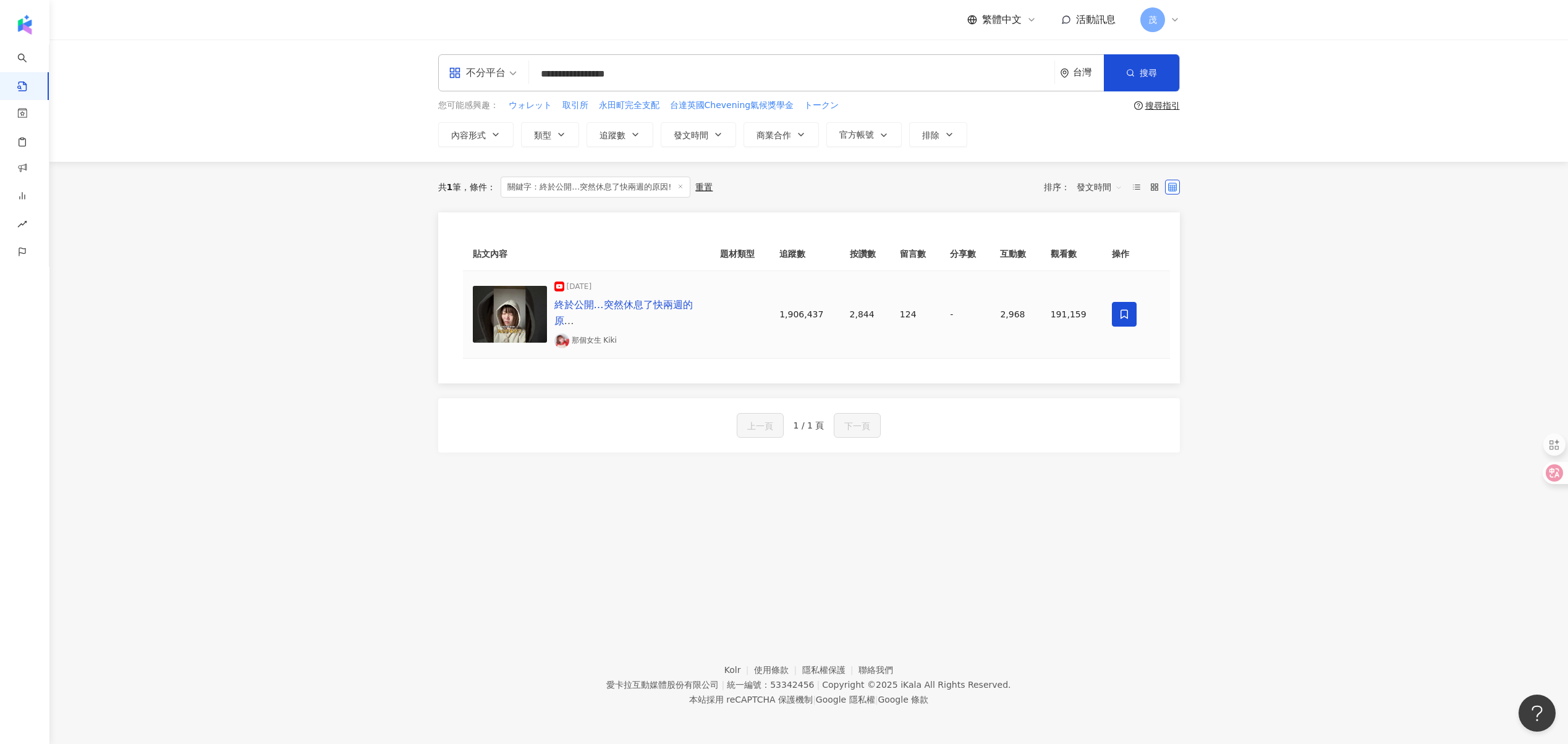
click at [1121, 309] on icon at bounding box center [1124, 314] width 11 height 11
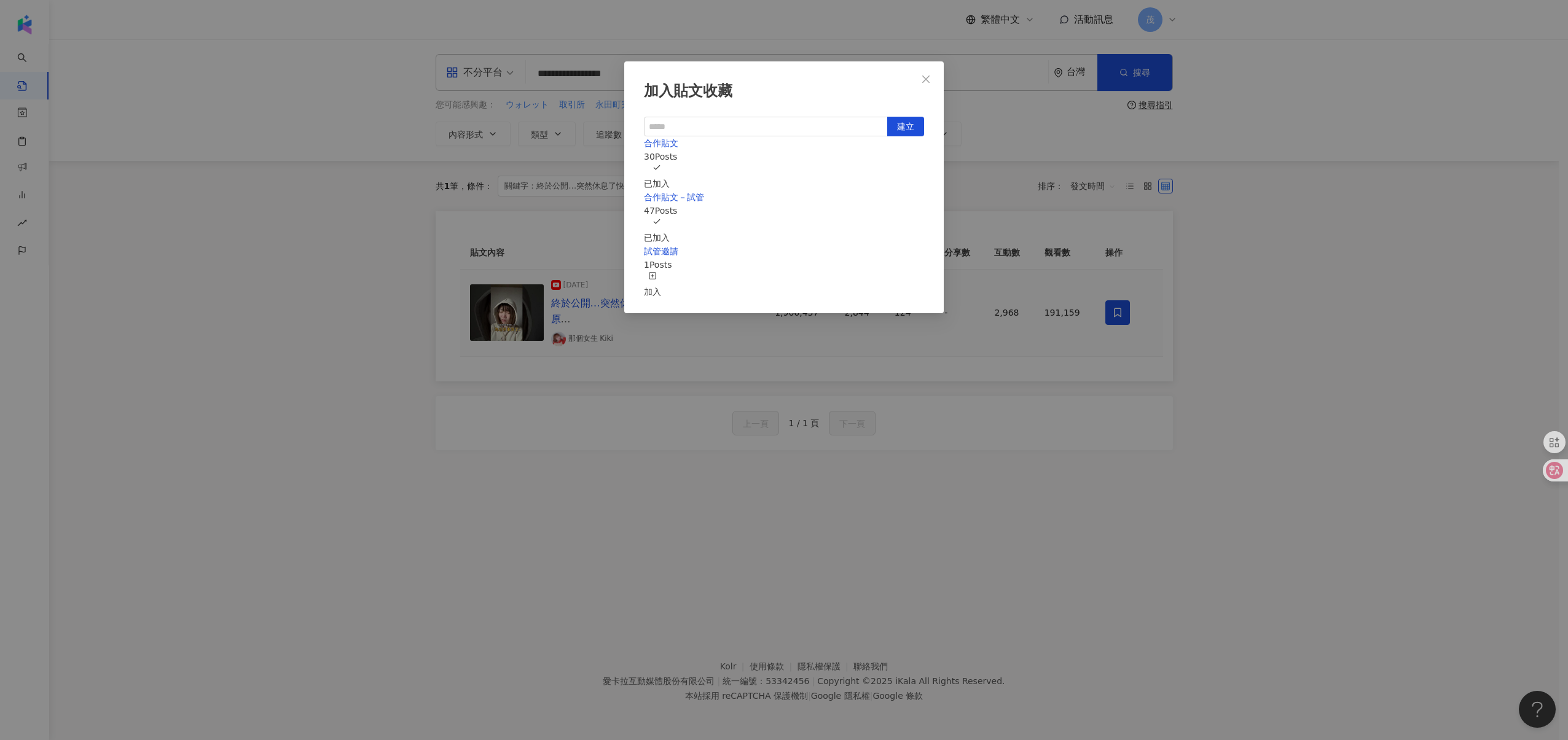
click at [1134, 562] on div "加入貼文收藏 建立 合作貼文 30 Posts 已加入 合作貼文－試管 47 Posts 已加入 試管邀請 1 Posts 加入" at bounding box center [784, 370] width 1568 height 740
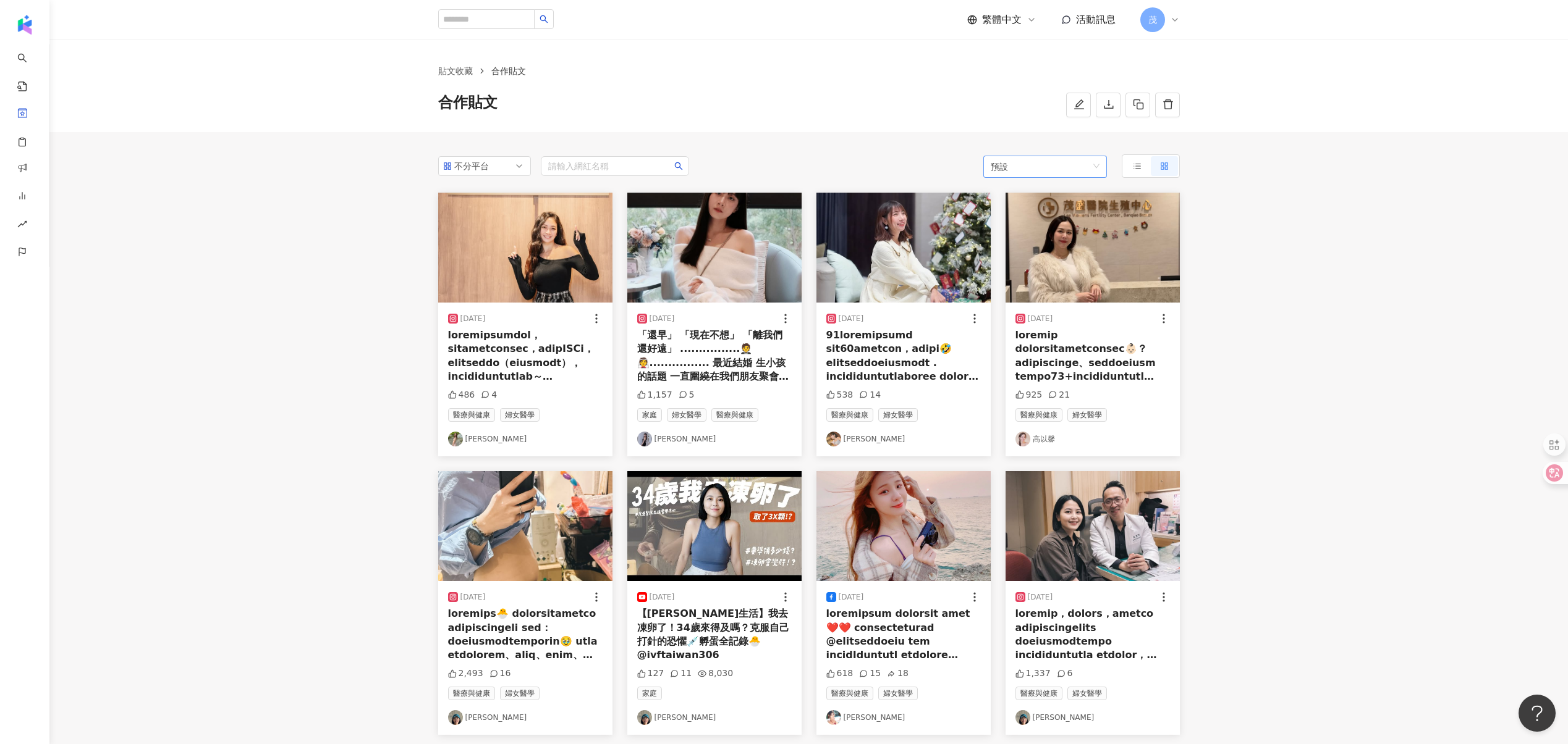
click at [1071, 163] on span "預設" at bounding box center [1045, 167] width 109 height 22
click at [1048, 215] on div "發布時間" at bounding box center [1045, 214] width 103 height 13
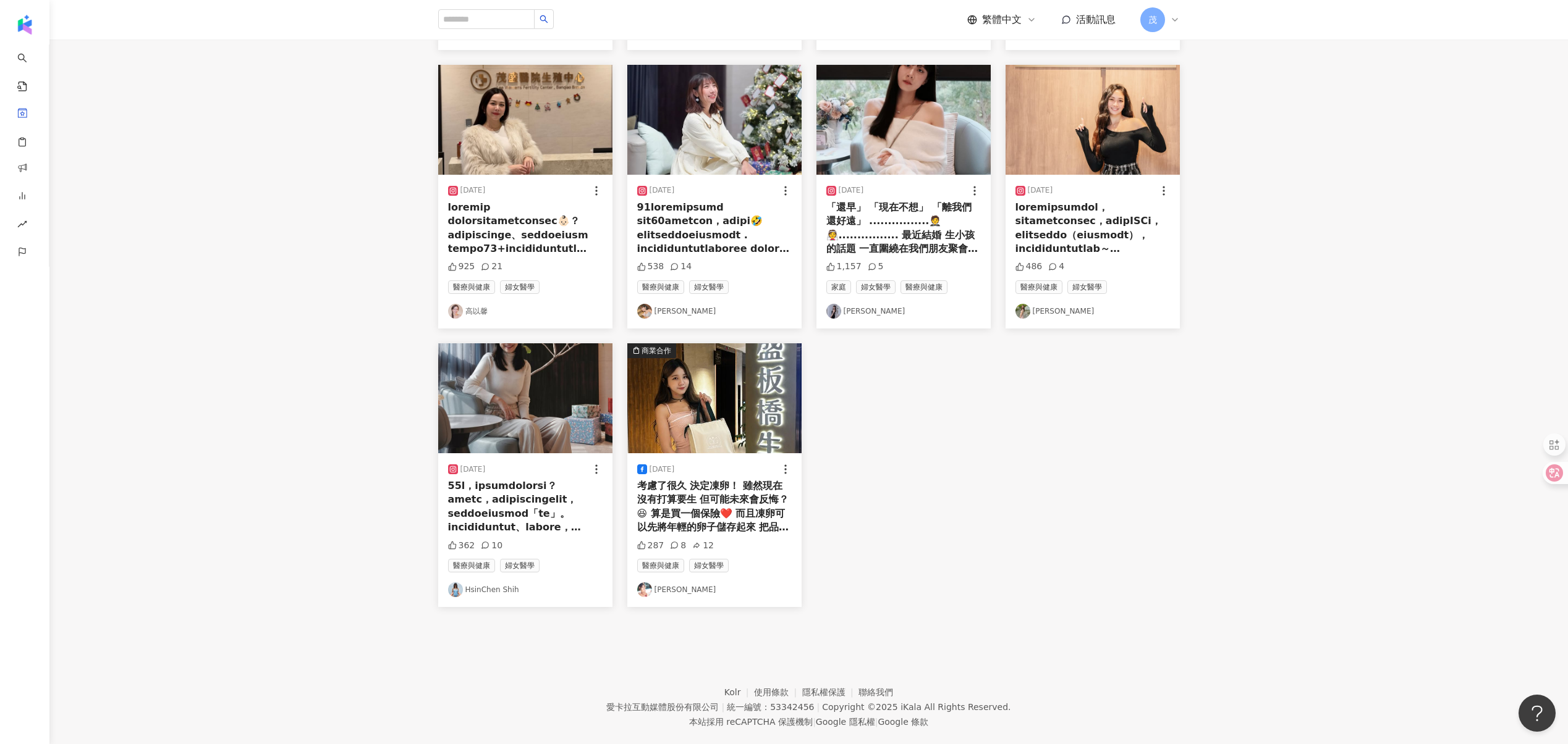
scroll to position [1543, 0]
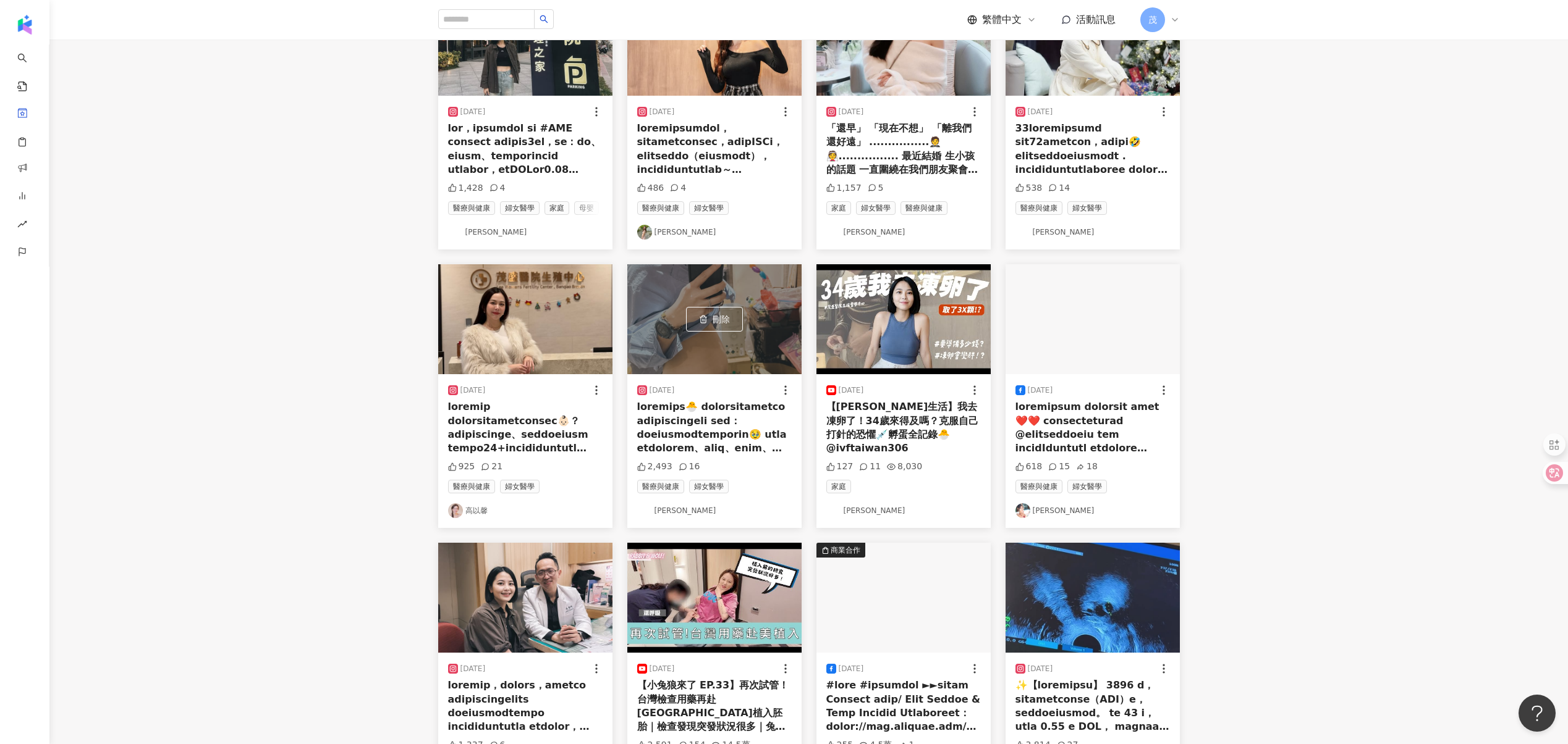
scroll to position [45, 0]
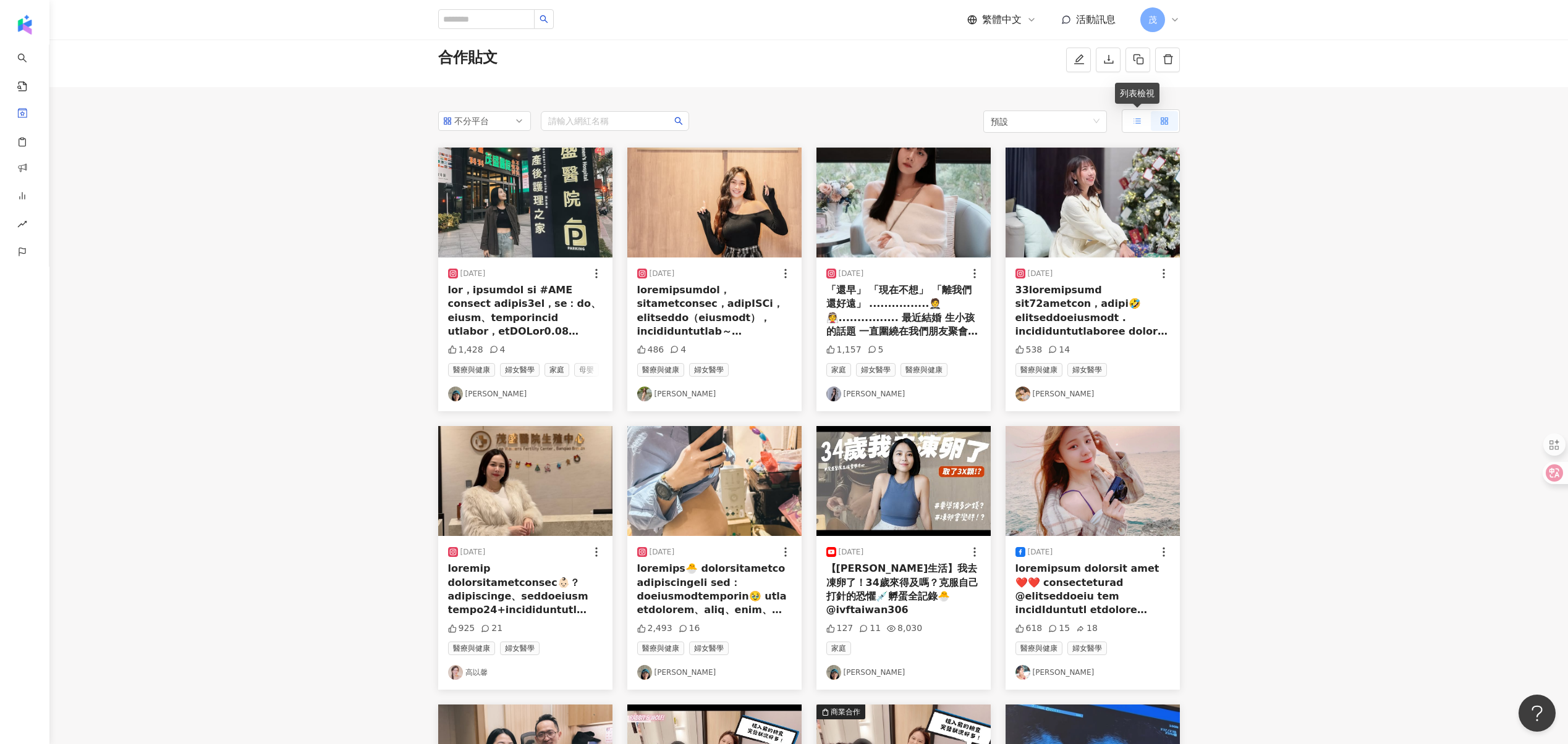
click at [1139, 122] on icon at bounding box center [1137, 121] width 9 height 9
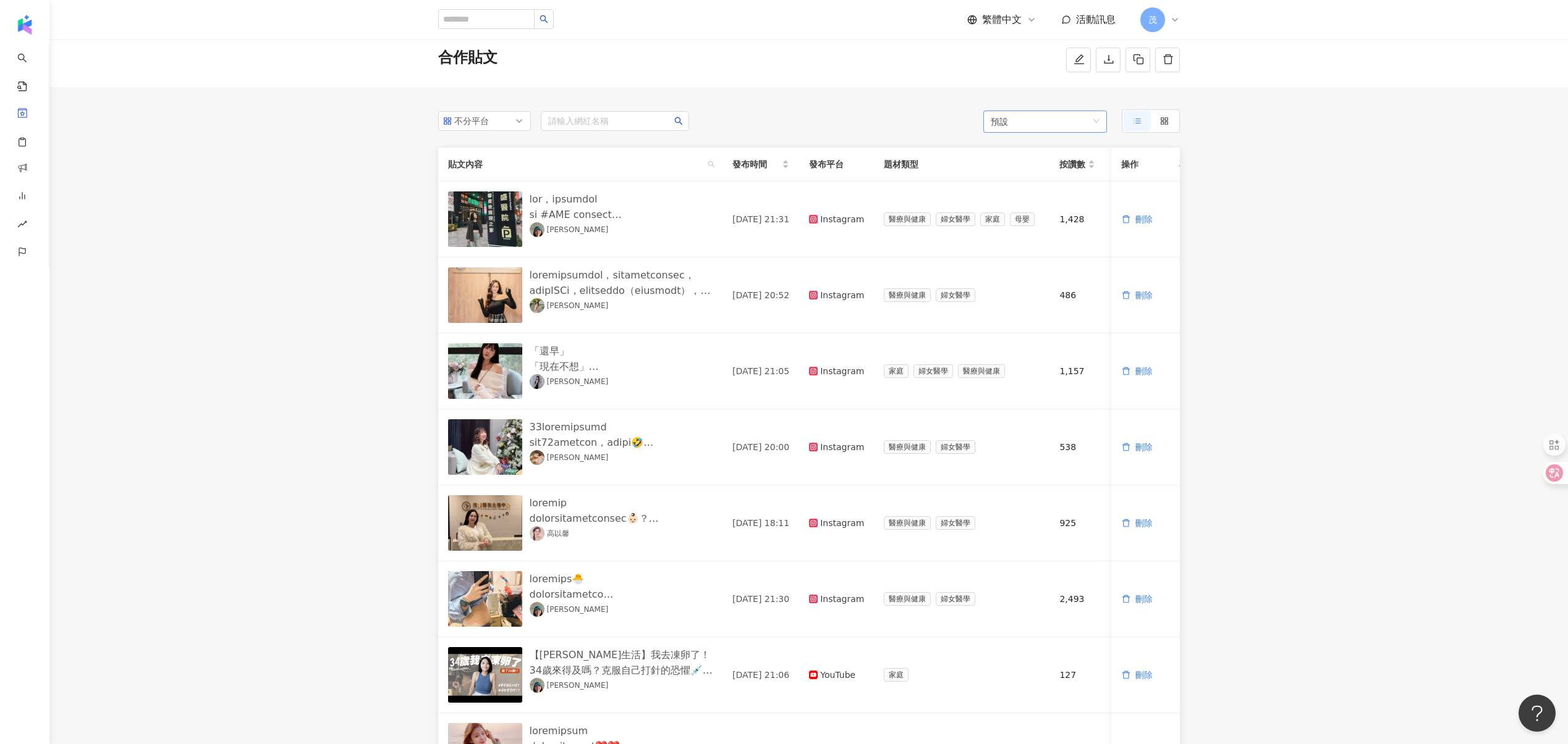
click at [1036, 125] on span "預設" at bounding box center [1045, 122] width 109 height 22
click at [1030, 171] on div "發布時間" at bounding box center [1045, 169] width 103 height 13
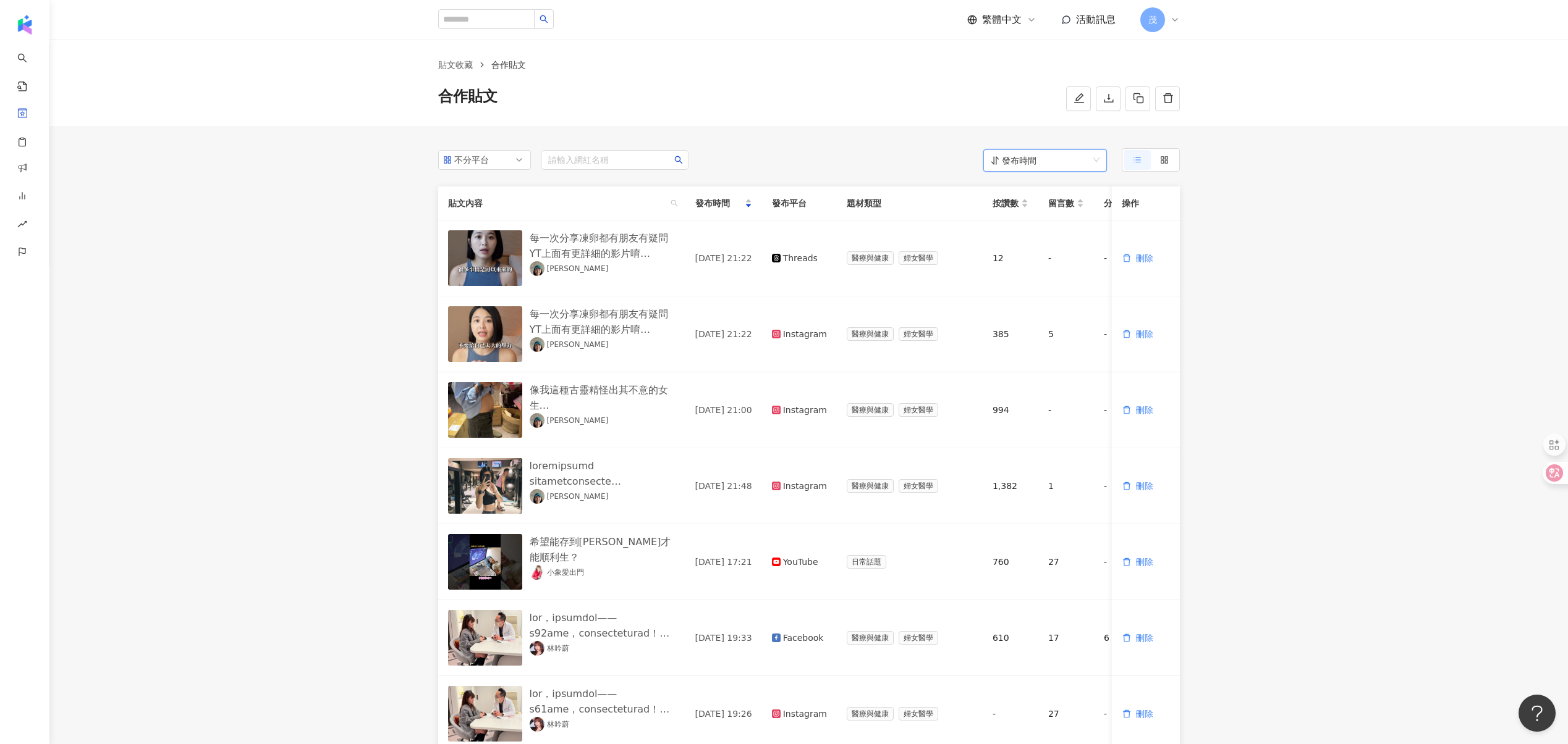
scroll to position [0, 0]
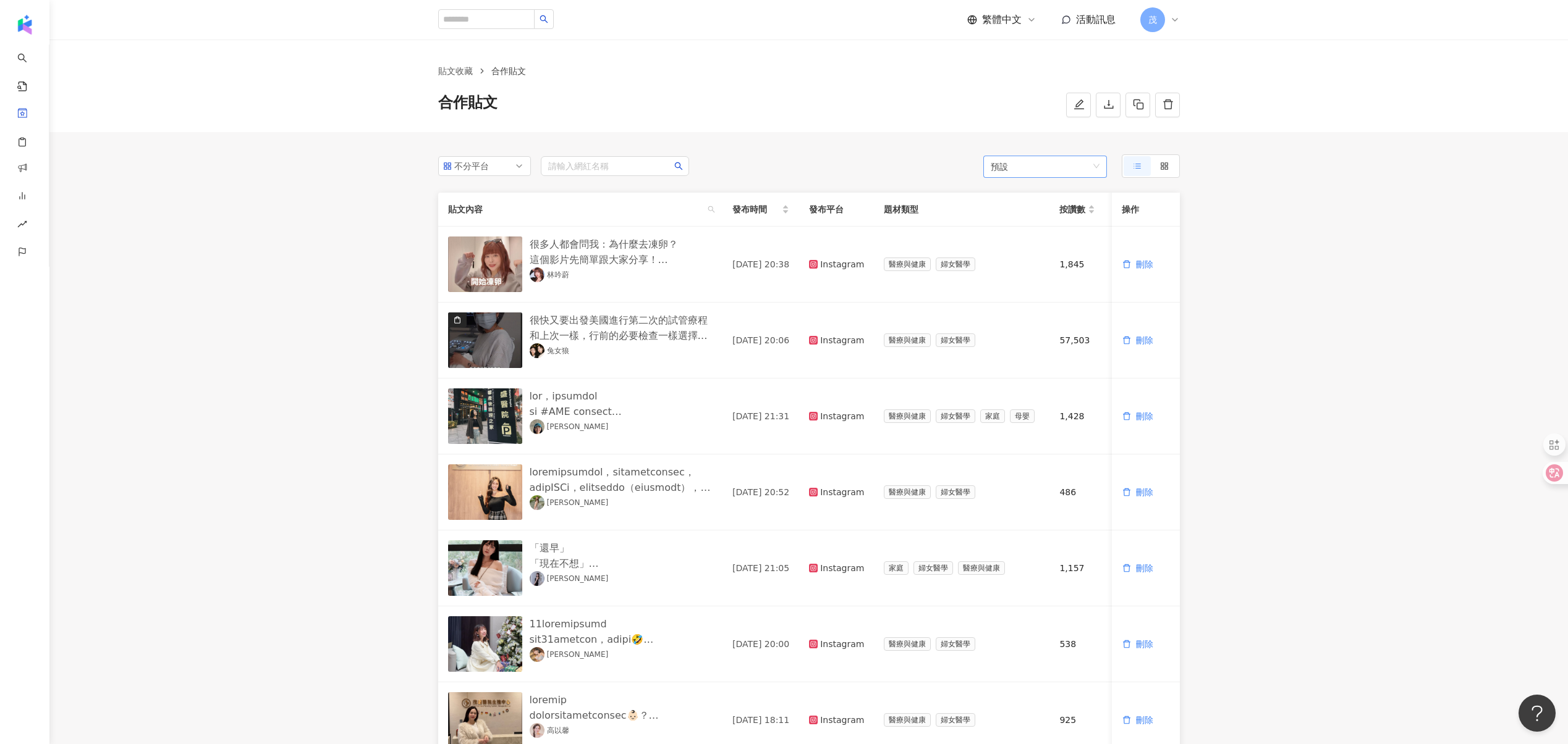
click at [1051, 169] on span "預設" at bounding box center [1045, 167] width 109 height 22
click at [1033, 211] on div "發布時間" at bounding box center [1045, 214] width 103 height 13
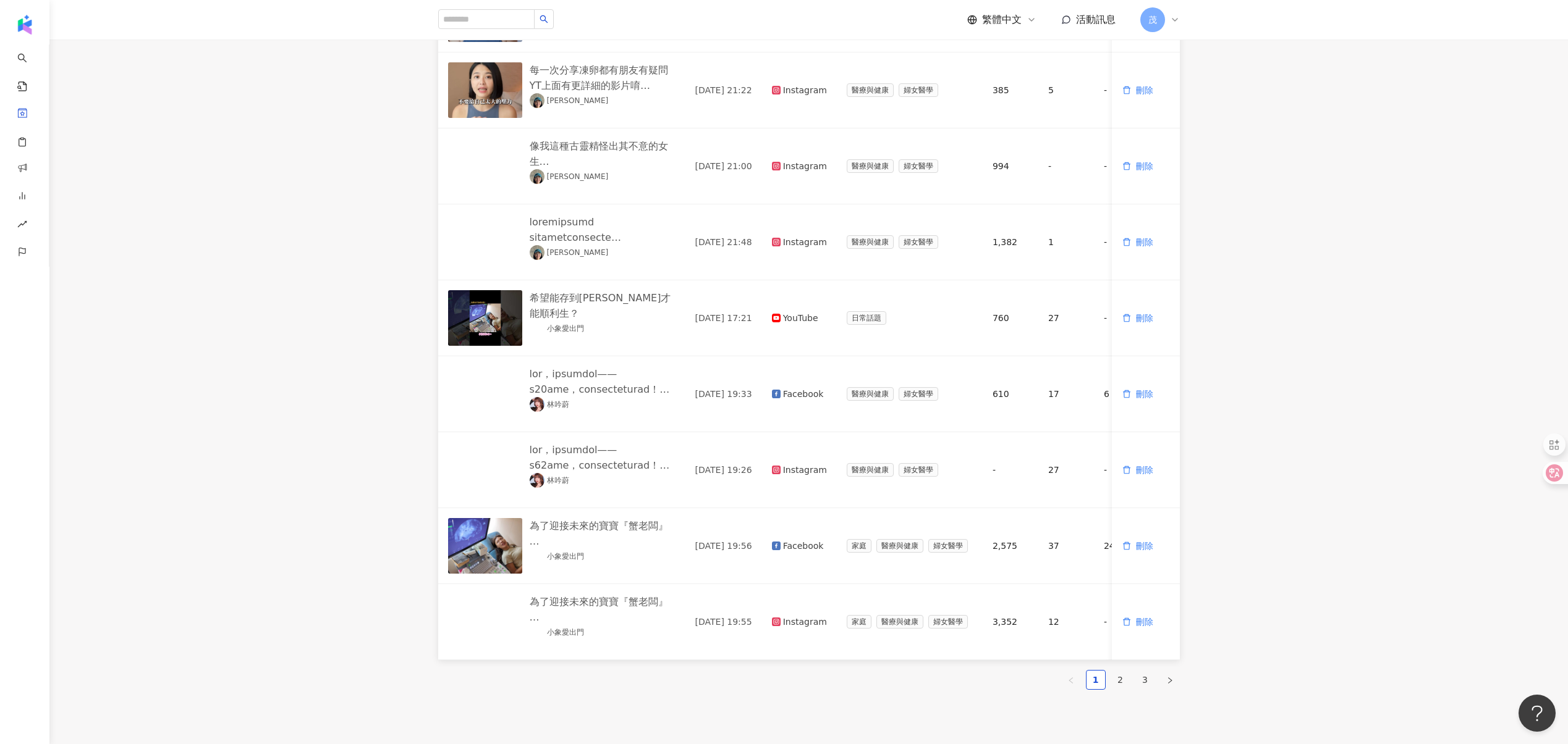
scroll to position [450, 0]
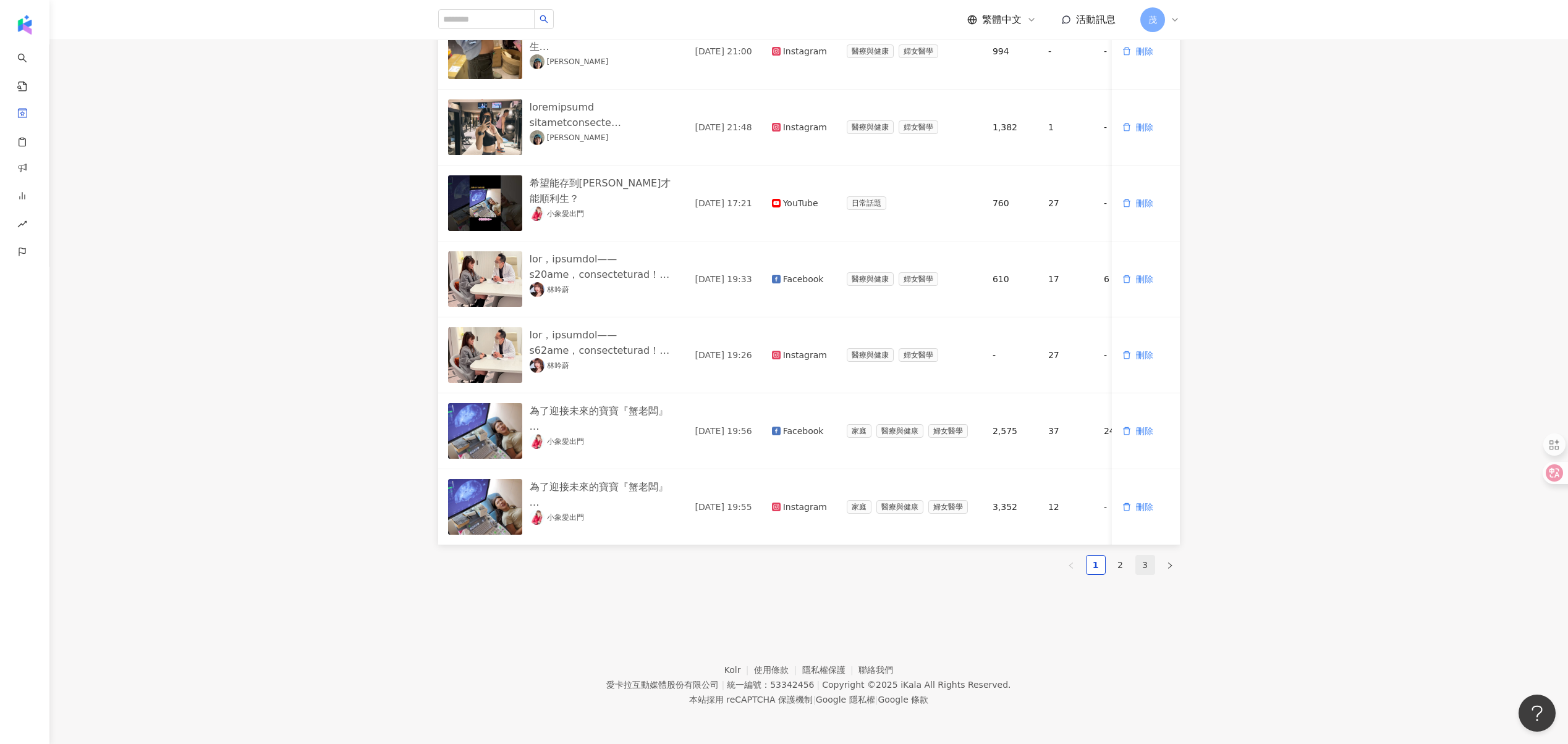
click at [1141, 564] on link "3" at bounding box center [1144, 564] width 18 height 18
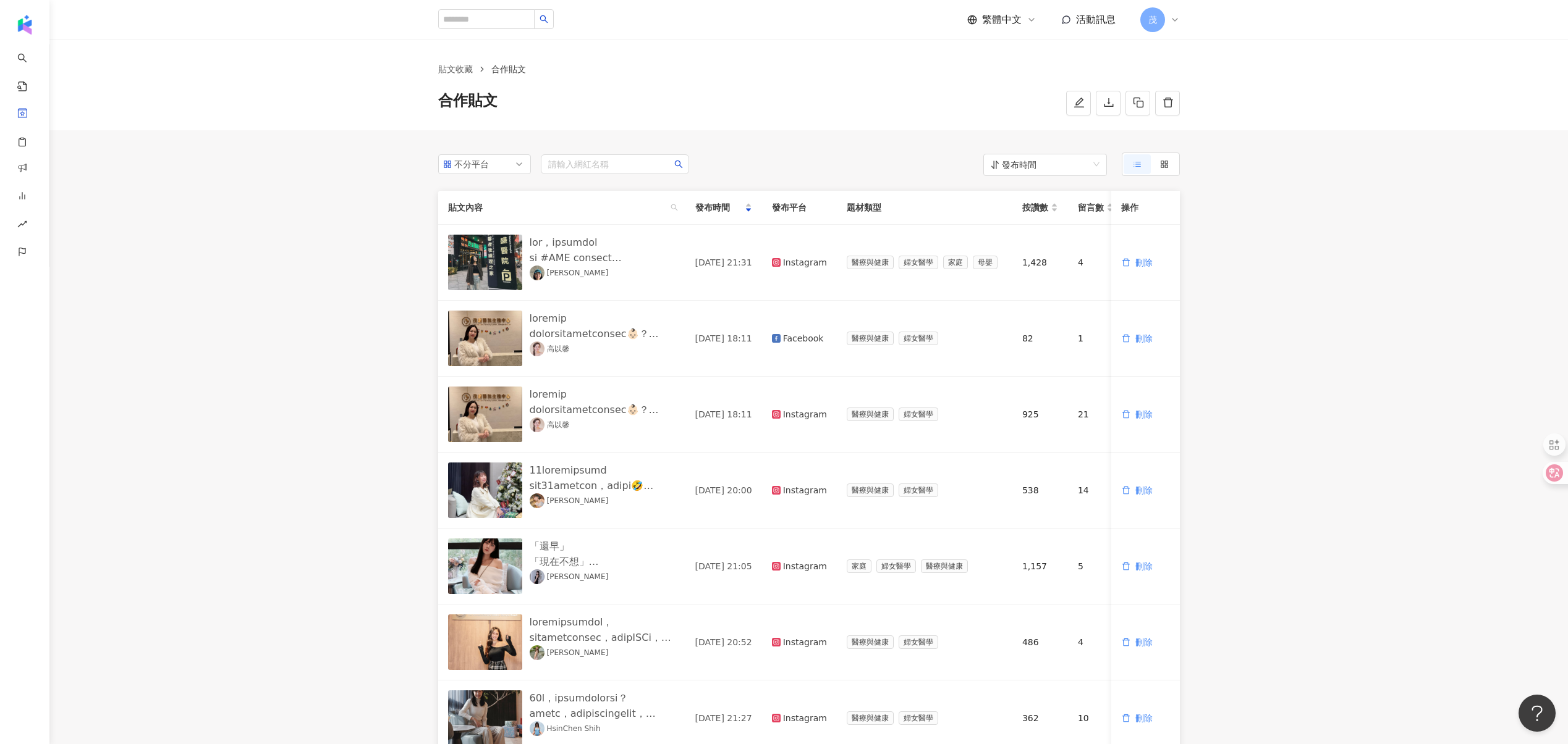
scroll to position [0, 0]
click at [1140, 109] on icon "button" at bounding box center [1138, 104] width 11 height 11
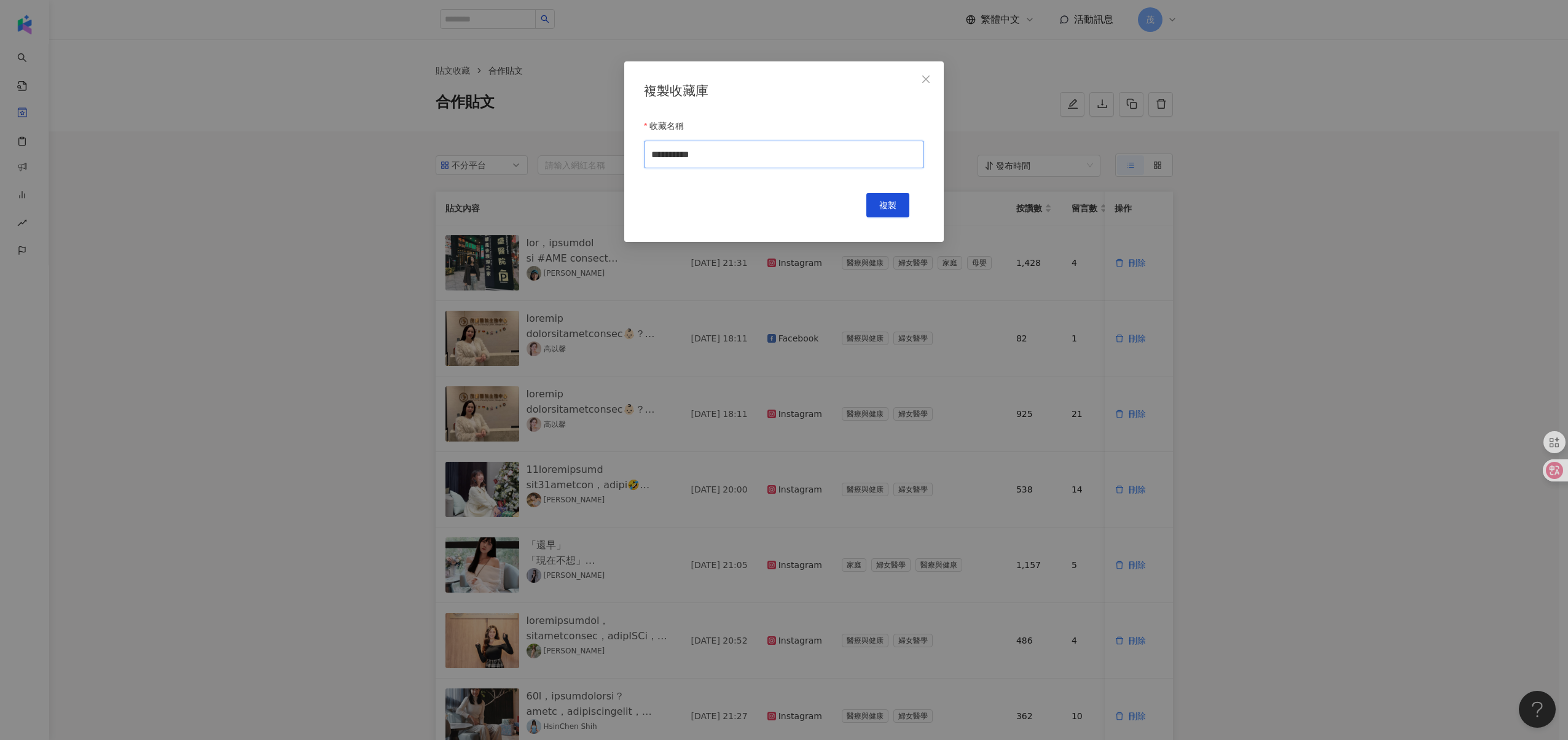
click at [728, 154] on input "**********" at bounding box center [784, 154] width 280 height 28
type input "**********"
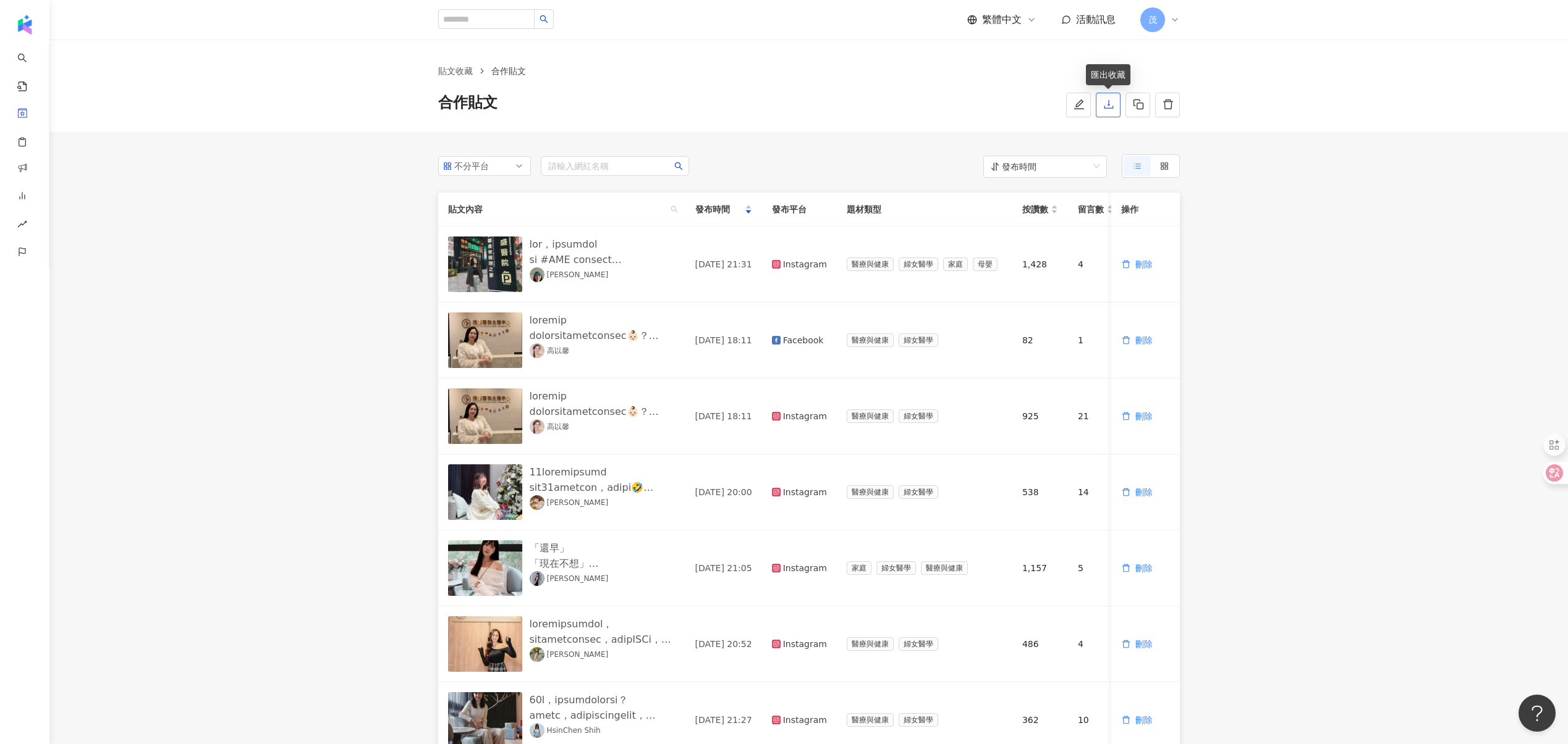
click at [1116, 102] on button "button" at bounding box center [1107, 104] width 24 height 24
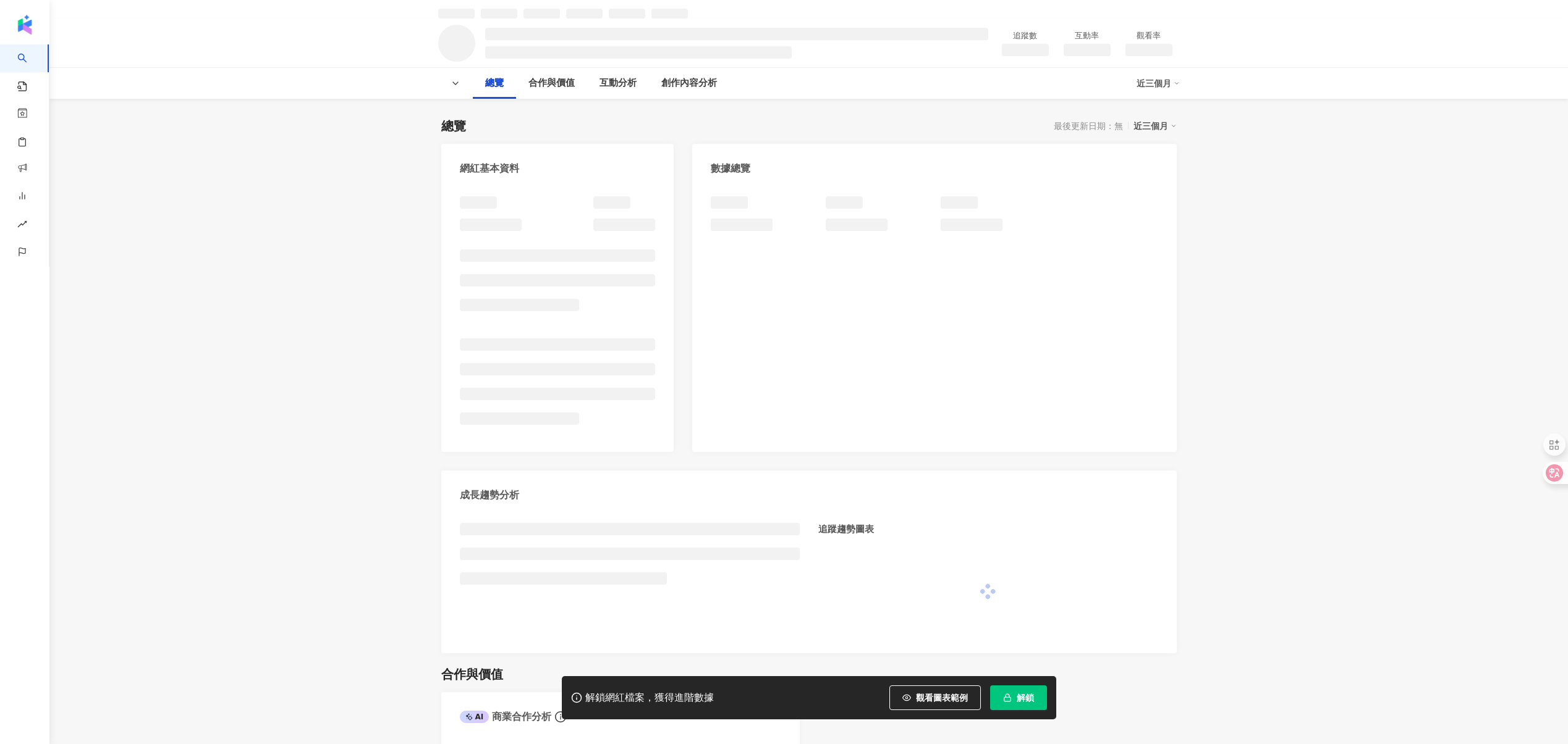
scroll to position [219, 0]
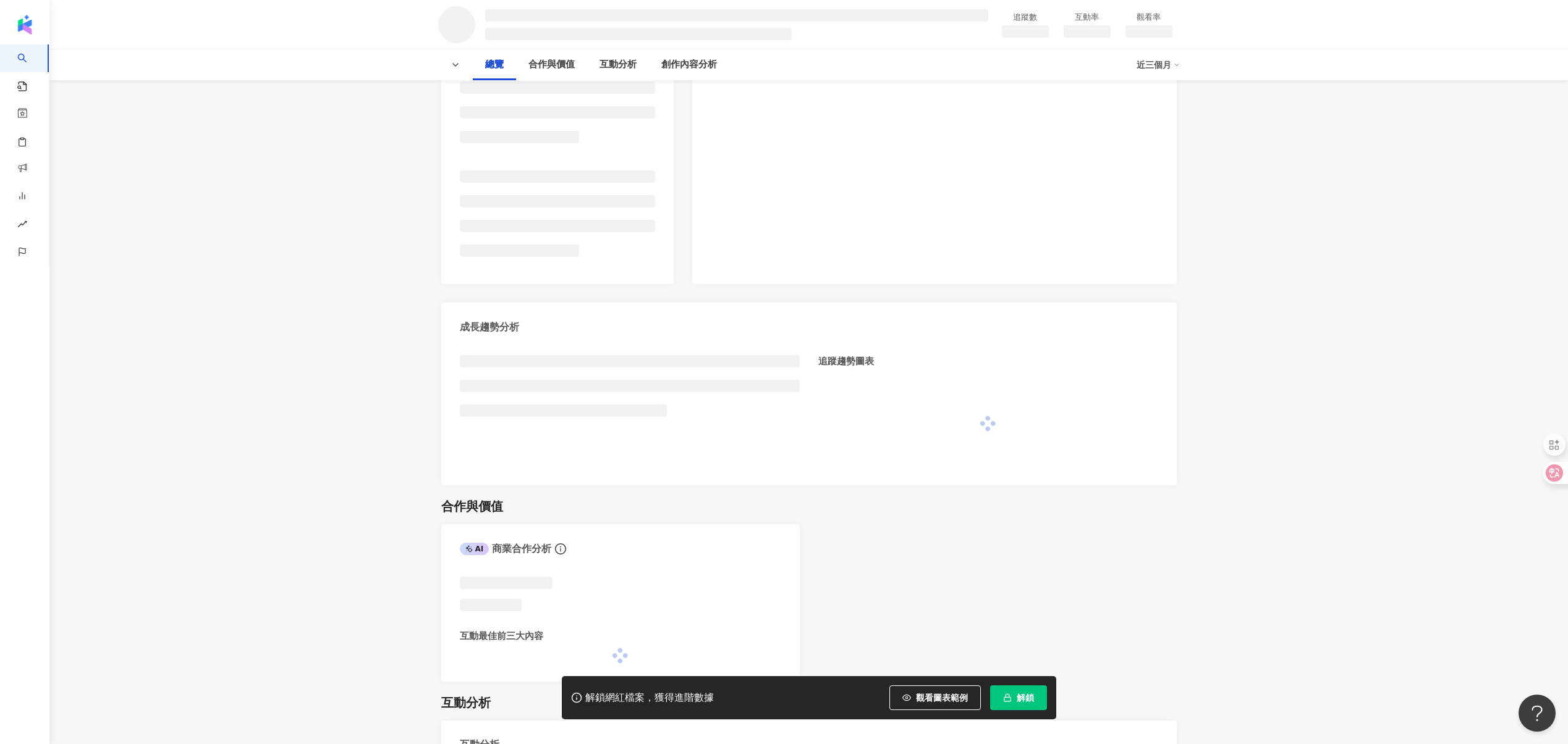
click at [1010, 700] on rect "button" at bounding box center [1006, 699] width 7 height 4
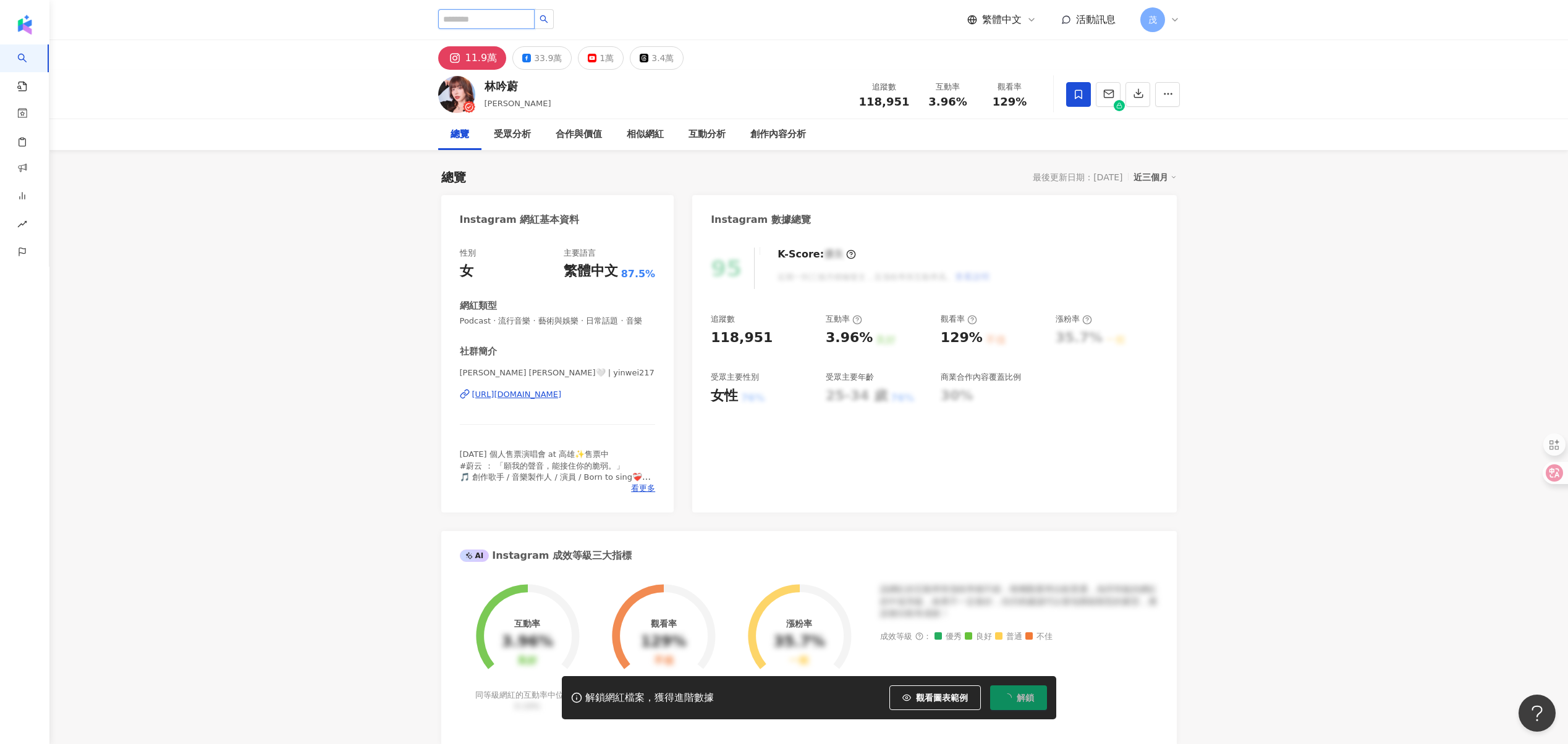
click at [469, 22] on input "search" at bounding box center [486, 19] width 96 height 20
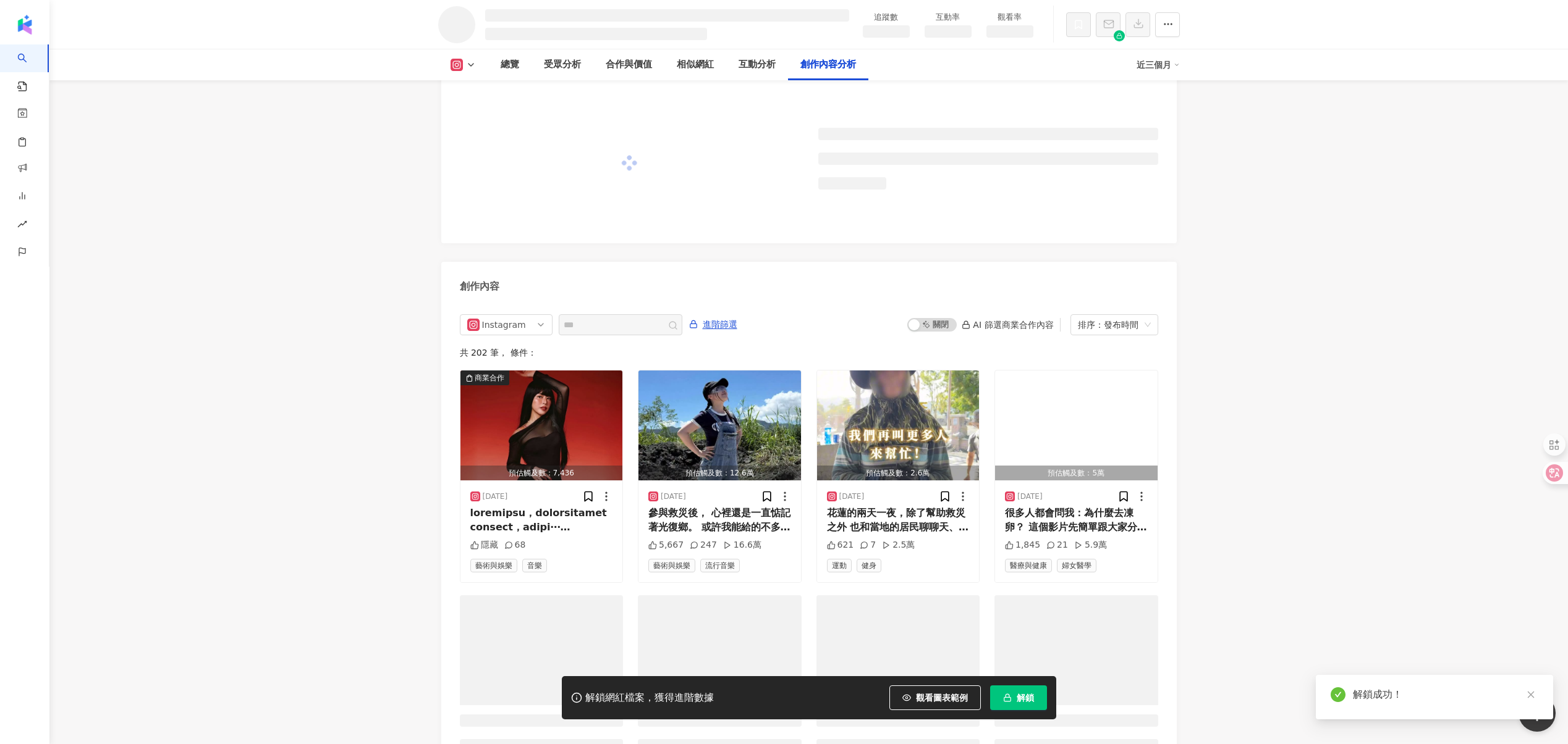
scroll to position [3120, 0]
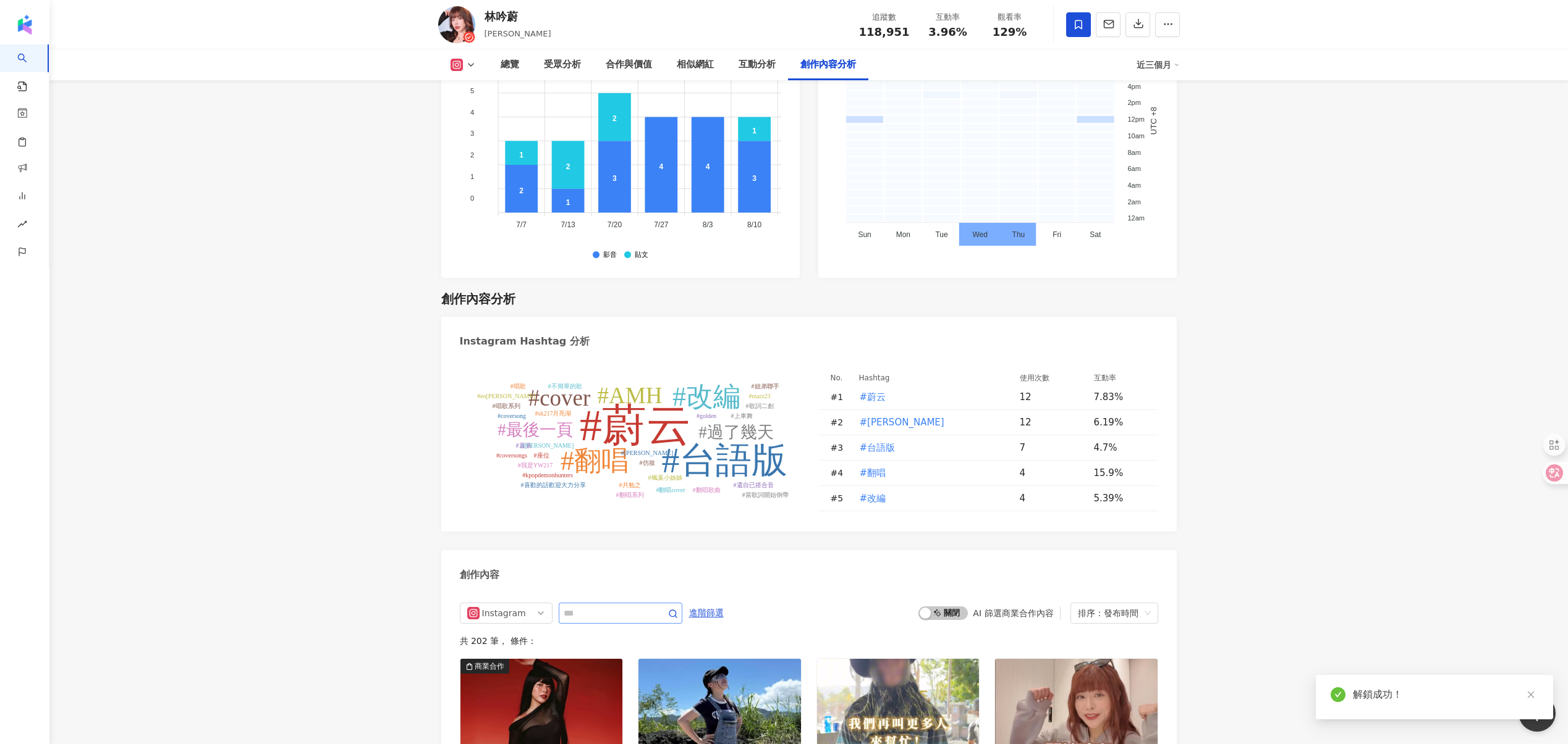
scroll to position [3634, 0]
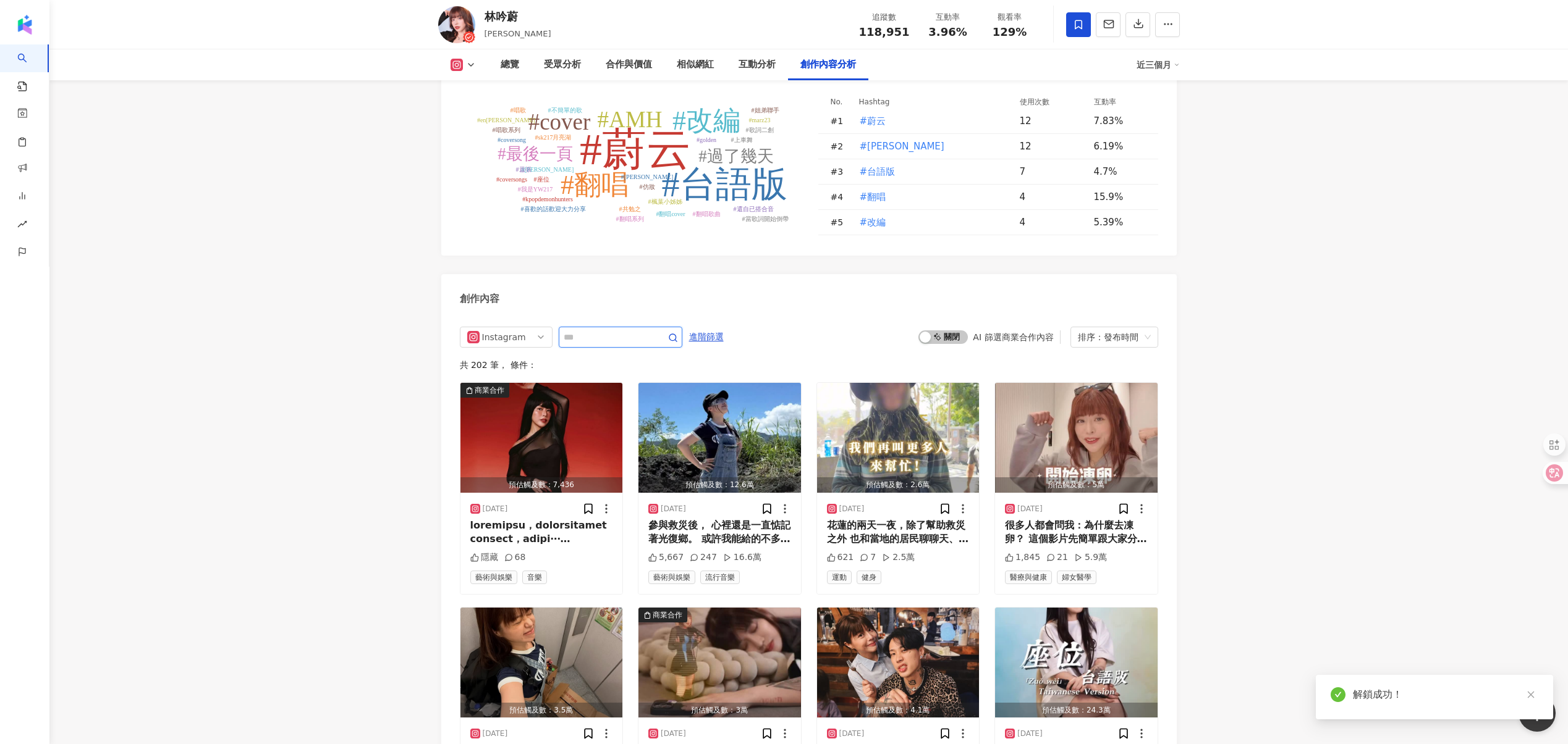
click at [618, 330] on input "text" at bounding box center [606, 337] width 86 height 15
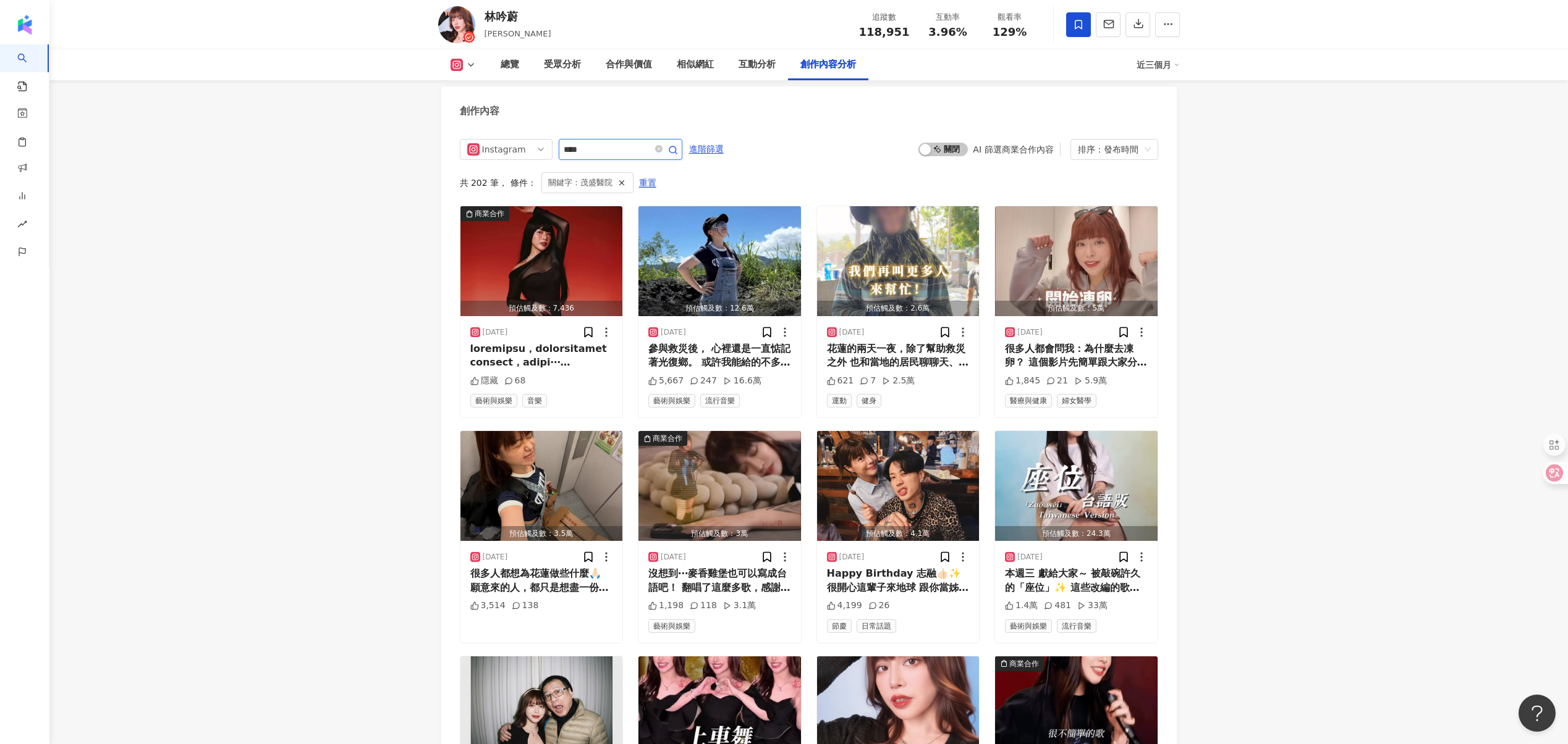
scroll to position [3645, 0]
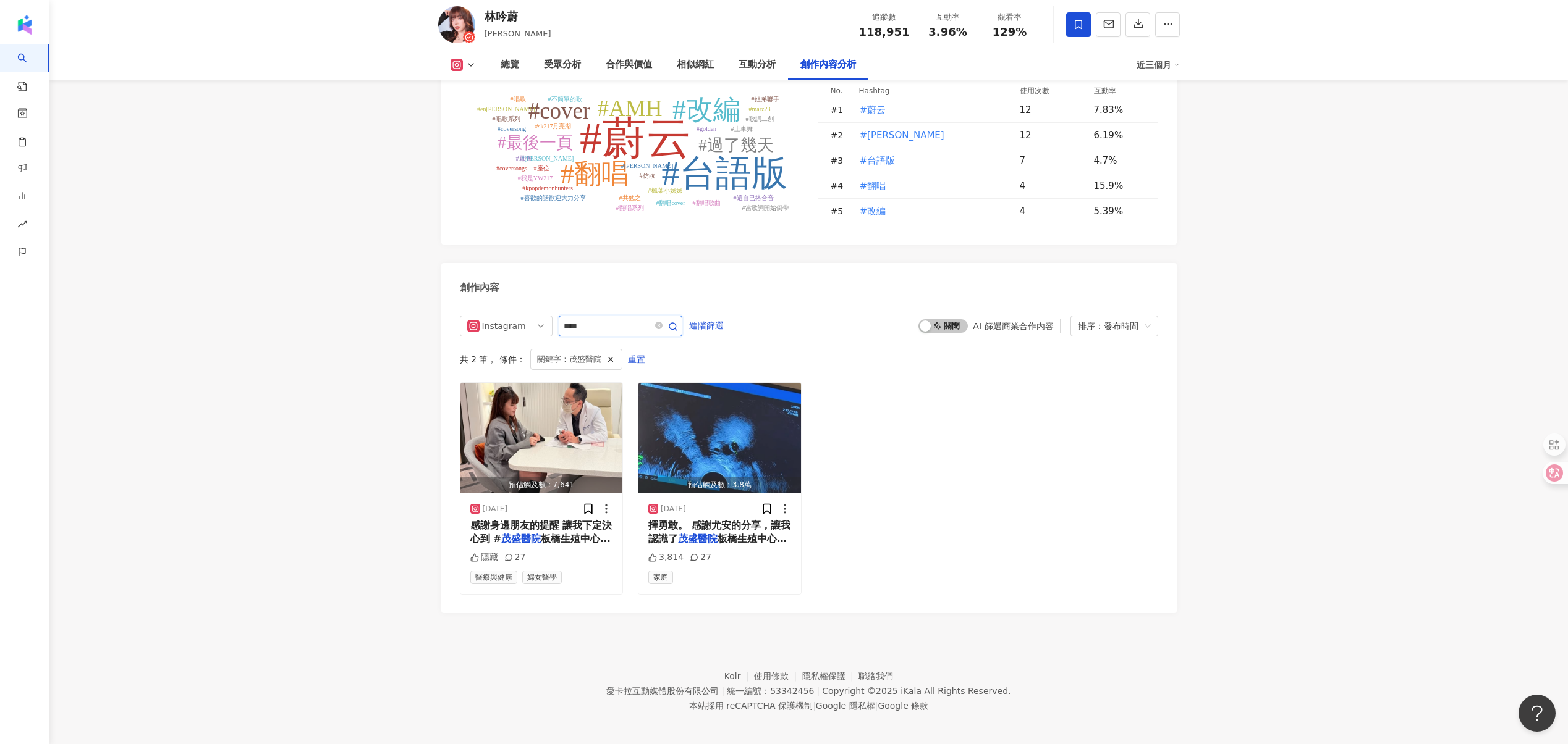
click at [626, 320] on input "****" at bounding box center [606, 326] width 86 height 15
type input "**"
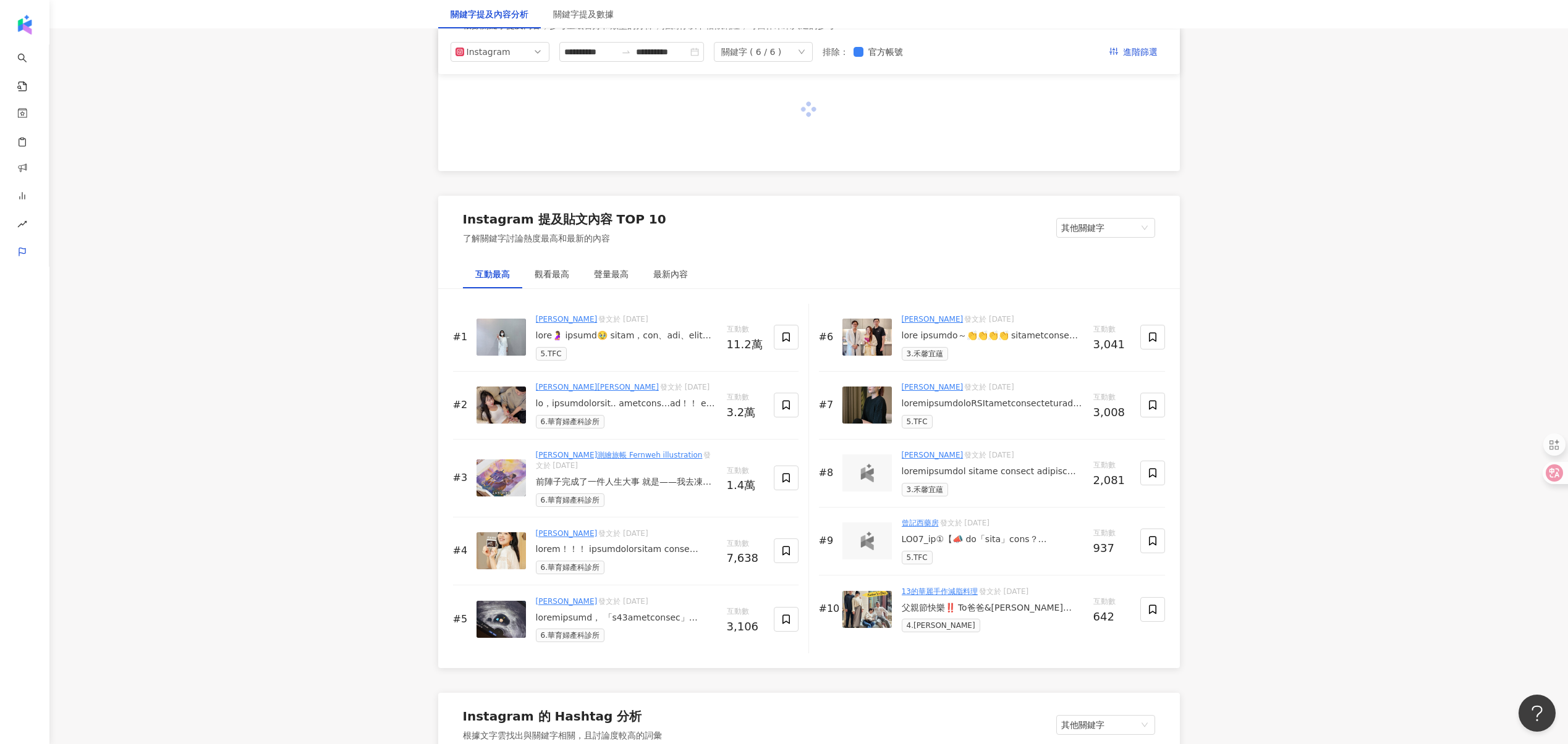
scroll to position [1472, 0]
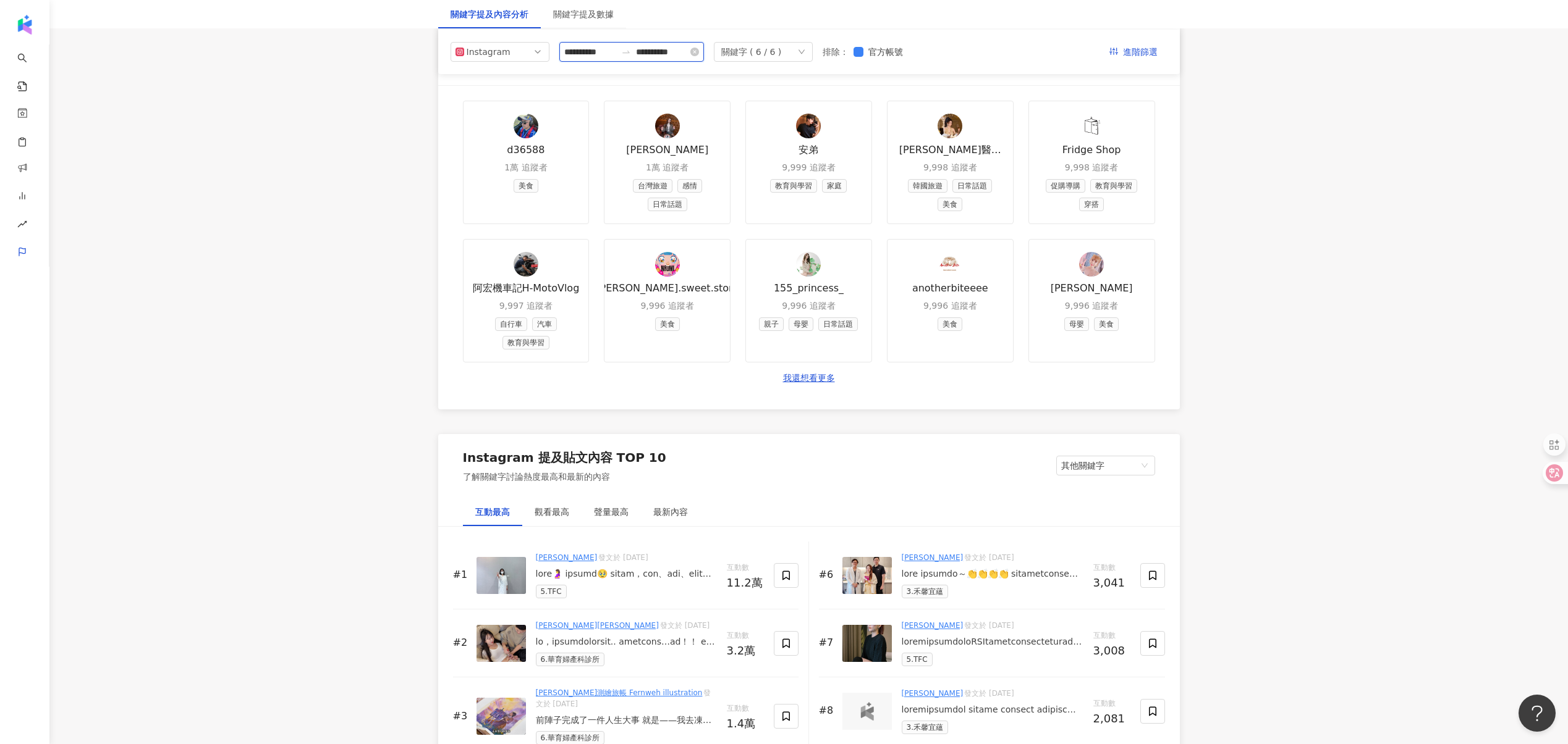
click at [616, 54] on input "**********" at bounding box center [590, 52] width 52 height 13
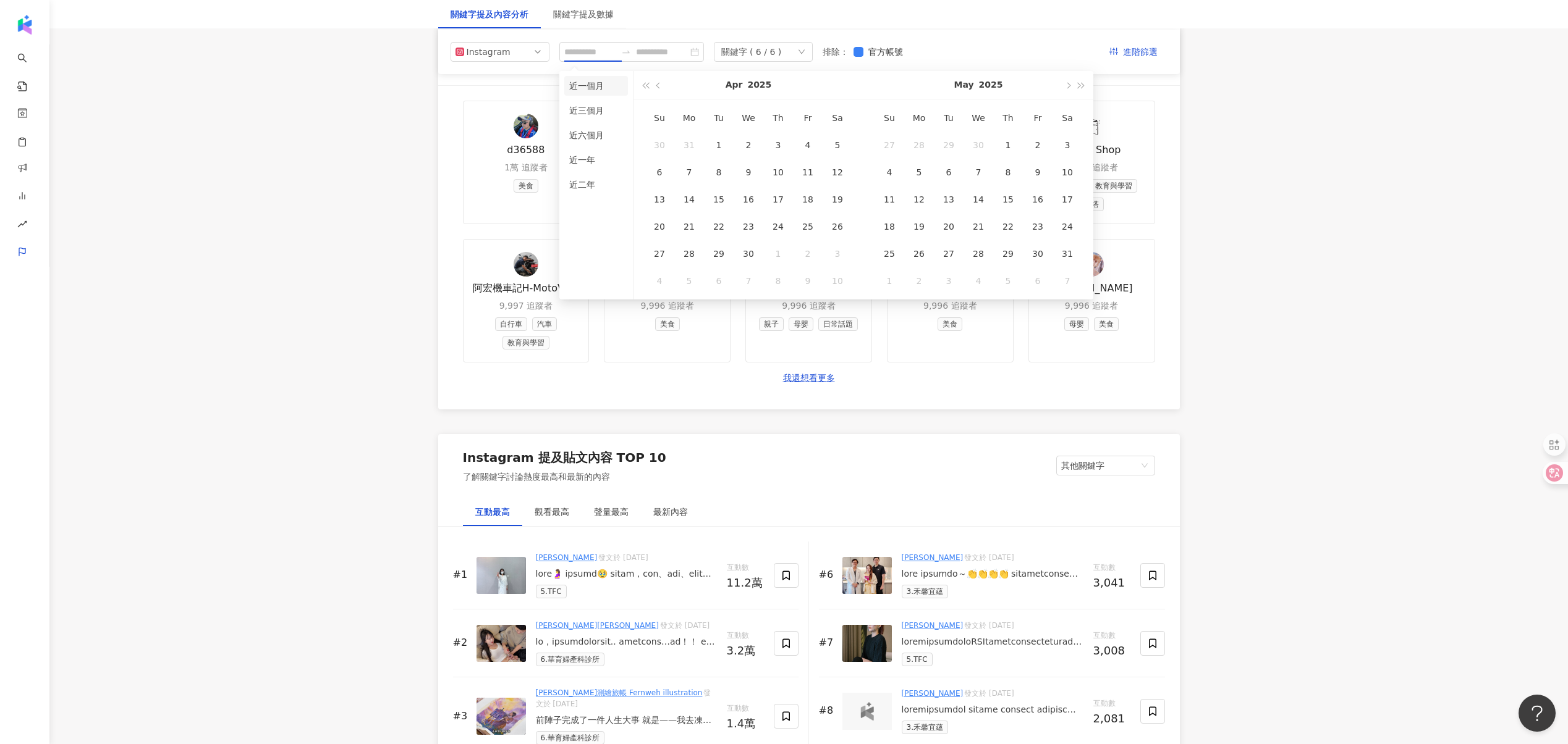
click at [600, 89] on li "近一個月" at bounding box center [596, 86] width 64 height 20
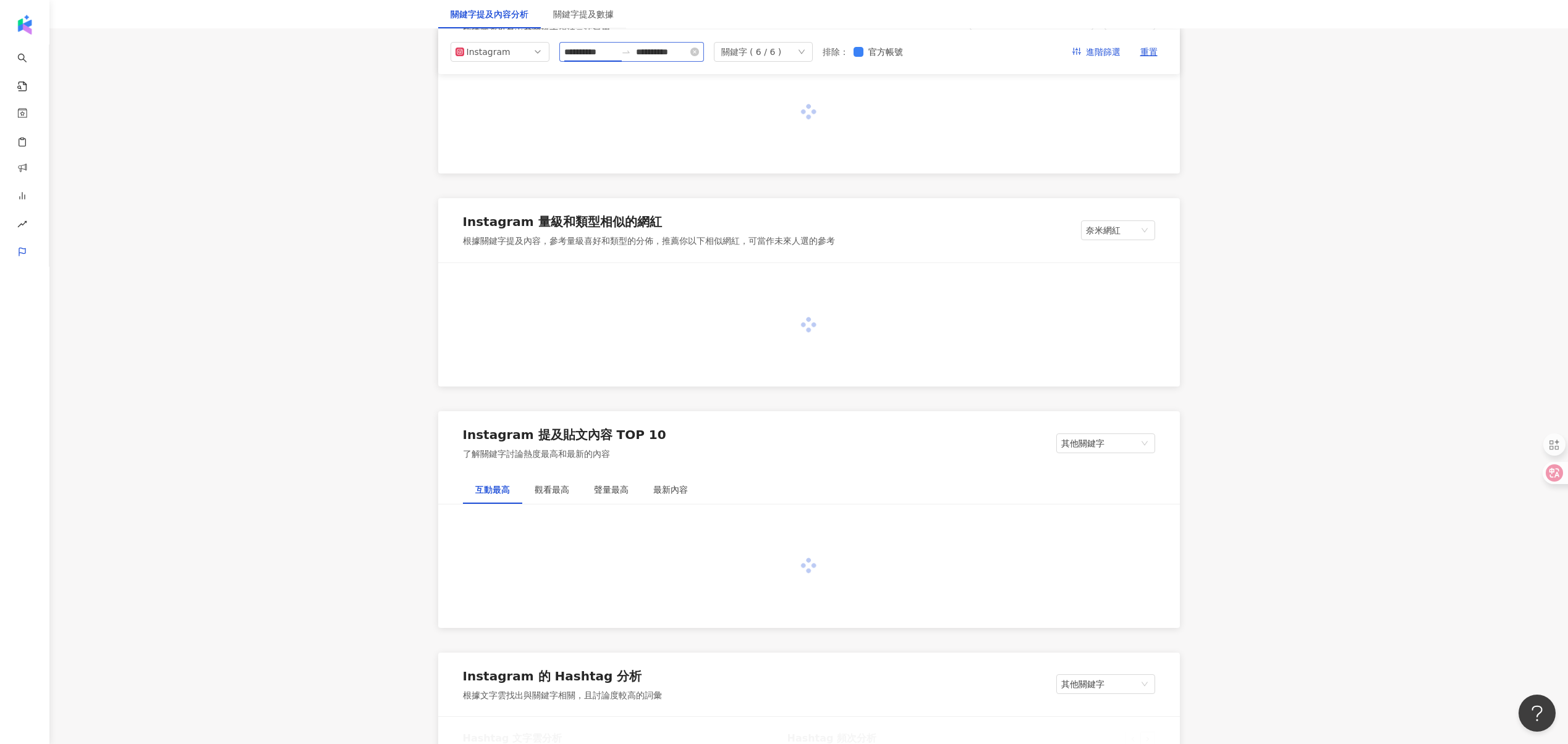
scroll to position [1472, 0]
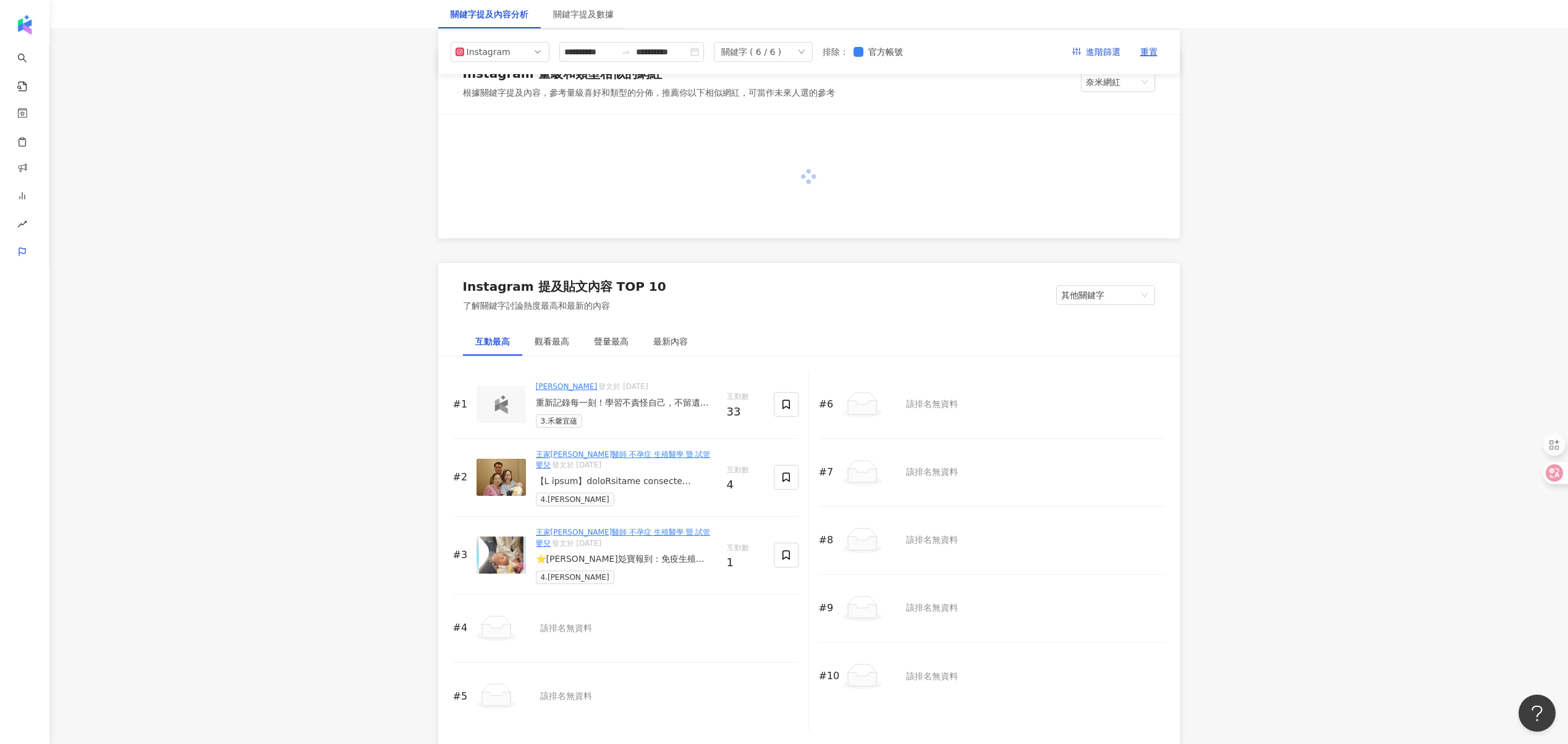
scroll to position [1442, 0]
click at [609, 51] on input "**********" at bounding box center [590, 52] width 52 height 13
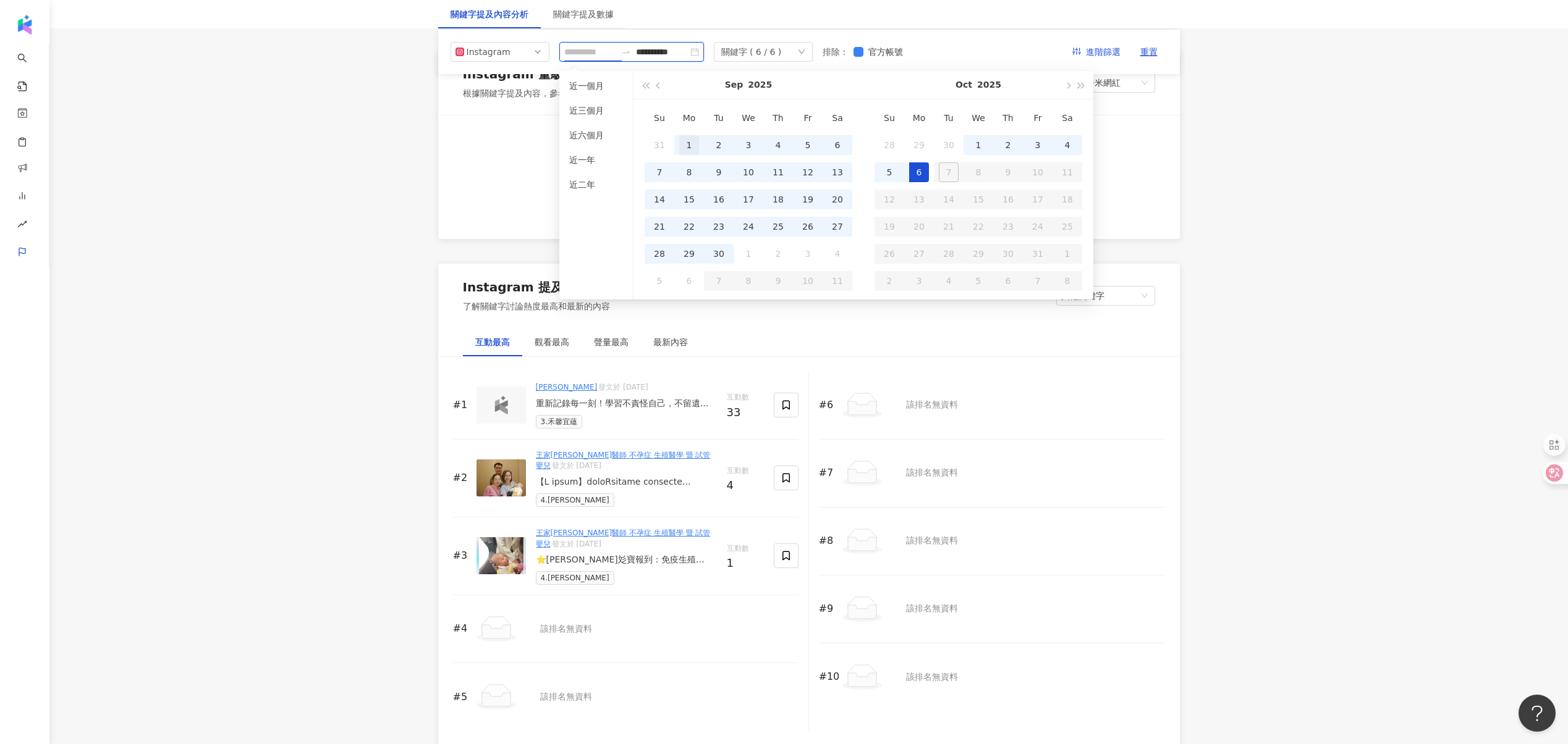
type input "**********"
click at [693, 146] on div "1" at bounding box center [689, 145] width 20 height 20
type input "**********"
click at [719, 250] on div "30" at bounding box center [719, 253] width 20 height 20
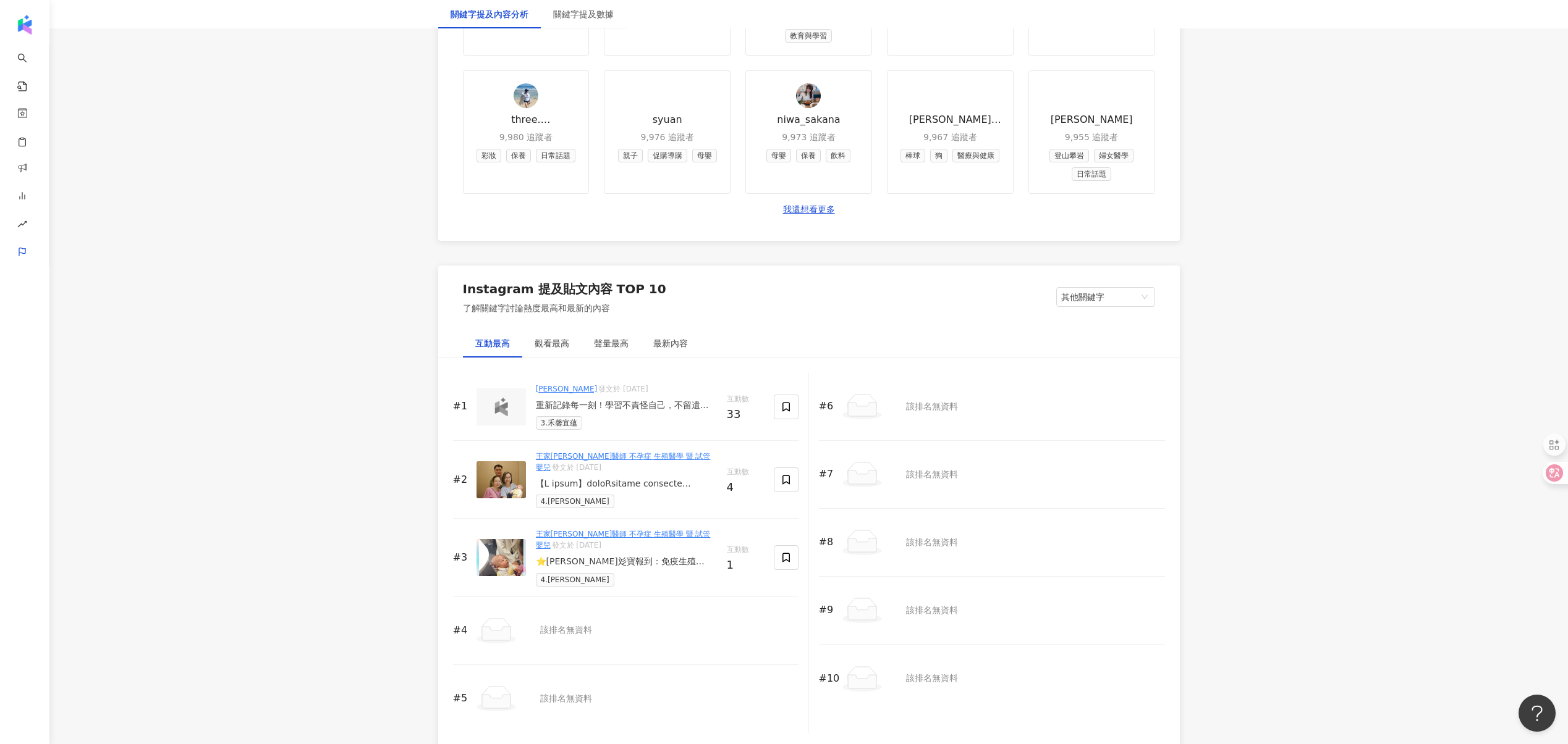
scroll to position [1642, 0]
click at [1109, 293] on span "其他關鍵字" at bounding box center [1105, 294] width 89 height 18
click at [827, 296] on div "Instagram 提及貼文內容 TOP 10 了解關鍵字討論熱度最高和最新的內容 其他關鍵字 其他關鍵字 我的關鍵字" at bounding box center [809, 295] width 741 height 64
click at [611, 333] on div "聲量最高" at bounding box center [611, 341] width 59 height 28
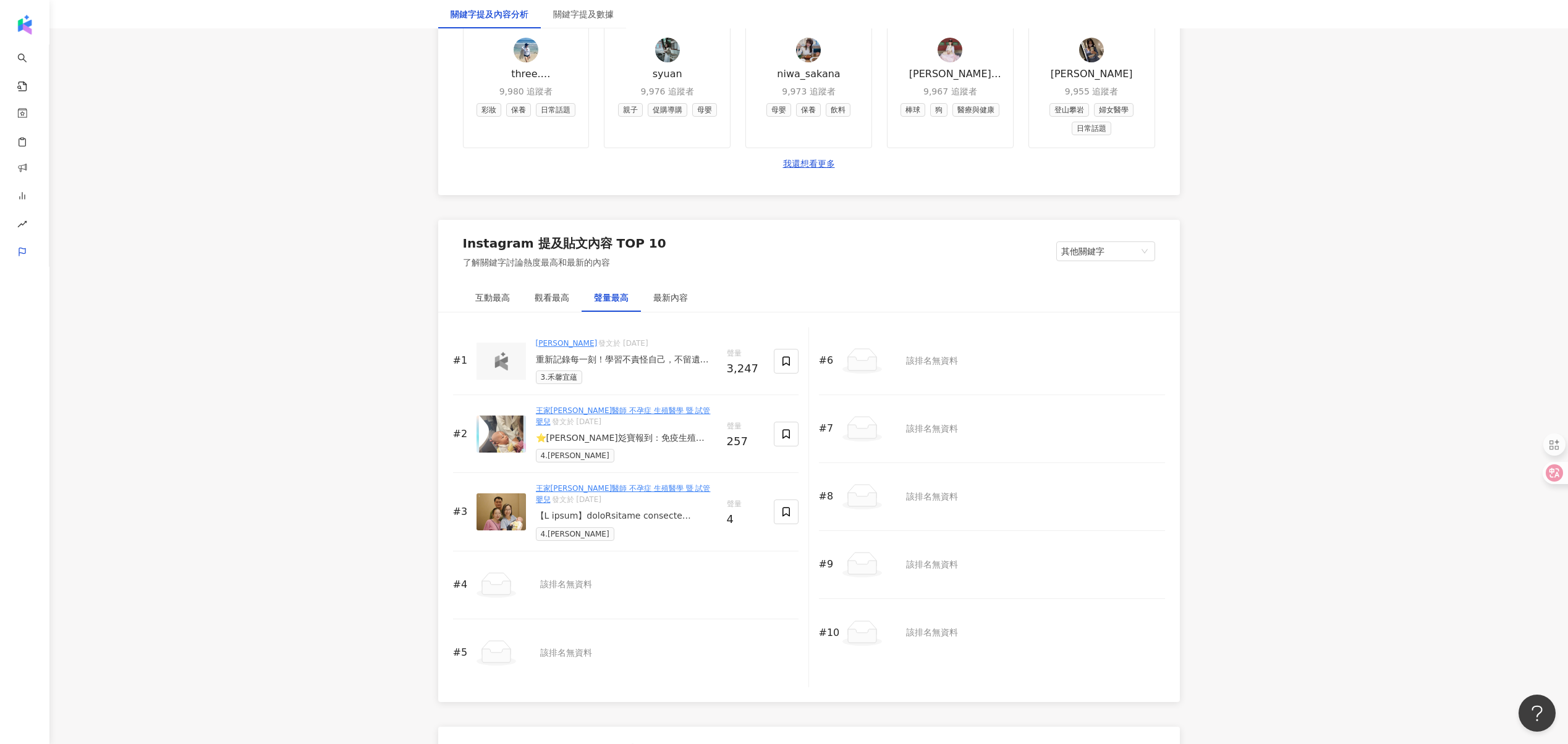
scroll to position [1707, 0]
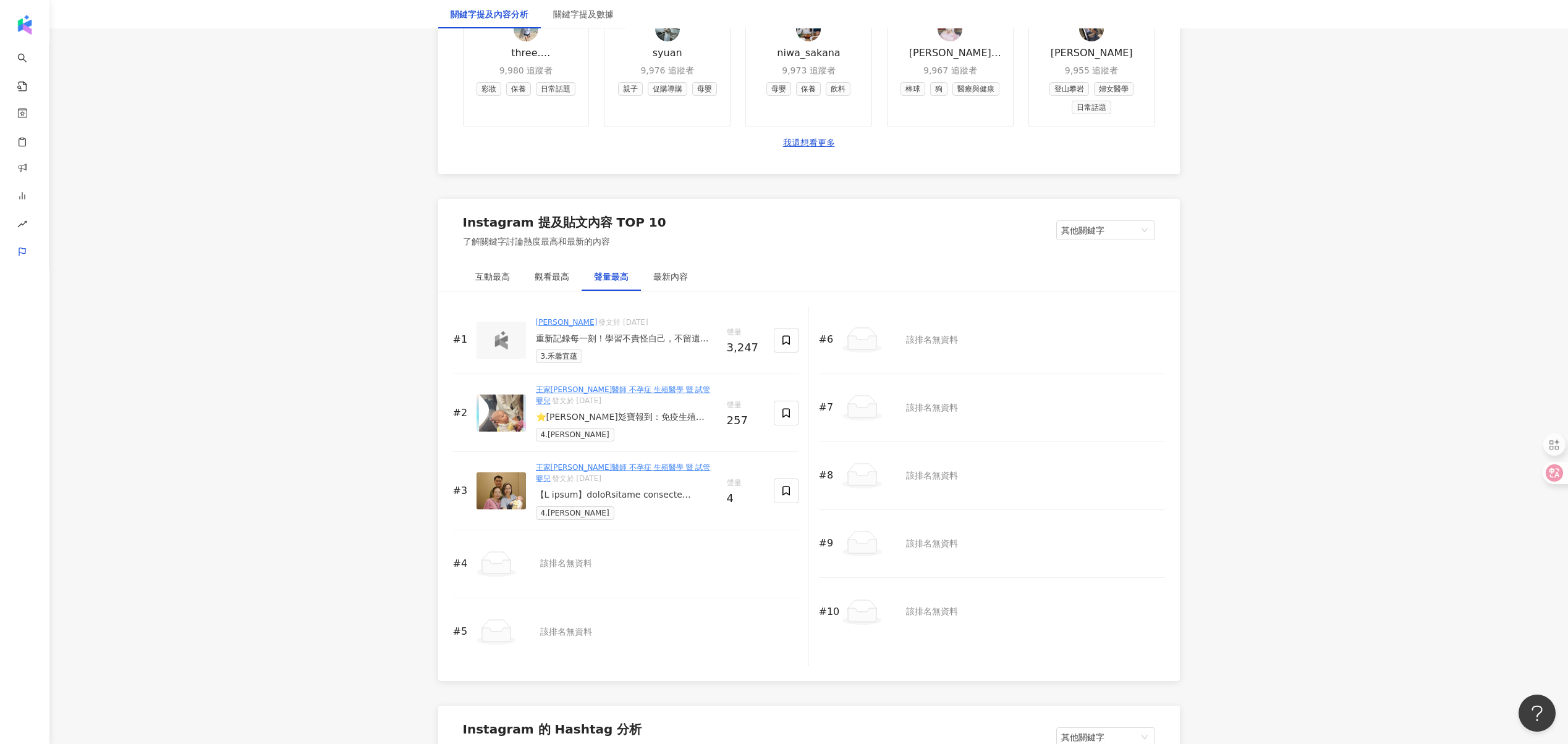
click at [634, 336] on div "重新記錄每一刻！學習不責怪自己，不留遺憾過每一天！Ft. @mengchih #[PERSON_NAME]宜蘊生殖中心 #試管嬰兒 #寶寶 #送別 #不留遺憾" at bounding box center [626, 339] width 181 height 13
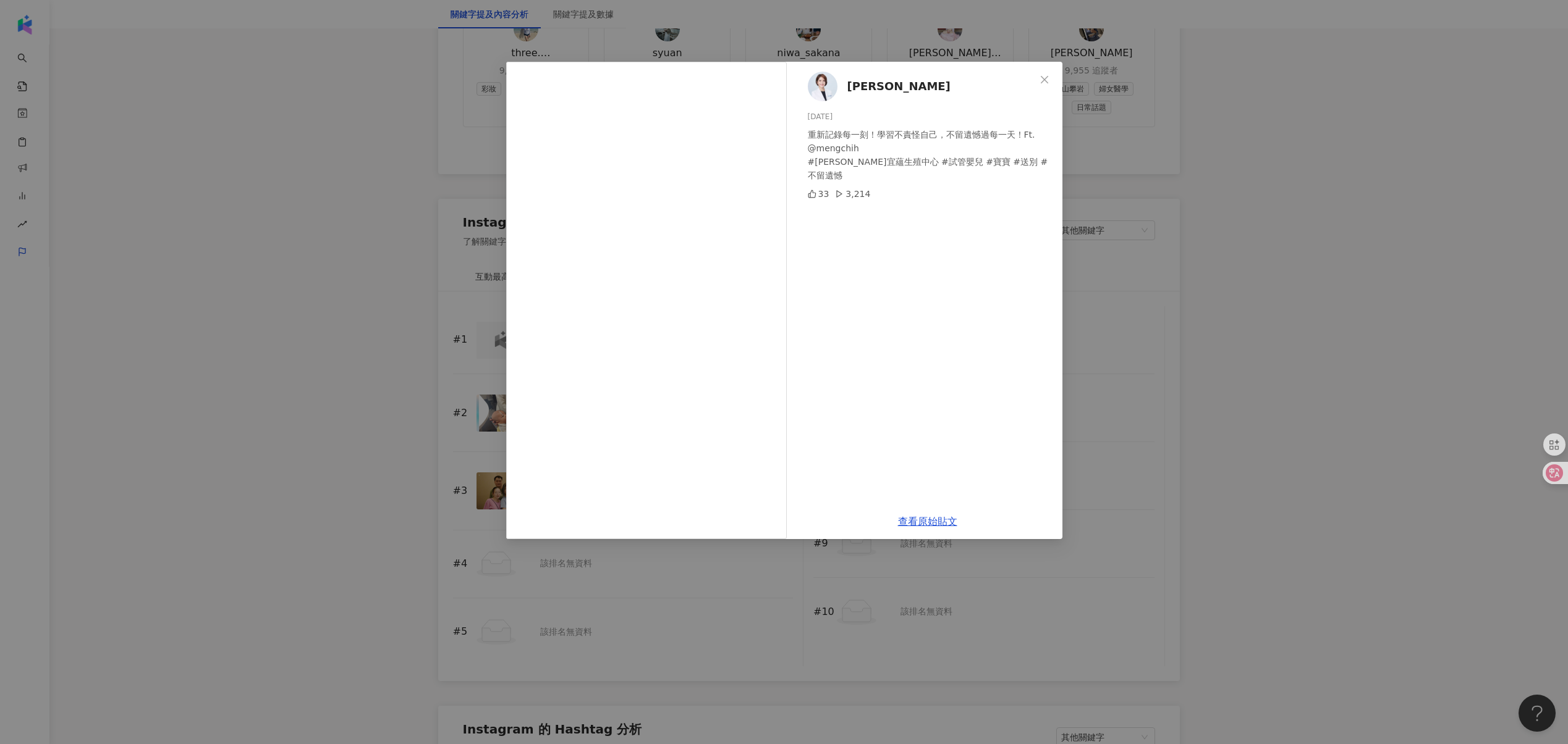
click at [402, 209] on div "[PERSON_NAME][DATE] 重新記錄每一刻！學習不責怪自己，不留遺憾過每一天！Ft. @mengchih #[PERSON_NAME]宜蘊生殖中心…" at bounding box center [784, 372] width 1568 height 744
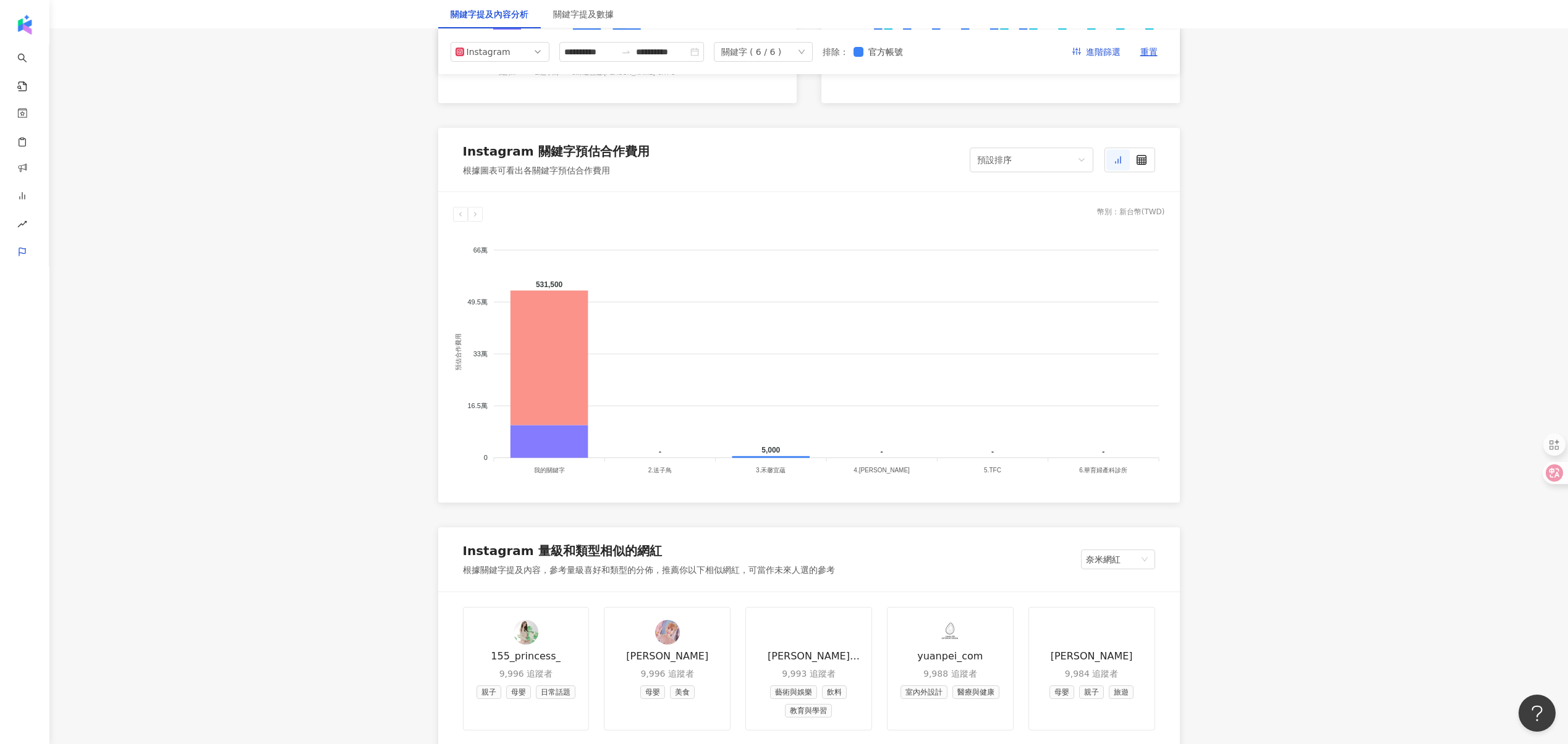
scroll to position [963, 0]
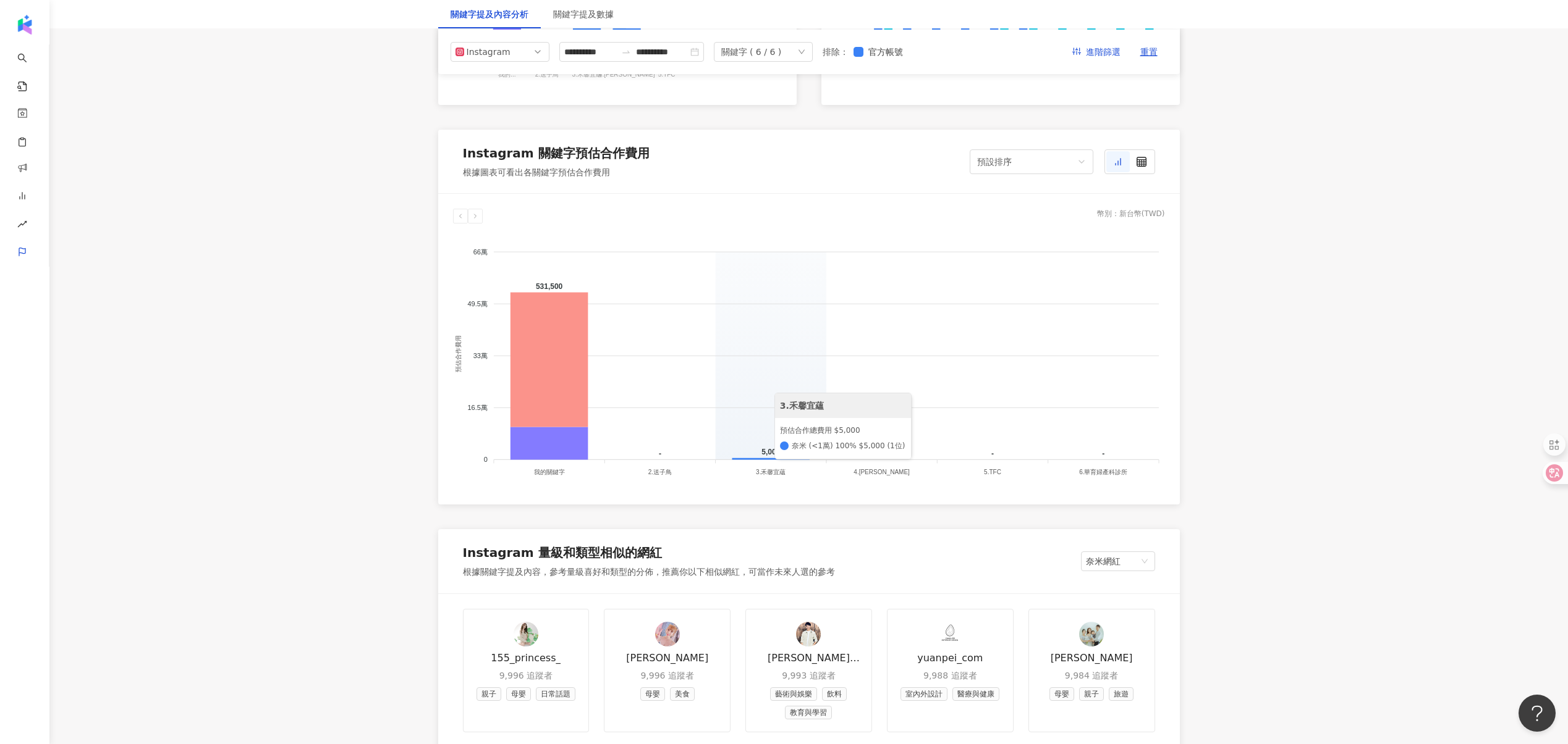
click at [764, 454] on foreignobject at bounding box center [809, 357] width 712 height 247
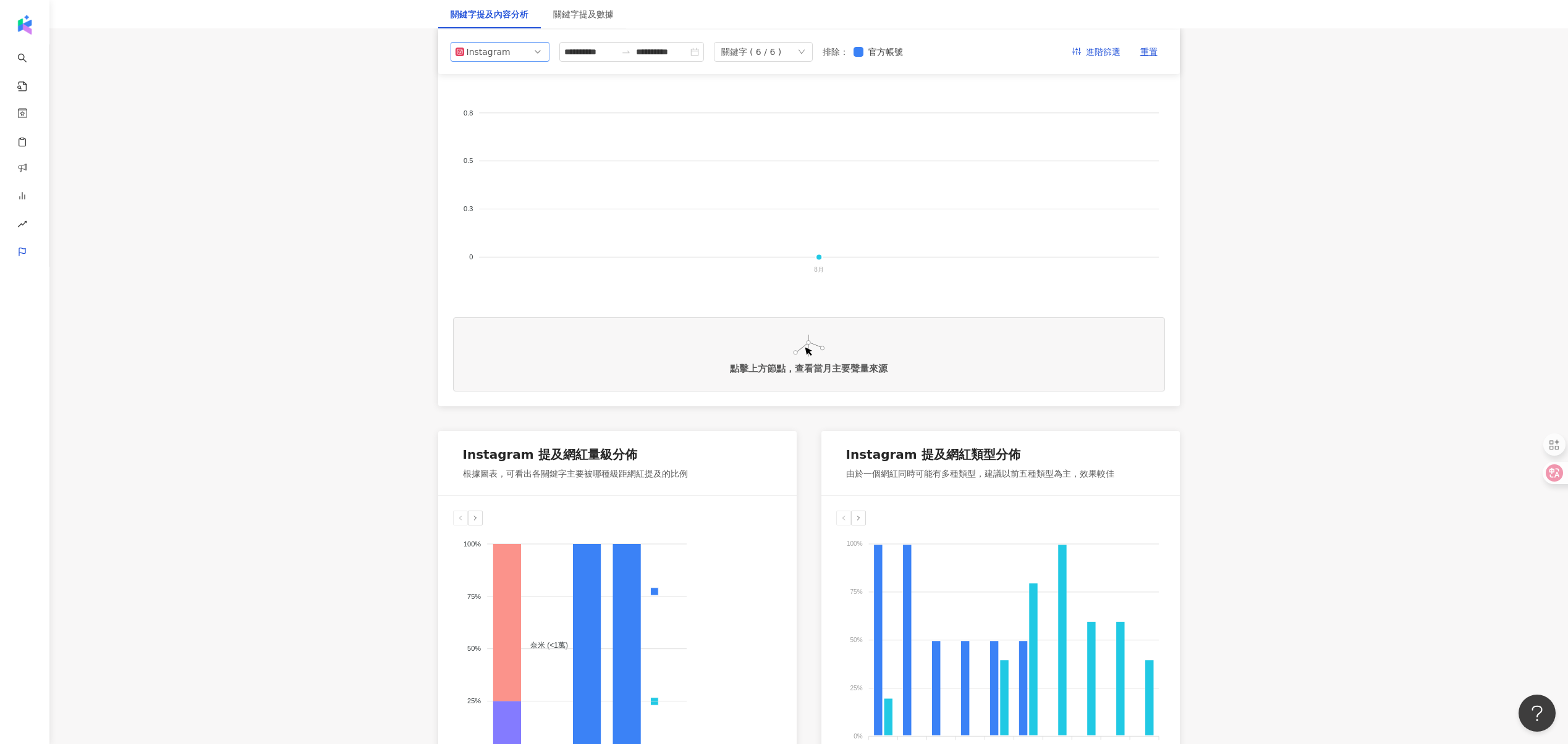
click at [489, 52] on div "Instagram" at bounding box center [486, 52] width 40 height 18
click at [495, 104] on div "Facebook" at bounding box center [492, 101] width 40 height 13
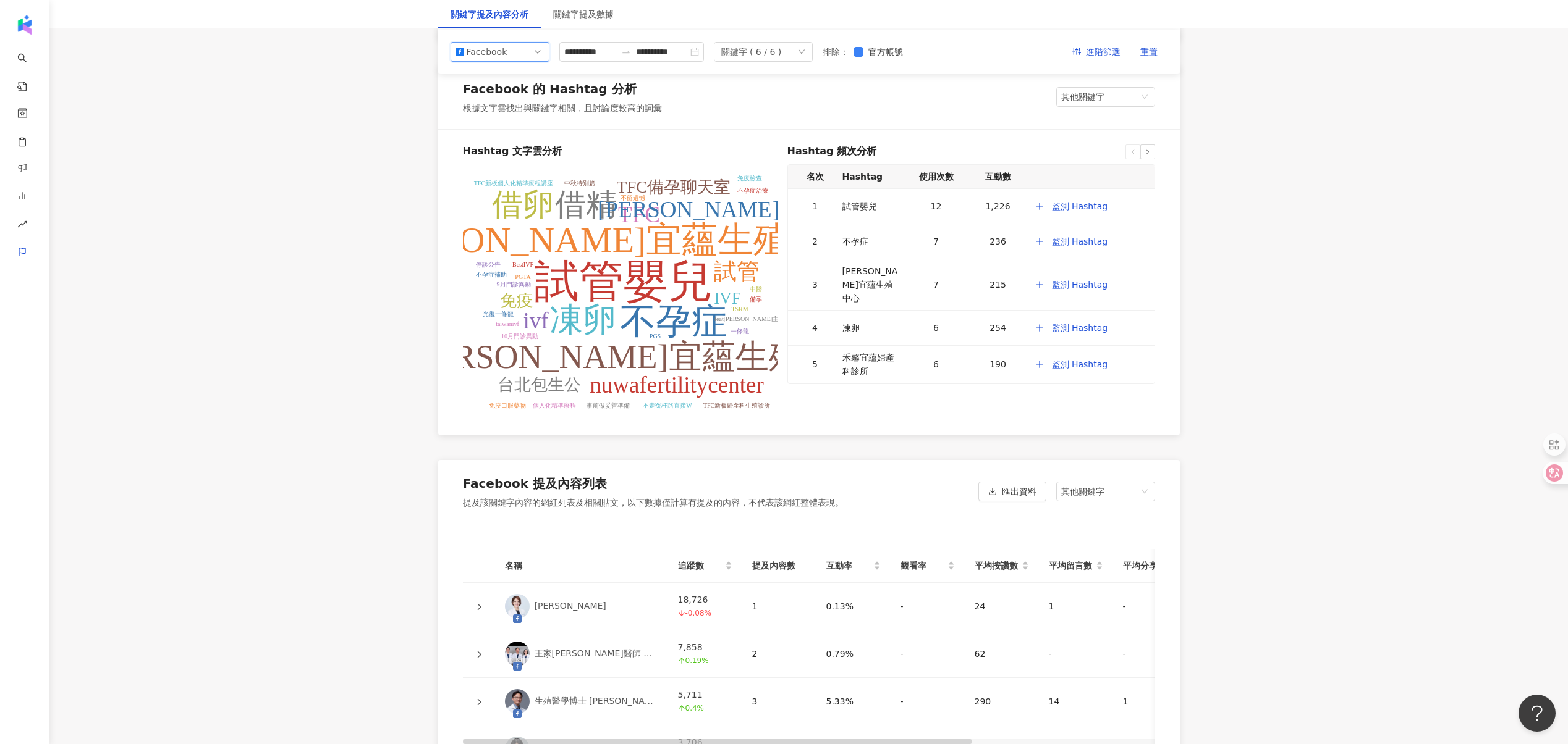
scroll to position [1786, 0]
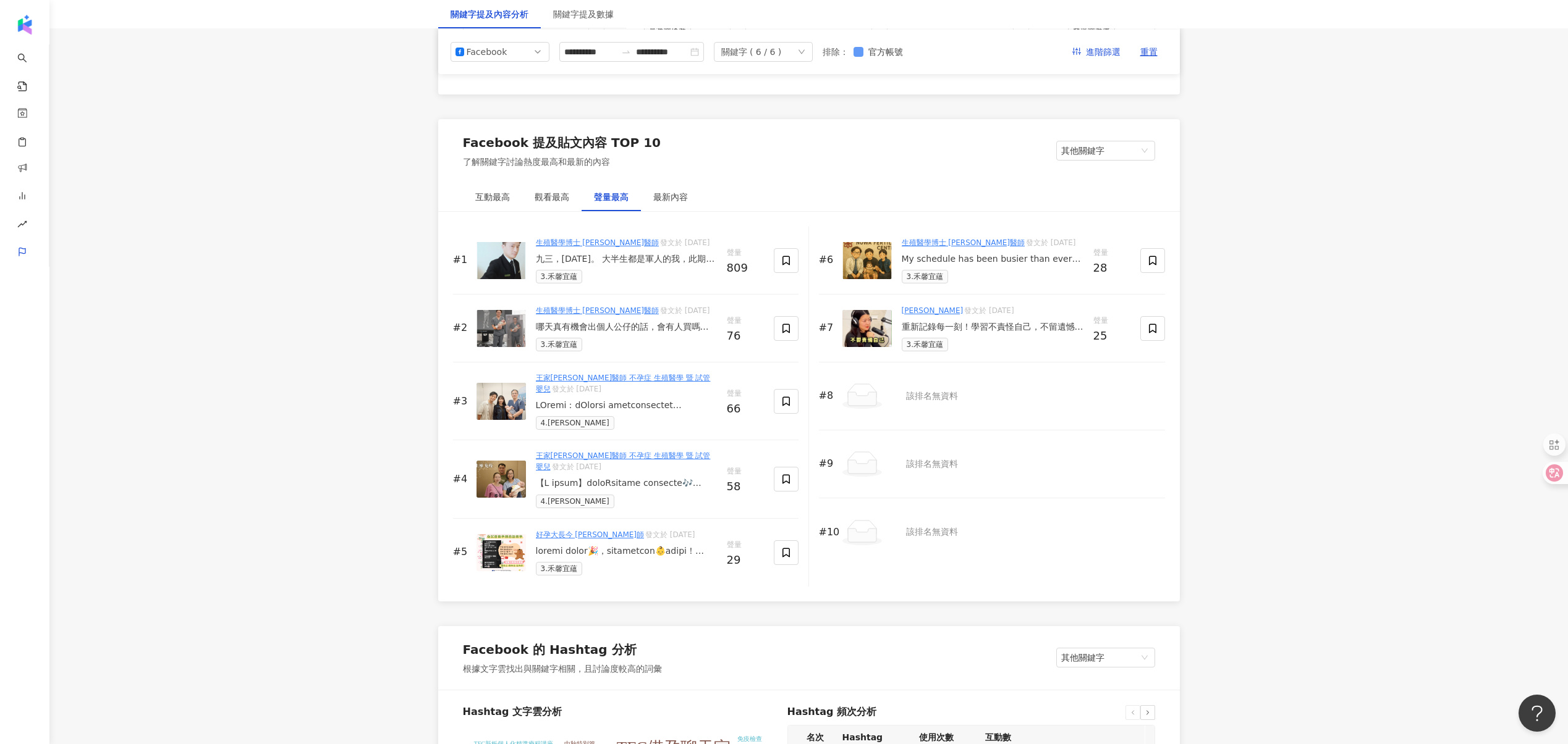
click at [883, 57] on span "官方帳號" at bounding box center [886, 52] width 44 height 13
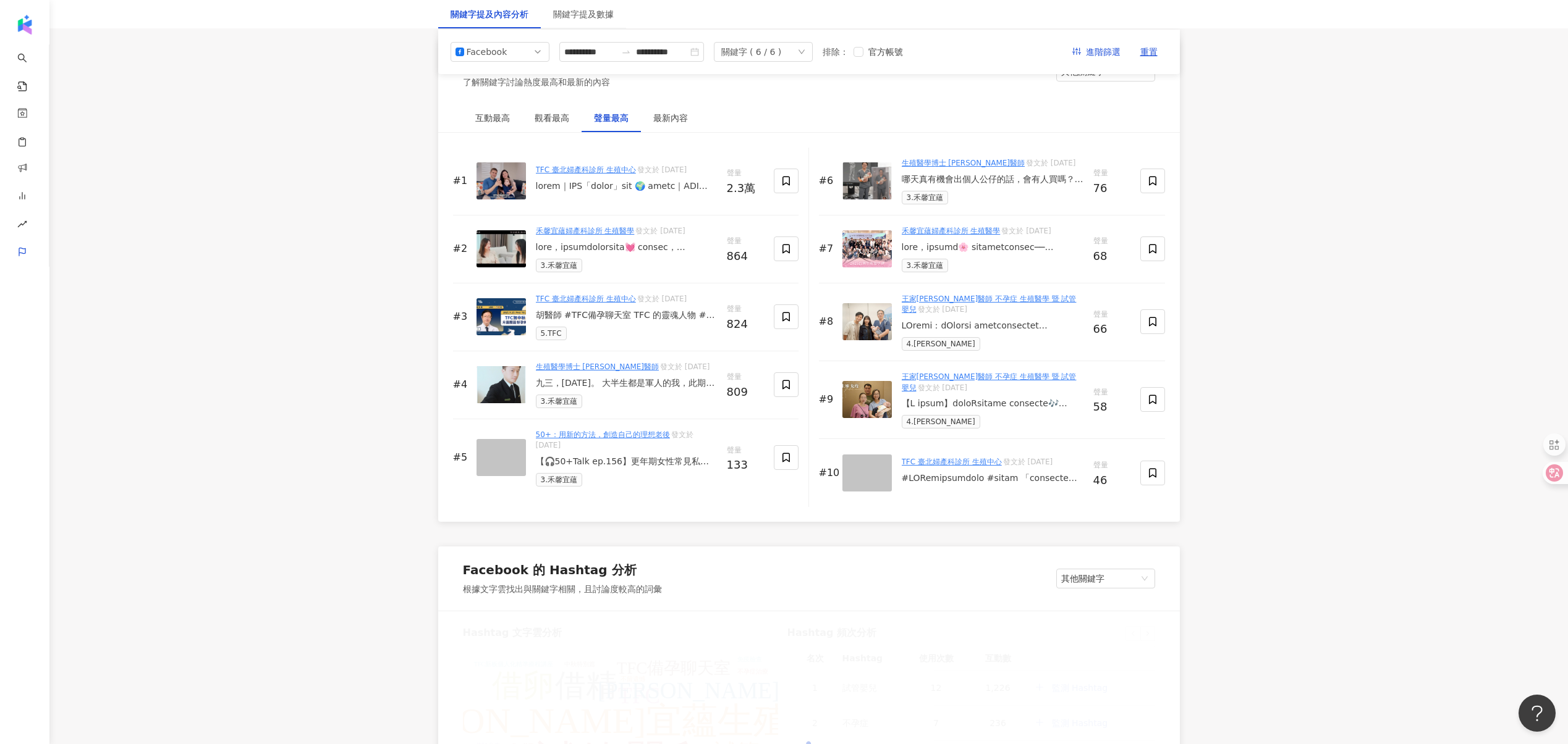
scroll to position [1544, 0]
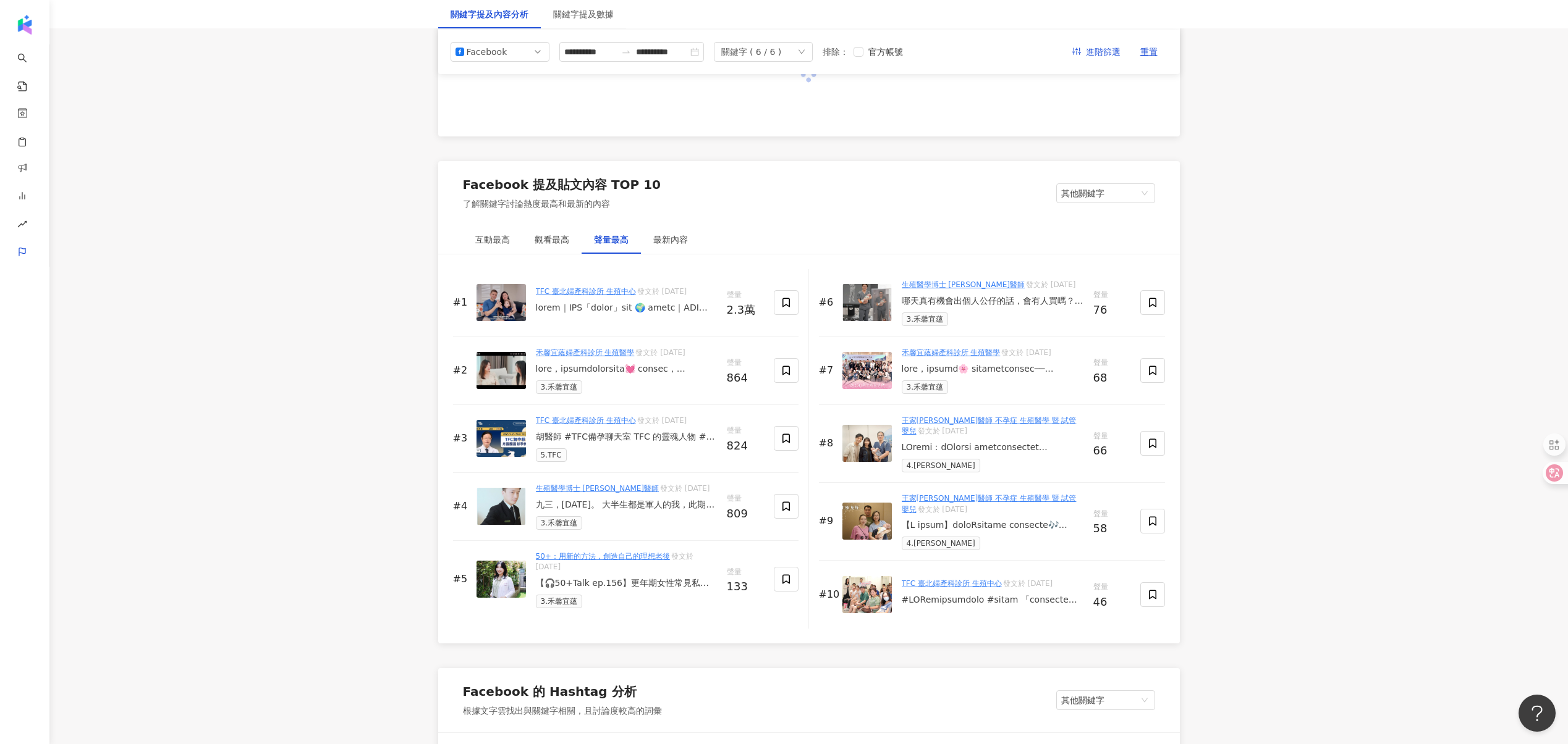
click at [642, 378] on div "禾馨宜蘊婦產科診所 生殖醫學 發文於 [DATE] 3.禾馨宜蘊" at bounding box center [626, 370] width 181 height 47
click at [654, 366] on div at bounding box center [626, 369] width 181 height 13
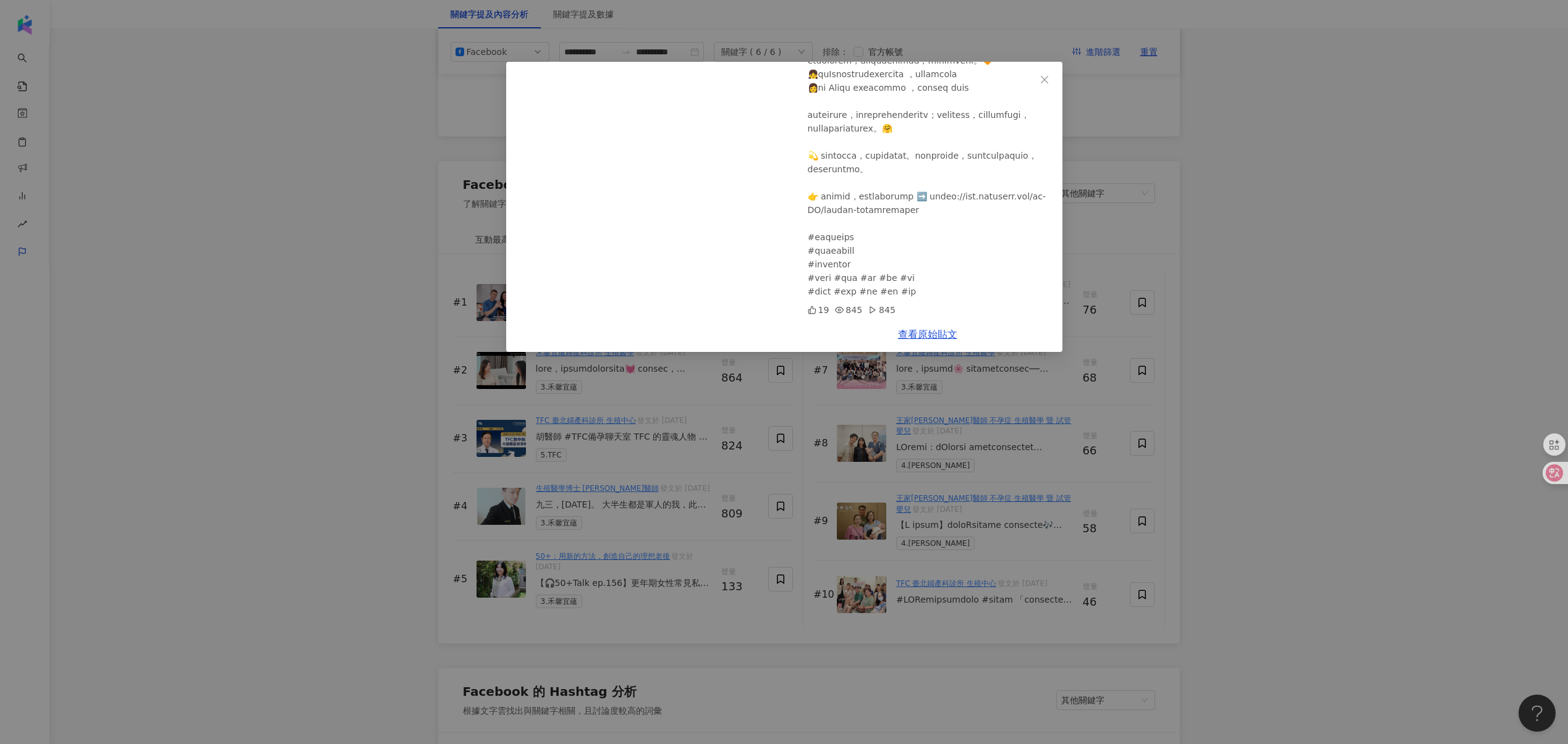
scroll to position [511, 0]
click at [659, 418] on div "禾馨宜蘊婦產科診所 生殖醫學 [DATE] 19 845 845 查看原始貼文" at bounding box center [784, 372] width 1568 height 744
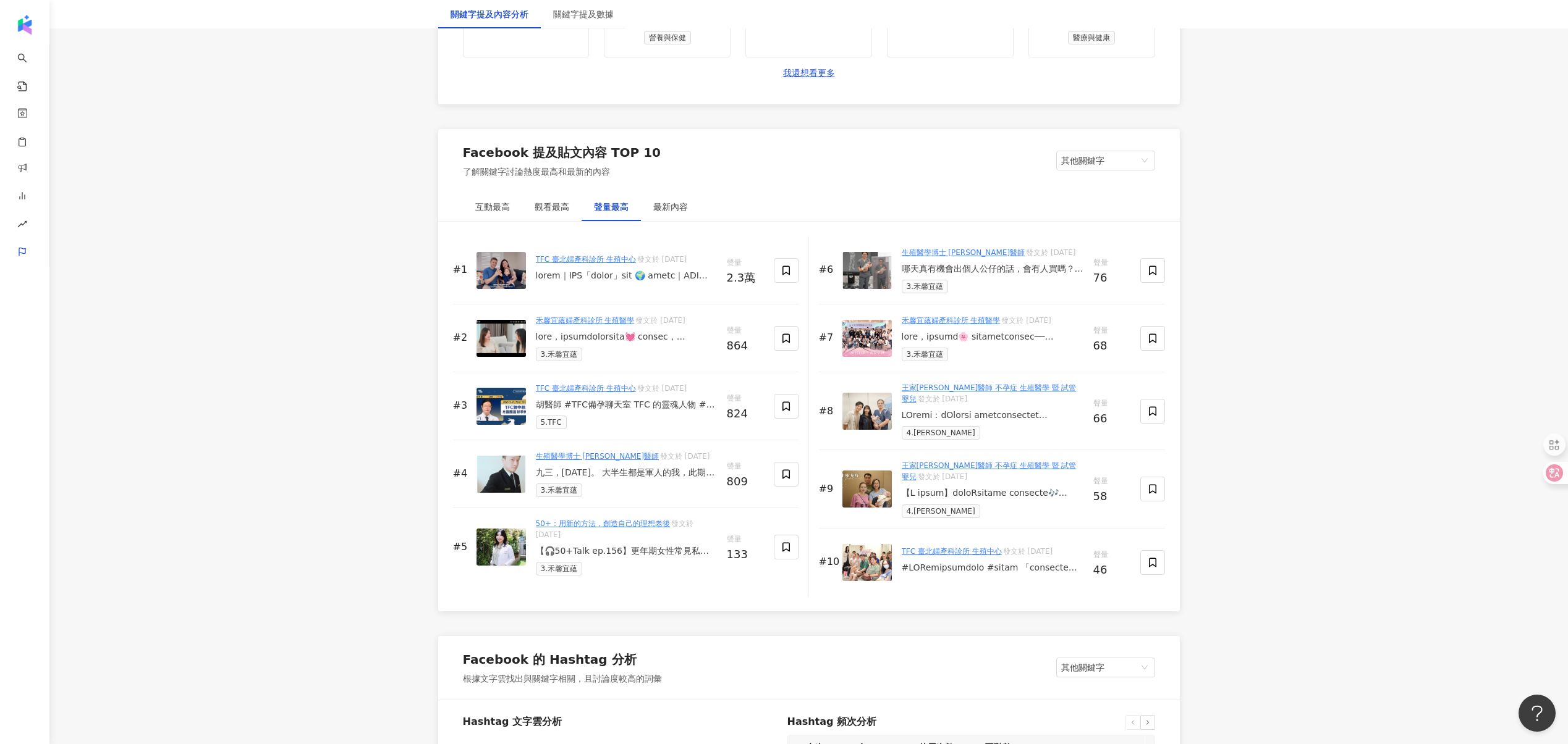
scroll to position [1822, 0]
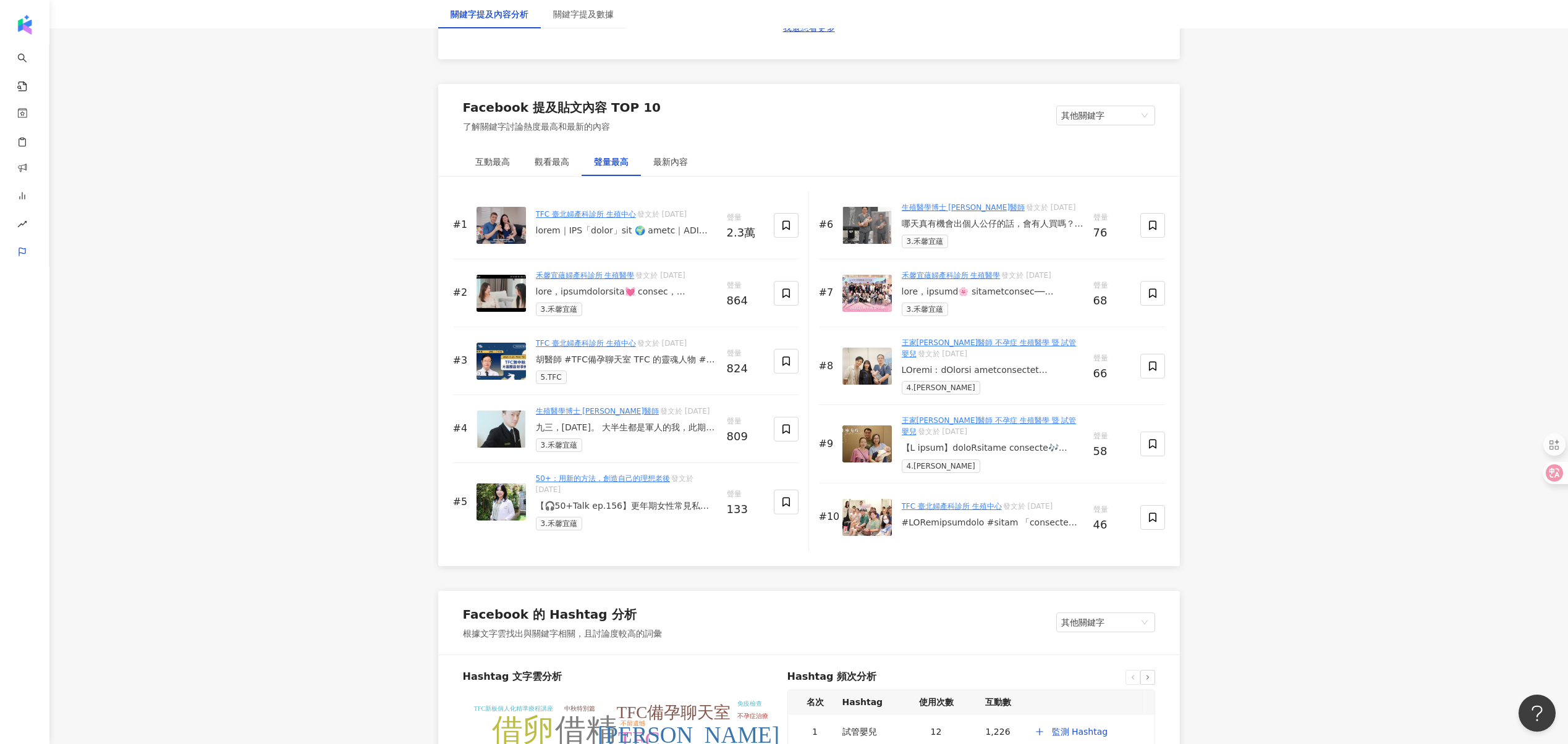
click at [673, 503] on div "【🎧50+Talk ep.156】更年期女性常見私密處乾癢與頻尿困擾？專業婦產科醫師：掌握3大保養重點，重拾舒適自信生活✨ 隨著年齡增長，妳是否也悄悄感受到私…" at bounding box center [626, 506] width 181 height 13
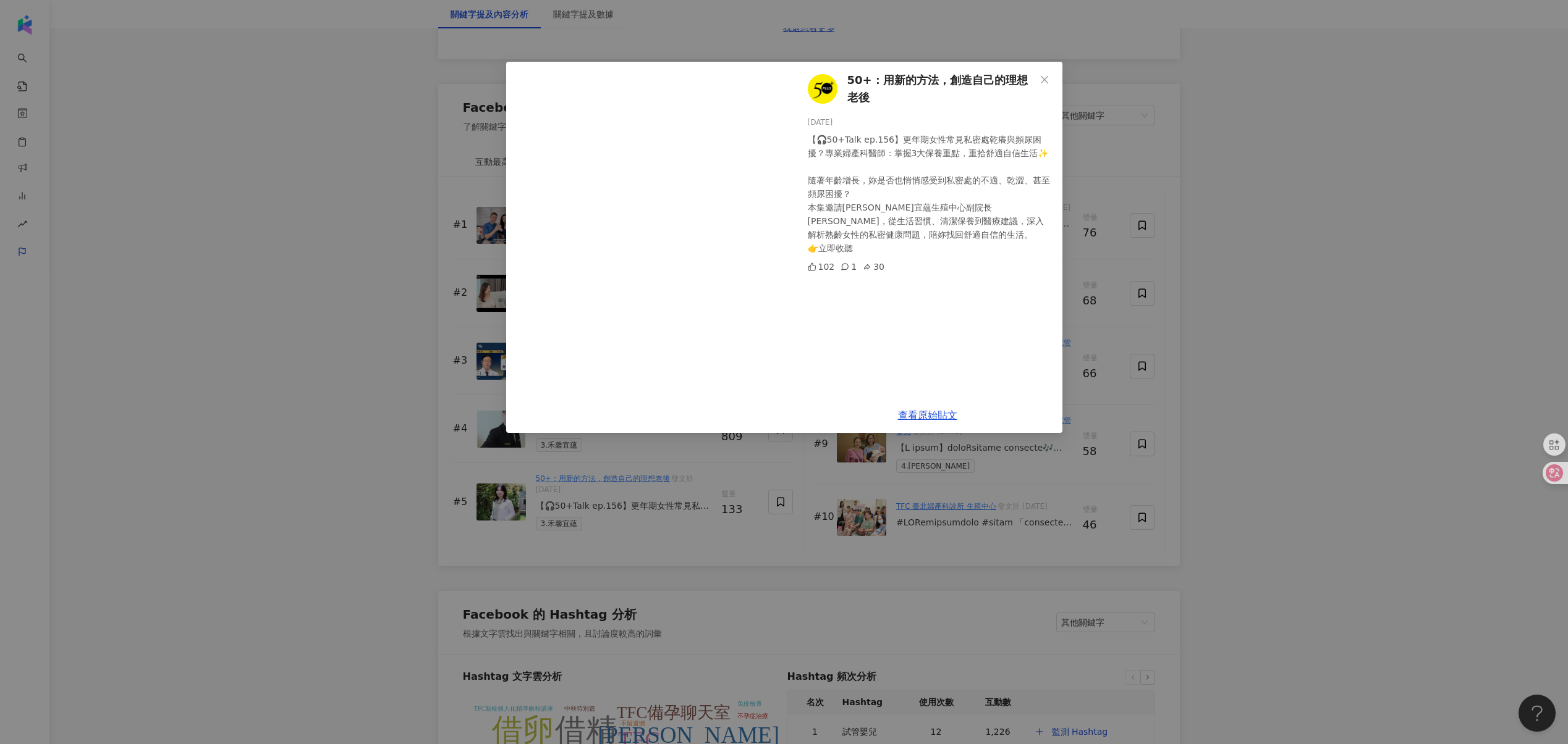
click at [1255, 372] on div "50+：用新的方法，創造自己的理想老後 [DATE] 【🎧50+Talk ep.156】更年期女性常見私密處乾癢與頻尿困擾？專業婦產科醫師：掌握3大保養重點，…" at bounding box center [784, 372] width 1568 height 744
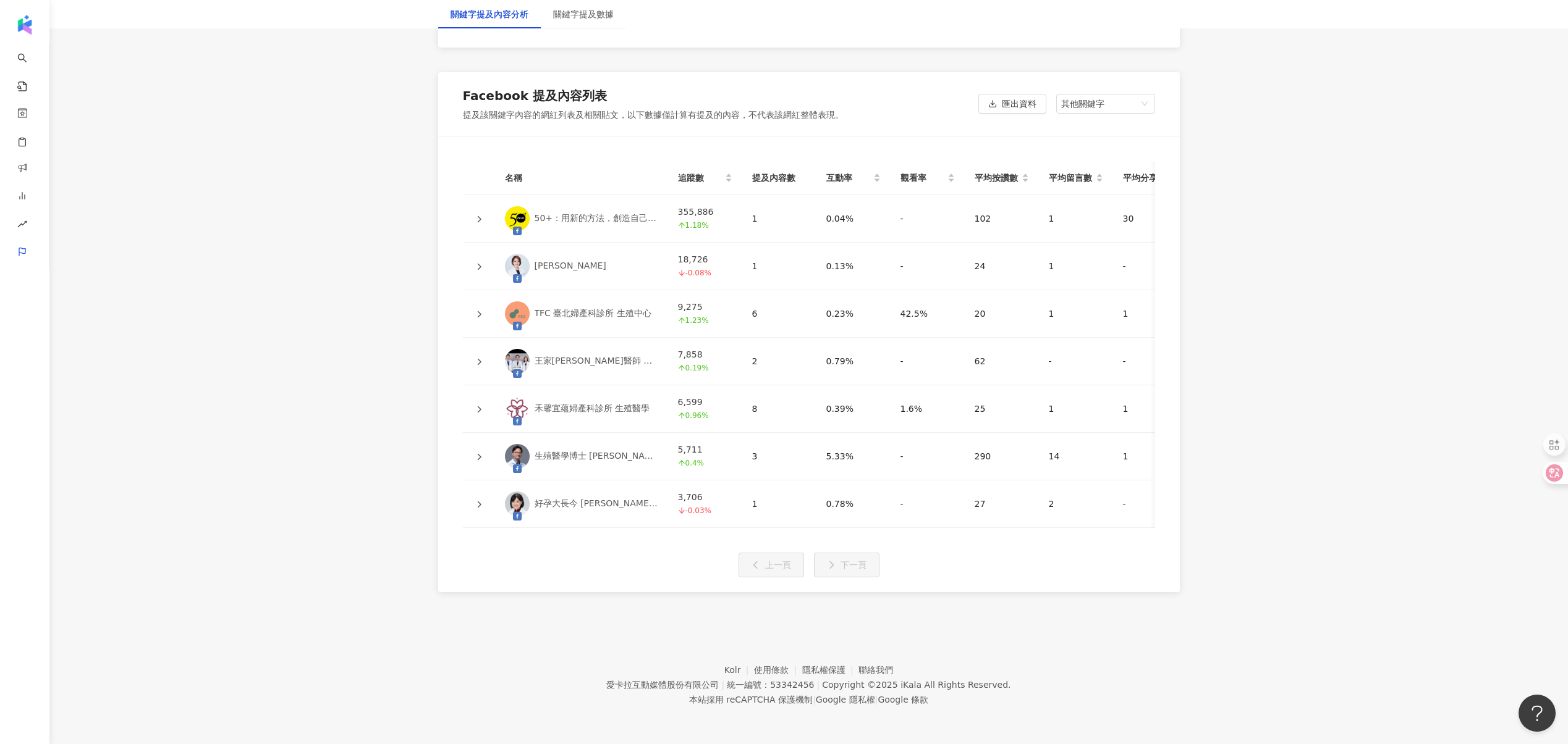
scroll to position [2743, 0]
click at [999, 94] on button "匯出資料" at bounding box center [1012, 103] width 68 height 20
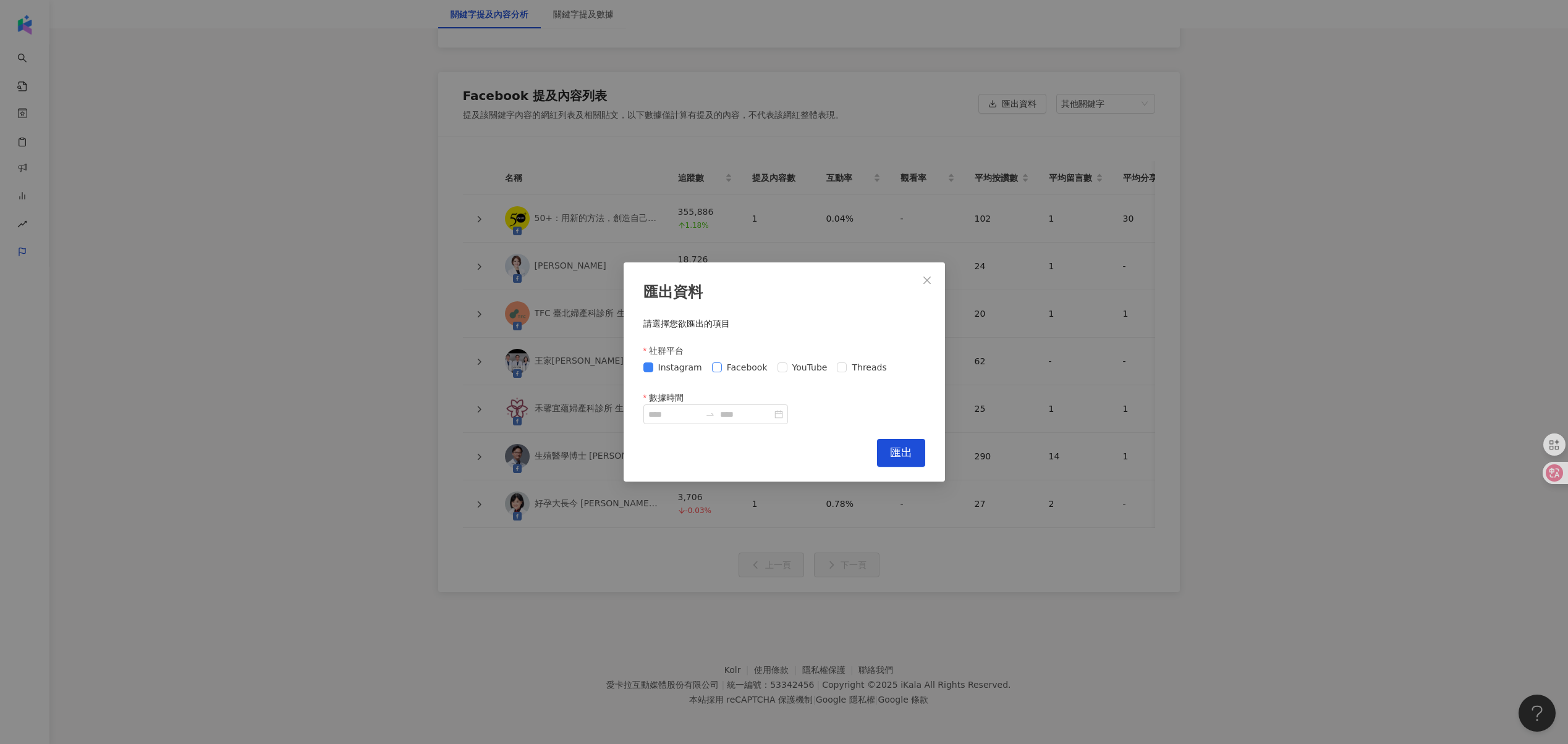
click at [738, 364] on span "Facebook" at bounding box center [747, 367] width 51 height 13
click at [793, 364] on span "YouTube" at bounding box center [810, 367] width 45 height 13
click at [852, 364] on span "Threads" at bounding box center [869, 367] width 44 height 13
click at [499, 136] on div "匯出資料 請選擇您欲匯出的項目 社群平台 Instagram Facebook YouTube Threads 數據時間 Cancel 匯出" at bounding box center [784, 372] width 1568 height 744
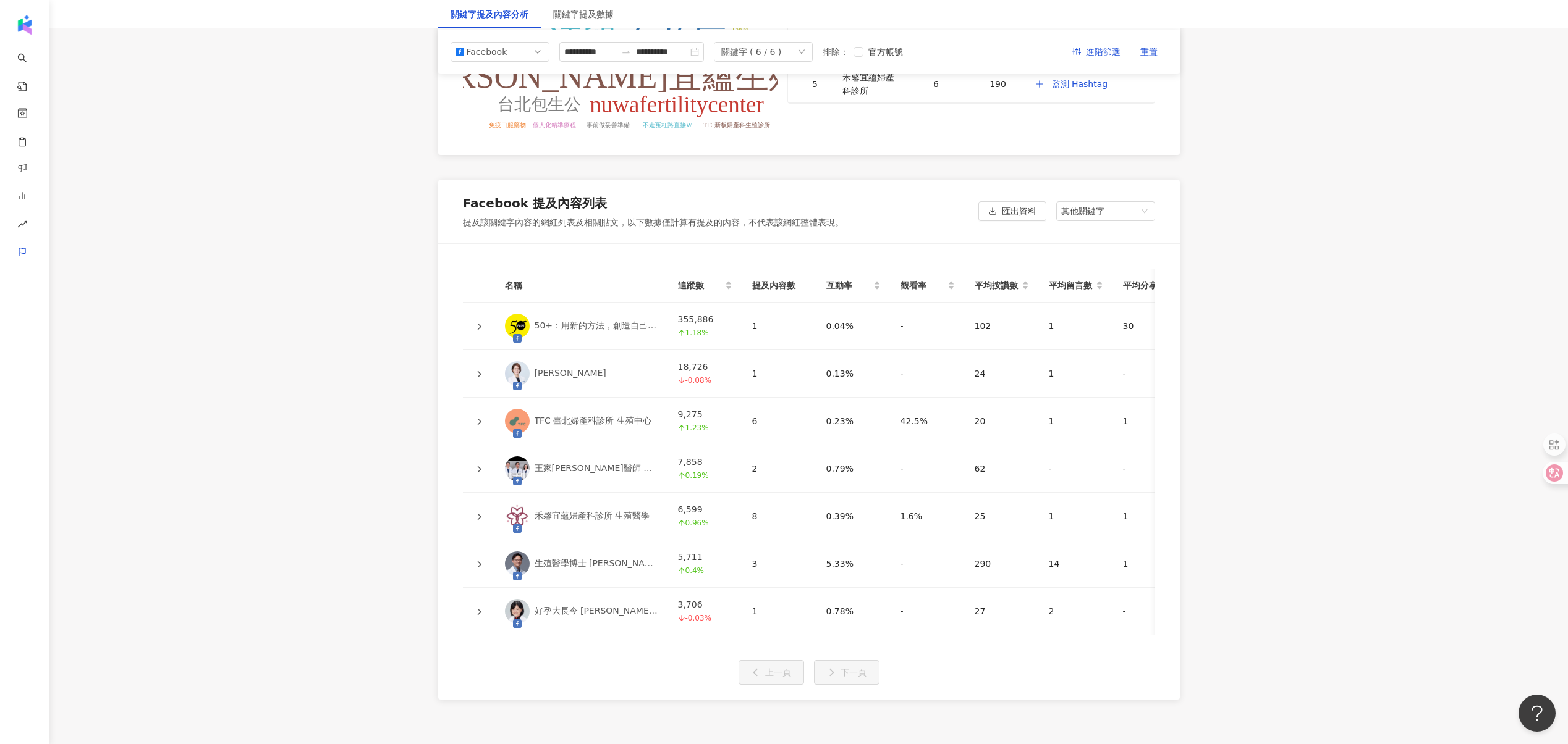
scroll to position [2628, 0]
click at [478, 325] on icon at bounding box center [479, 327] width 7 height 7
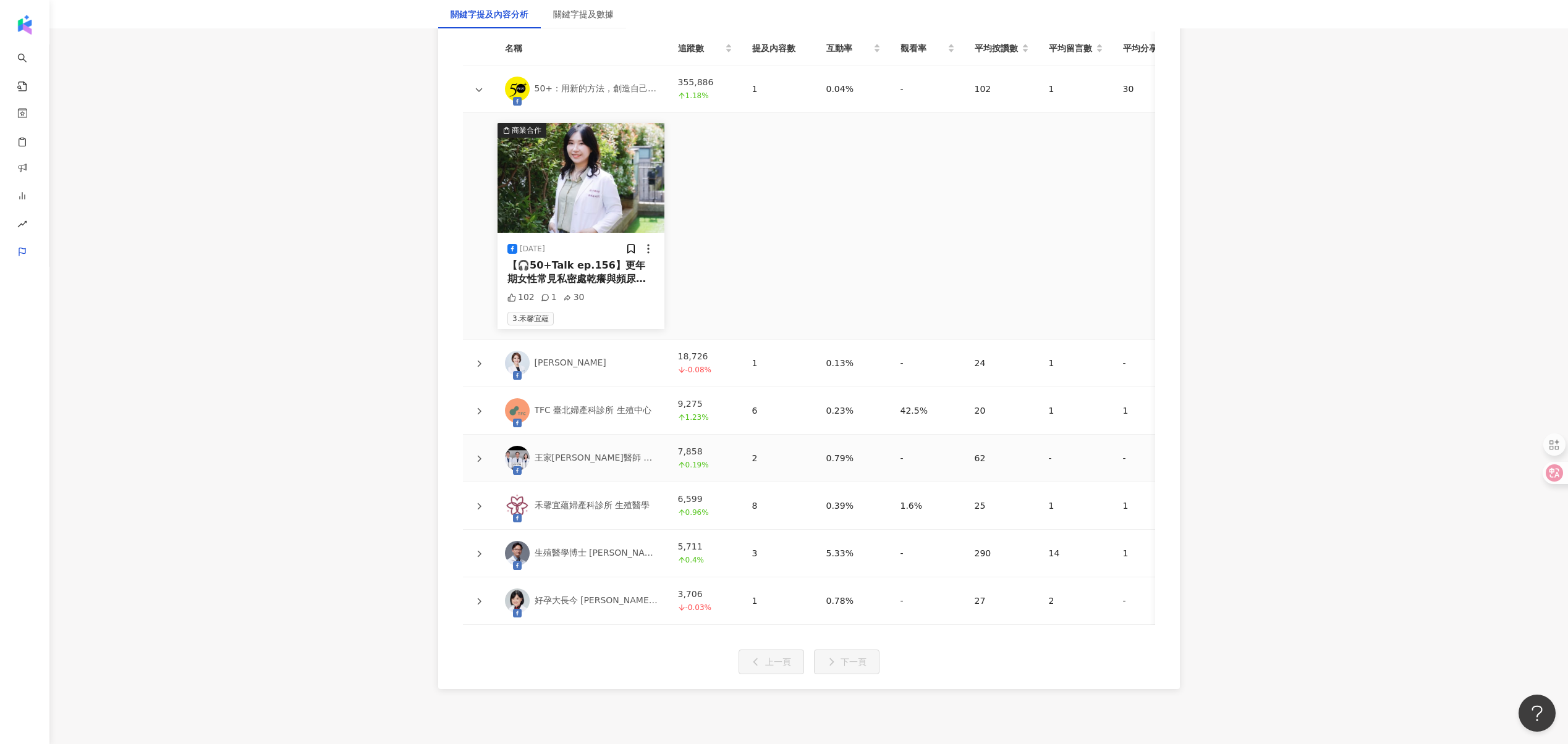
scroll to position [2871, 0]
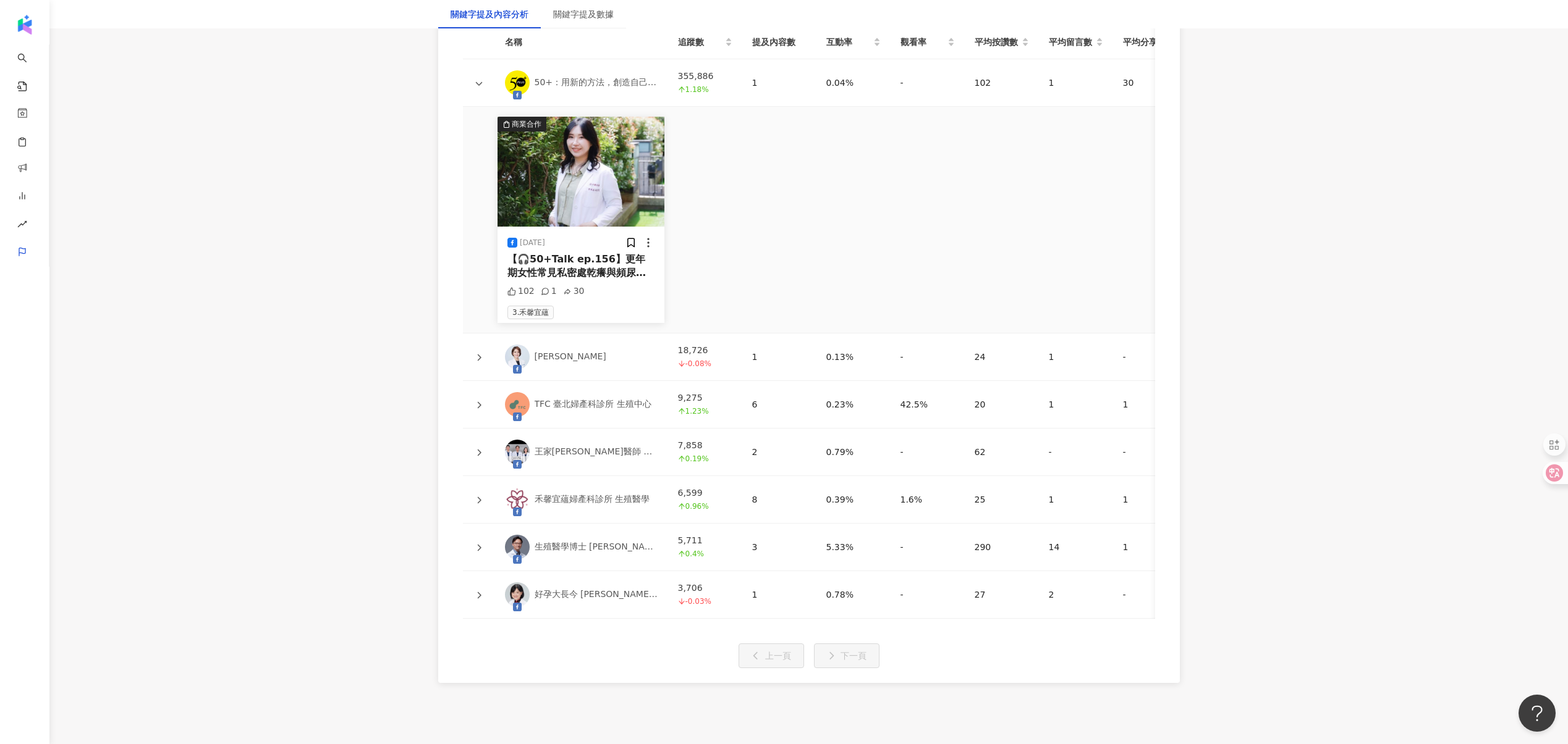
click at [478, 361] on div at bounding box center [478, 357] width 13 height 13
click at [478, 356] on icon at bounding box center [479, 358] width 7 height 7
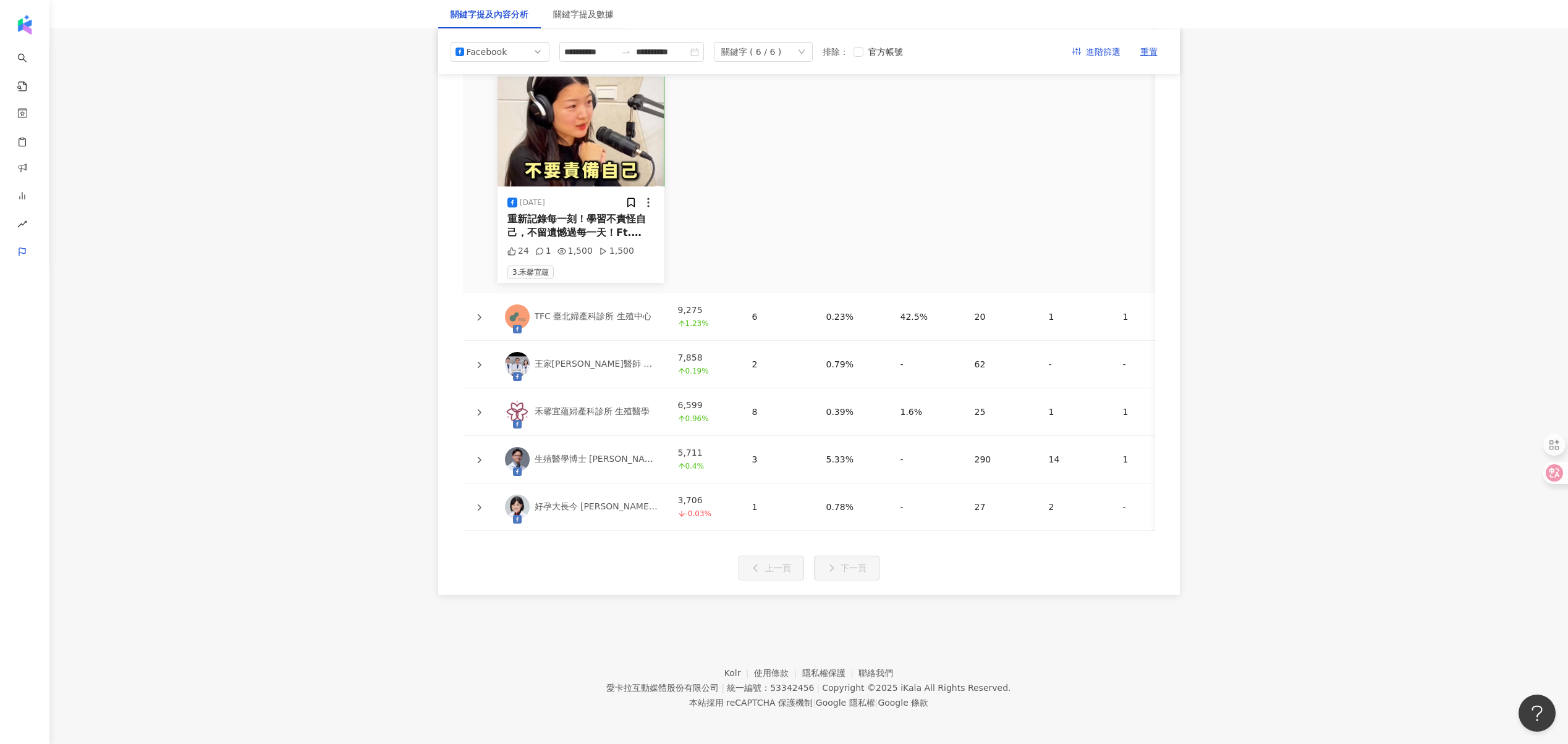
scroll to position [3173, 0]
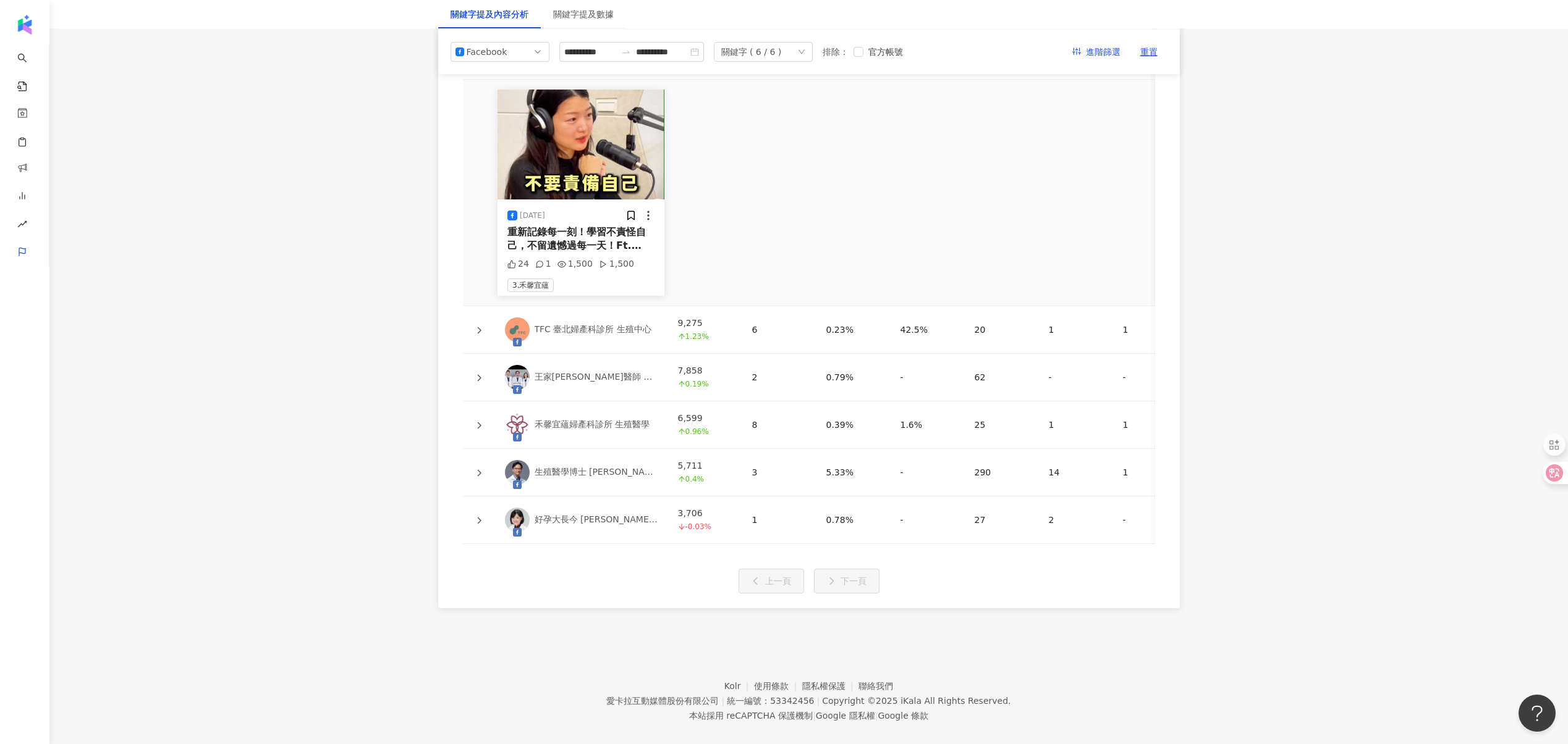
click at [480, 328] on icon at bounding box center [479, 330] width 7 height 7
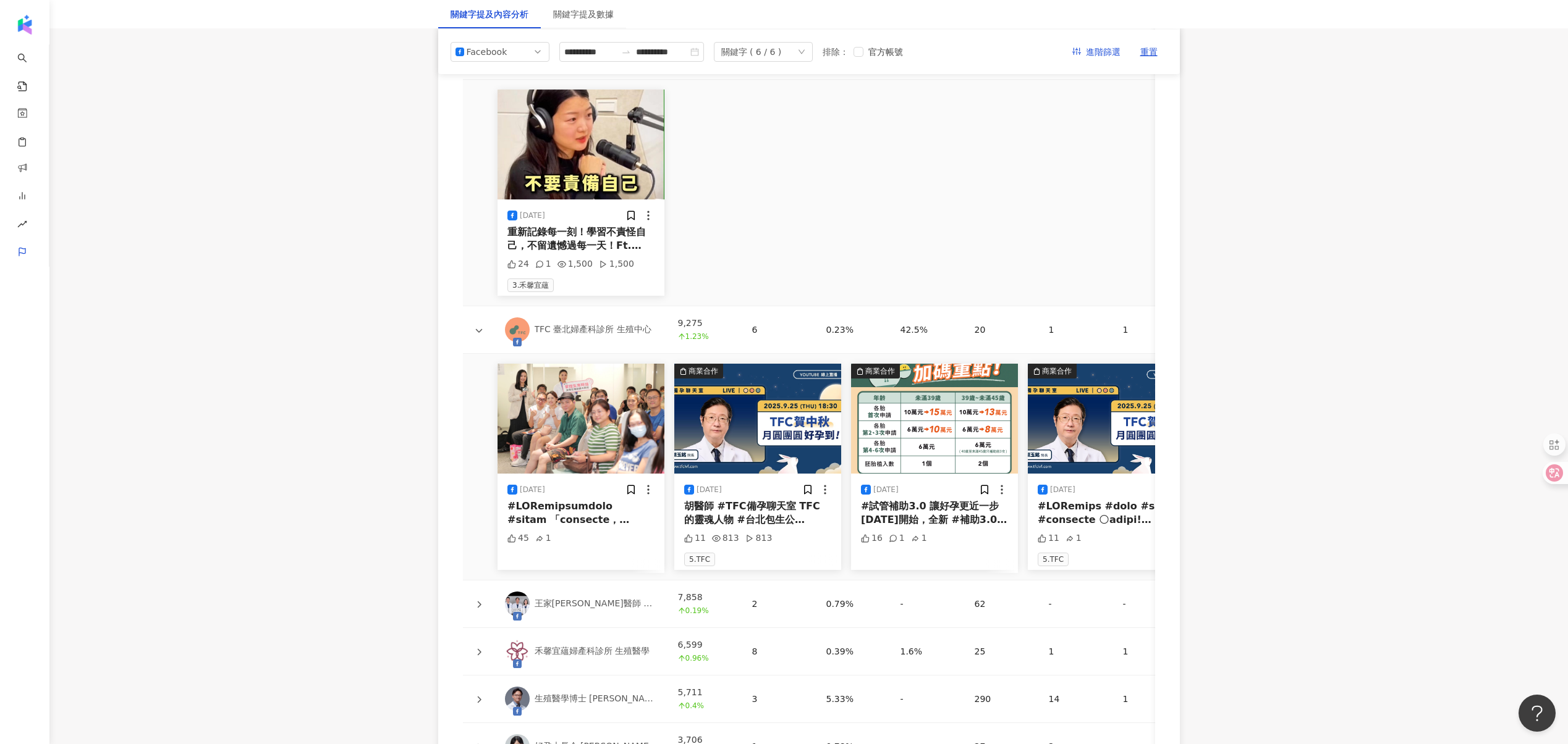
click at [570, 240] on div "重新記錄每一刻！學習不責怪自己，不留遺憾過每一天！Ft. [PERSON_NAME] MengChih Chiang#[PERSON_NAME]宜蘊生殖中心 …" at bounding box center [580, 239] width 147 height 28
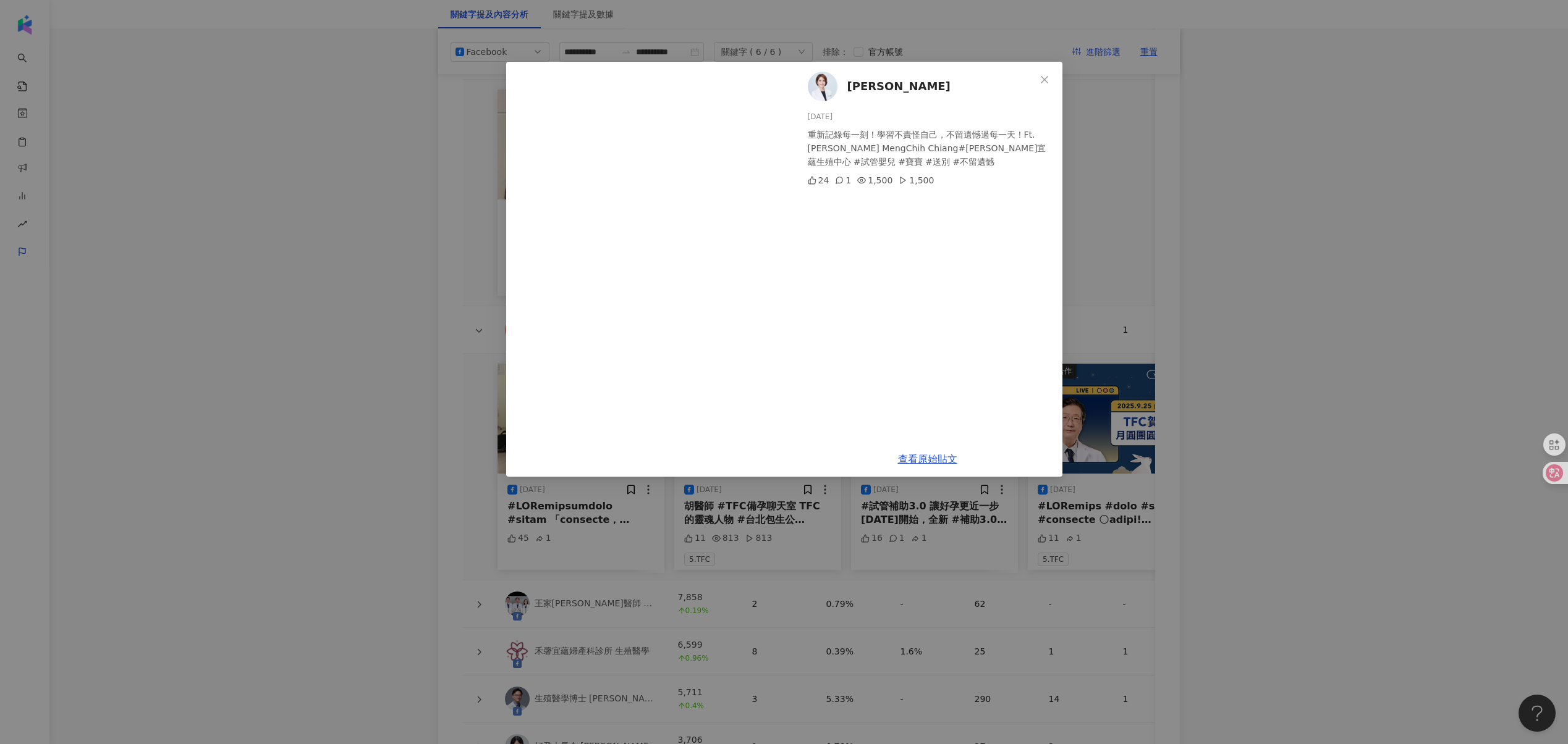
click at [401, 237] on div "[PERSON_NAME][DATE] 重新記錄每一刻！學習不責怪自己，不留遺憾過每一天！Ft. [PERSON_NAME]I MengChih Chiang…" at bounding box center [784, 372] width 1568 height 744
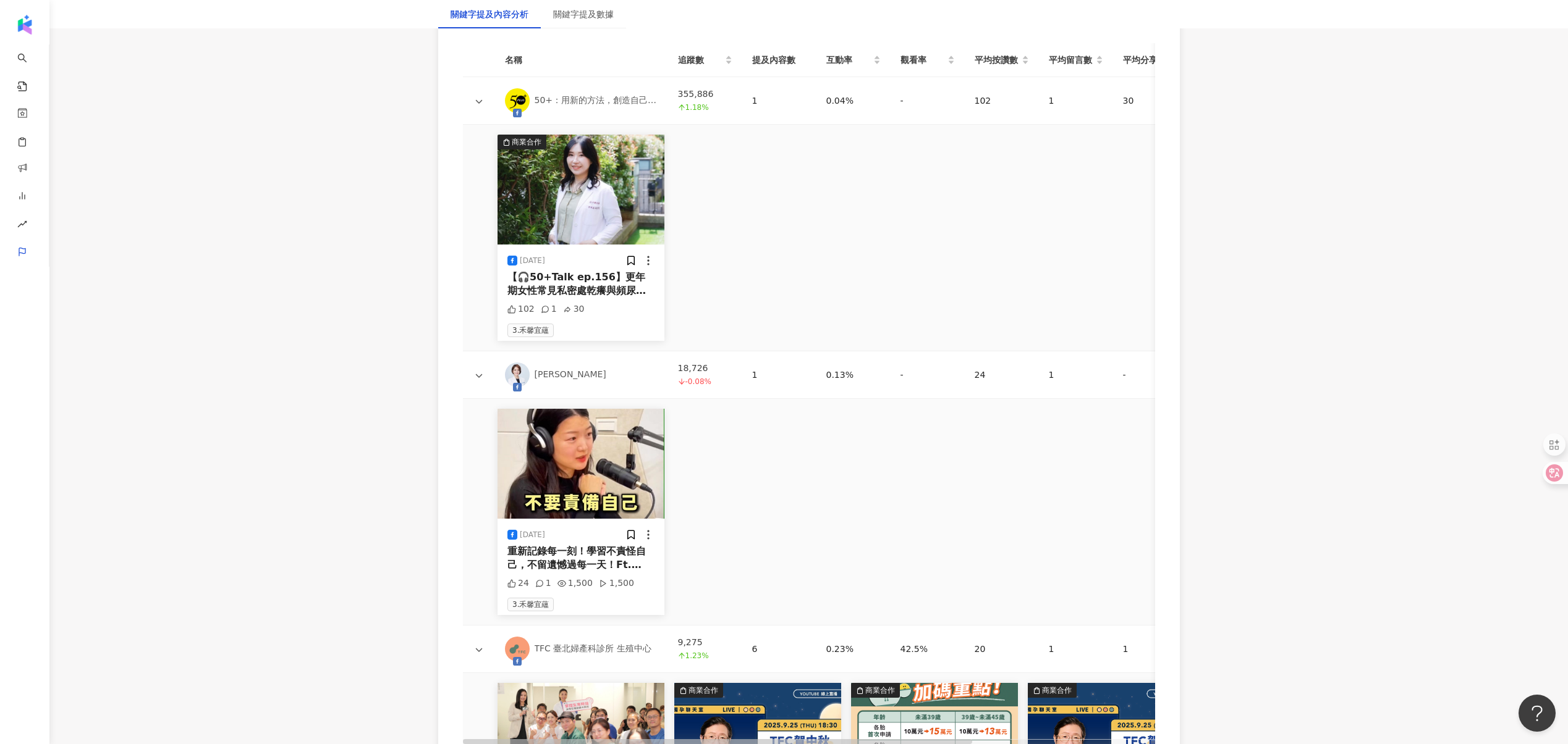
scroll to position [2856, 0]
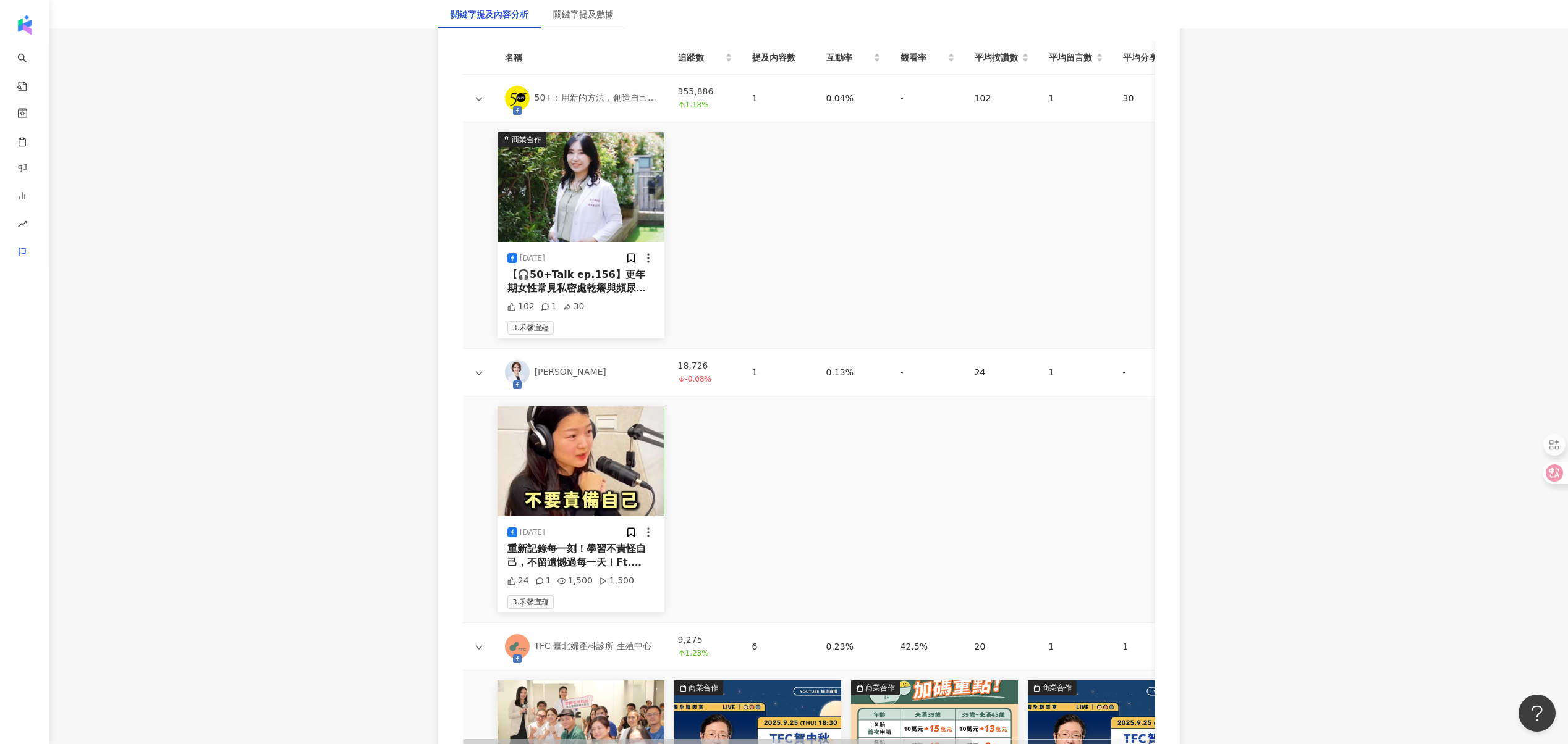
click at [583, 432] on img "button" at bounding box center [581, 461] width 167 height 110
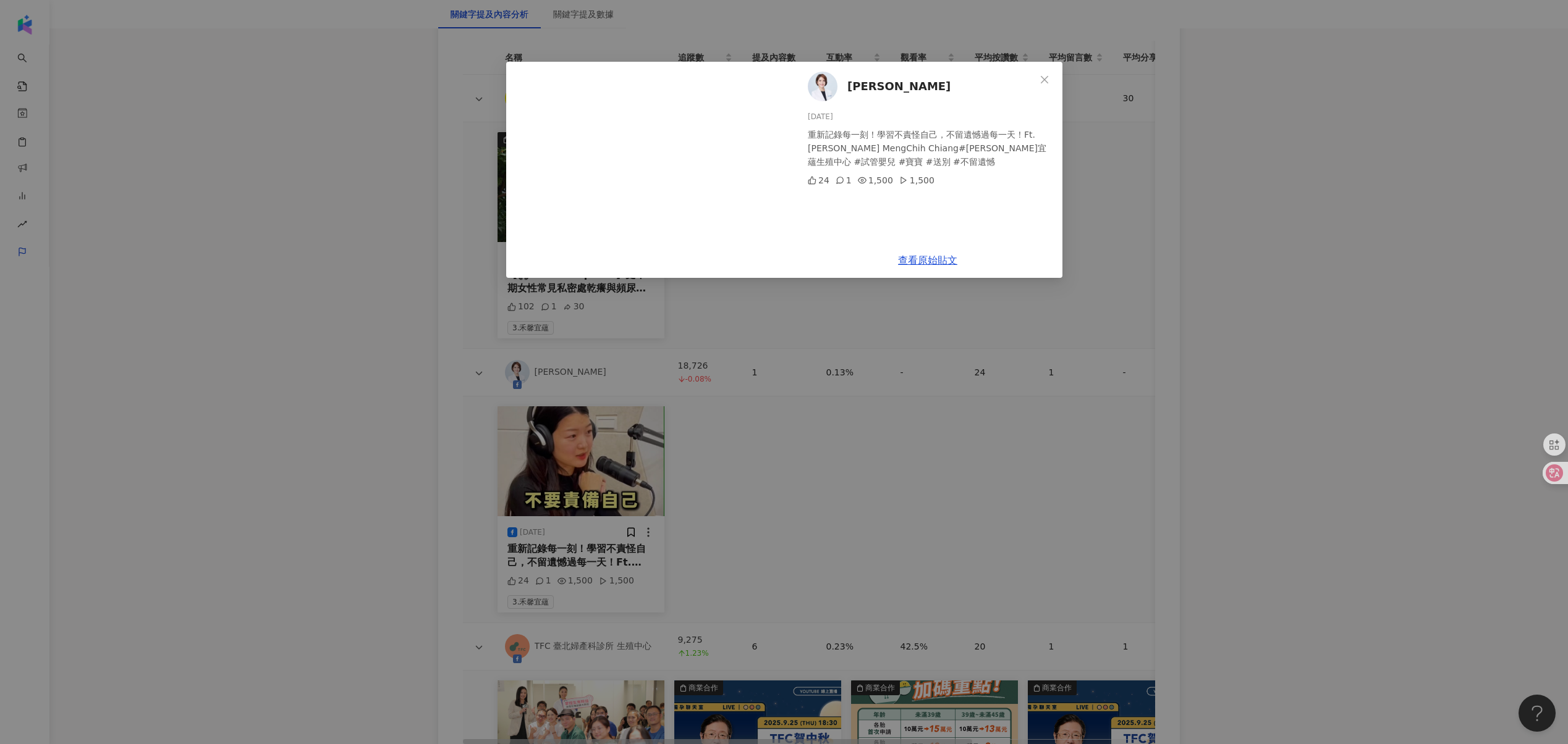
click at [583, 446] on div "[PERSON_NAME][DATE] 重新記錄每一刻！學習不責怪自己，不留遺憾過每一天！Ft. [PERSON_NAME]I MengChih Chiang…" at bounding box center [784, 372] width 1568 height 744
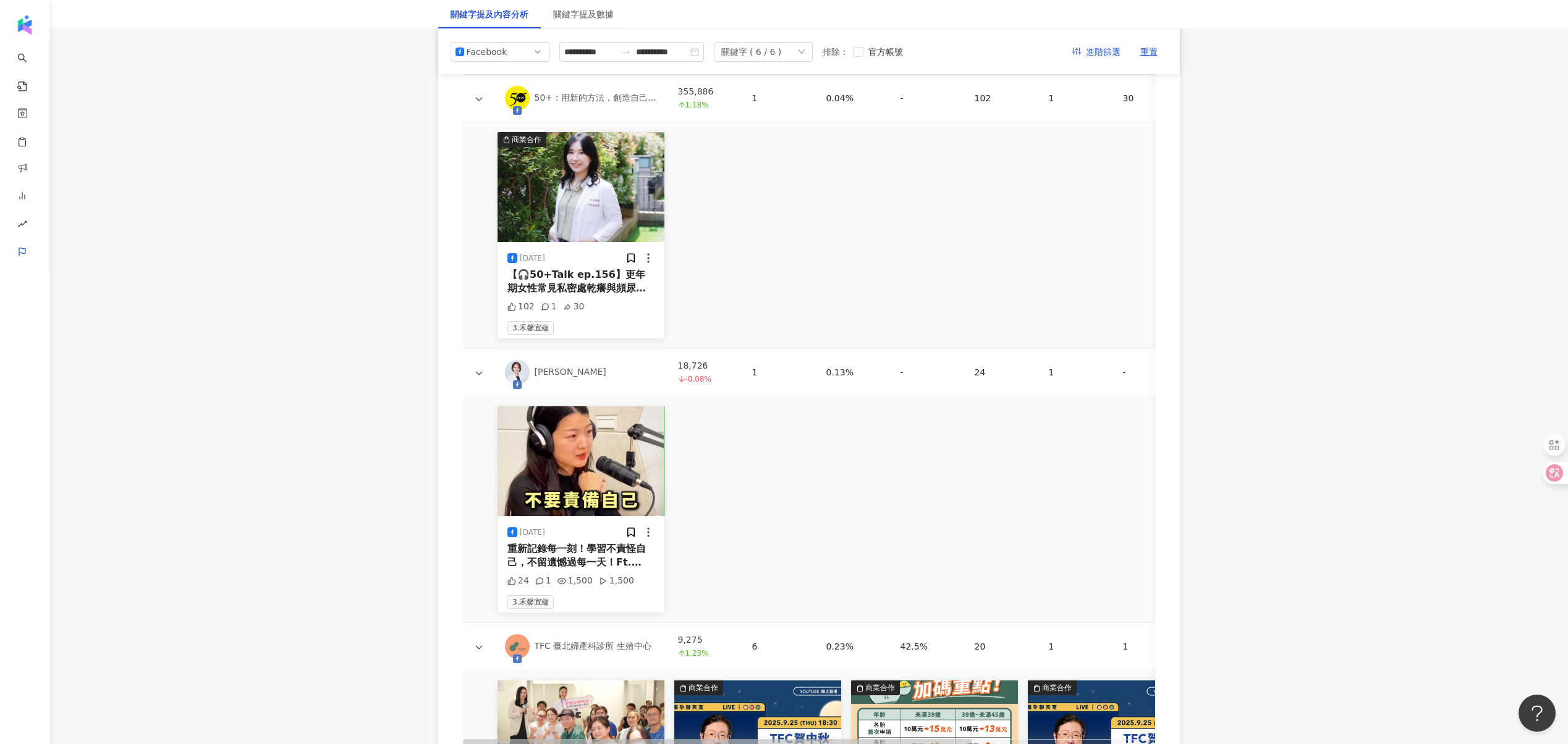
scroll to position [2444, 0]
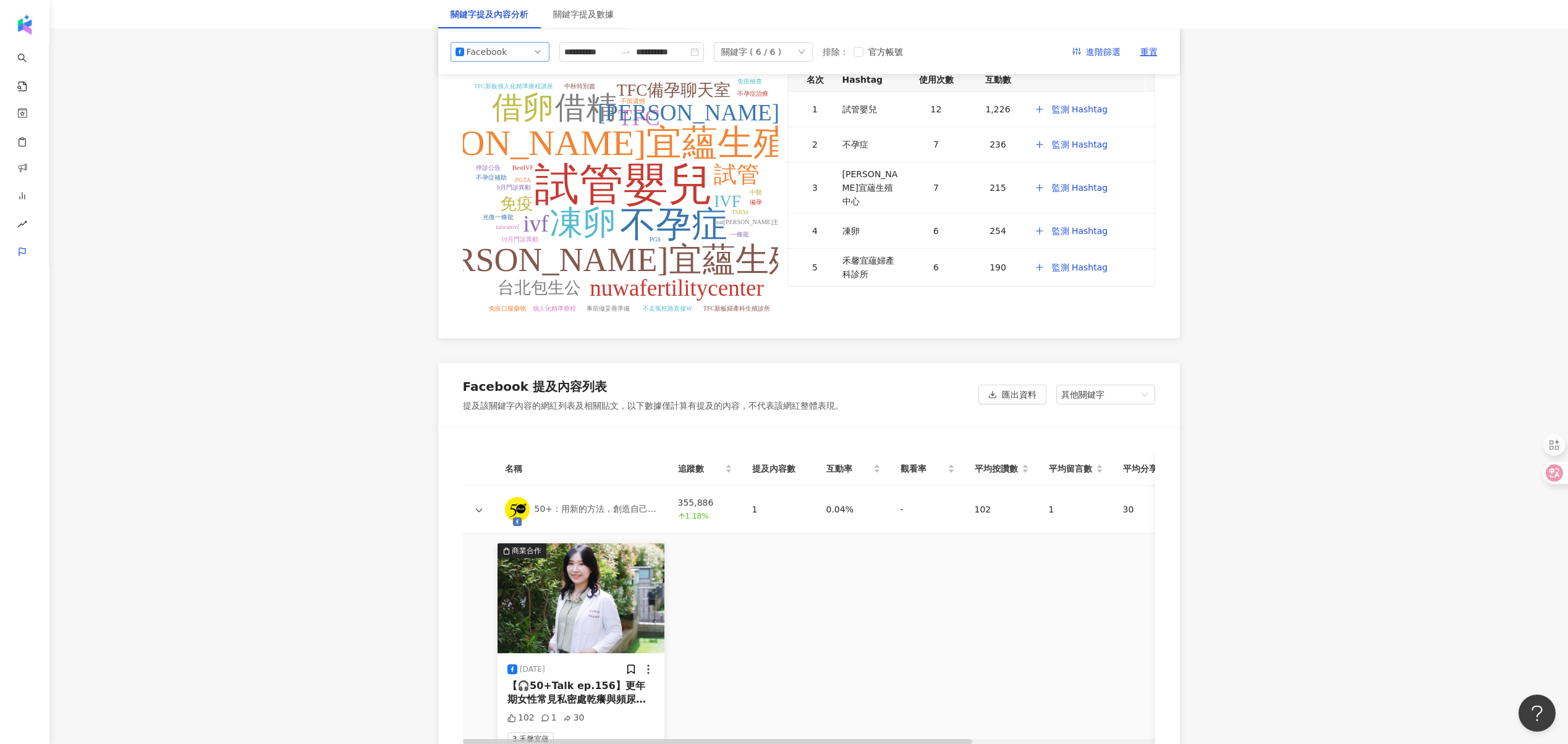
click at [514, 45] on span "Facebook" at bounding box center [500, 52] width 89 height 18
click at [496, 126] on div "YouTube" at bounding box center [492, 122] width 40 height 13
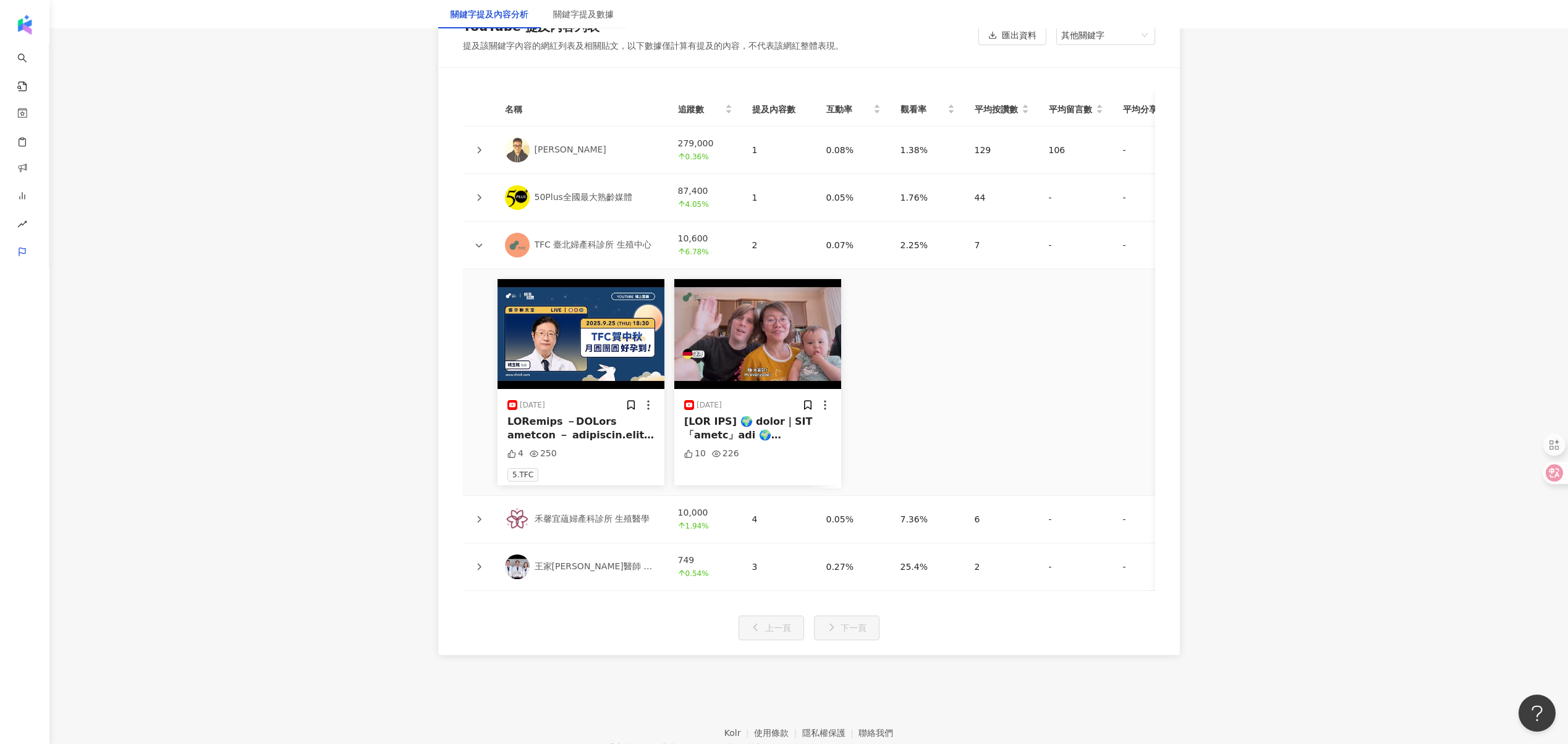
scroll to position [2631, 0]
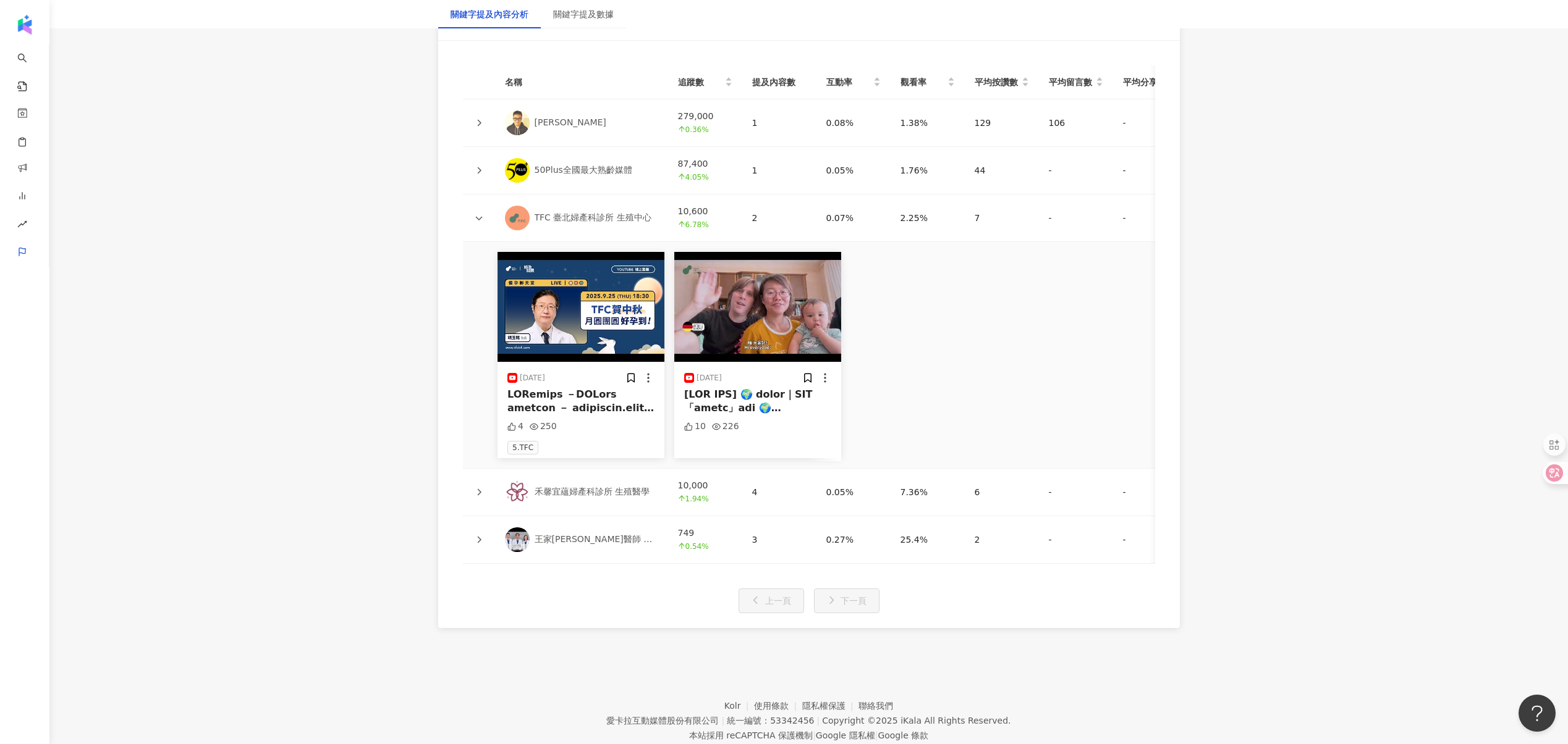
click at [475, 120] on icon at bounding box center [479, 123] width 7 height 7
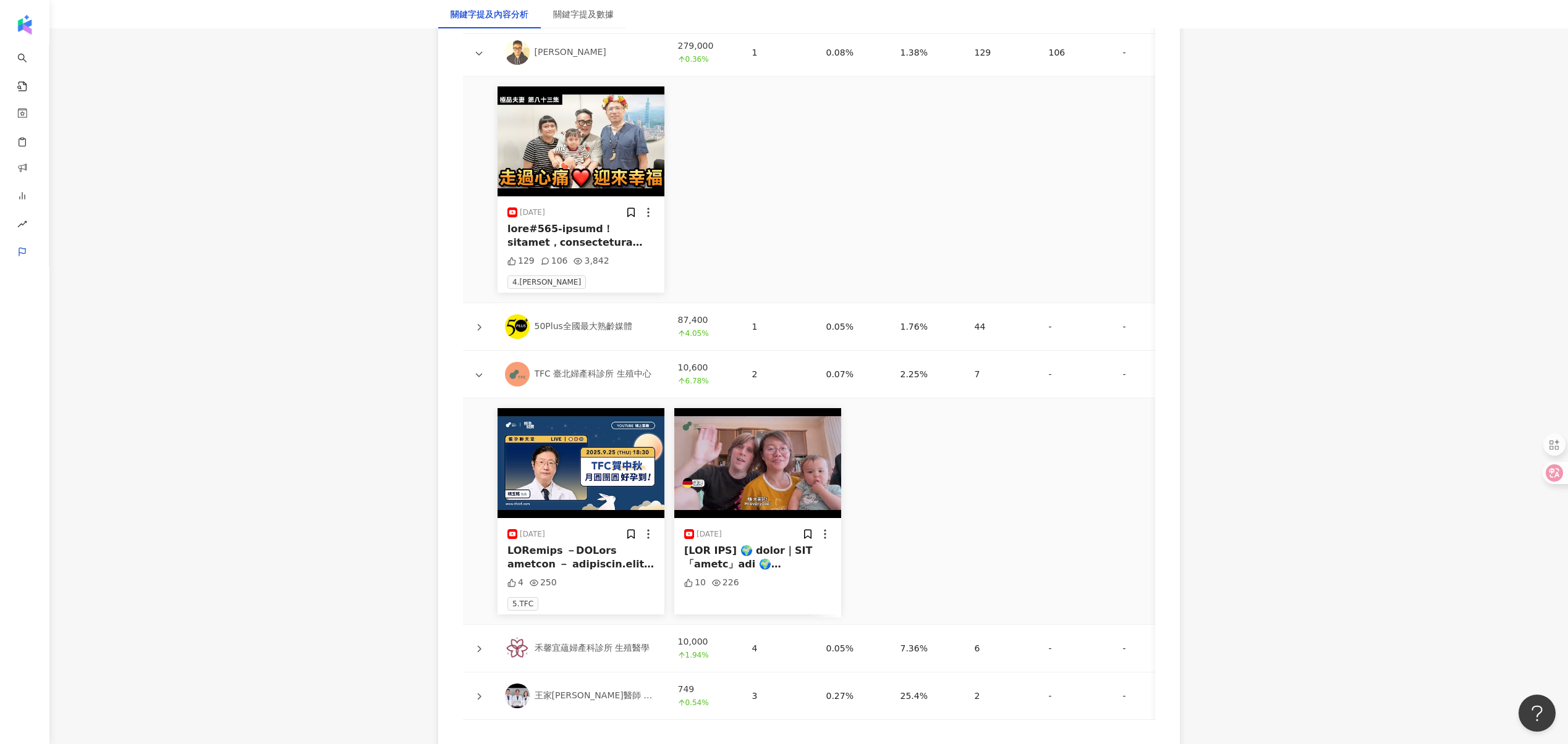
scroll to position [3101, 0]
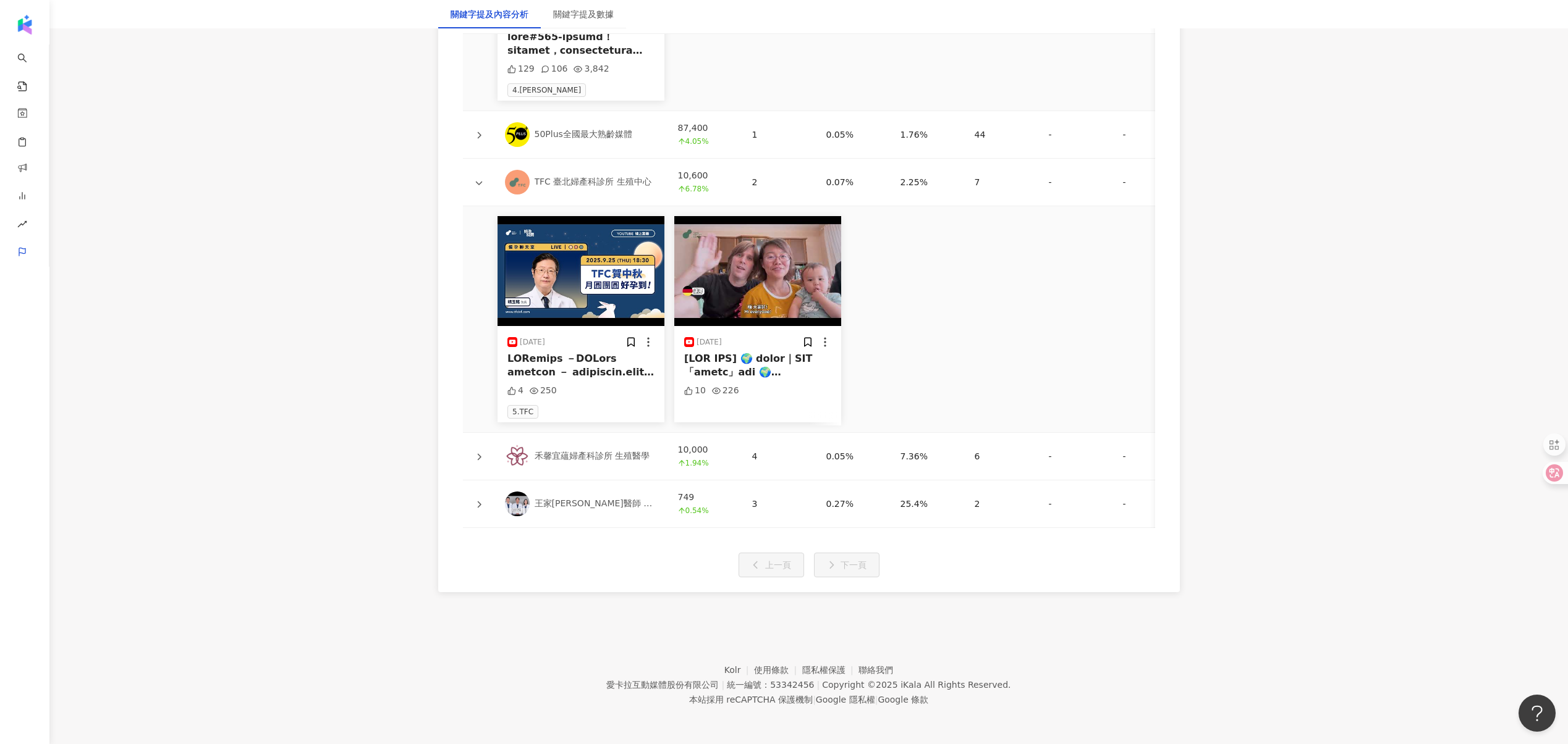
click at [480, 454] on icon at bounding box center [479, 457] width 7 height 7
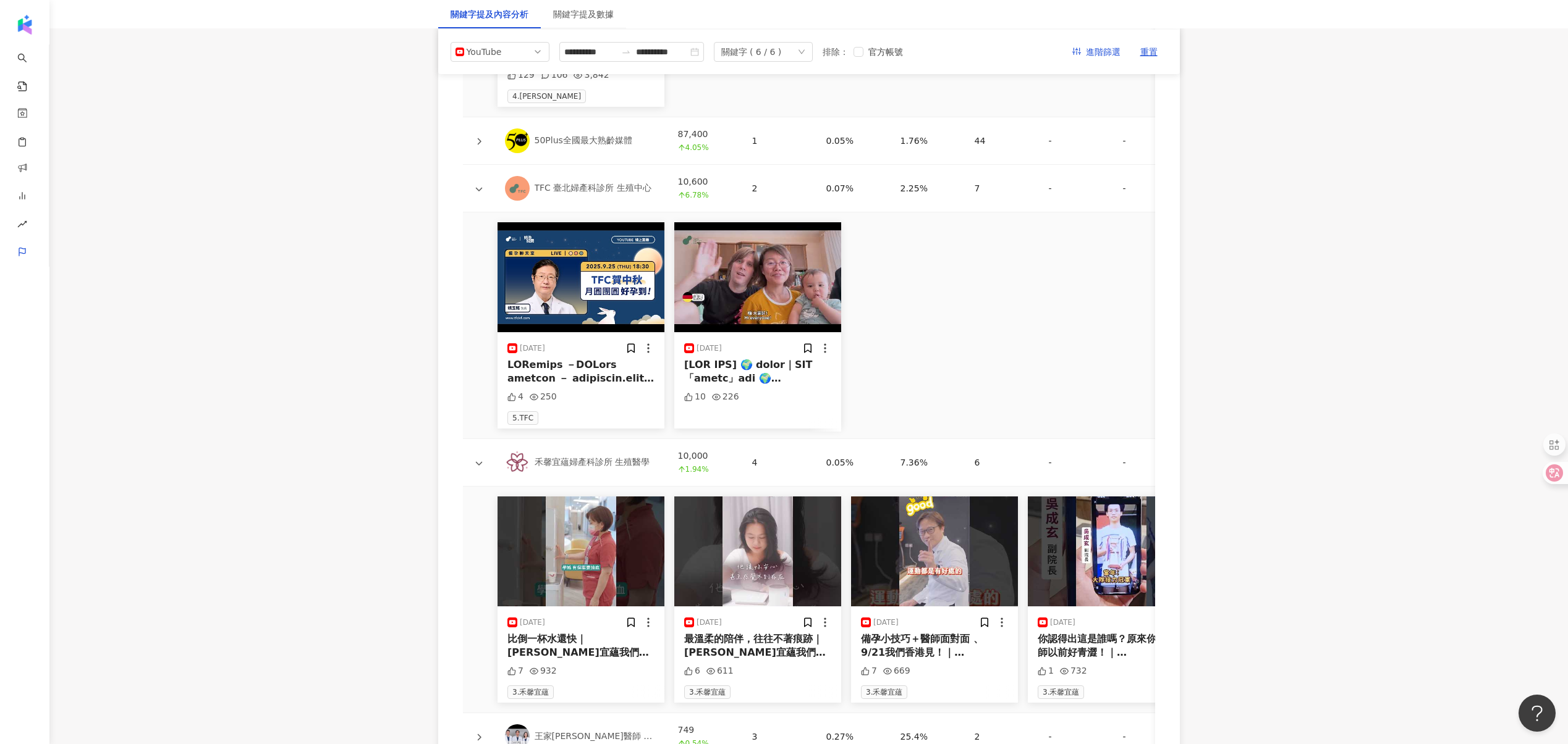
scroll to position [2924, 0]
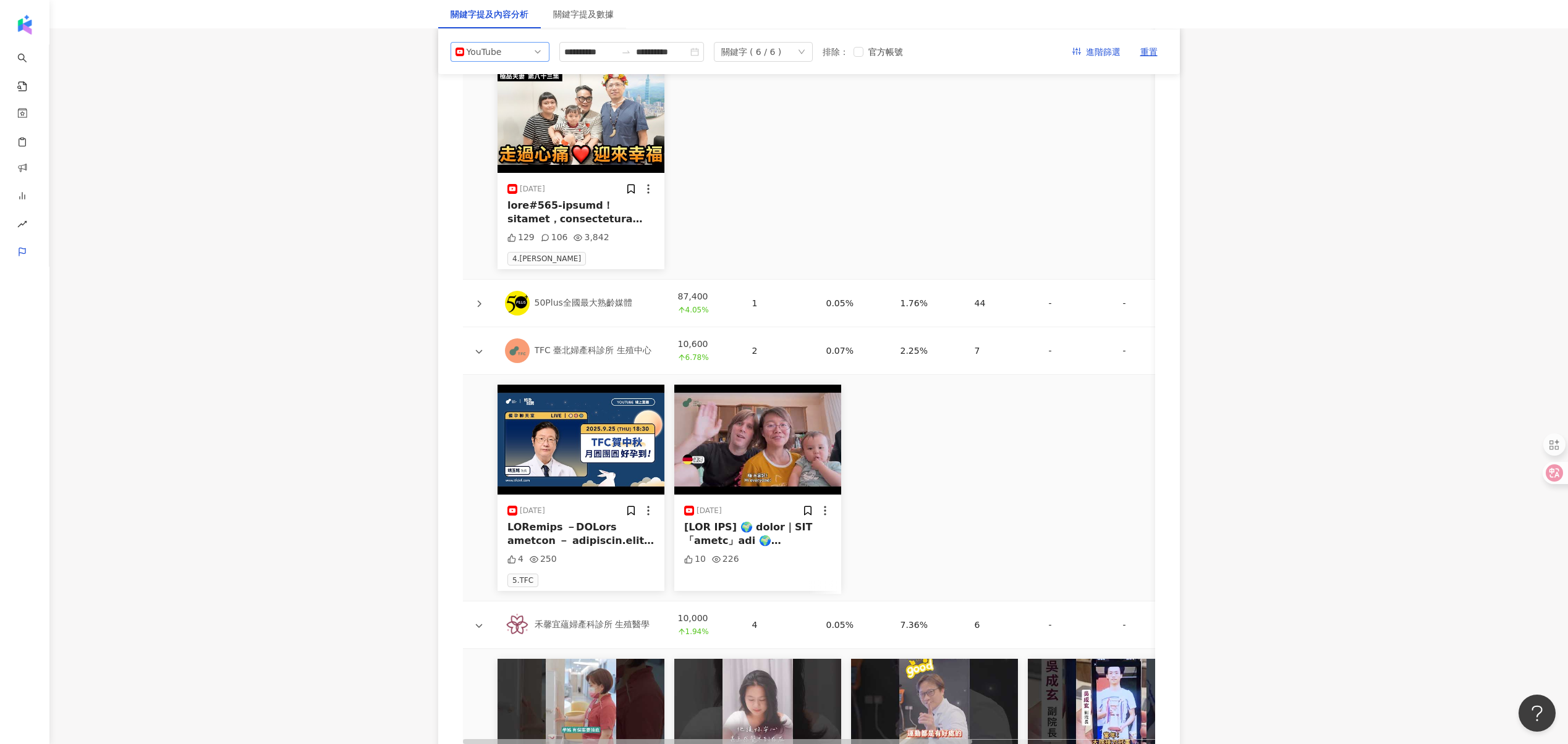
click at [521, 54] on span "YouTube" at bounding box center [500, 52] width 89 height 18
click at [506, 138] on div "Threads" at bounding box center [492, 143] width 40 height 13
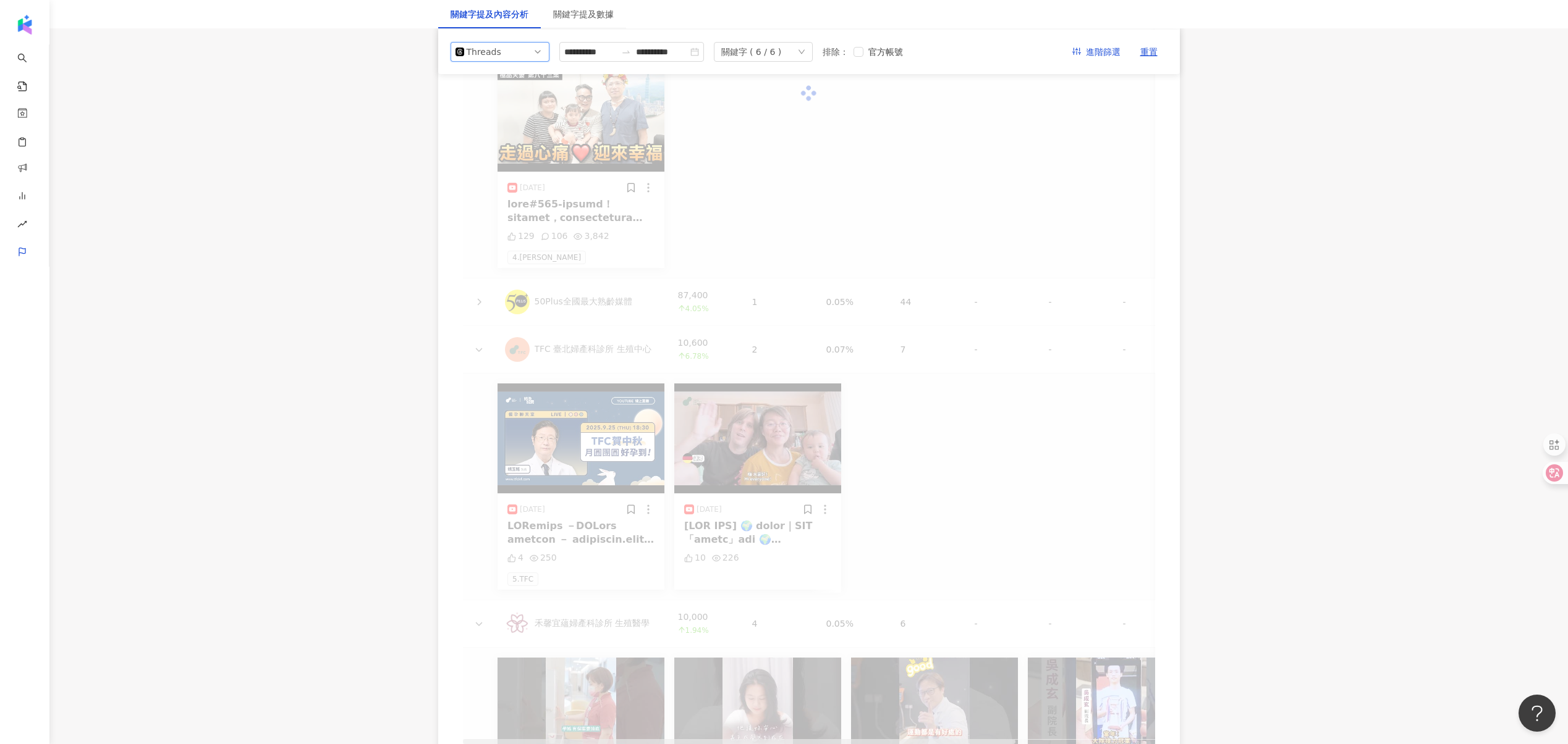
scroll to position [1249, 0]
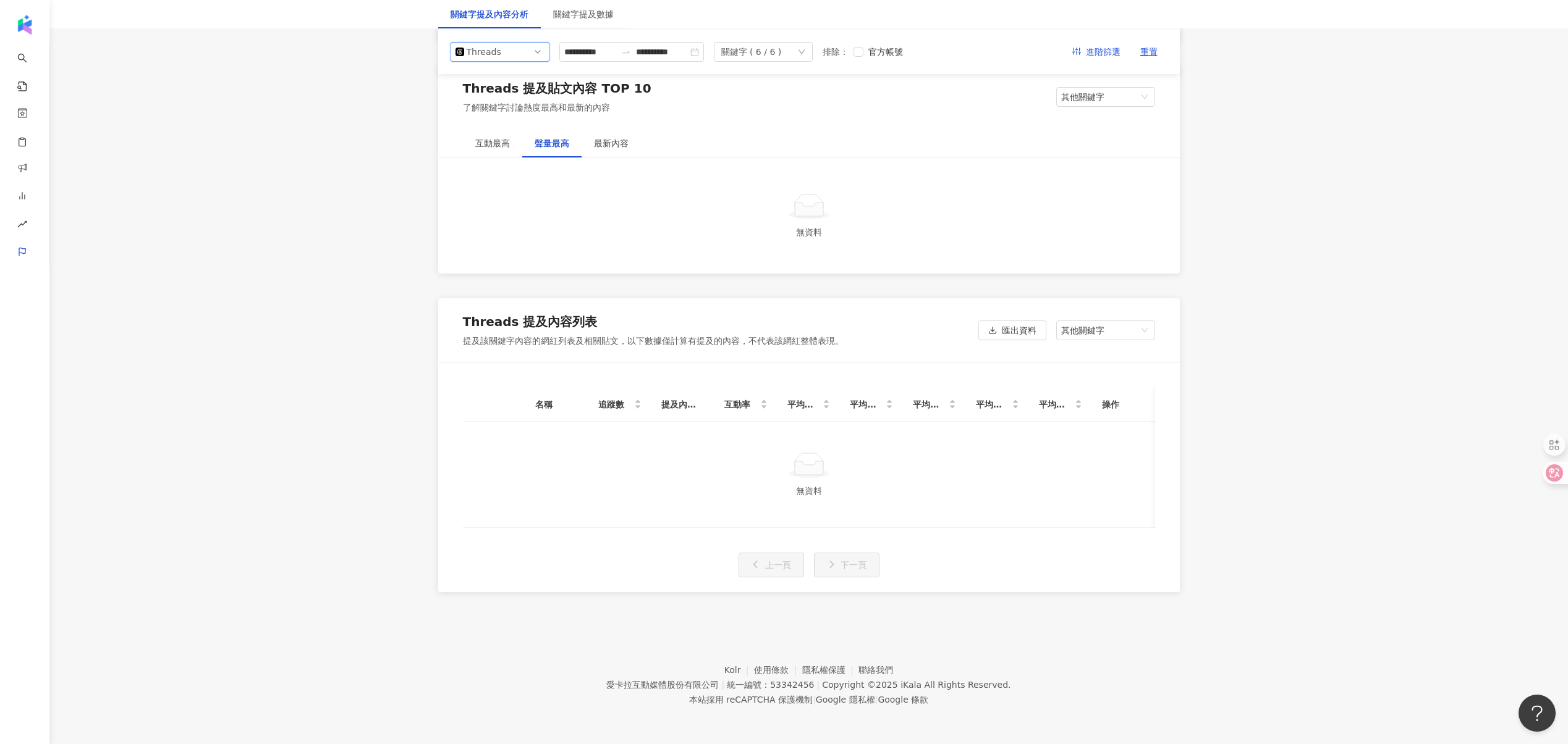
click at [498, 50] on div "Threads" at bounding box center [486, 52] width 40 height 18
click at [500, 89] on div "Instagram" at bounding box center [500, 80] width 94 height 21
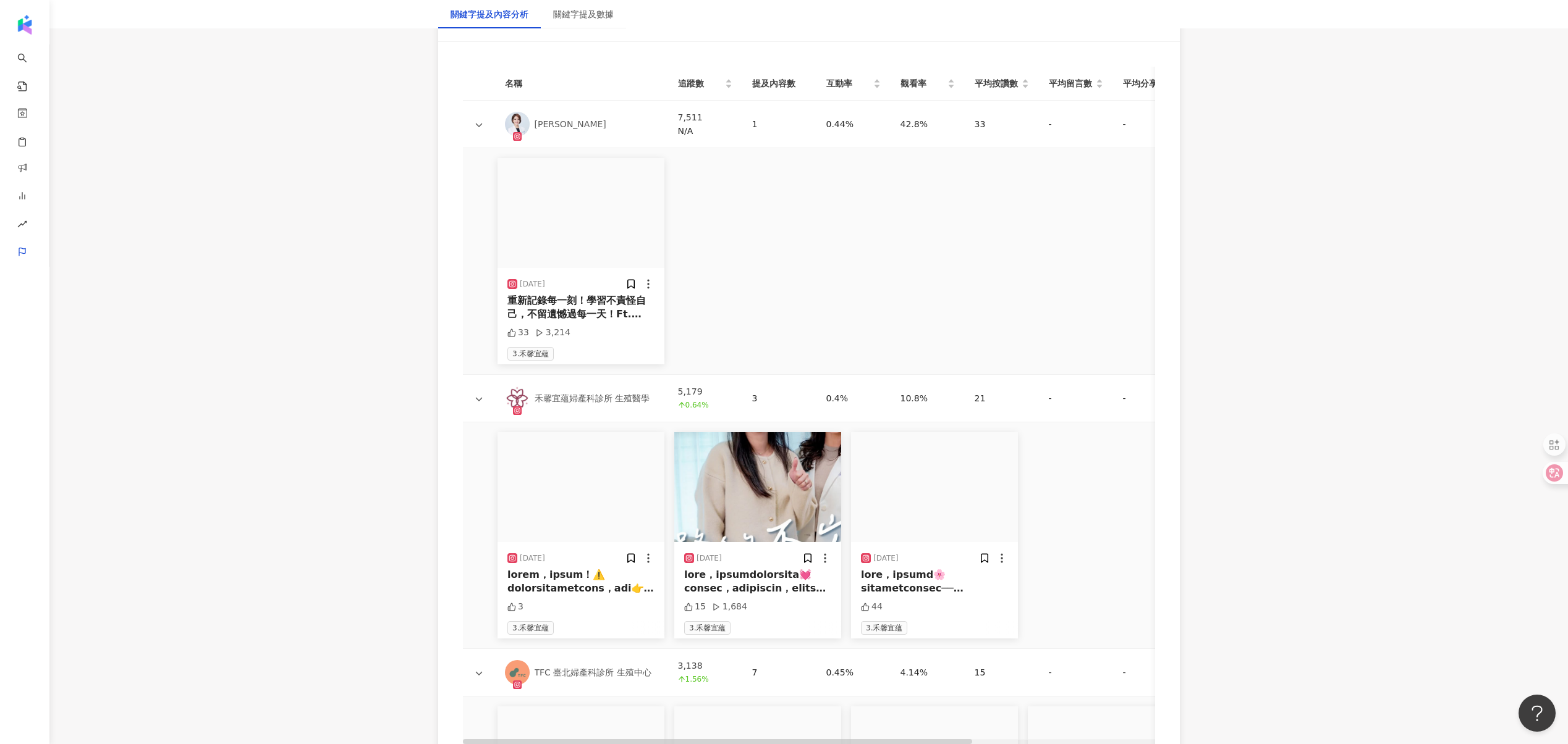
scroll to position [2622, 0]
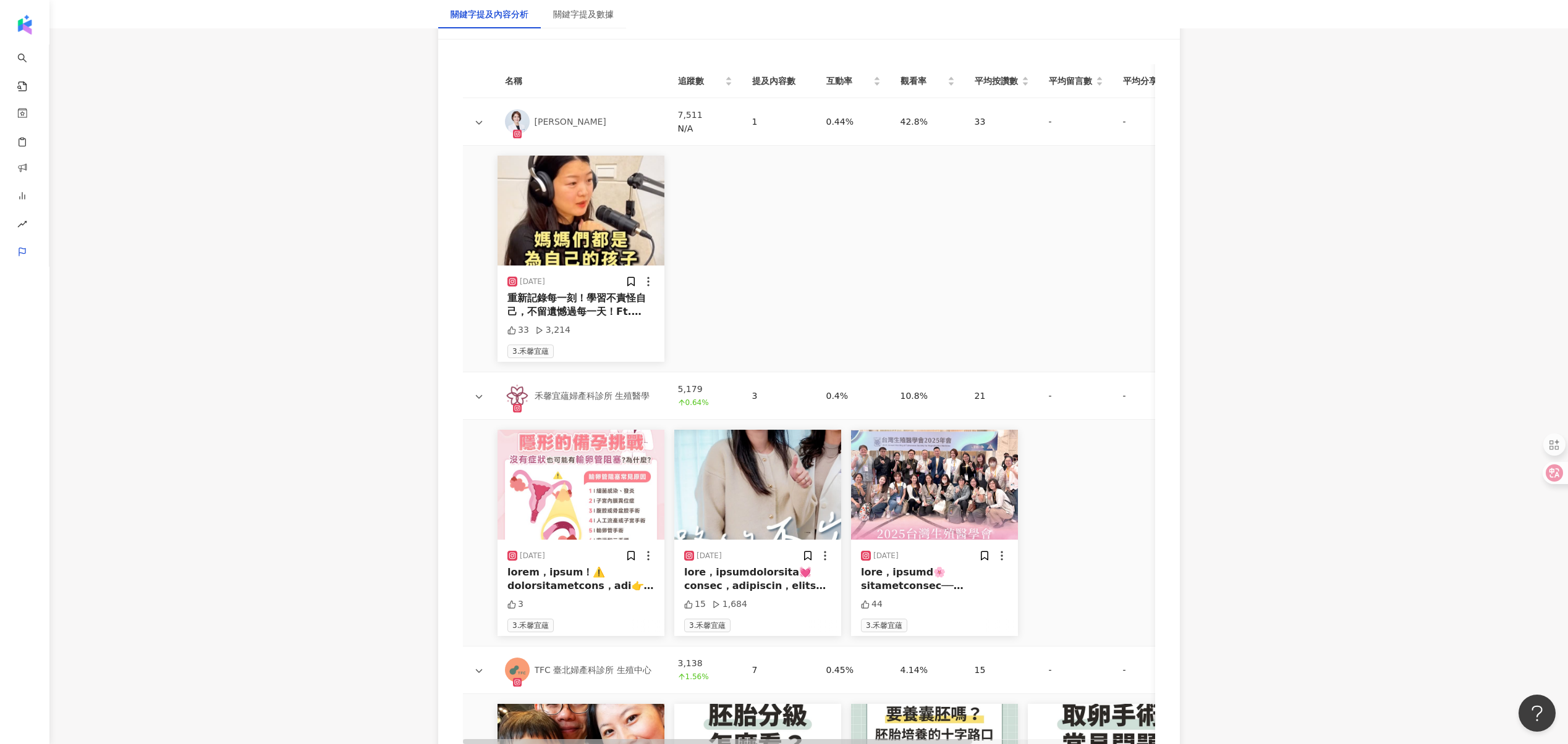
click at [568, 293] on div "重新記錄每一刻！學習不責怪自己，不留遺憾過每一天！Ft. @mengchih #[PERSON_NAME]宜蘊生殖中心 #試管嬰兒 #寶寶 #送別 #不留遺憾" at bounding box center [580, 306] width 147 height 28
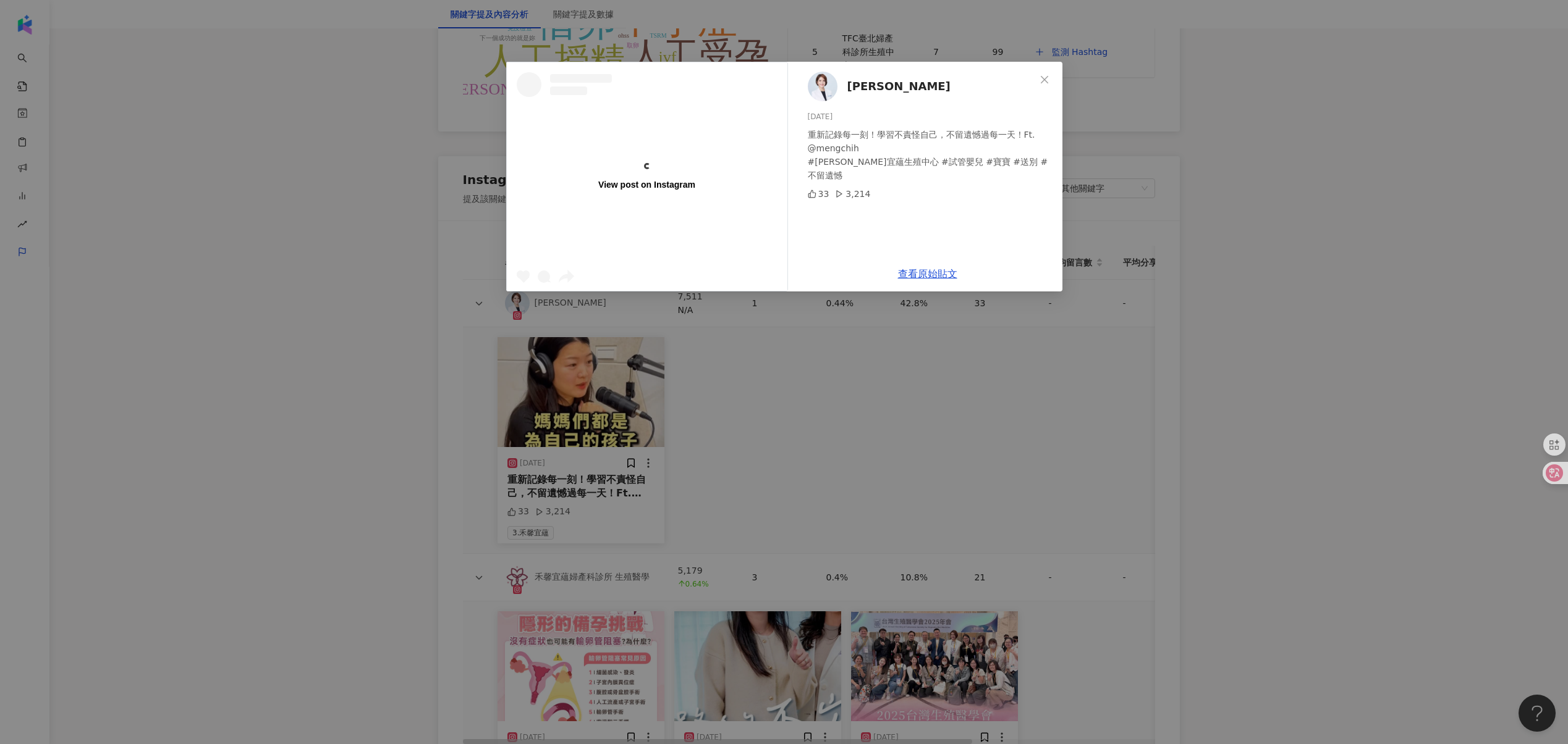
scroll to position [2803, 0]
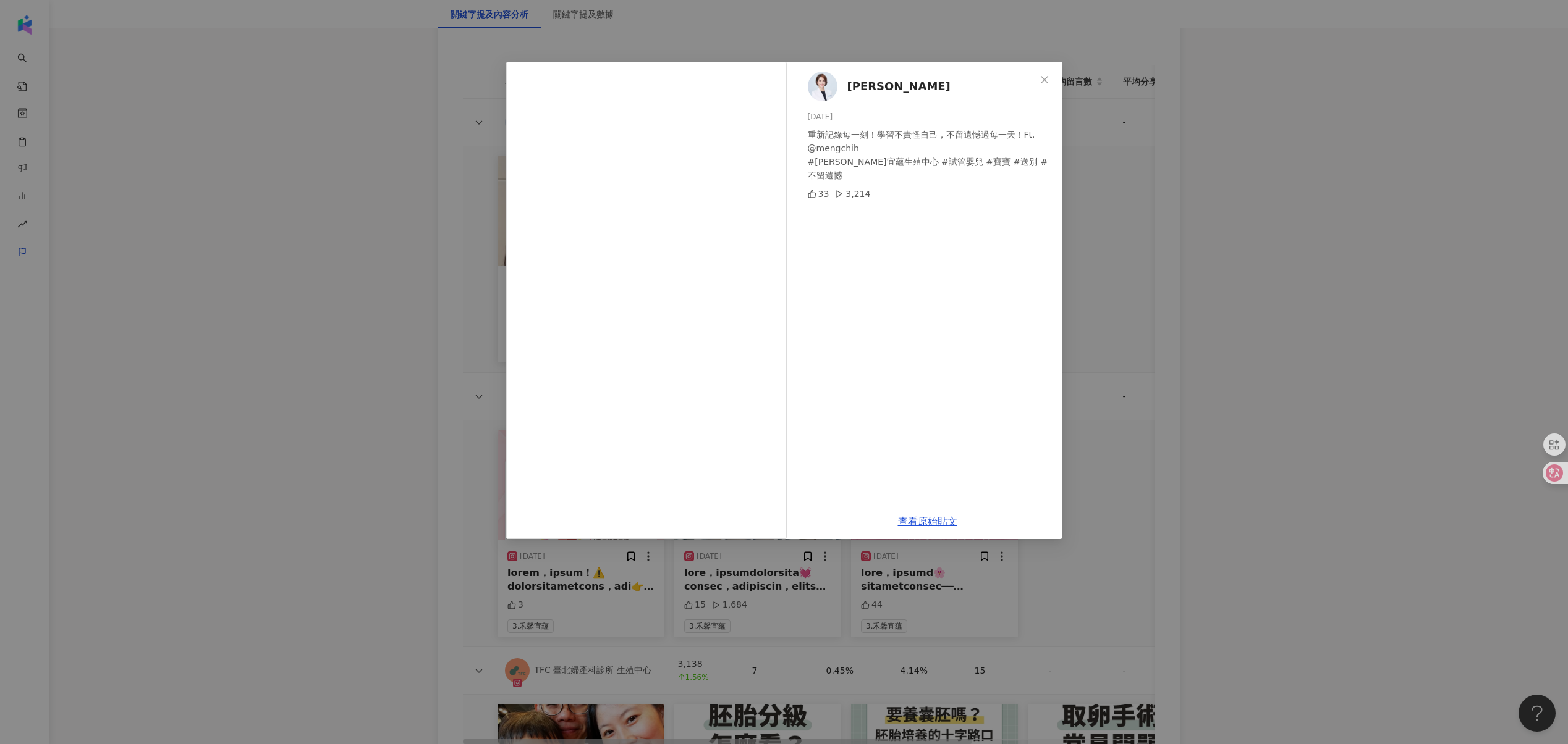
click at [465, 338] on div "[PERSON_NAME][DATE] 重新記錄每一刻！學習不責怪自己，不留遺憾過每一天！Ft. @mengchih #[PERSON_NAME]宜蘊生殖中心…" at bounding box center [784, 372] width 1568 height 744
click at [408, 273] on div "[PERSON_NAME][DATE] 重新記錄每一刻！學習不責怪自己，不留遺憾過每一天！Ft. @mengchih #[PERSON_NAME]宜蘊生殖中心…" at bounding box center [784, 372] width 1568 height 744
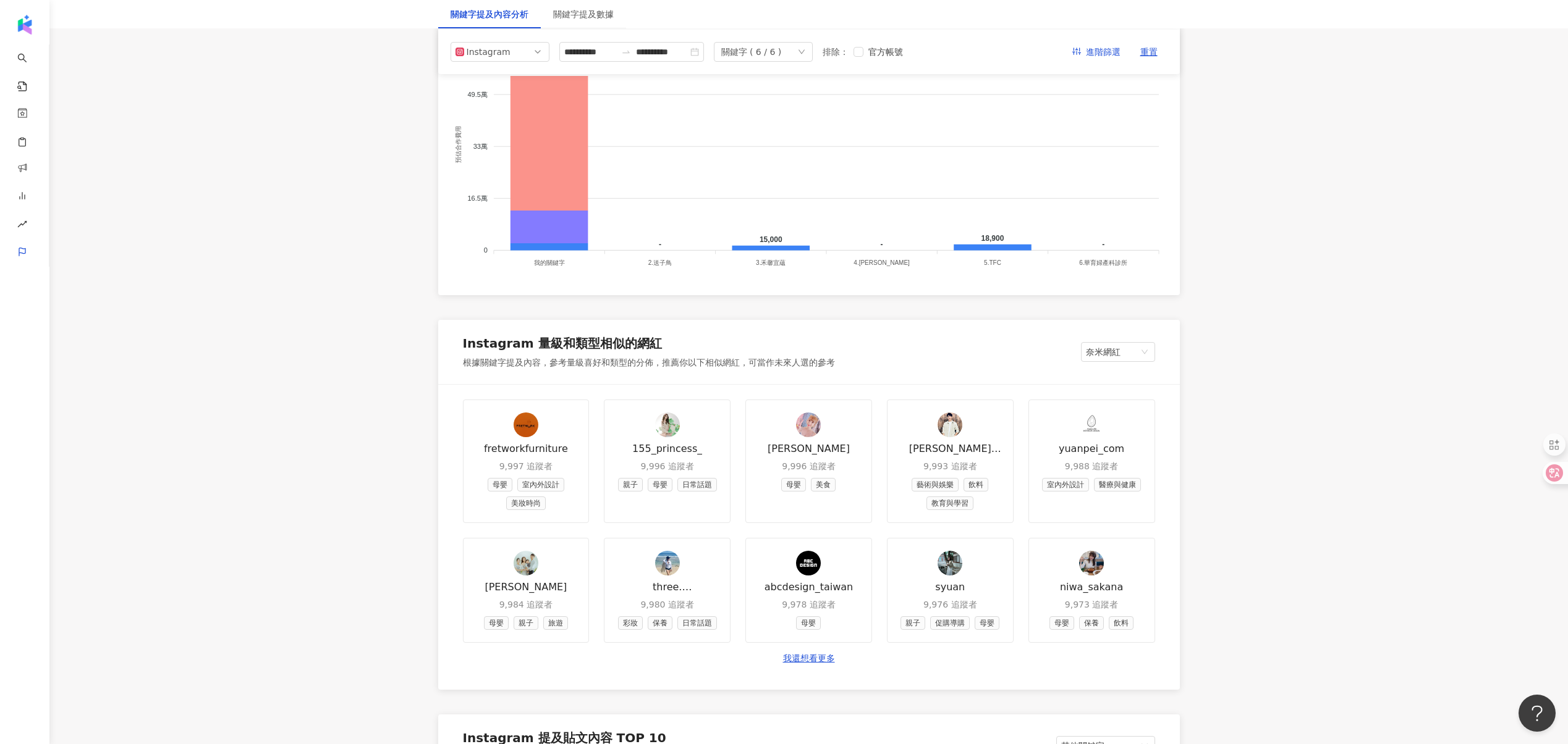
scroll to position [938, 0]
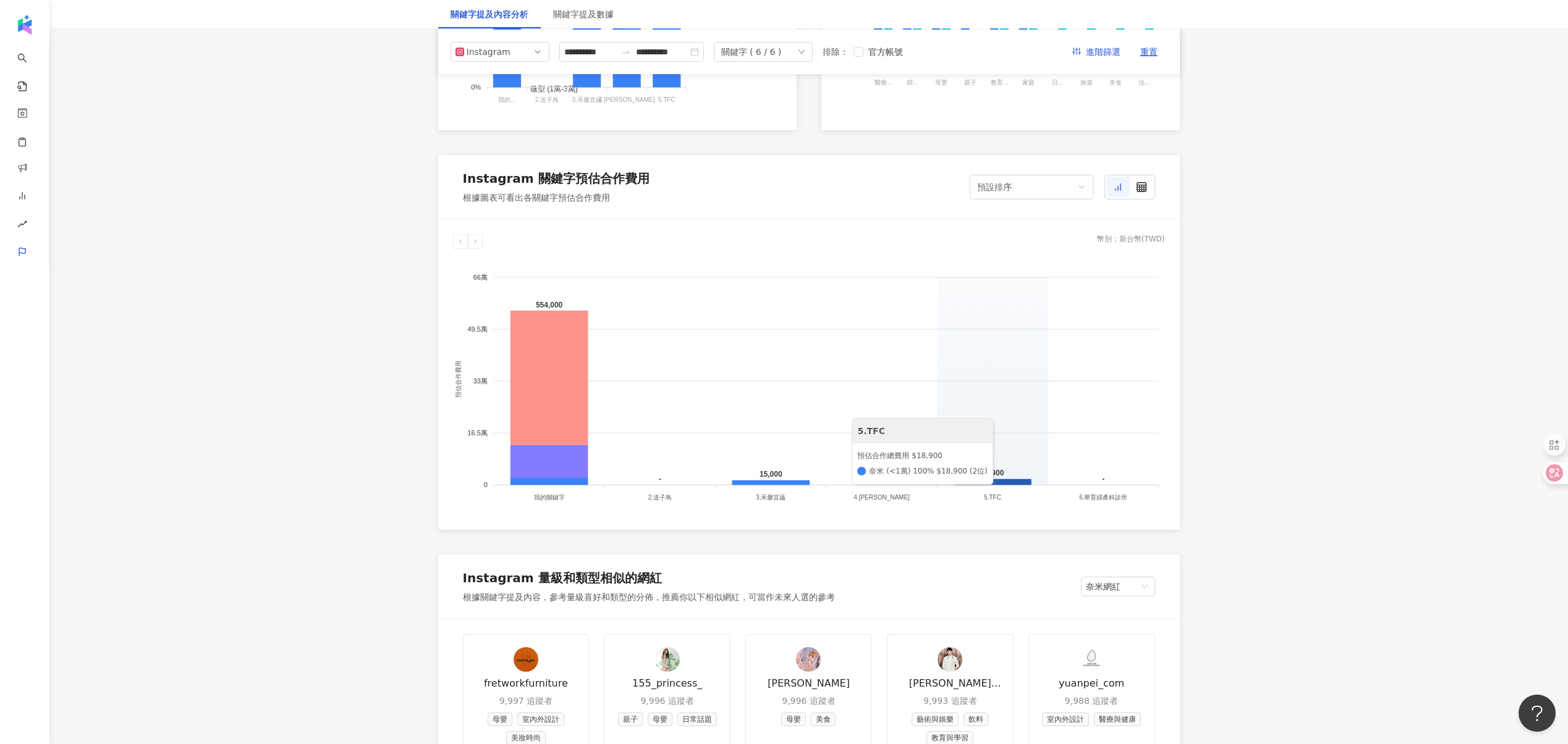
click at [997, 479] on icon at bounding box center [992, 482] width 78 height 6
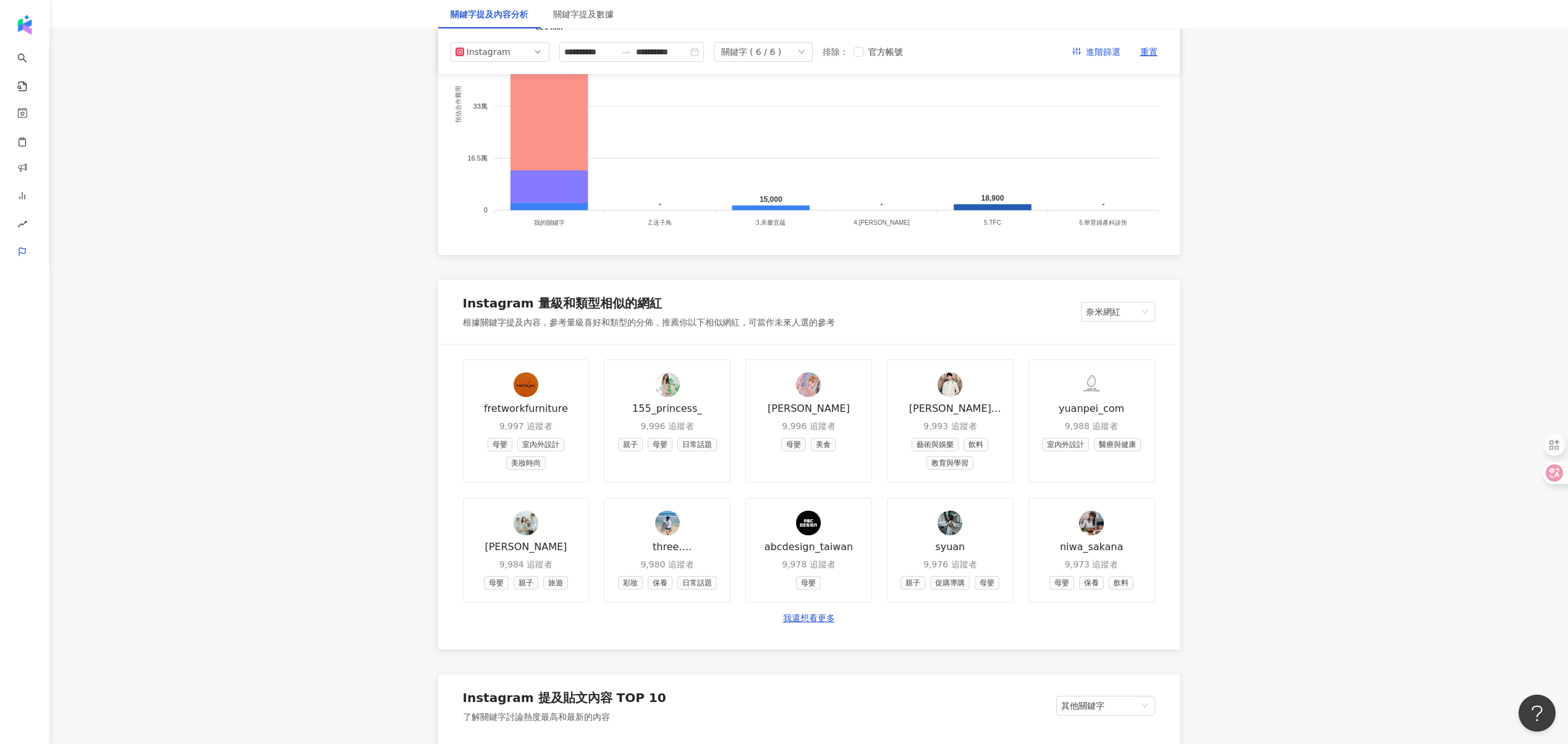
scroll to position [1136, 0]
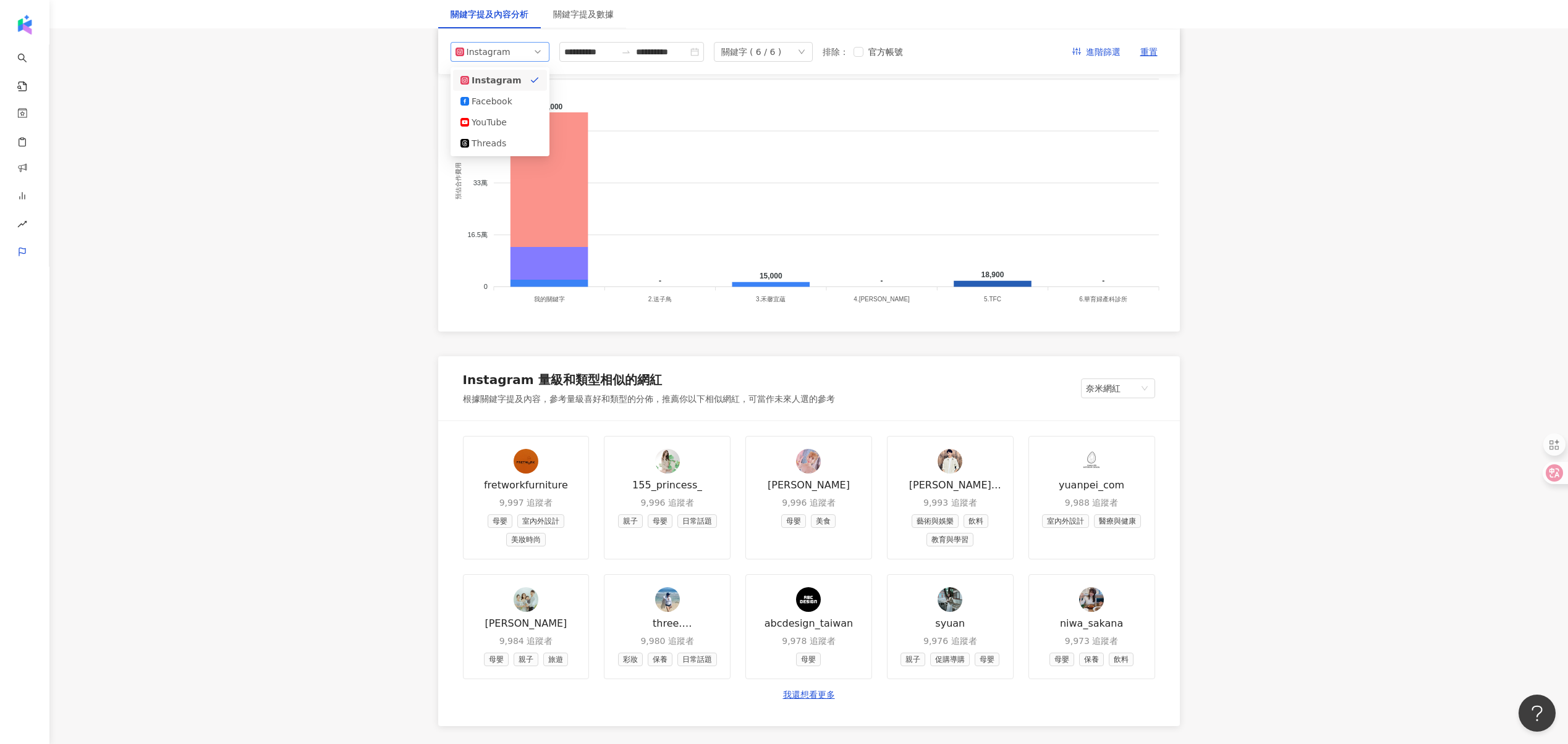
click at [498, 47] on div "Instagram" at bounding box center [486, 52] width 40 height 18
click at [491, 120] on div "YouTube" at bounding box center [492, 122] width 40 height 13
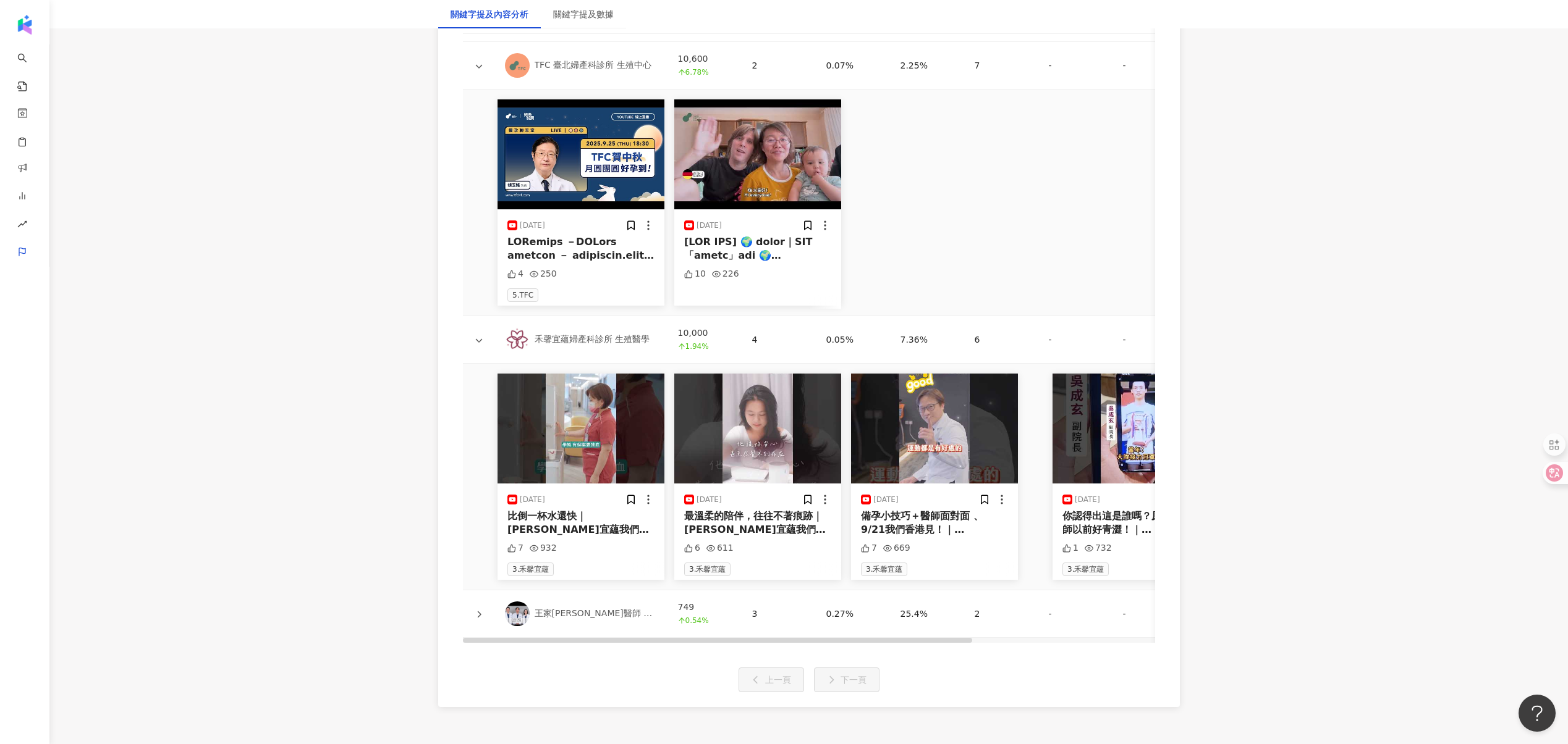
scroll to position [3216, 0]
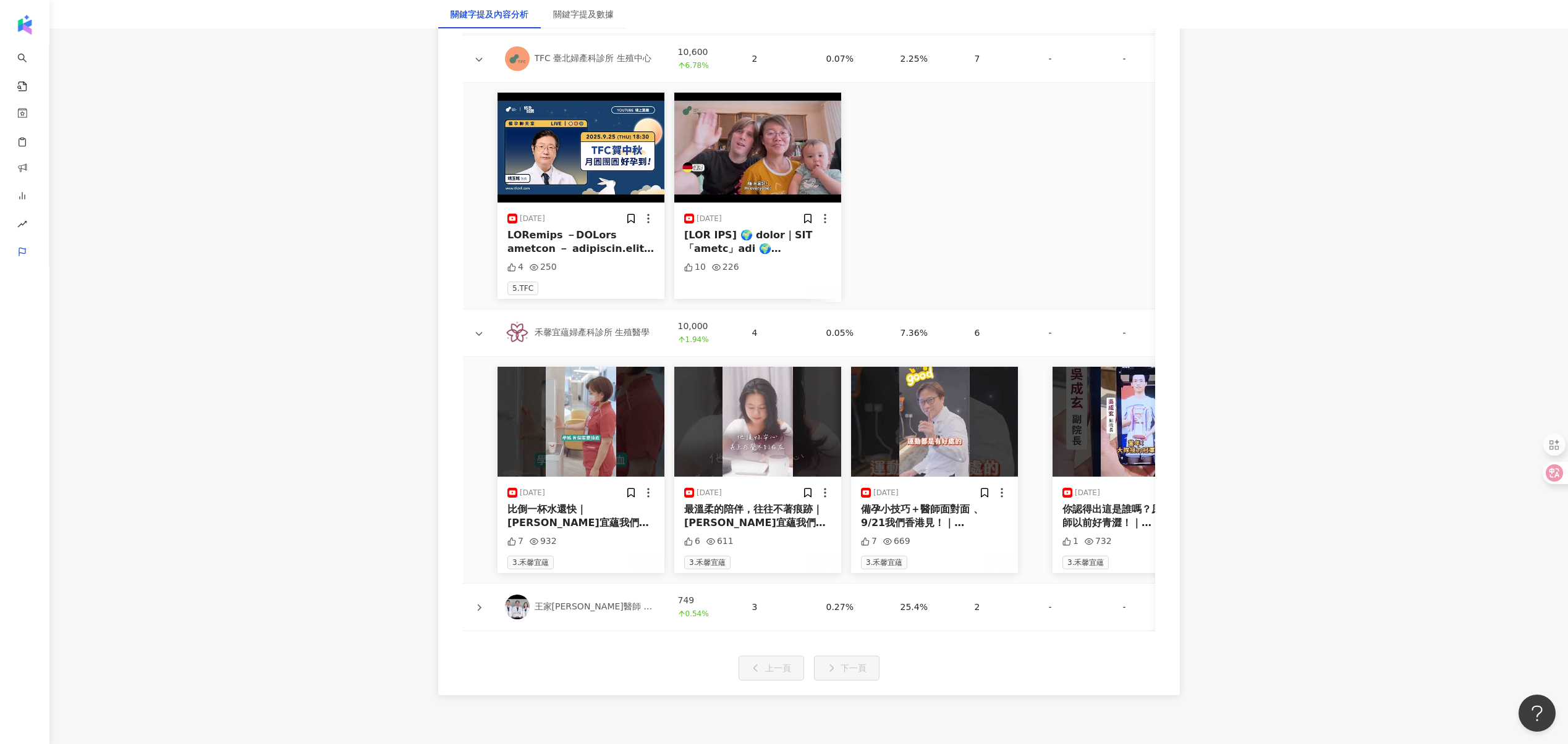
click at [785, 242] on div at bounding box center [757, 242] width 147 height 28
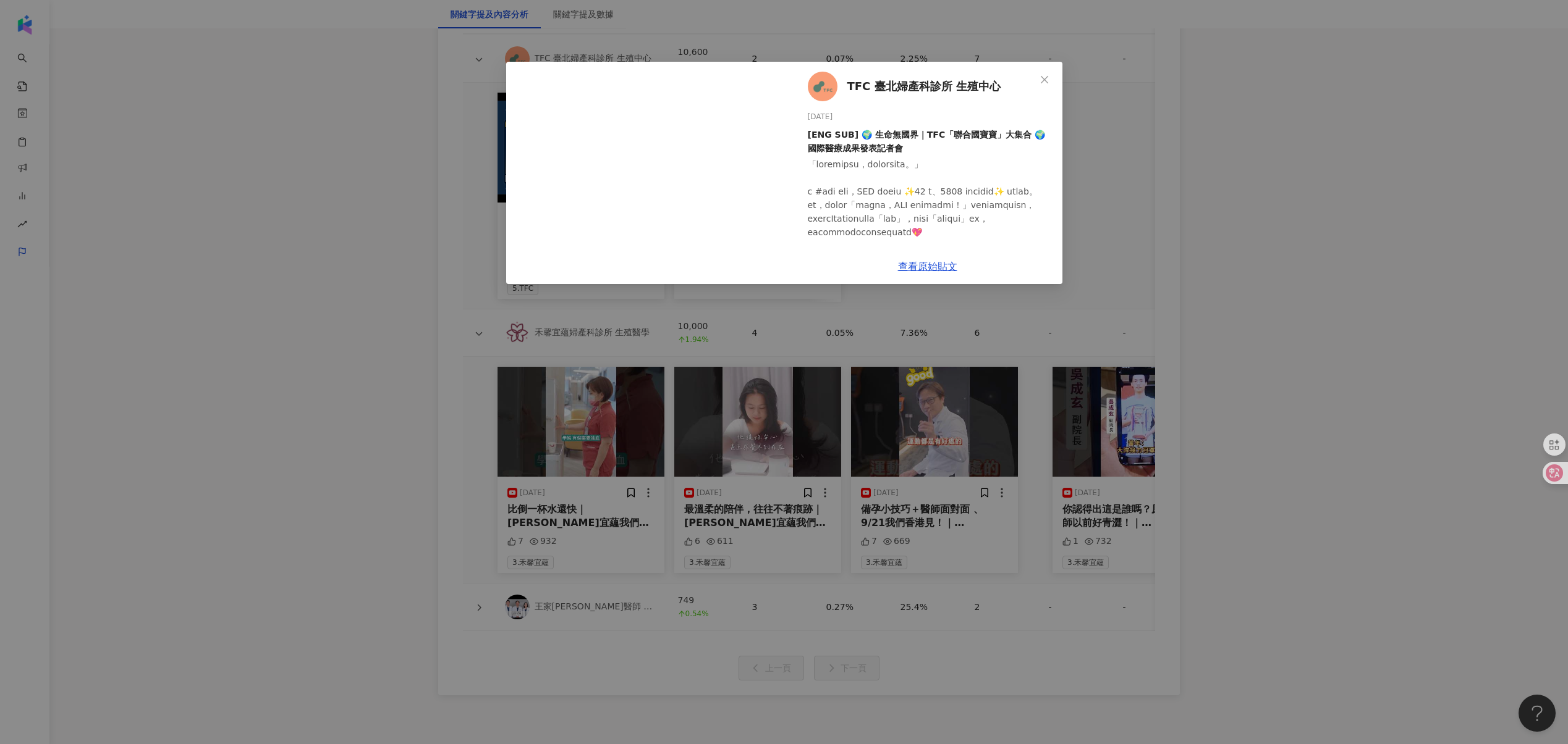
click at [397, 228] on div "TFC 臺北婦產科診所 生殖中心 [DATE] [ENG SUB] 🌍 生命無國界｜TFC「聯合國寶寶」大集合 🌍國際醫療成果發表記者會 10 226 查看原…" at bounding box center [784, 372] width 1568 height 744
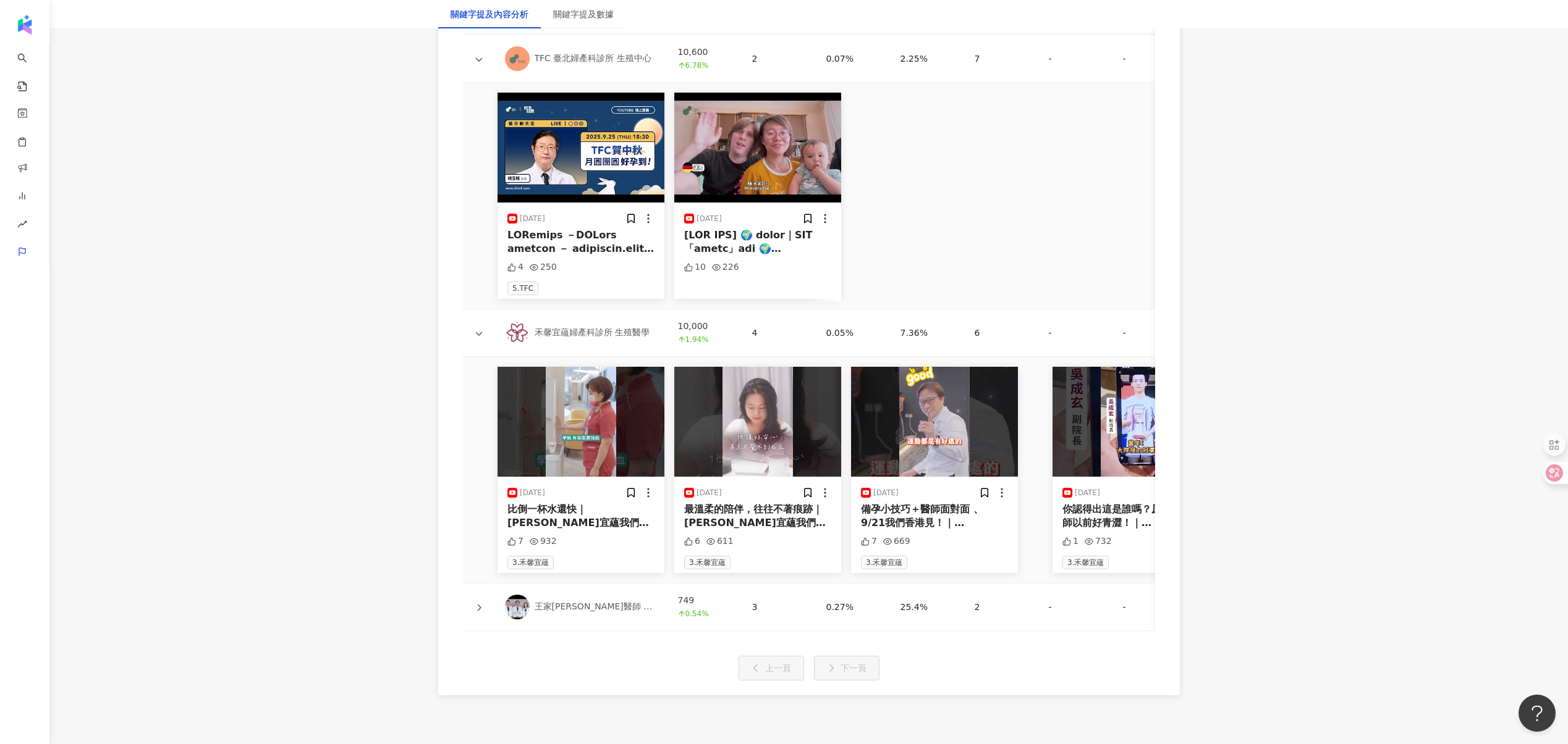
click at [615, 242] on div at bounding box center [580, 242] width 147 height 28
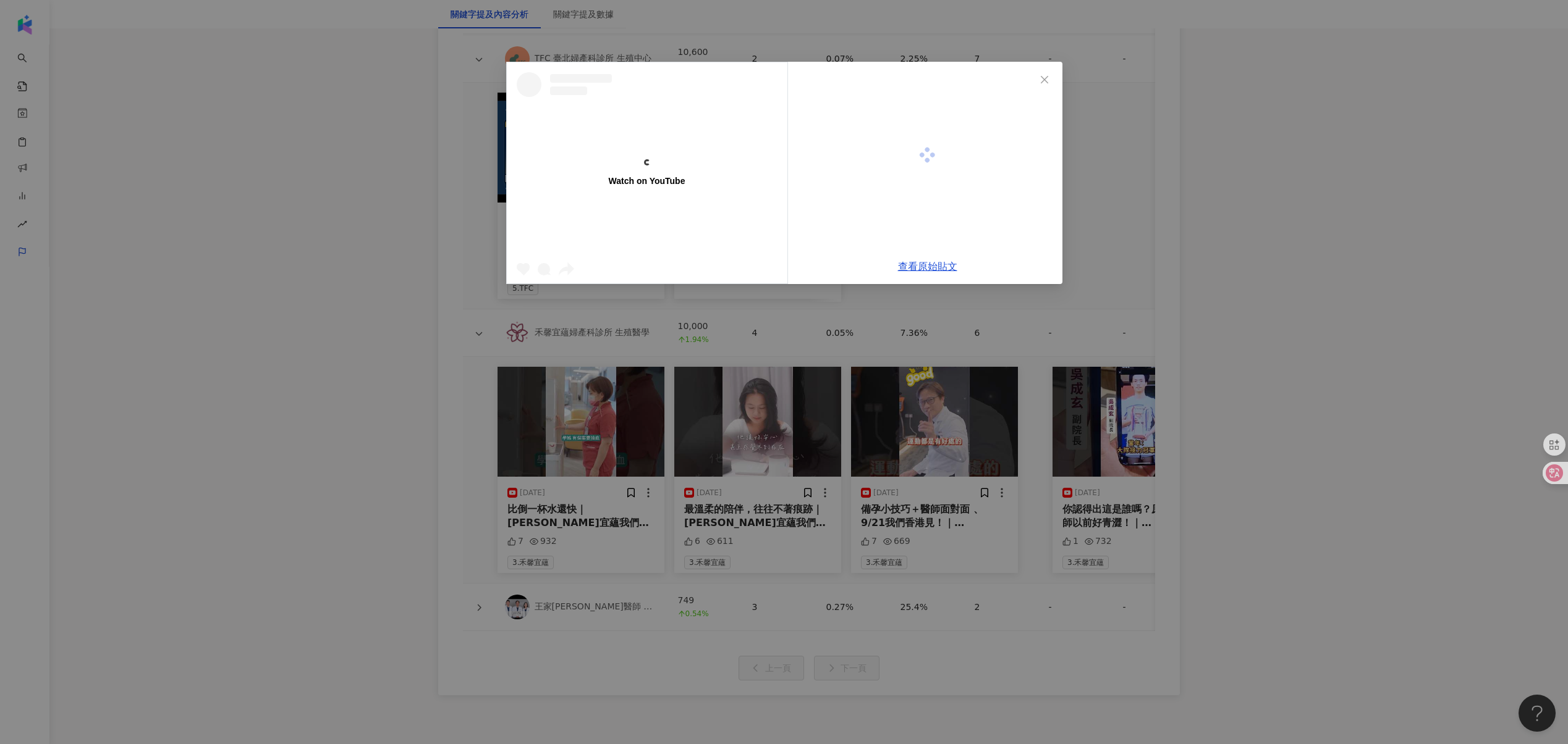
click at [423, 242] on div "Watch on YouTube 查看原始貼文" at bounding box center [784, 372] width 1568 height 744
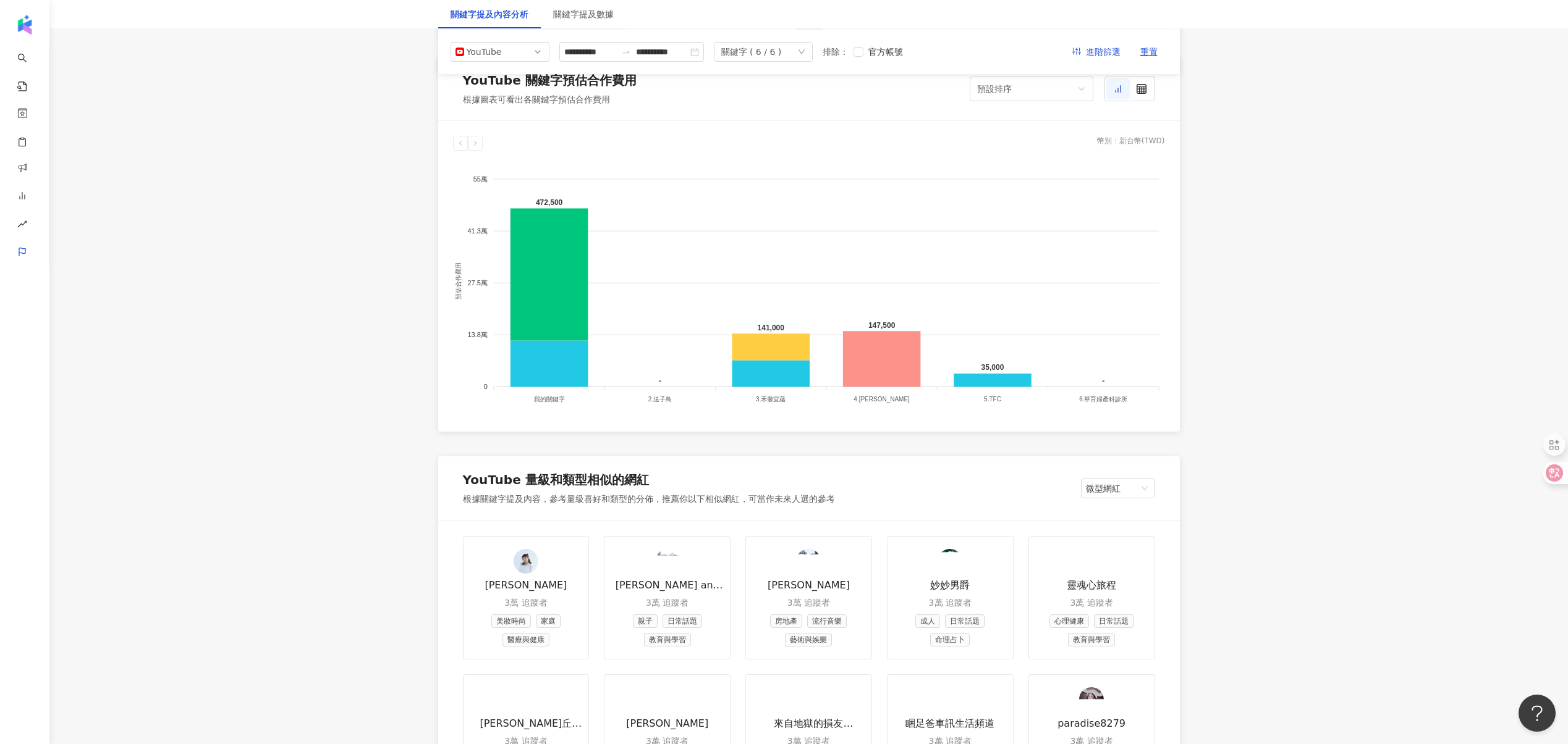
scroll to position [1028, 0]
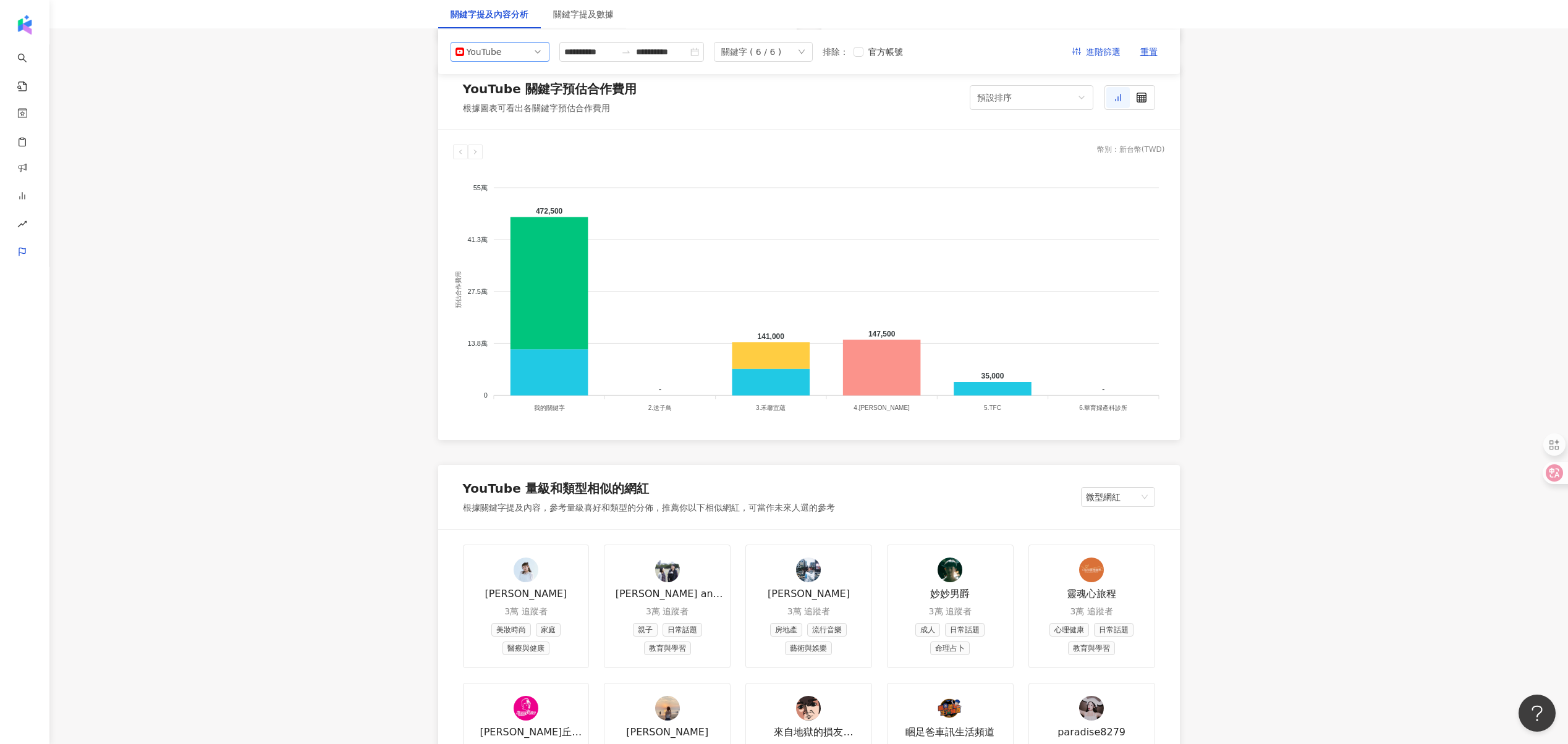
click at [488, 52] on div "YouTube" at bounding box center [486, 52] width 40 height 18
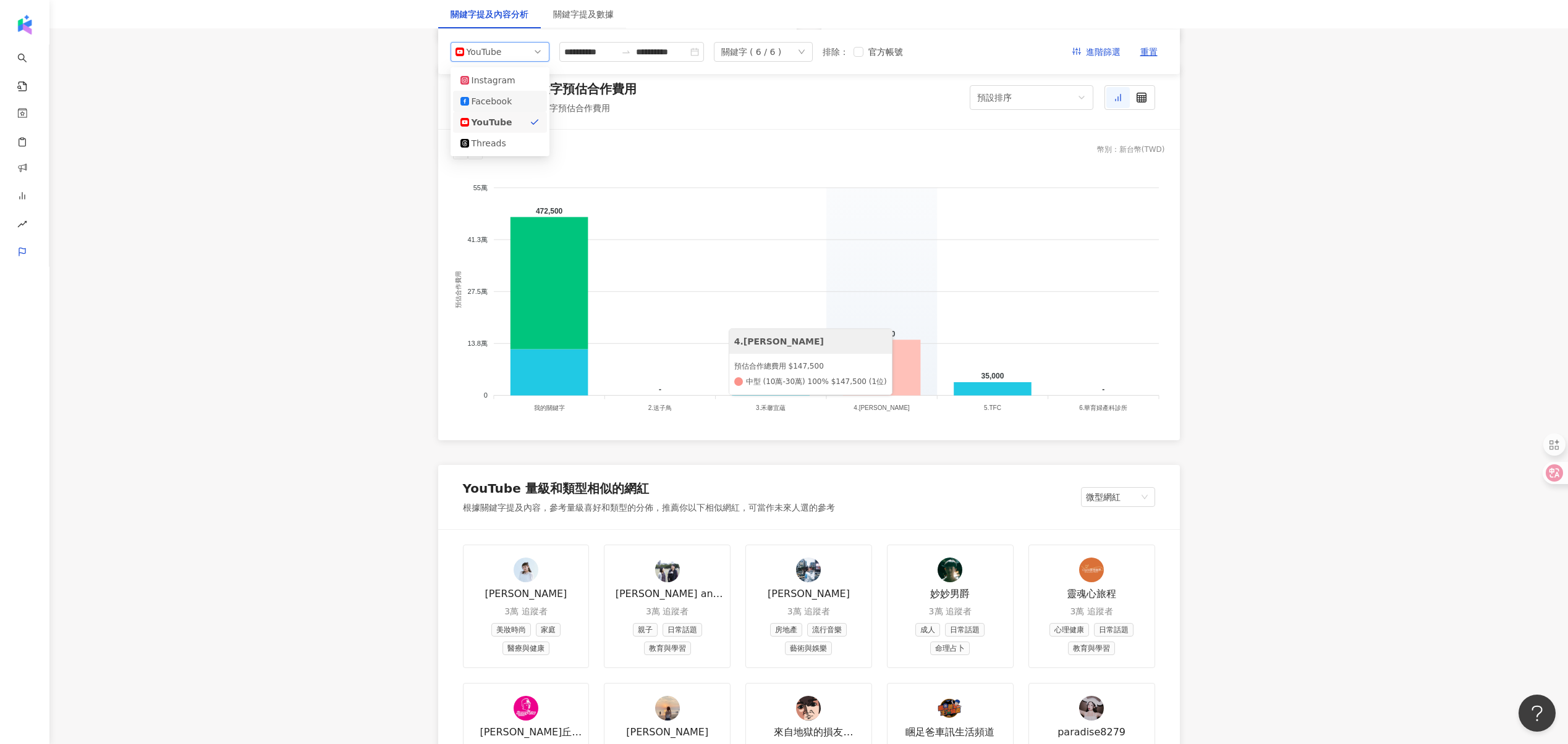
click at [876, 360] on icon at bounding box center [880, 368] width 78 height 55
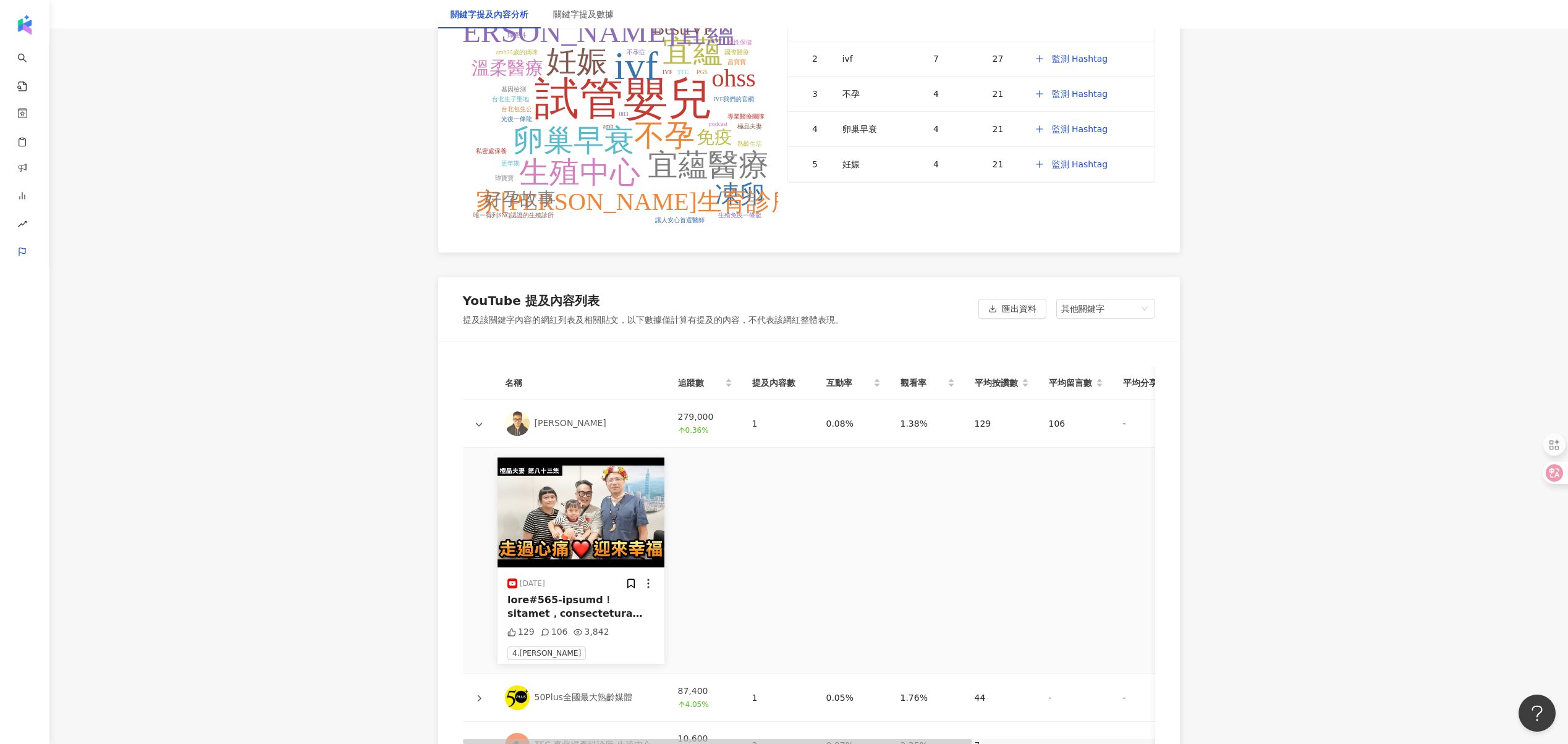
scroll to position [2739, 0]
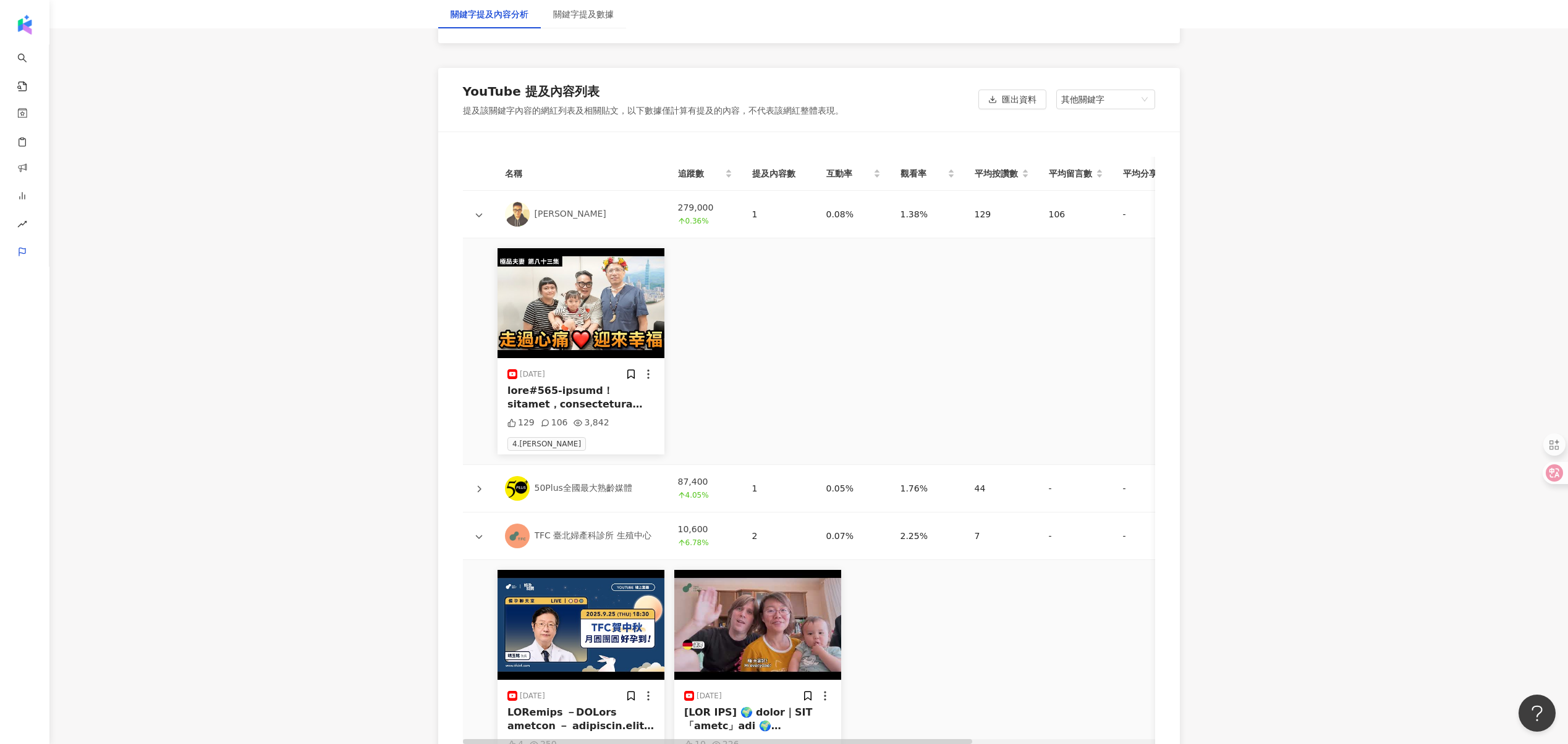
click at [574, 386] on div at bounding box center [580, 398] width 147 height 28
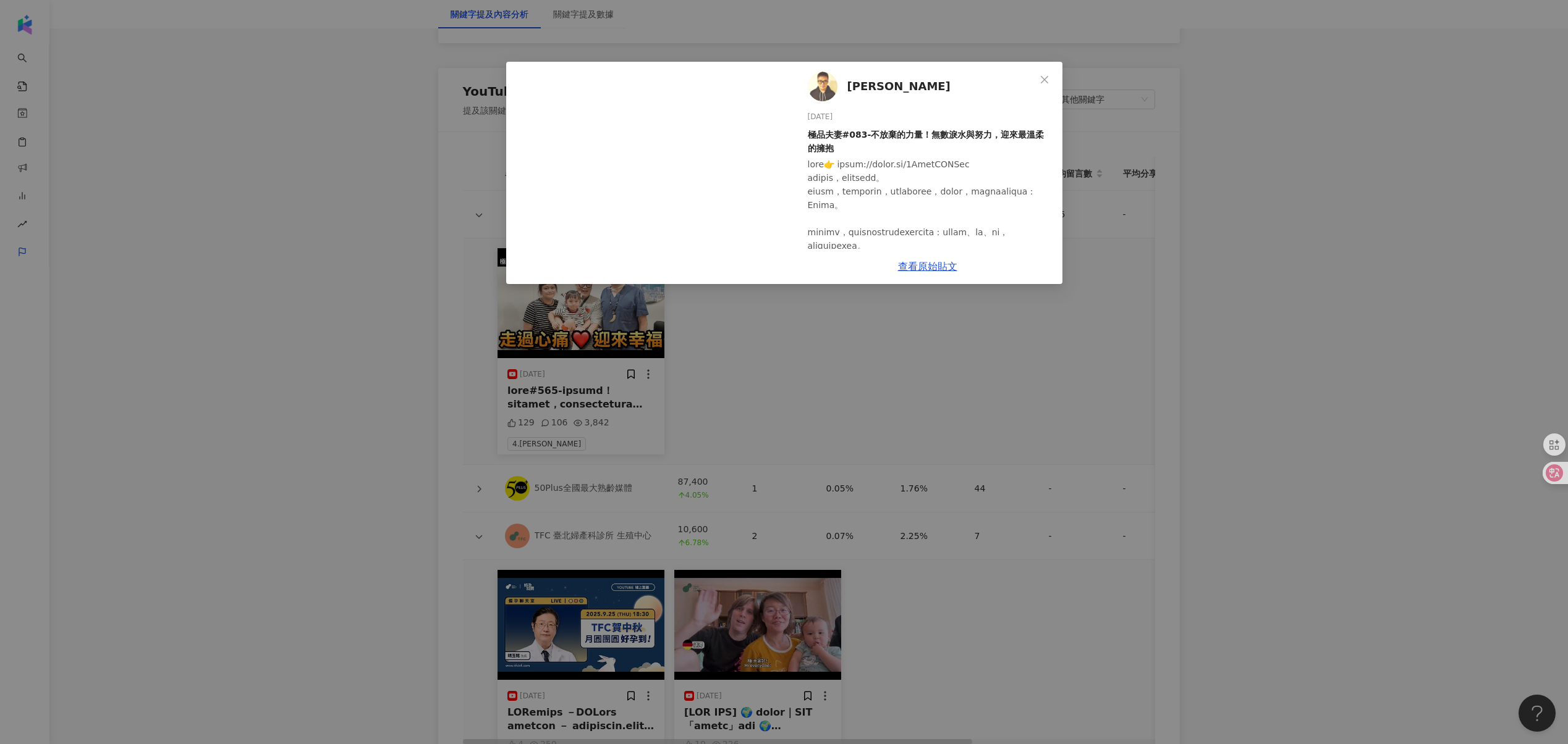
click at [274, 231] on div "魏巍 2025/9/5 極品夫妻#083-不放棄的力量！無數淚水與努力，迎來最溫柔的擁抱 129 106 3,842 查看原始貼文" at bounding box center [784, 372] width 1568 height 744
click at [464, 355] on div "魏巍 2025/9/5 極品夫妻#083-不放棄的力量！無數淚水與努力，迎來最溫柔的擁抱 129 106 3,842 查看原始貼文" at bounding box center [784, 372] width 1568 height 744
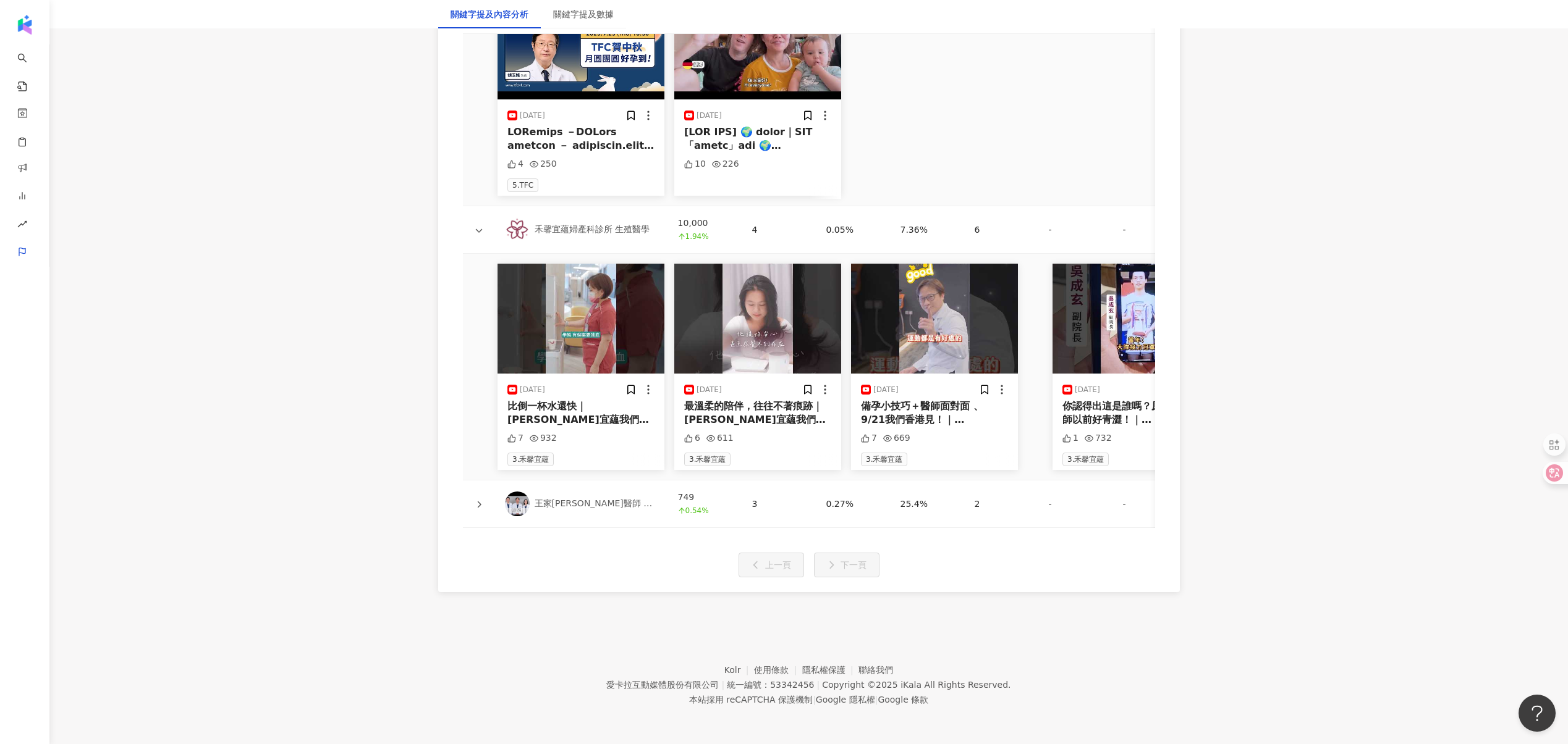
scroll to position [2958, 0]
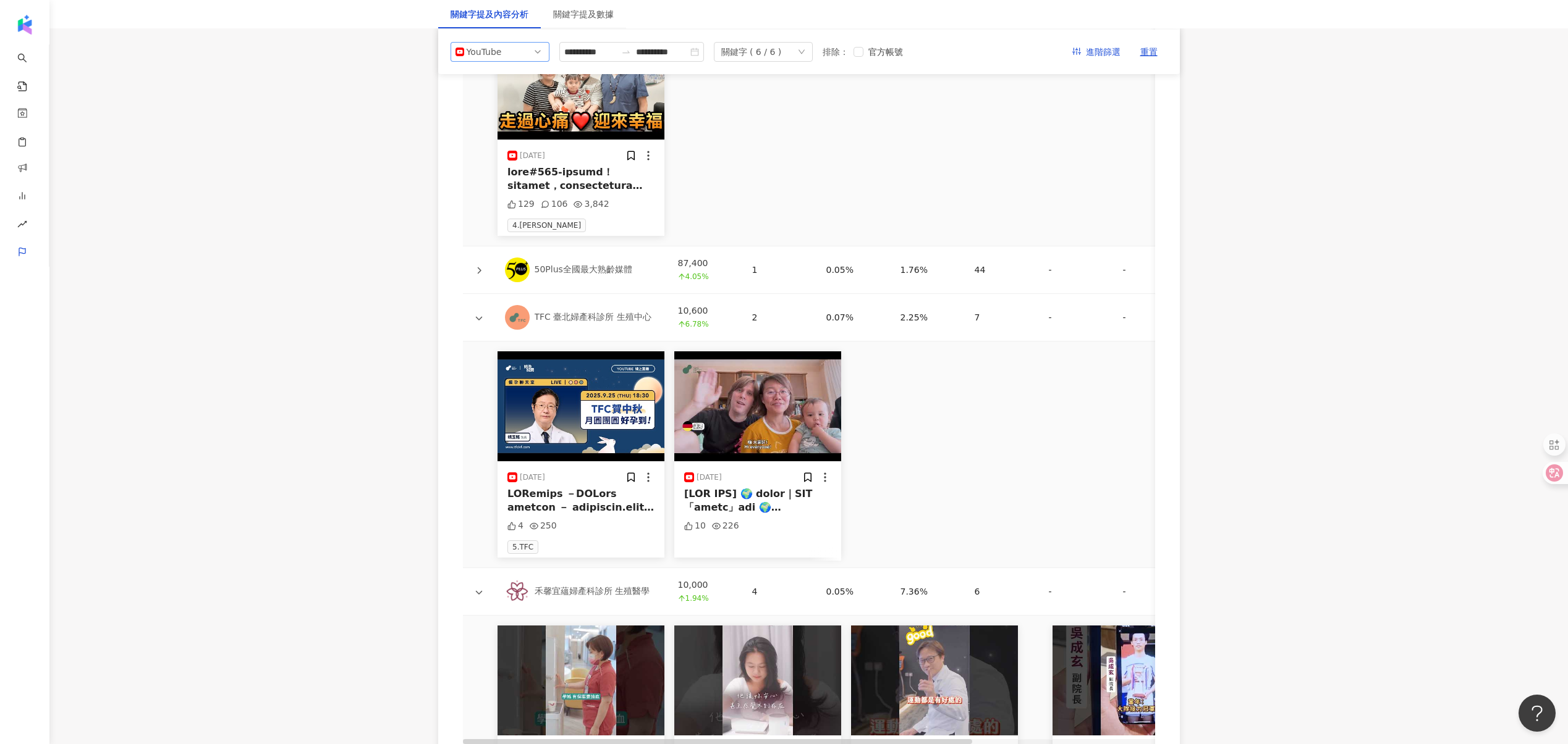
click at [469, 45] on div "YouTube" at bounding box center [486, 52] width 40 height 18
click at [493, 85] on div "Instagram" at bounding box center [492, 80] width 40 height 13
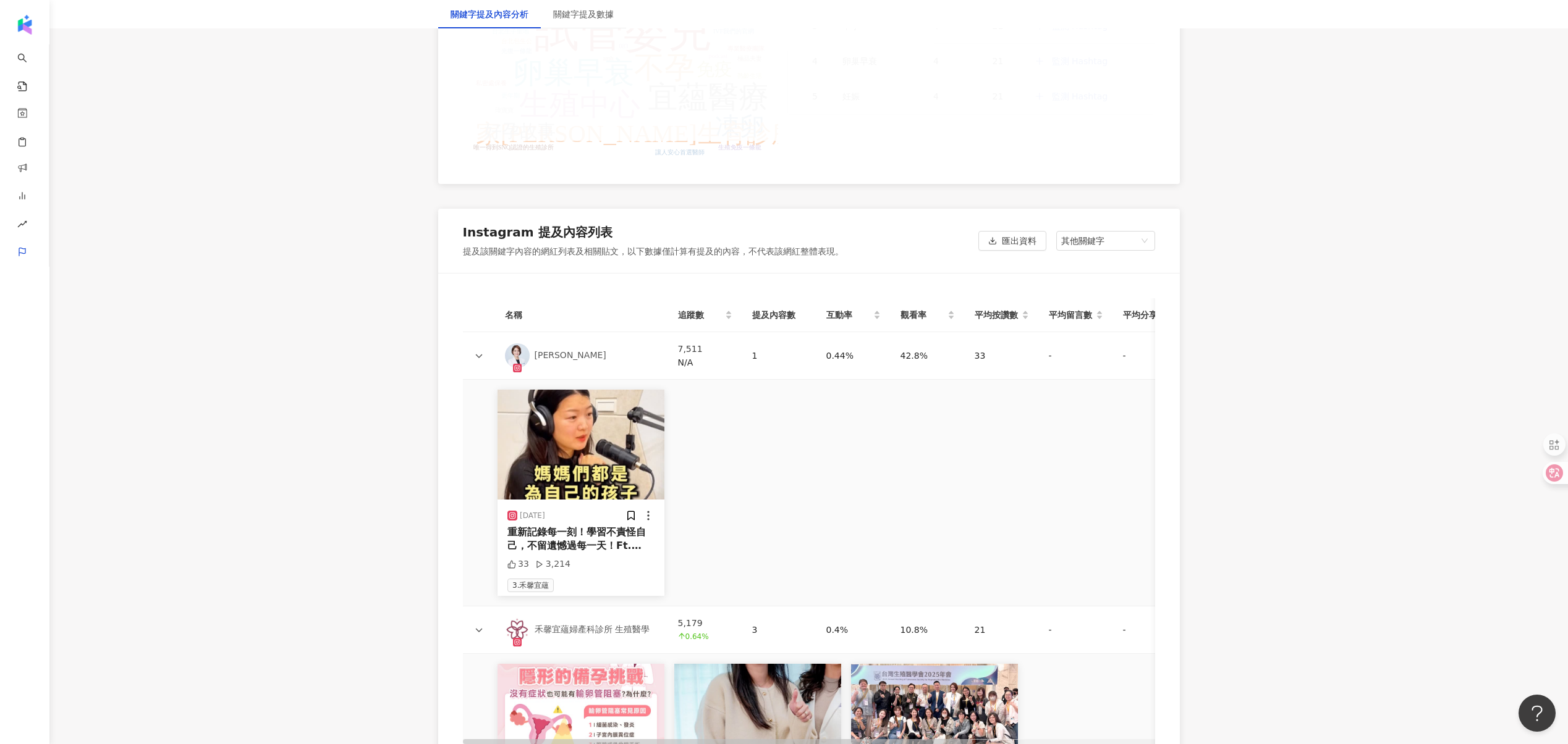
scroll to position [2751, 0]
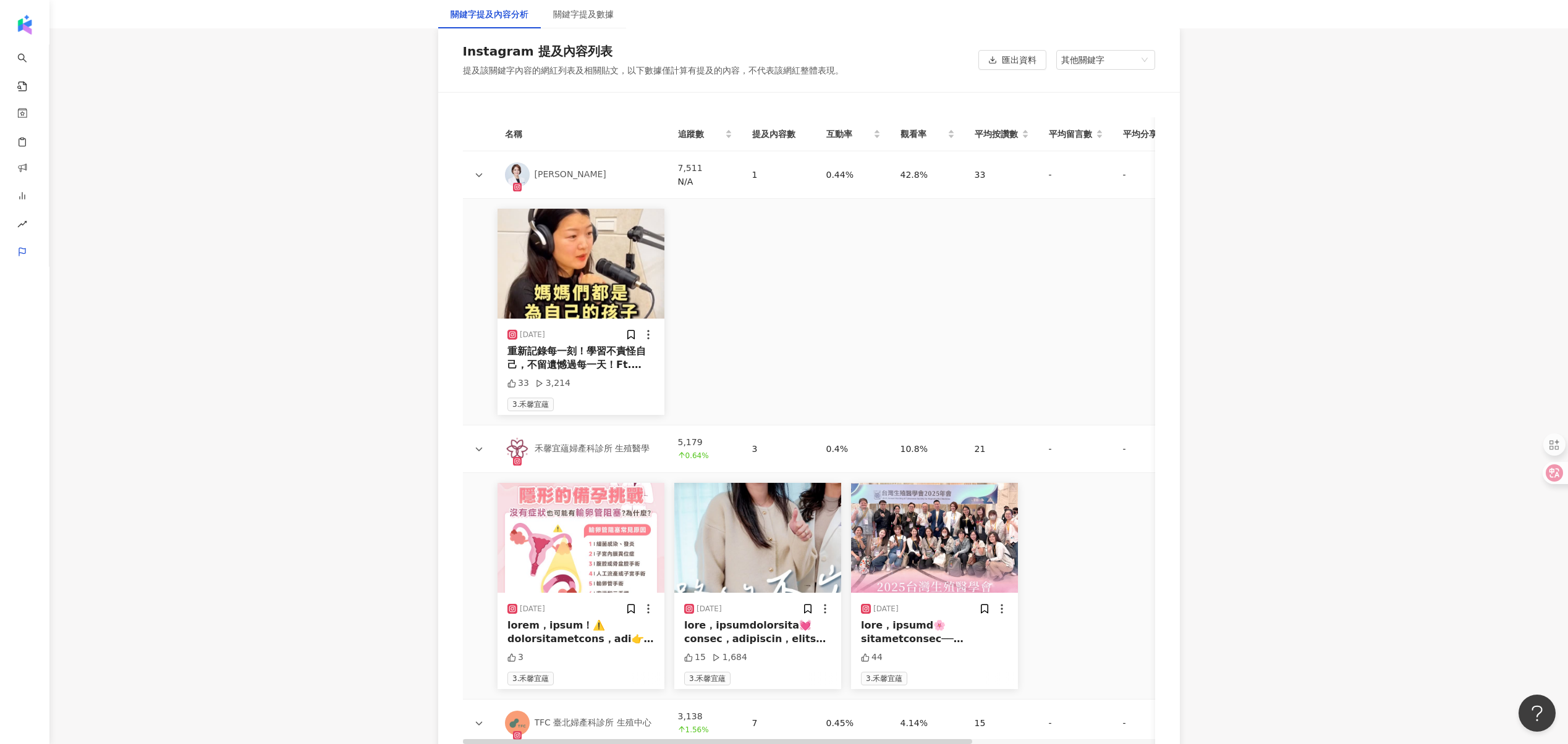
click at [608, 351] on div "重新記錄每一刻！學習不責怪自己，不留遺憾過每一天！Ft. @mengchih #禾馨宜蘊生殖中心 #試管嬰兒 #寶寶 #送別 #不留遺憾" at bounding box center [580, 358] width 147 height 28
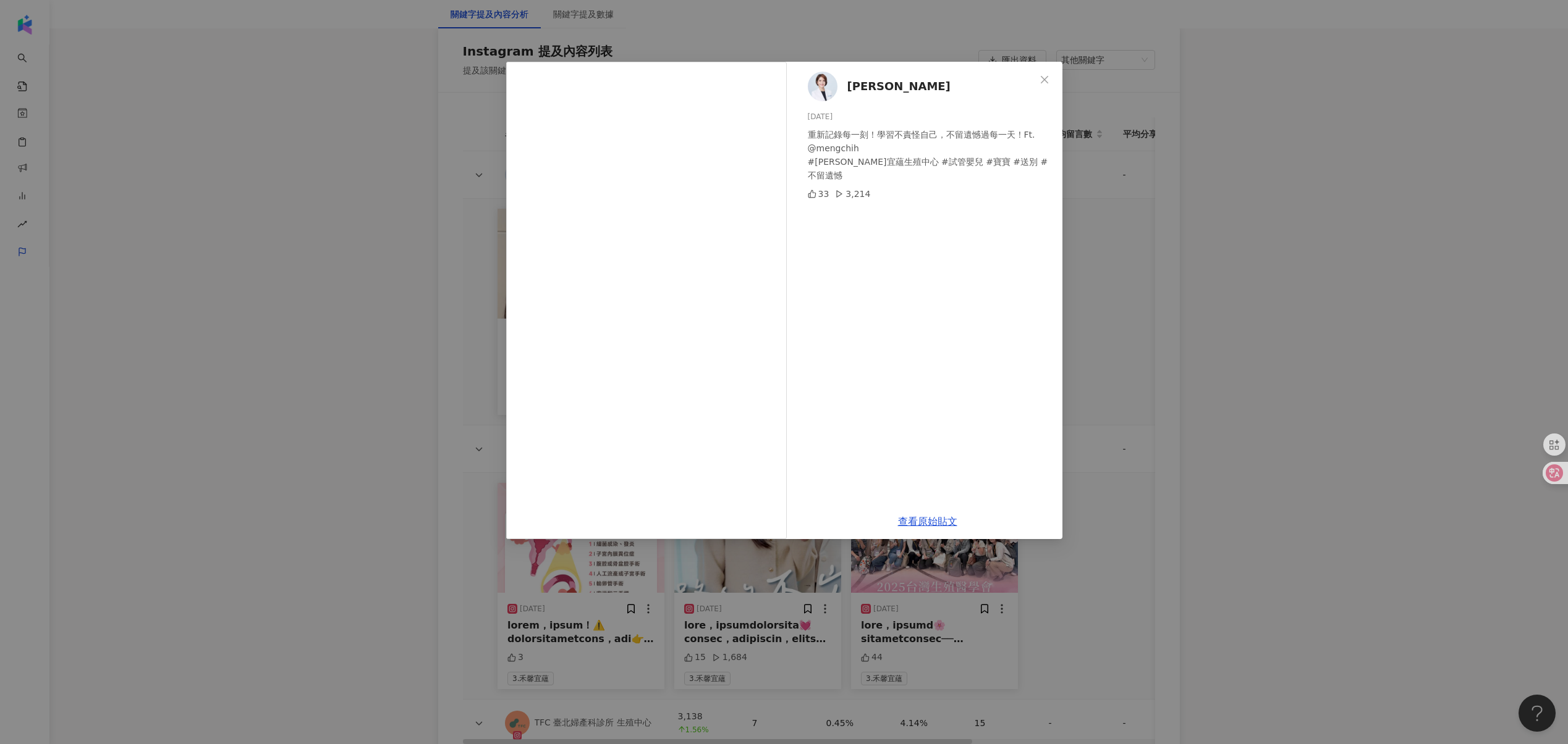
click at [371, 411] on div "陳菁徽 2025/9/9 重新記錄每一刻！學習不責怪自己，不留遺憾過每一天！Ft. @mengchih #禾馨宜蘊生殖中心 #試管嬰兒 #寶寶 #送別 #不留…" at bounding box center [784, 372] width 1568 height 744
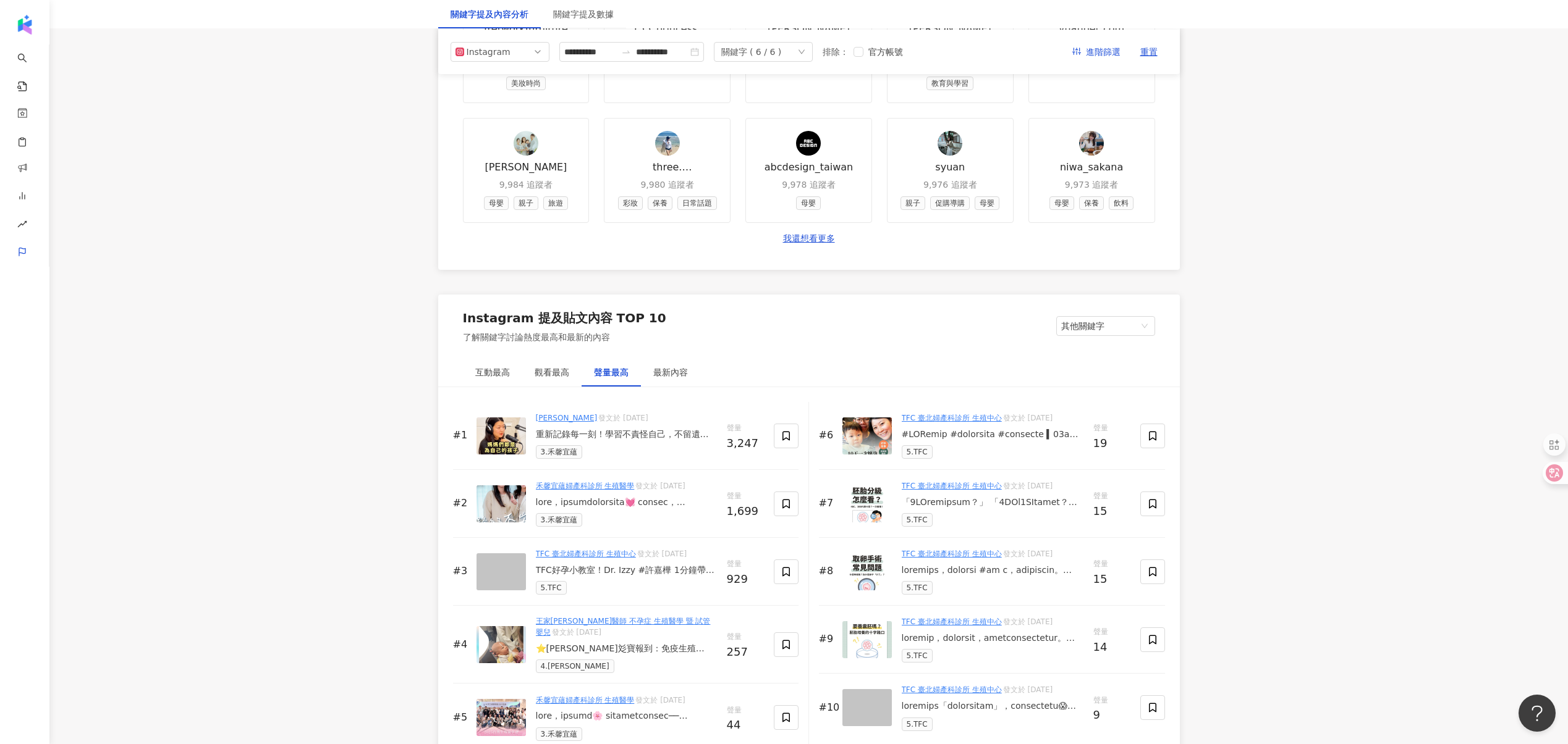
scroll to position [1591, 0]
click at [1101, 318] on span "其他關鍵字" at bounding box center [1105, 327] width 89 height 18
click at [1074, 375] on div "我的關鍵字" at bounding box center [1105, 373] width 79 height 13
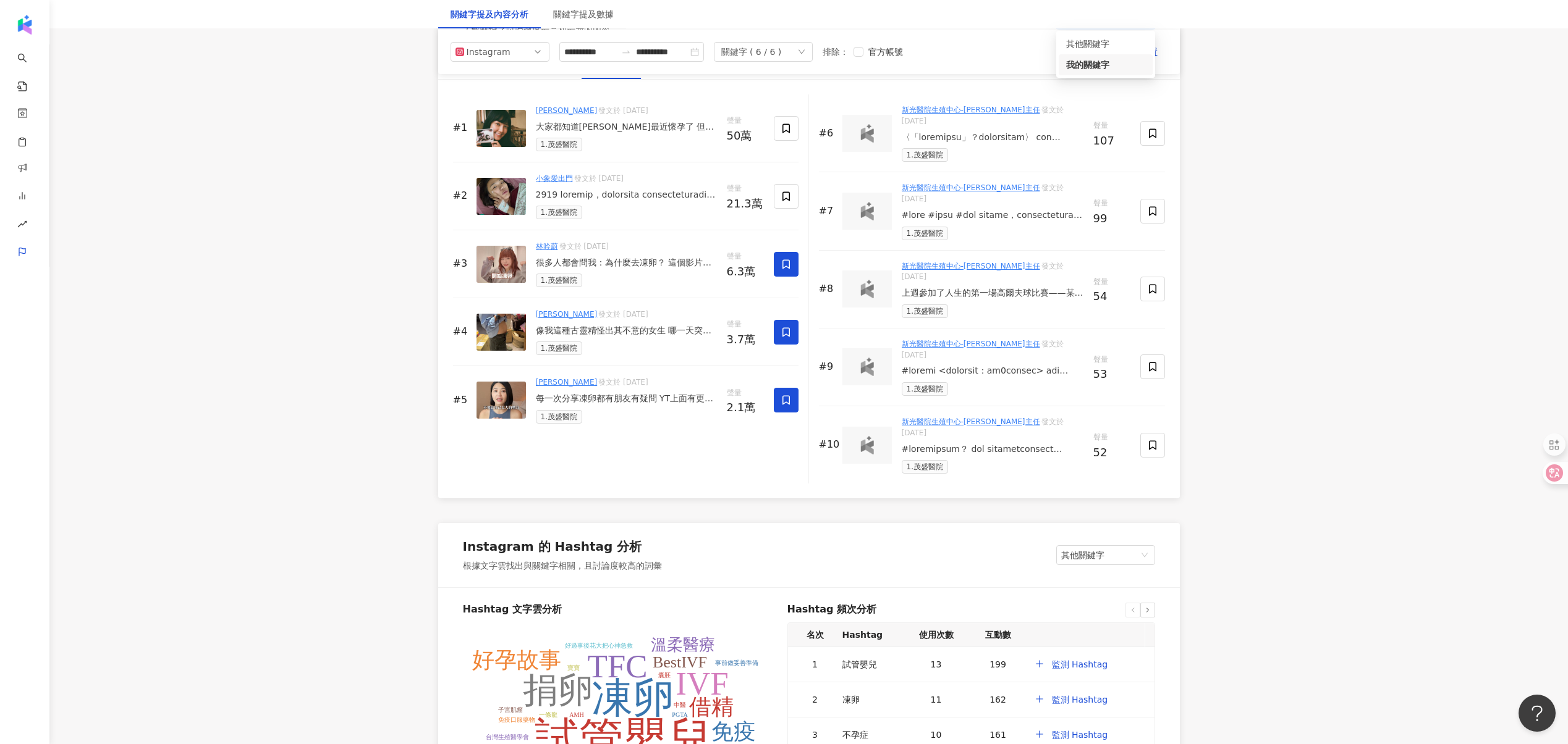
scroll to position [1849, 0]
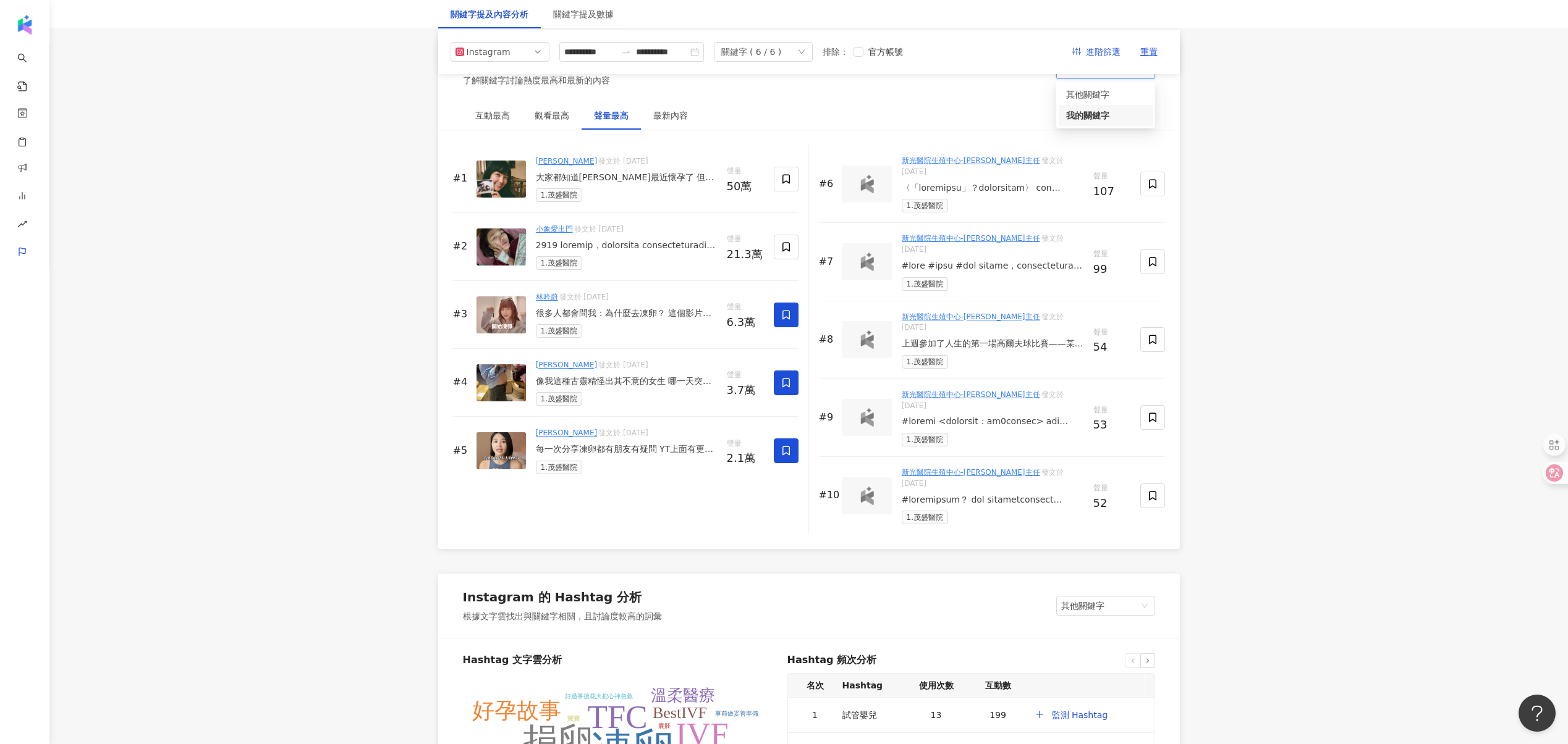
click at [608, 105] on div "聲量最高" at bounding box center [611, 115] width 59 height 28
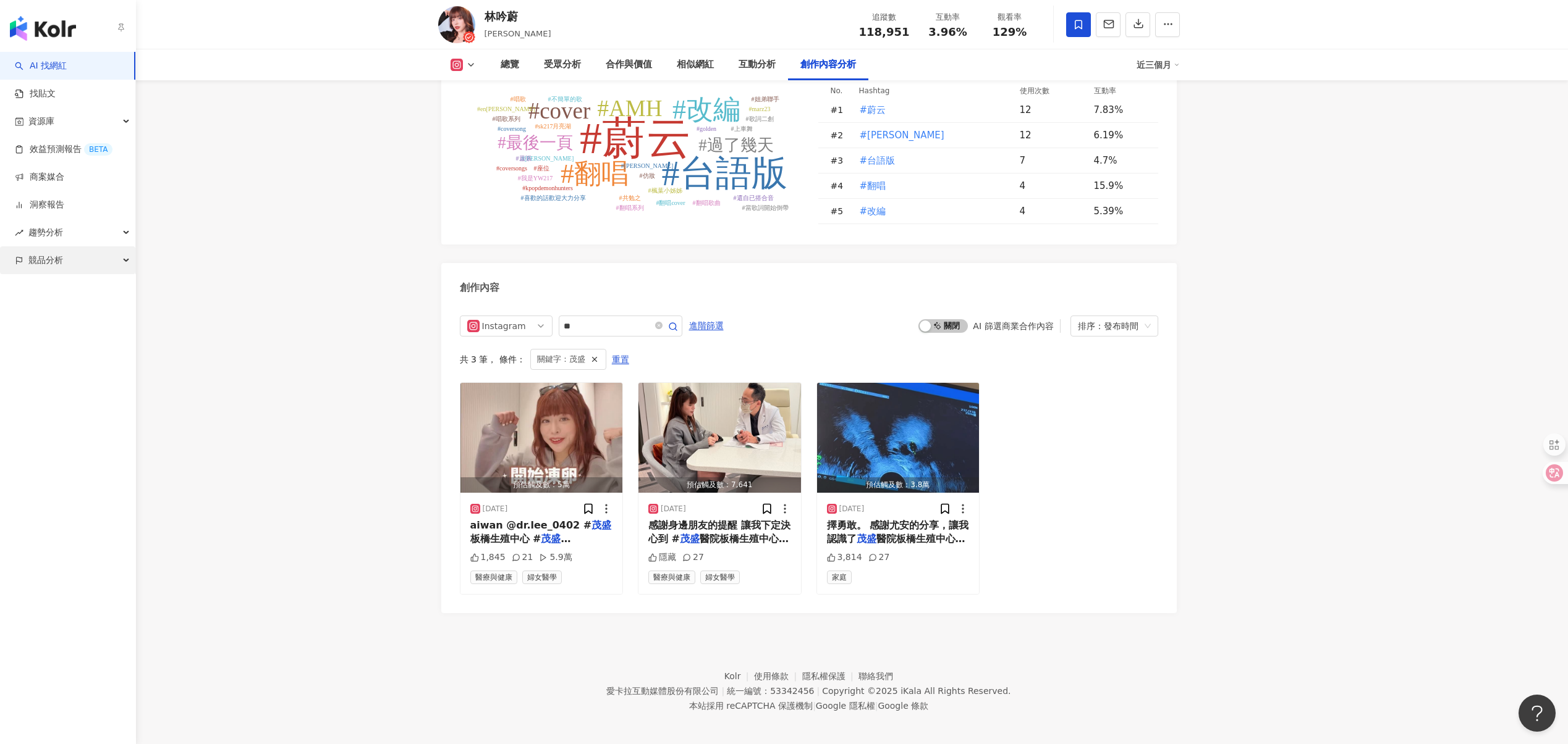
scroll to position [3645, 0]
click at [64, 267] on div "競品分析" at bounding box center [67, 261] width 135 height 28
click at [81, 292] on link "品牌帳號分析" at bounding box center [55, 288] width 52 height 13
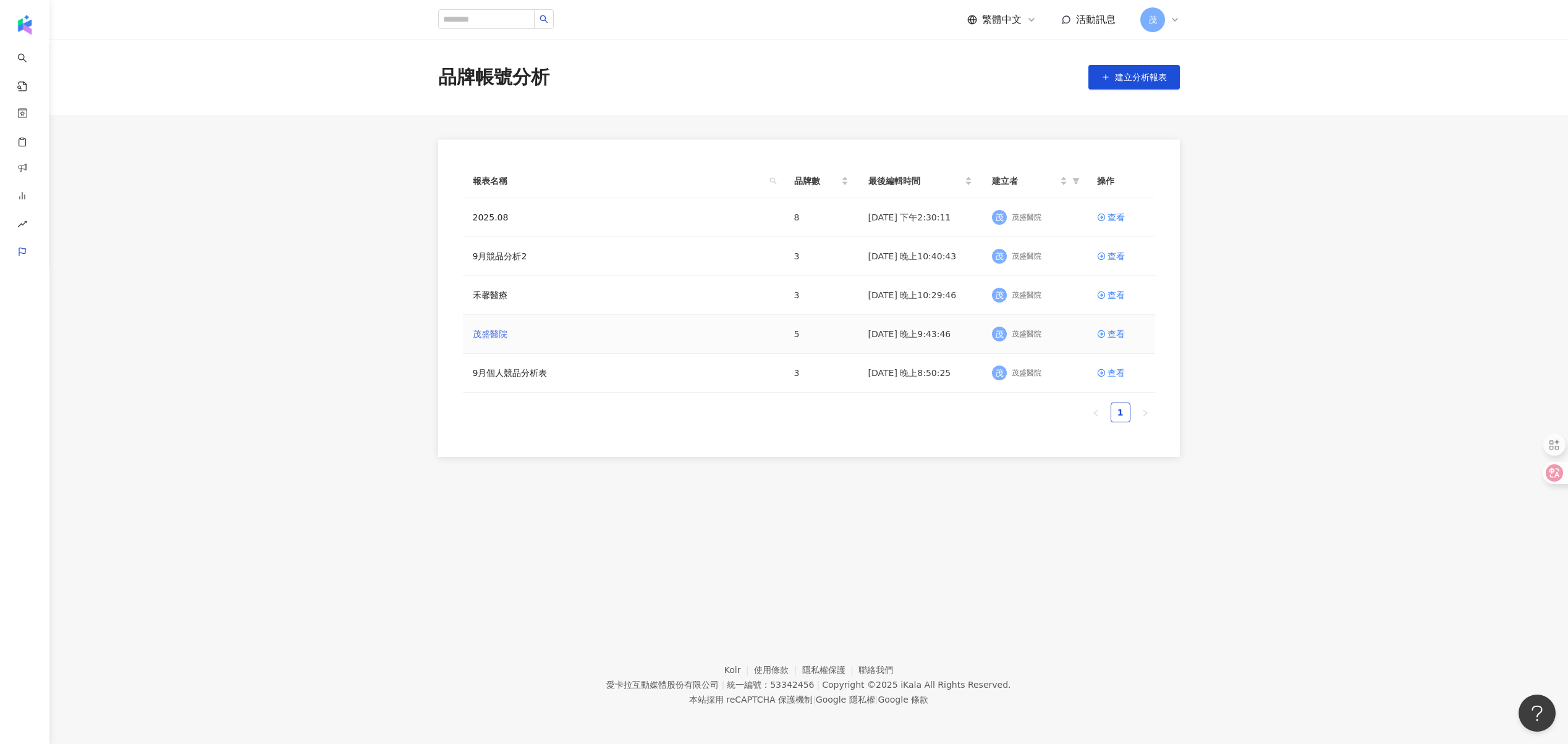
click at [488, 333] on link "茂盛醫院" at bounding box center [489, 334] width 35 height 13
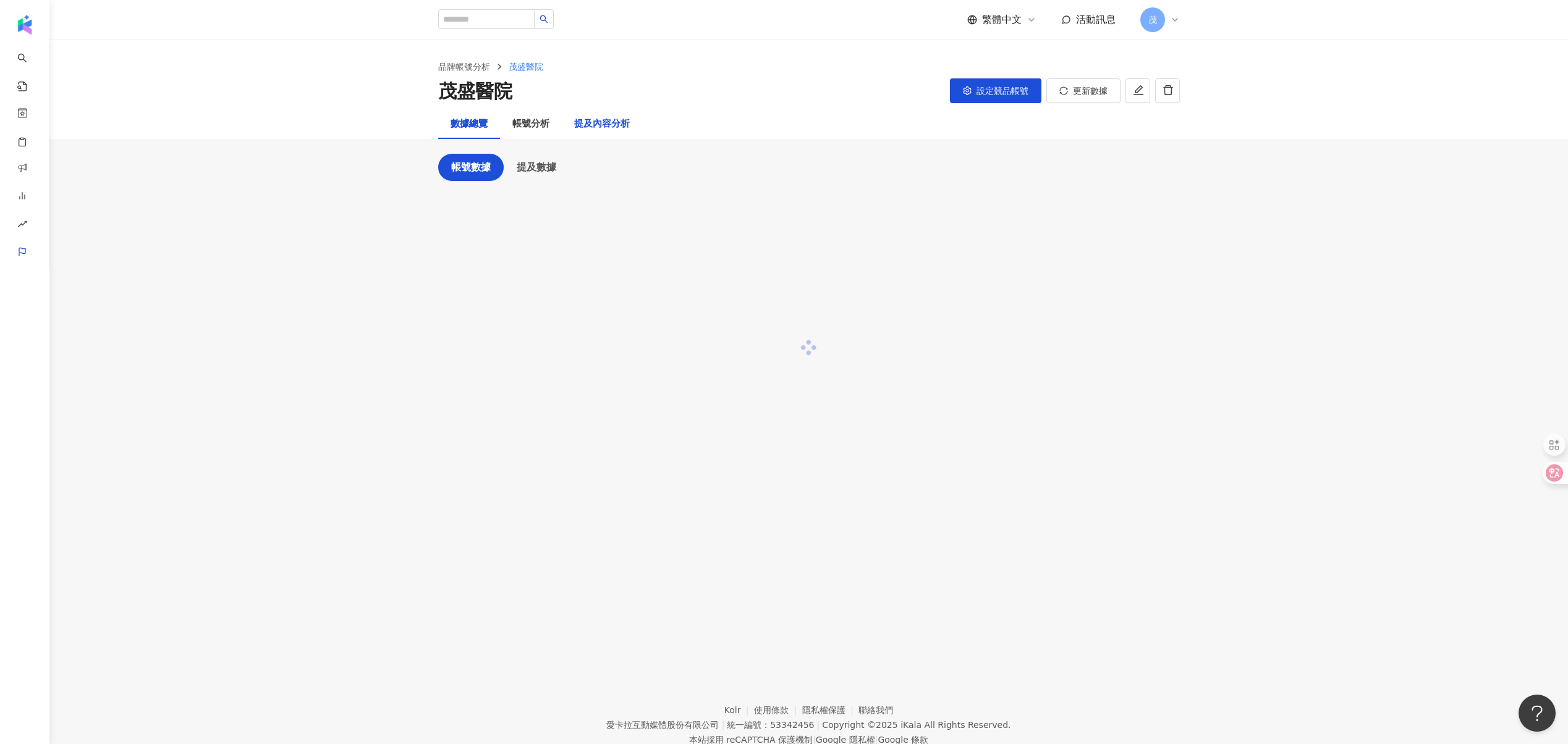
click at [614, 120] on div "提及內容分析" at bounding box center [602, 124] width 55 height 15
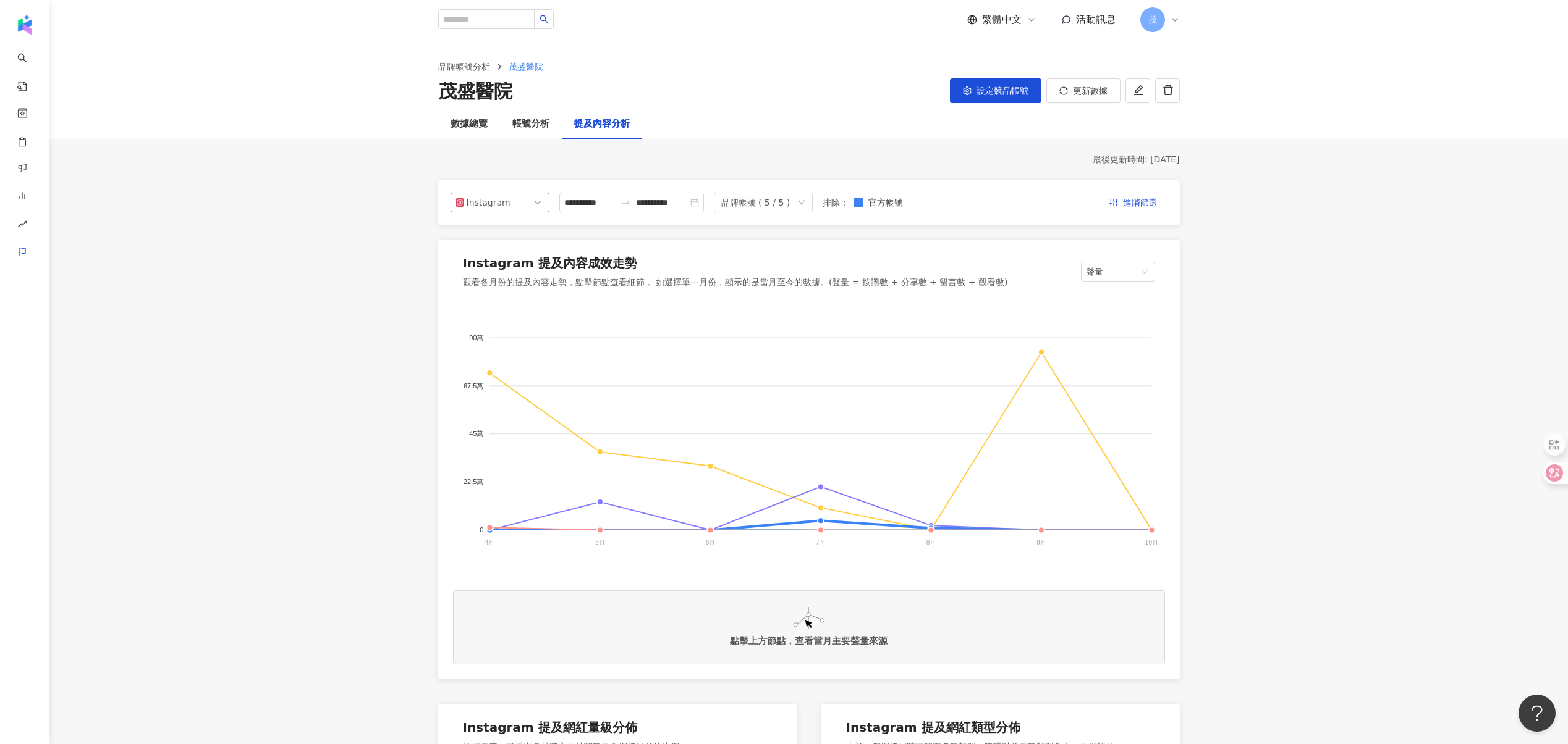
click at [461, 201] on icon at bounding box center [460, 202] width 4 height 4
click at [491, 135] on div "數據總覽" at bounding box center [469, 124] width 62 height 30
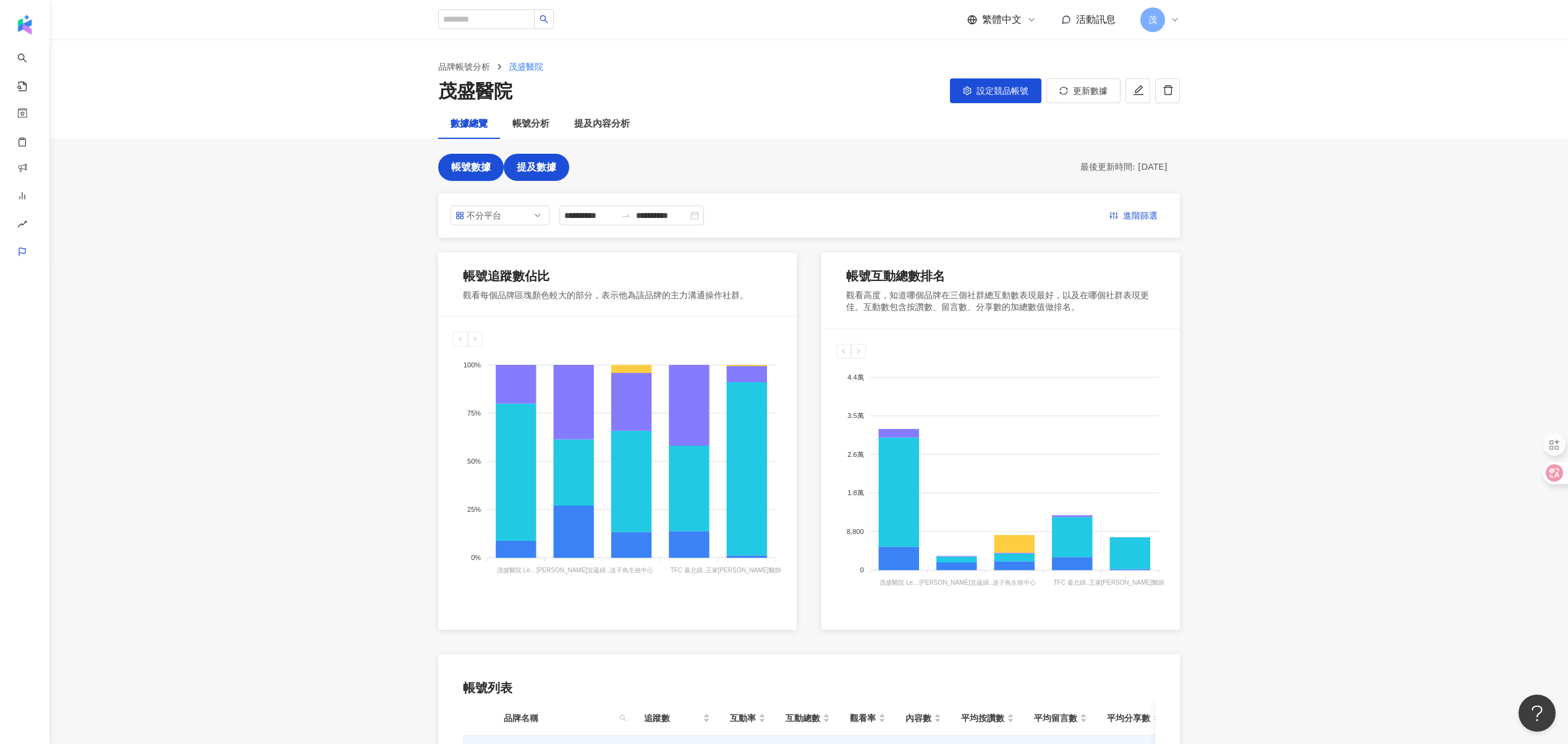
click at [529, 171] on span "提及數據" at bounding box center [536, 167] width 39 height 11
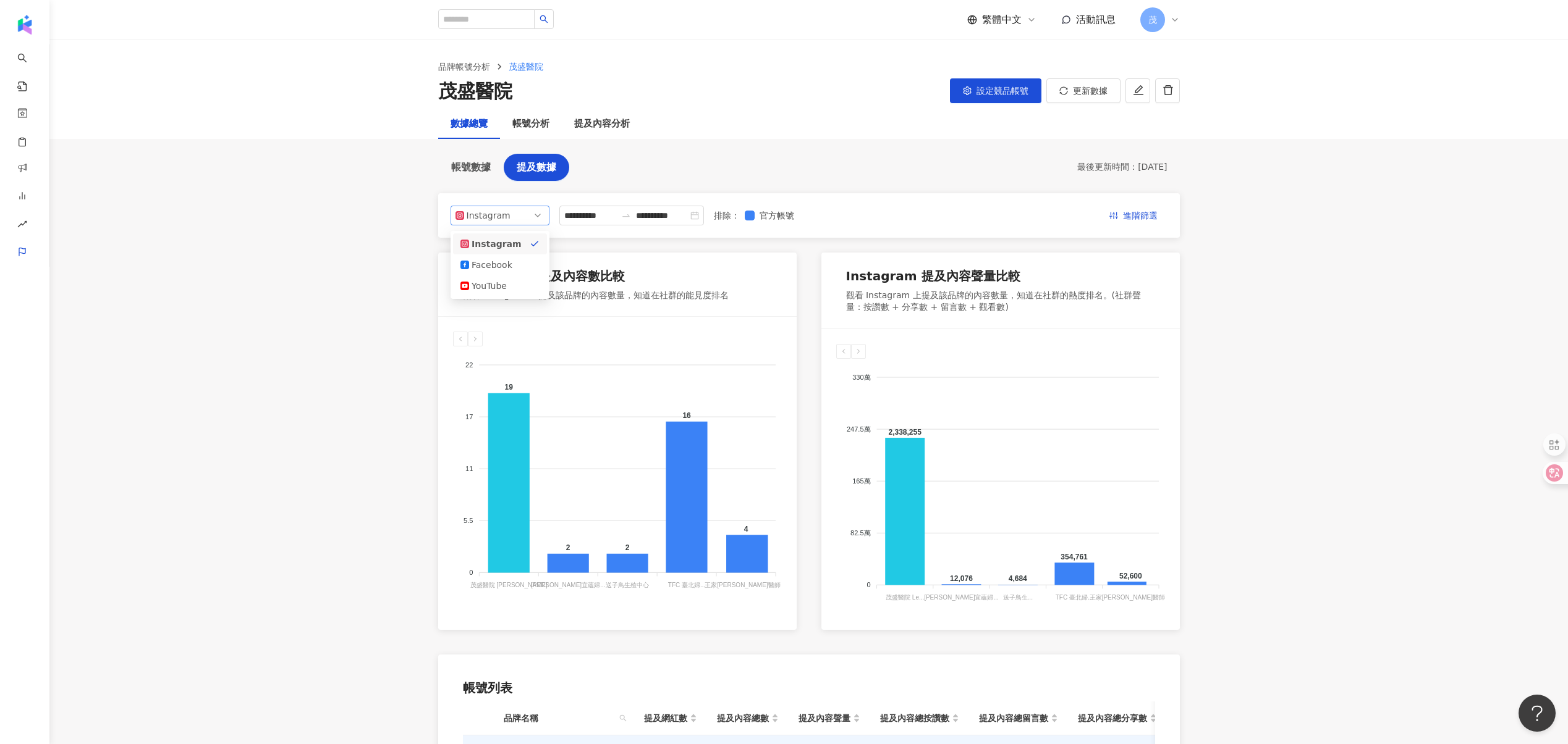
click at [509, 214] on span "Instagram" at bounding box center [500, 215] width 89 height 18
click at [512, 194] on div "**********" at bounding box center [809, 216] width 741 height 44
click at [897, 527] on icon at bounding box center [904, 511] width 39 height 147
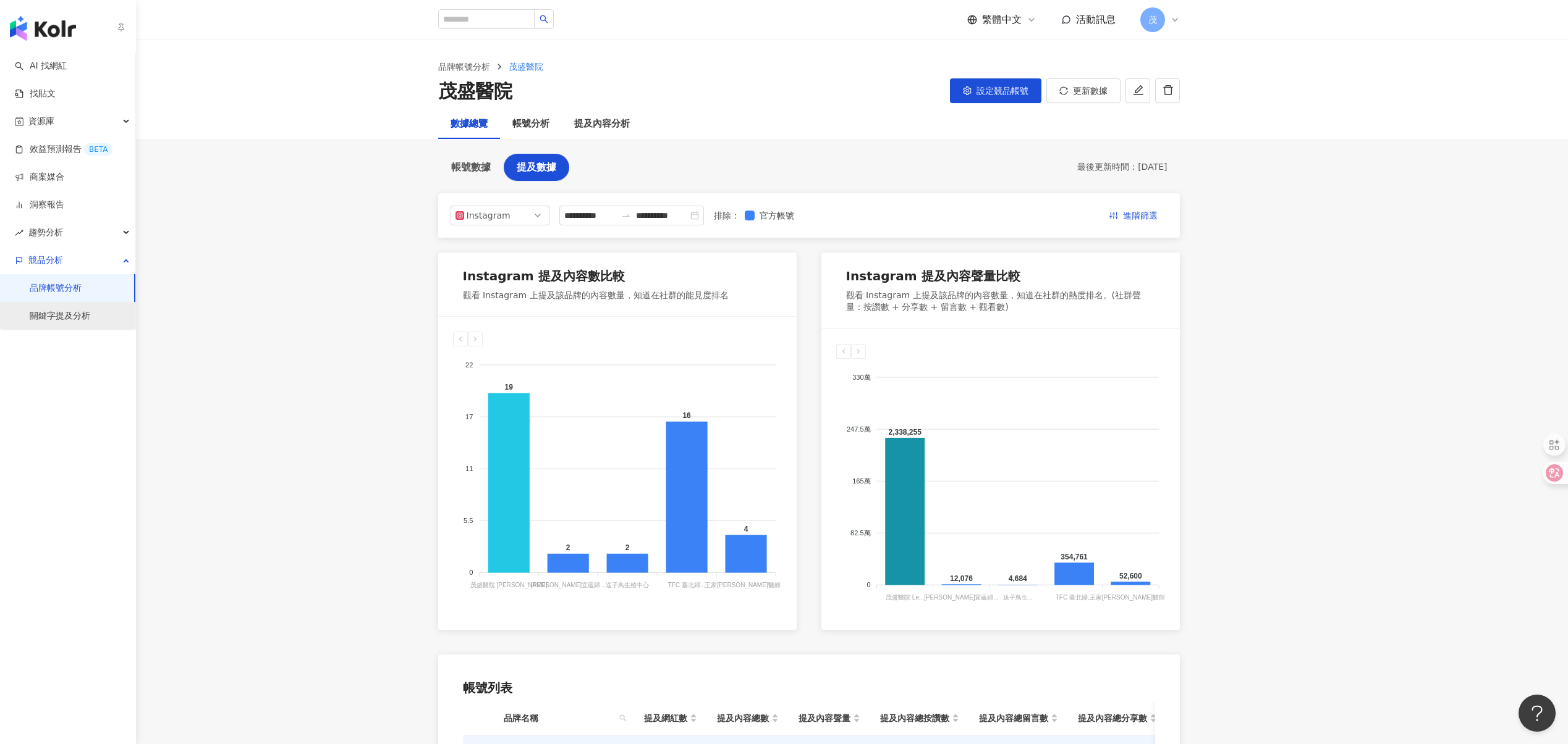
click at [90, 322] on link "關鍵字提及分析" at bounding box center [60, 316] width 61 height 13
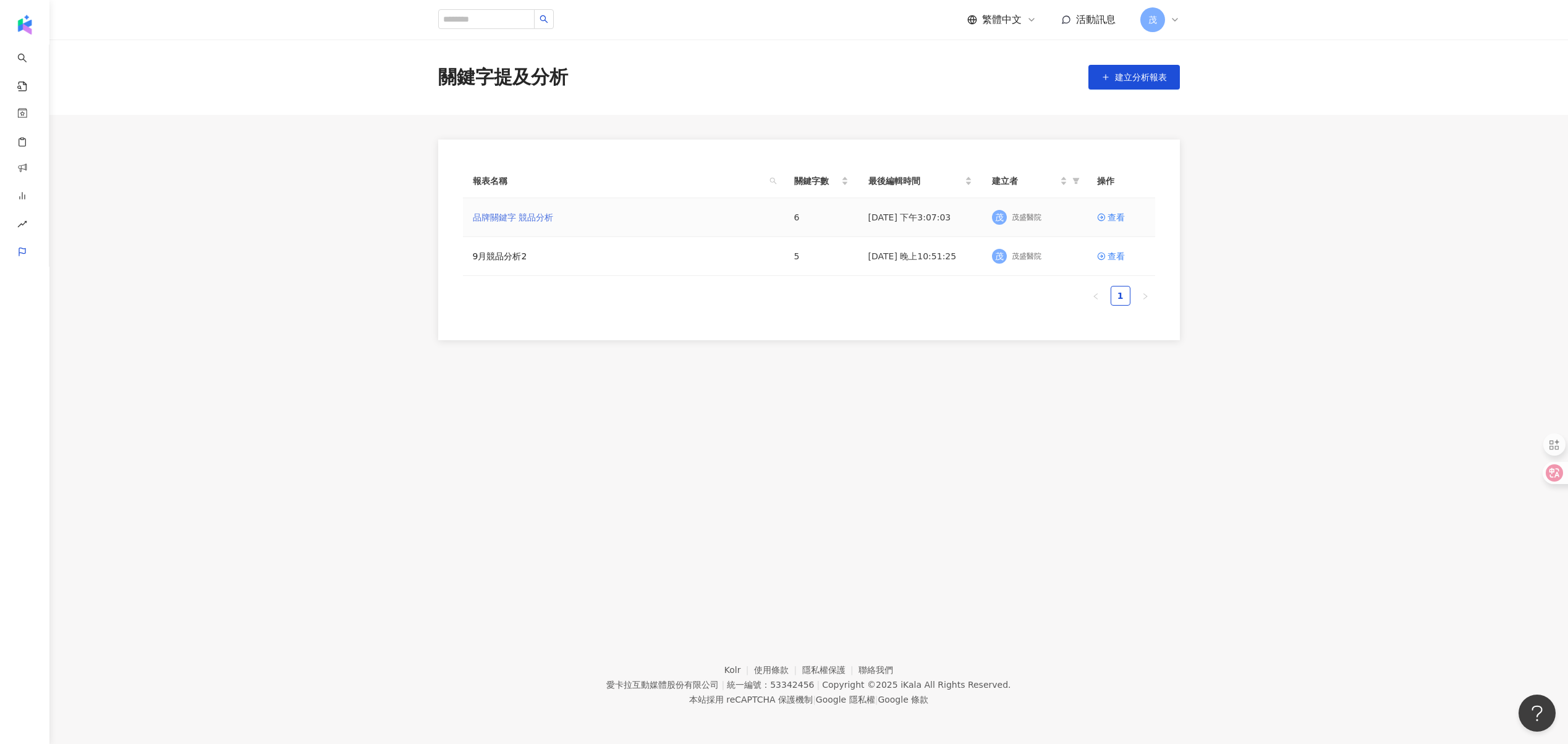
click at [522, 218] on link "品牌關鍵字 競品分析" at bounding box center [512, 217] width 81 height 13
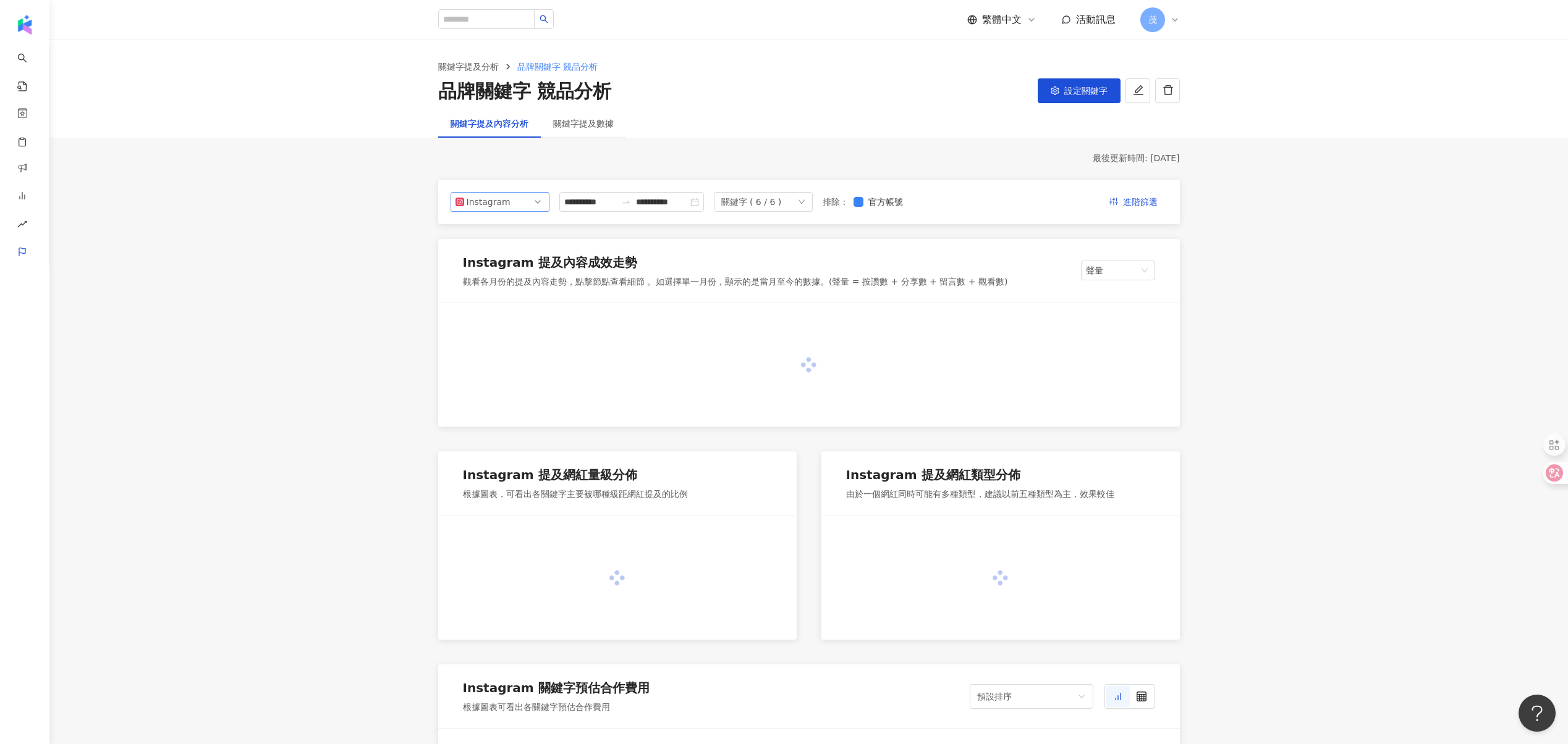
click at [515, 202] on span "Instagram" at bounding box center [500, 202] width 89 height 18
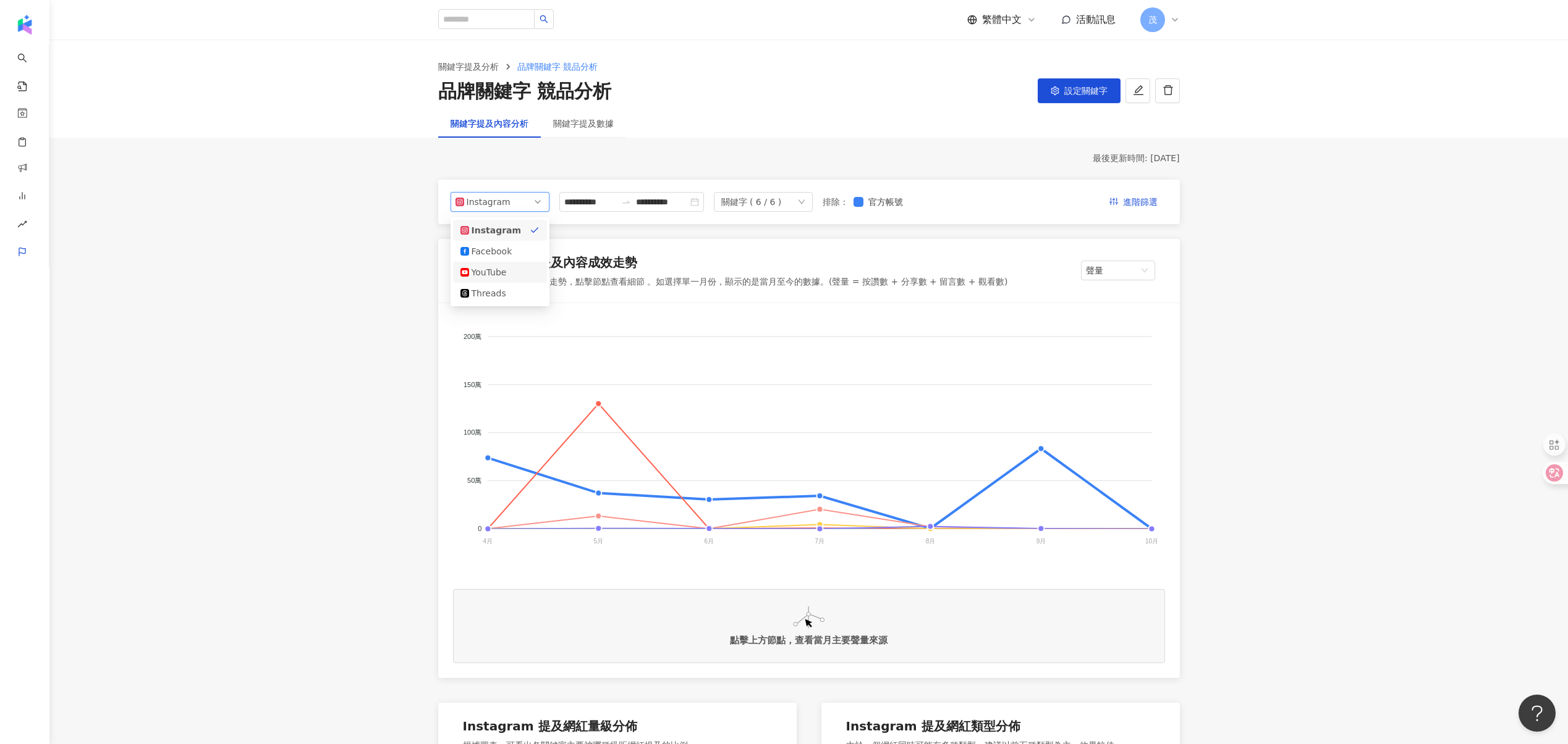
click at [483, 271] on div "YouTube" at bounding box center [492, 272] width 40 height 13
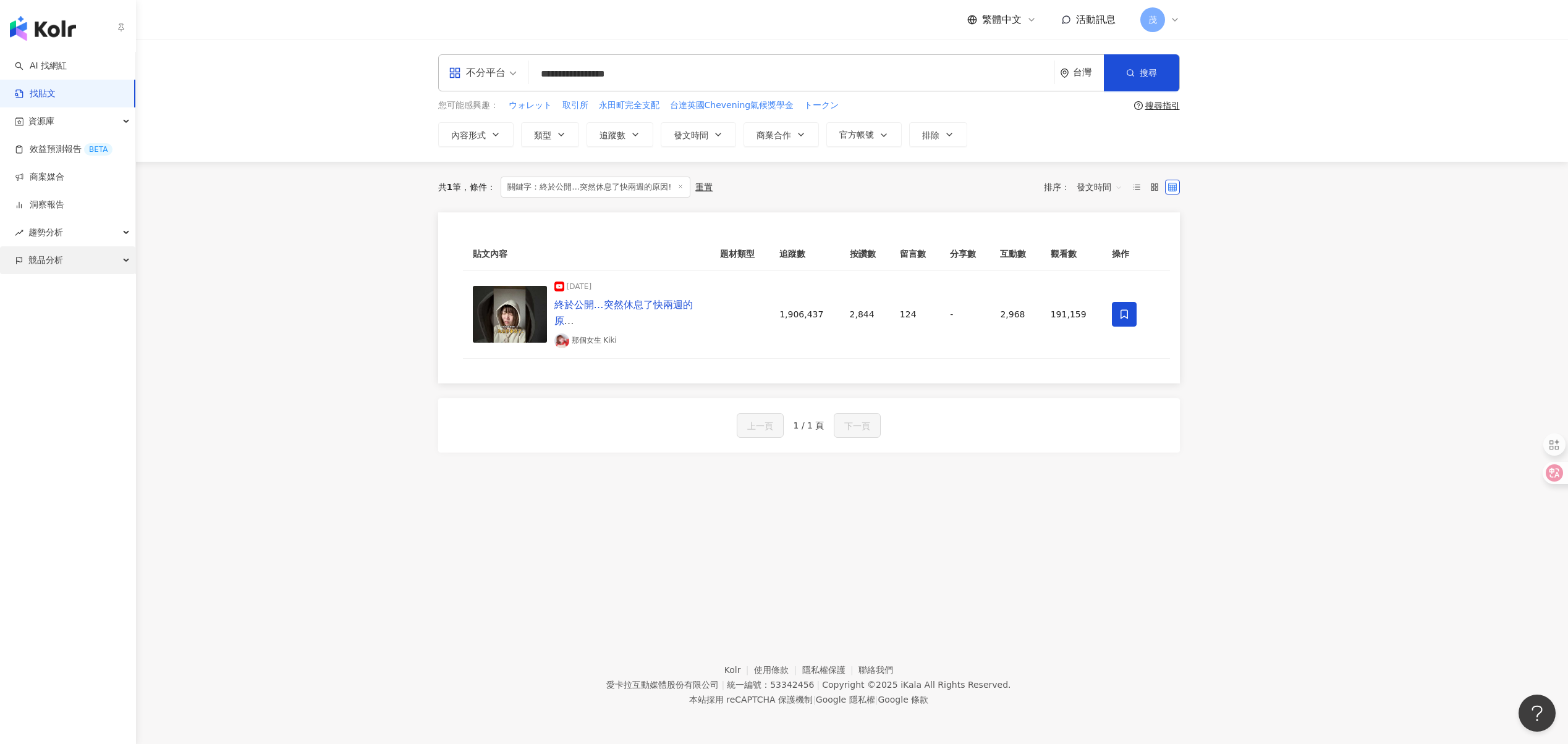
click at [103, 262] on div "競品分析" at bounding box center [67, 261] width 135 height 28
click at [86, 314] on link "關鍵字提及分析" at bounding box center [60, 316] width 61 height 13
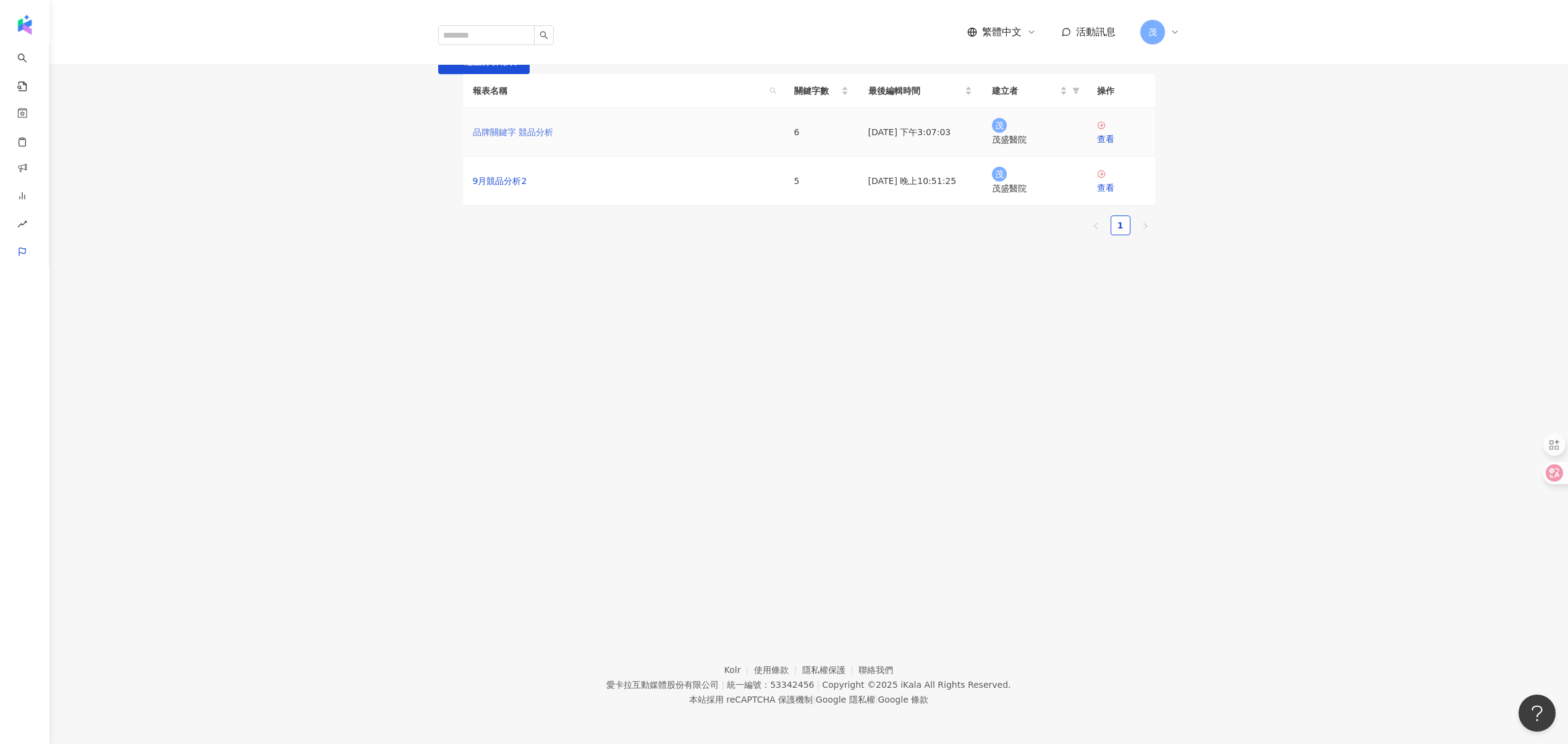
click at [551, 139] on link "品牌關鍵字 競品分析" at bounding box center [512, 132] width 81 height 13
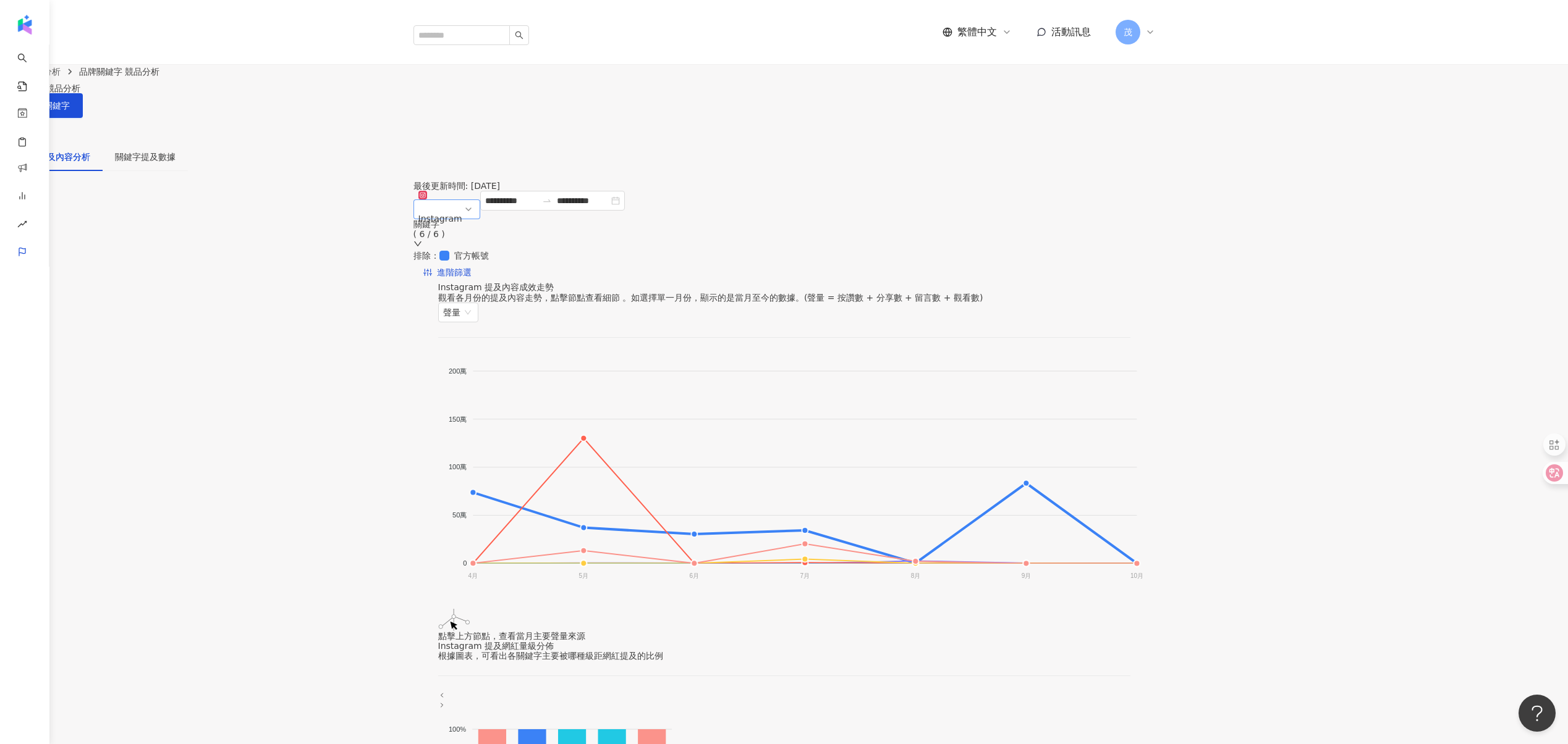
click at [462, 209] on div "Instagram" at bounding box center [440, 218] width 44 height 18
click at [499, 279] on div "Facebook" at bounding box center [463, 286] width 79 height 13
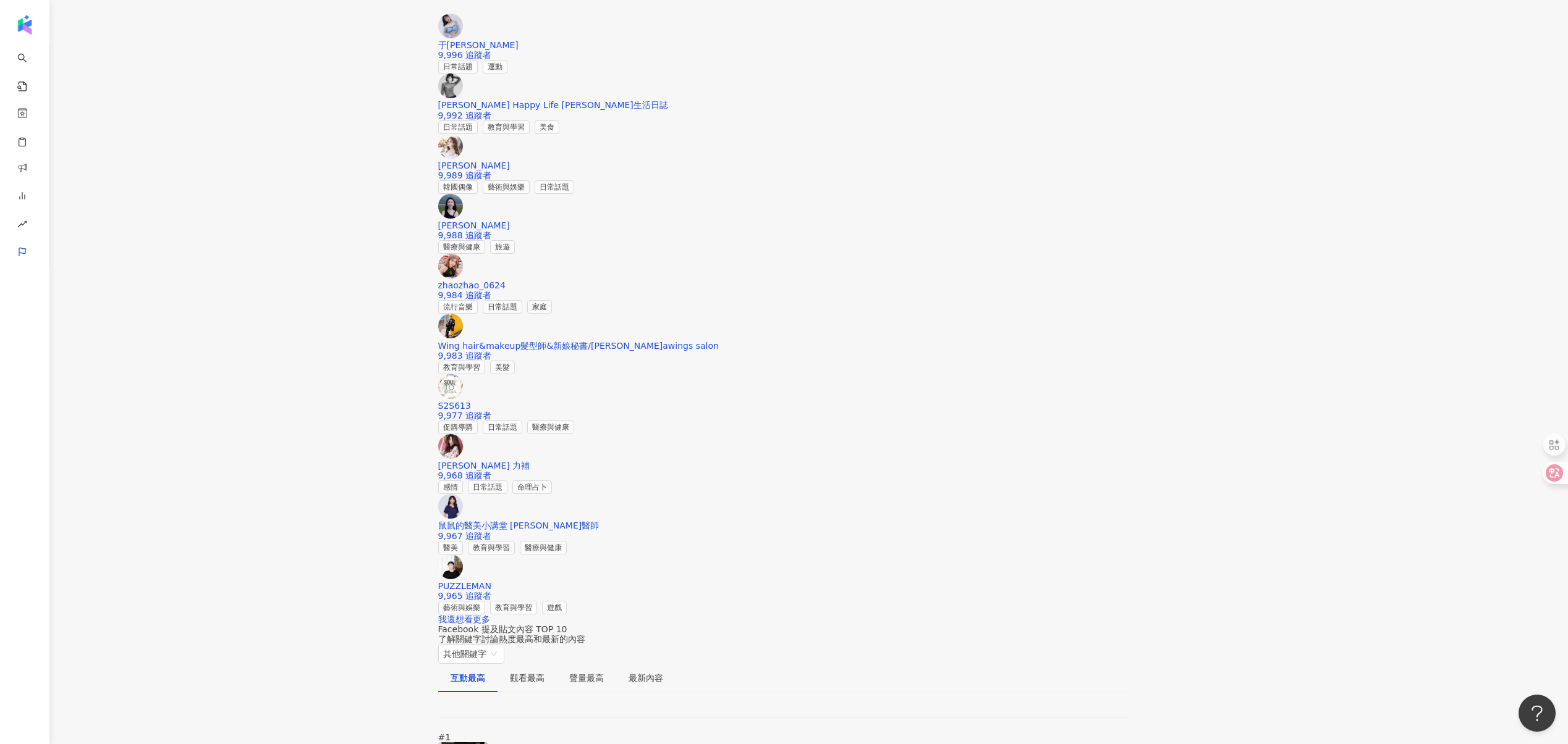
scroll to position [1486, 0]
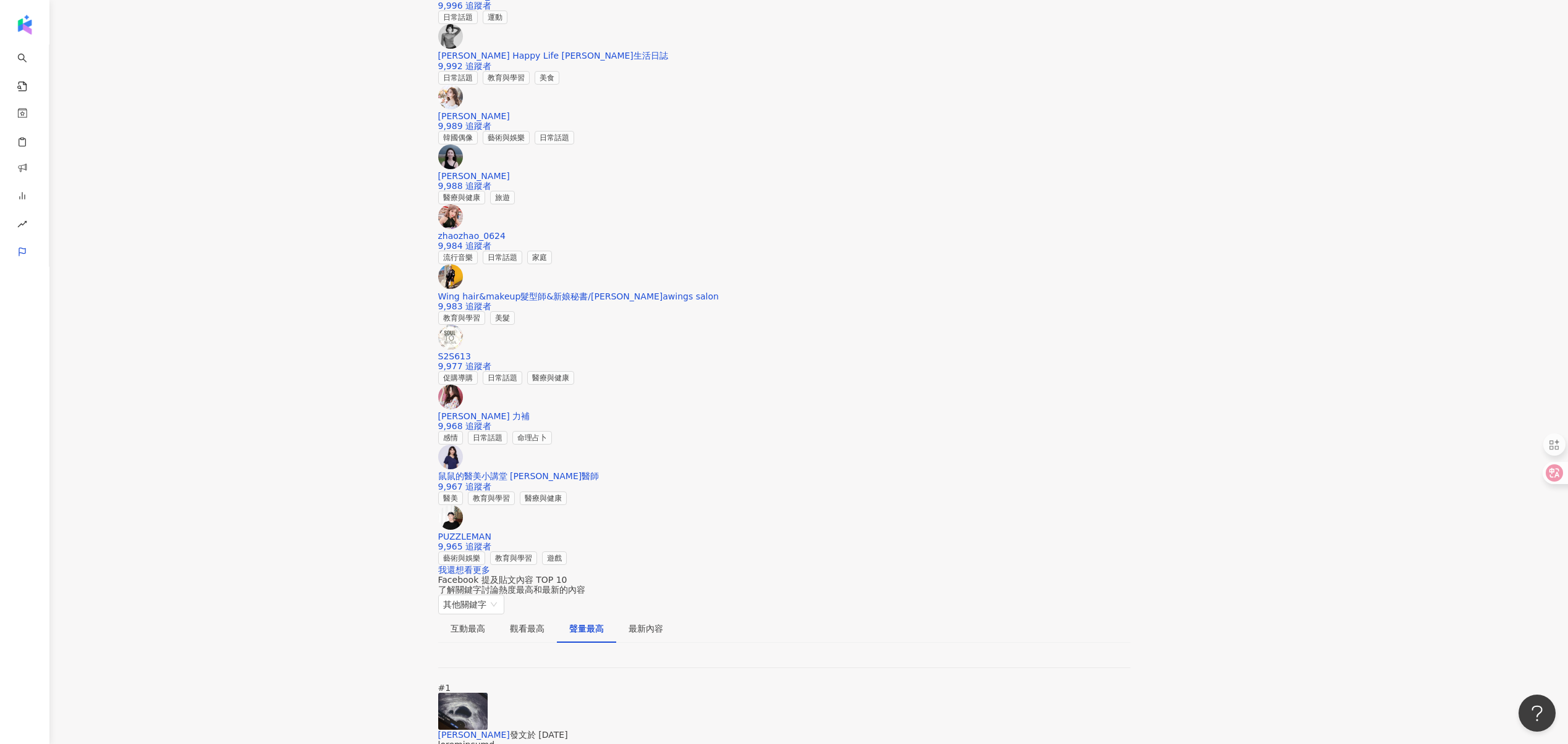
scroll to position [1705, 0]
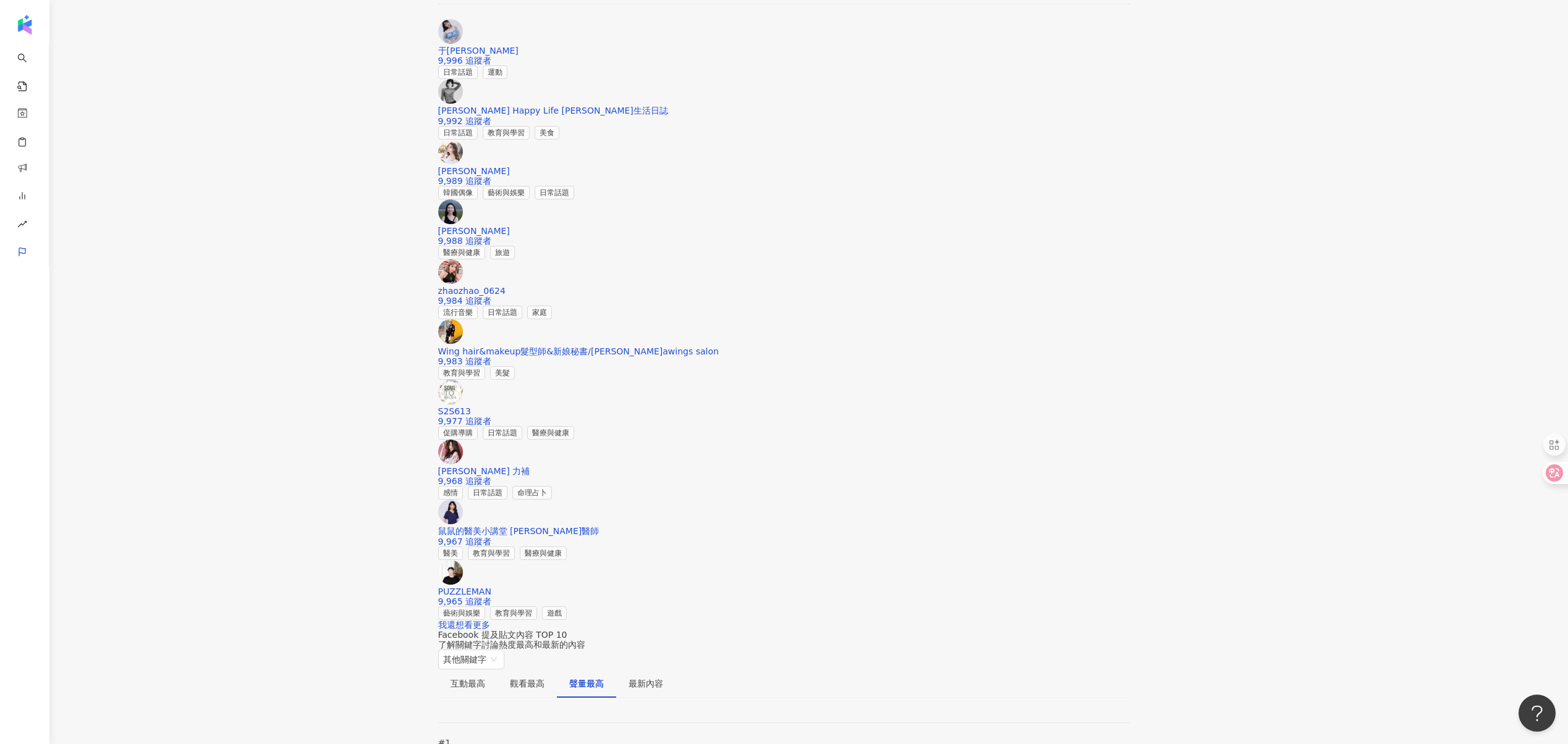
type input "**********"
click at [589, 83] on li "近一個月" at bounding box center [596, 86] width 64 height 20
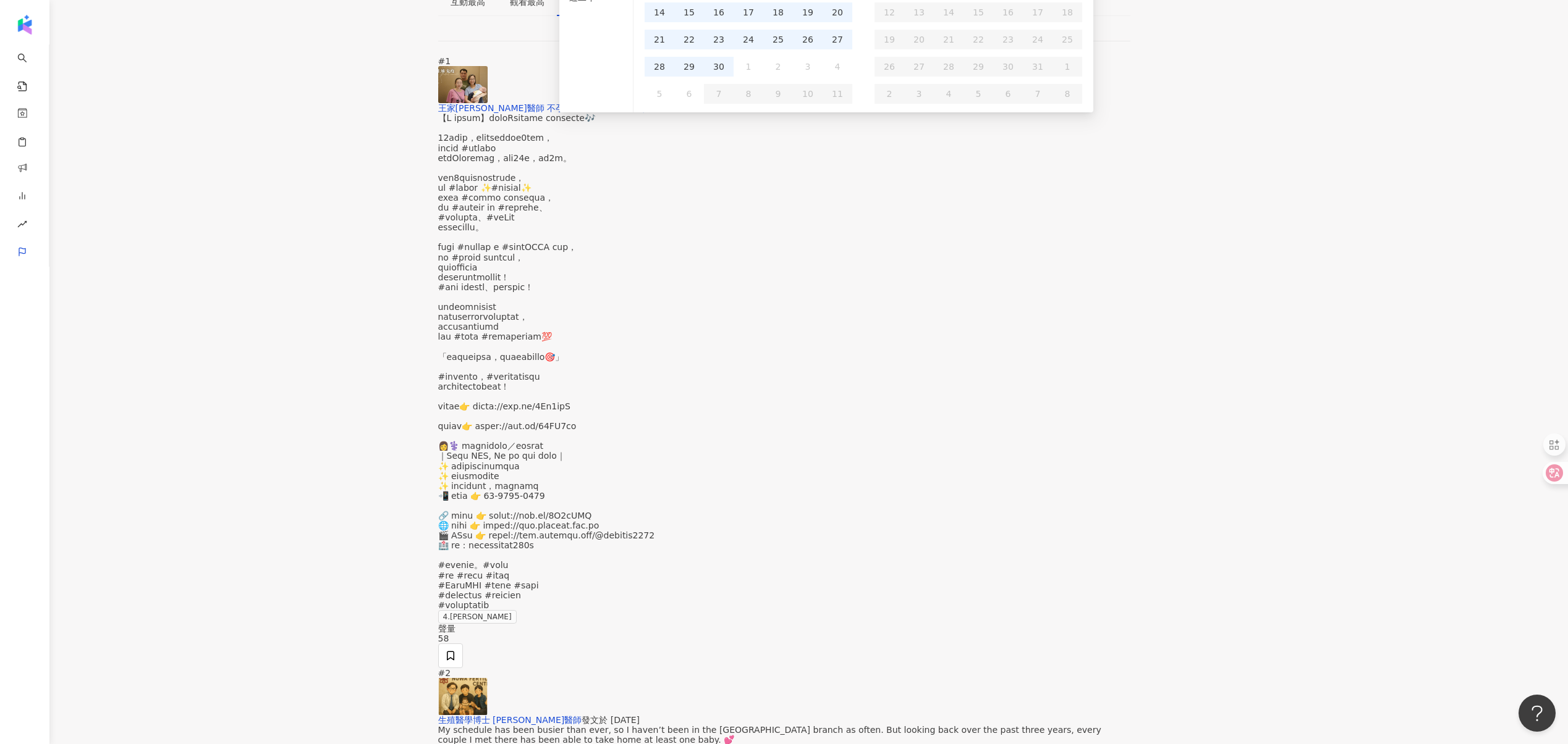
scroll to position [1705, 0]
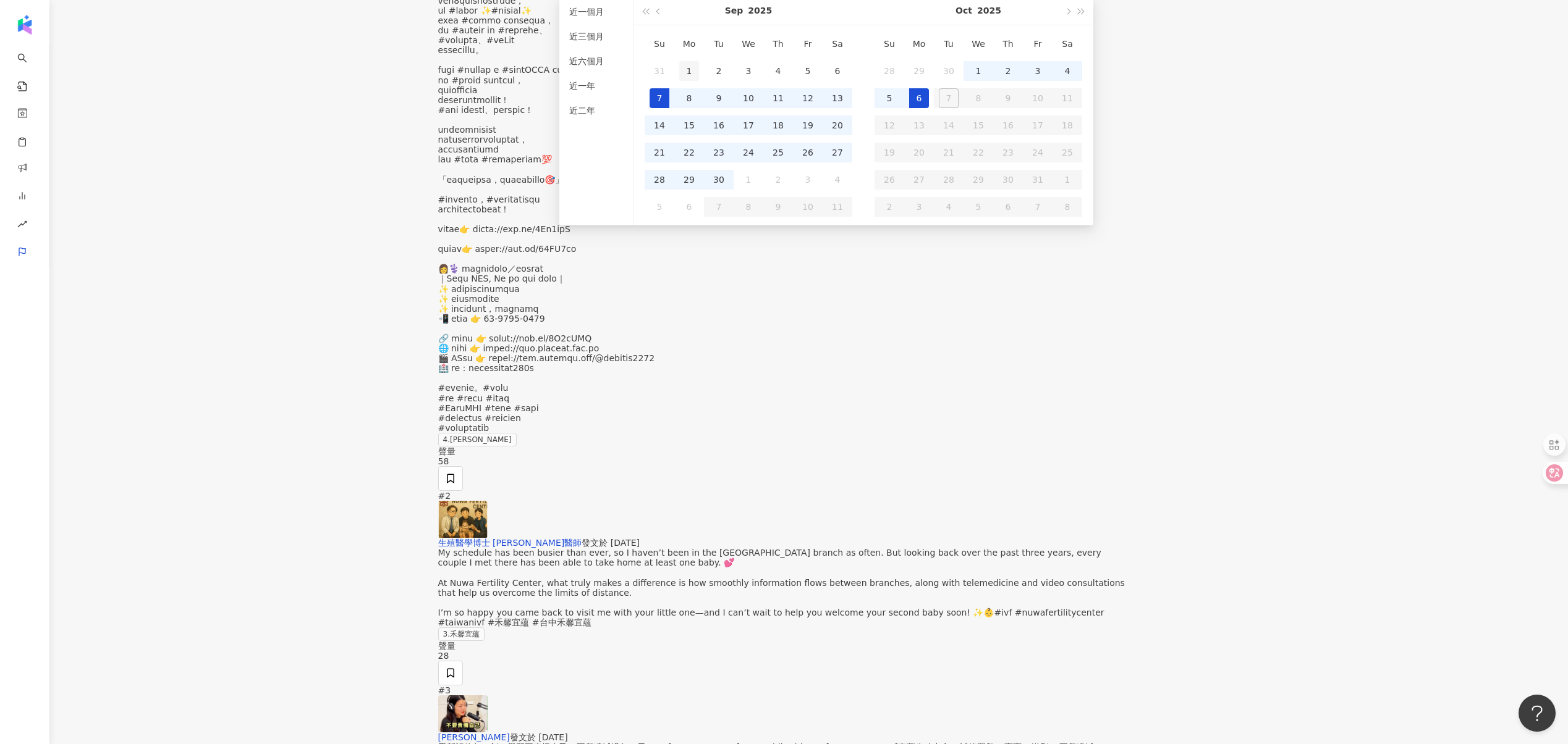
type input "**********"
click at [677, 74] on td "1" at bounding box center [689, 71] width 30 height 27
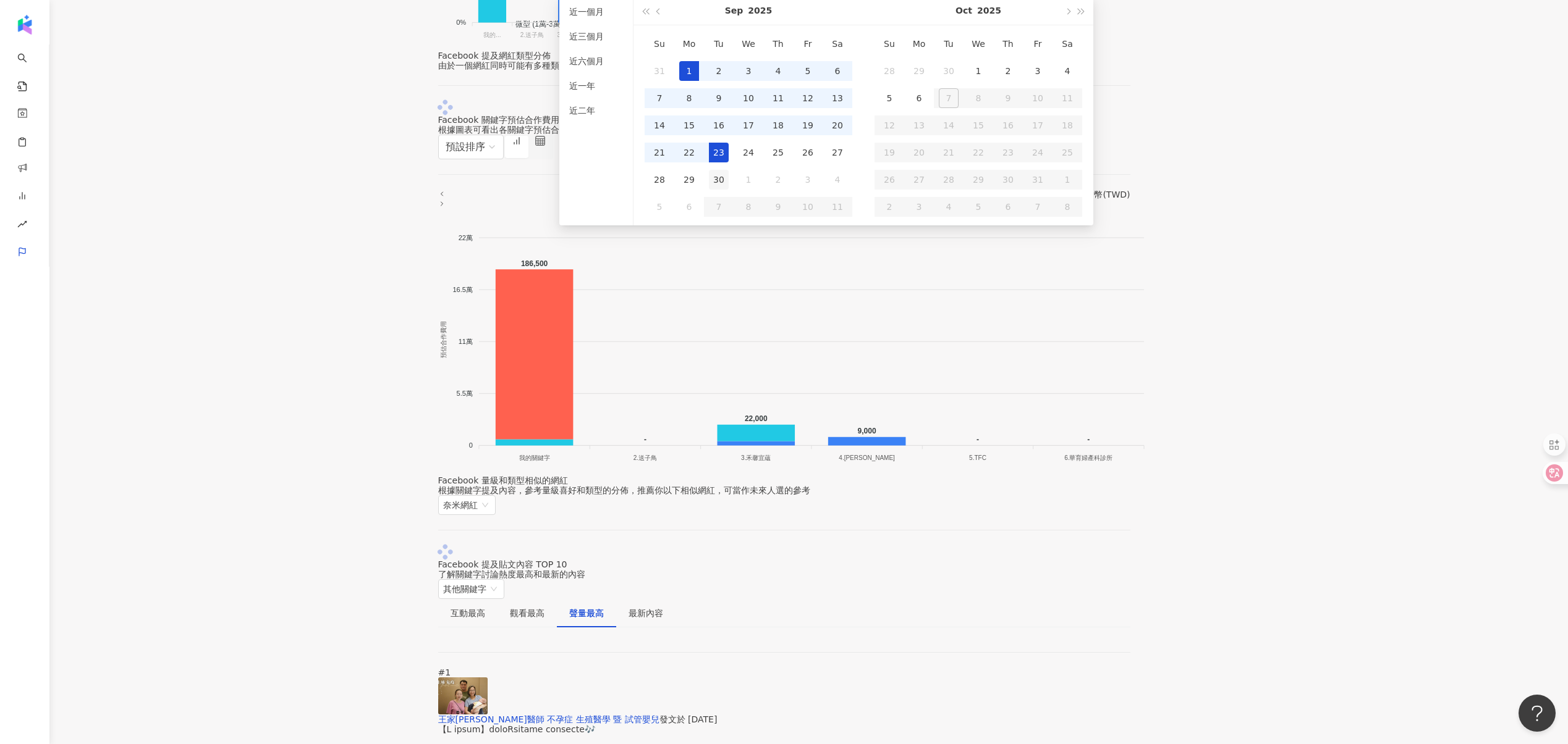
type input "**********"
click at [717, 180] on div "30" at bounding box center [719, 180] width 20 height 20
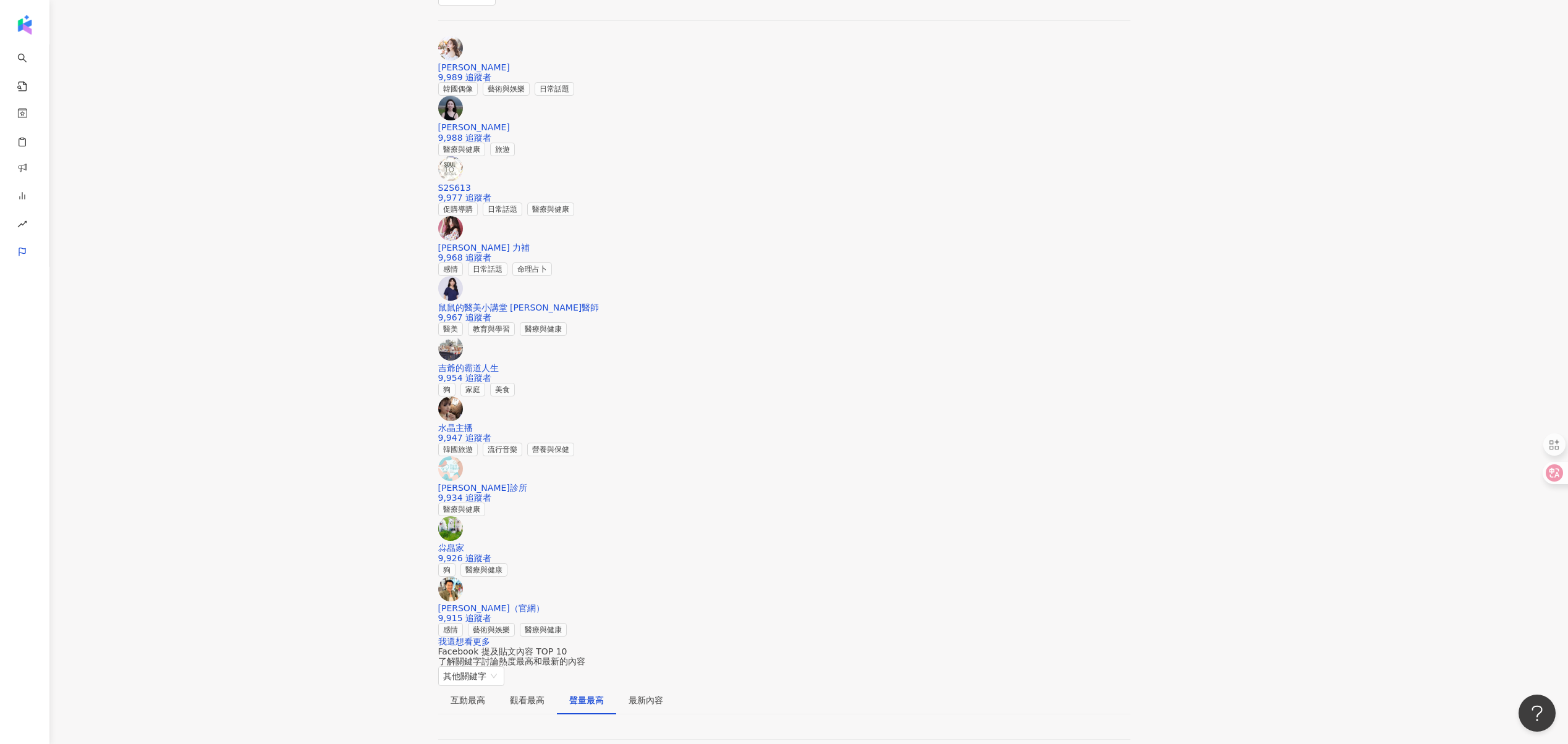
scroll to position [1690, 0]
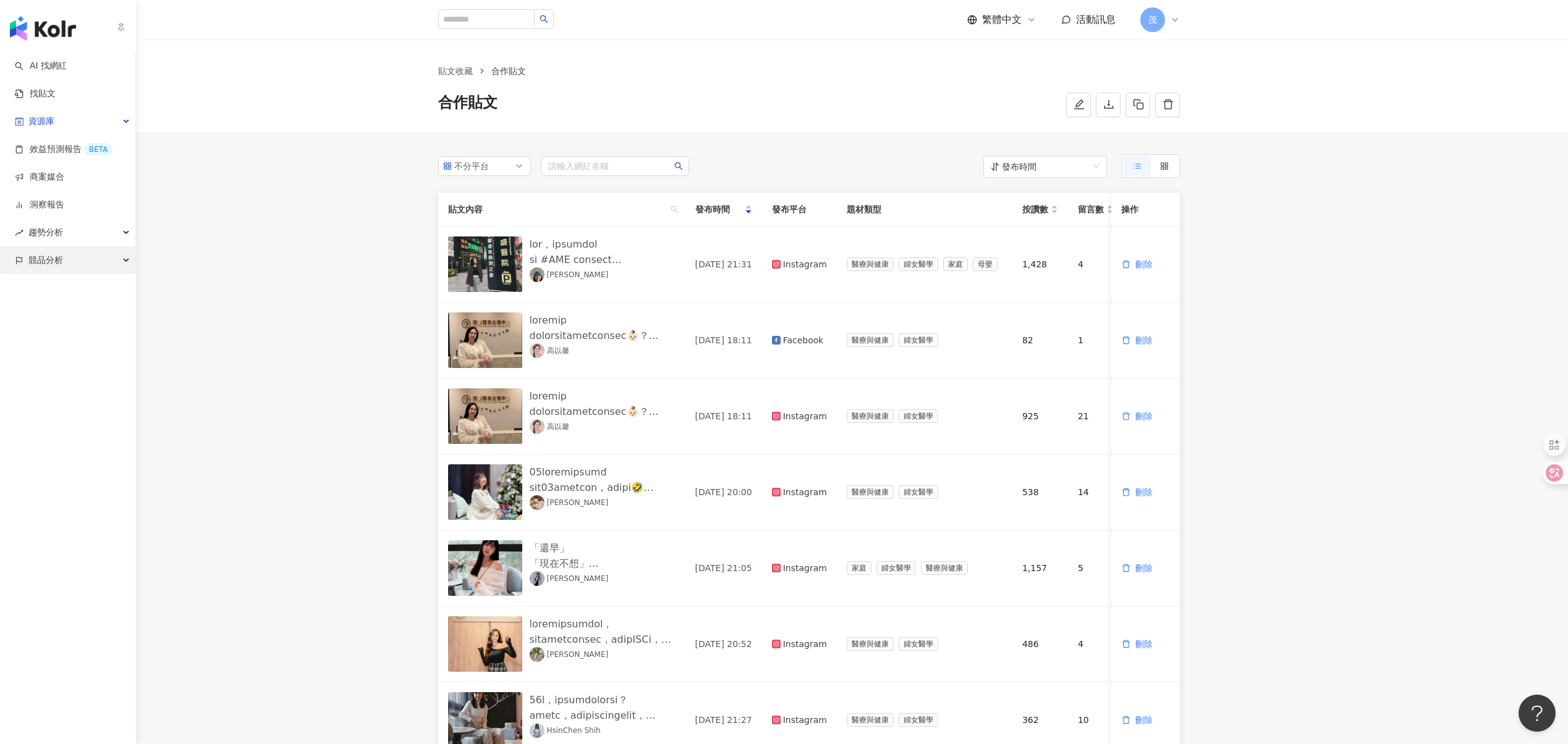
click at [26, 258] on div "競品分析" at bounding box center [67, 261] width 135 height 28
click at [58, 322] on link "關鍵字提及分析" at bounding box center [60, 316] width 61 height 13
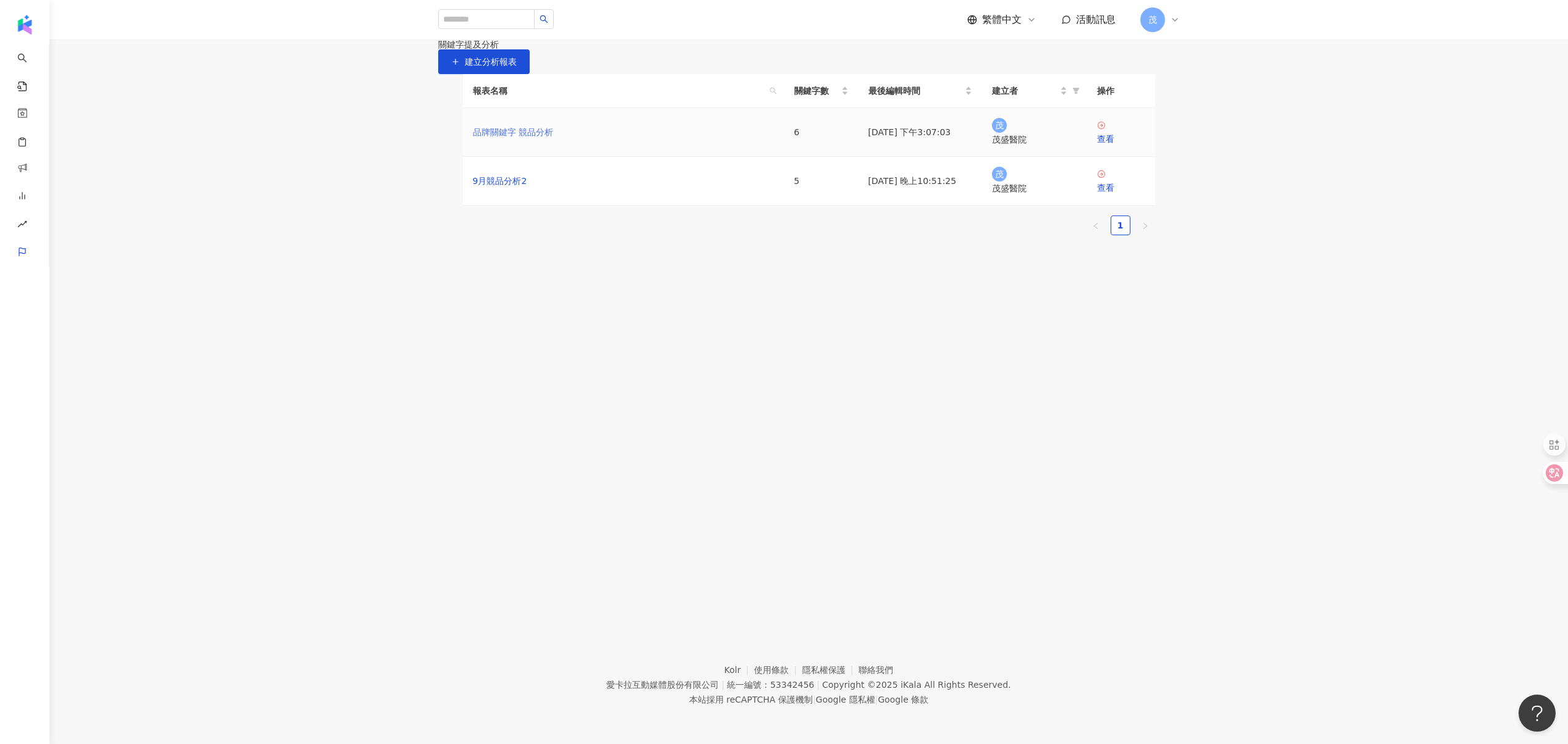
click at [494, 139] on link "品牌關鍵字 競品分析" at bounding box center [512, 132] width 81 height 13
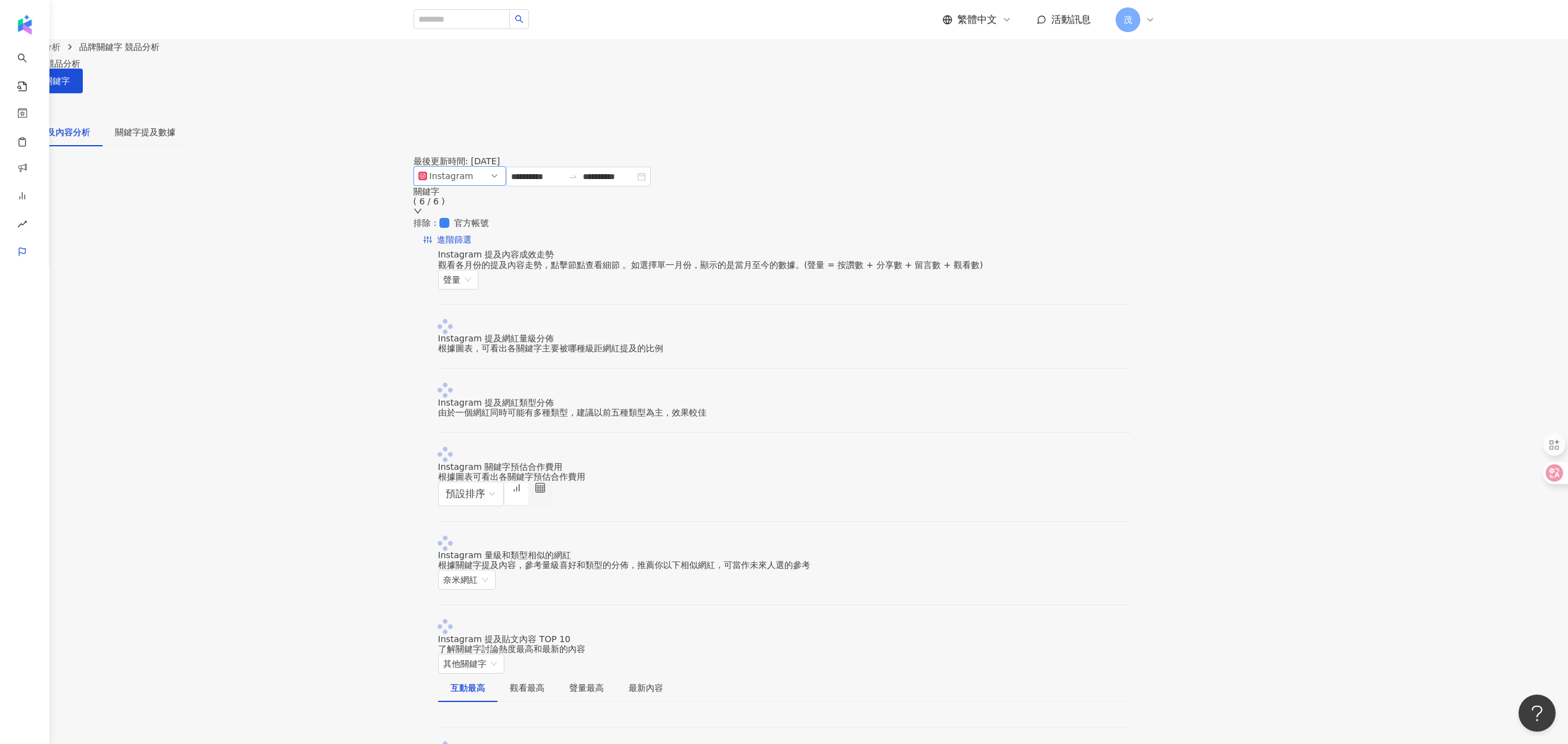
click at [469, 185] on div "Instagram" at bounding box center [449, 176] width 40 height 18
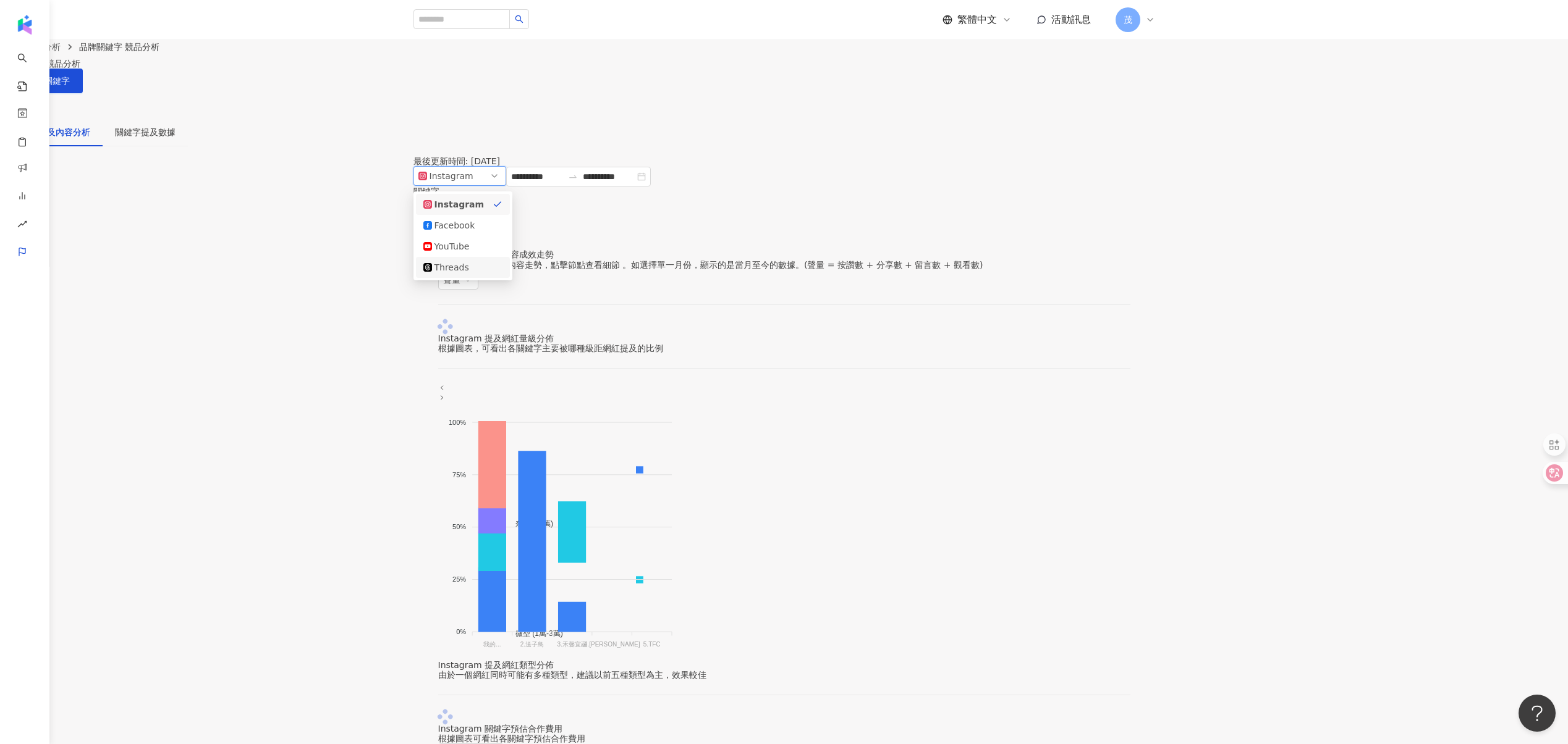
click at [475, 274] on div "Threads" at bounding box center [455, 267] width 40 height 13
